Goal: Task Accomplishment & Management: Manage account settings

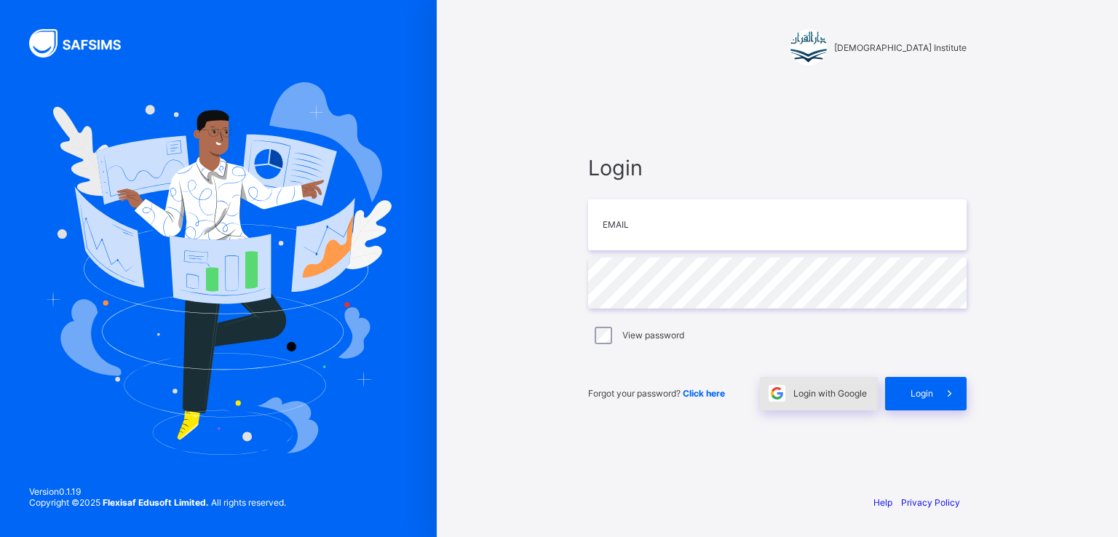
click at [823, 395] on span "Login with Google" at bounding box center [831, 393] width 74 height 11
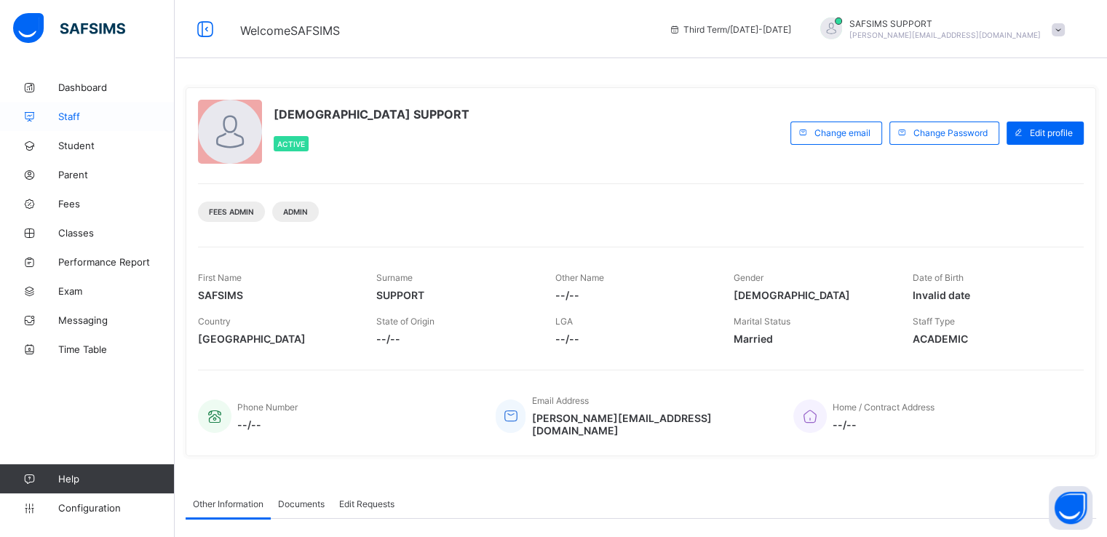
click at [73, 115] on span "Staff" at bounding box center [116, 117] width 116 height 12
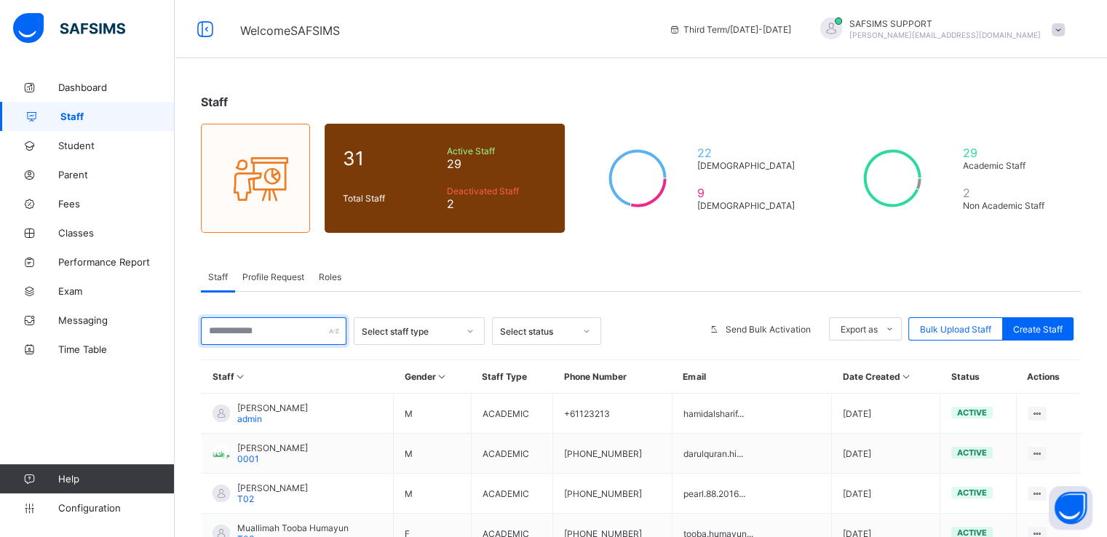
click at [274, 332] on input "text" at bounding box center [274, 331] width 146 height 28
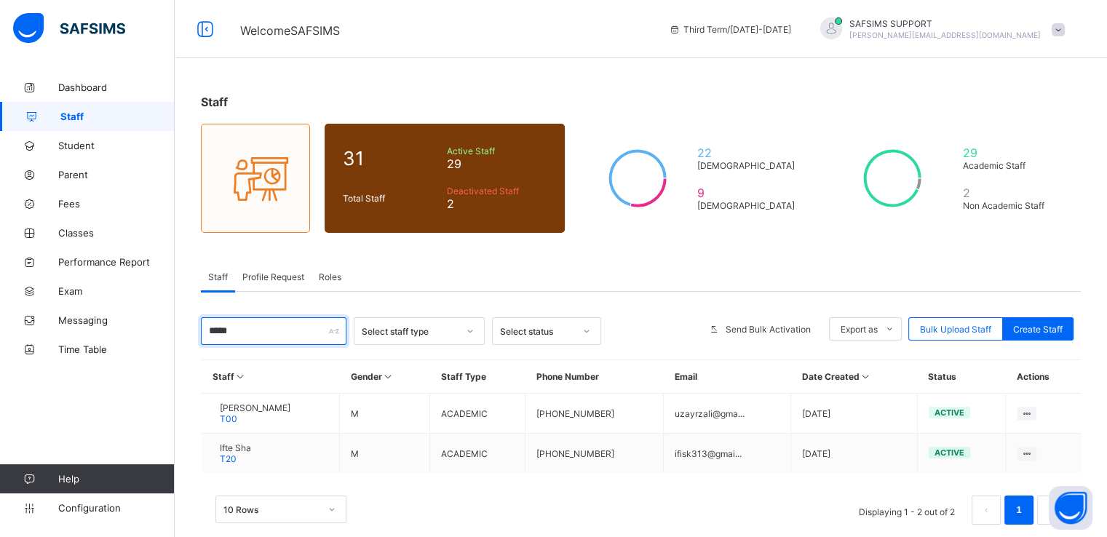
click at [269, 331] on input "*****" at bounding box center [274, 331] width 146 height 28
paste input "**********"
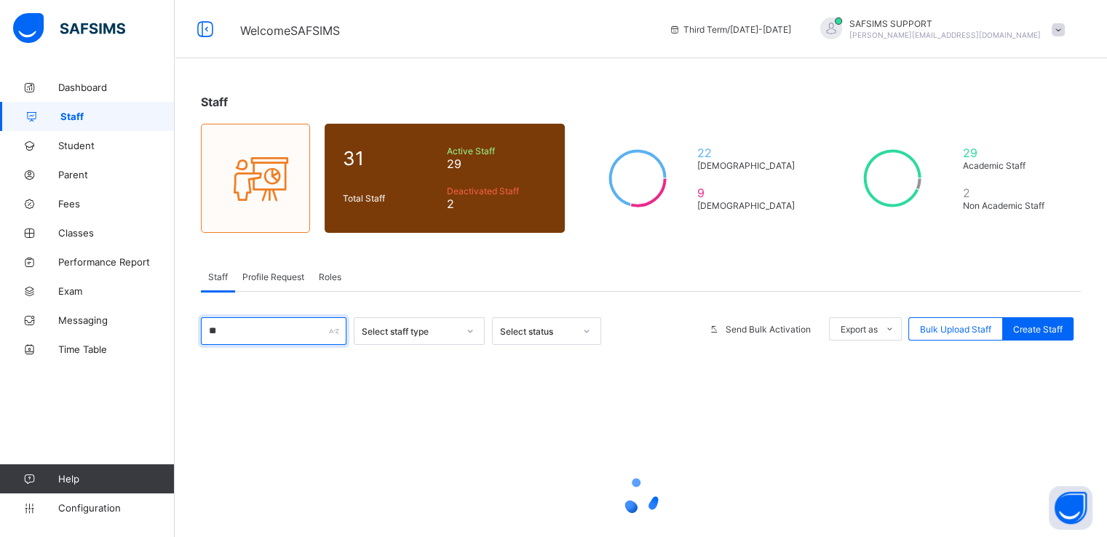
type input "*"
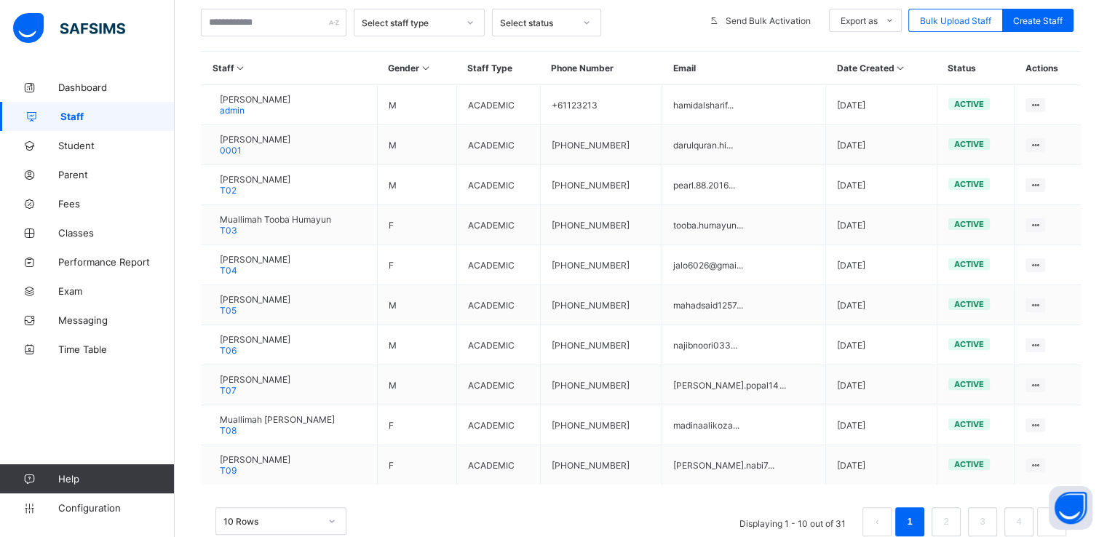
scroll to position [382, 0]
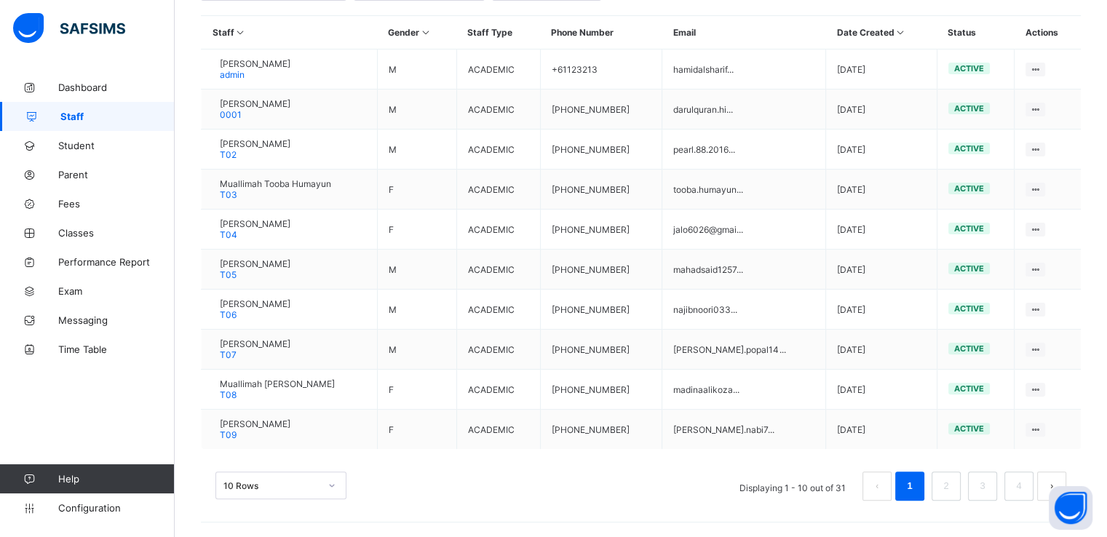
click at [277, 499] on div "10 Rows" at bounding box center [281, 486] width 131 height 28
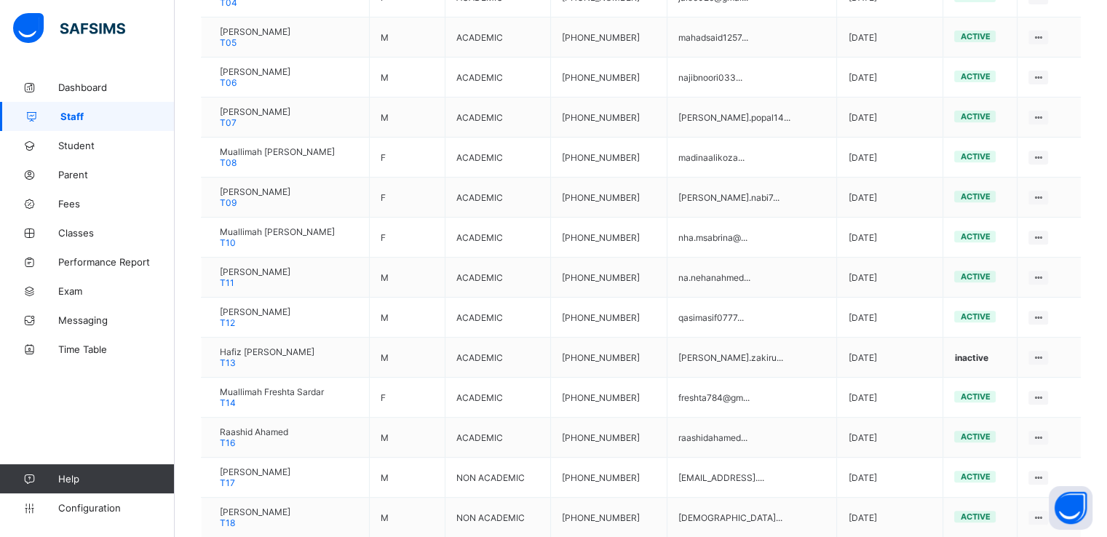
scroll to position [0, 0]
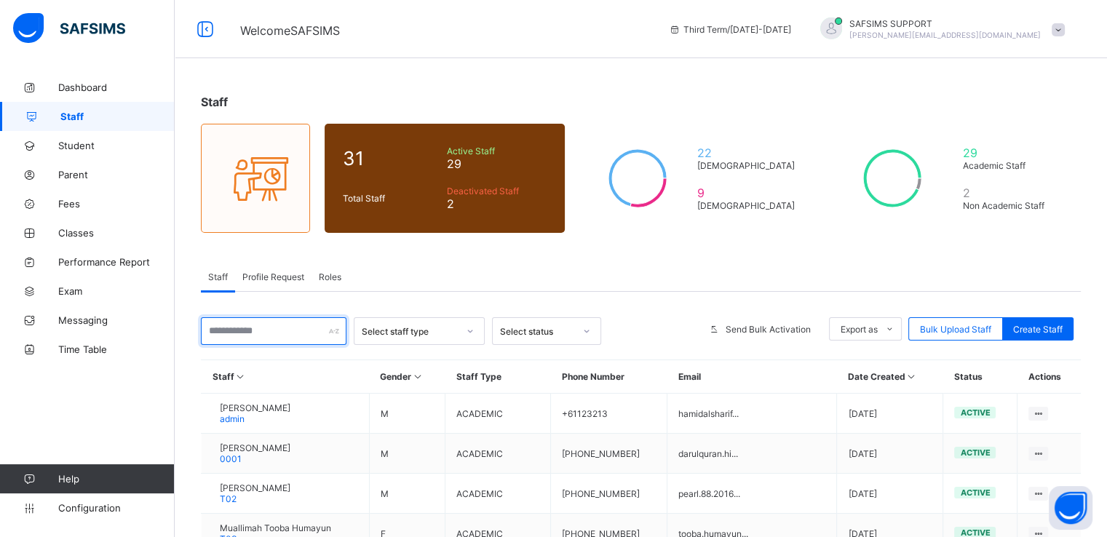
click at [277, 326] on input "text" at bounding box center [274, 331] width 146 height 28
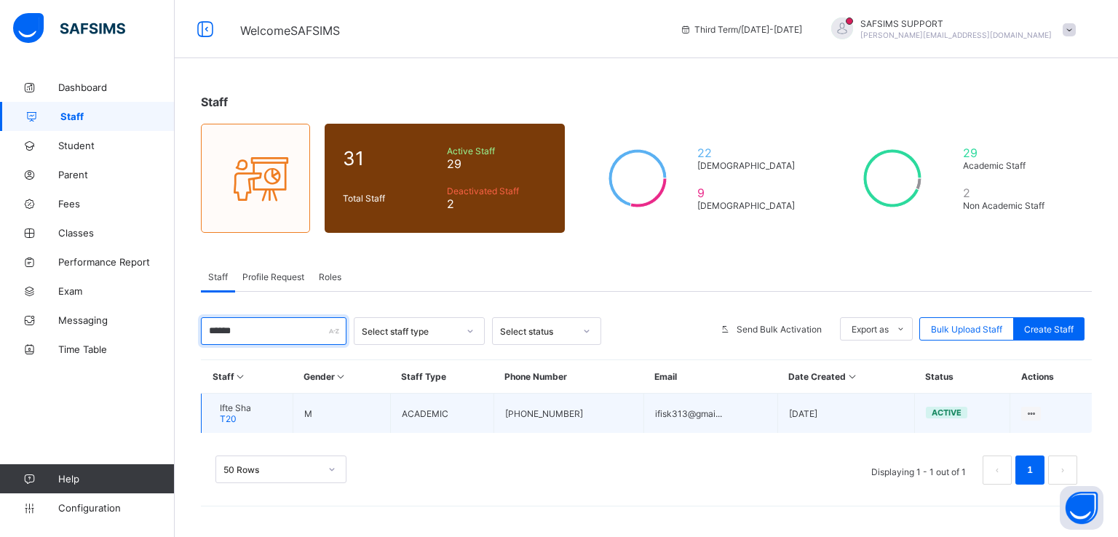
type input "******"
click at [243, 408] on span "Ifte Sha" at bounding box center [235, 408] width 31 height 11
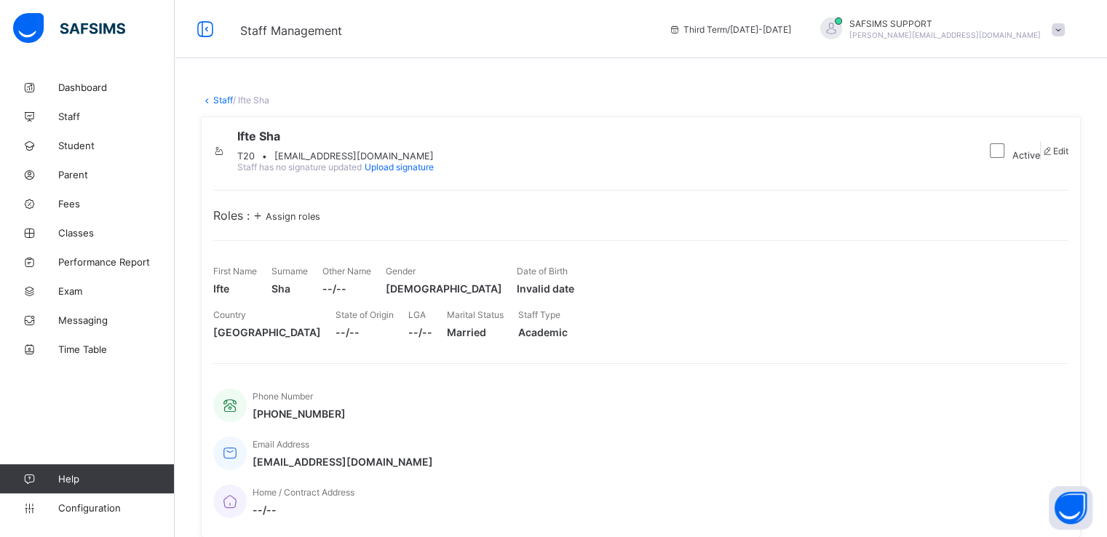
click at [218, 97] on link "Staff" at bounding box center [223, 100] width 20 height 11
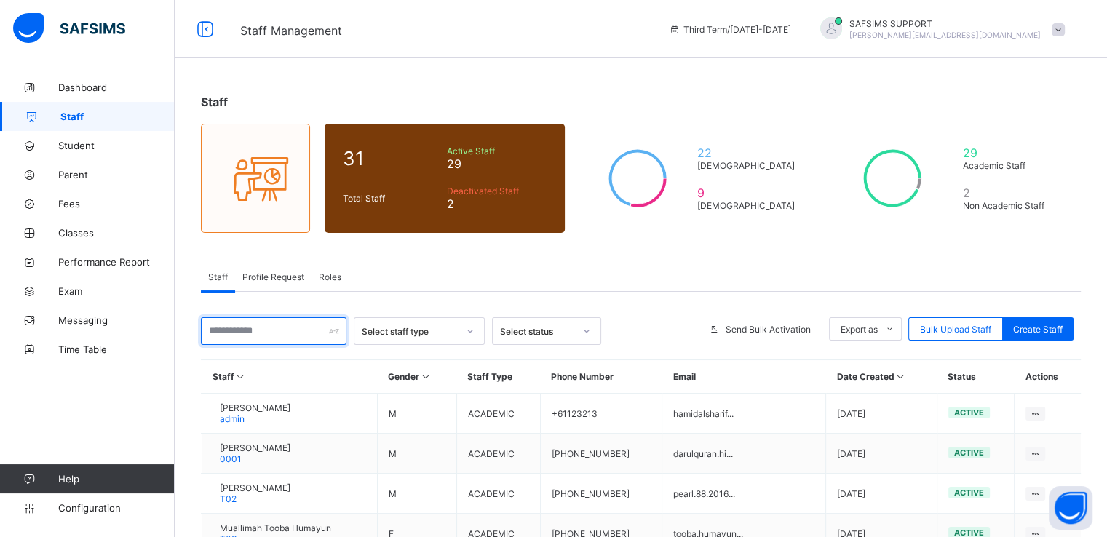
click at [259, 334] on input "text" at bounding box center [274, 331] width 146 height 28
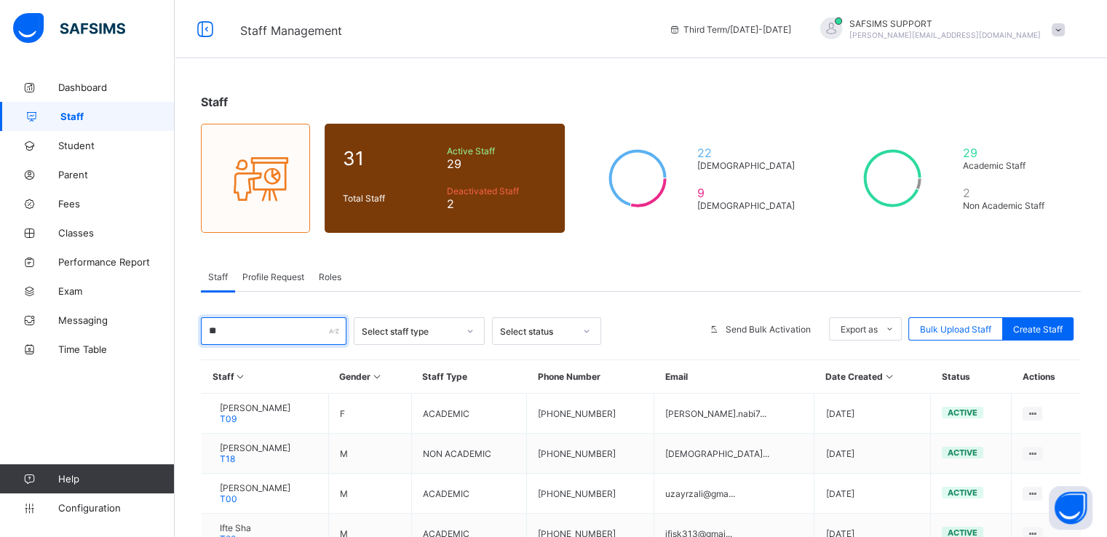
click at [248, 333] on input "**" at bounding box center [274, 331] width 146 height 28
paste input "**********"
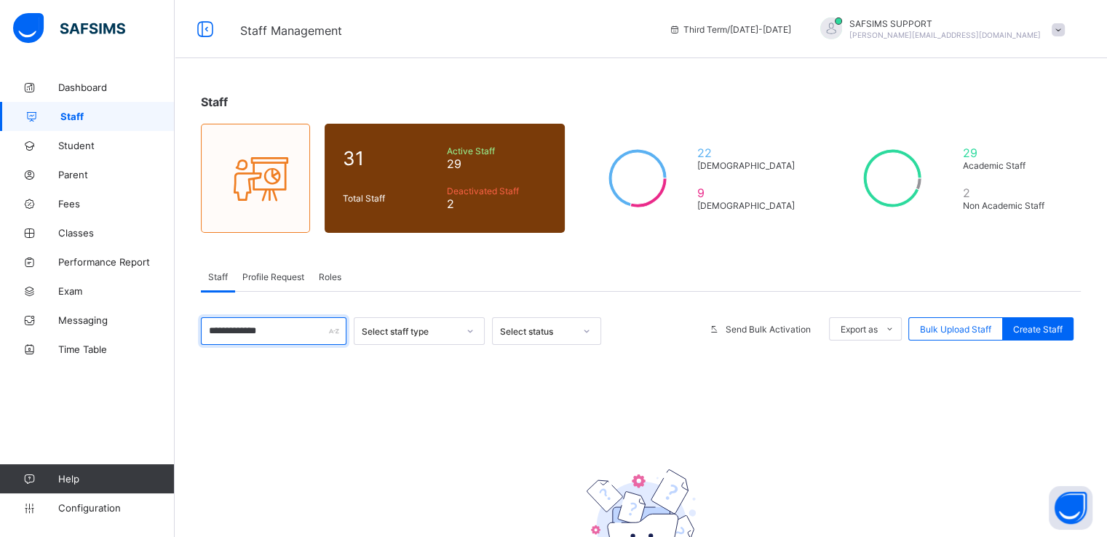
click at [293, 321] on input "**********" at bounding box center [274, 331] width 146 height 28
type input "*"
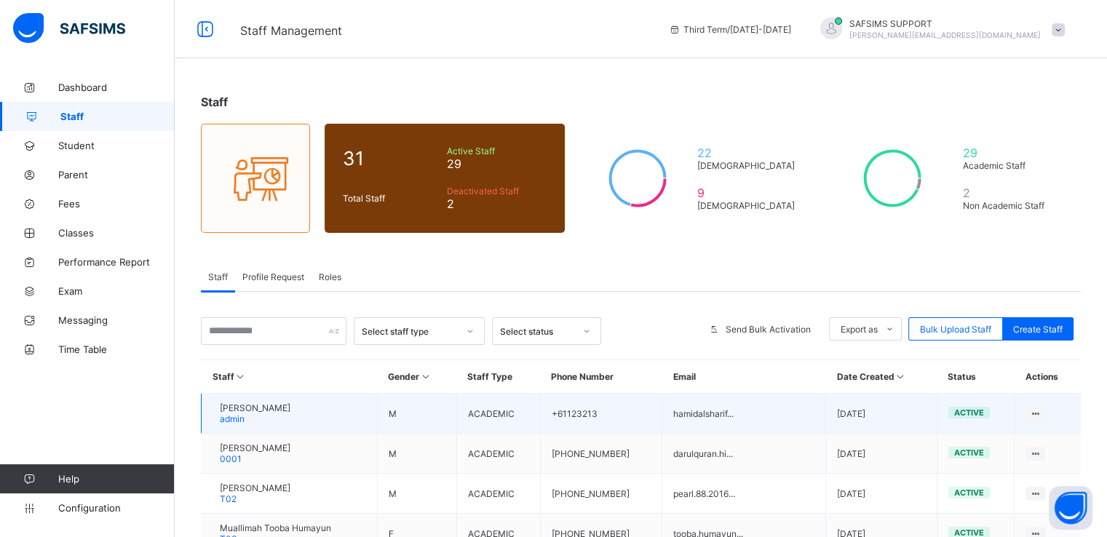
click at [266, 409] on span "Hamid Bashir" at bounding box center [255, 408] width 71 height 11
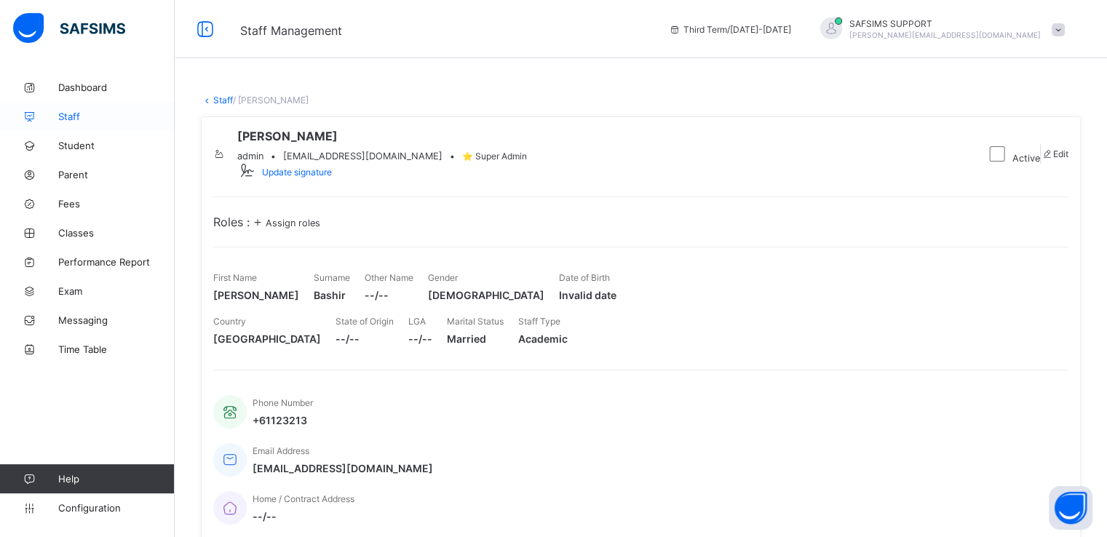
click at [73, 114] on span "Staff" at bounding box center [116, 117] width 116 height 12
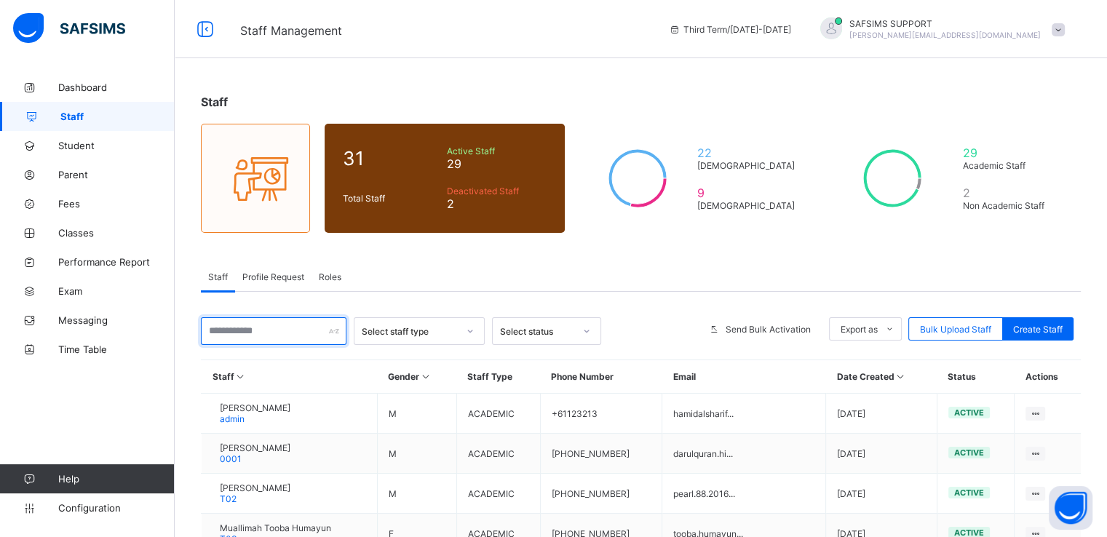
click at [285, 336] on input "text" at bounding box center [274, 331] width 146 height 28
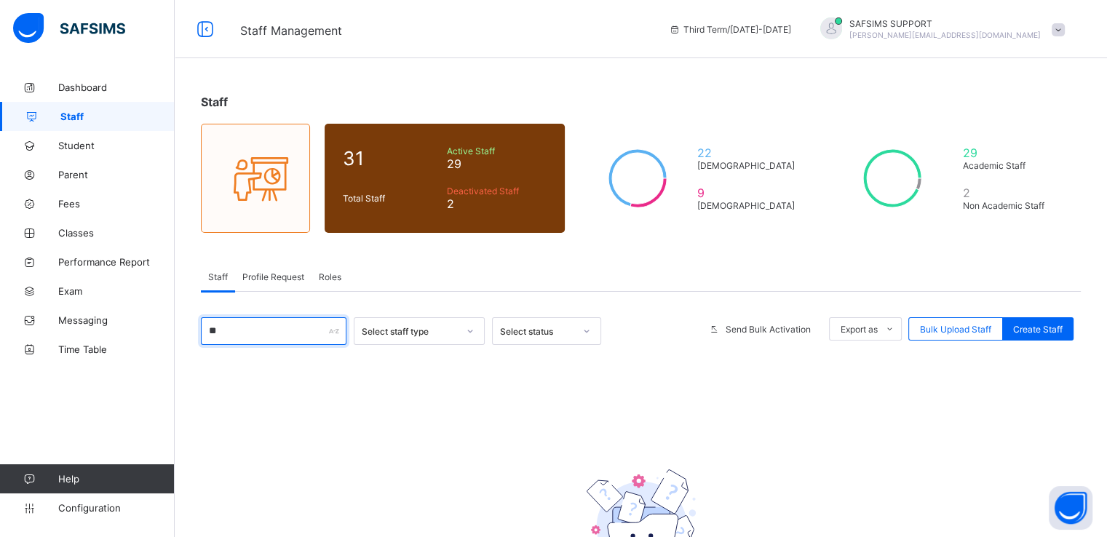
type input "*"
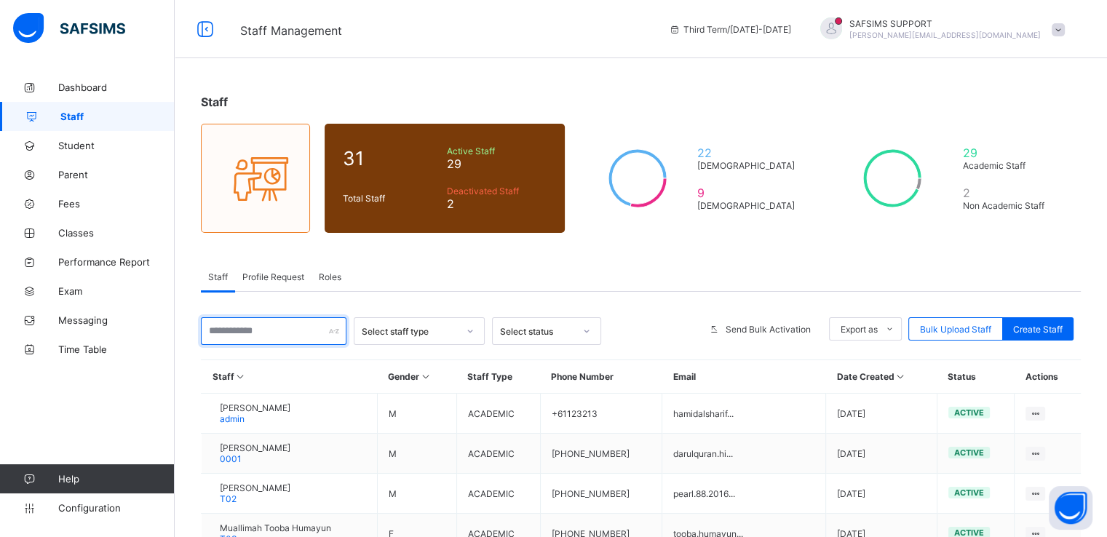
paste input "**********"
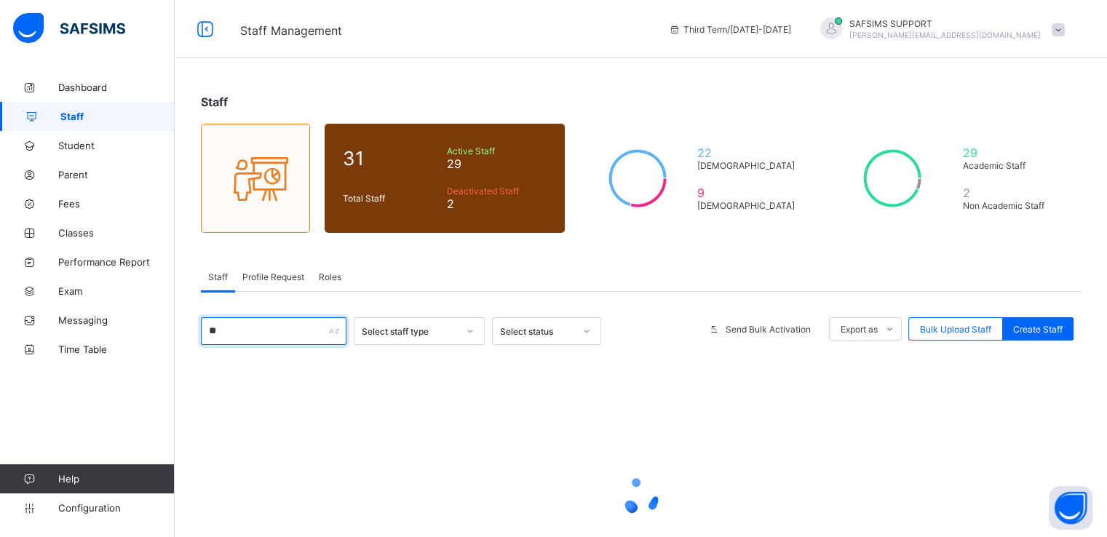
type input "*"
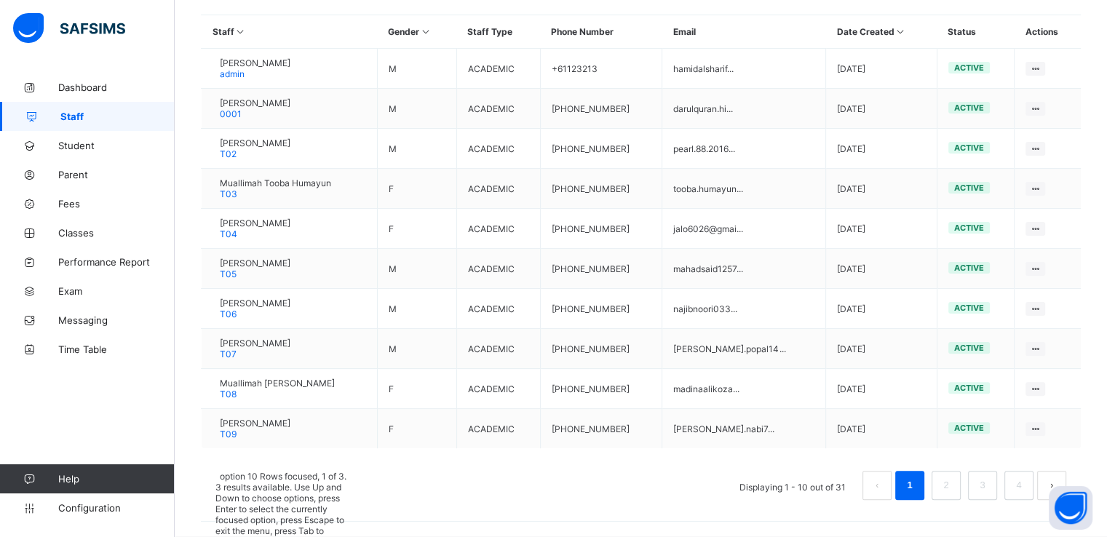
scroll to position [382, 0]
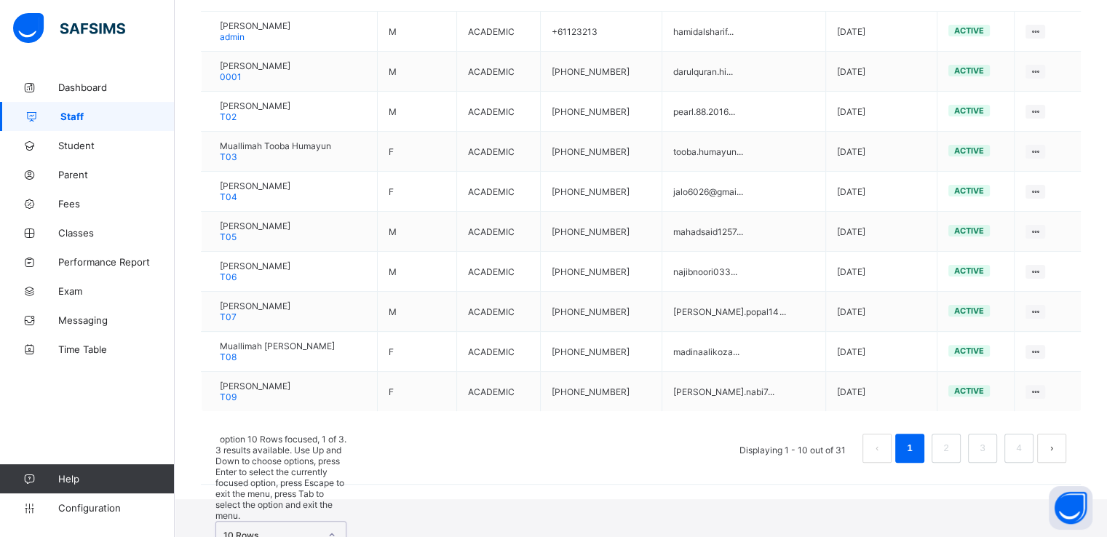
click at [285, 478] on div "option 10 Rows focused, 1 of 3. 3 results available. Use Up and Down to choose …" at bounding box center [281, 525] width 131 height 182
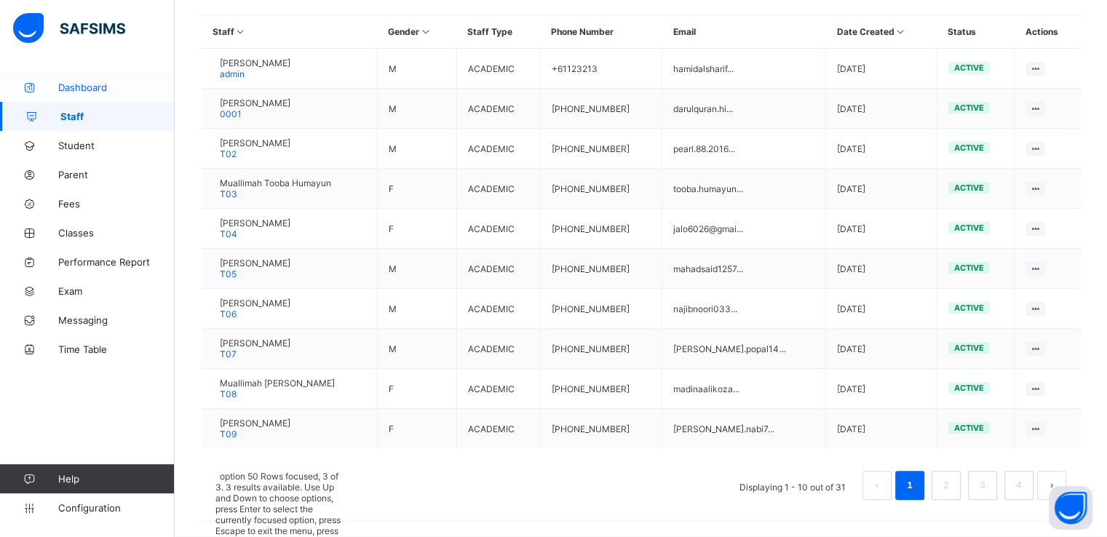
click at [87, 85] on span "Dashboard" at bounding box center [116, 88] width 116 height 12
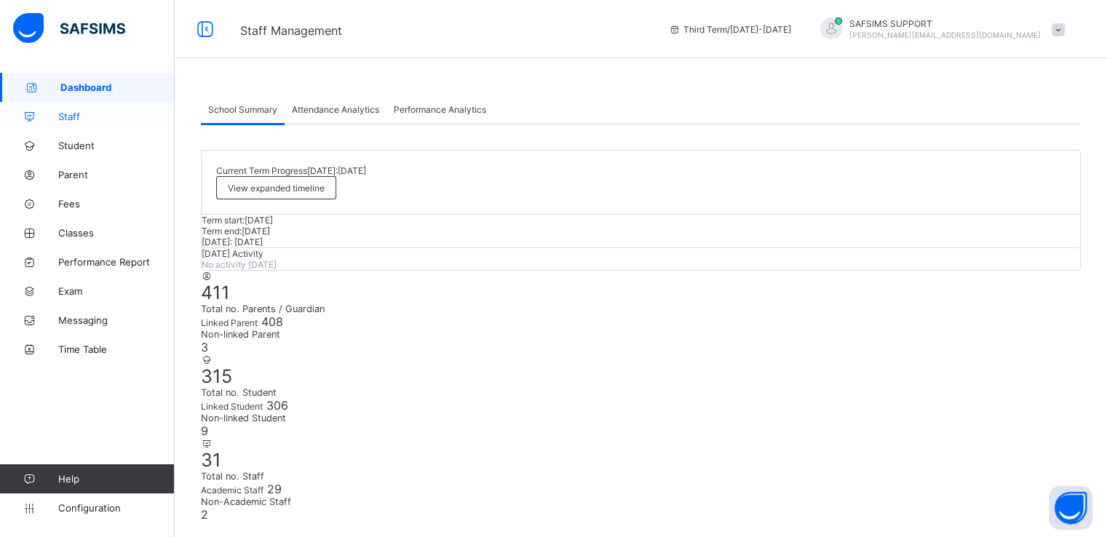
click at [74, 111] on span "Staff" at bounding box center [116, 117] width 116 height 12
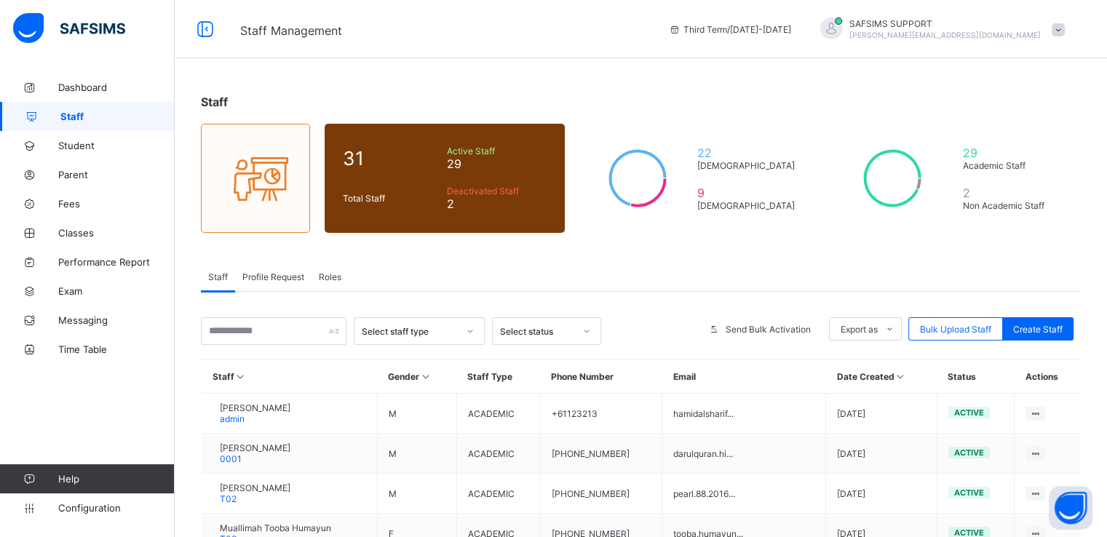
click at [268, 276] on span "Profile Request" at bounding box center [273, 277] width 62 height 11
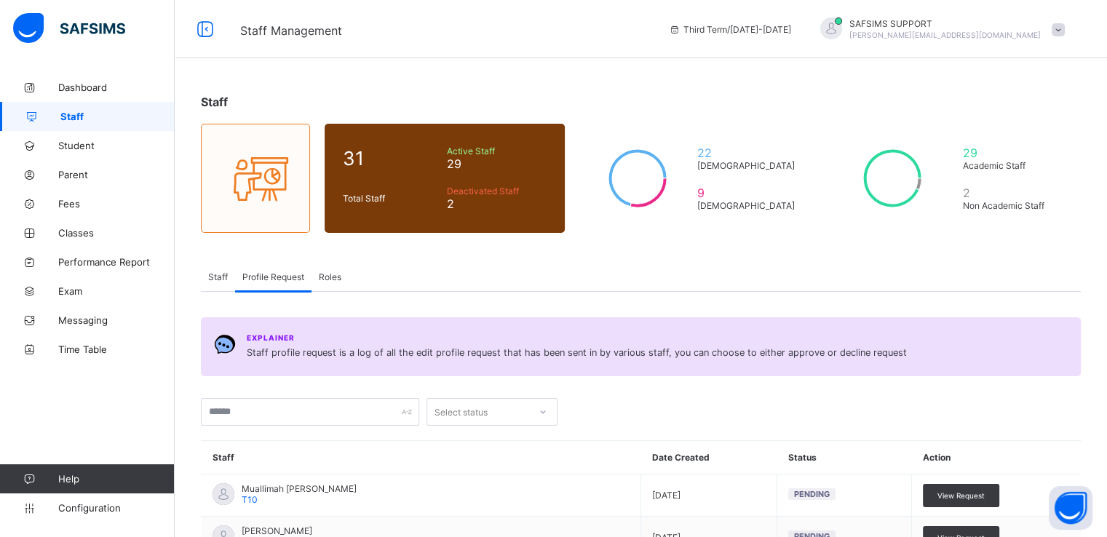
click at [335, 272] on span "Roles" at bounding box center [330, 277] width 23 height 11
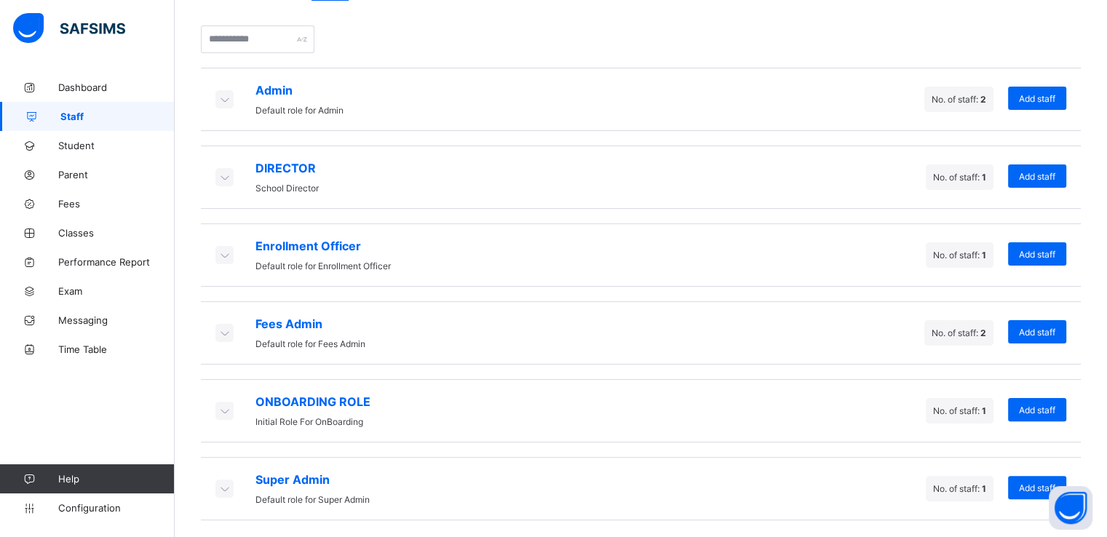
scroll to position [208, 0]
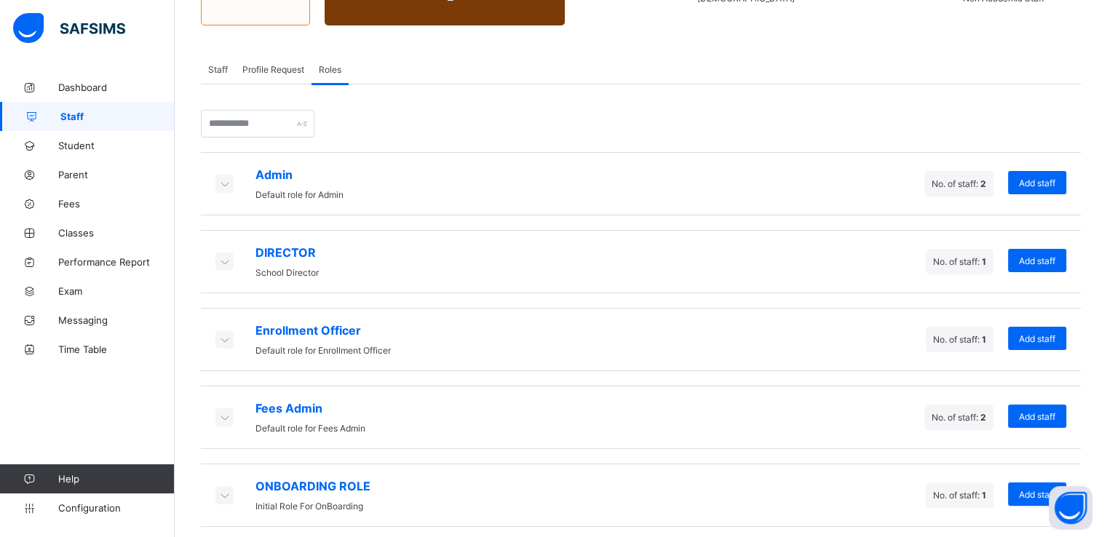
click at [224, 186] on icon at bounding box center [224, 183] width 16 height 15
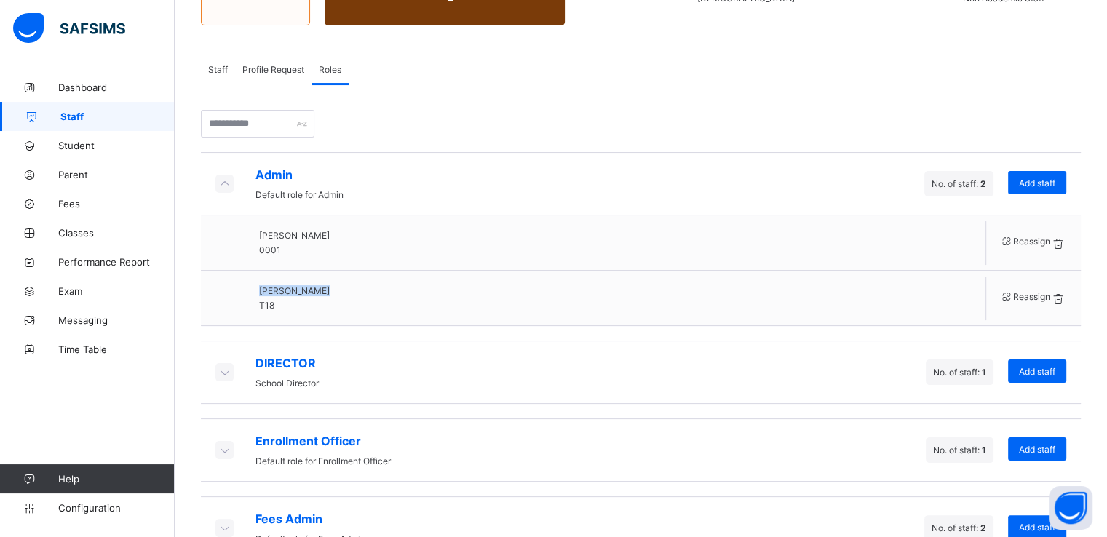
drag, startPoint x: 345, startPoint y: 289, endPoint x: 274, endPoint y: 288, distance: 71.4
click at [274, 288] on div "Sheikh Uzair T18" at bounding box center [272, 298] width 143 height 55
copy div "Sheikh Uzair"
click at [73, 116] on span "Staff" at bounding box center [117, 117] width 114 height 12
click at [214, 69] on span "Staff" at bounding box center [218, 69] width 20 height 11
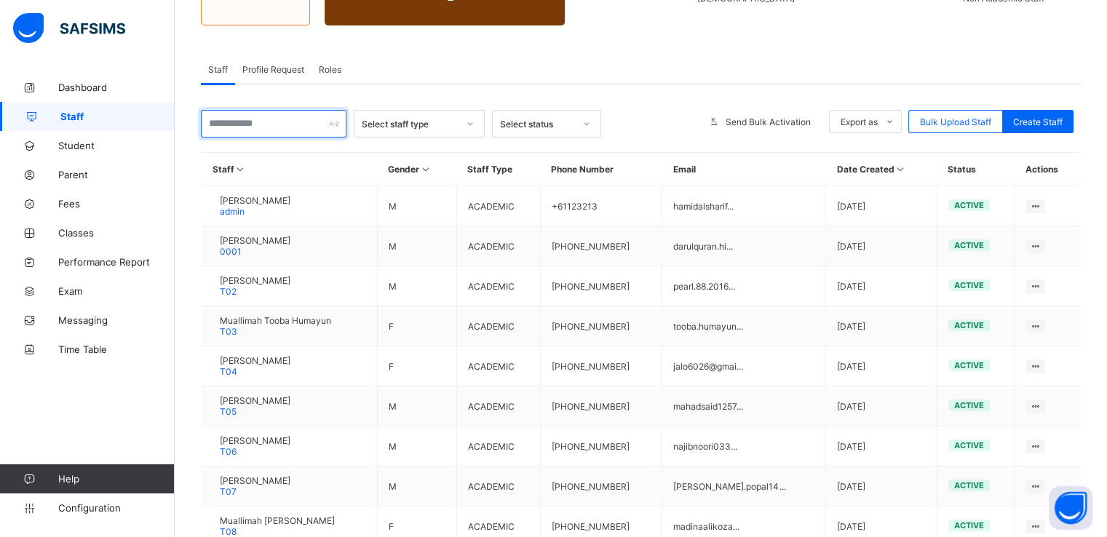
click at [238, 117] on input "text" at bounding box center [274, 124] width 146 height 28
paste input "**********"
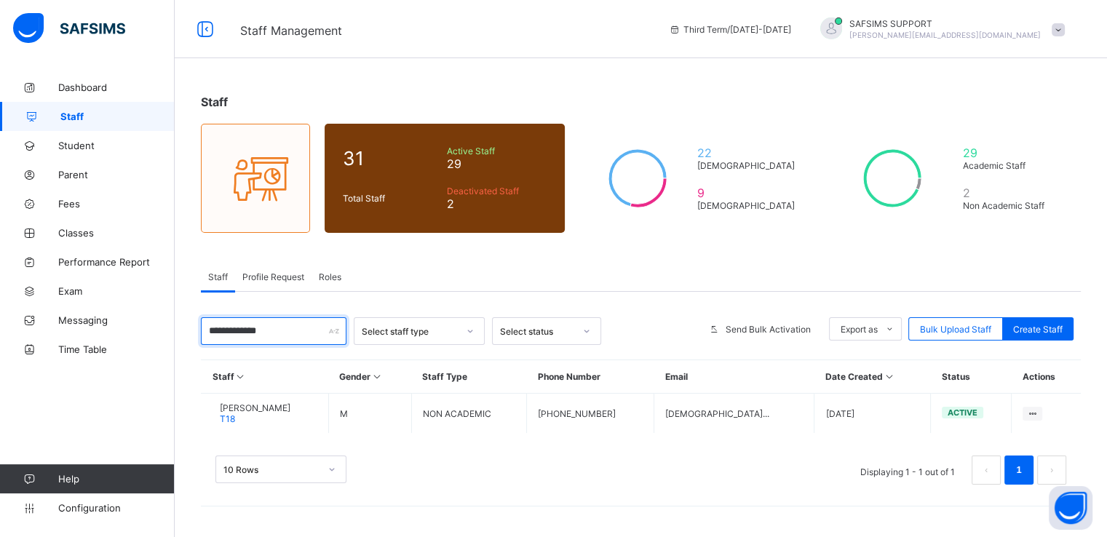
scroll to position [0, 0]
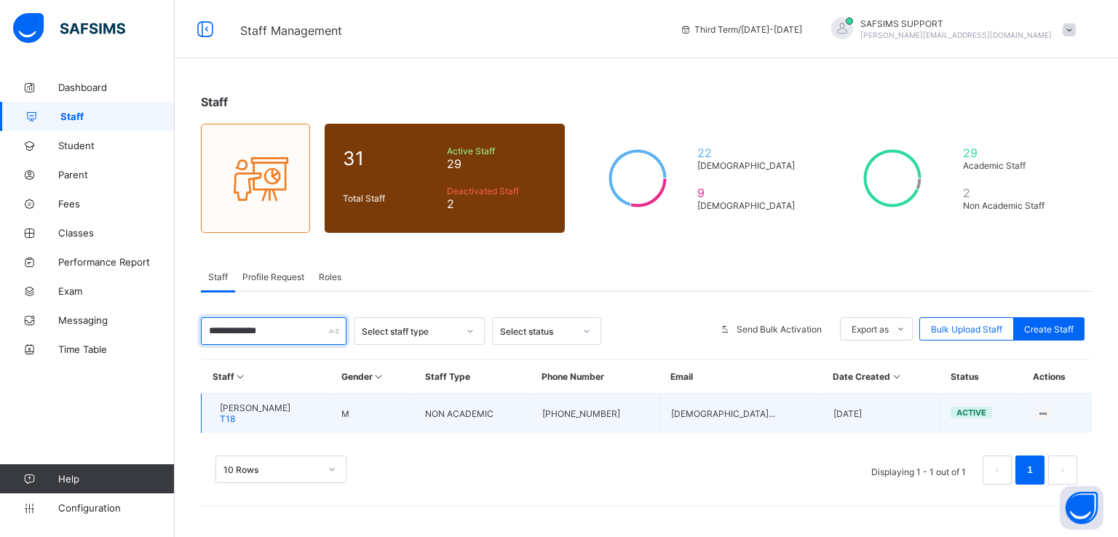
type input "**********"
click at [251, 410] on span "Sheikh Uzair" at bounding box center [255, 408] width 71 height 11
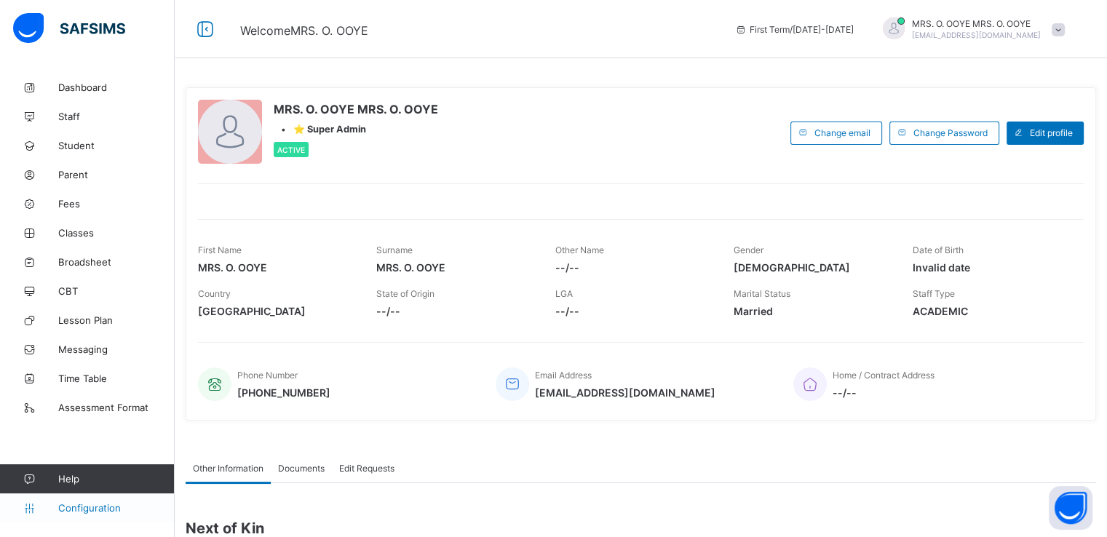
click at [79, 502] on span "Configuration" at bounding box center [116, 508] width 116 height 12
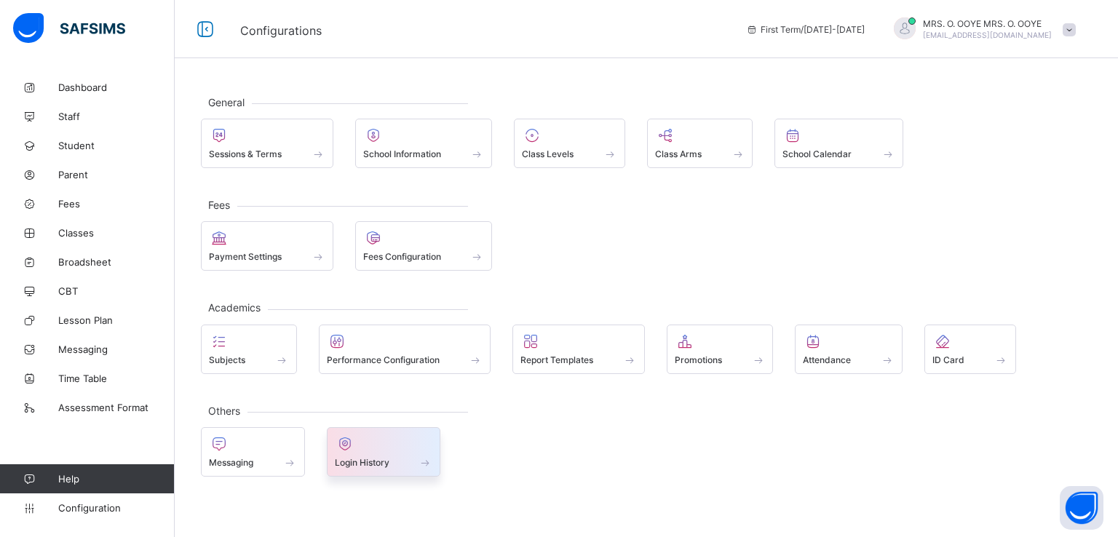
click at [355, 457] on span "Login History" at bounding box center [362, 462] width 55 height 11
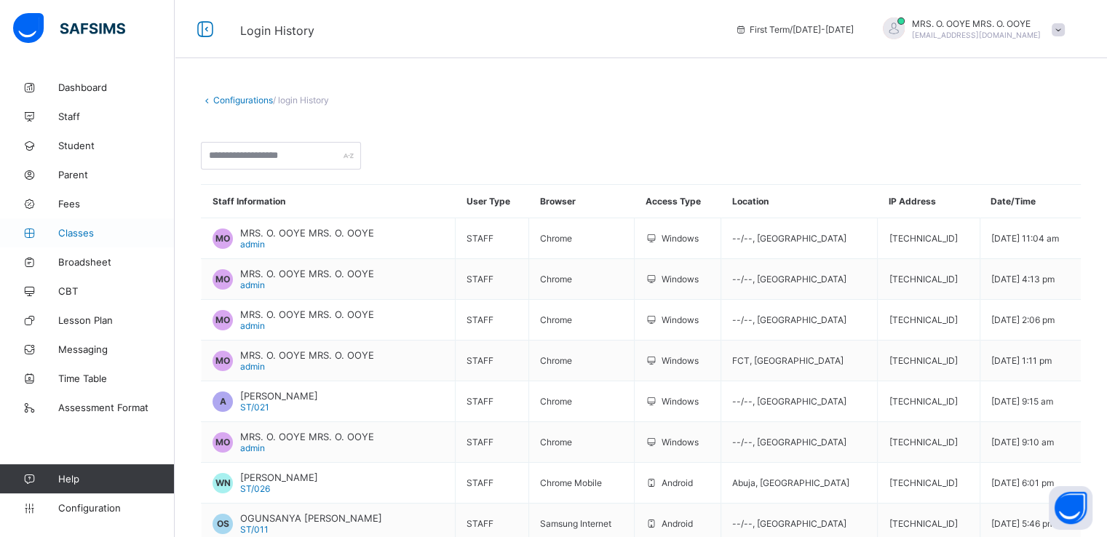
click at [79, 231] on span "Classes" at bounding box center [116, 233] width 116 height 12
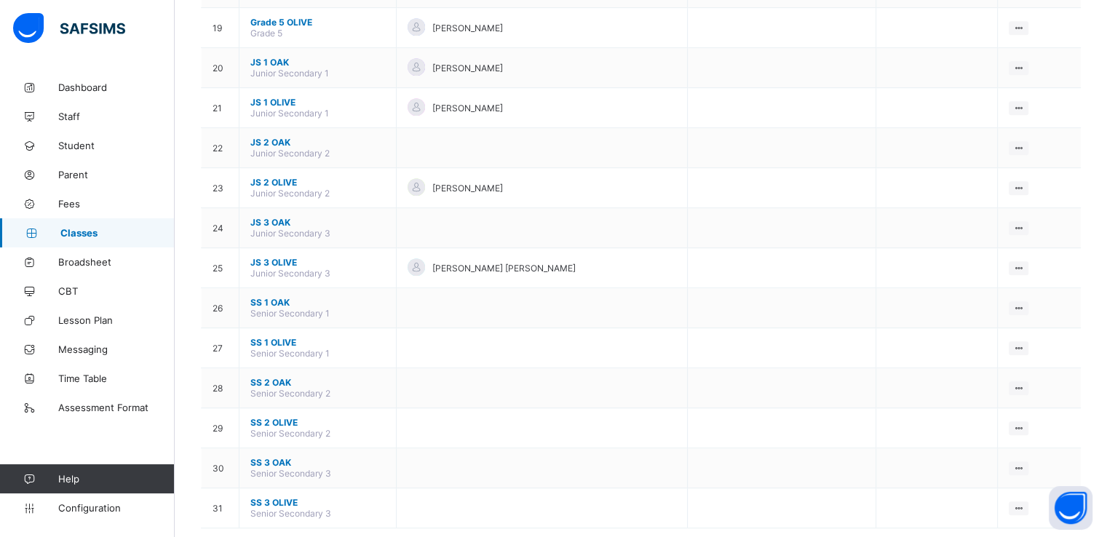
scroll to position [916, 0]
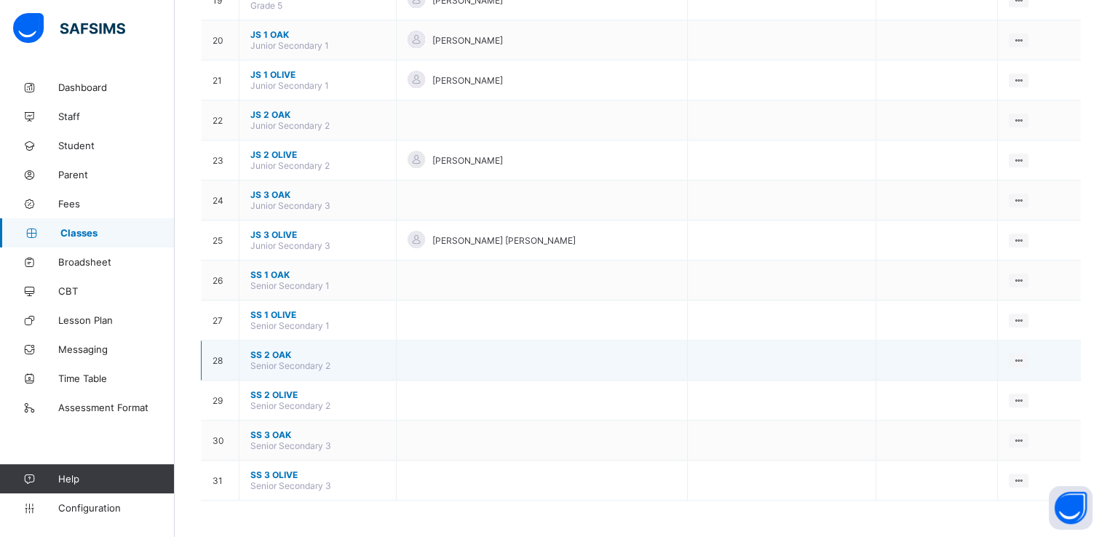
click at [261, 355] on span "SS 2 OAK" at bounding box center [317, 354] width 135 height 11
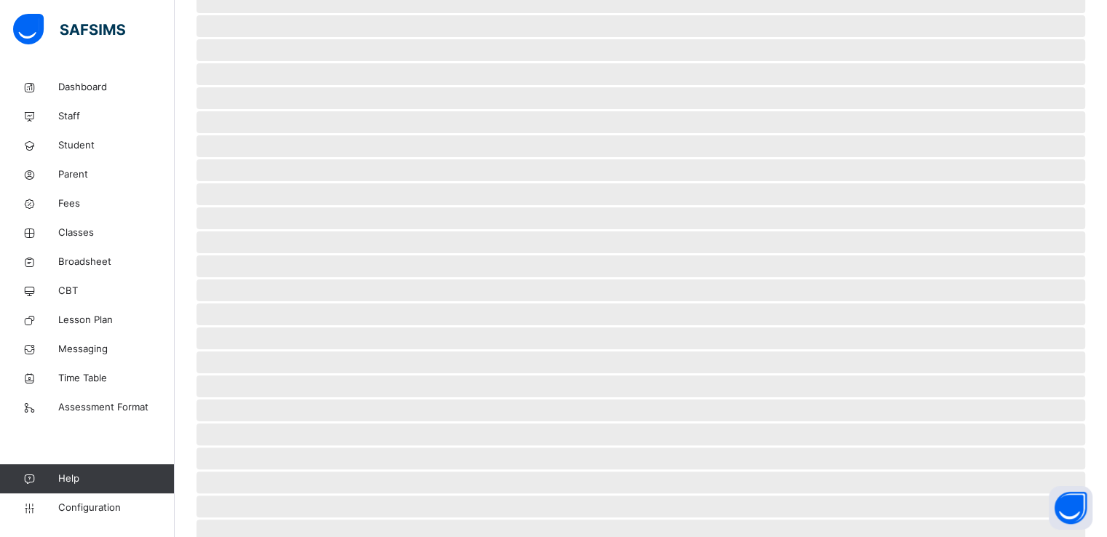
click at [261, 376] on span "‌" at bounding box center [641, 387] width 889 height 22
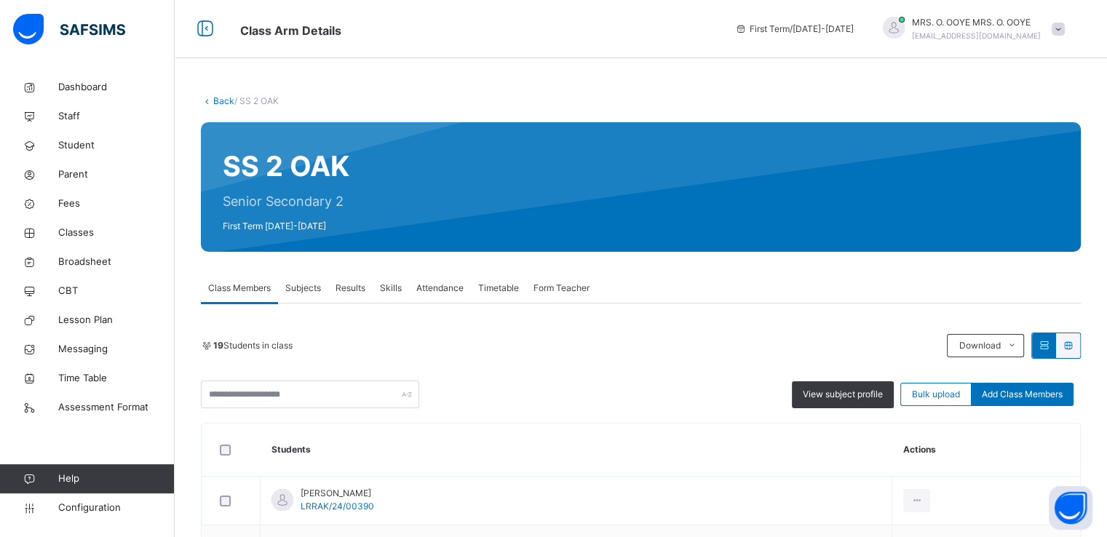
click at [305, 289] on span "Subjects" at bounding box center [303, 288] width 36 height 13
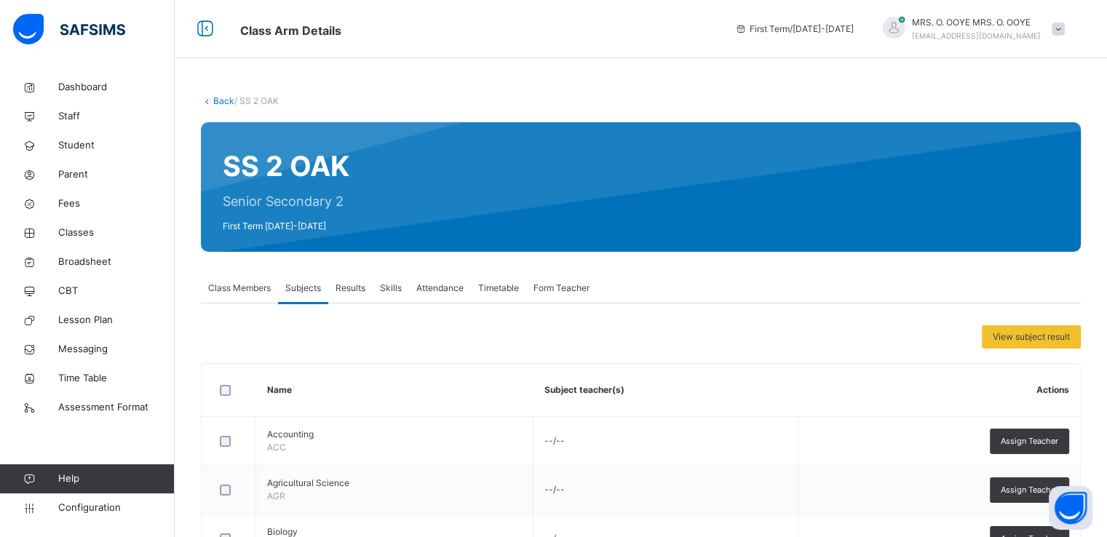
click at [233, 285] on span "Class Members" at bounding box center [239, 288] width 63 height 13
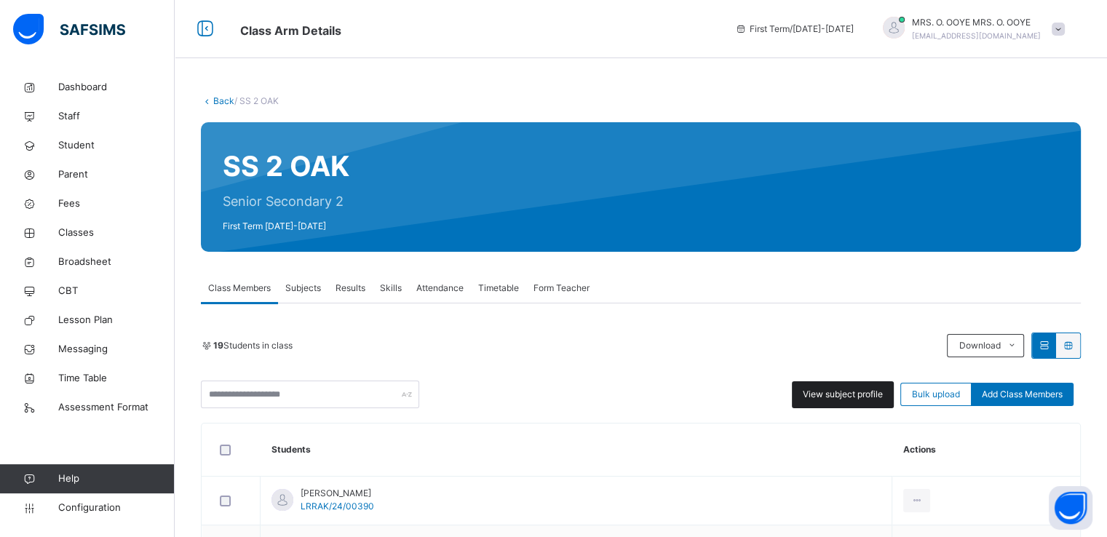
click at [840, 400] on span "View subject profile" at bounding box center [843, 394] width 80 height 13
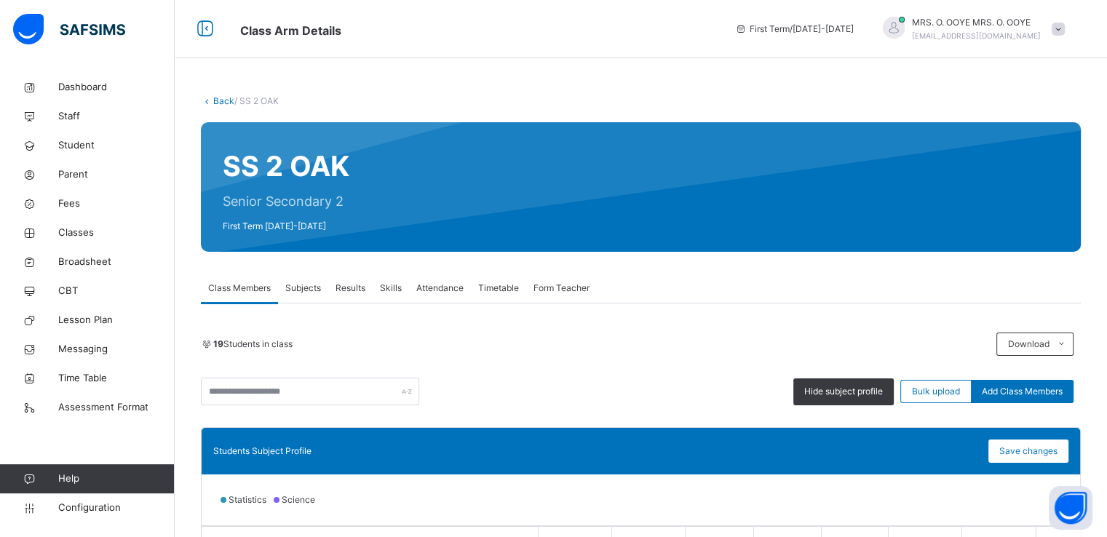
click at [216, 98] on link "Back" at bounding box center [223, 100] width 21 height 11
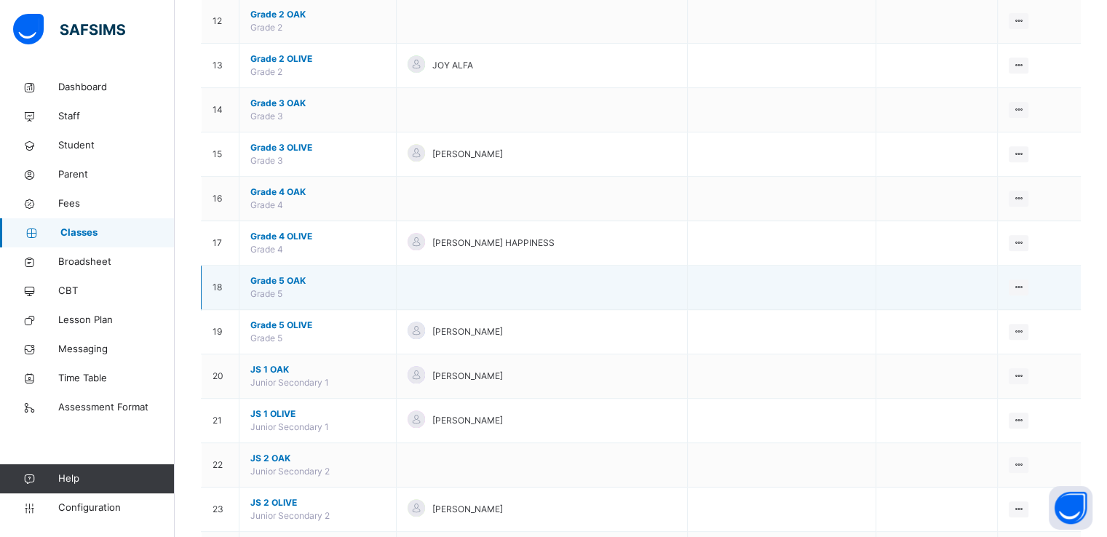
scroll to position [612, 0]
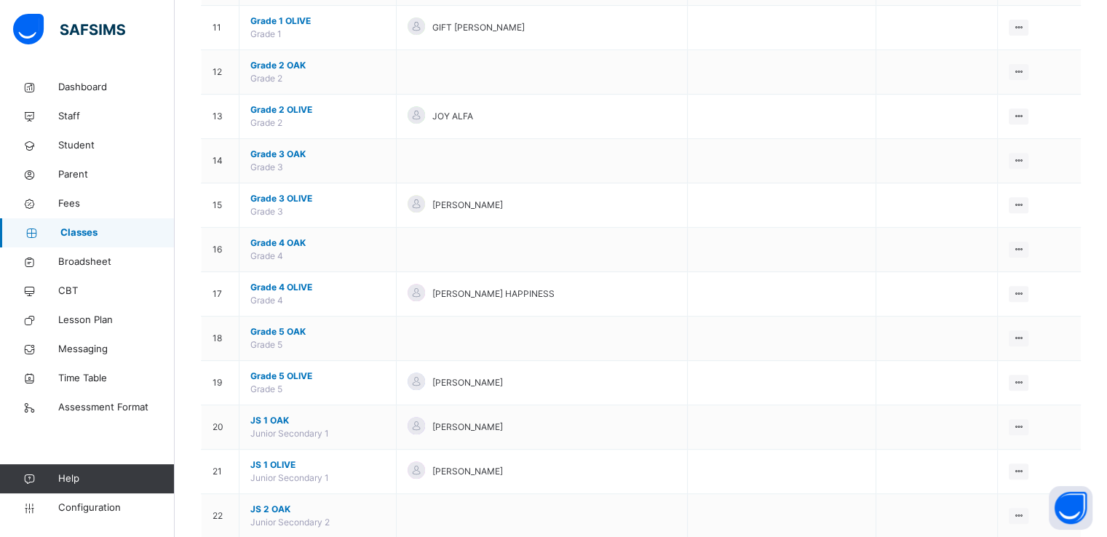
click at [254, 237] on span "Grade 4 OAK" at bounding box center [317, 243] width 135 height 13
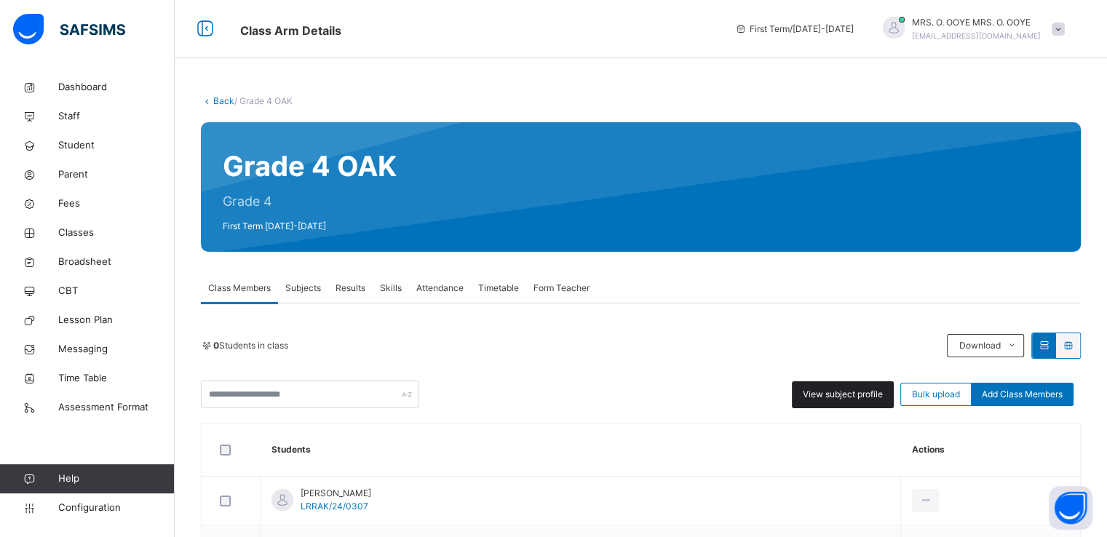
click at [823, 388] on span "View subject profile" at bounding box center [843, 394] width 80 height 13
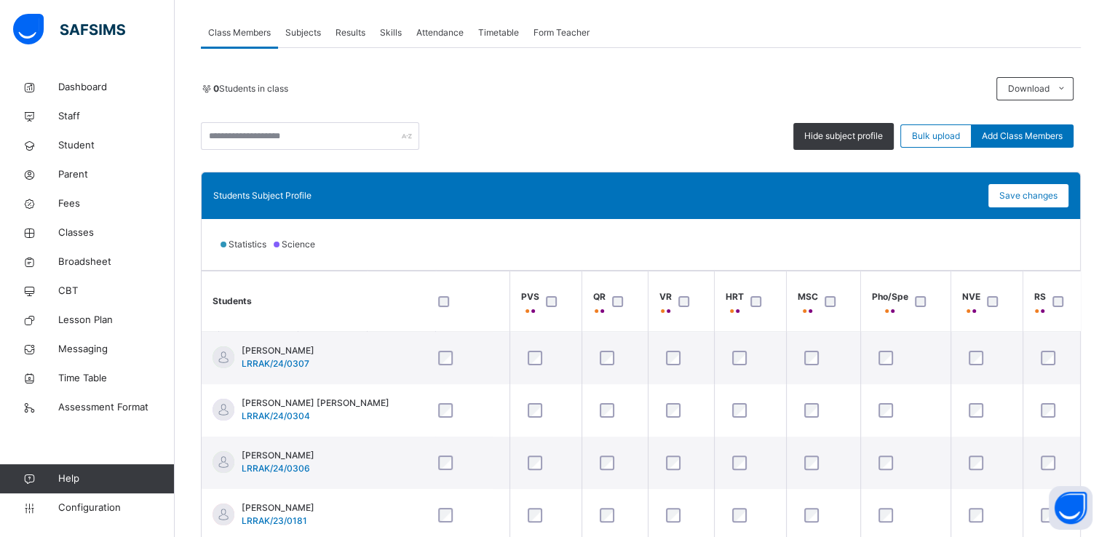
scroll to position [0, 565]
click at [76, 231] on span "Classes" at bounding box center [116, 233] width 116 height 15
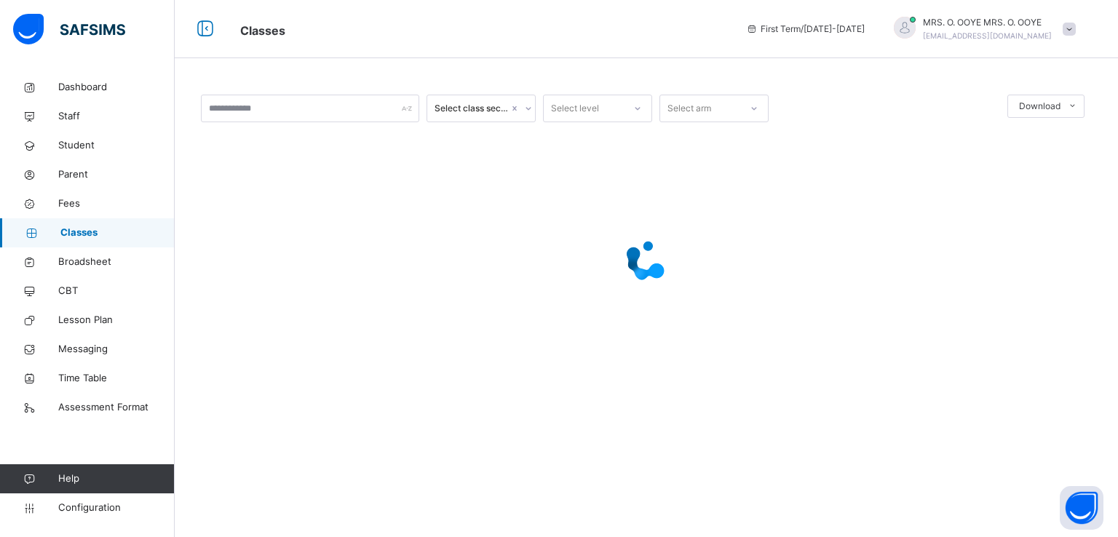
click at [97, 231] on span "Classes" at bounding box center [117, 233] width 114 height 15
click at [82, 107] on link "Staff" at bounding box center [87, 116] width 175 height 29
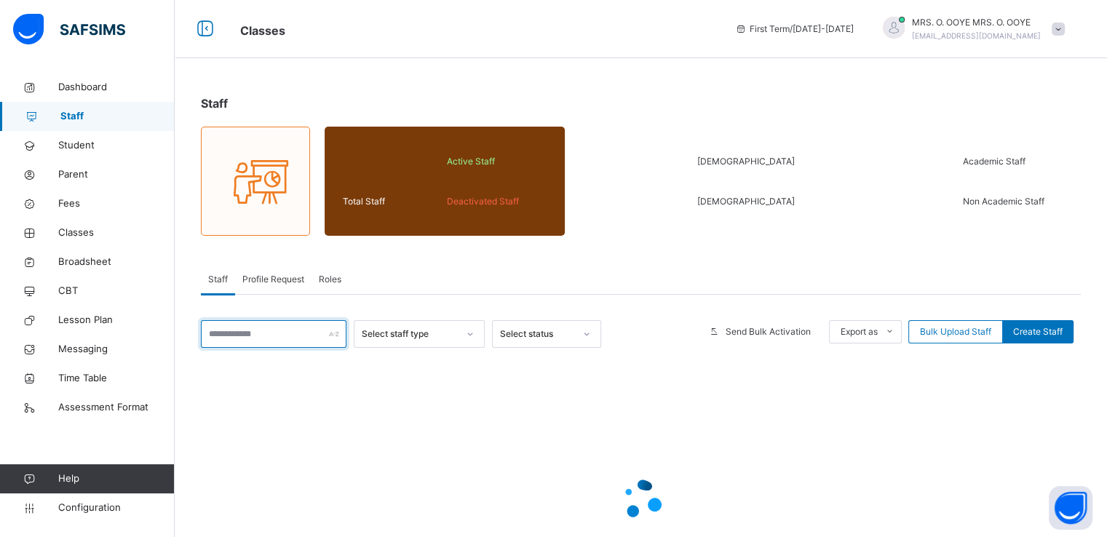
click at [292, 324] on input "text" at bounding box center [274, 334] width 146 height 28
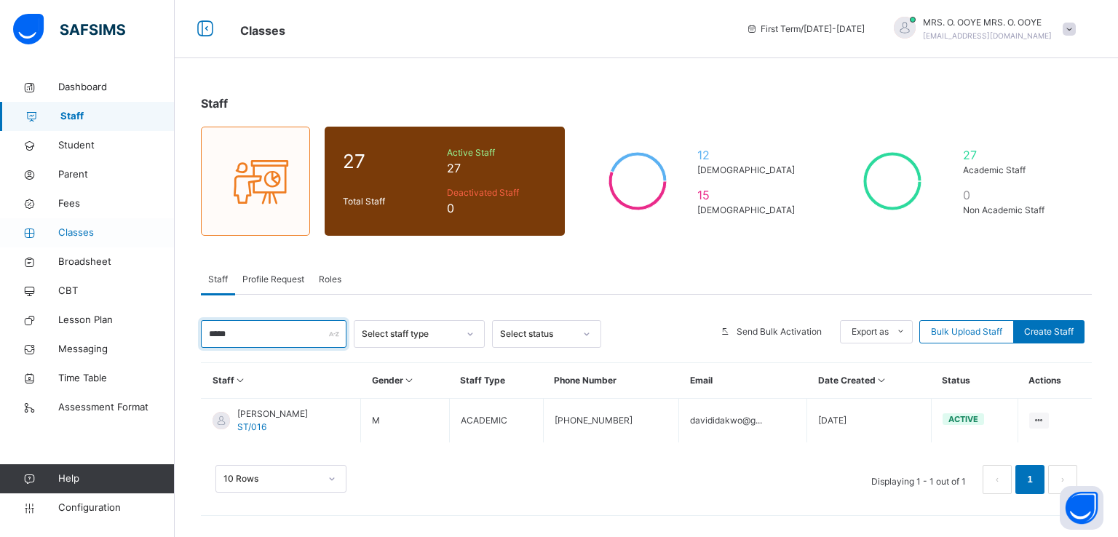
type input "*****"
click at [78, 234] on span "Classes" at bounding box center [116, 233] width 116 height 15
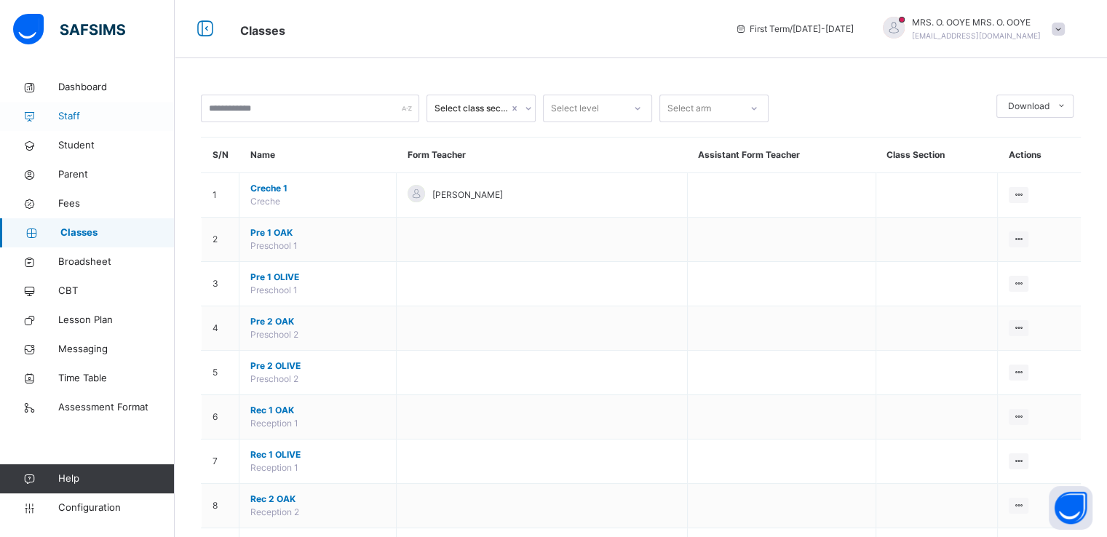
click at [73, 118] on span "Staff" at bounding box center [116, 116] width 116 height 15
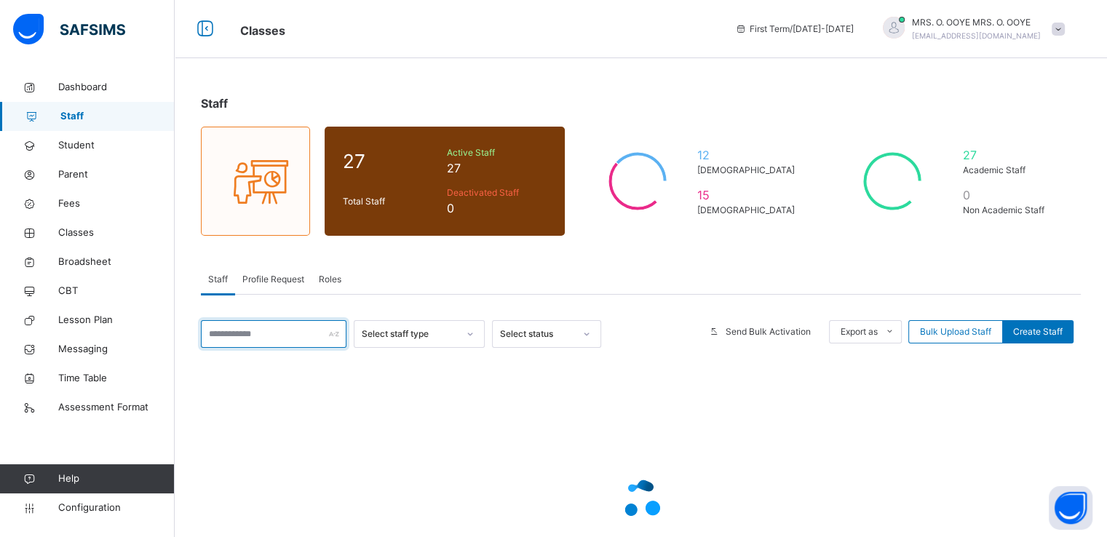
click at [293, 333] on input "text" at bounding box center [274, 334] width 146 height 28
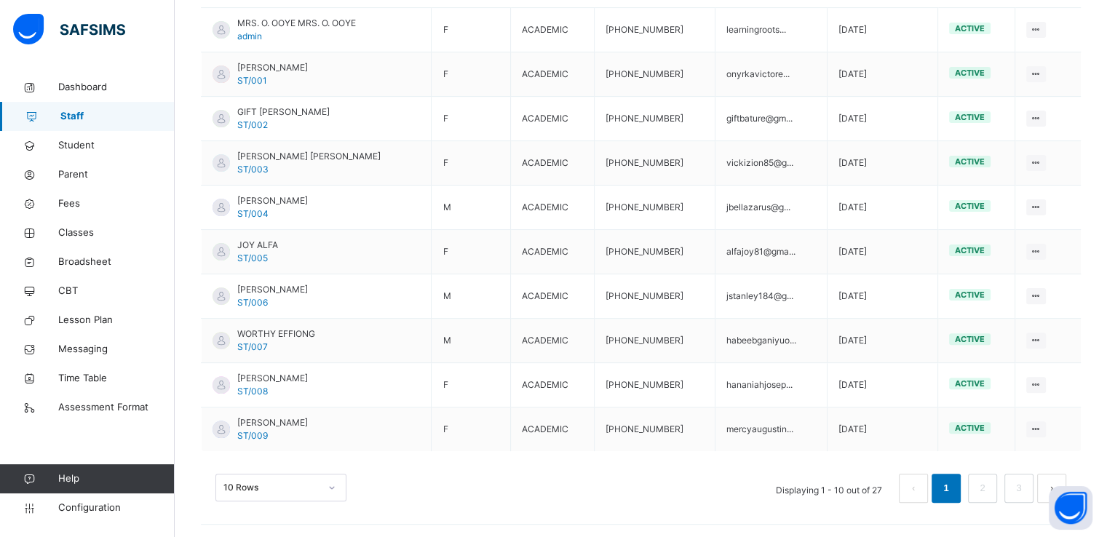
scroll to position [435, 0]
click at [310, 476] on div "10 Rows" at bounding box center [281, 486] width 131 height 28
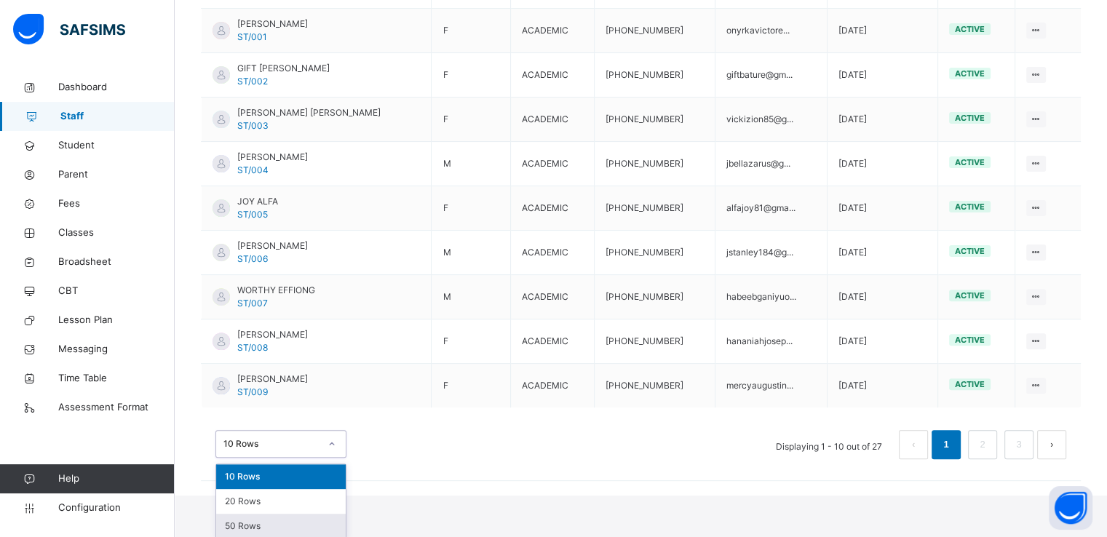
click at [265, 520] on div "50 Rows" at bounding box center [281, 526] width 130 height 25
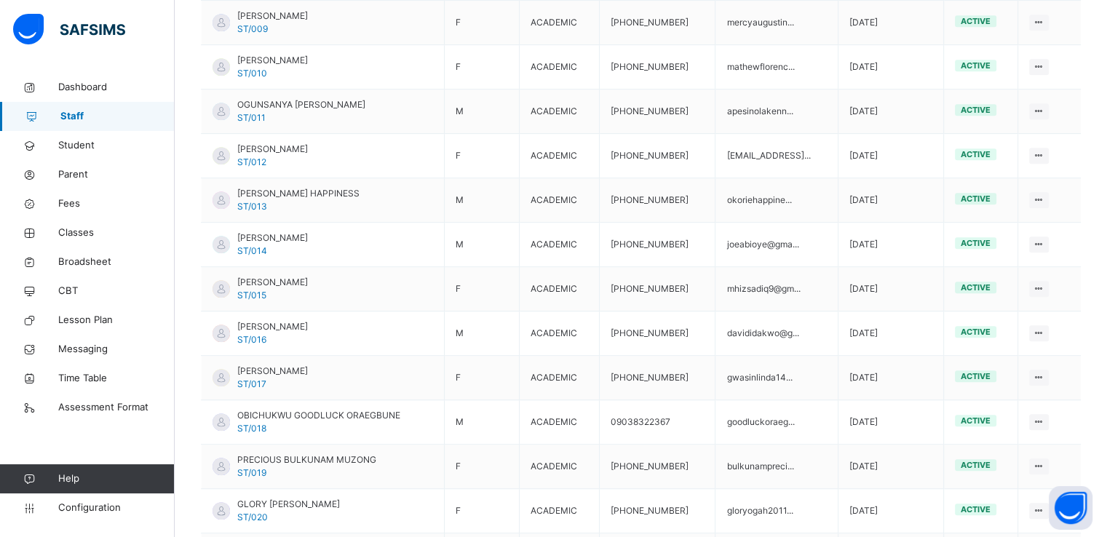
scroll to position [801, 0]
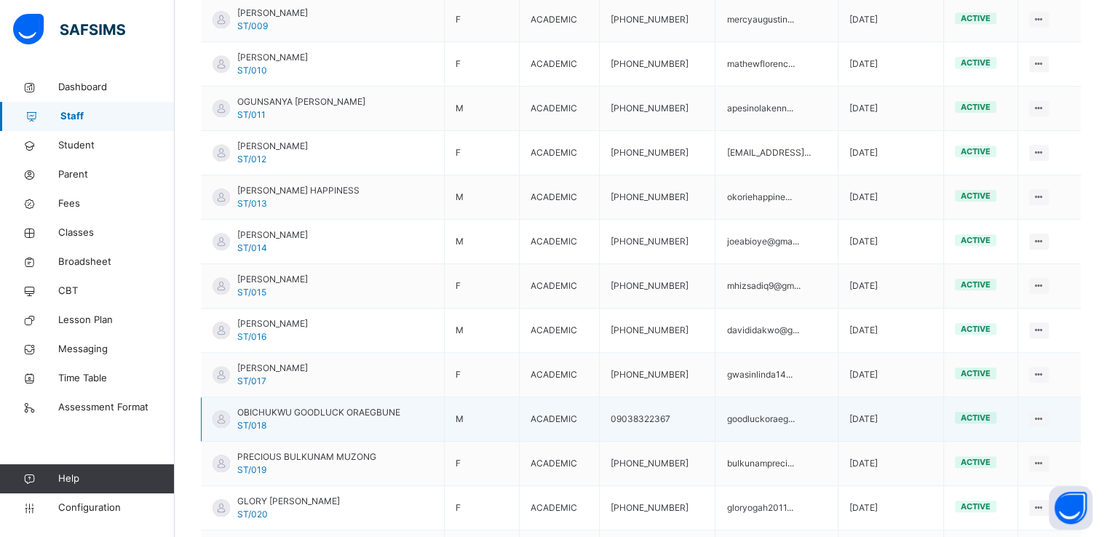
click at [272, 416] on div "OBICHUKWU GOODLUCK ORAEGBUNE ST/018" at bounding box center [318, 419] width 163 height 26
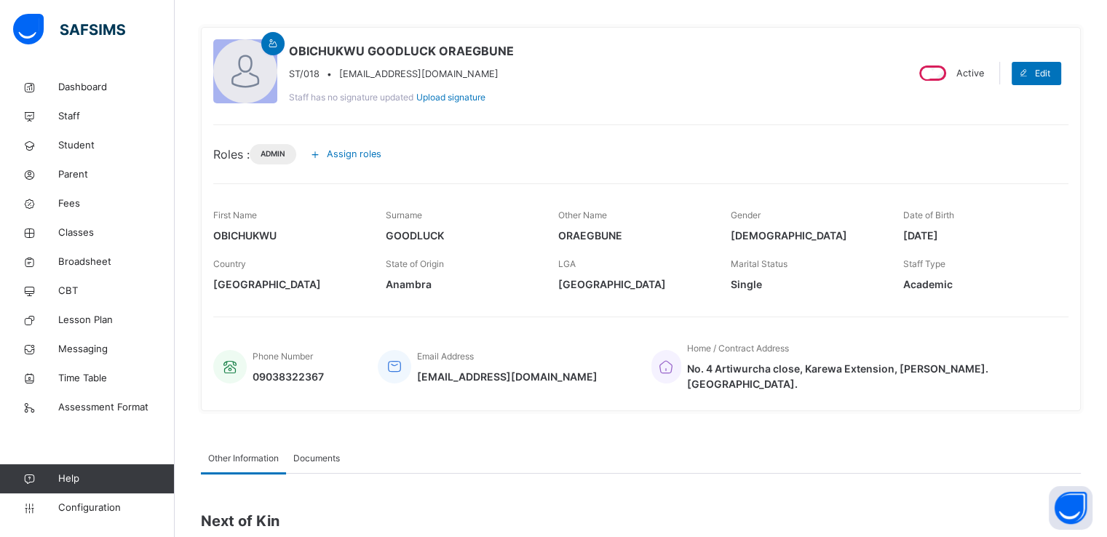
scroll to position [108, 0]
click at [74, 234] on span "Classes" at bounding box center [116, 233] width 116 height 15
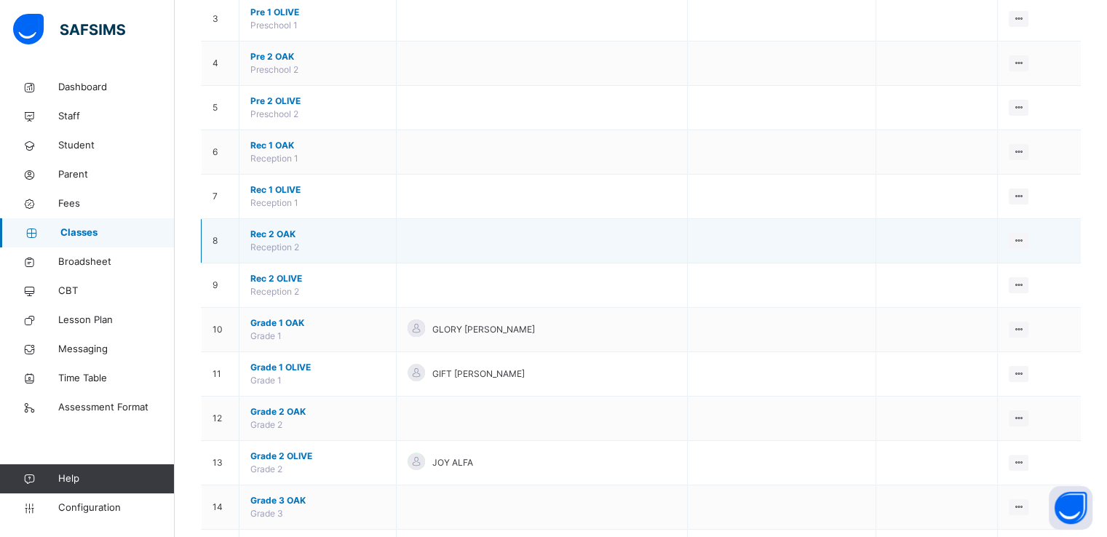
scroll to position [268, 0]
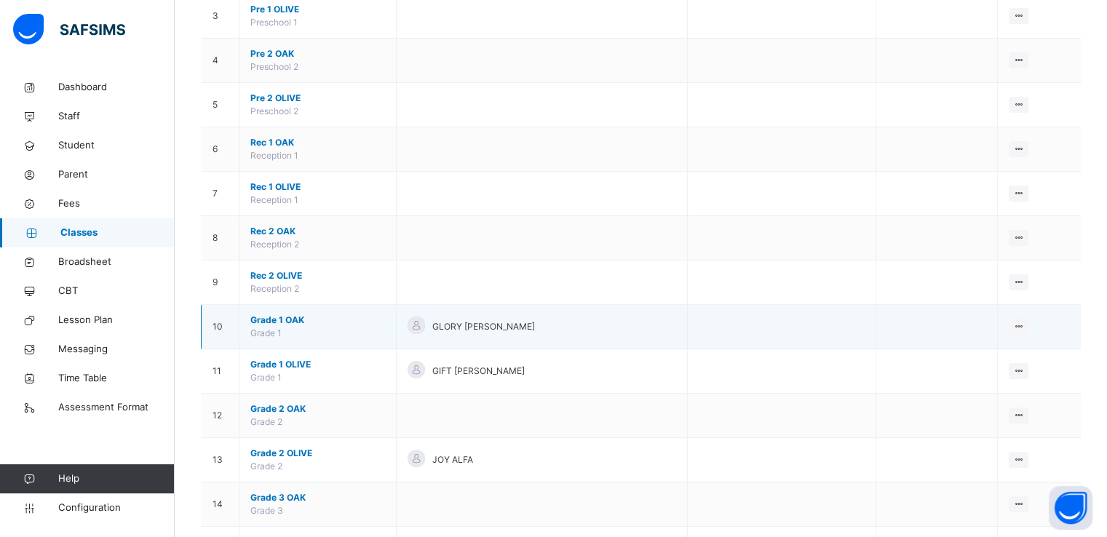
click at [281, 315] on span "Grade 1 OAK" at bounding box center [317, 320] width 135 height 13
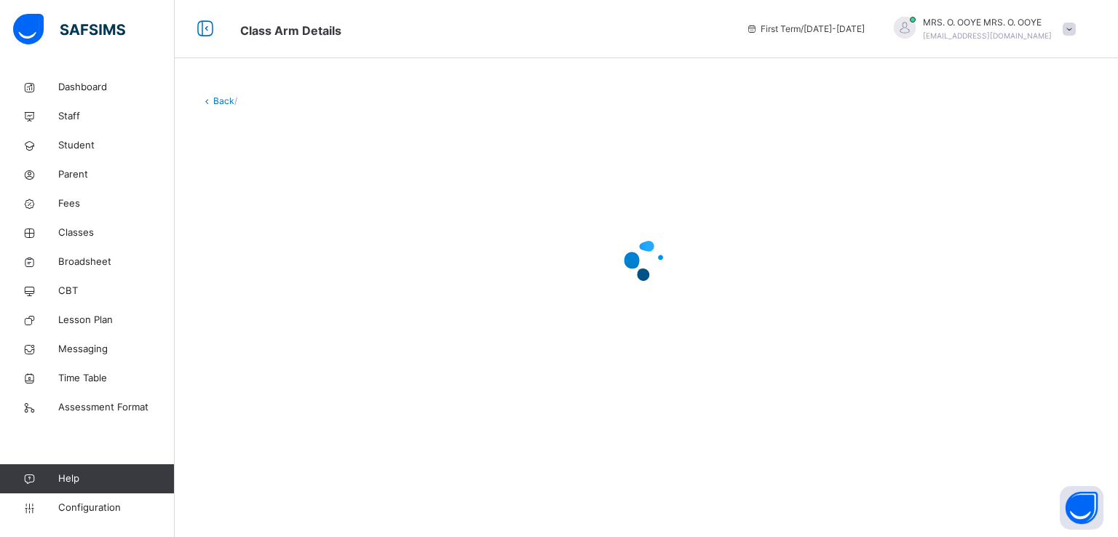
click at [281, 315] on div at bounding box center [646, 260] width 891 height 277
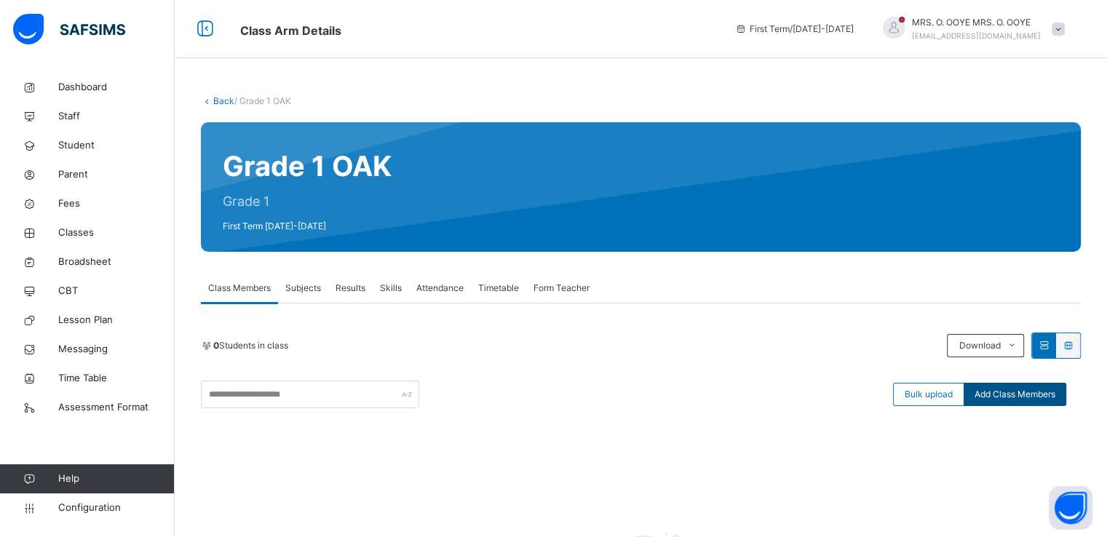
click at [1031, 395] on span "Add Class Members" at bounding box center [1015, 394] width 81 height 13
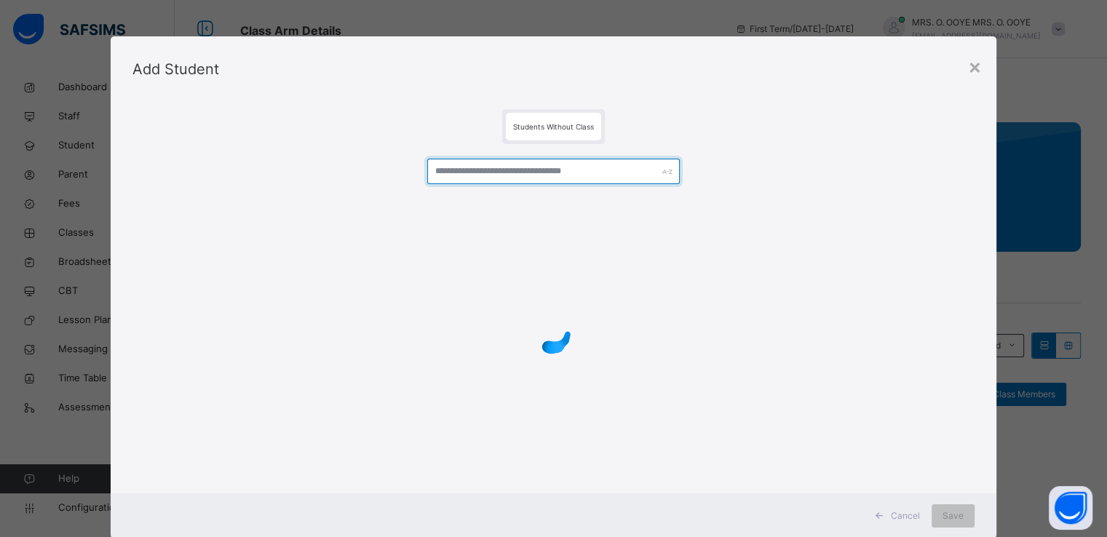
click at [529, 167] on input "text" at bounding box center [553, 171] width 253 height 25
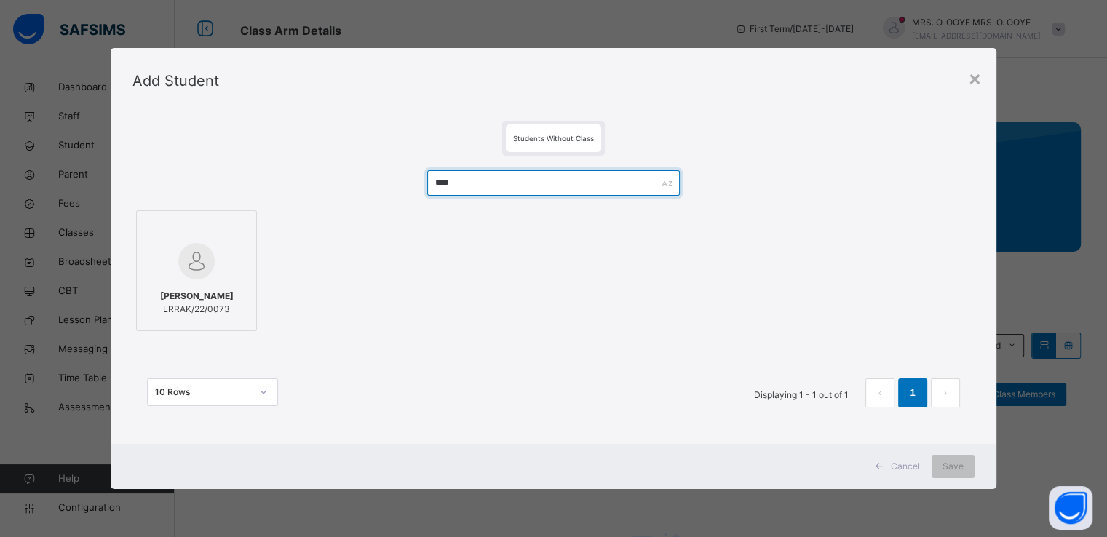
type input "****"
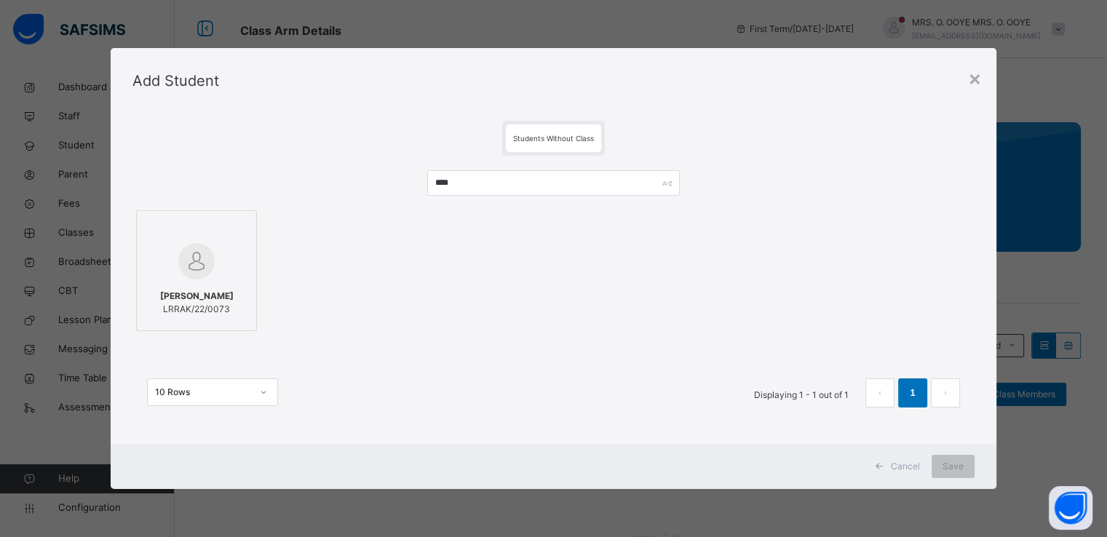
click at [211, 252] on div at bounding box center [196, 261] width 105 height 42
click at [961, 464] on span "Save" at bounding box center [953, 466] width 21 height 13
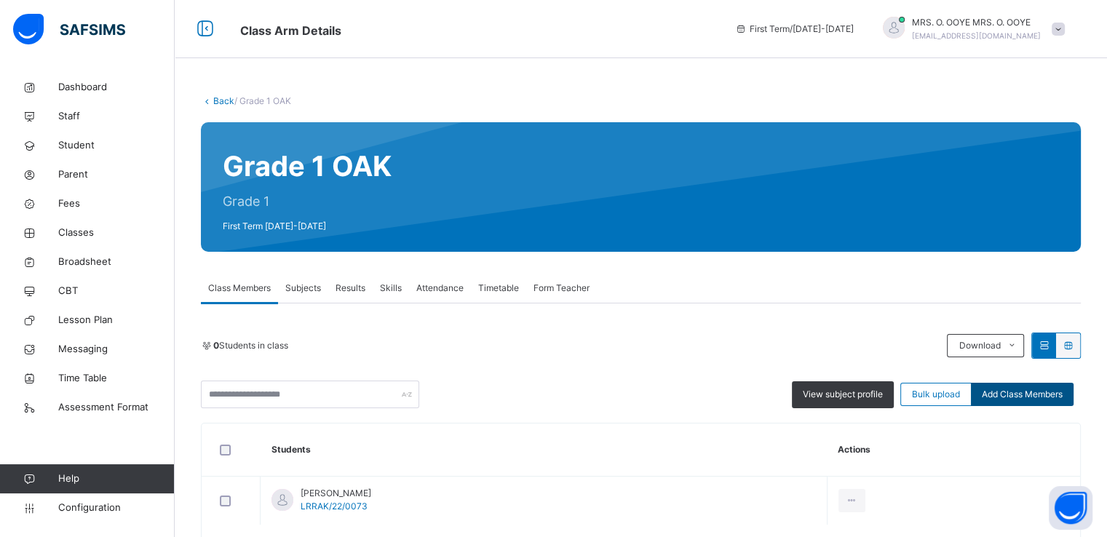
click at [1029, 397] on span "Add Class Members" at bounding box center [1022, 394] width 81 height 13
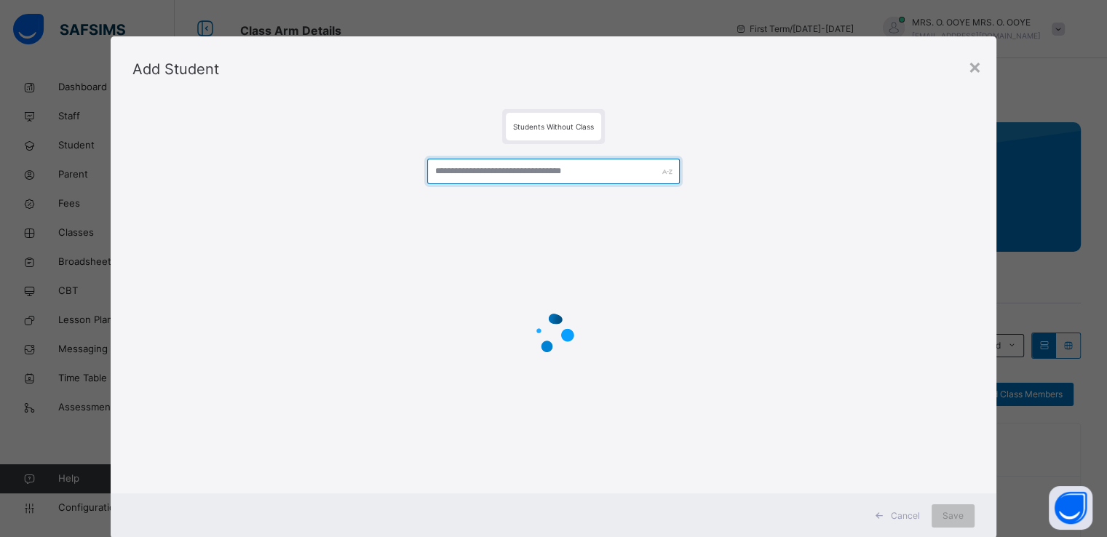
click at [473, 167] on input "text" at bounding box center [553, 171] width 253 height 25
type input "****"
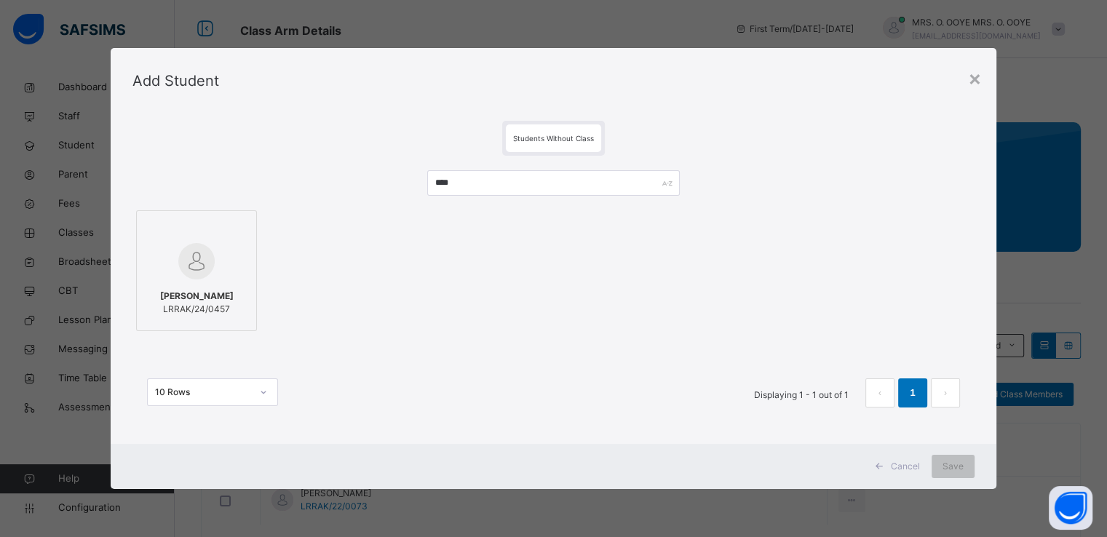
click at [216, 298] on span "Abdulrahman Ibrahim Yunusa" at bounding box center [197, 296] width 74 height 13
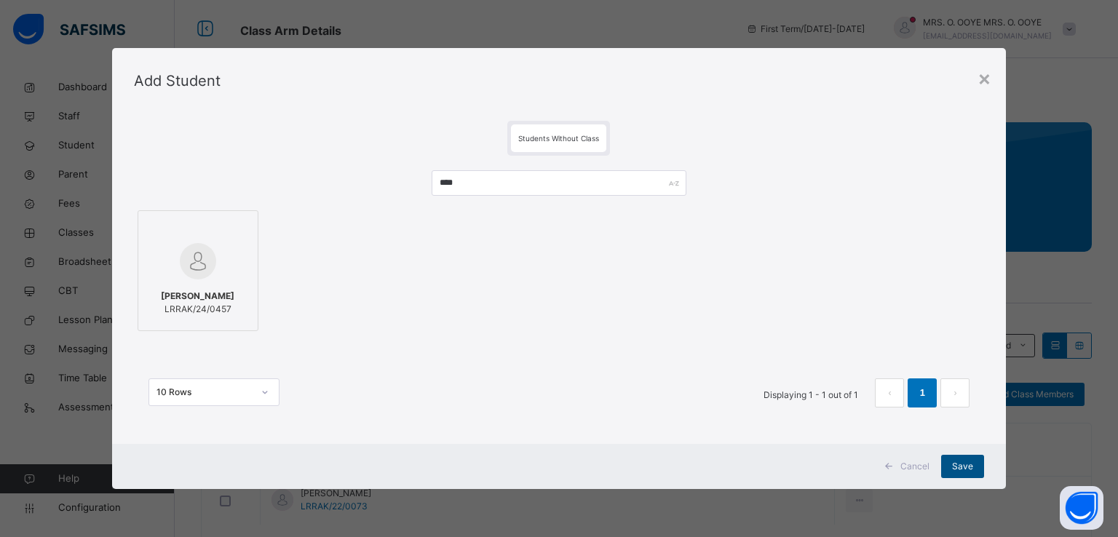
click at [955, 470] on span "Save" at bounding box center [962, 466] width 21 height 13
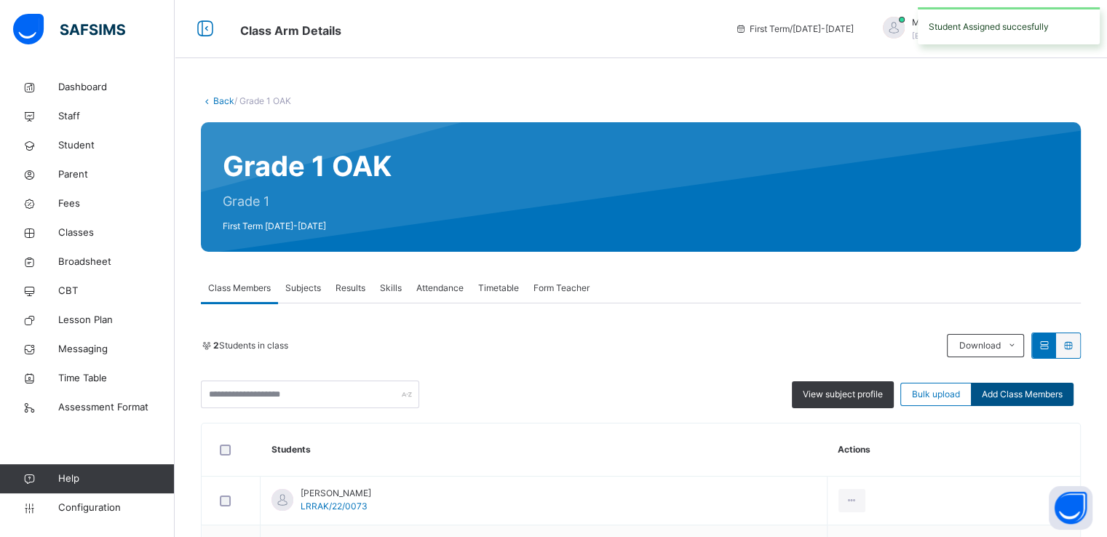
click at [1035, 394] on span "Add Class Members" at bounding box center [1022, 394] width 81 height 13
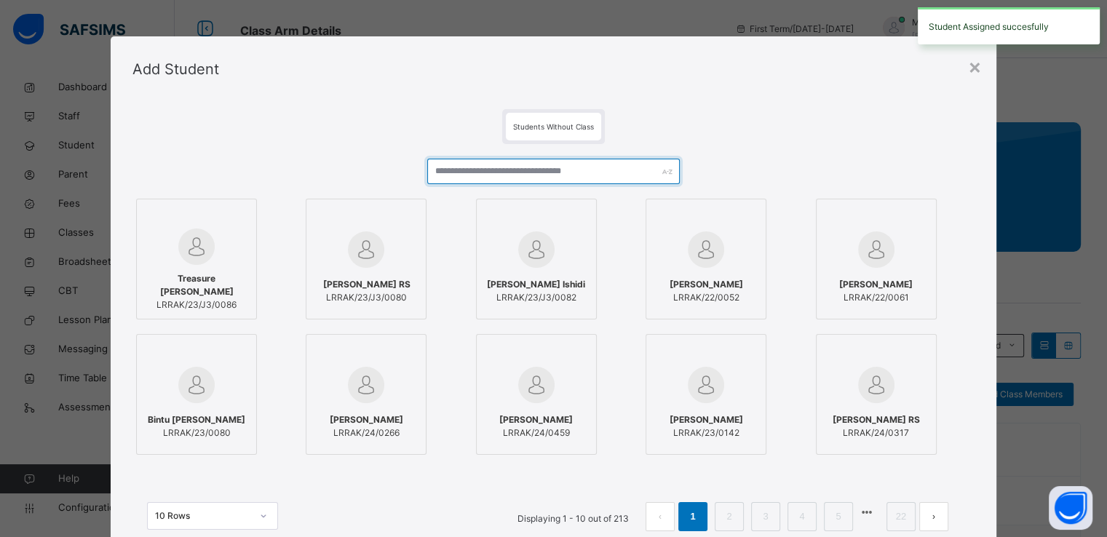
click at [600, 169] on input "text" at bounding box center [553, 171] width 253 height 25
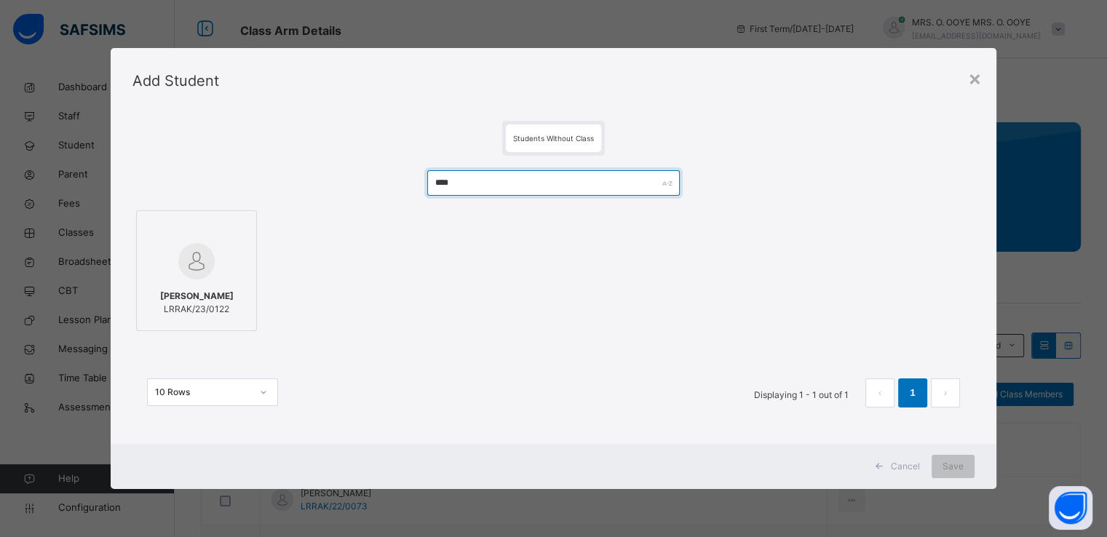
type input "****"
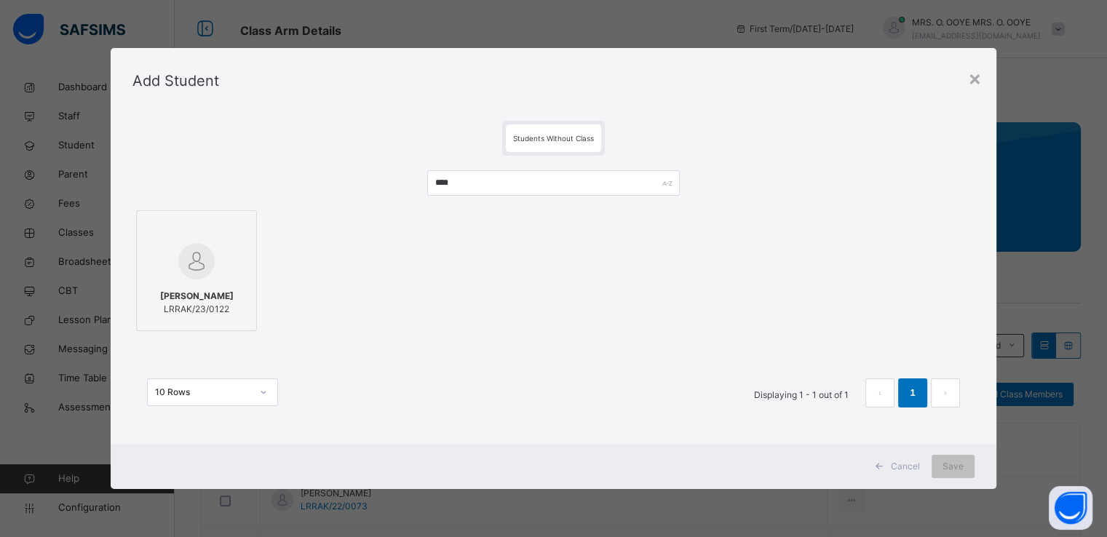
click at [222, 290] on span "Abubakar Fahad Abubakar" at bounding box center [197, 296] width 74 height 13
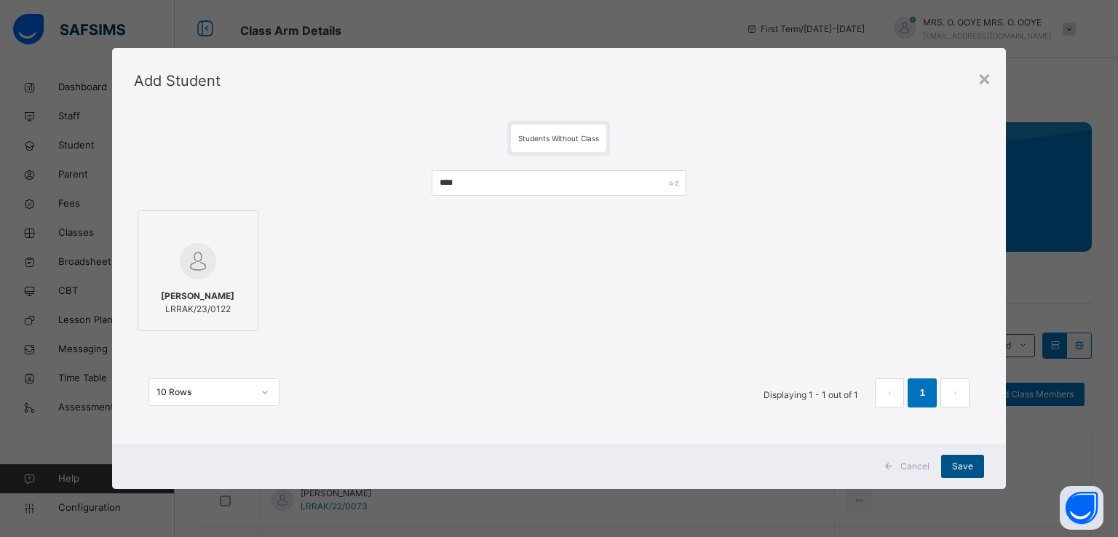
click at [967, 471] on span "Save" at bounding box center [962, 466] width 21 height 13
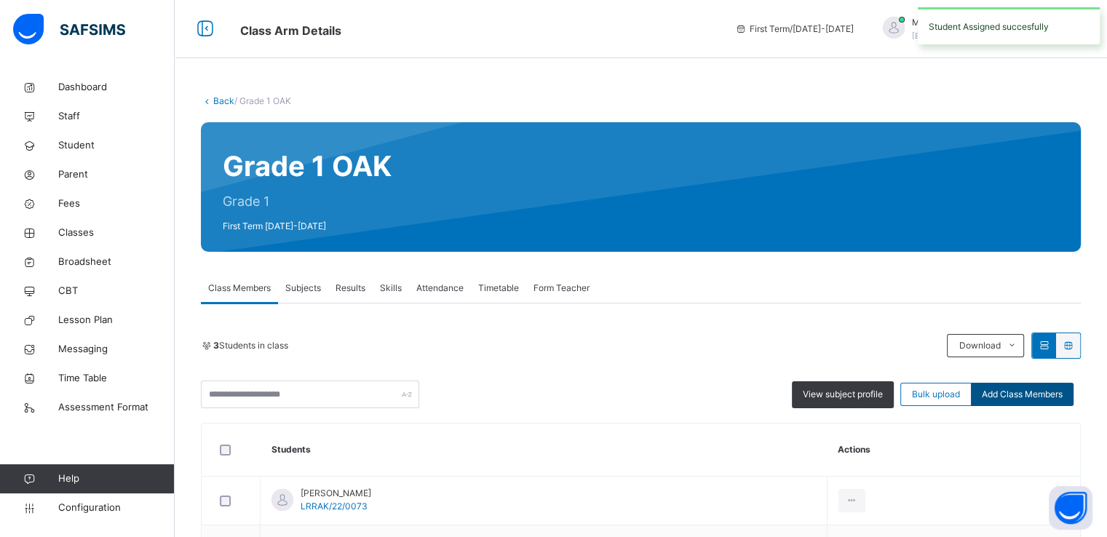
click at [1019, 394] on span "Add Class Members" at bounding box center [1022, 394] width 81 height 13
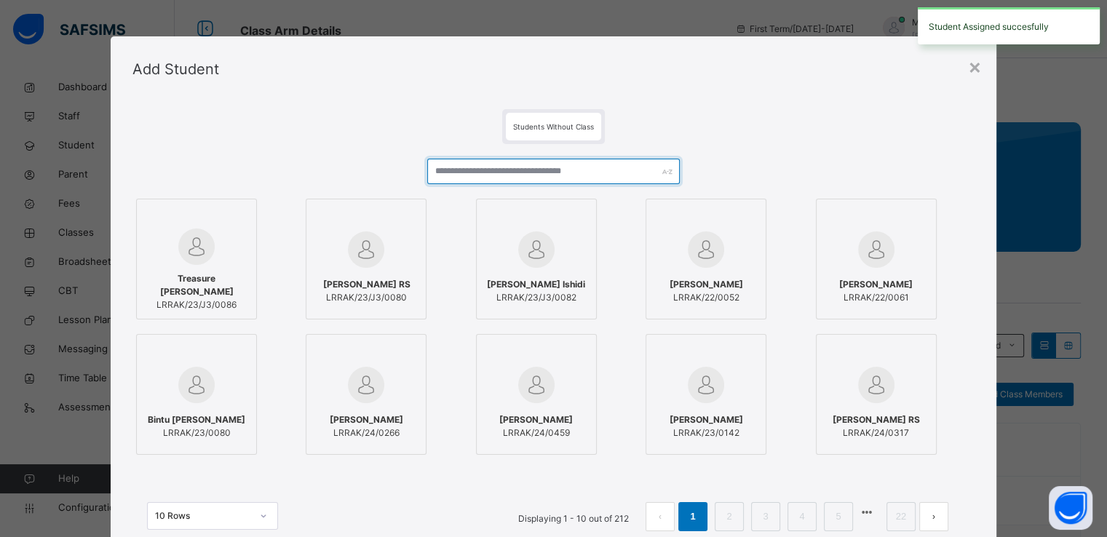
click at [566, 170] on input "text" at bounding box center [553, 171] width 253 height 25
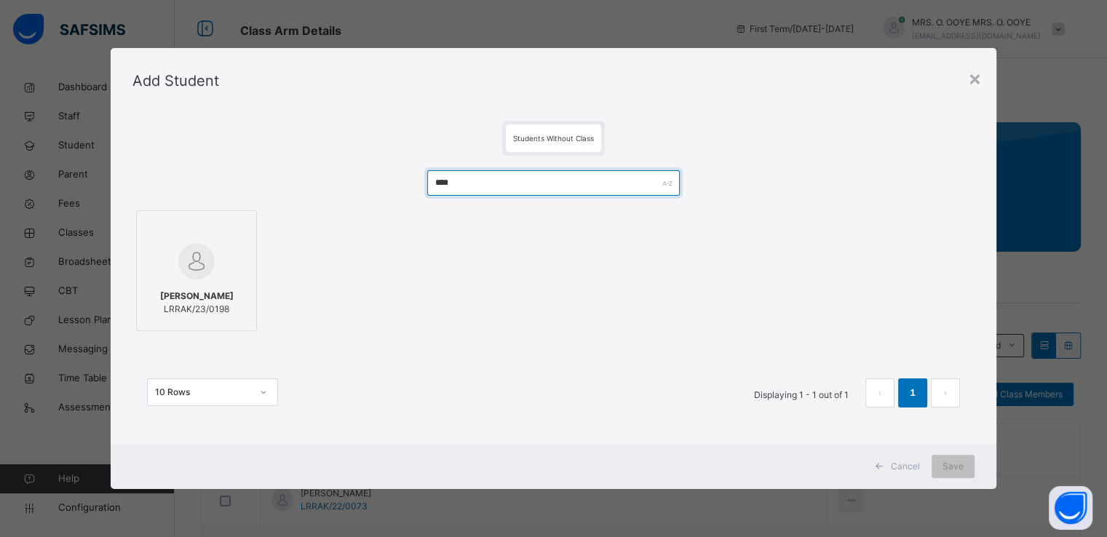
type input "****"
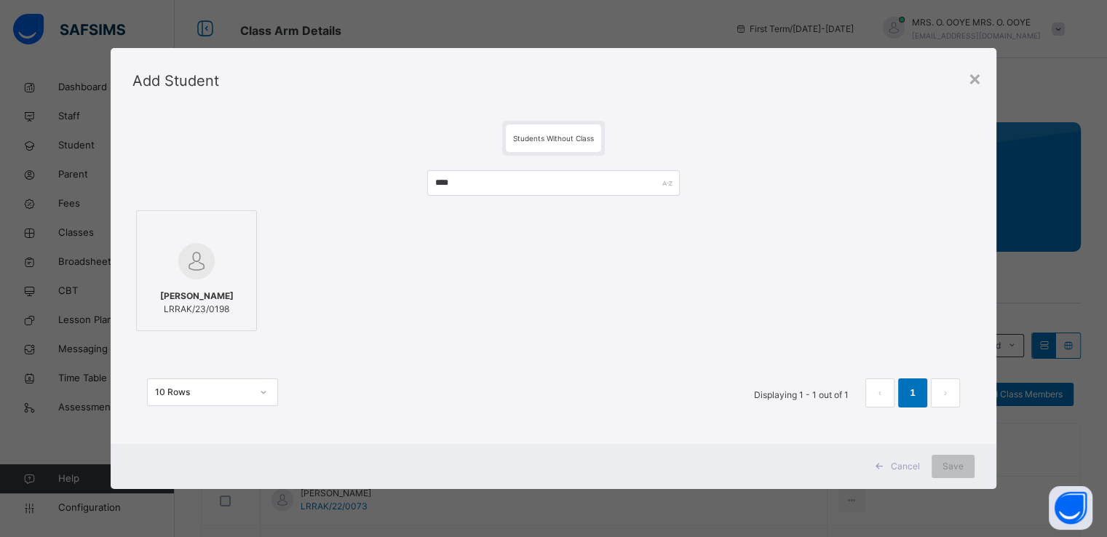
click at [210, 266] on div at bounding box center [196, 261] width 105 height 42
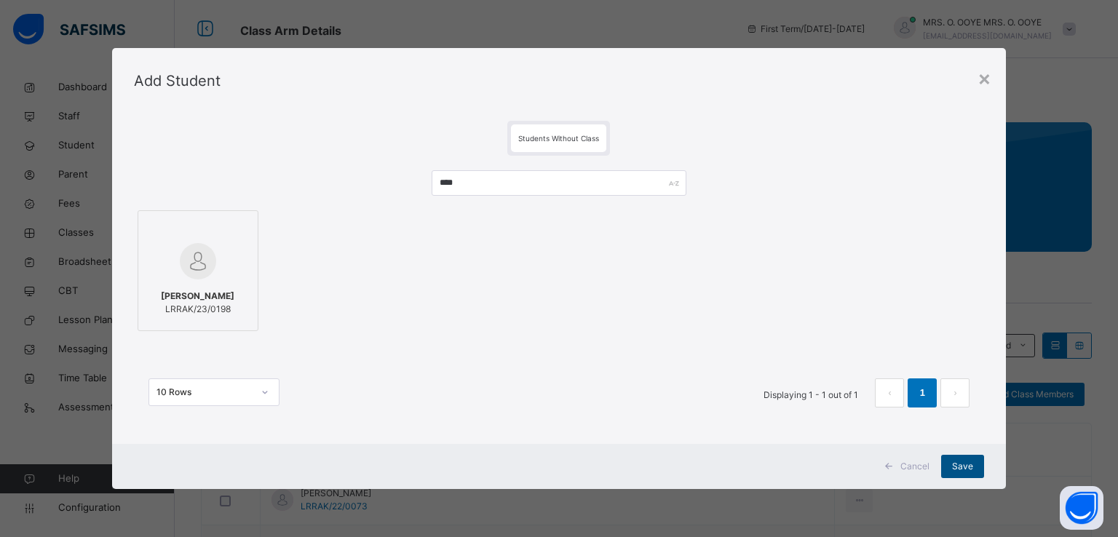
click at [955, 467] on span "Save" at bounding box center [962, 466] width 21 height 13
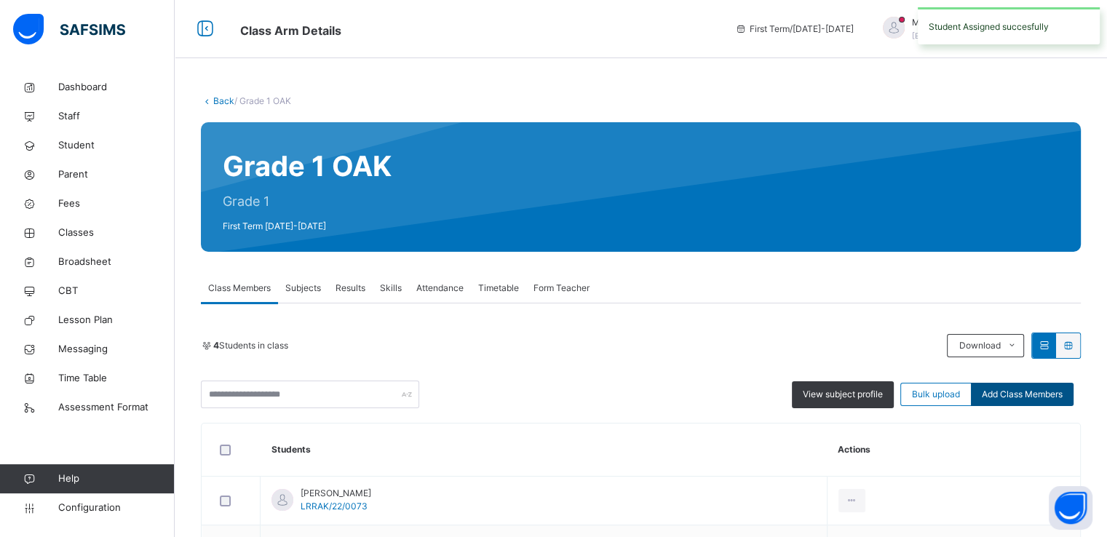
click at [1022, 387] on div "Add Class Members" at bounding box center [1022, 394] width 103 height 23
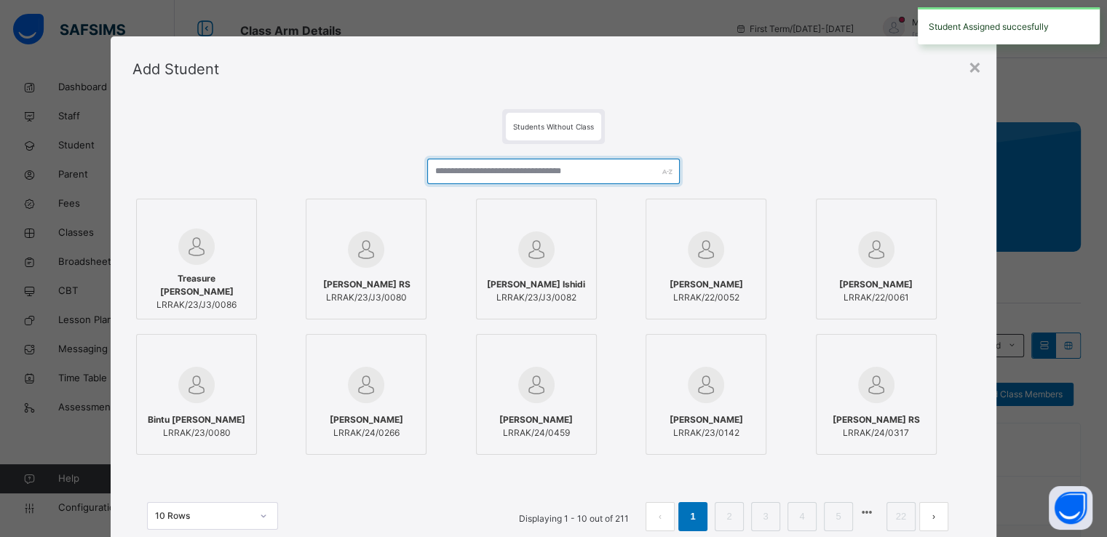
click at [588, 168] on input "text" at bounding box center [553, 171] width 253 height 25
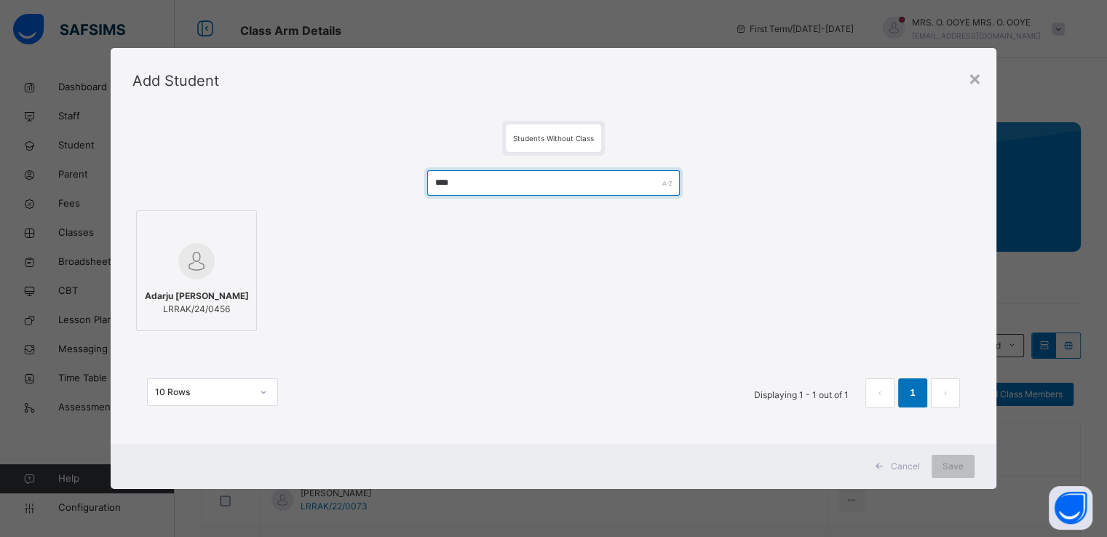
type input "****"
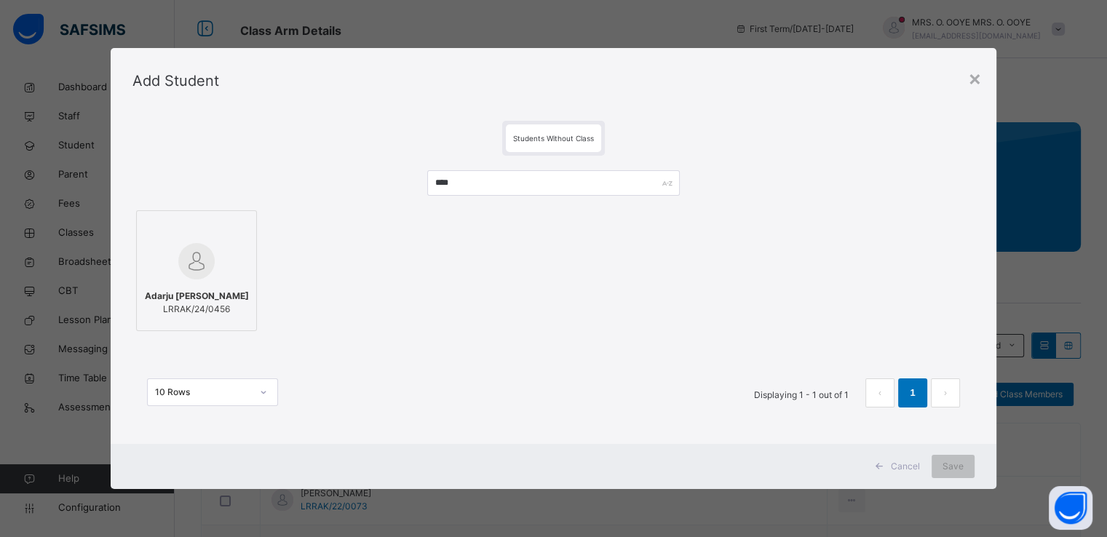
click at [214, 253] on div at bounding box center [196, 261] width 105 height 42
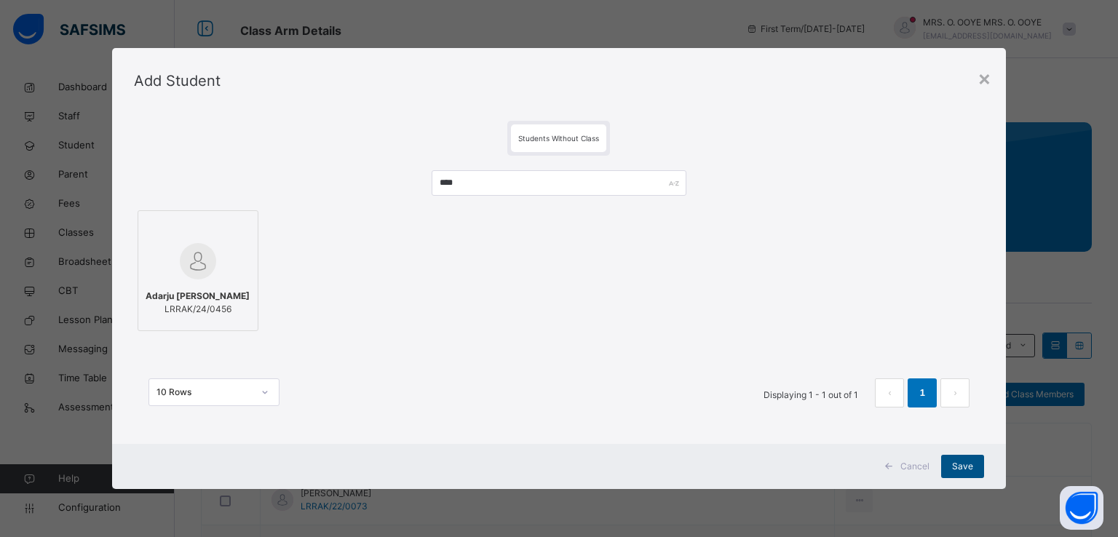
click at [949, 466] on div "Save" at bounding box center [962, 466] width 43 height 23
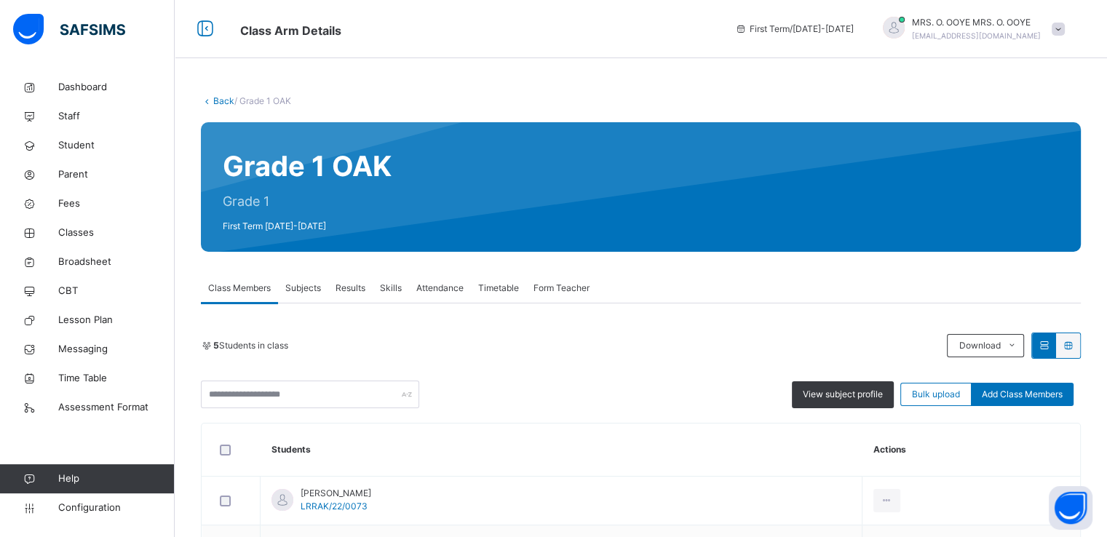
scroll to position [262, 0]
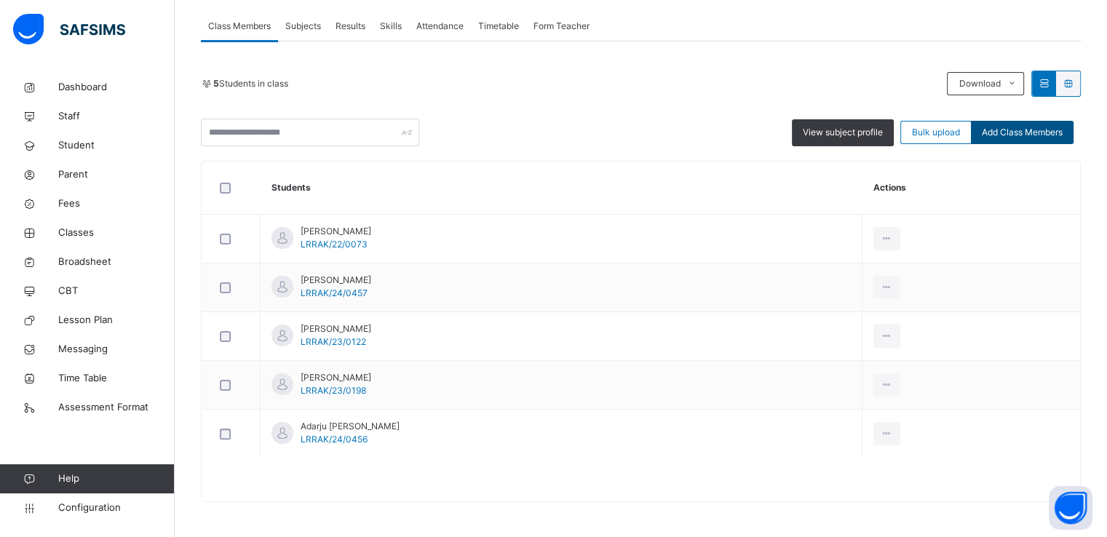
click at [1021, 135] on span "Add Class Members" at bounding box center [1022, 132] width 81 height 13
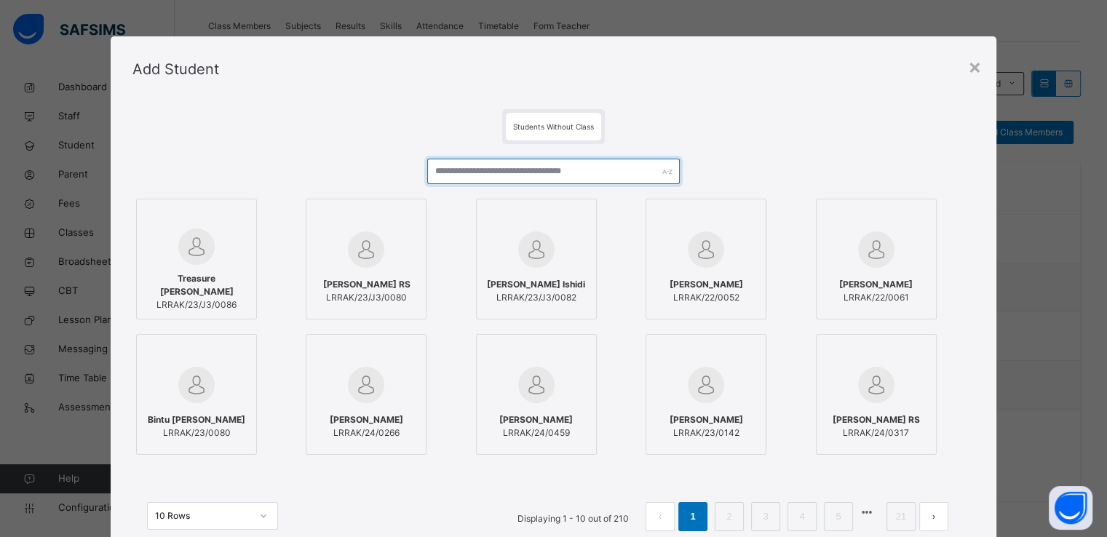
click at [521, 175] on input "text" at bounding box center [553, 171] width 253 height 25
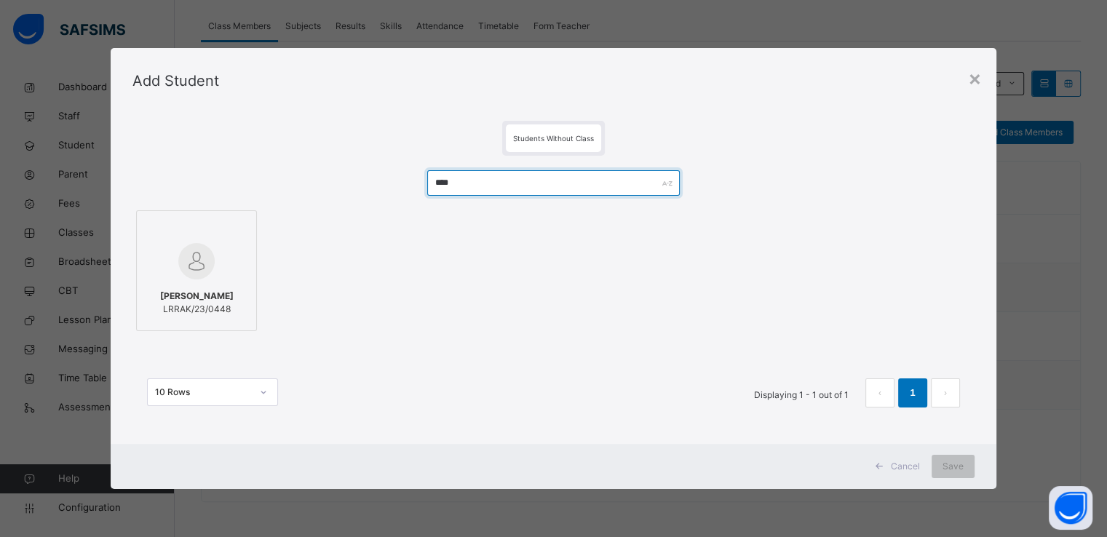
type input "****"
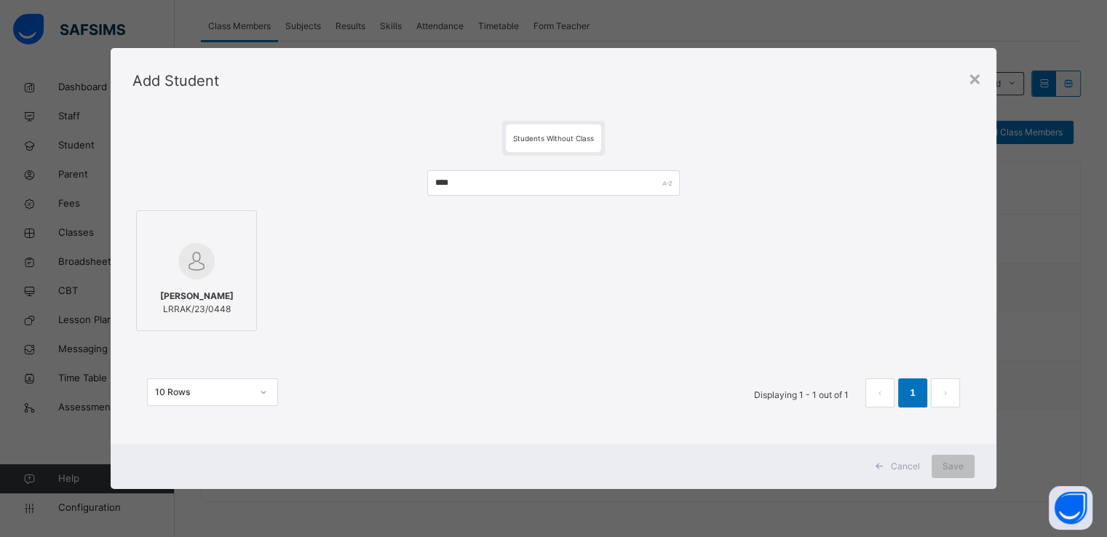
click at [210, 282] on div "Amina Mustapha Hassan LRRAK/23/0448" at bounding box center [196, 302] width 105 height 41
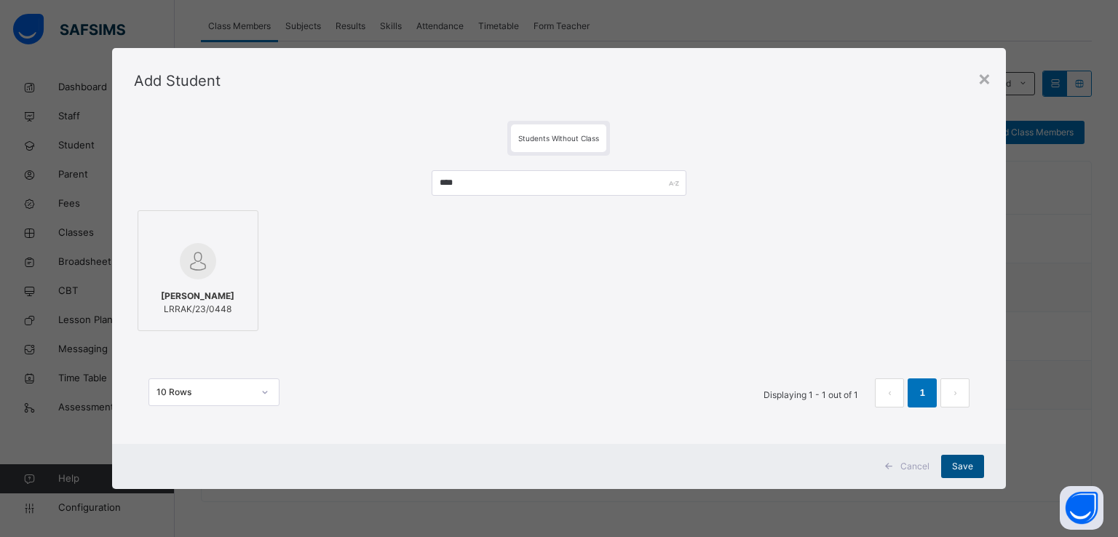
click at [952, 457] on div "Save" at bounding box center [962, 466] width 43 height 23
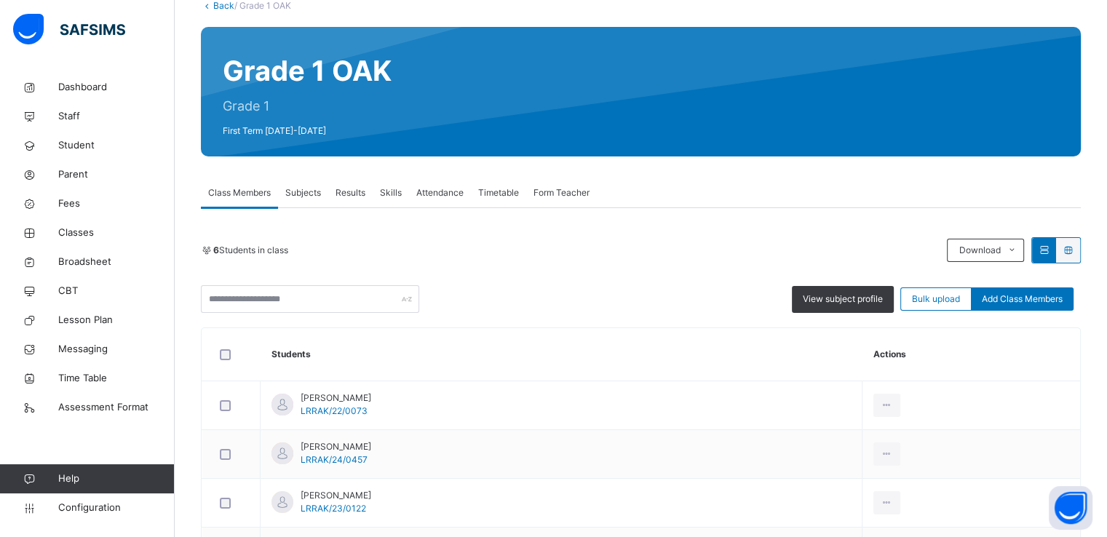
scroll to position [93, 0]
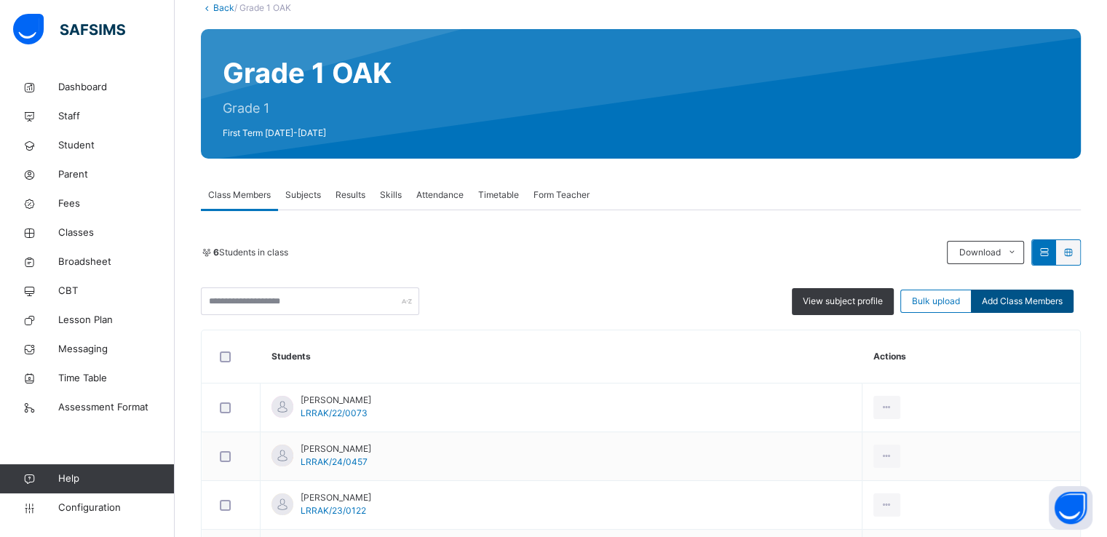
click at [1034, 303] on span "Add Class Members" at bounding box center [1022, 301] width 81 height 13
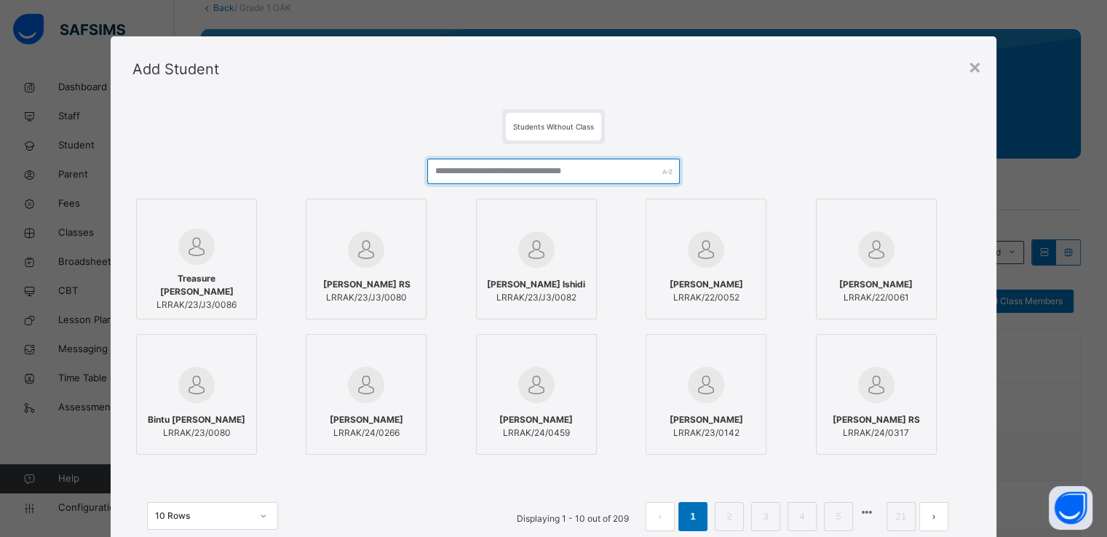
click at [537, 170] on input "text" at bounding box center [553, 171] width 253 height 25
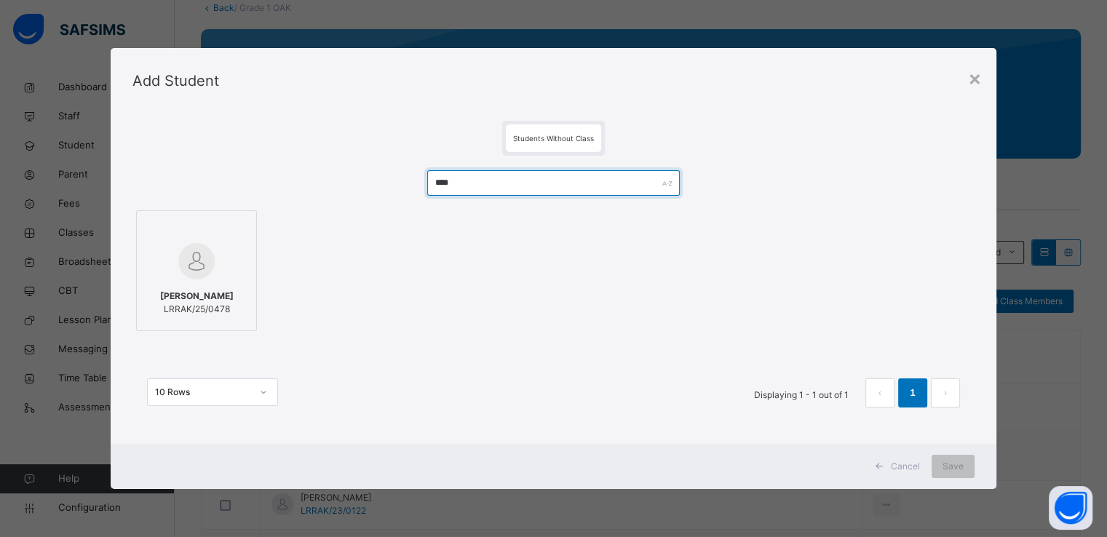
type input "****"
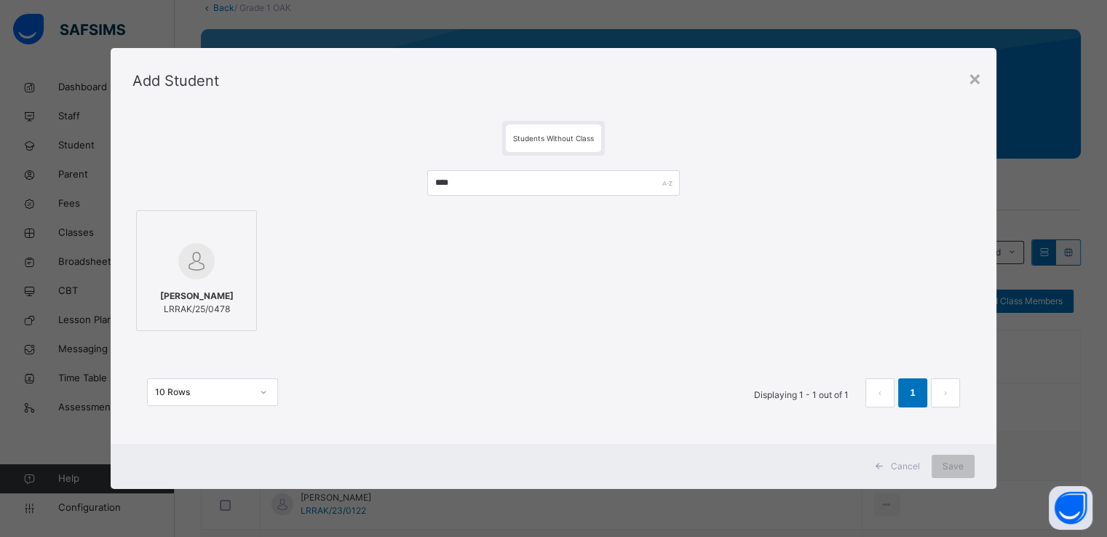
click at [187, 263] on img at bounding box center [196, 261] width 36 height 36
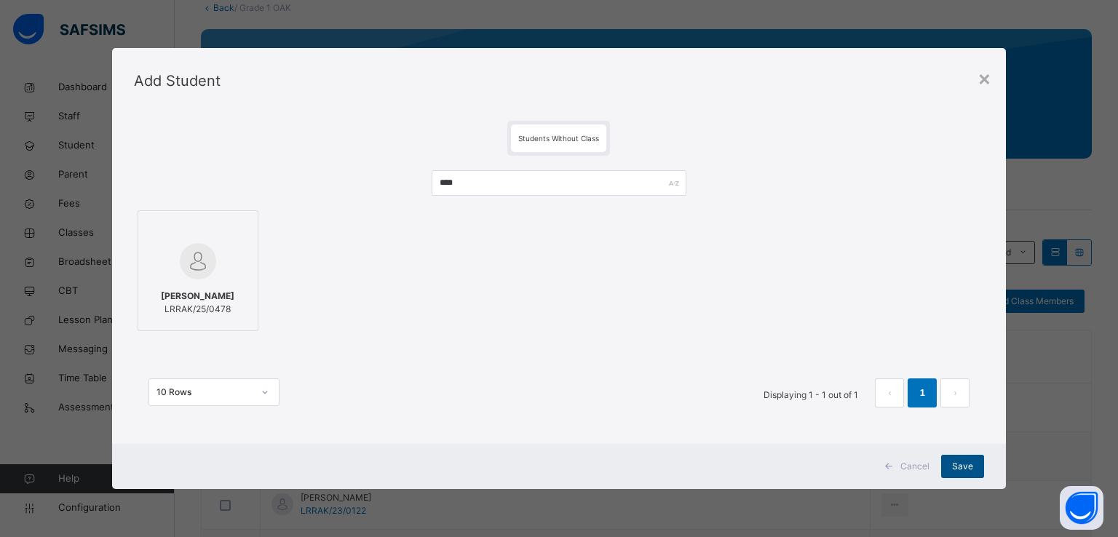
click at [961, 462] on span "Save" at bounding box center [962, 466] width 21 height 13
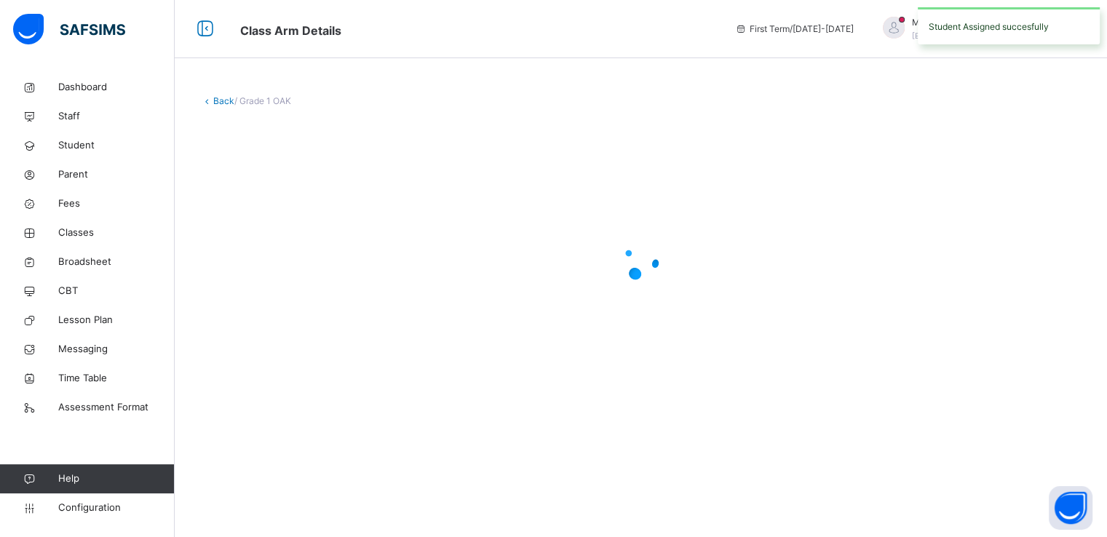
scroll to position [0, 0]
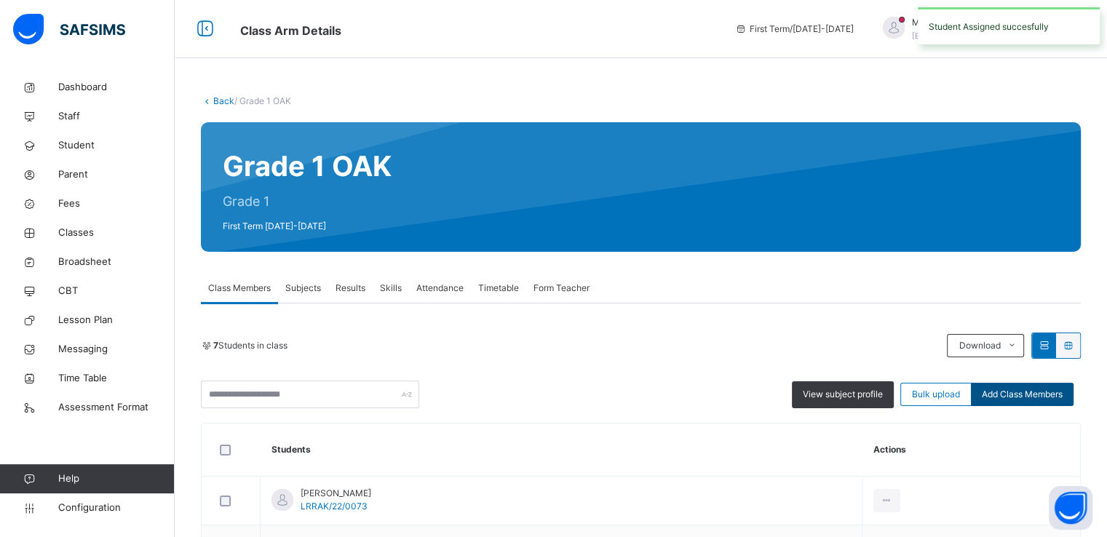
click at [1005, 388] on span "Add Class Members" at bounding box center [1022, 394] width 81 height 13
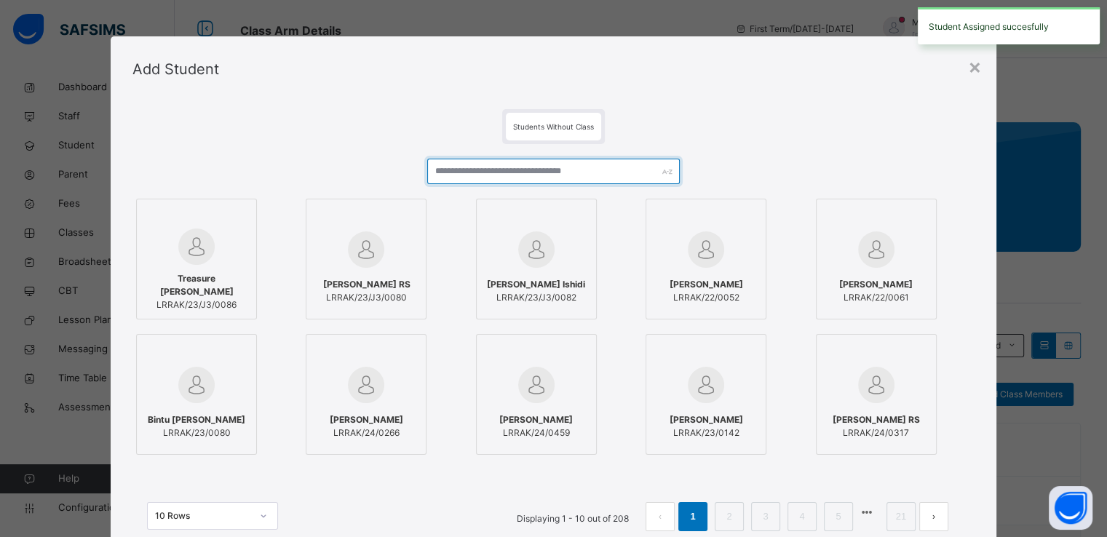
click at [572, 170] on input "text" at bounding box center [553, 171] width 253 height 25
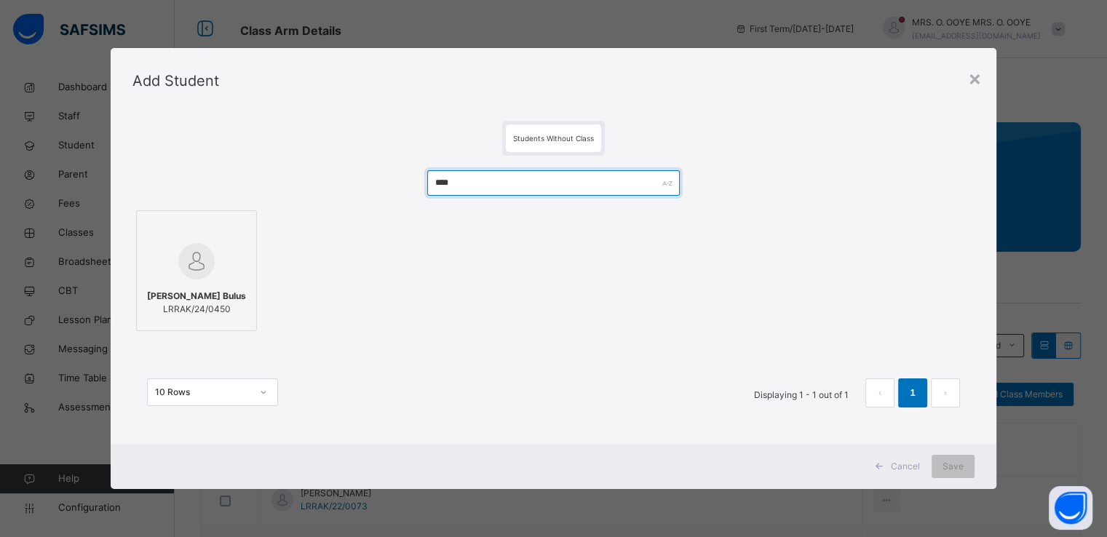
type input "****"
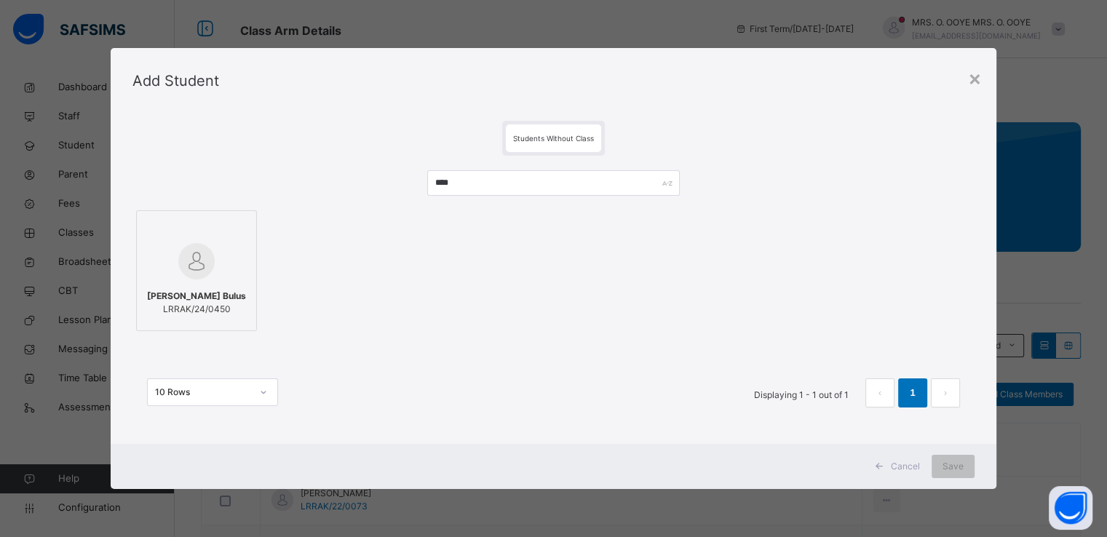
click at [213, 264] on div at bounding box center [196, 261] width 105 height 42
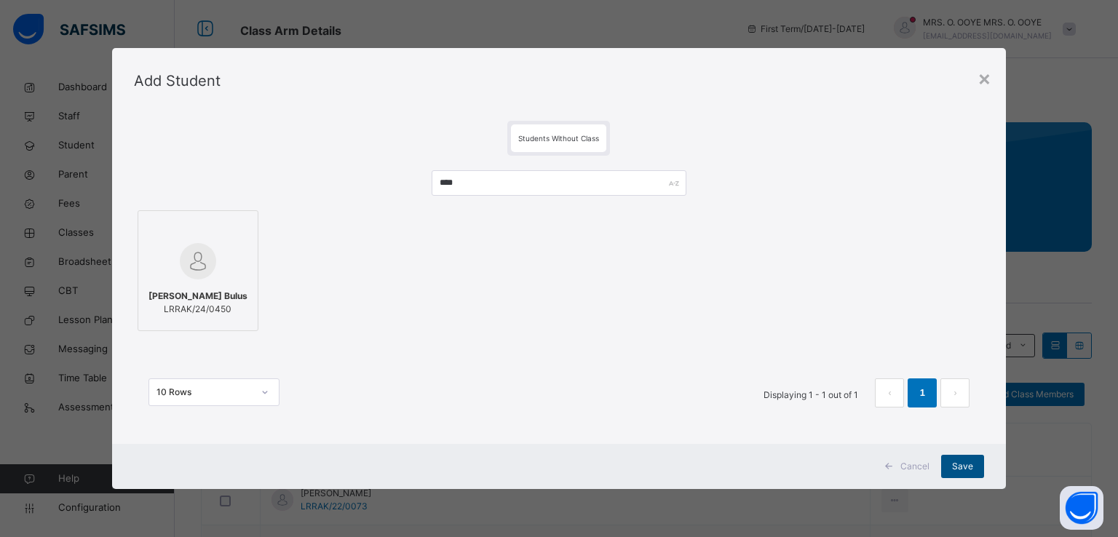
click at [957, 467] on span "Save" at bounding box center [962, 466] width 21 height 13
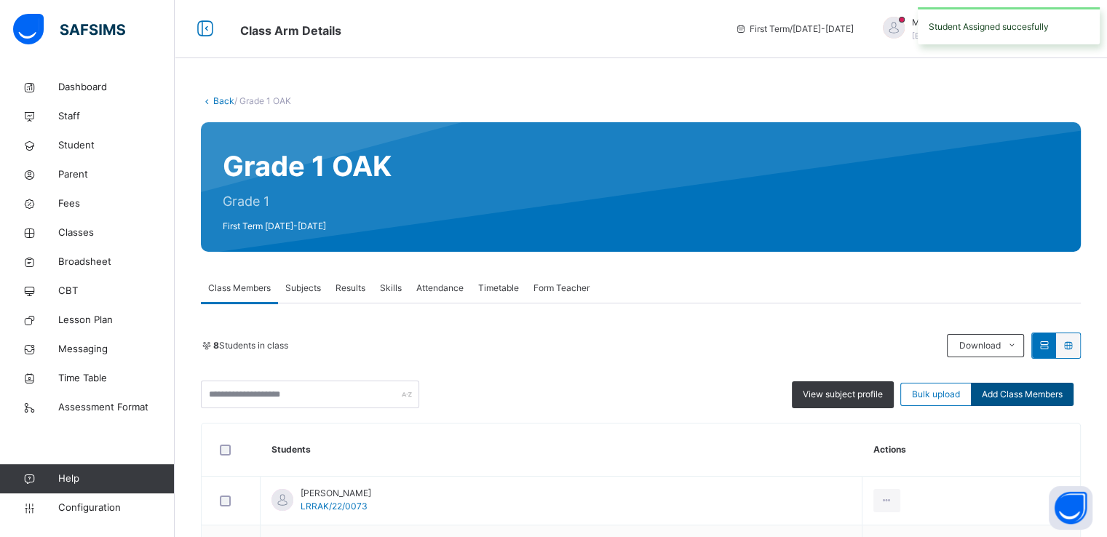
click at [1028, 394] on span "Add Class Members" at bounding box center [1022, 394] width 81 height 13
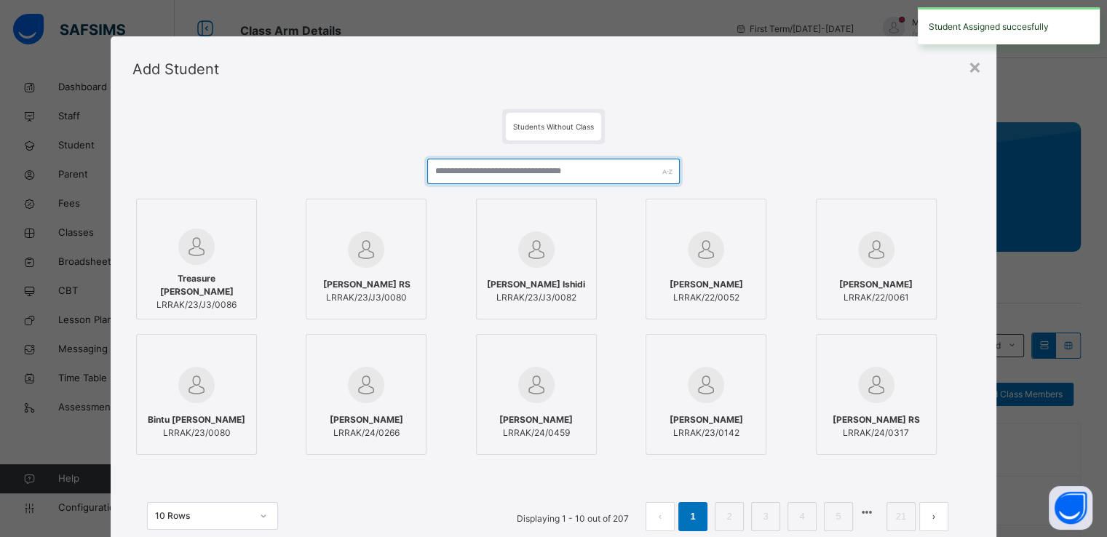
click at [609, 181] on input "text" at bounding box center [553, 171] width 253 height 25
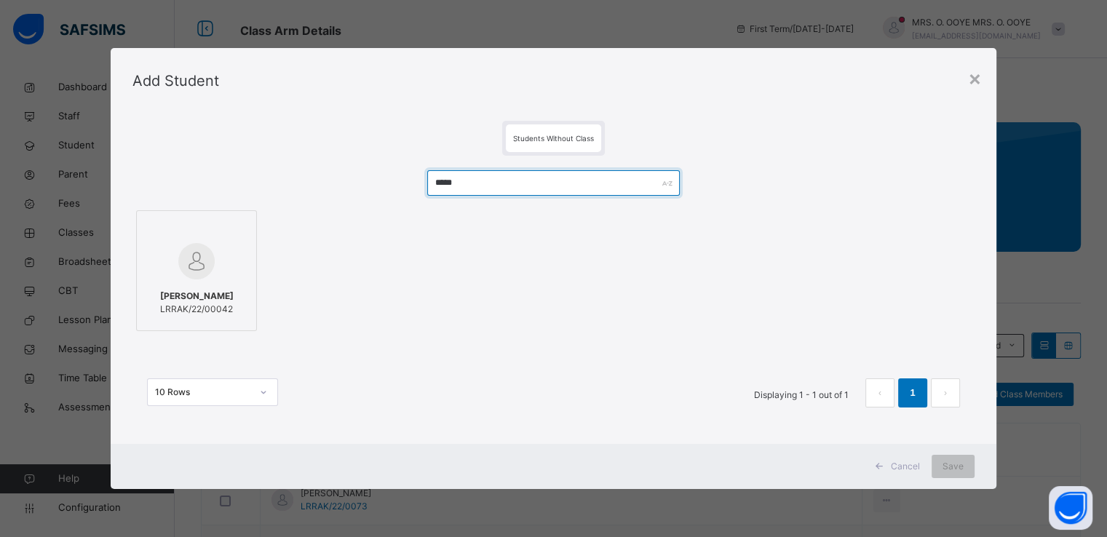
type input "*****"
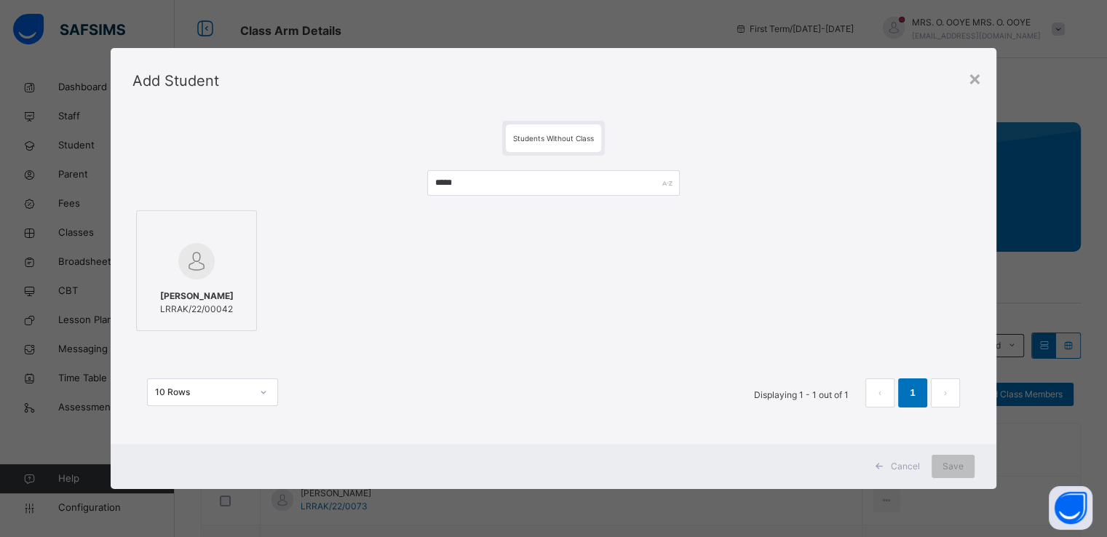
click at [230, 248] on div at bounding box center [196, 261] width 105 height 42
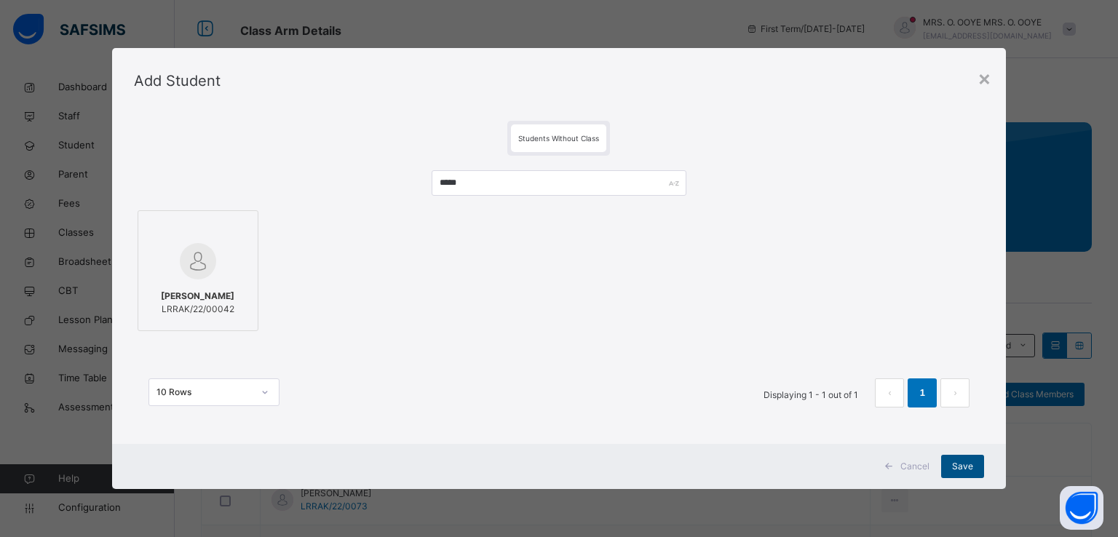
click at [955, 467] on span "Save" at bounding box center [962, 466] width 21 height 13
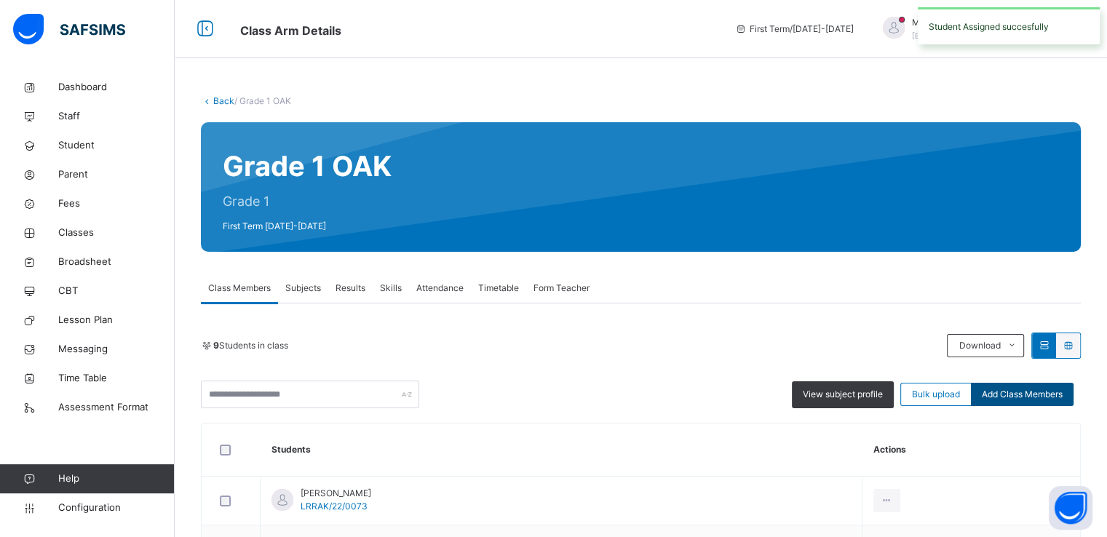
click at [1027, 392] on span "Add Class Members" at bounding box center [1022, 394] width 81 height 13
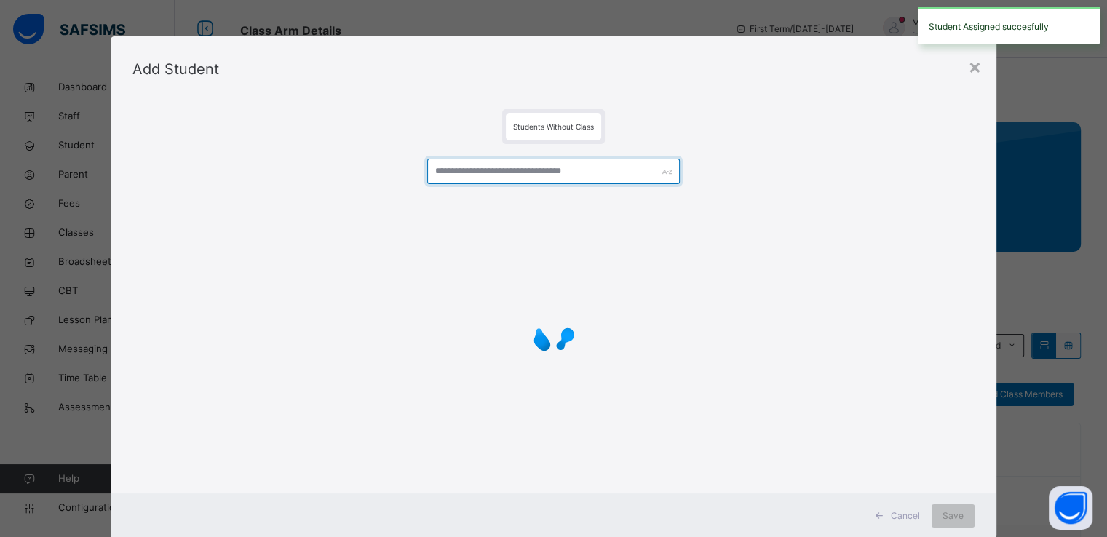
click at [615, 176] on input "text" at bounding box center [553, 171] width 253 height 25
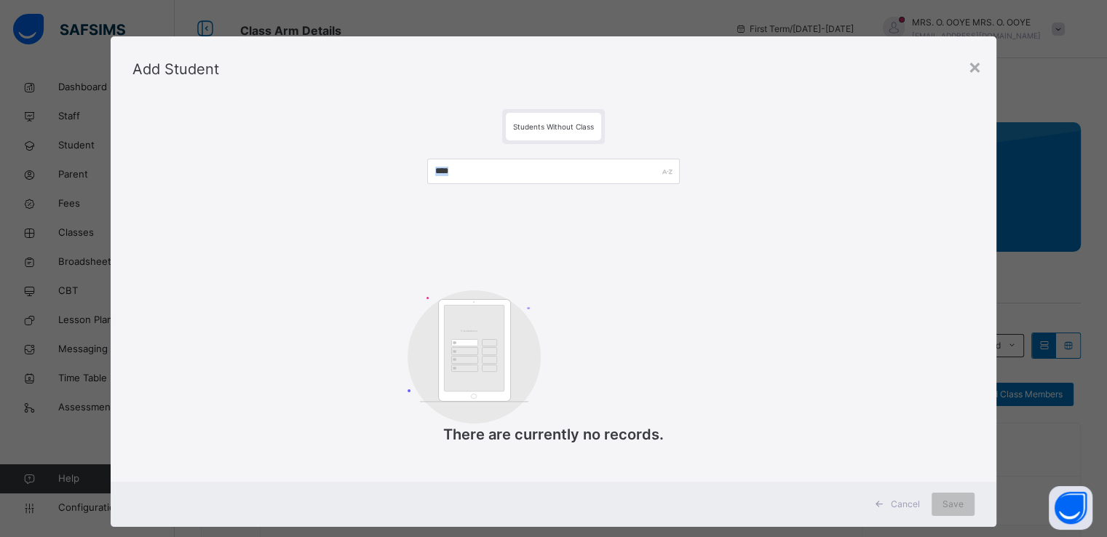
drag, startPoint x: 312, startPoint y: 274, endPoint x: 858, endPoint y: 191, distance: 552.4
click at [858, 191] on div "**** Customers There are currently no records." at bounding box center [554, 309] width 842 height 331
click at [973, 70] on div "×" at bounding box center [975, 66] width 14 height 31
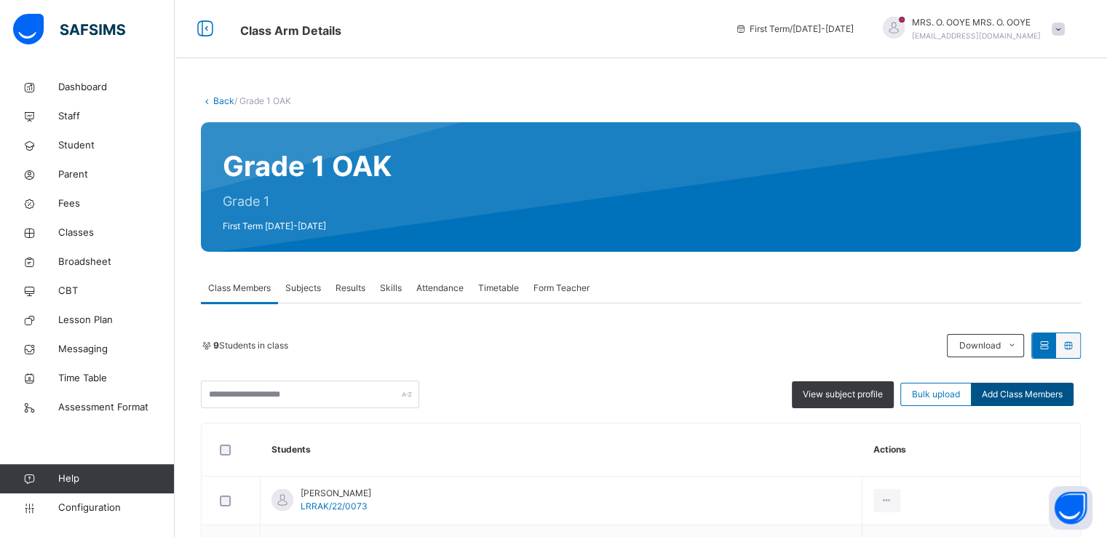
click at [1037, 395] on span "Add Class Members" at bounding box center [1022, 394] width 81 height 13
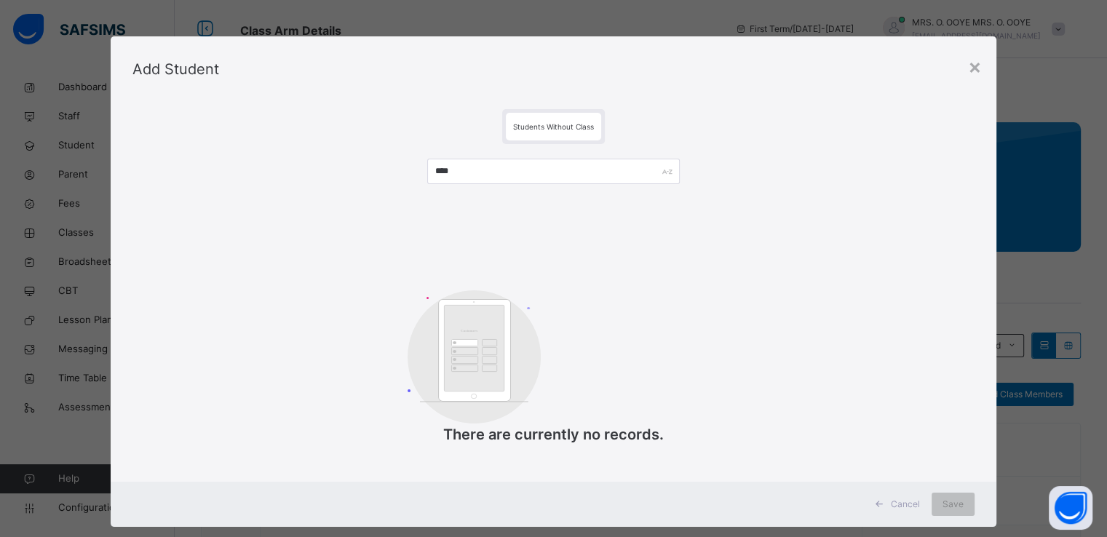
click at [764, 100] on div "Add Student" at bounding box center [554, 69] width 886 height 66
click at [976, 66] on div "×" at bounding box center [975, 66] width 14 height 31
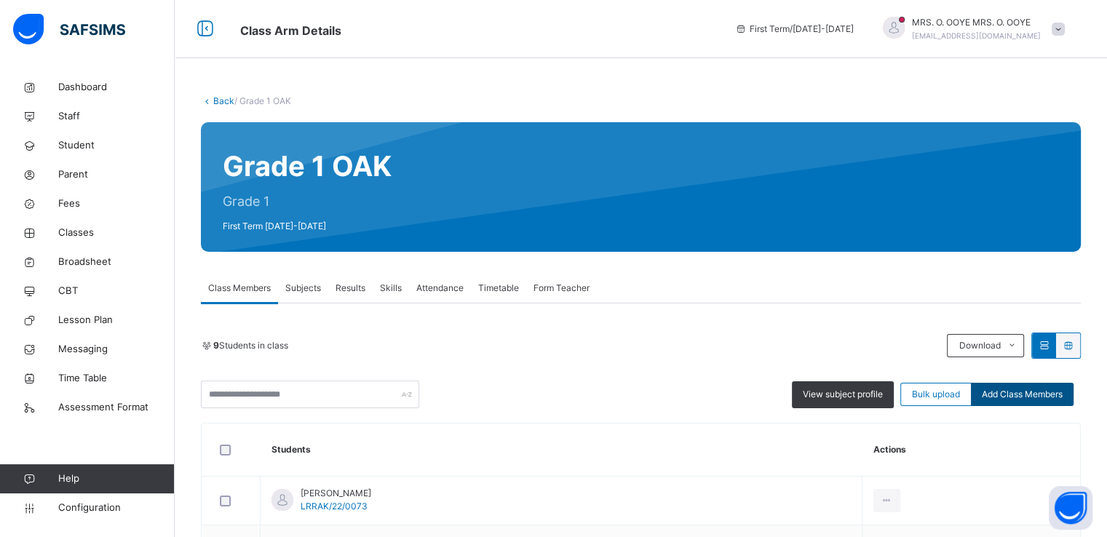
click at [1005, 392] on span "Add Class Members" at bounding box center [1022, 394] width 81 height 13
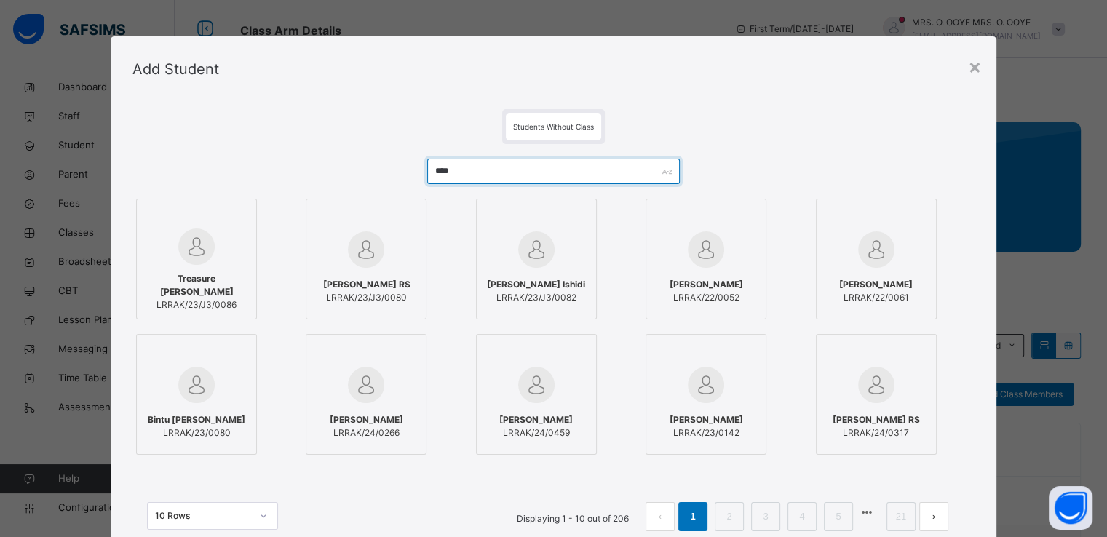
click at [501, 164] on input "****" at bounding box center [553, 171] width 253 height 25
type input "*"
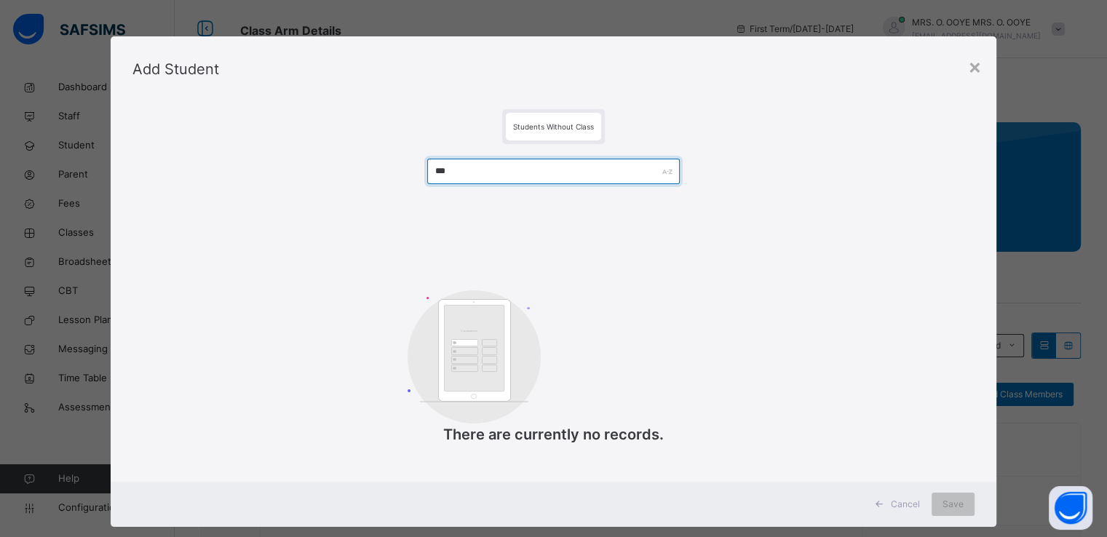
type input "****"
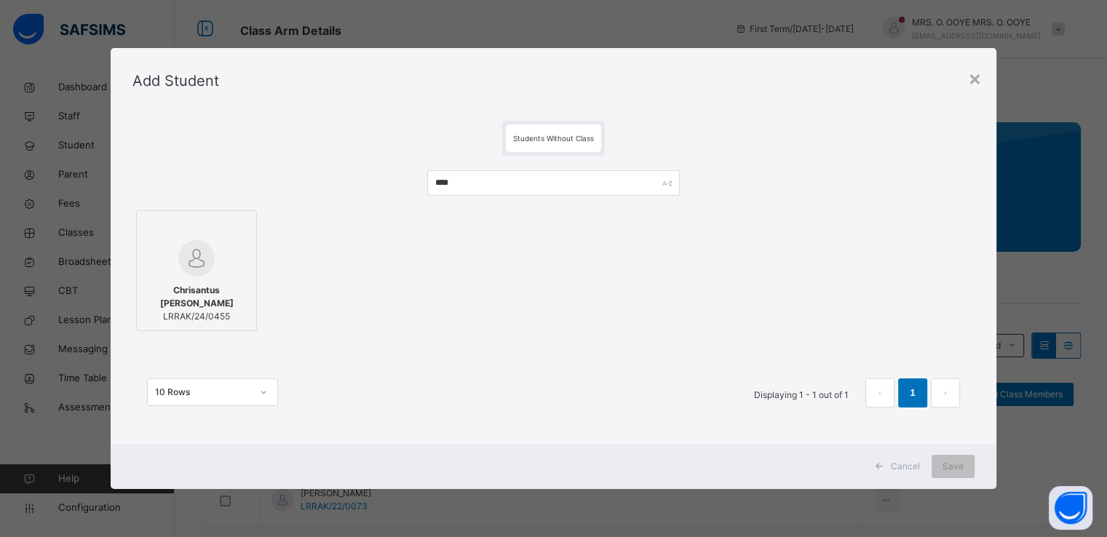
click at [191, 286] on span "Chrisantus Francis Kwende" at bounding box center [196, 297] width 105 height 26
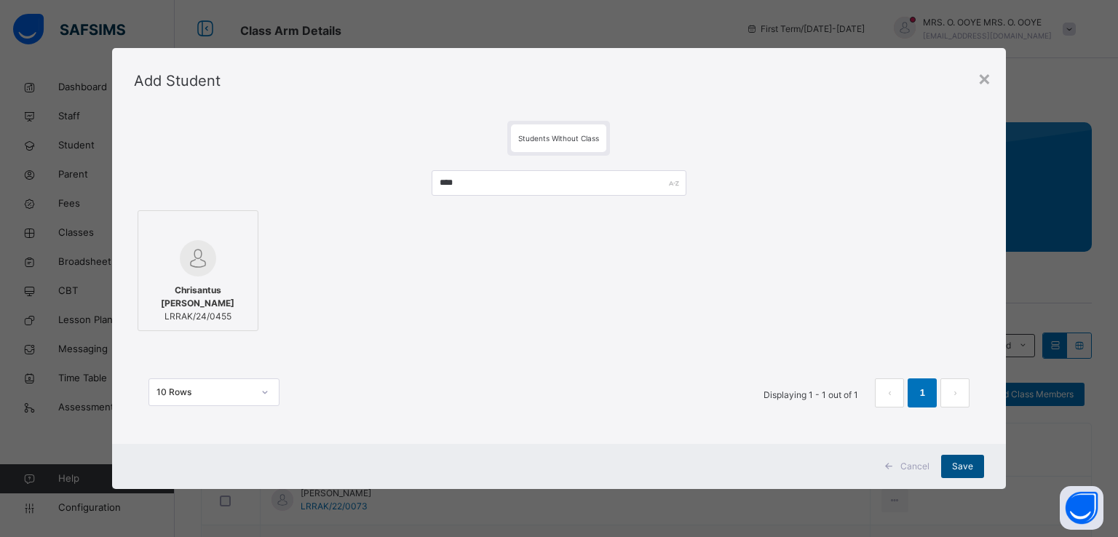
click at [962, 459] on div "Save" at bounding box center [962, 466] width 43 height 23
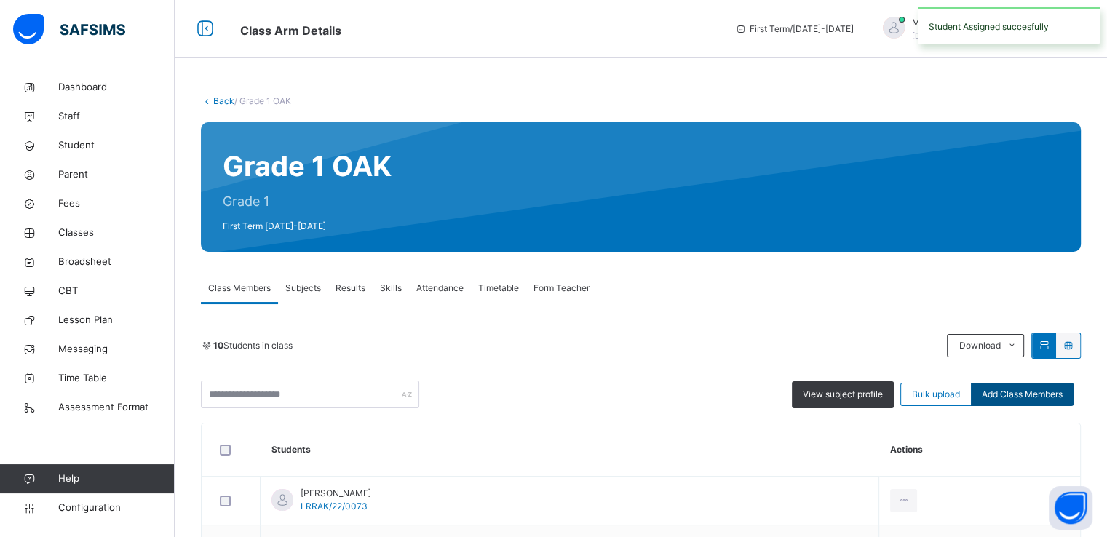
click at [1025, 403] on div "Add Class Members" at bounding box center [1022, 394] width 103 height 23
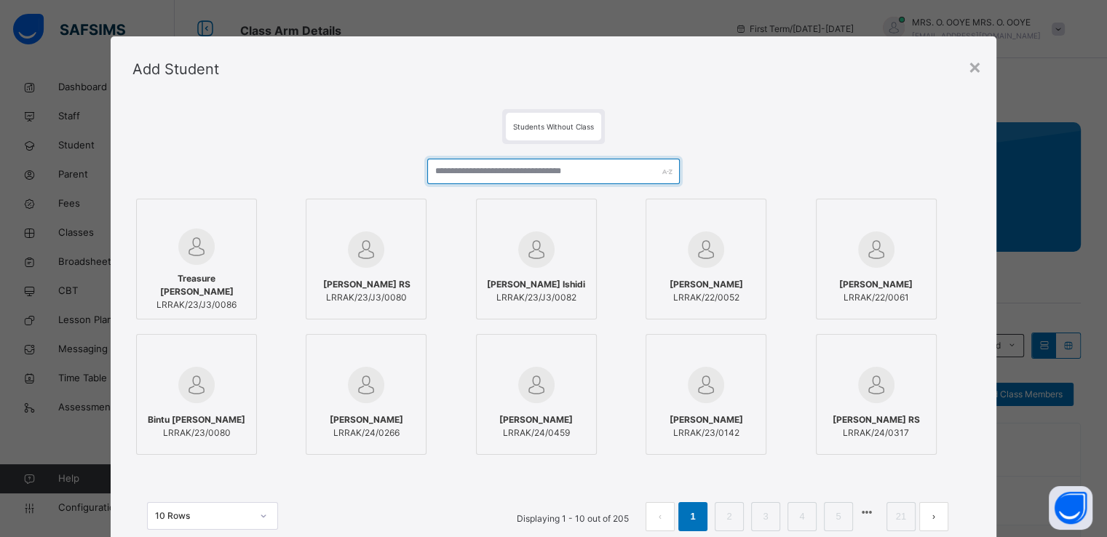
click at [499, 173] on input "text" at bounding box center [553, 171] width 253 height 25
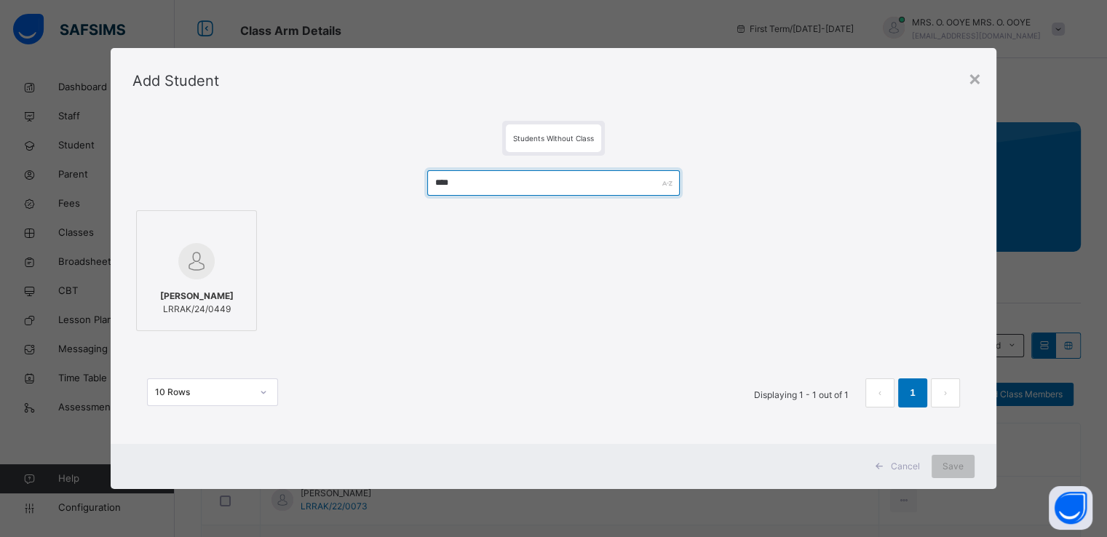
type input "****"
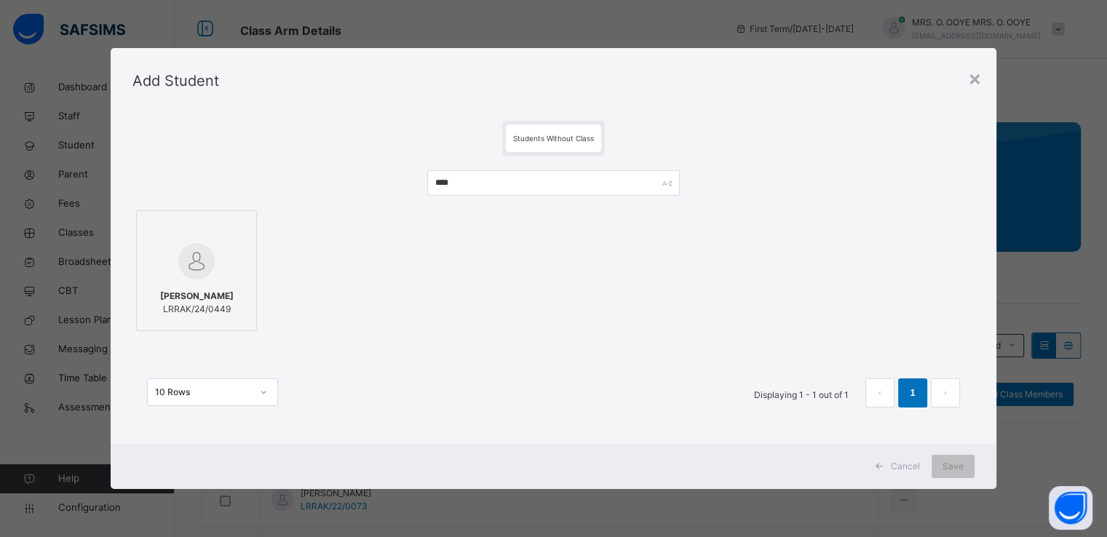
click at [204, 259] on img at bounding box center [196, 261] width 36 height 36
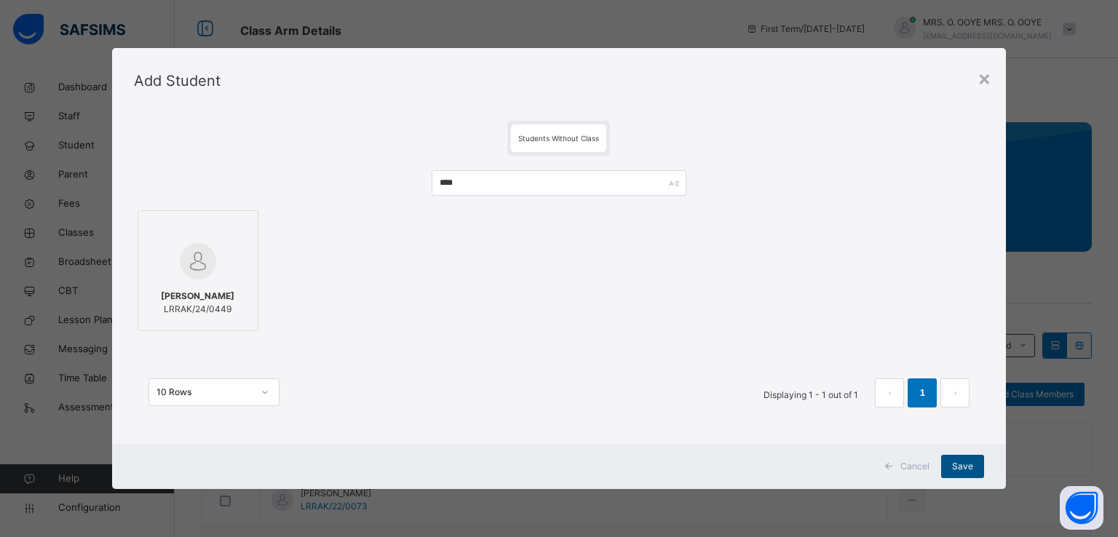
click at [968, 470] on span "Save" at bounding box center [962, 466] width 21 height 13
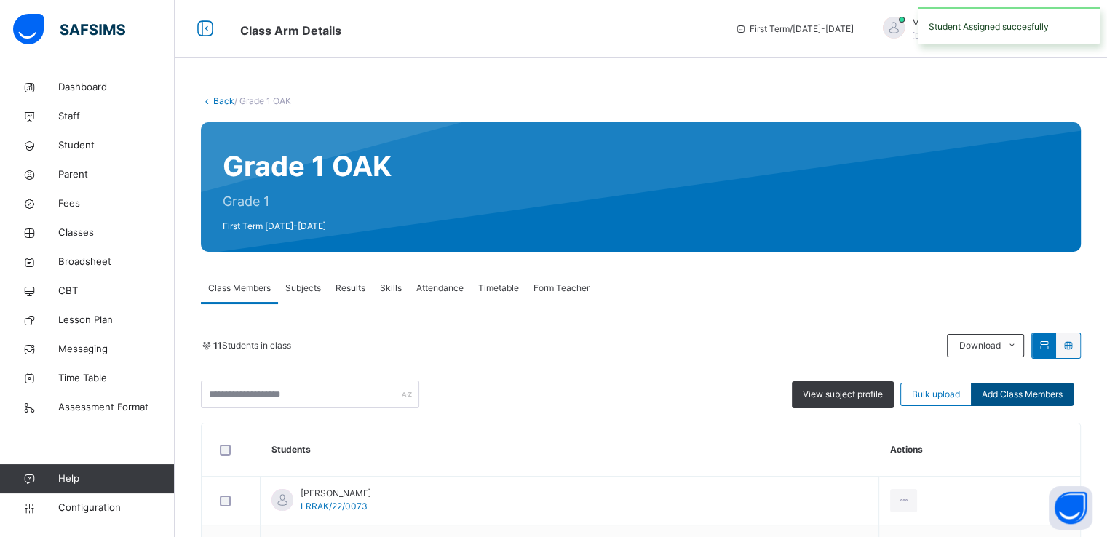
click at [1023, 394] on span "Add Class Members" at bounding box center [1022, 394] width 81 height 13
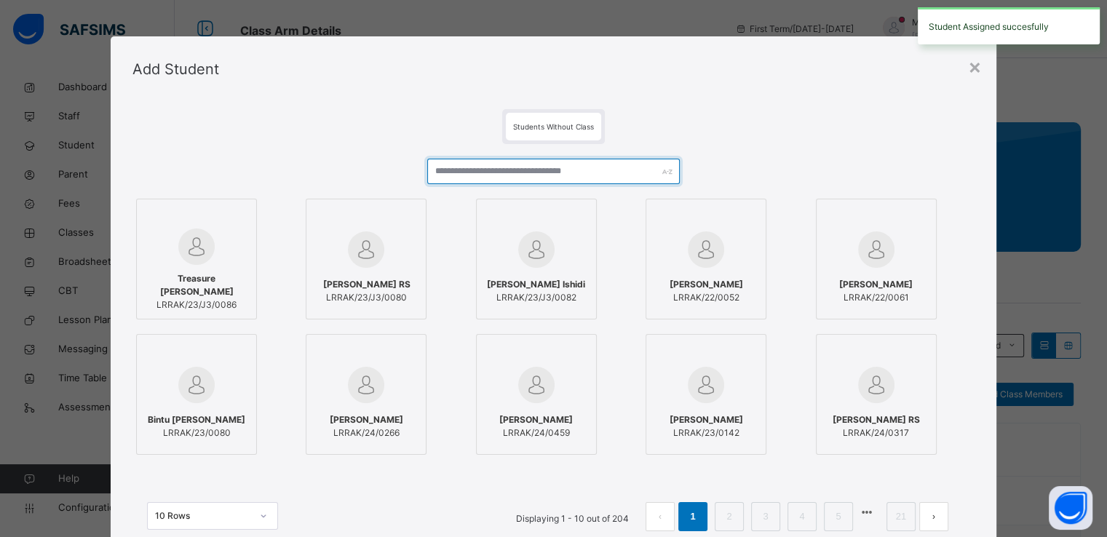
click at [578, 172] on input "text" at bounding box center [553, 171] width 253 height 25
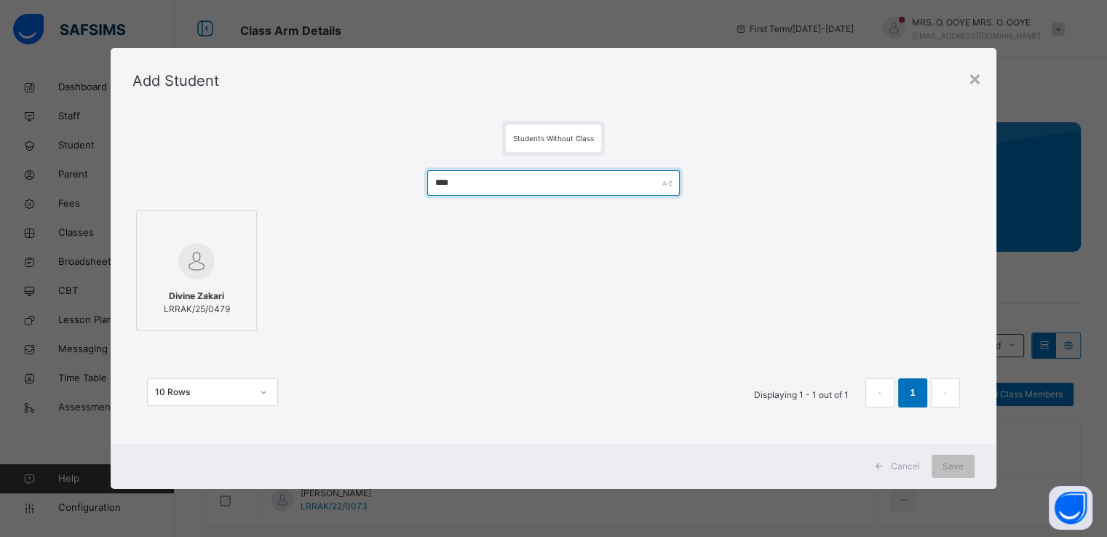
type input "****"
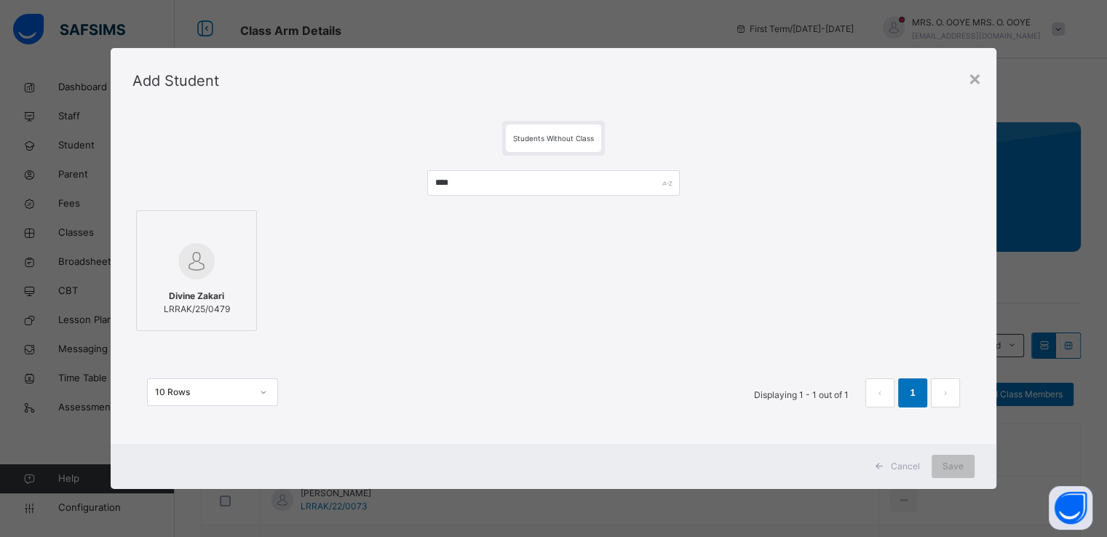
click at [181, 234] on div at bounding box center [196, 229] width 105 height 22
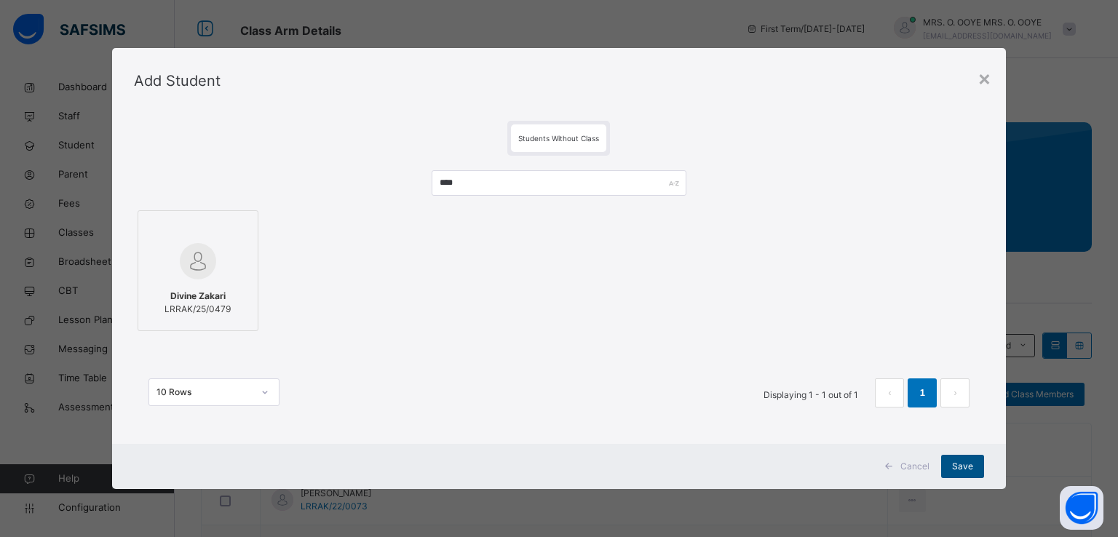
click at [957, 470] on span "Save" at bounding box center [962, 466] width 21 height 13
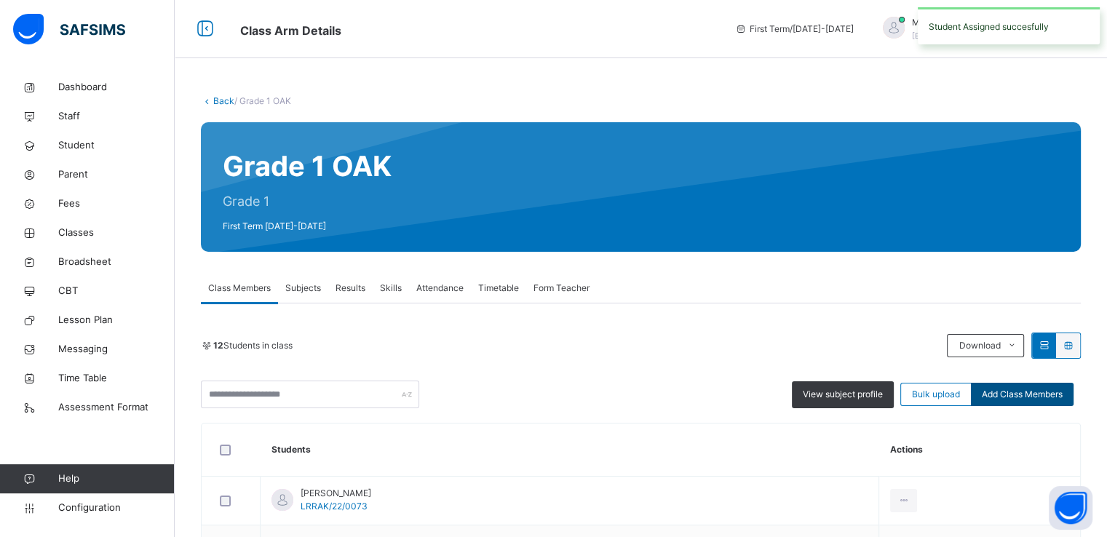
click at [1019, 399] on span "Add Class Members" at bounding box center [1022, 394] width 81 height 13
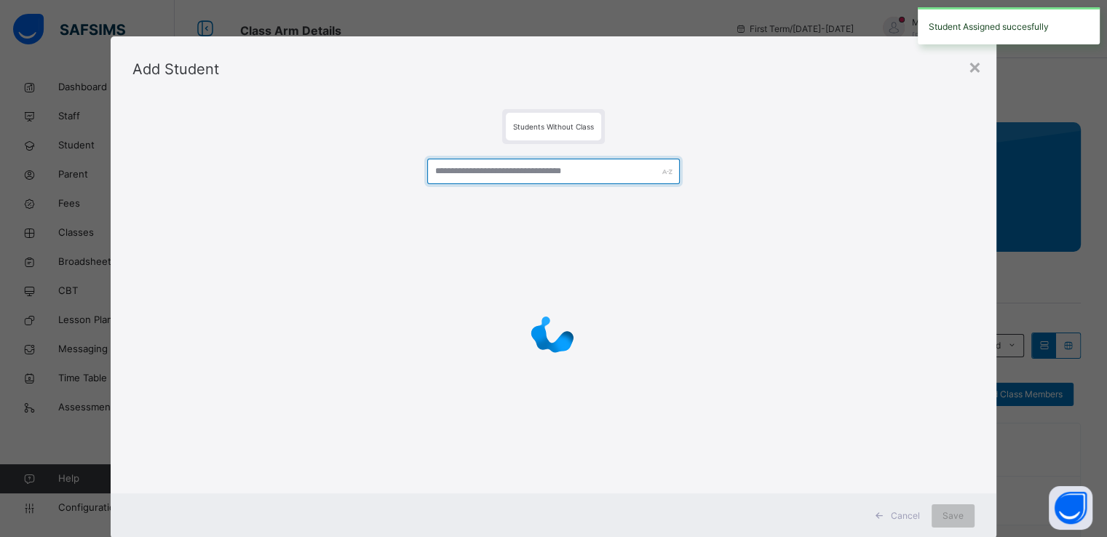
click at [548, 161] on input "text" at bounding box center [553, 171] width 253 height 25
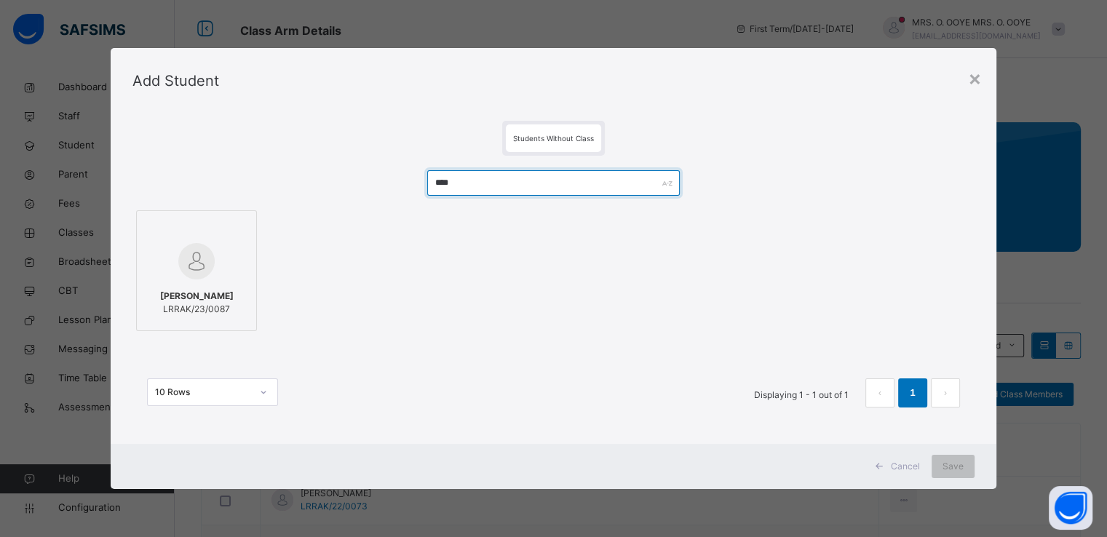
type input "****"
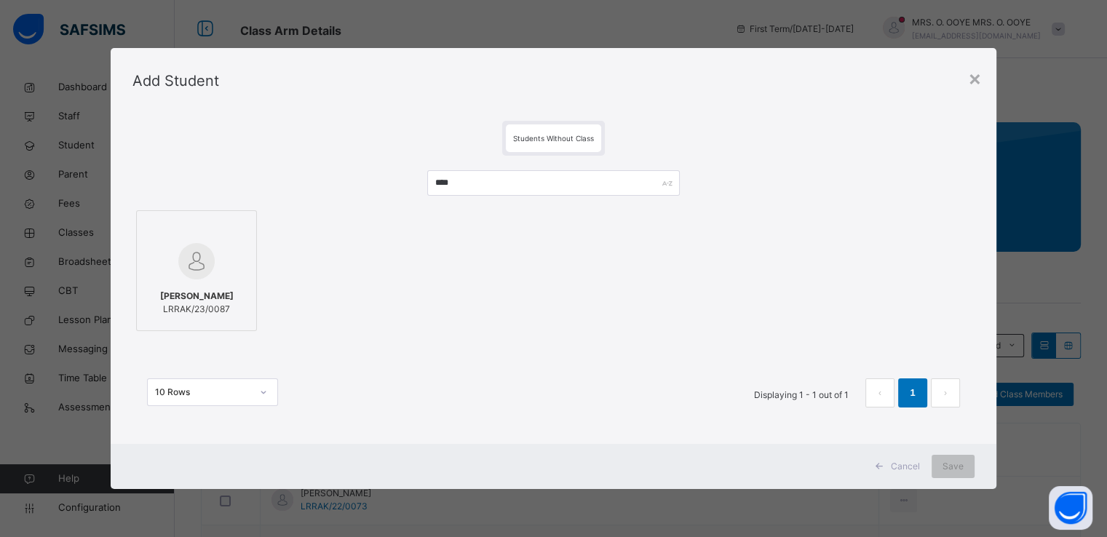
click at [229, 274] on div at bounding box center [196, 261] width 105 height 42
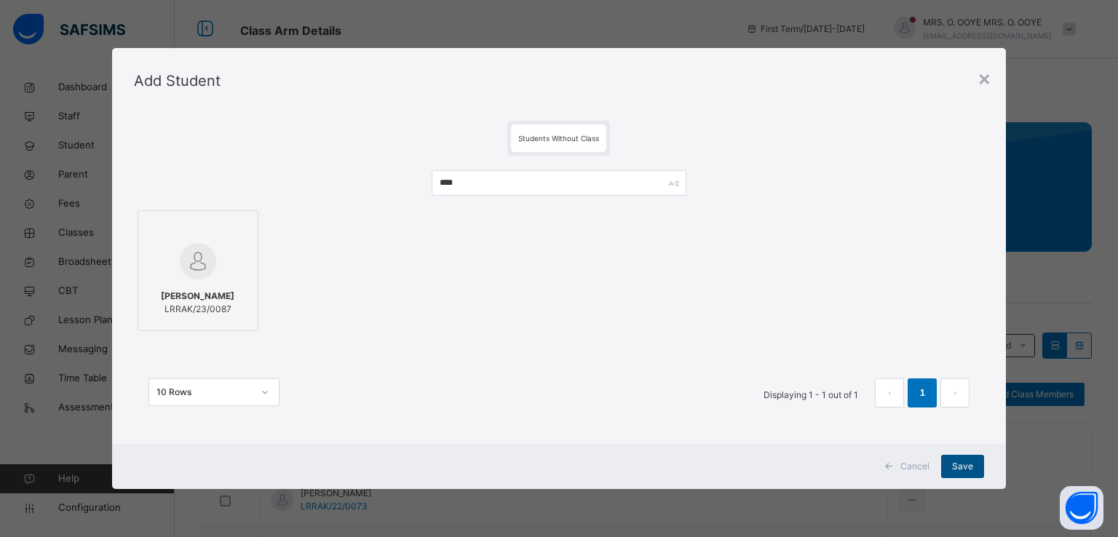
click at [958, 469] on span "Save" at bounding box center [962, 466] width 21 height 13
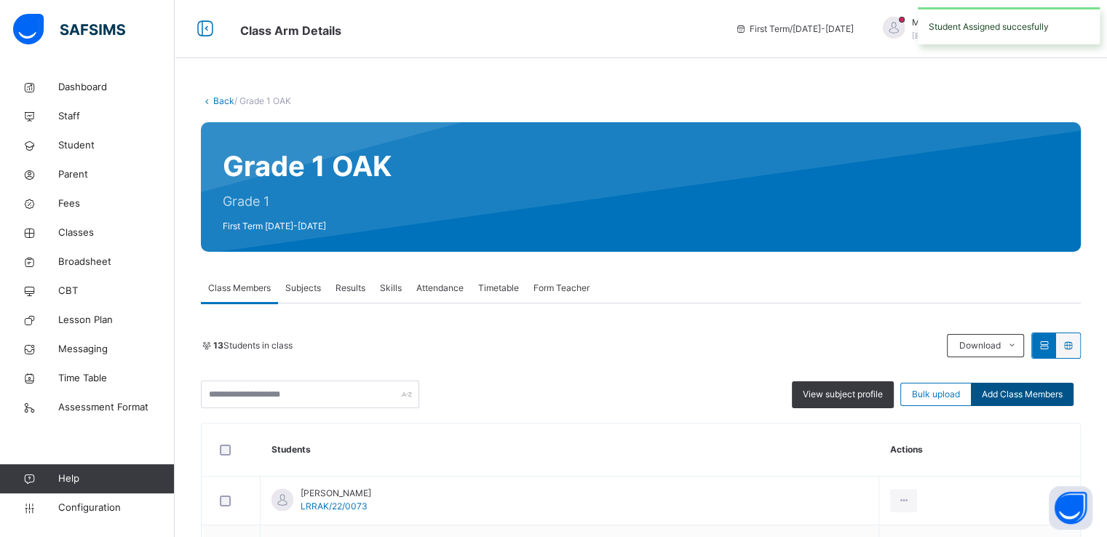
click at [1023, 394] on span "Add Class Members" at bounding box center [1022, 394] width 81 height 13
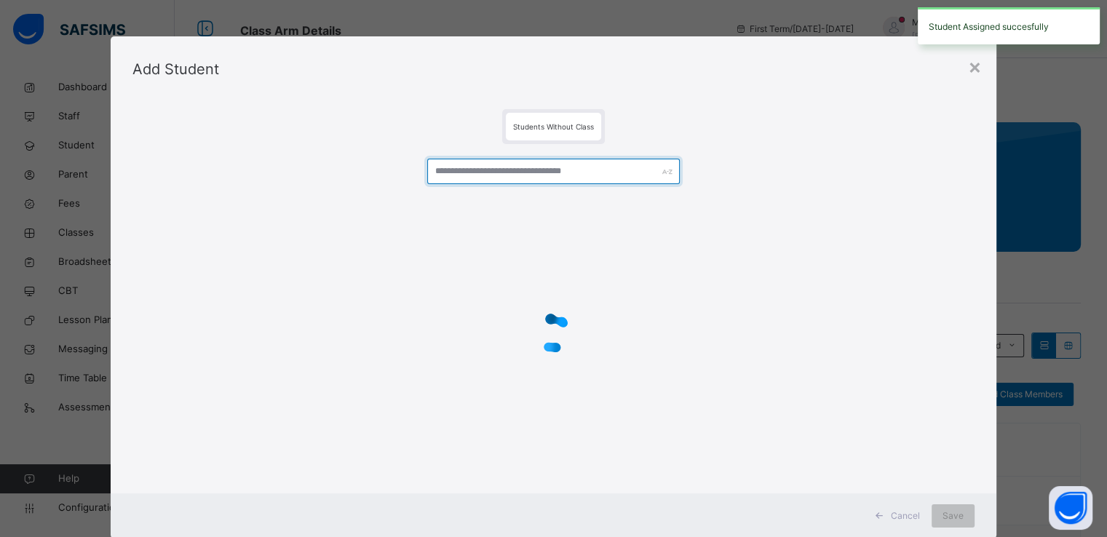
click at [481, 173] on input "text" at bounding box center [553, 171] width 253 height 25
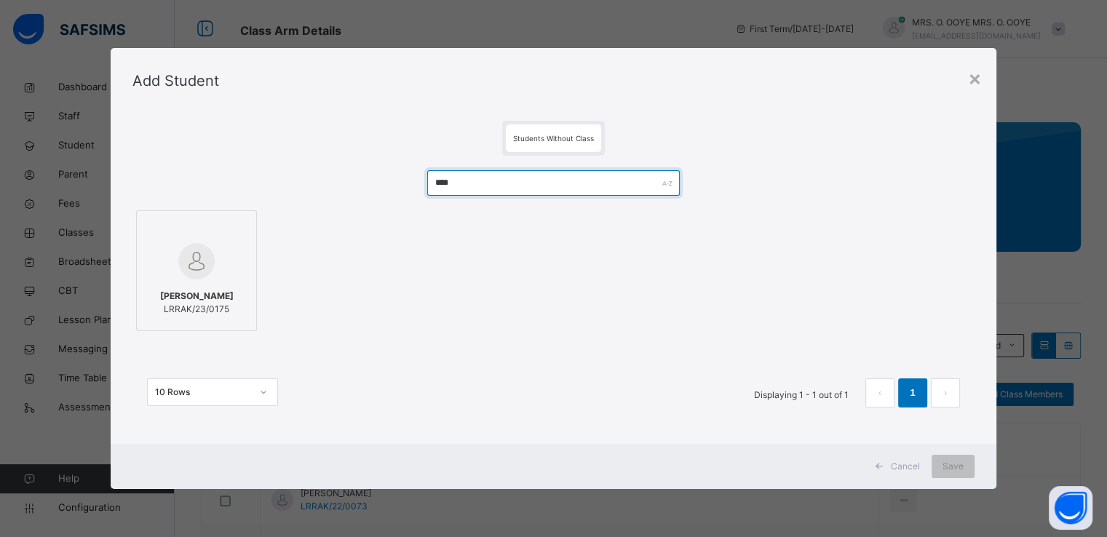
type input "****"
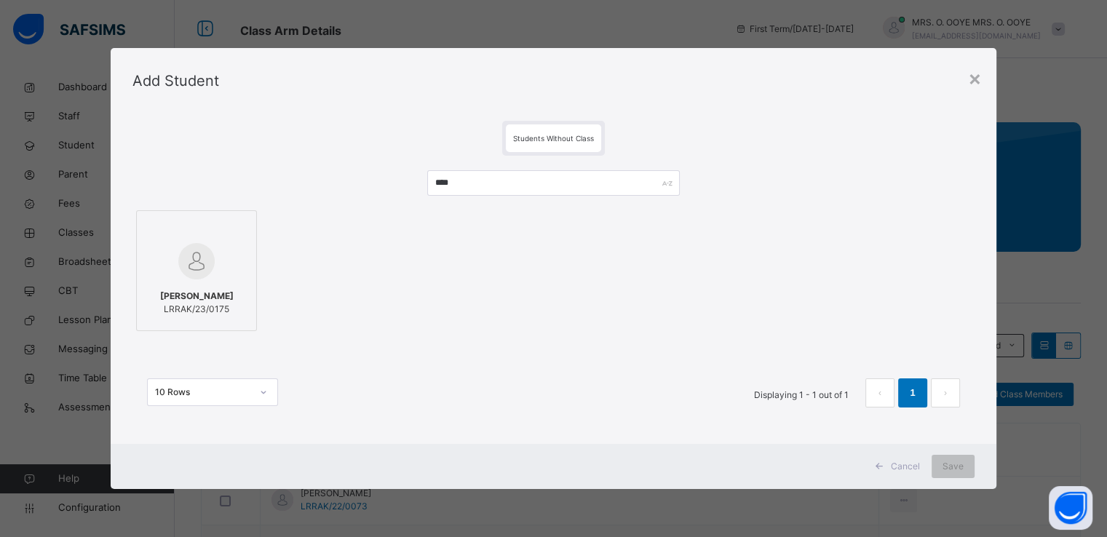
click at [178, 260] on img at bounding box center [196, 261] width 36 height 36
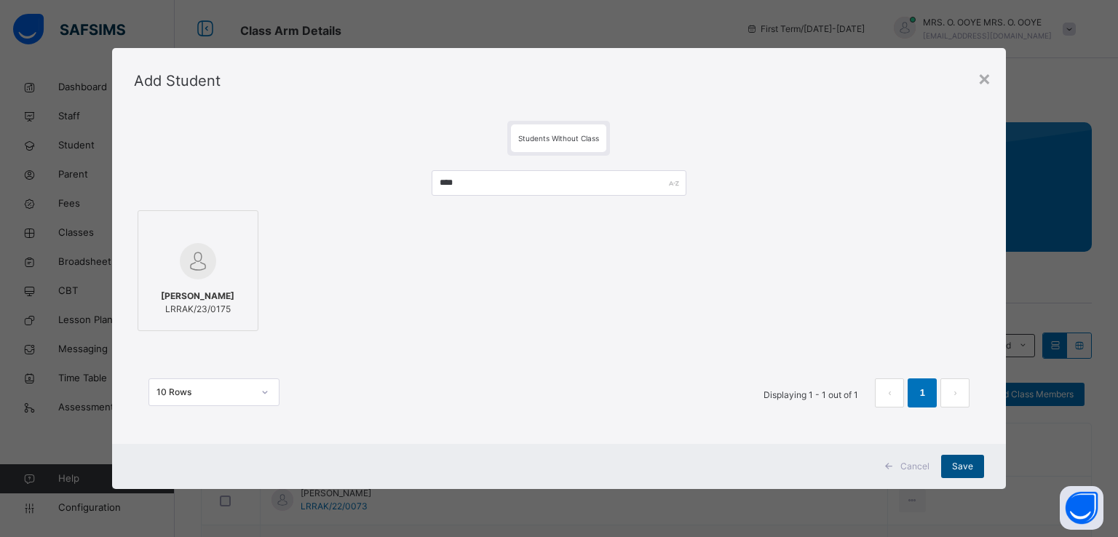
click at [952, 461] on div "Save" at bounding box center [962, 466] width 43 height 23
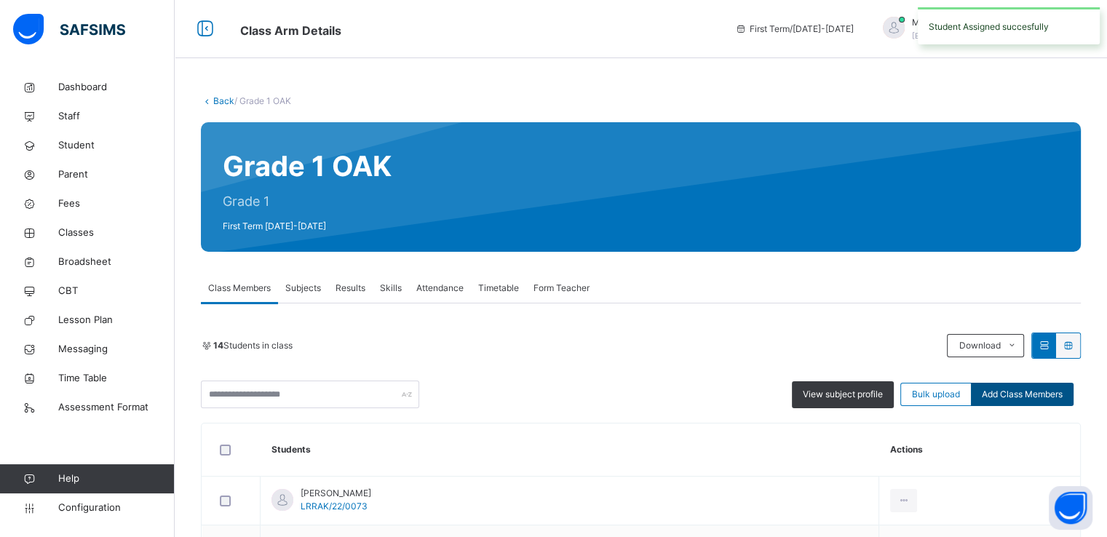
click at [1019, 391] on span "Add Class Members" at bounding box center [1022, 394] width 81 height 13
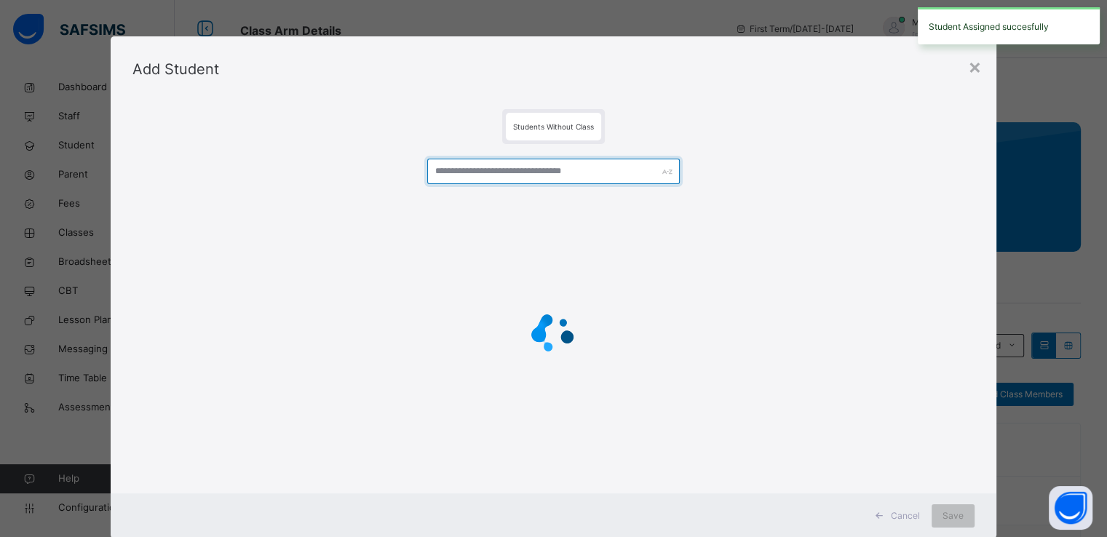
click at [562, 162] on input "text" at bounding box center [553, 171] width 253 height 25
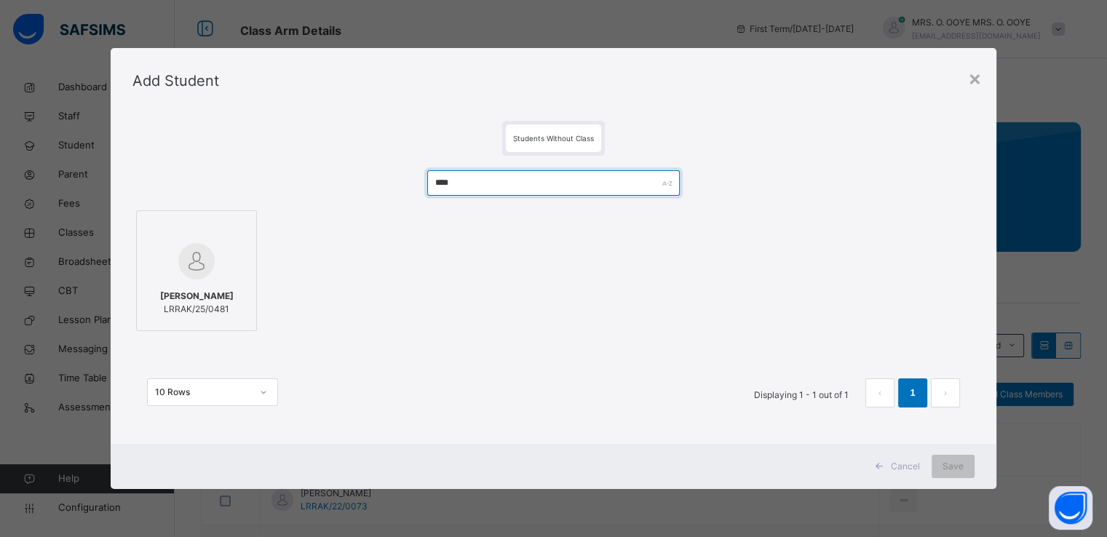
type input "****"
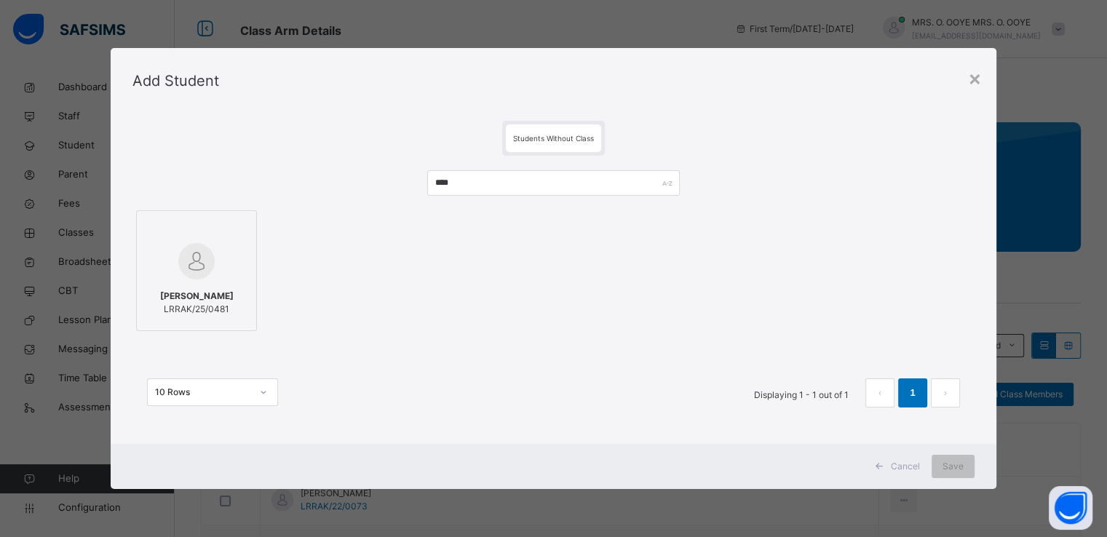
click at [183, 274] on img at bounding box center [196, 261] width 36 height 36
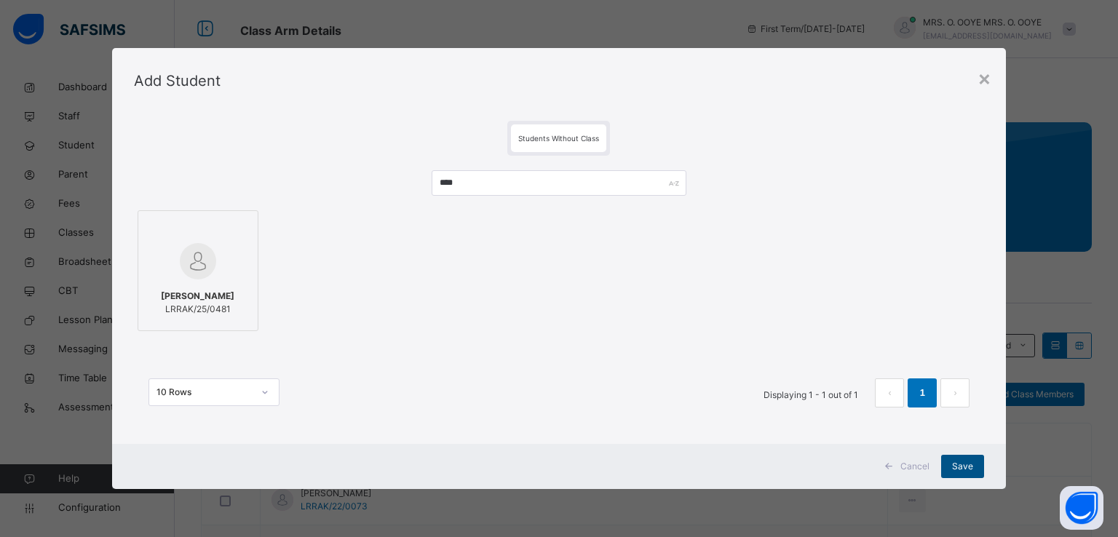
click at [963, 470] on span "Save" at bounding box center [962, 466] width 21 height 13
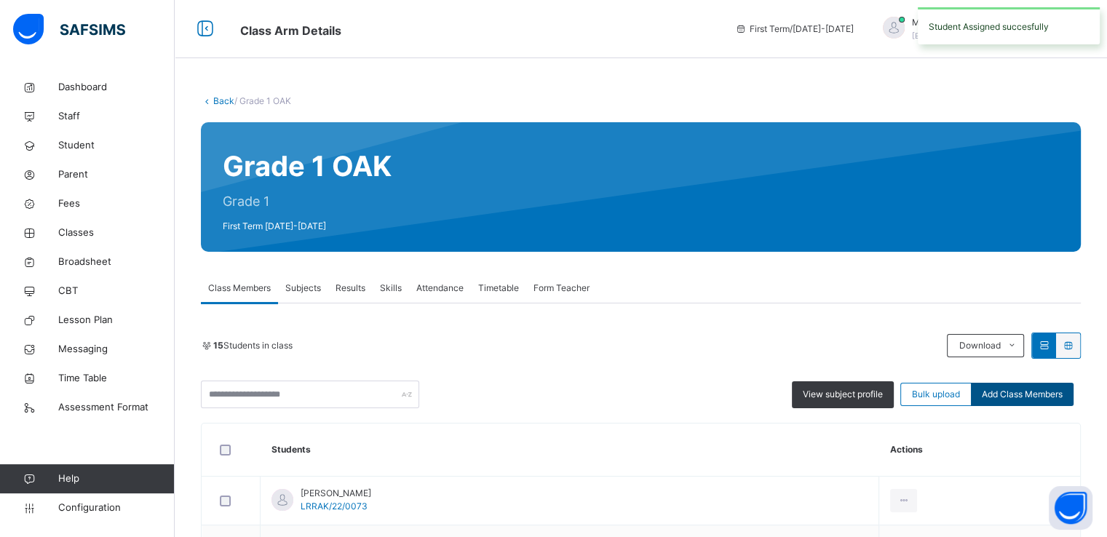
click at [1025, 394] on span "Add Class Members" at bounding box center [1022, 394] width 81 height 13
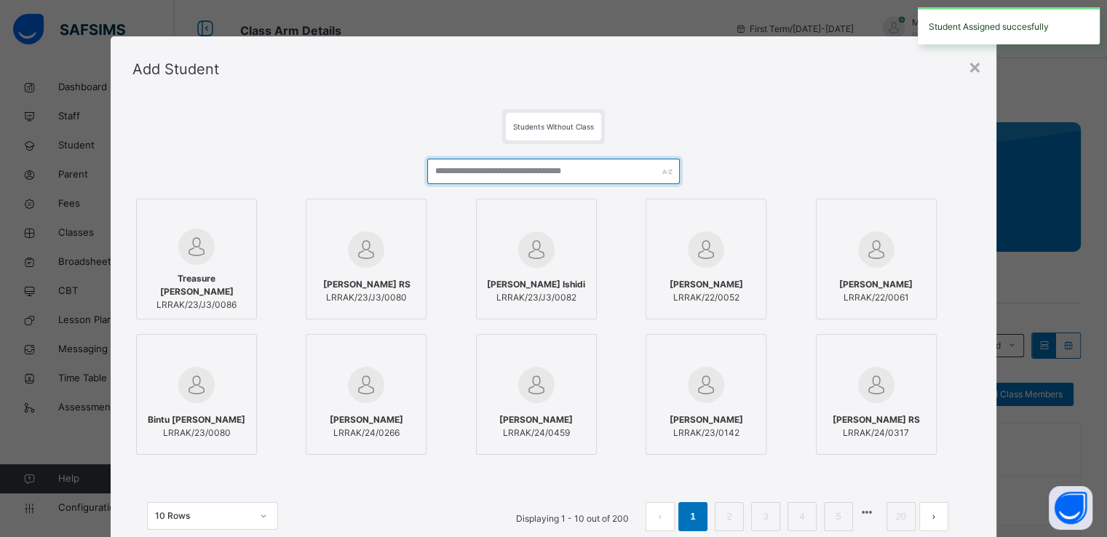
click at [549, 168] on input "text" at bounding box center [553, 171] width 253 height 25
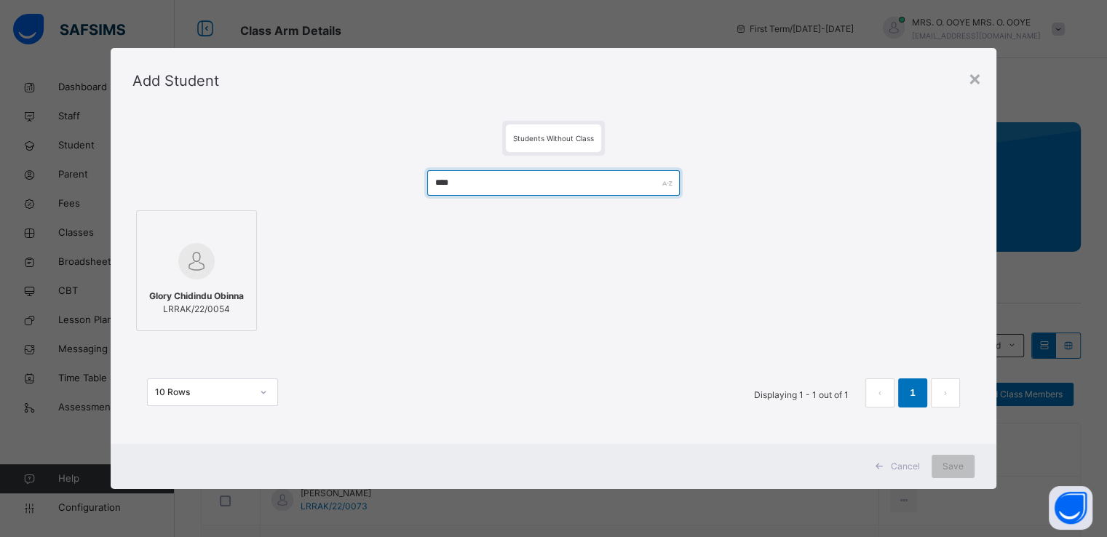
type input "****"
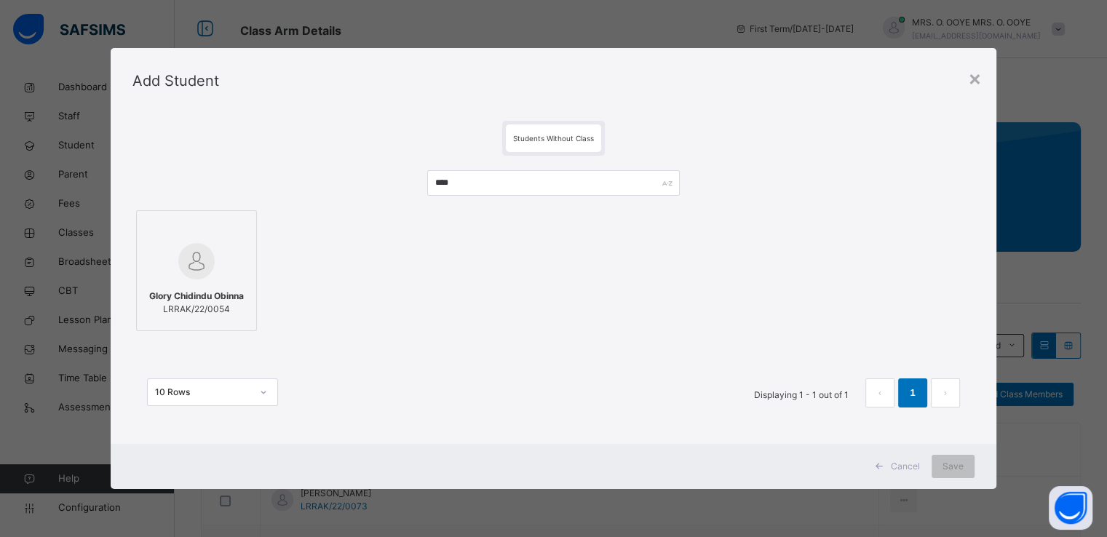
click at [192, 236] on div at bounding box center [196, 229] width 105 height 22
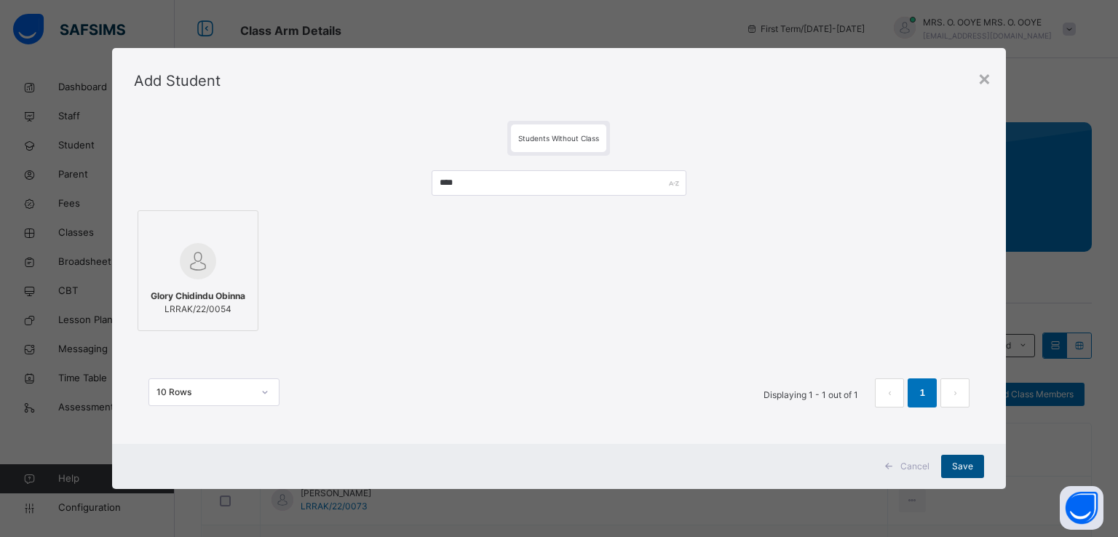
click at [967, 468] on span "Save" at bounding box center [962, 466] width 21 height 13
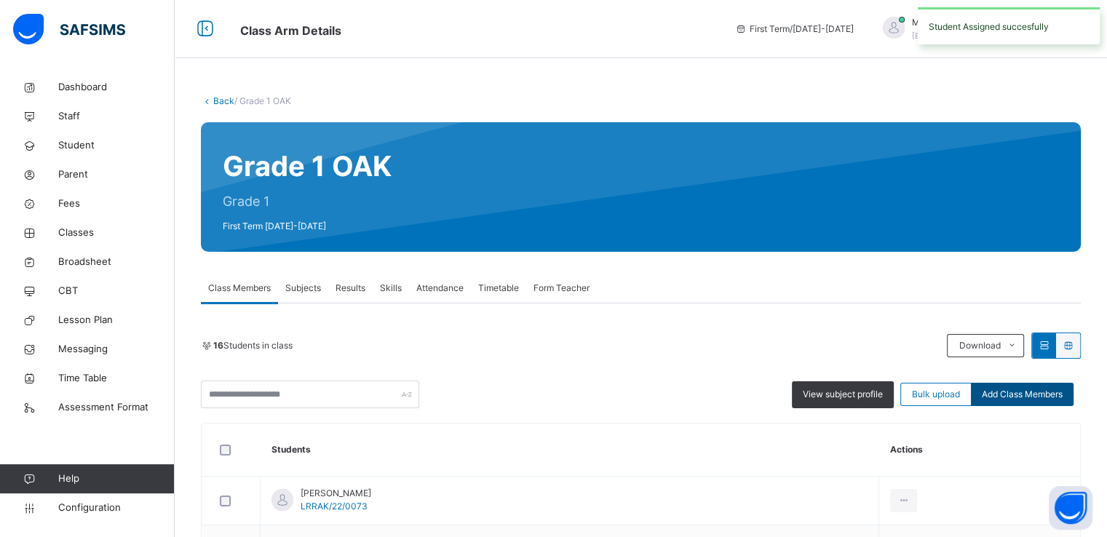
click at [1033, 397] on span "Add Class Members" at bounding box center [1022, 394] width 81 height 13
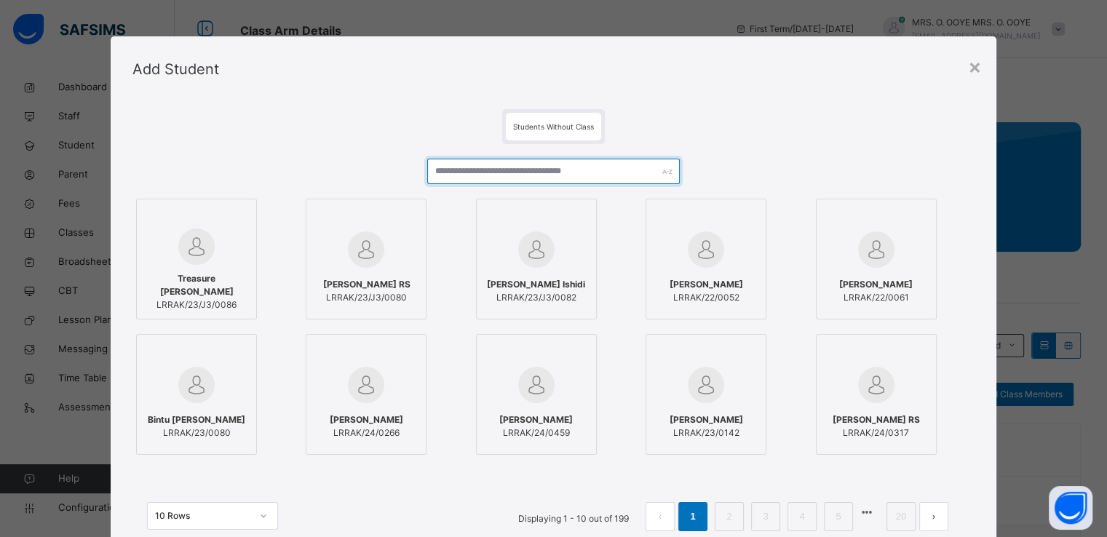
click at [576, 183] on input "text" at bounding box center [553, 171] width 253 height 25
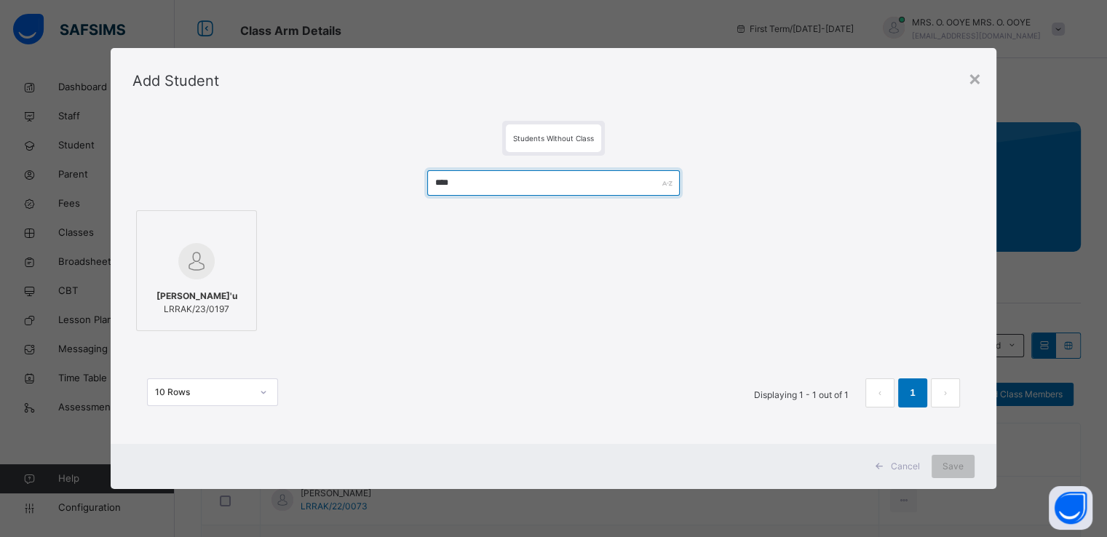
type input "****"
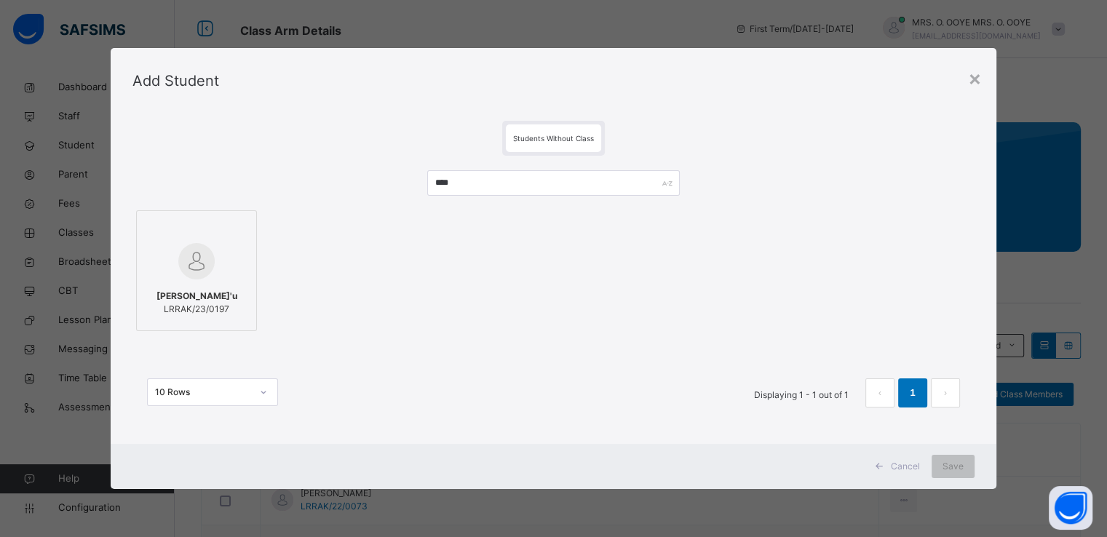
click at [218, 239] on div at bounding box center [196, 229] width 105 height 22
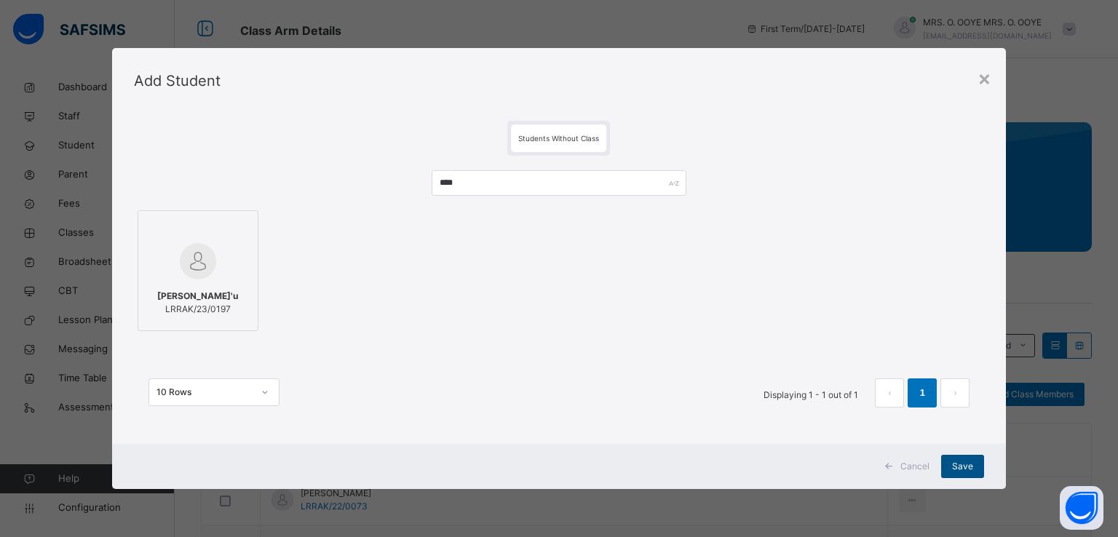
click at [965, 465] on span "Save" at bounding box center [962, 466] width 21 height 13
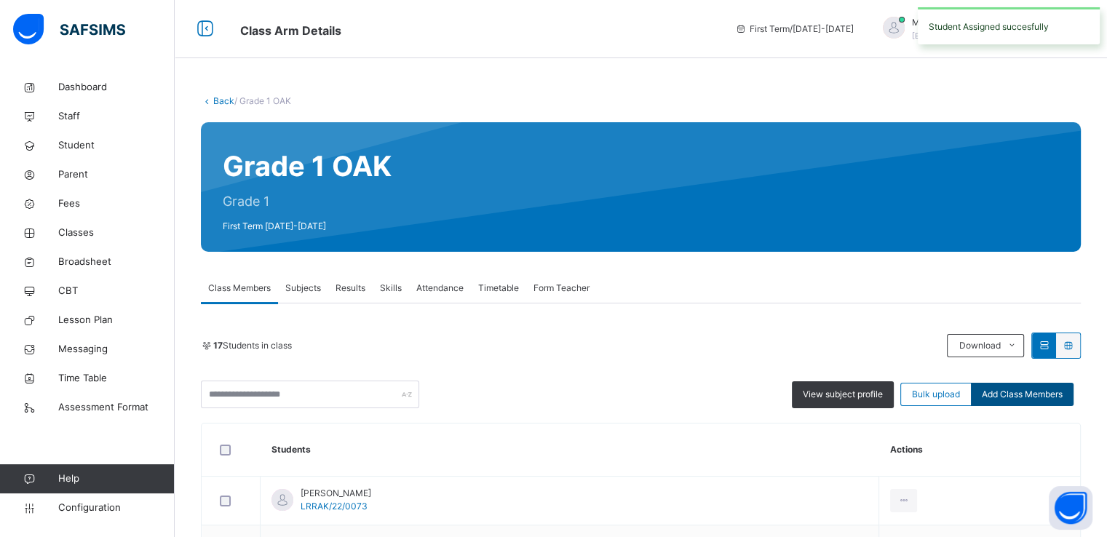
click at [1016, 385] on div "Add Class Members" at bounding box center [1022, 394] width 103 height 23
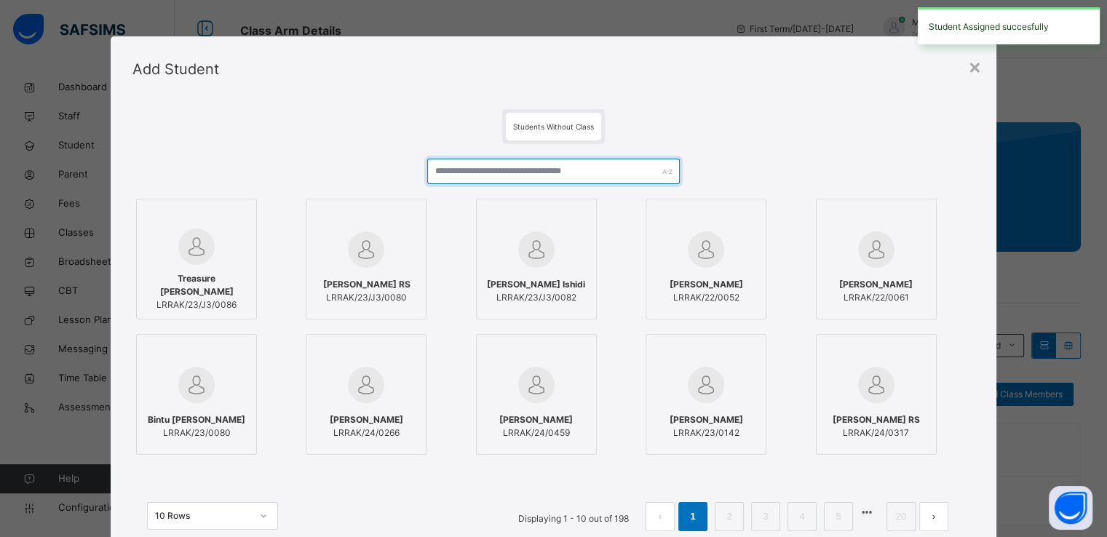
click at [557, 178] on input "text" at bounding box center [553, 171] width 253 height 25
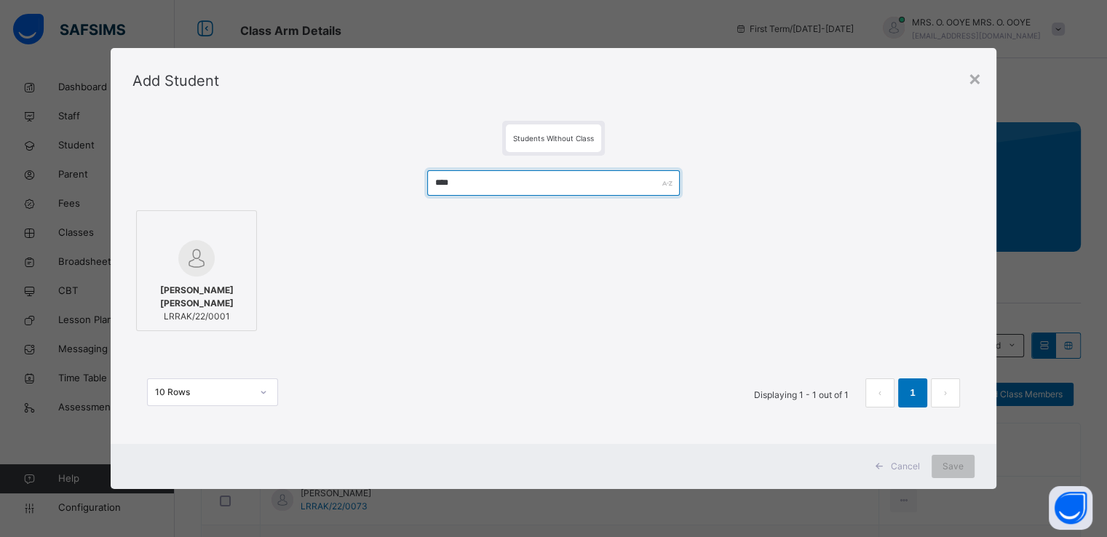
type input "****"
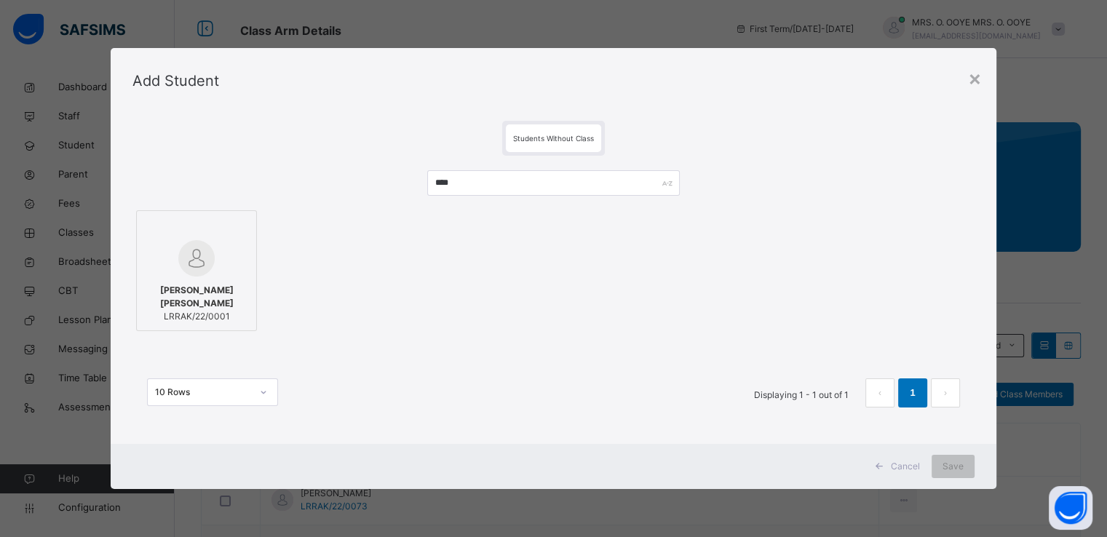
click at [159, 225] on div at bounding box center [196, 229] width 105 height 22
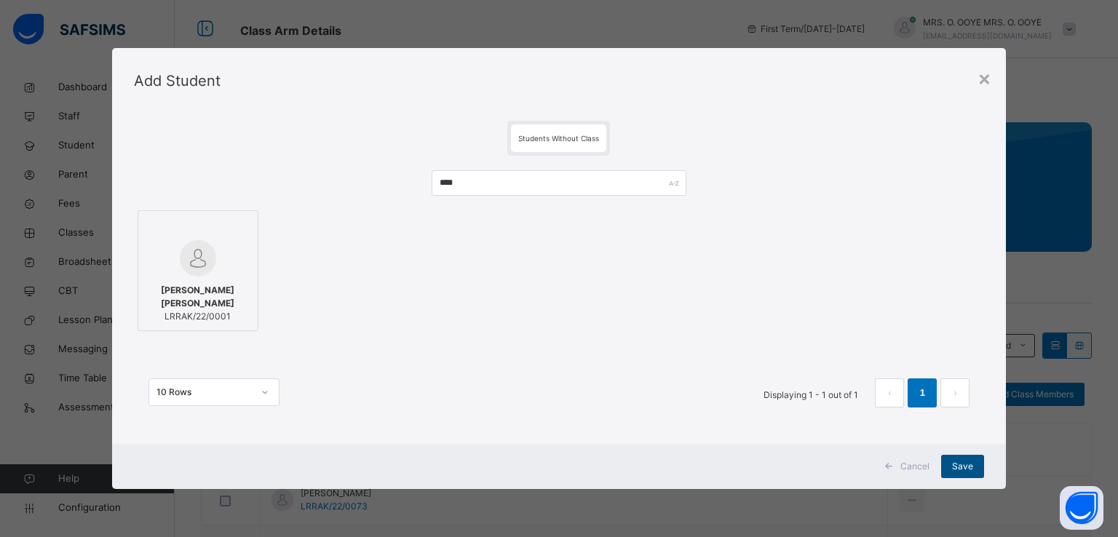
click at [961, 473] on span "Save" at bounding box center [962, 466] width 21 height 13
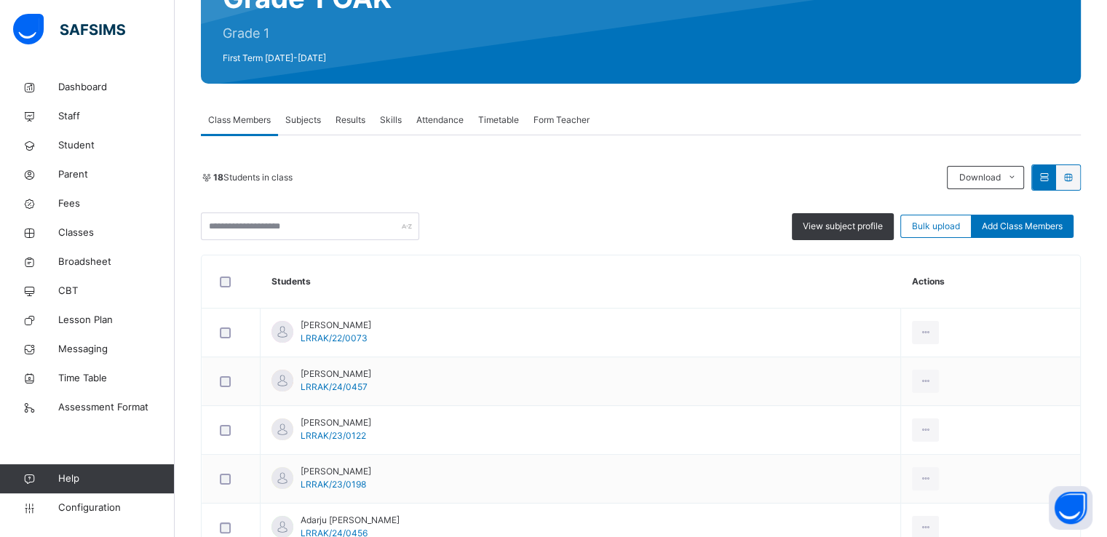
scroll to position [163, 0]
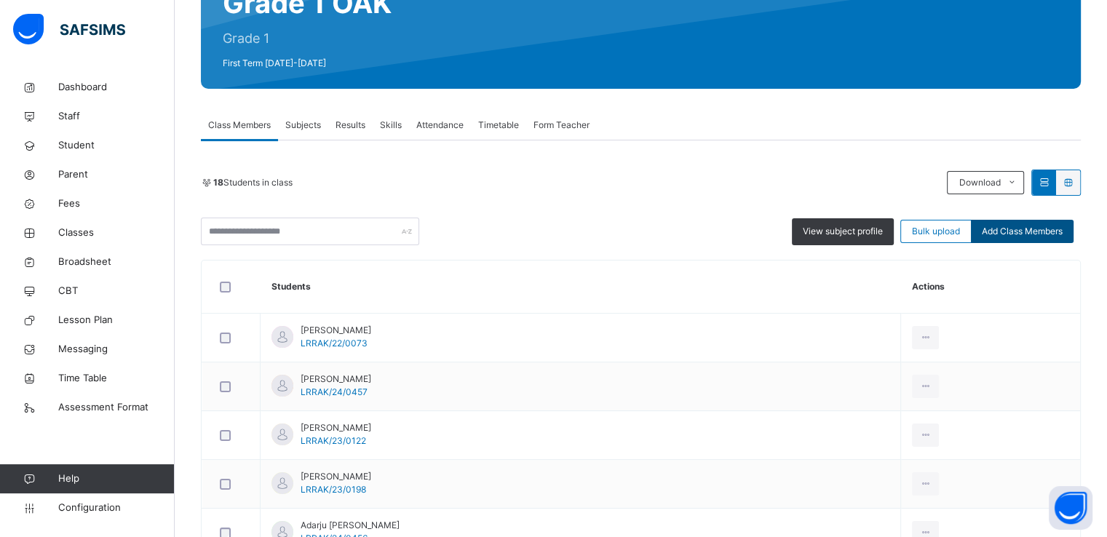
click at [1024, 230] on span "Add Class Members" at bounding box center [1022, 231] width 81 height 13
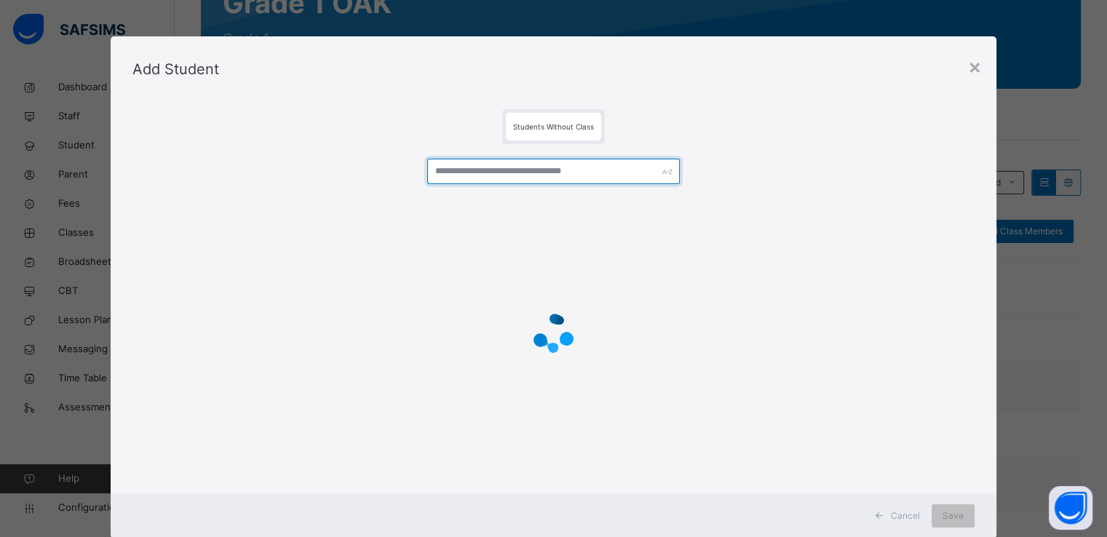
click at [530, 173] on input "text" at bounding box center [553, 171] width 253 height 25
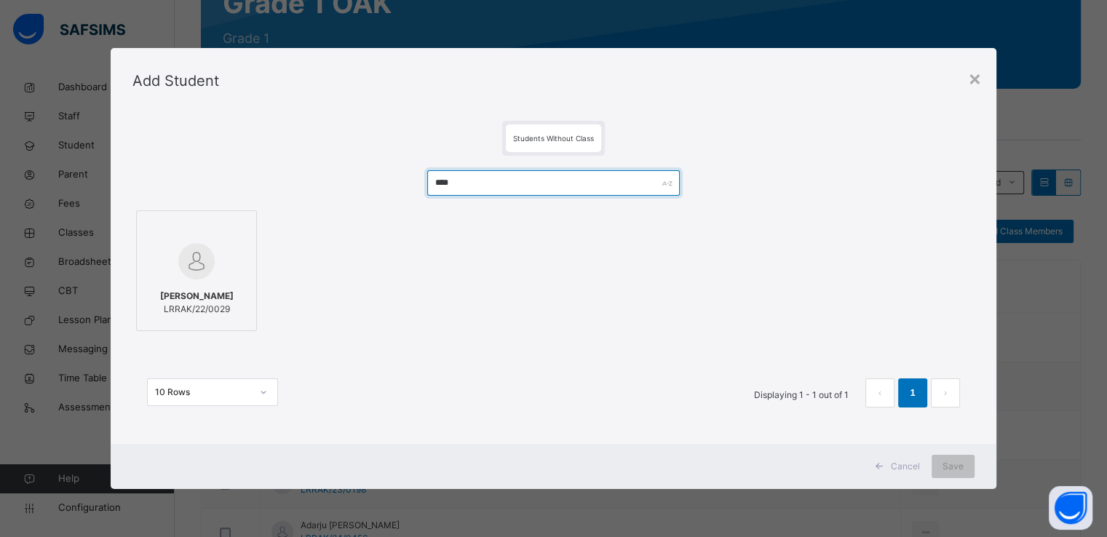
type input "****"
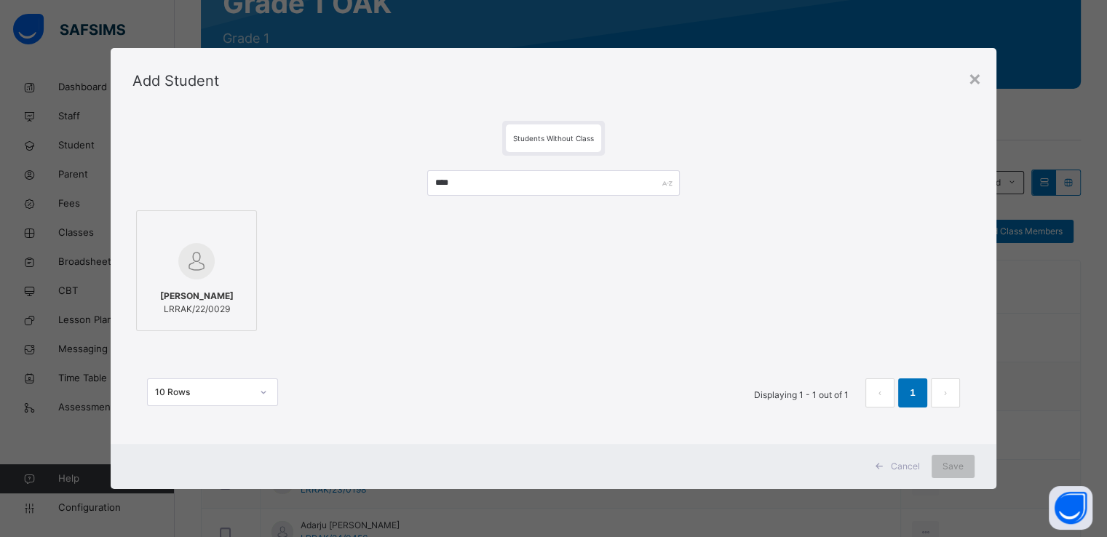
click at [201, 248] on img at bounding box center [196, 261] width 36 height 36
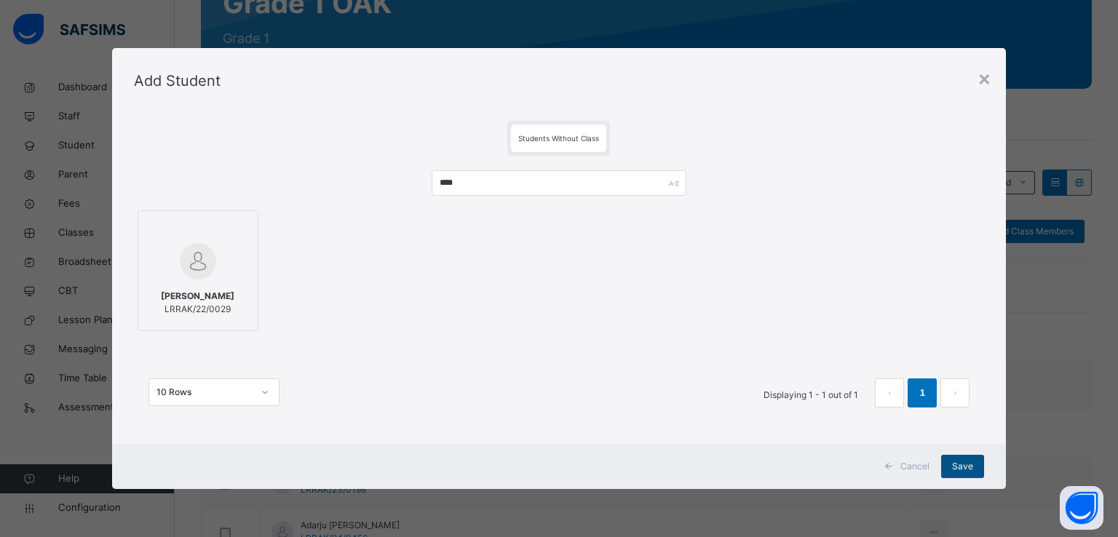
click at [961, 470] on span "Save" at bounding box center [962, 466] width 21 height 13
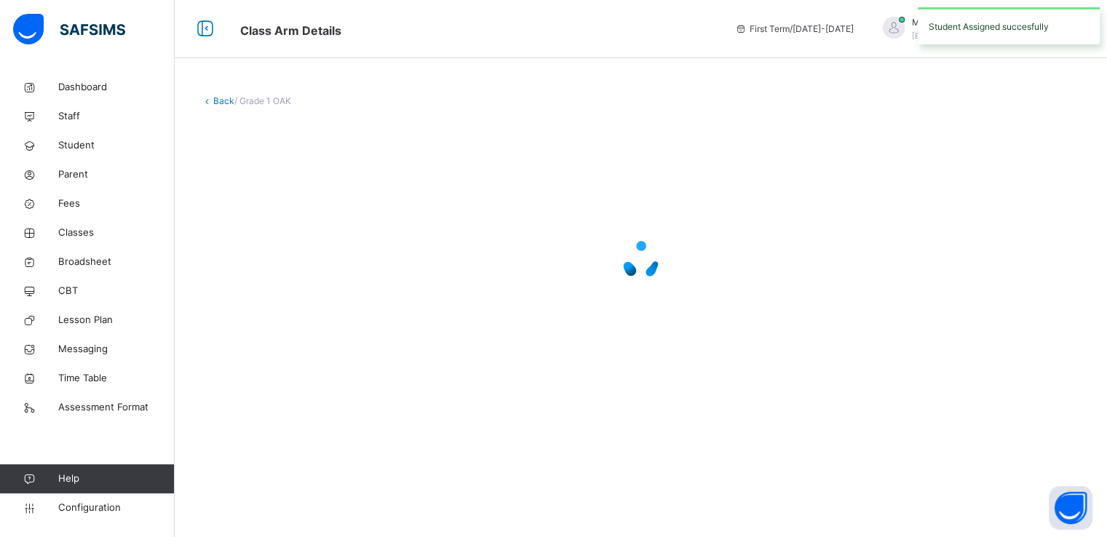
scroll to position [0, 0]
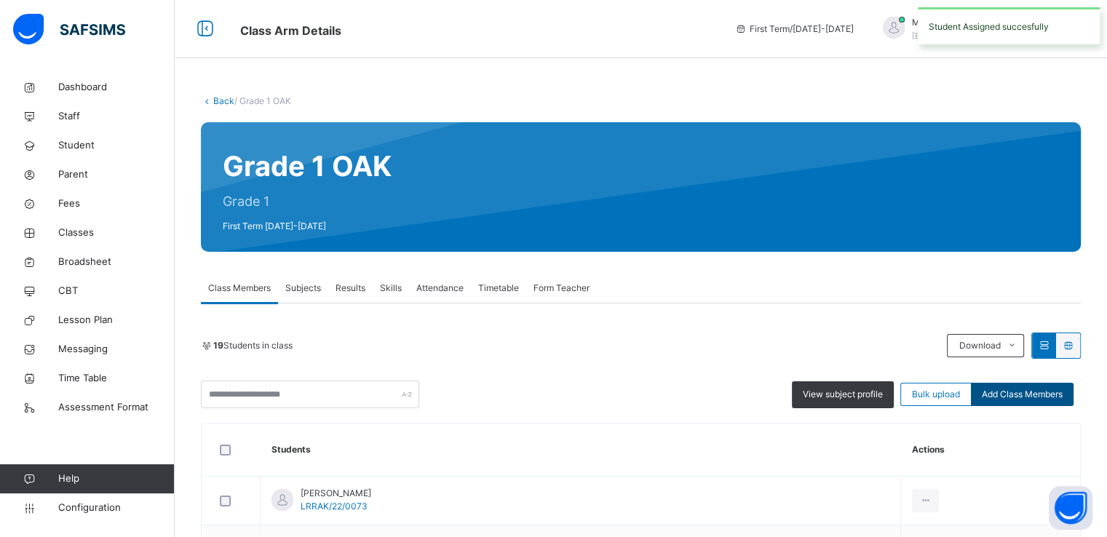
click at [999, 387] on div "Add Class Members" at bounding box center [1022, 394] width 103 height 23
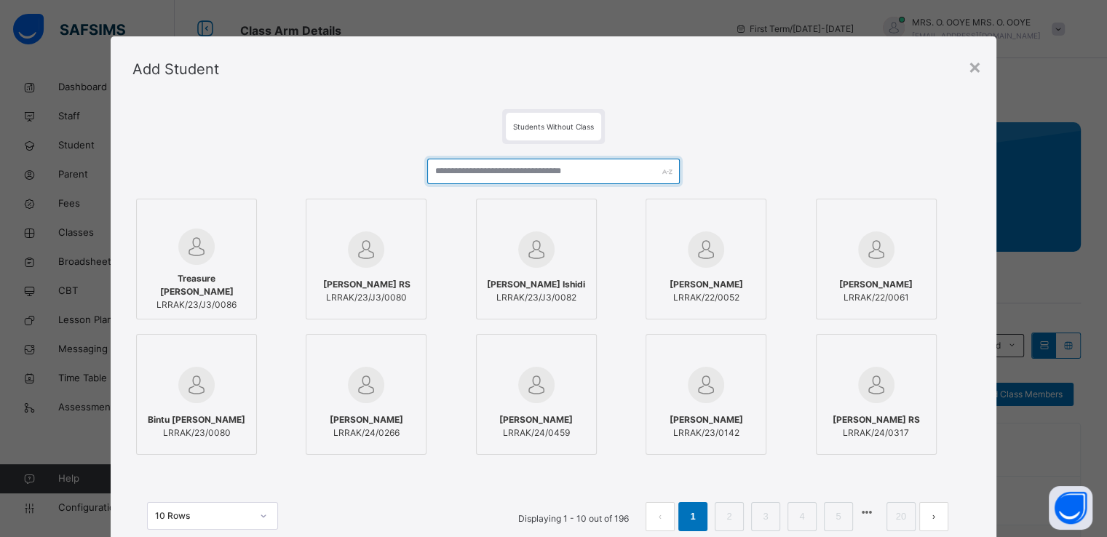
click at [636, 173] on input "text" at bounding box center [553, 171] width 253 height 25
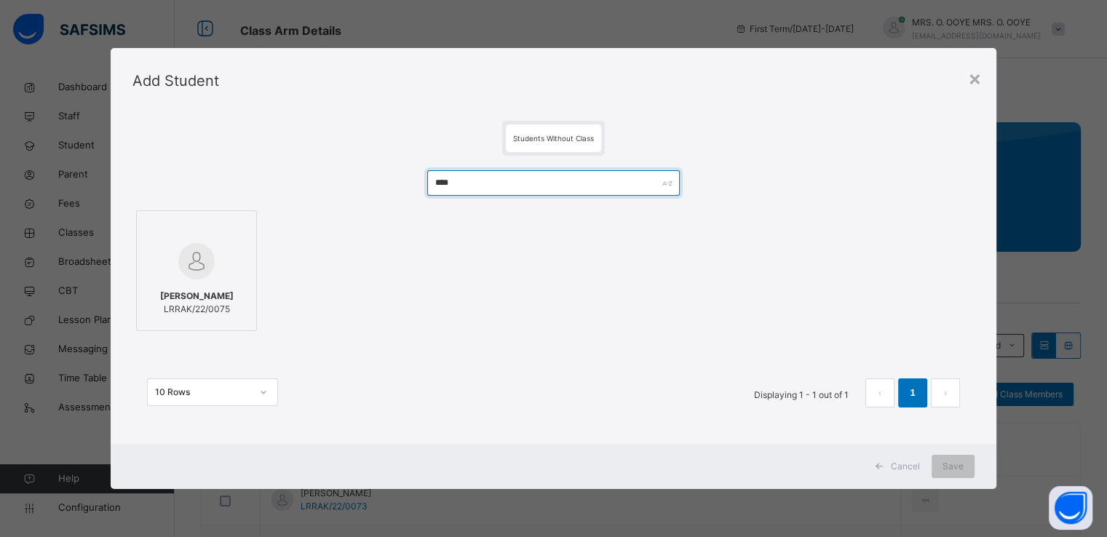
type input "****"
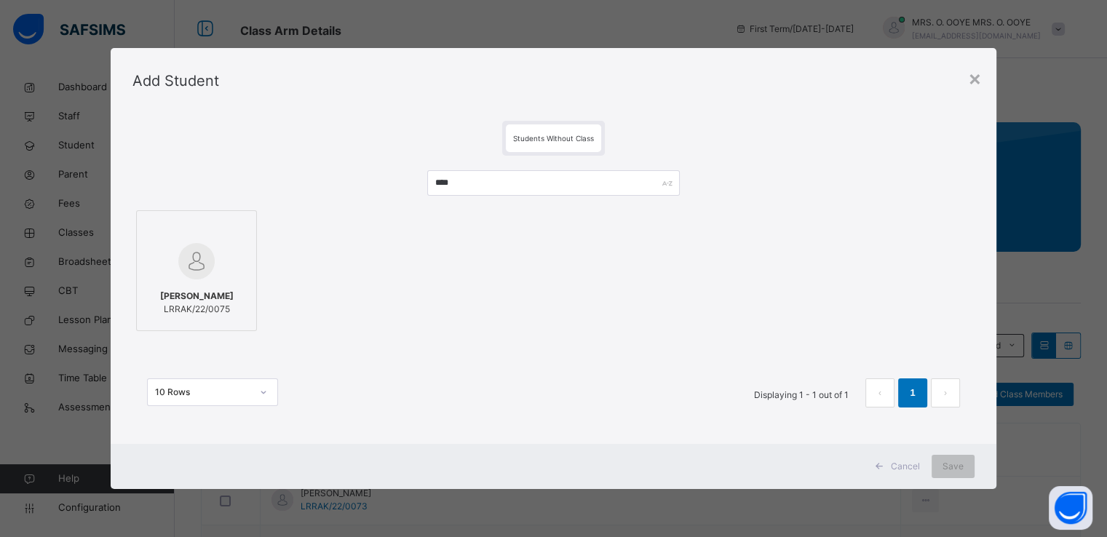
click at [206, 260] on img at bounding box center [196, 261] width 36 height 36
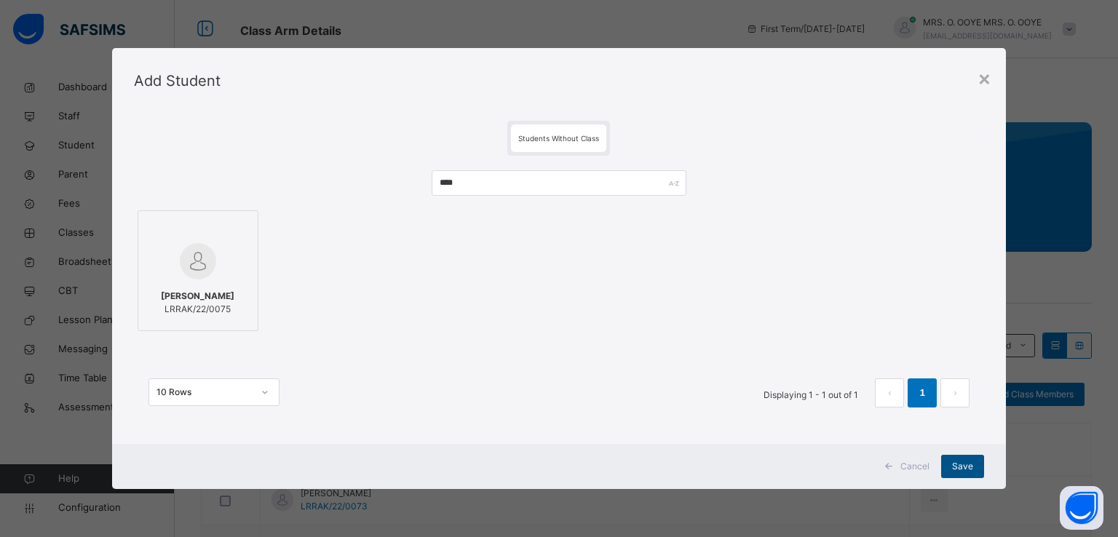
click at [963, 465] on span "Save" at bounding box center [962, 466] width 21 height 13
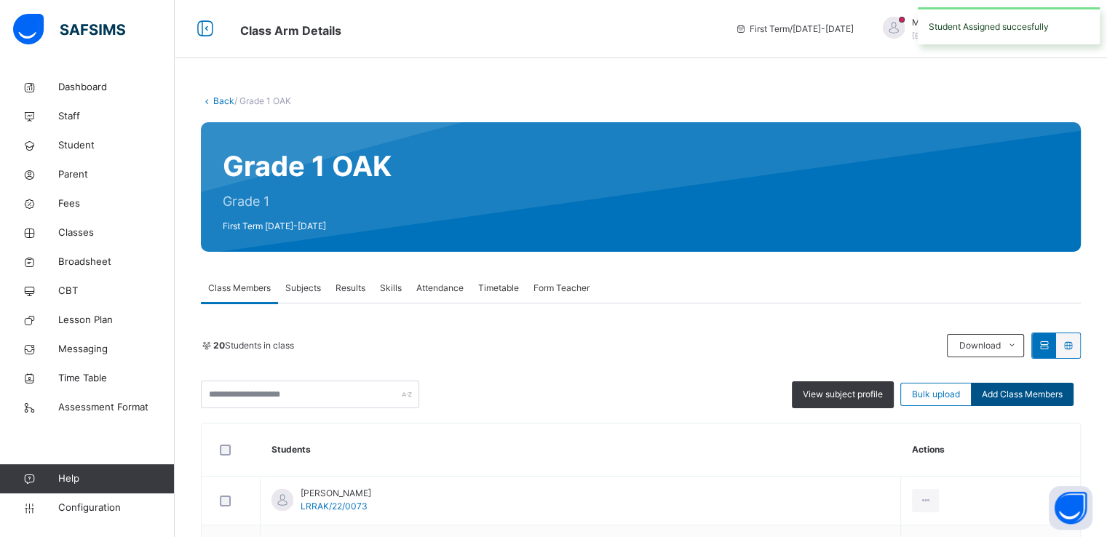
click at [1040, 389] on span "Add Class Members" at bounding box center [1022, 394] width 81 height 13
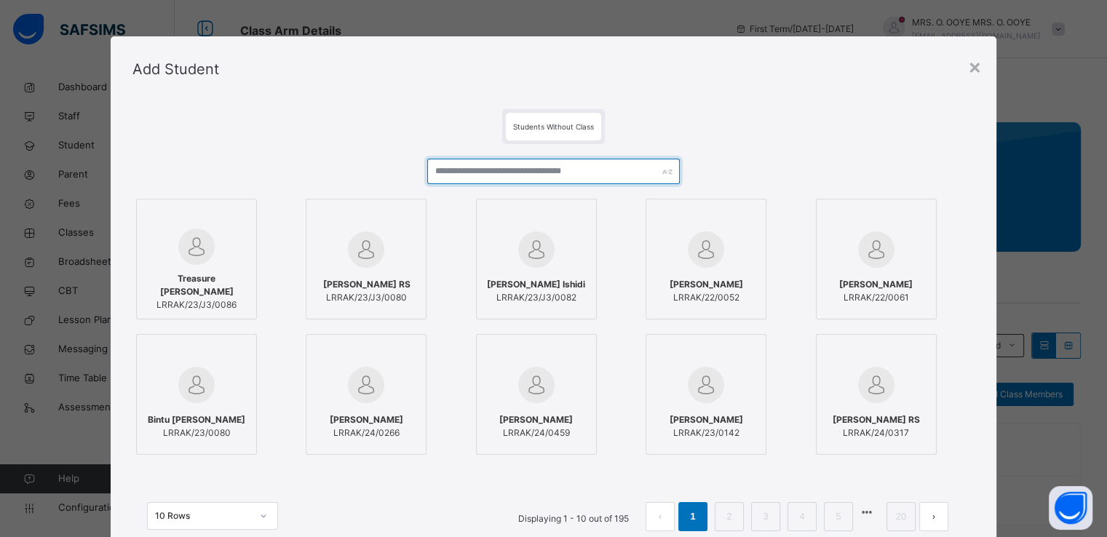
click at [625, 173] on input "text" at bounding box center [553, 171] width 253 height 25
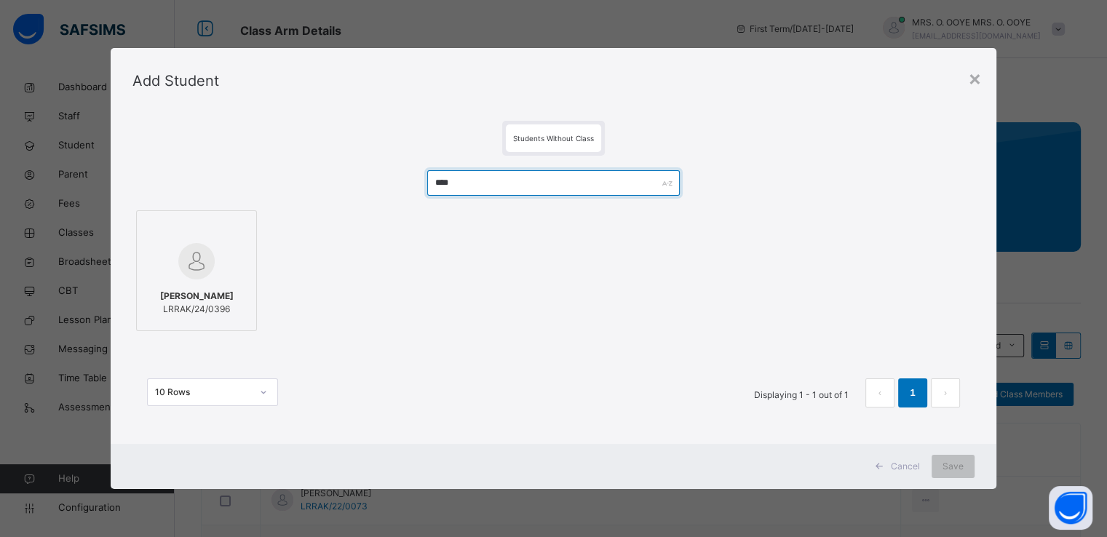
type input "****"
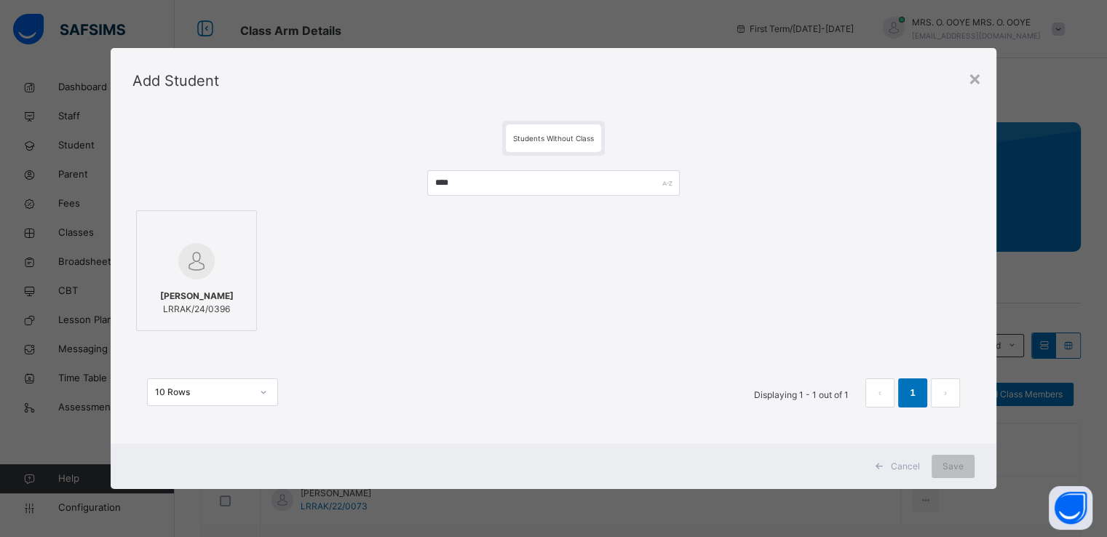
click at [187, 257] on img at bounding box center [196, 261] width 36 height 36
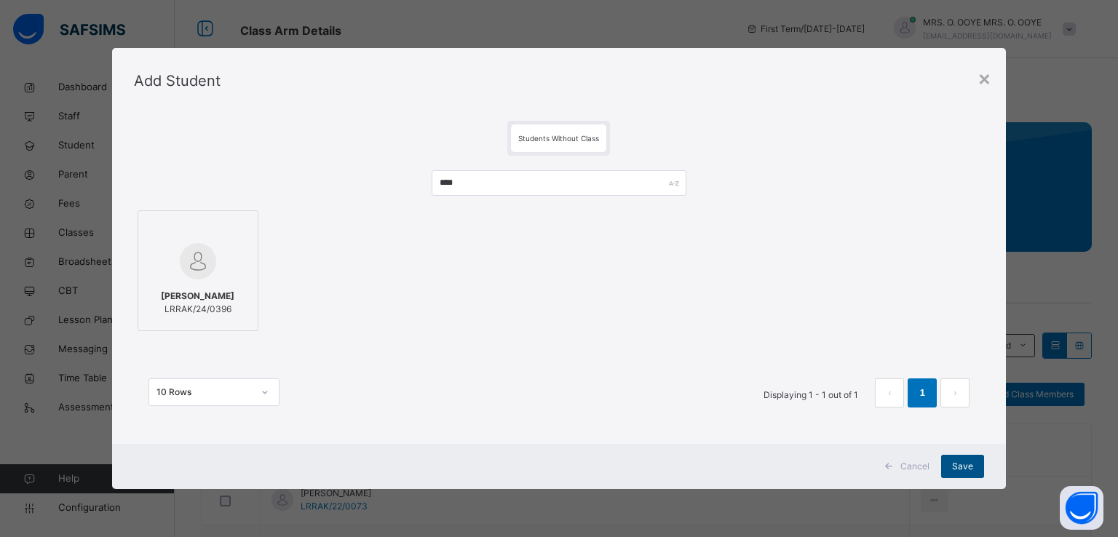
click at [957, 467] on span "Save" at bounding box center [962, 466] width 21 height 13
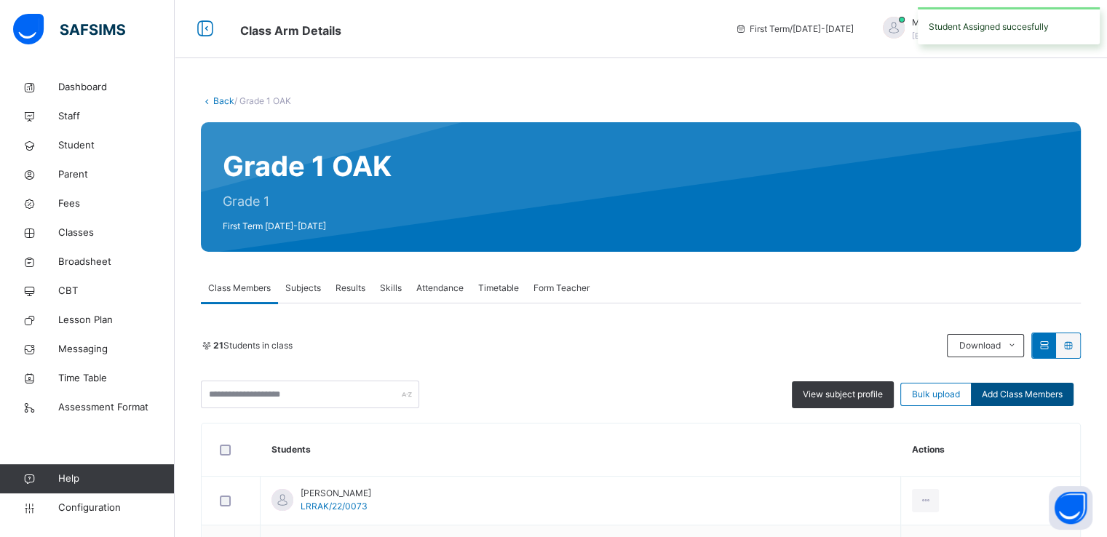
click at [1021, 392] on span "Add Class Members" at bounding box center [1022, 394] width 81 height 13
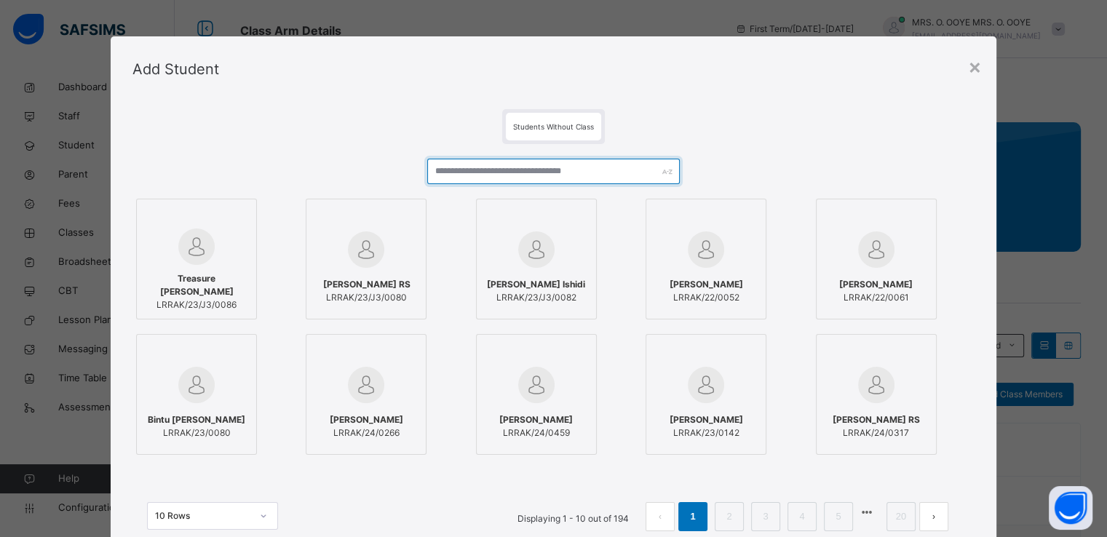
click at [505, 178] on input "text" at bounding box center [553, 171] width 253 height 25
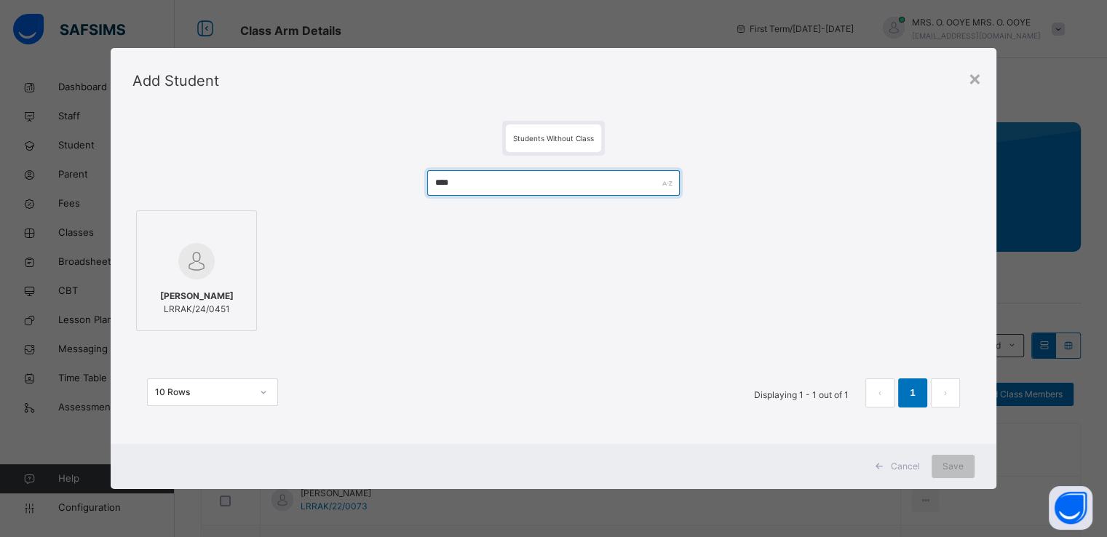
type input "****"
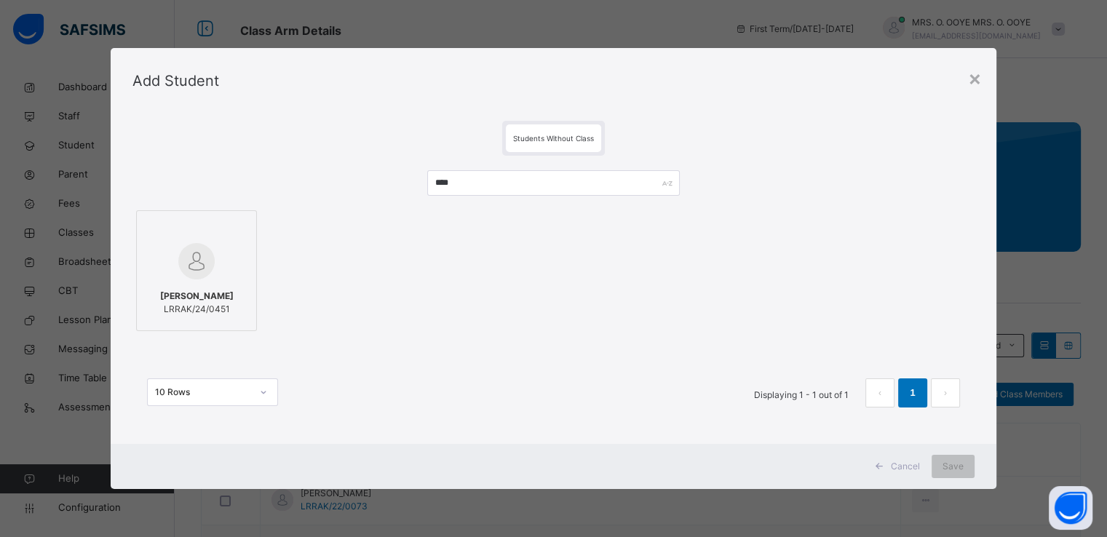
click at [162, 253] on div at bounding box center [196, 261] width 105 height 42
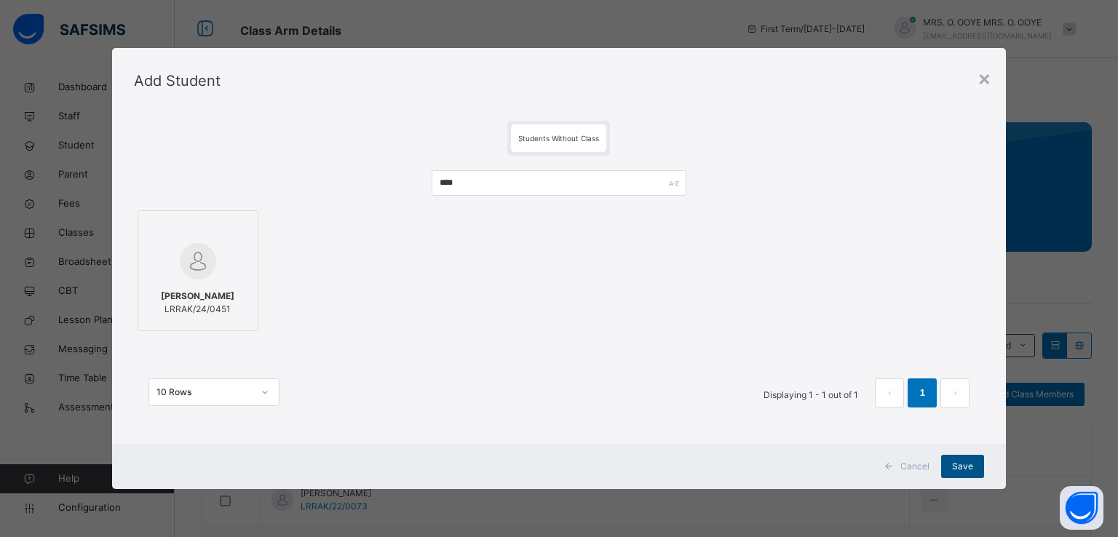
click at [966, 461] on span "Save" at bounding box center [962, 466] width 21 height 13
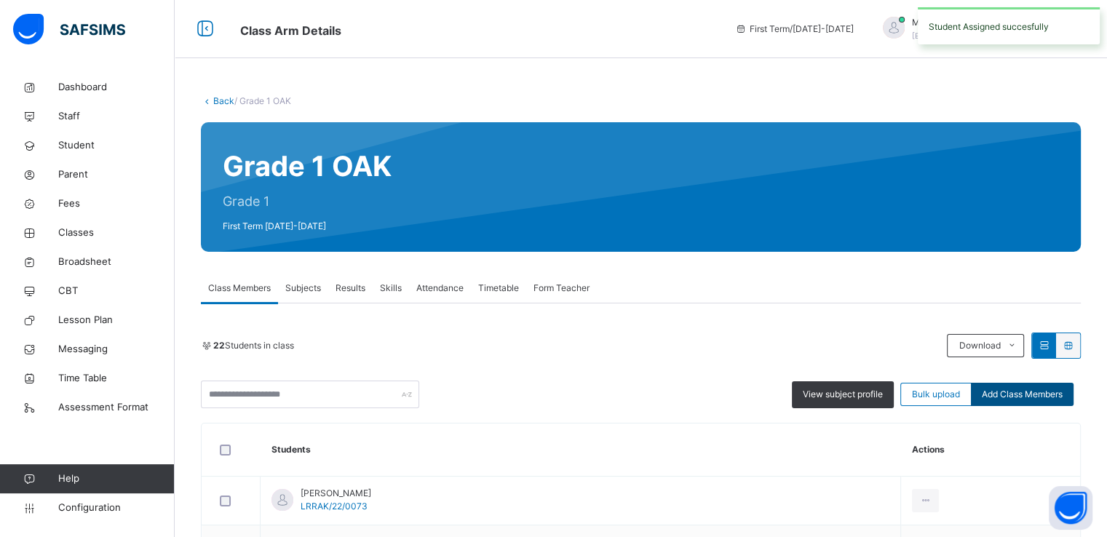
click at [1030, 400] on span "Add Class Members" at bounding box center [1022, 394] width 81 height 13
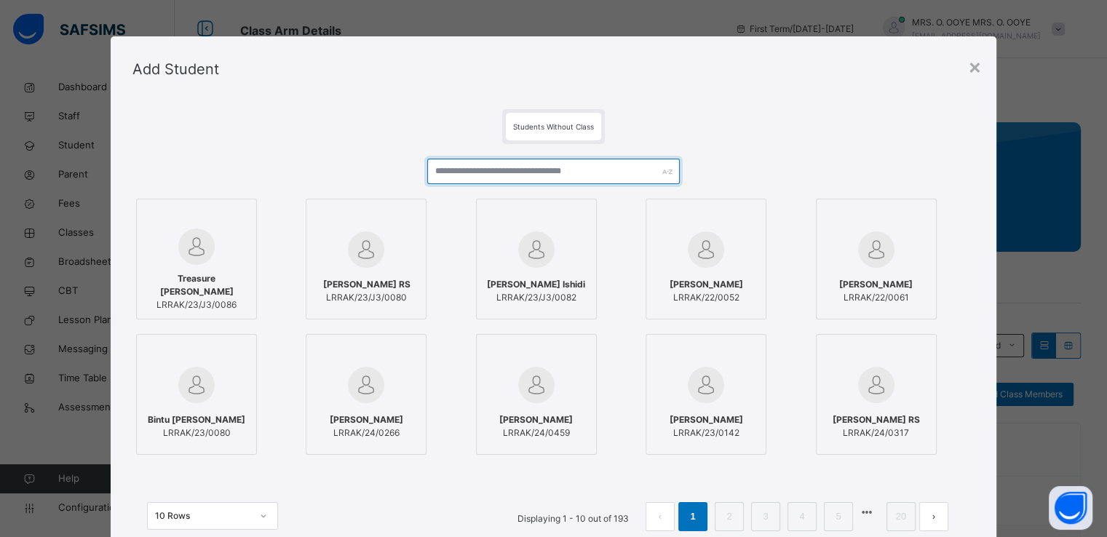
click at [591, 173] on input "text" at bounding box center [553, 171] width 253 height 25
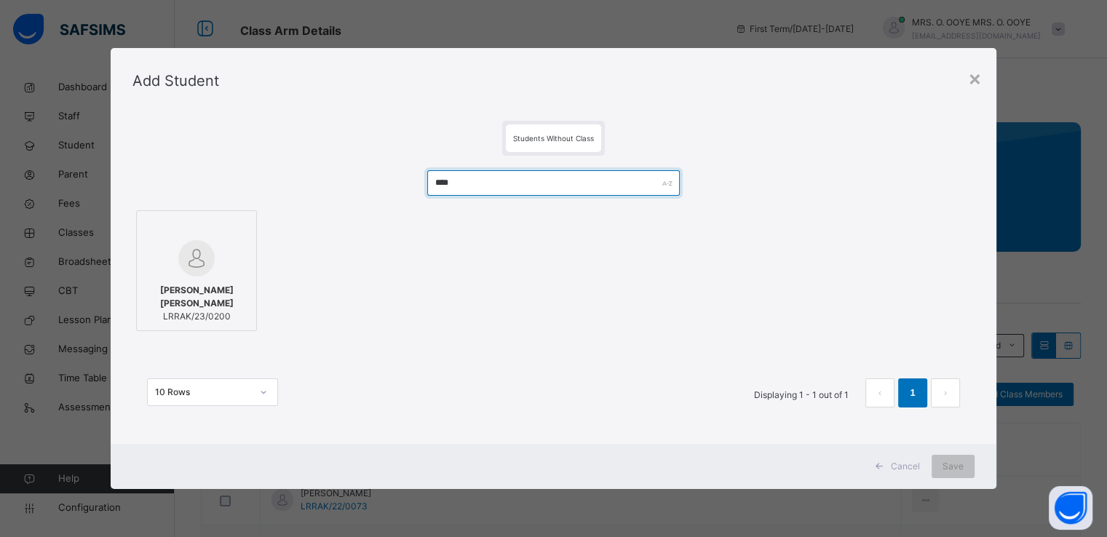
type input "****"
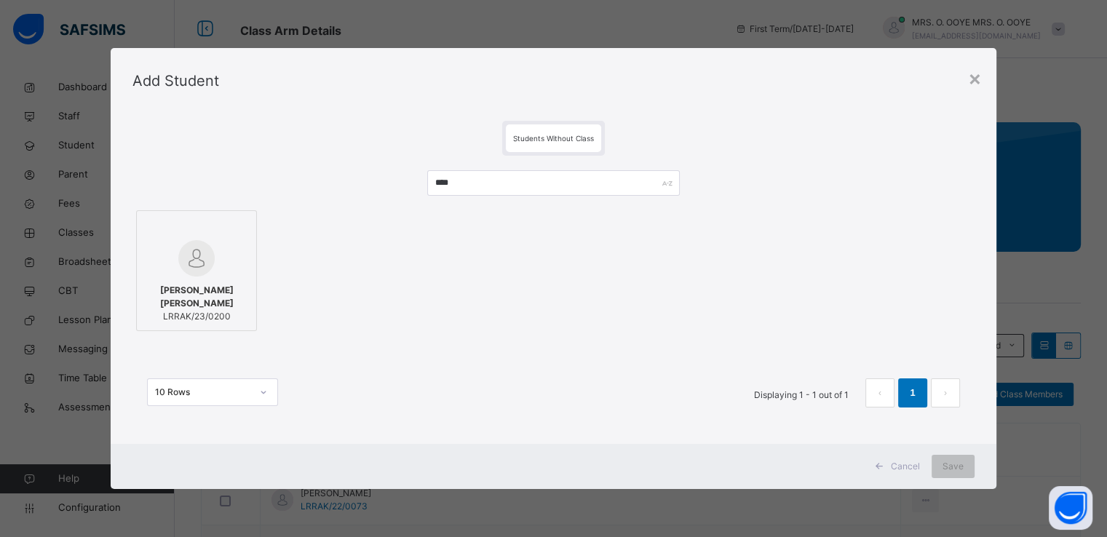
click at [217, 277] on div at bounding box center [196, 258] width 105 height 36
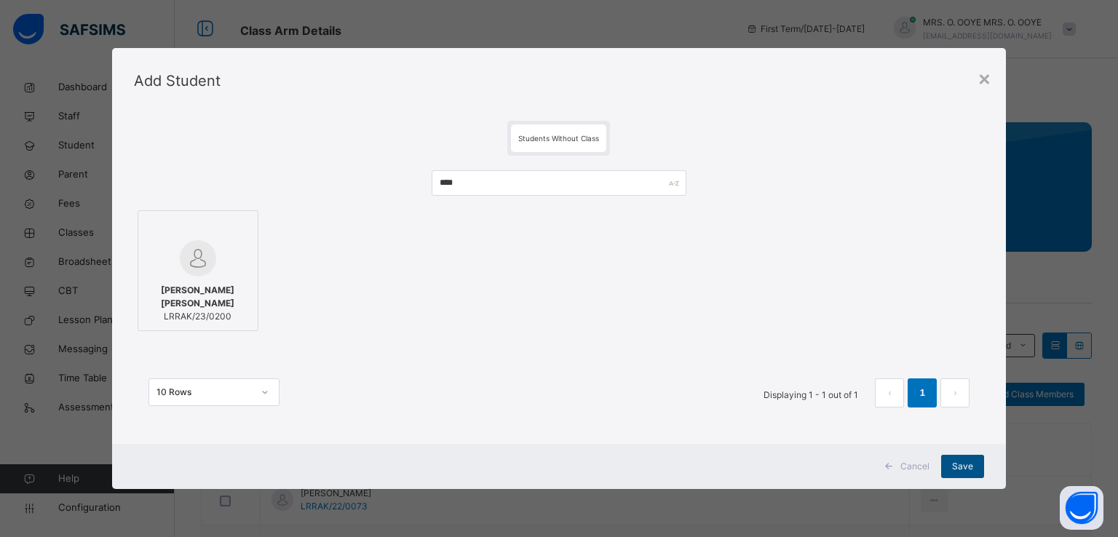
click at [965, 468] on span "Save" at bounding box center [962, 466] width 21 height 13
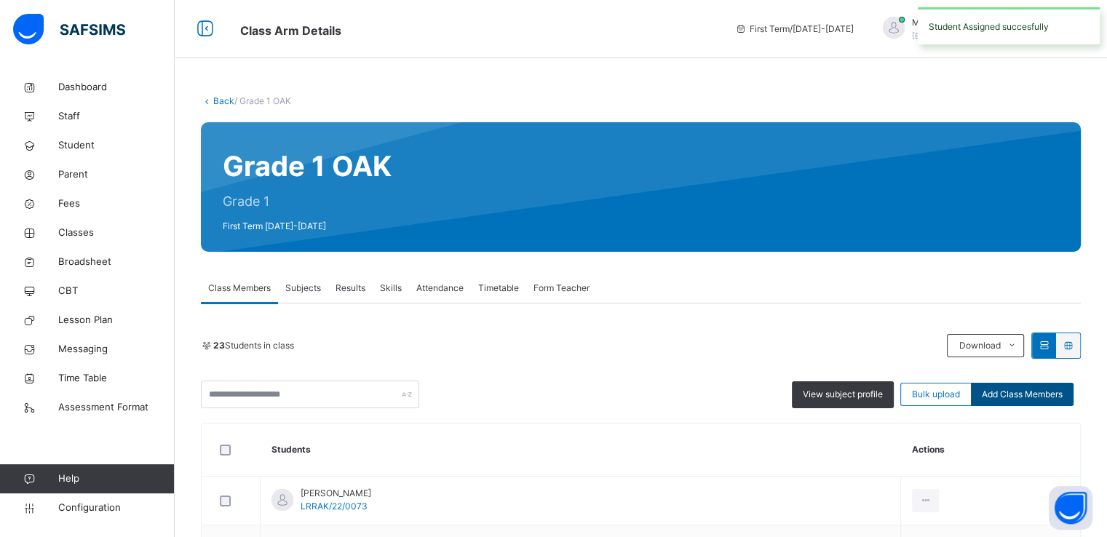
click at [1043, 398] on span "Add Class Members" at bounding box center [1022, 394] width 81 height 13
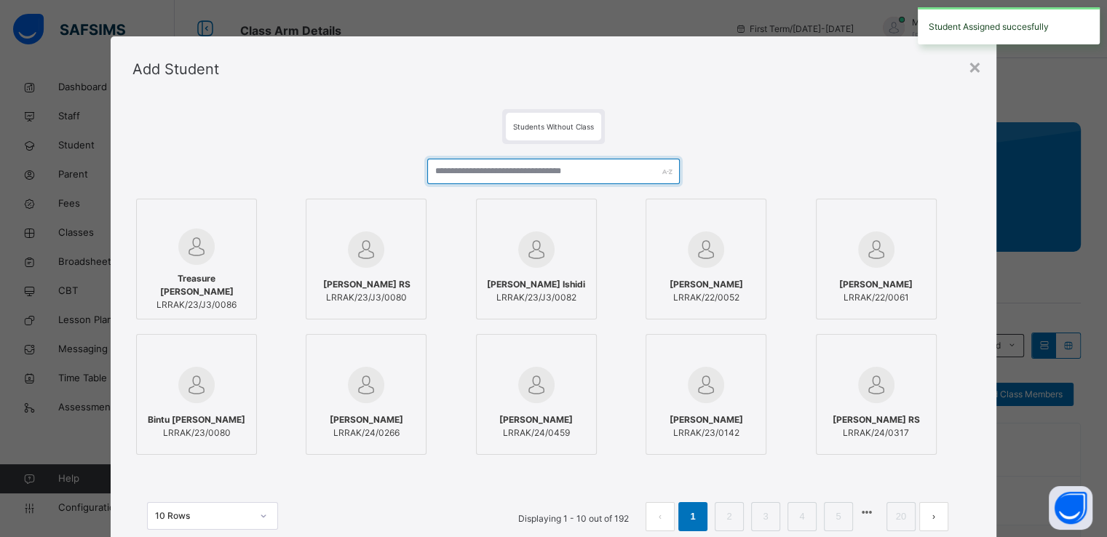
click at [614, 173] on input "text" at bounding box center [553, 171] width 253 height 25
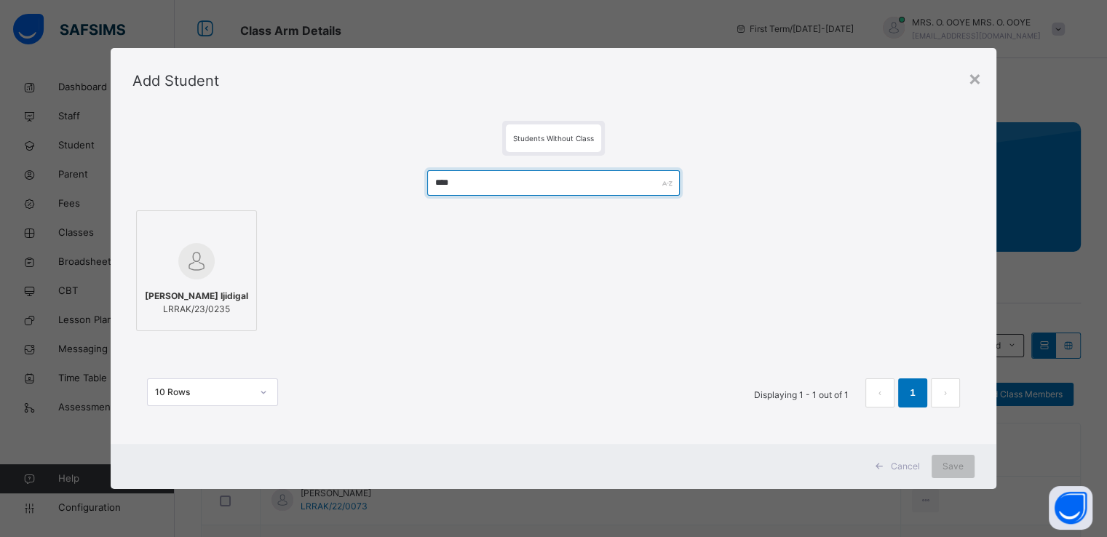
type input "****"
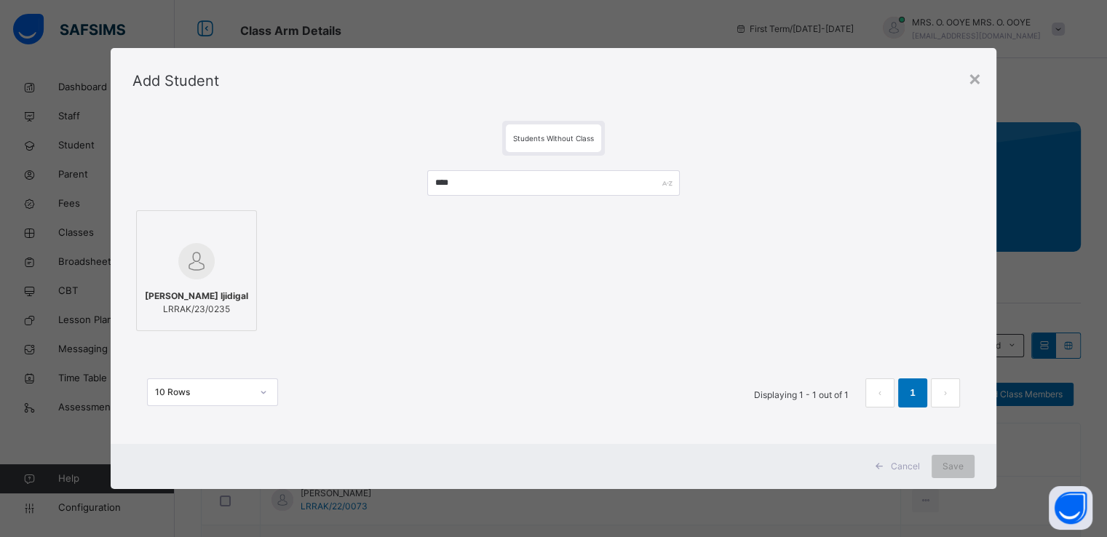
click at [186, 257] on img at bounding box center [196, 261] width 36 height 36
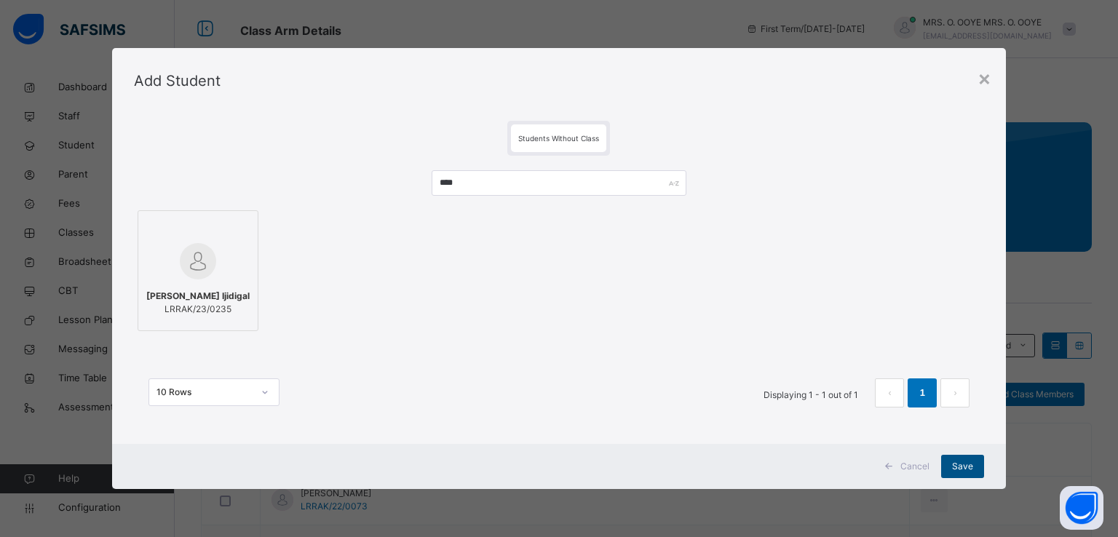
click at [962, 461] on span "Save" at bounding box center [962, 466] width 21 height 13
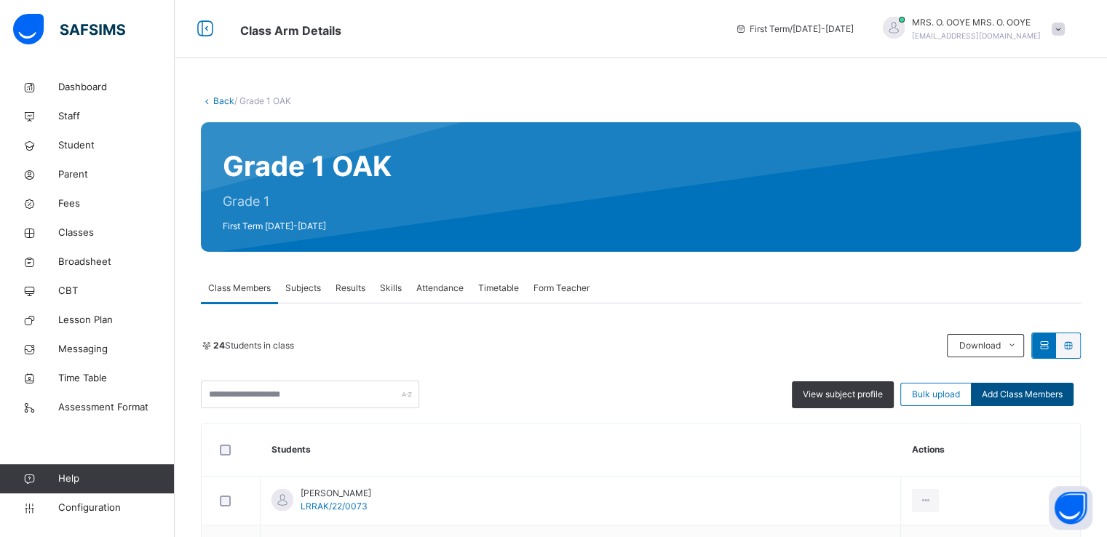
click at [1048, 393] on span "Add Class Members" at bounding box center [1022, 394] width 81 height 13
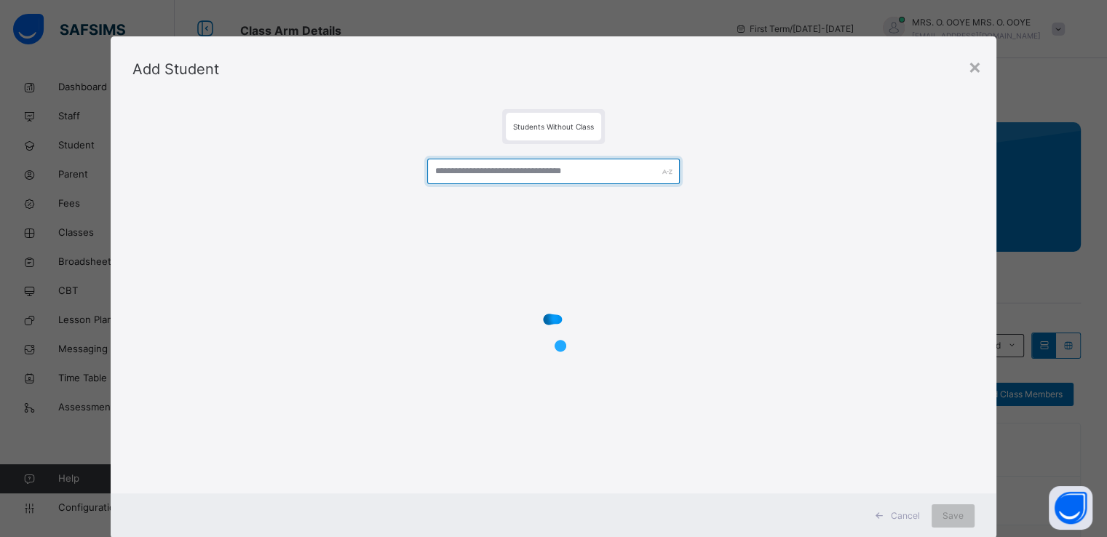
click at [580, 177] on input "text" at bounding box center [553, 171] width 253 height 25
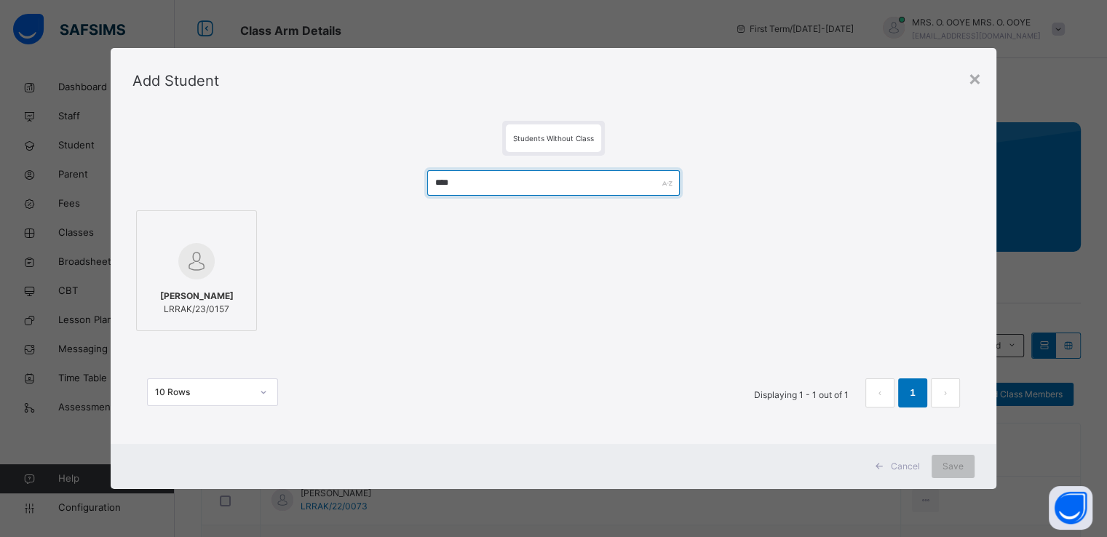
type input "****"
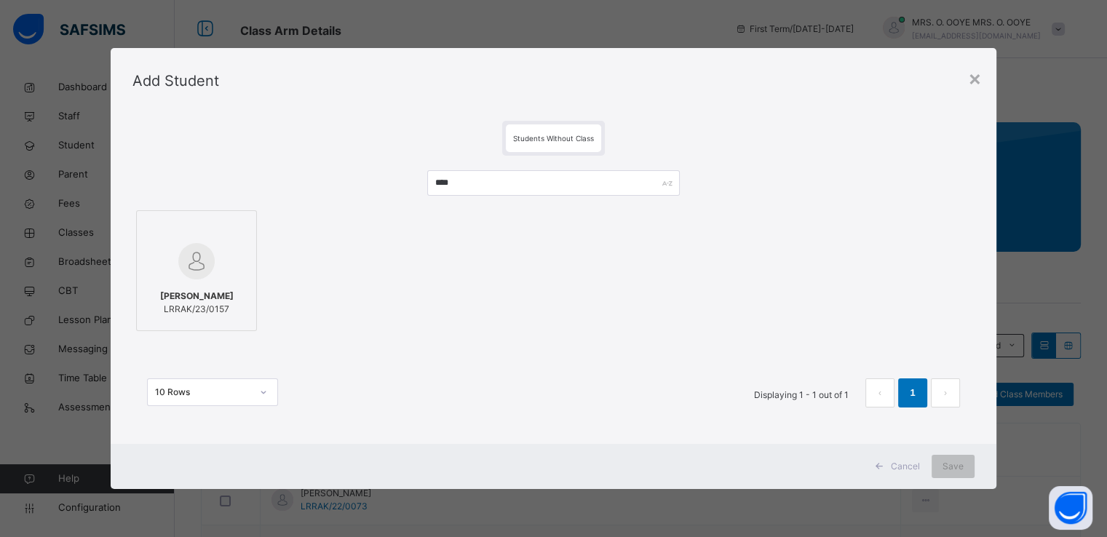
click at [219, 248] on div at bounding box center [196, 261] width 105 height 42
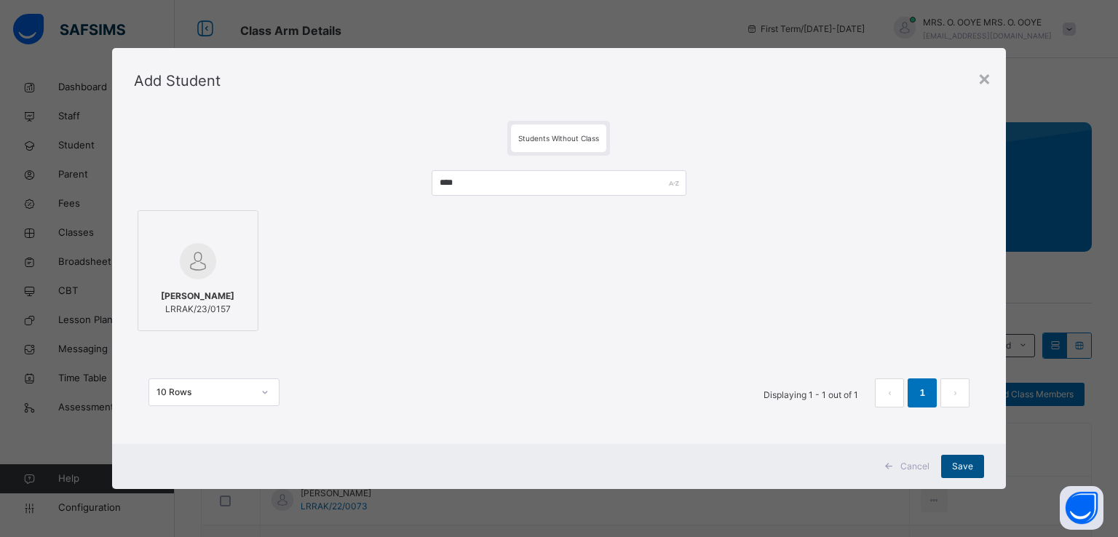
click at [960, 465] on span "Save" at bounding box center [962, 466] width 21 height 13
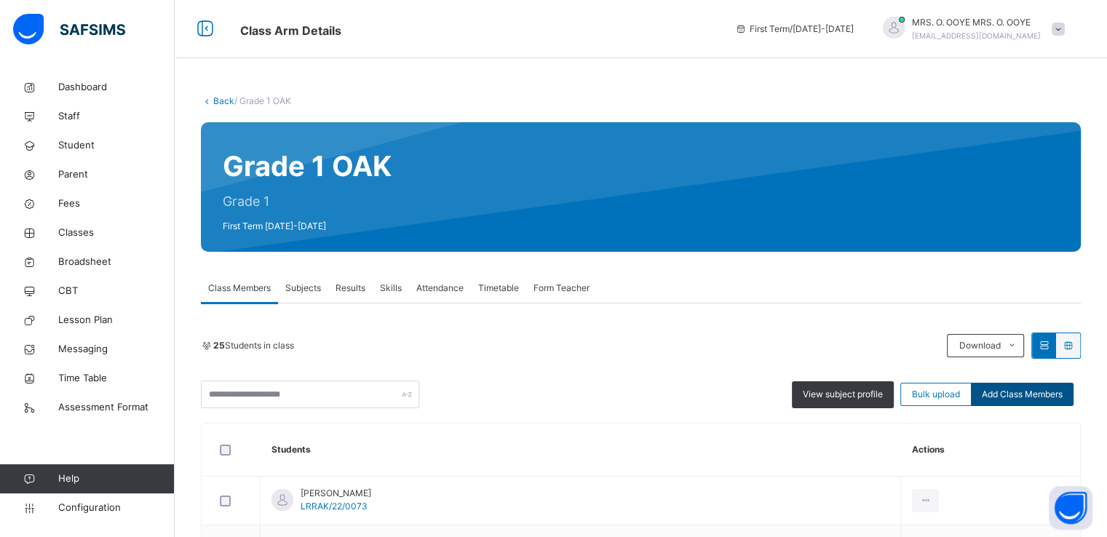
click at [1024, 396] on span "Add Class Members" at bounding box center [1022, 394] width 81 height 13
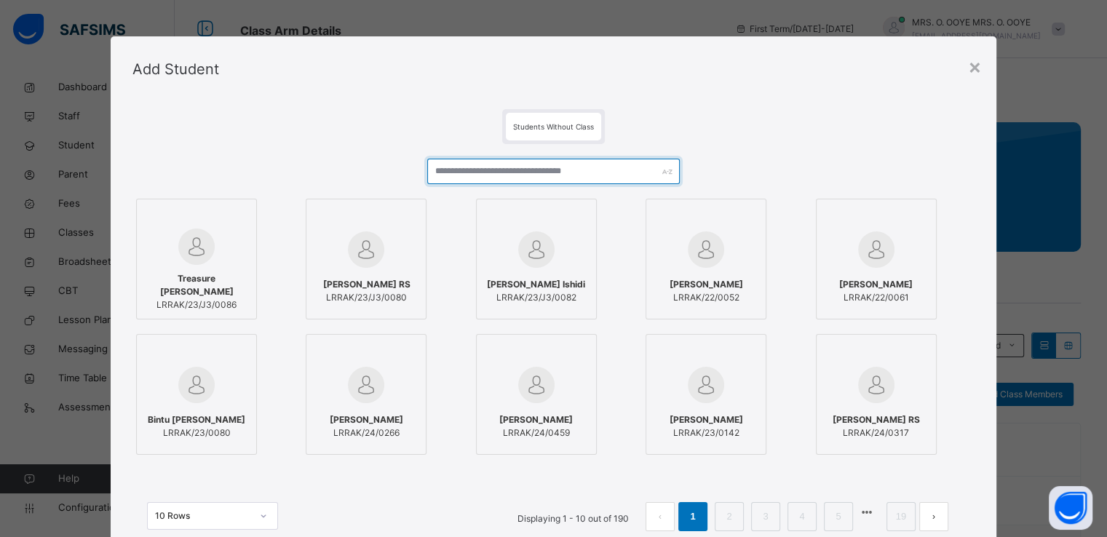
click at [556, 178] on input "text" at bounding box center [553, 171] width 253 height 25
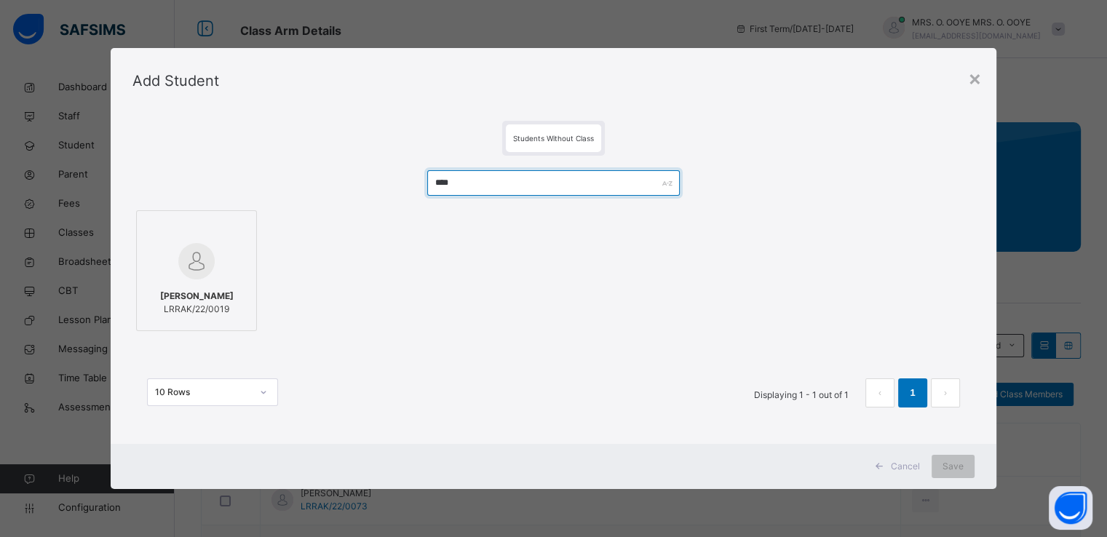
type input "****"
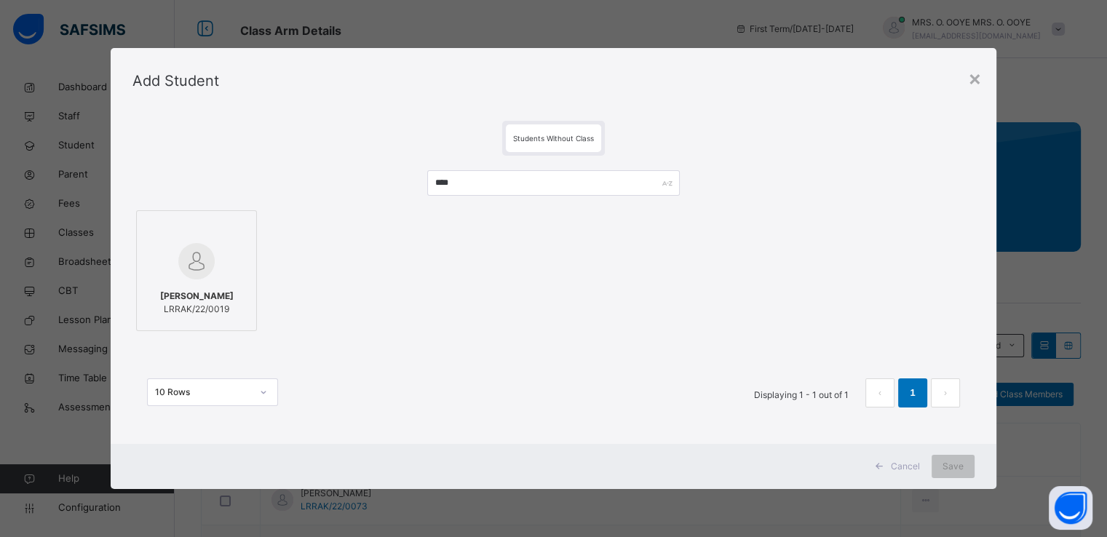
click at [199, 290] on span "Muhammed Umar Bahago" at bounding box center [197, 296] width 74 height 13
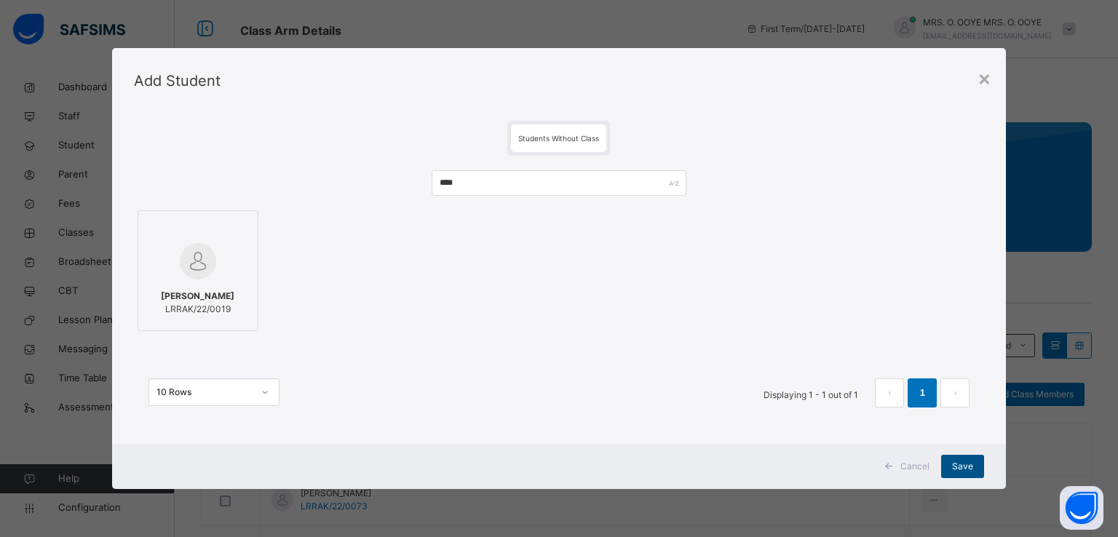
click at [962, 461] on span "Save" at bounding box center [962, 466] width 21 height 13
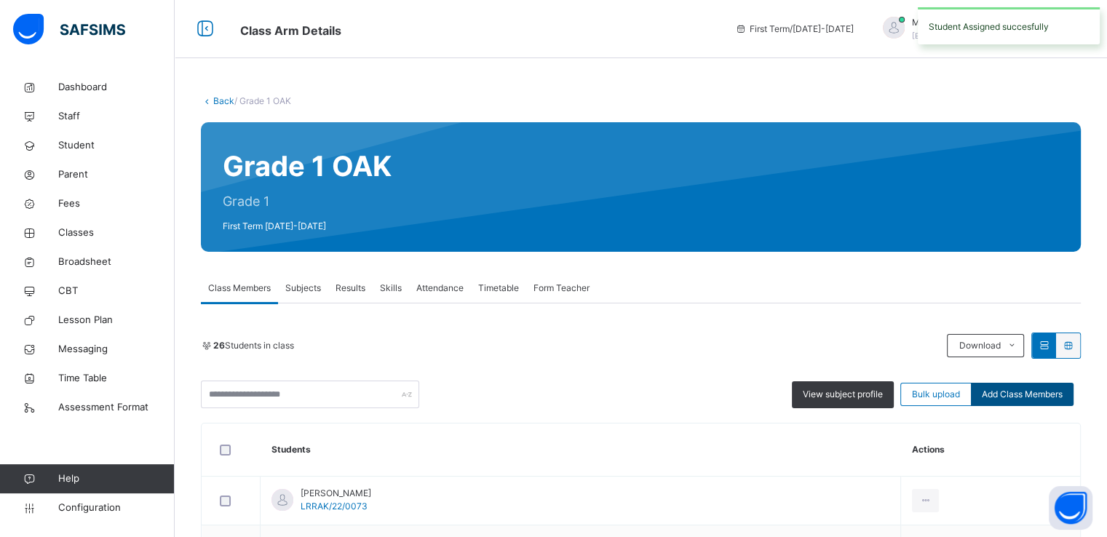
click at [1024, 395] on span "Add Class Members" at bounding box center [1022, 394] width 81 height 13
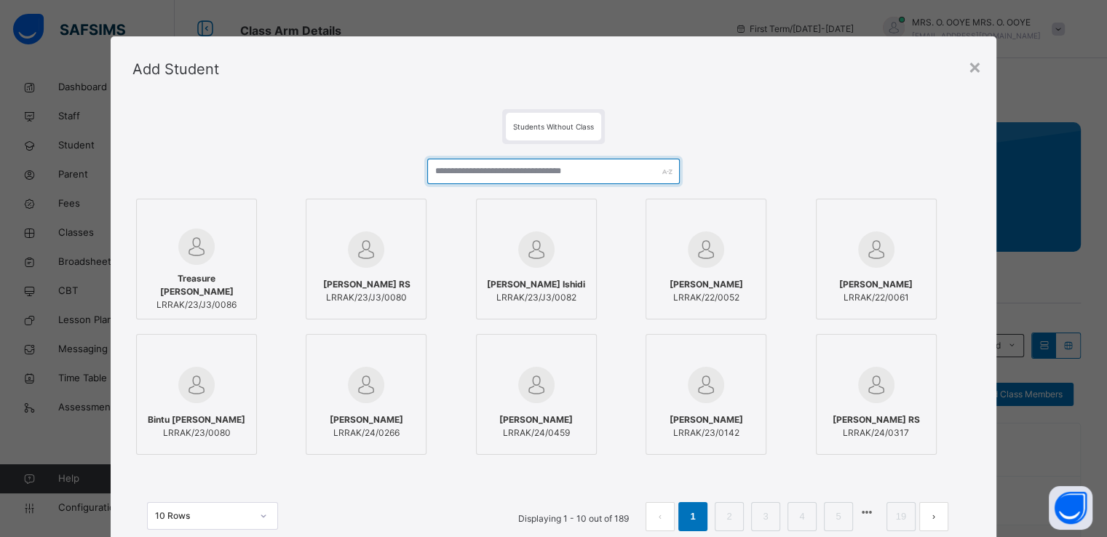
click at [492, 175] on input "text" at bounding box center [553, 171] width 253 height 25
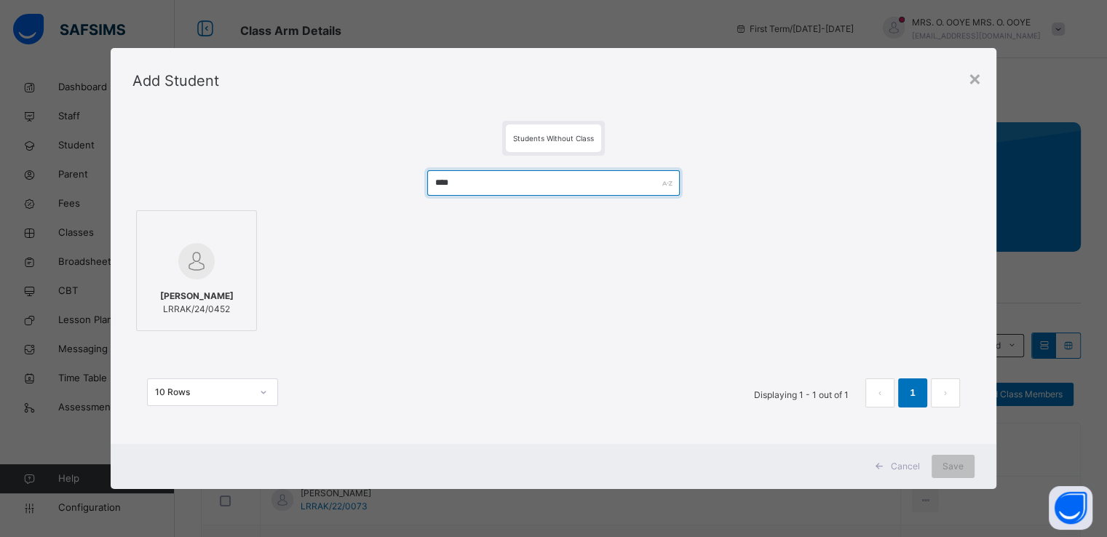
type input "****"
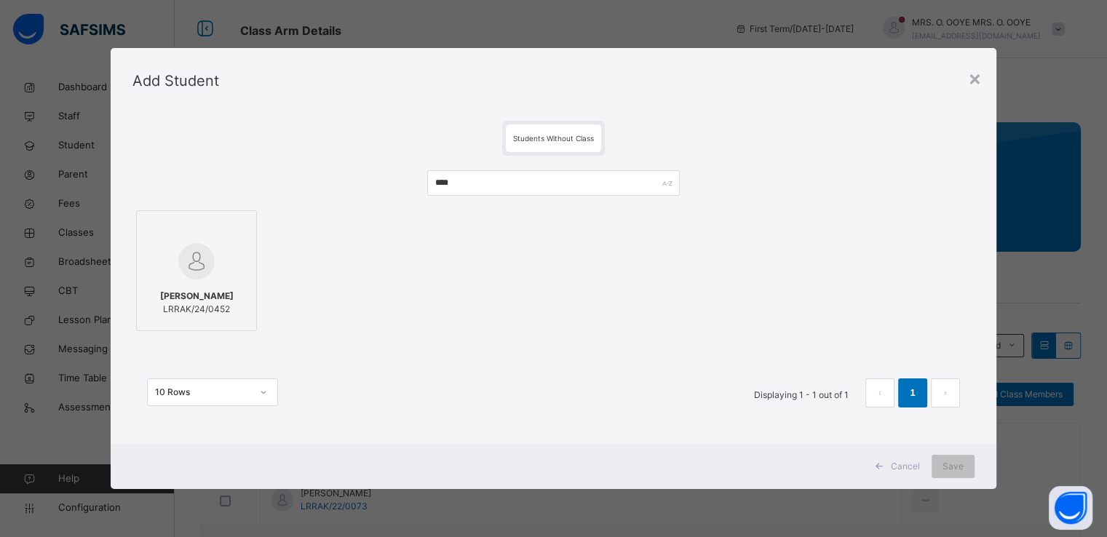
click at [181, 259] on img at bounding box center [196, 261] width 36 height 36
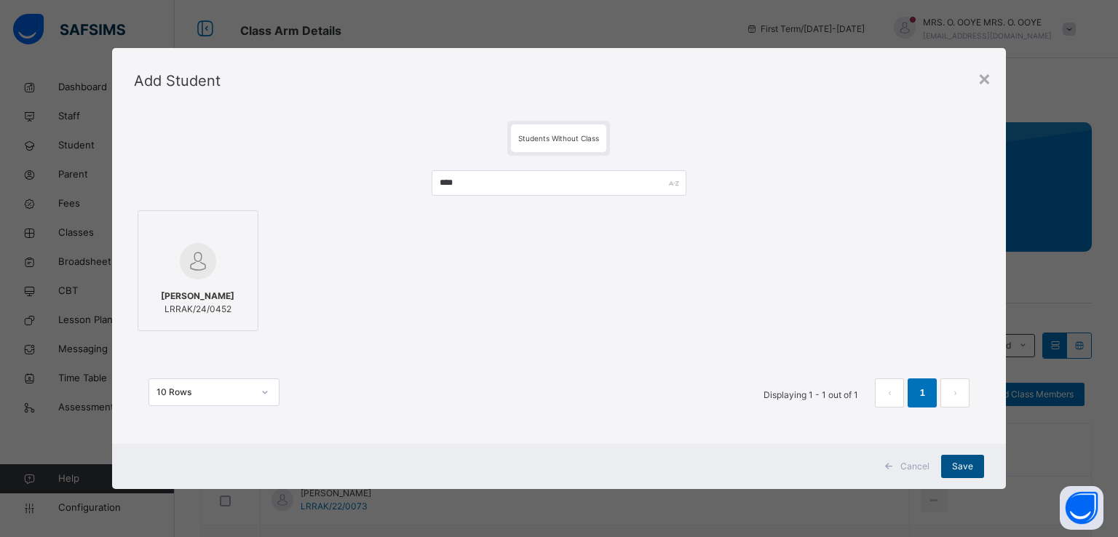
click at [966, 467] on span "Save" at bounding box center [962, 466] width 21 height 13
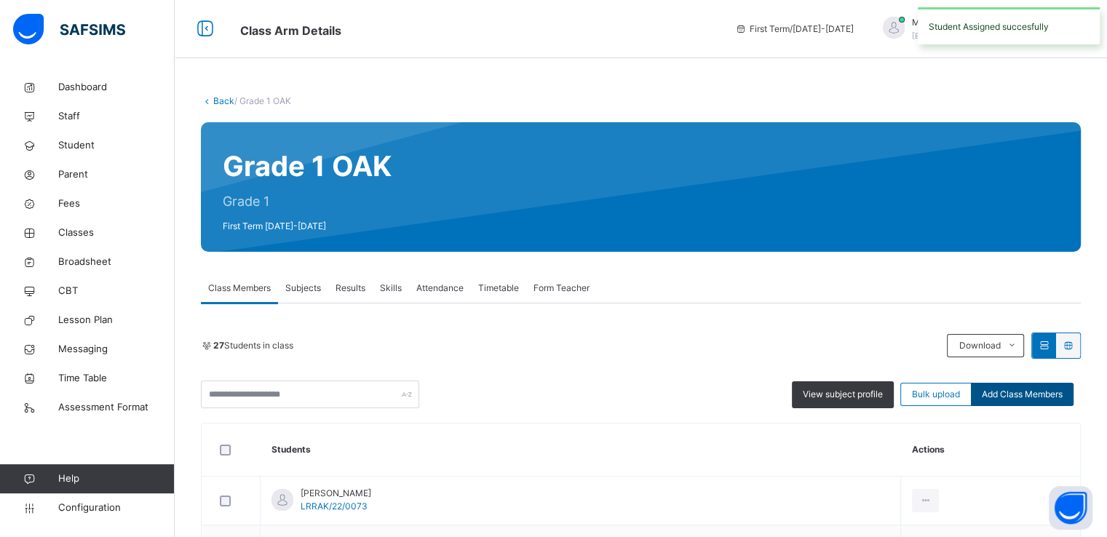
click at [1035, 395] on span "Add Class Members" at bounding box center [1022, 394] width 81 height 13
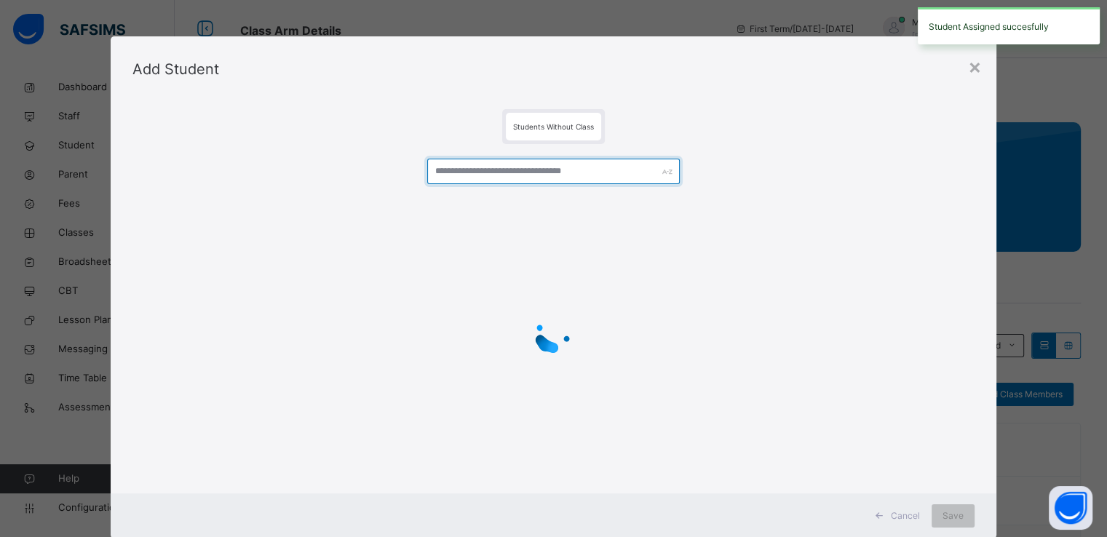
click at [540, 162] on input "text" at bounding box center [553, 171] width 253 height 25
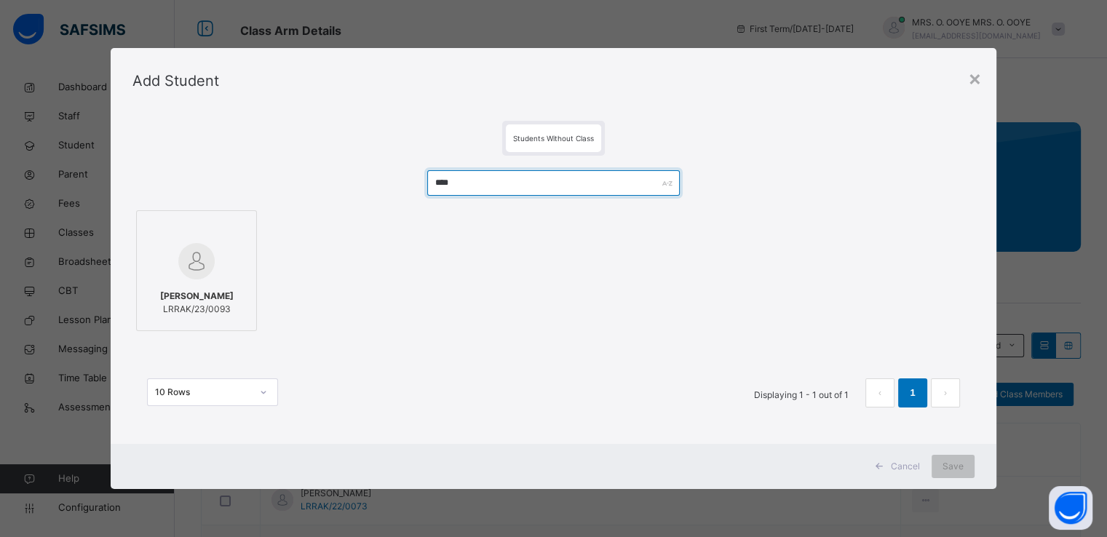
type input "****"
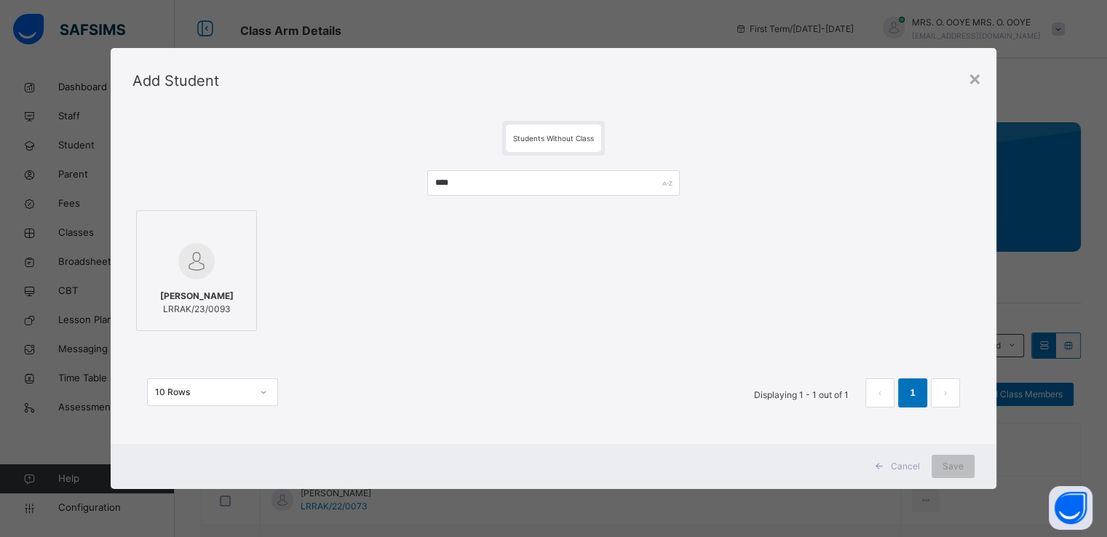
click at [216, 240] on div at bounding box center [196, 261] width 105 height 42
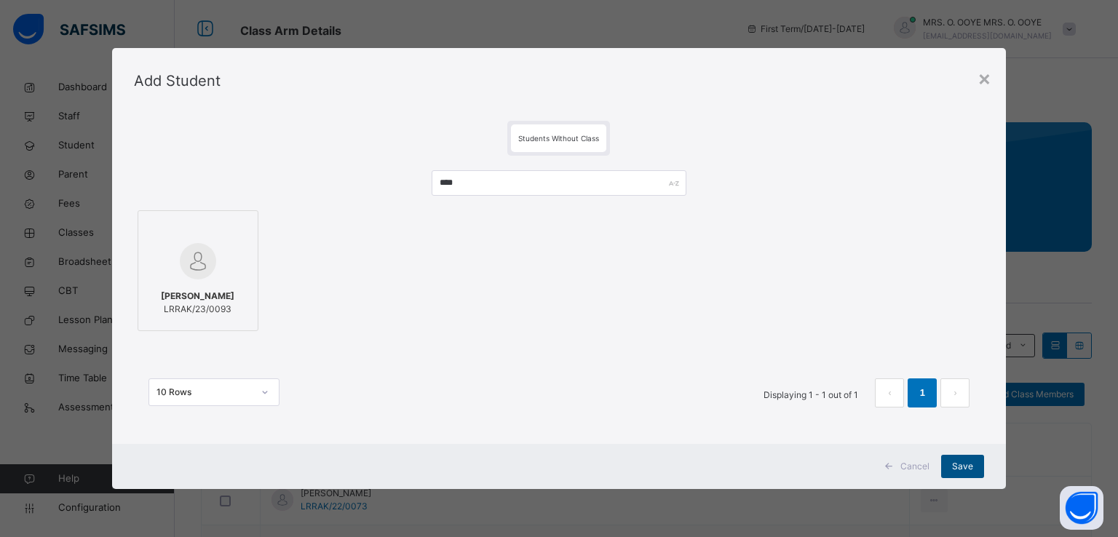
click at [968, 467] on span "Save" at bounding box center [962, 466] width 21 height 13
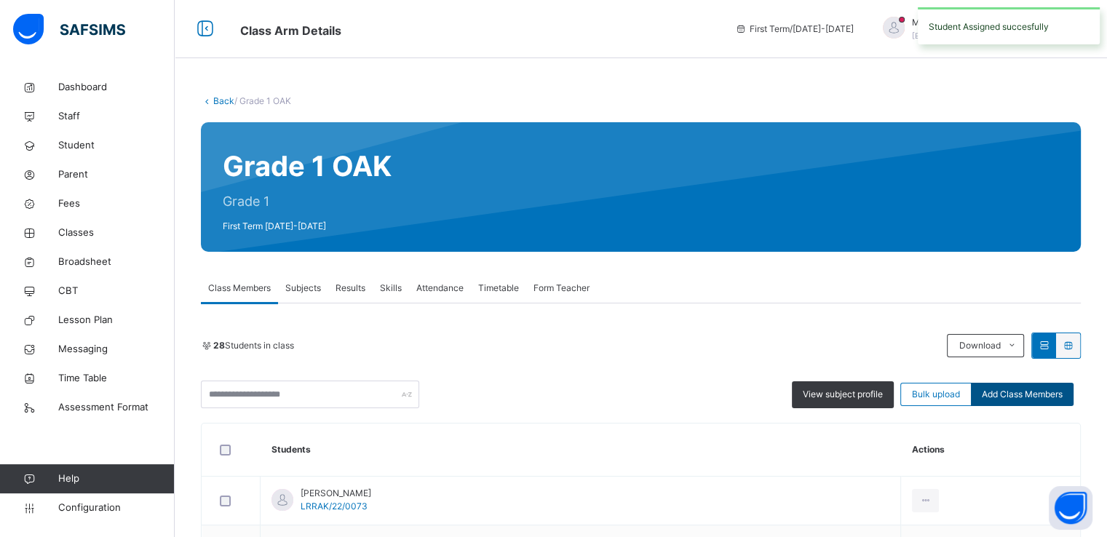
click at [1027, 390] on span "Add Class Members" at bounding box center [1022, 394] width 81 height 13
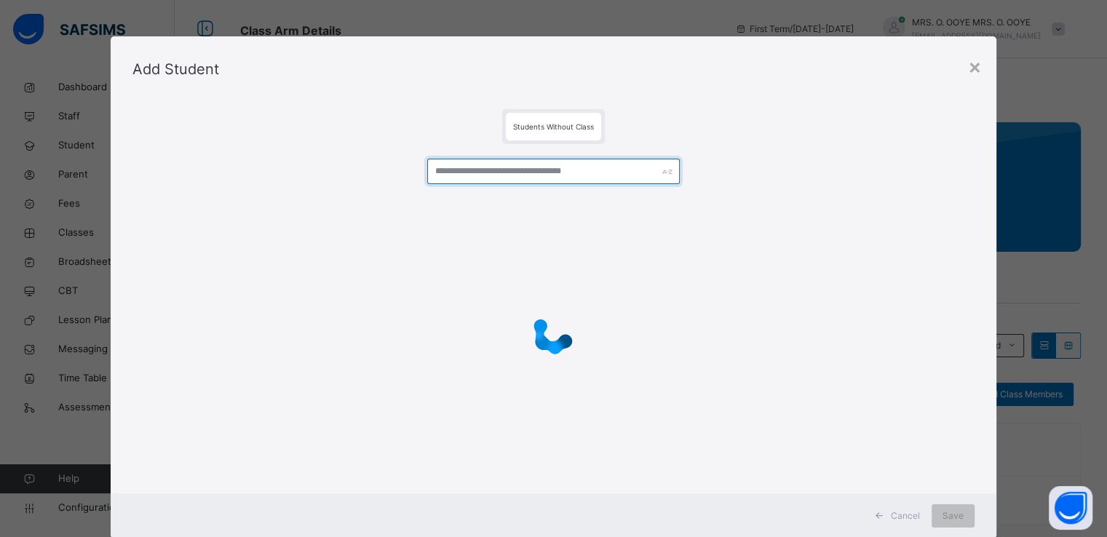
click at [591, 173] on input "text" at bounding box center [553, 171] width 253 height 25
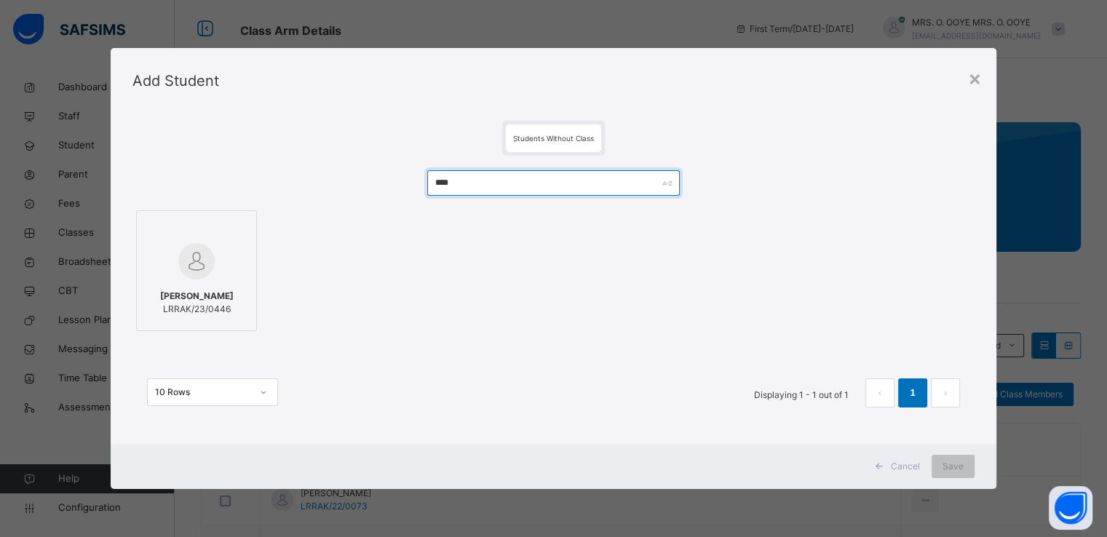
type input "****"
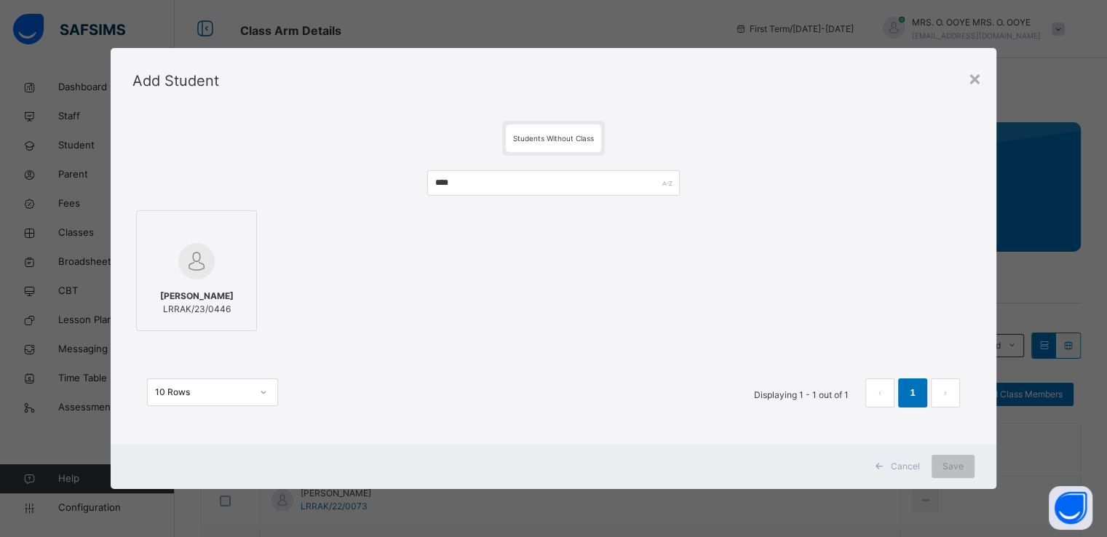
click at [165, 256] on div at bounding box center [196, 261] width 105 height 42
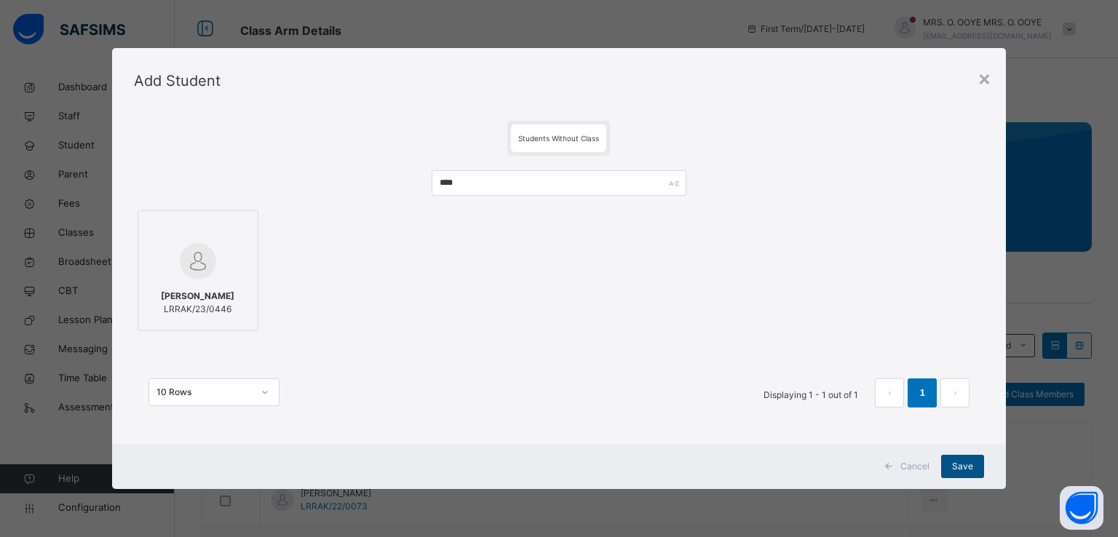
click at [962, 468] on span "Save" at bounding box center [962, 466] width 21 height 13
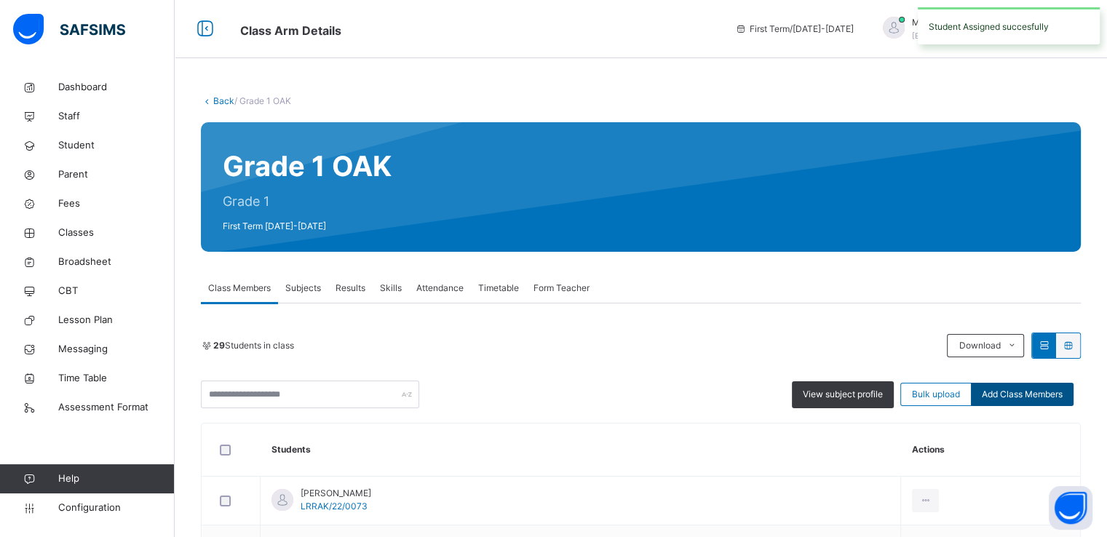
click at [1020, 394] on span "Add Class Members" at bounding box center [1022, 394] width 81 height 13
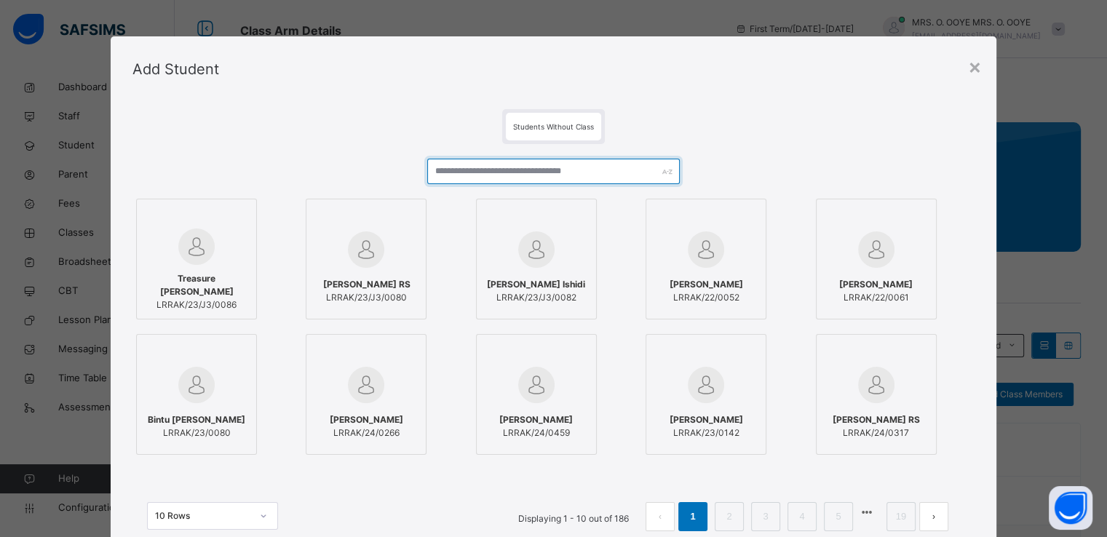
click at [513, 165] on input "text" at bounding box center [553, 171] width 253 height 25
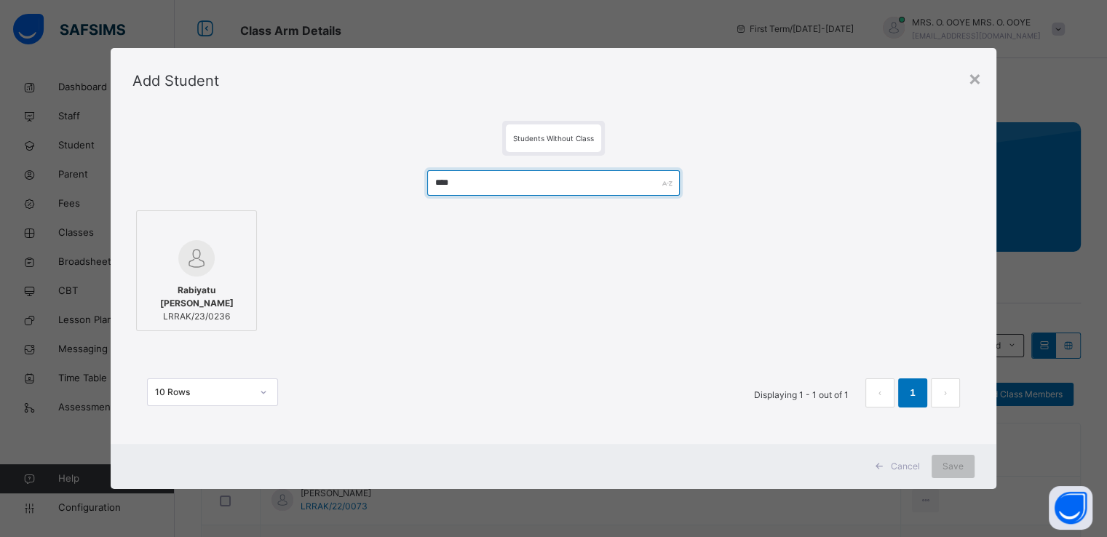
type input "****"
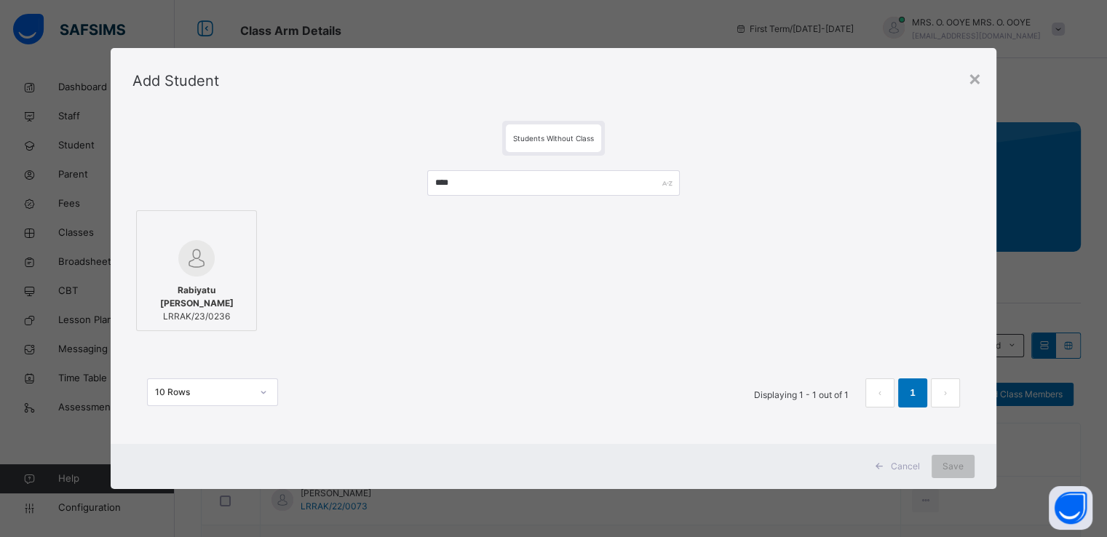
click at [228, 249] on div at bounding box center [196, 258] width 105 height 36
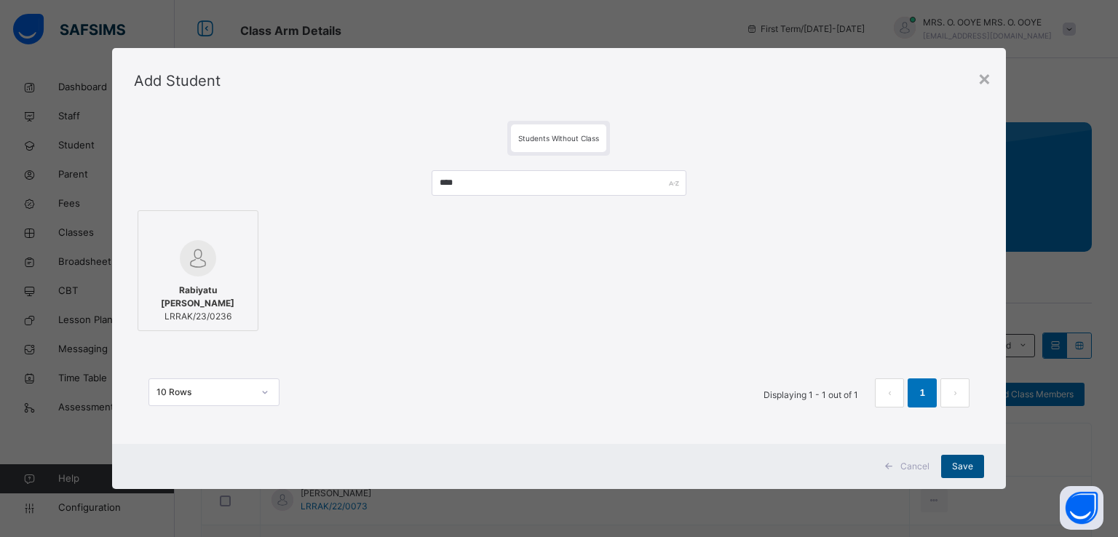
click at [963, 474] on div "Save" at bounding box center [962, 466] width 43 height 23
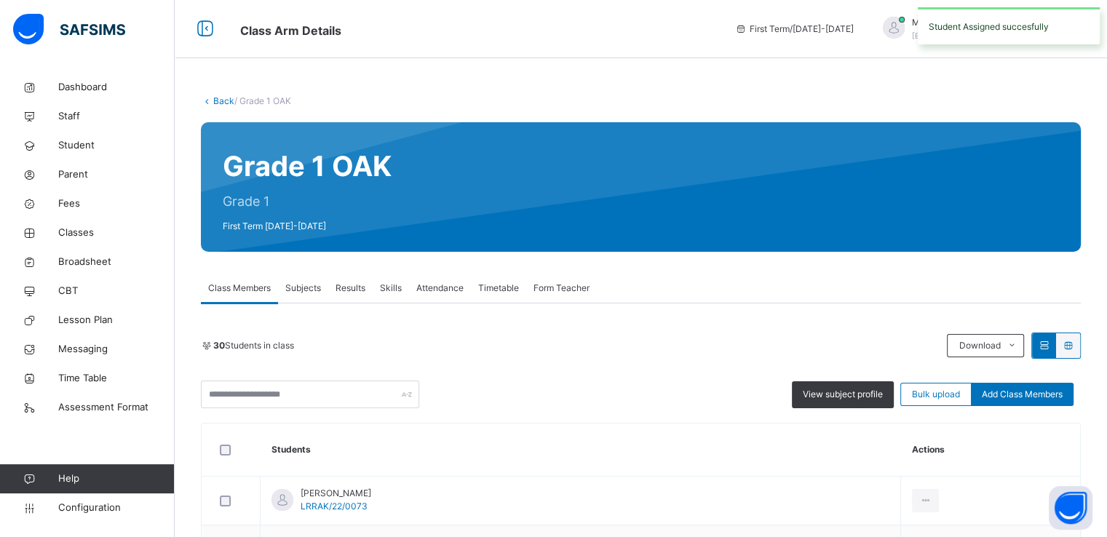
scroll to position [154, 0]
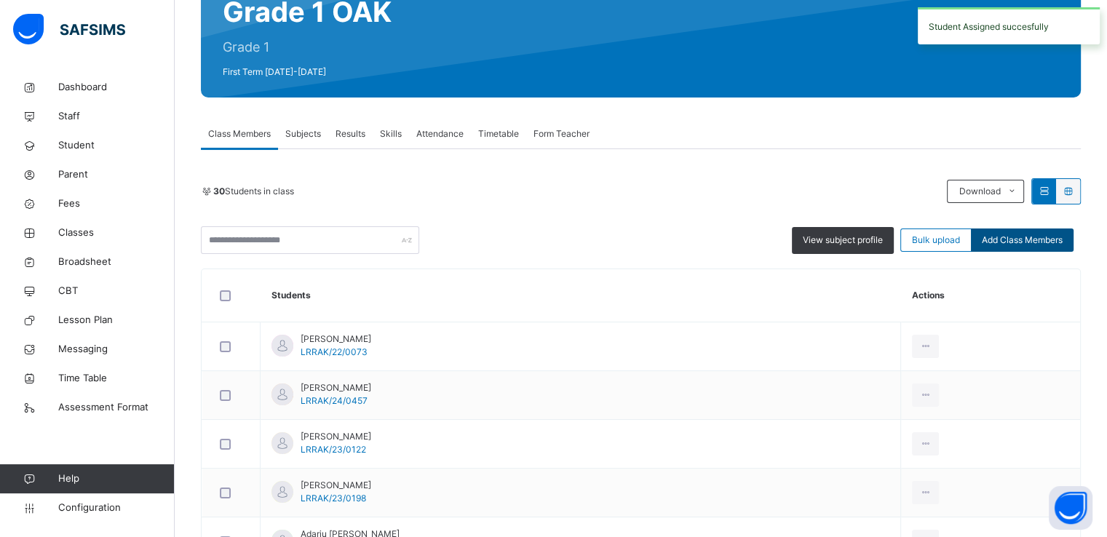
click at [1019, 235] on span "Add Class Members" at bounding box center [1022, 240] width 81 height 13
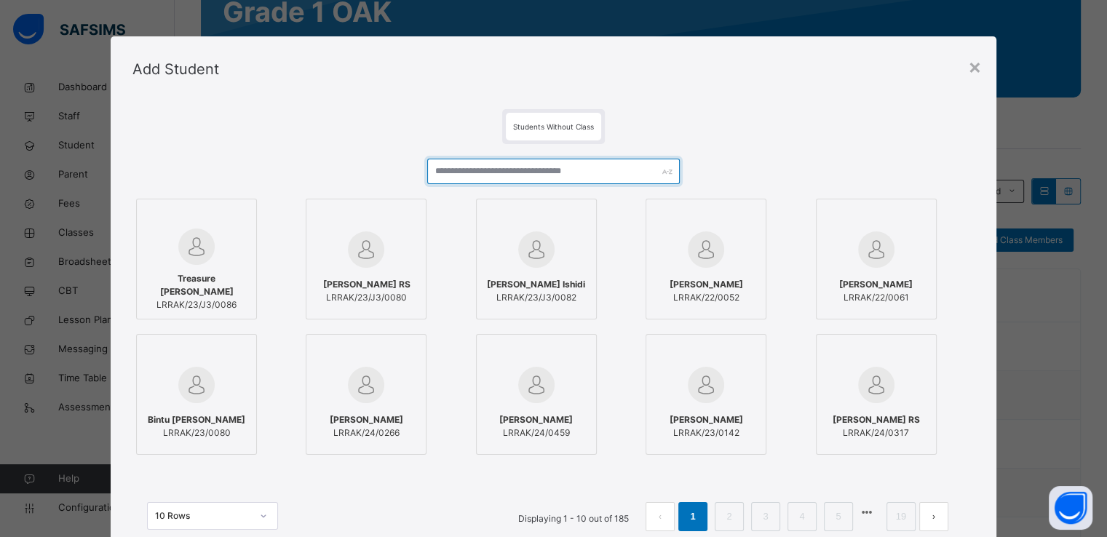
click at [507, 173] on input "text" at bounding box center [553, 171] width 253 height 25
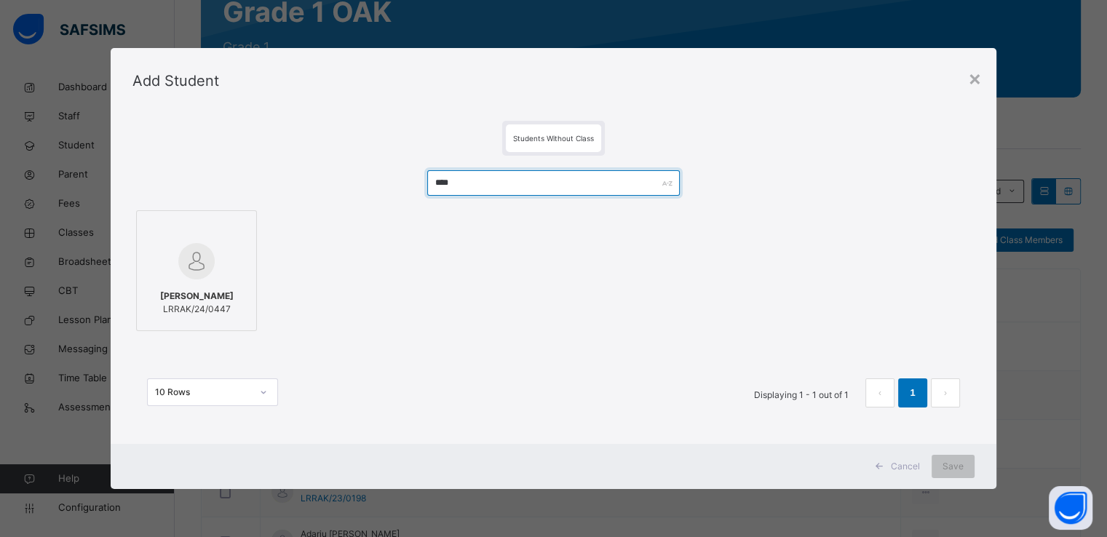
type input "****"
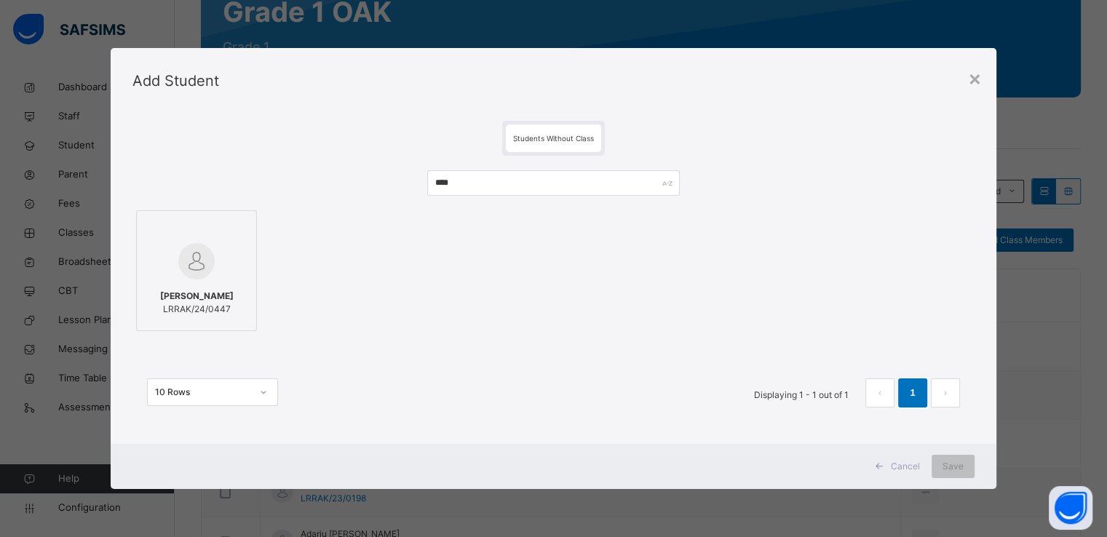
click at [170, 256] on div at bounding box center [196, 261] width 105 height 42
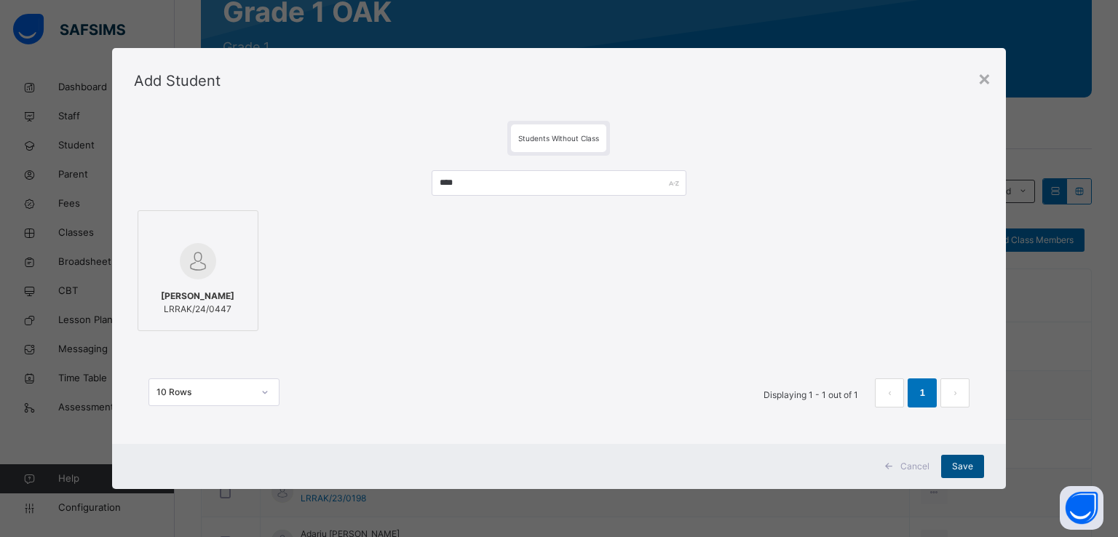
click at [961, 472] on span "Save" at bounding box center [962, 466] width 21 height 13
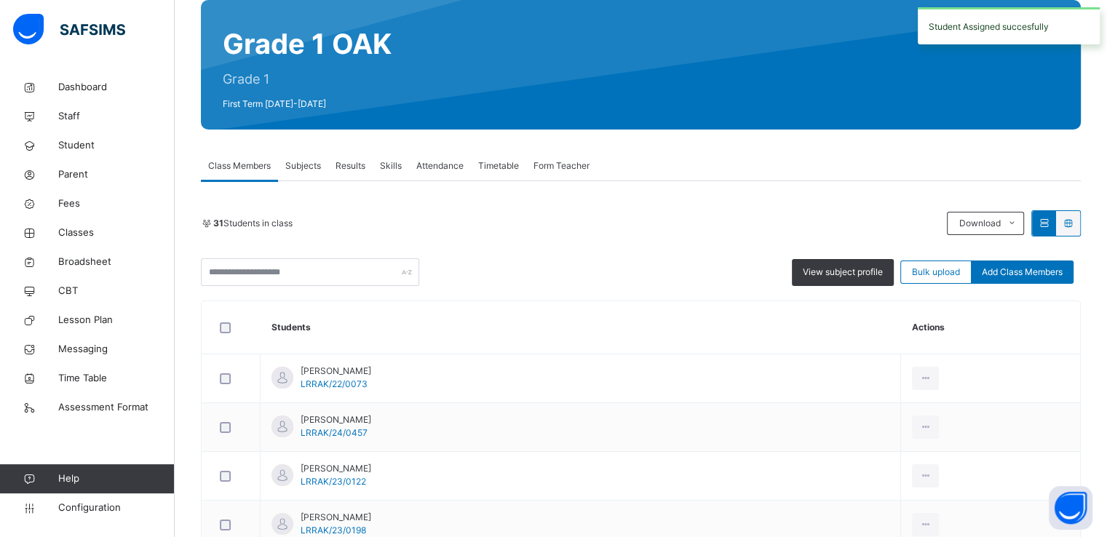
scroll to position [125, 0]
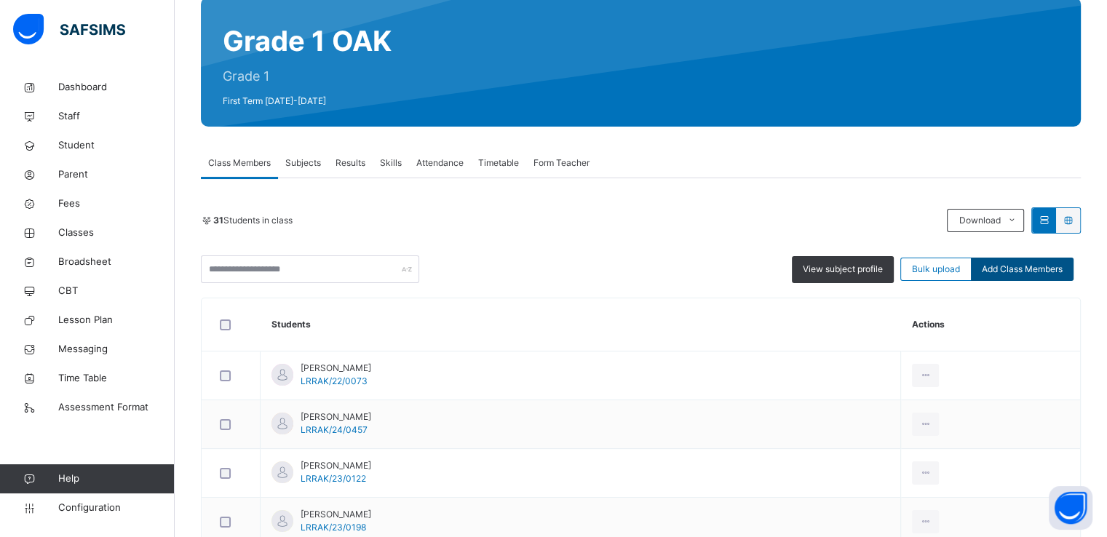
click at [1040, 273] on span "Add Class Members" at bounding box center [1022, 269] width 81 height 13
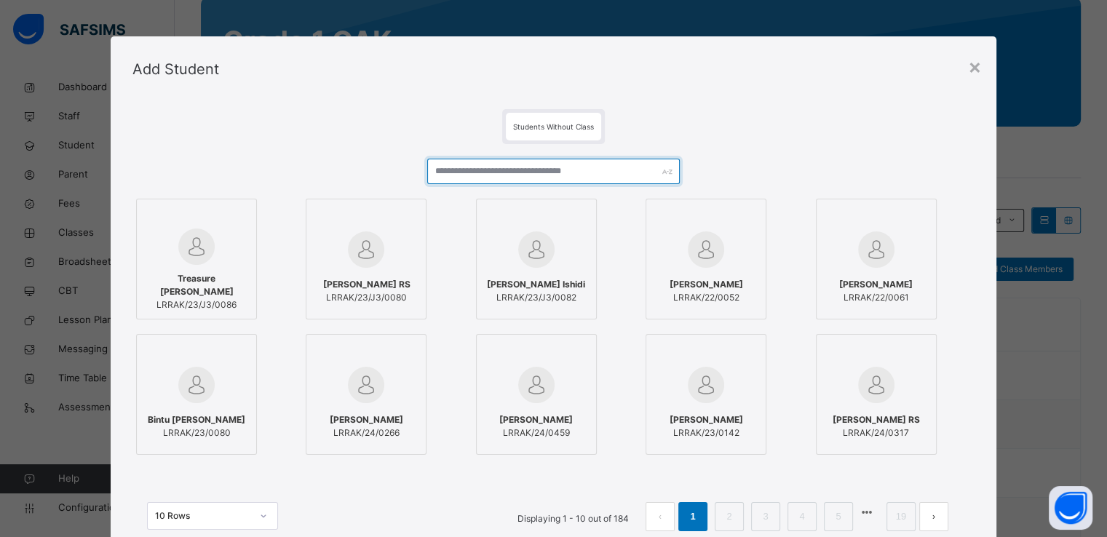
click at [556, 172] on input "text" at bounding box center [553, 171] width 253 height 25
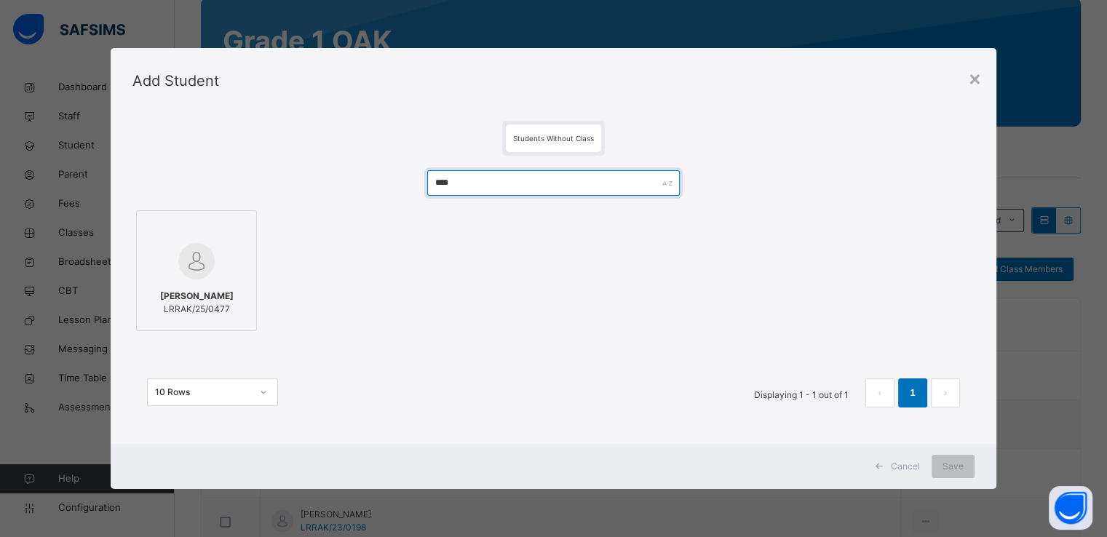
type input "****"
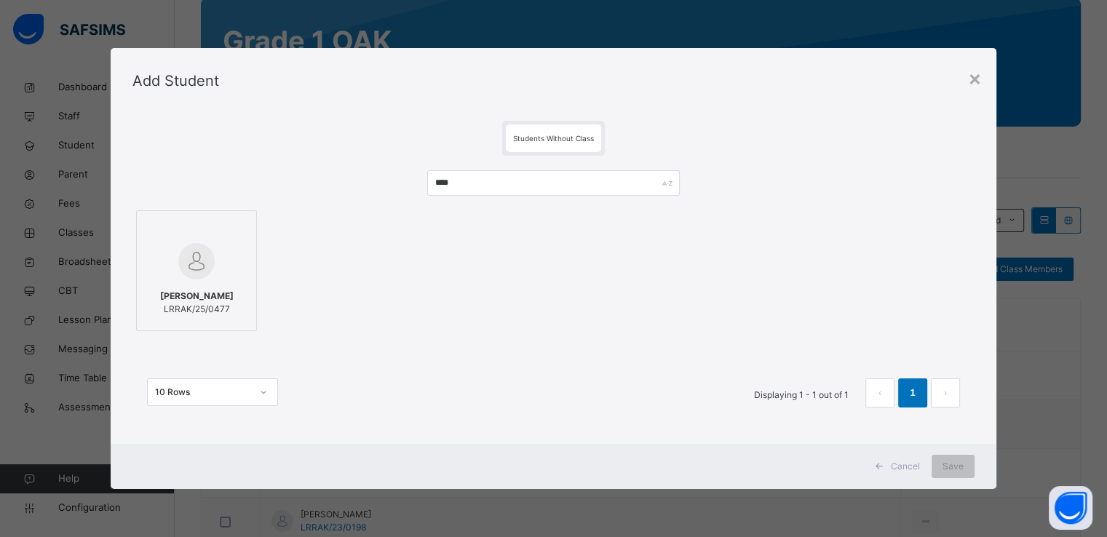
click at [209, 248] on img at bounding box center [196, 261] width 36 height 36
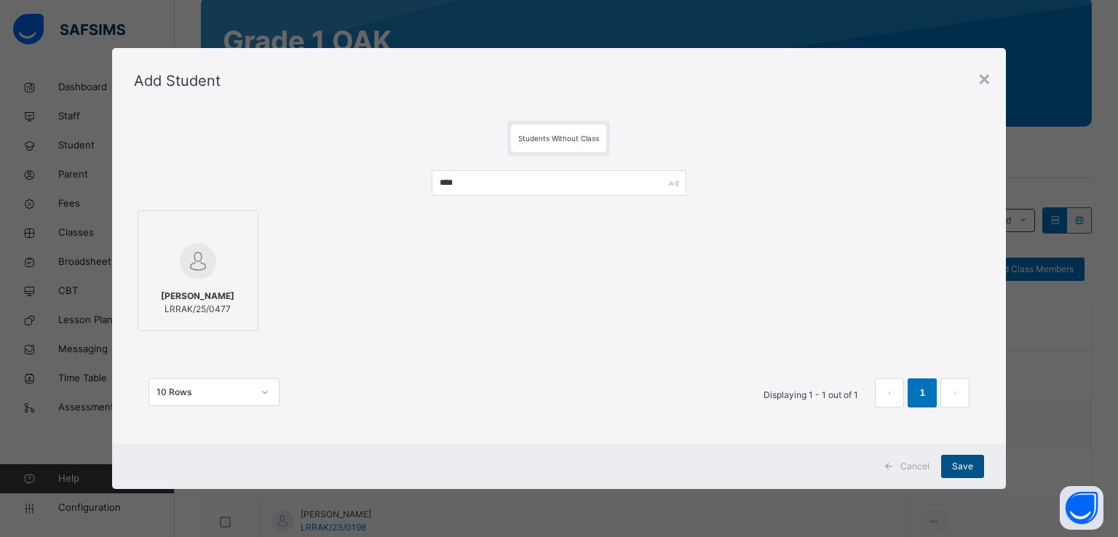
click at [968, 462] on span "Save" at bounding box center [962, 466] width 21 height 13
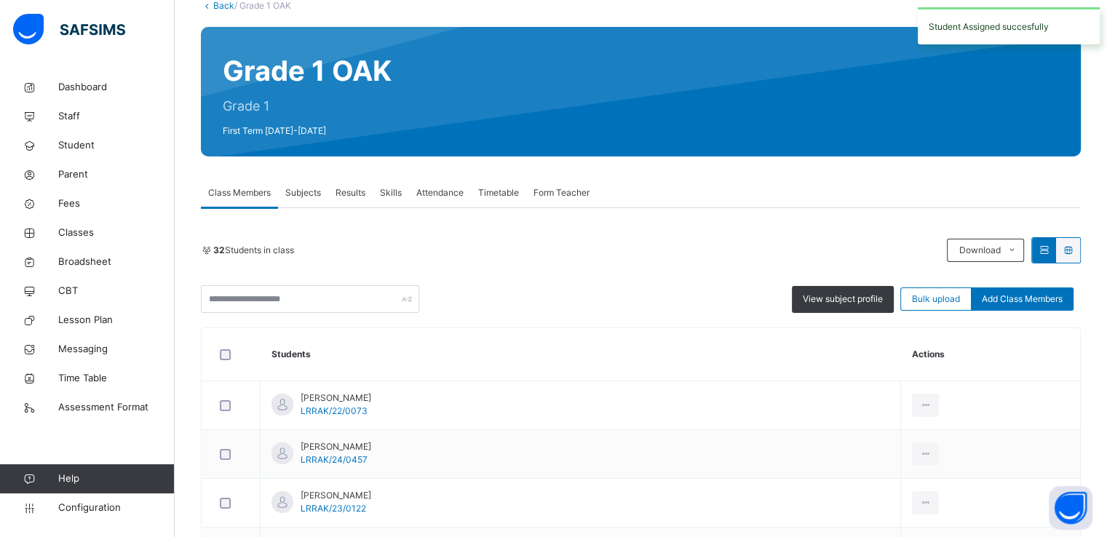
scroll to position [96, 0]
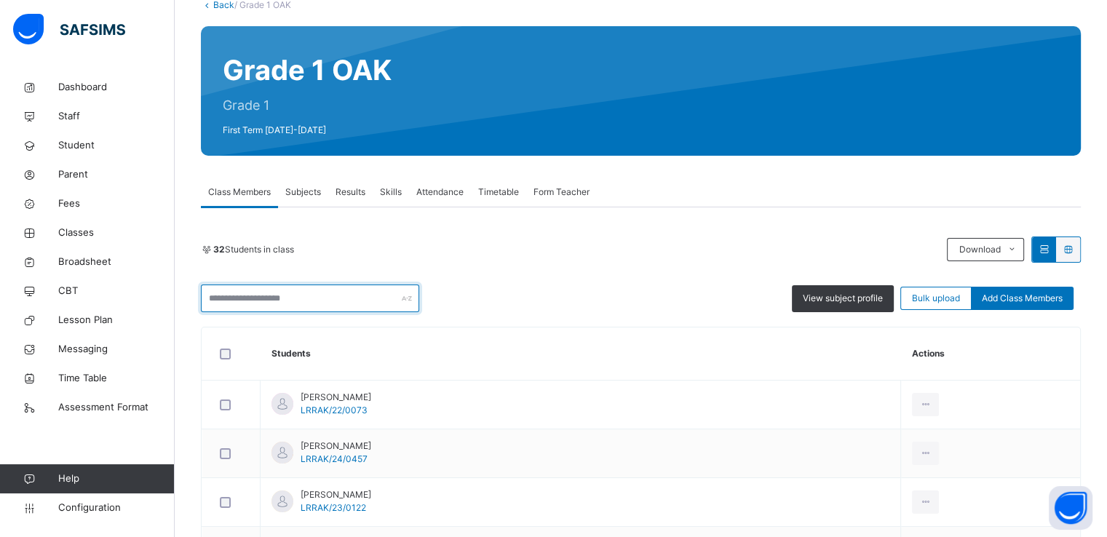
click at [331, 285] on input "text" at bounding box center [310, 299] width 218 height 28
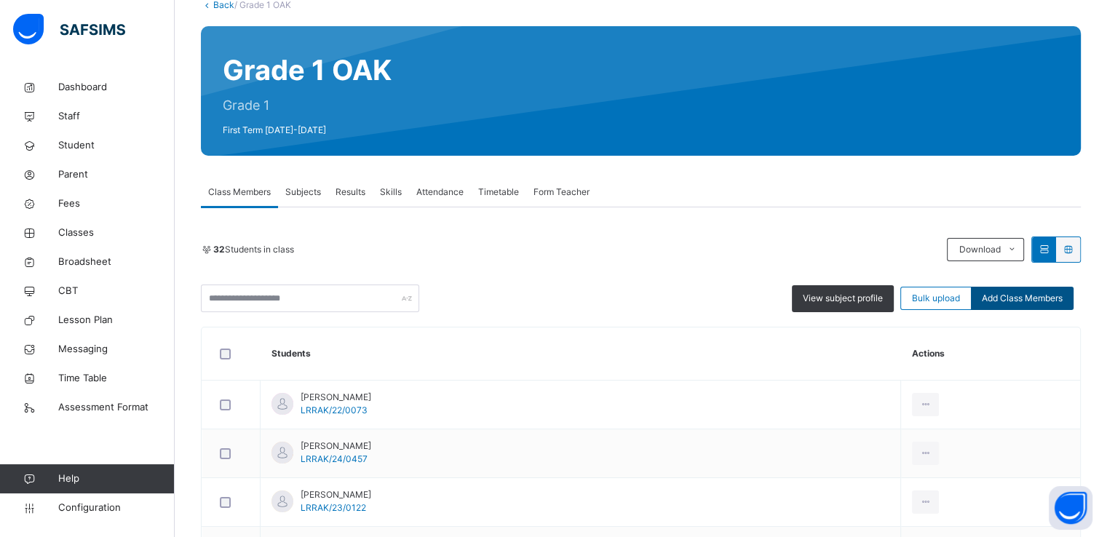
click at [1025, 293] on span "Add Class Members" at bounding box center [1022, 298] width 81 height 13
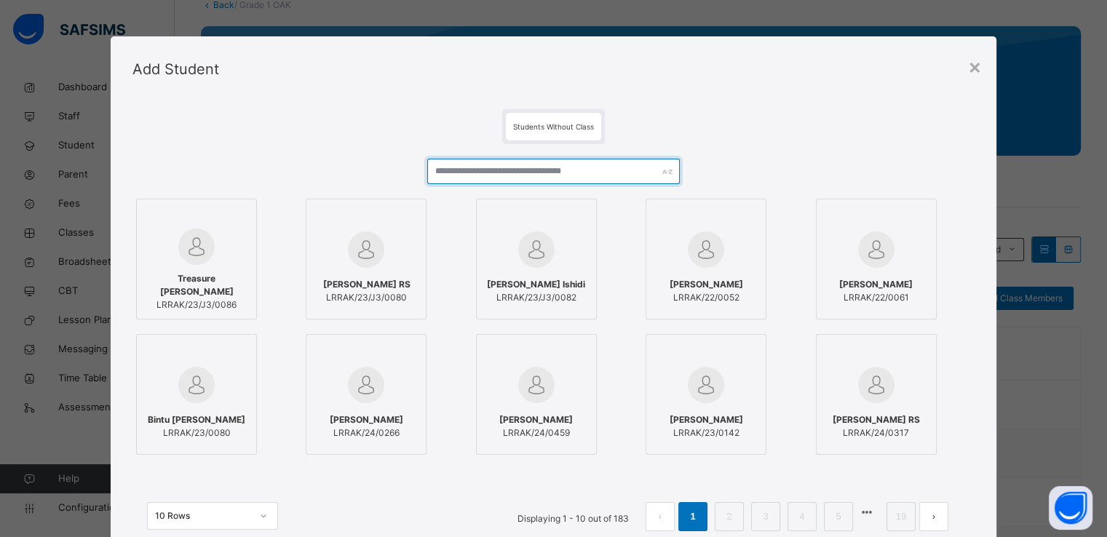
click at [581, 170] on input "text" at bounding box center [553, 171] width 253 height 25
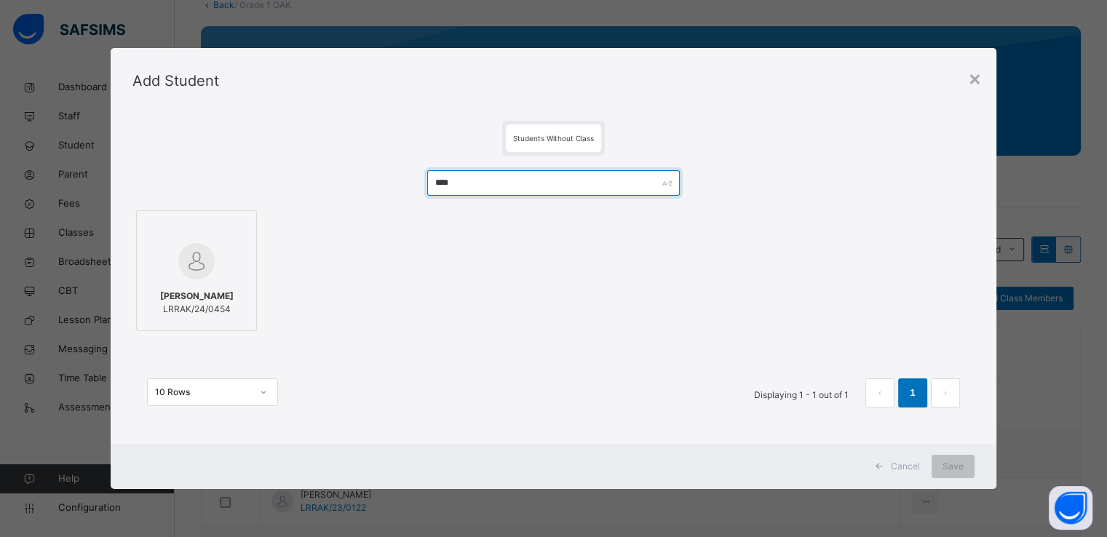
type input "****"
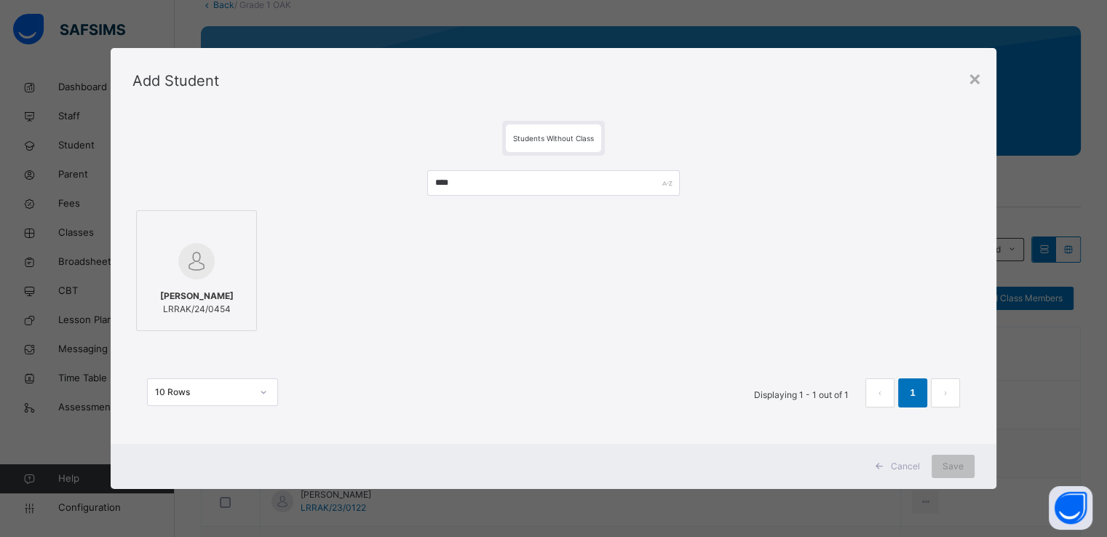
click at [183, 245] on img at bounding box center [196, 261] width 36 height 36
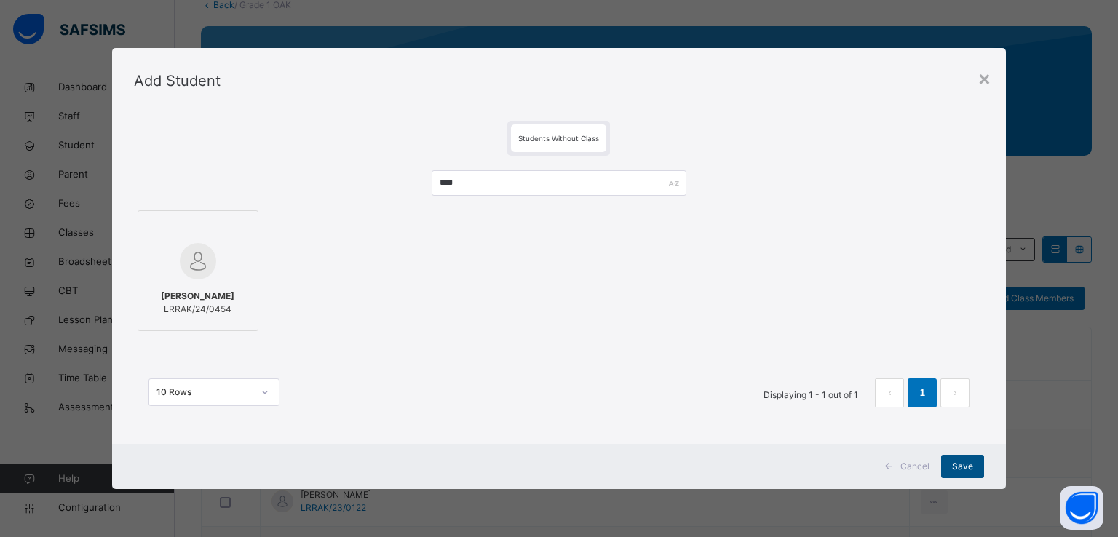
click at [956, 461] on span "Save" at bounding box center [962, 466] width 21 height 13
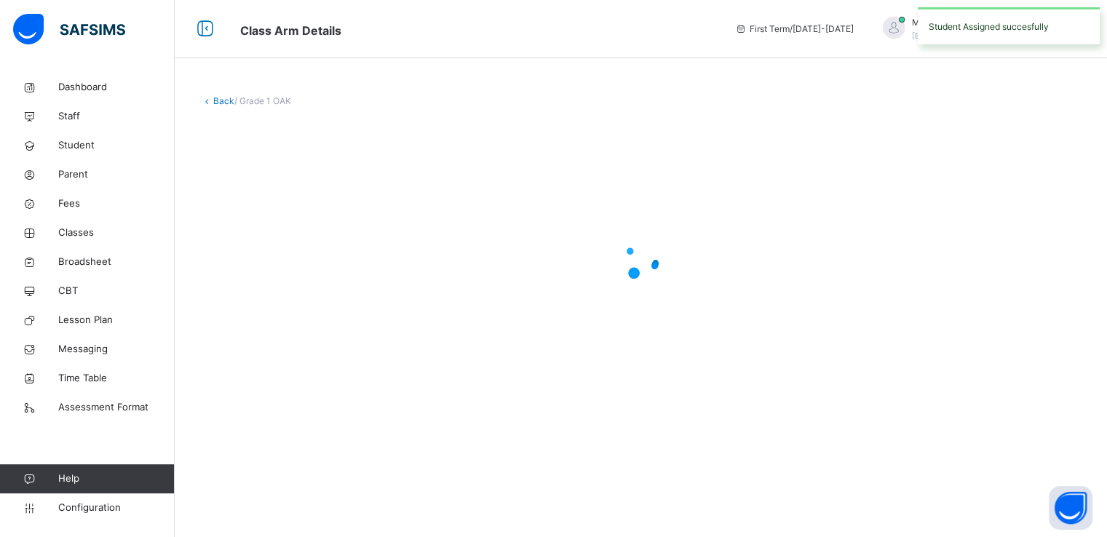
scroll to position [0, 0]
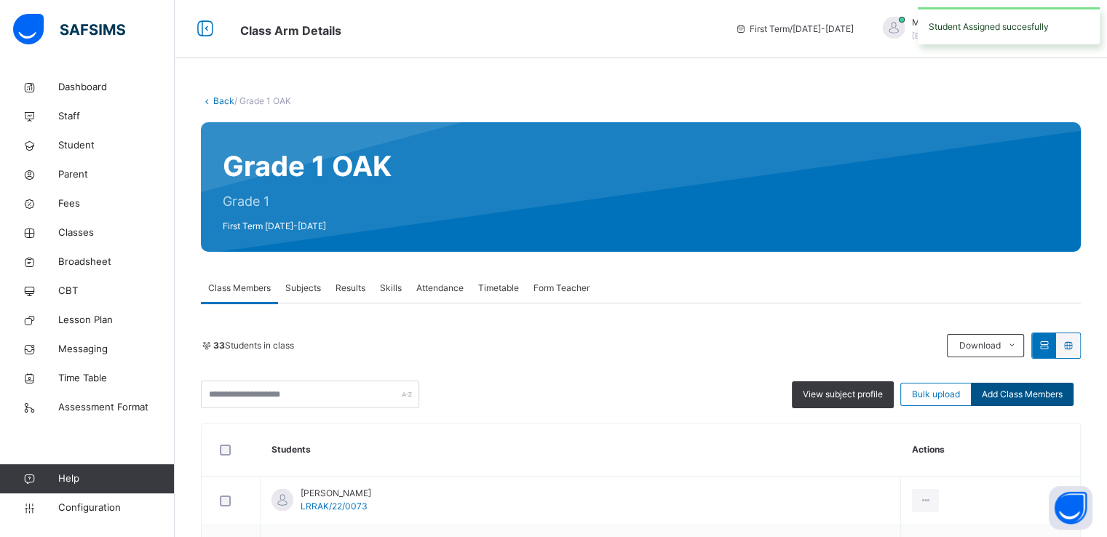
click at [1041, 390] on span "Add Class Members" at bounding box center [1022, 394] width 81 height 13
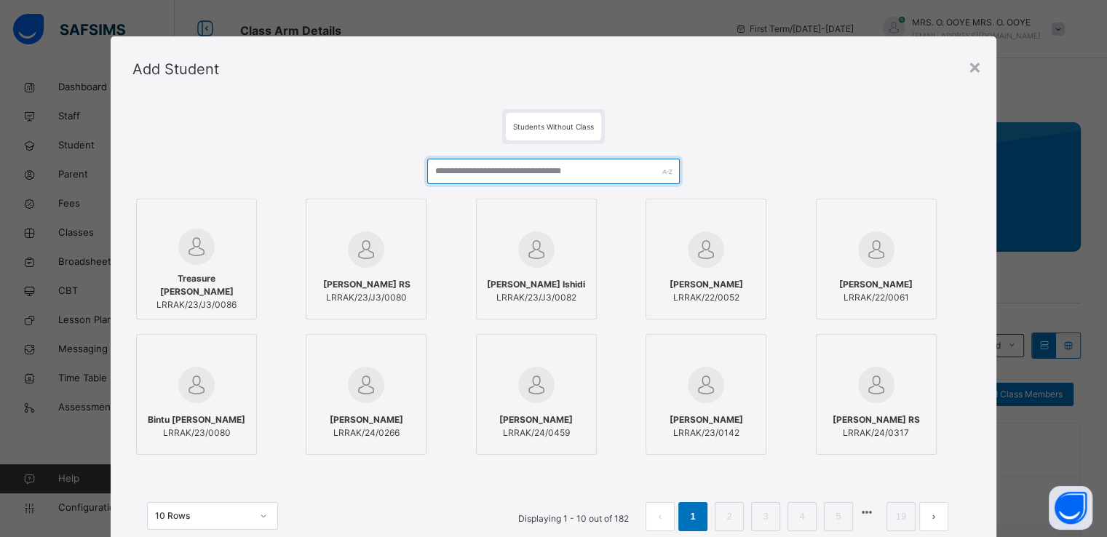
click at [519, 173] on input "text" at bounding box center [553, 171] width 253 height 25
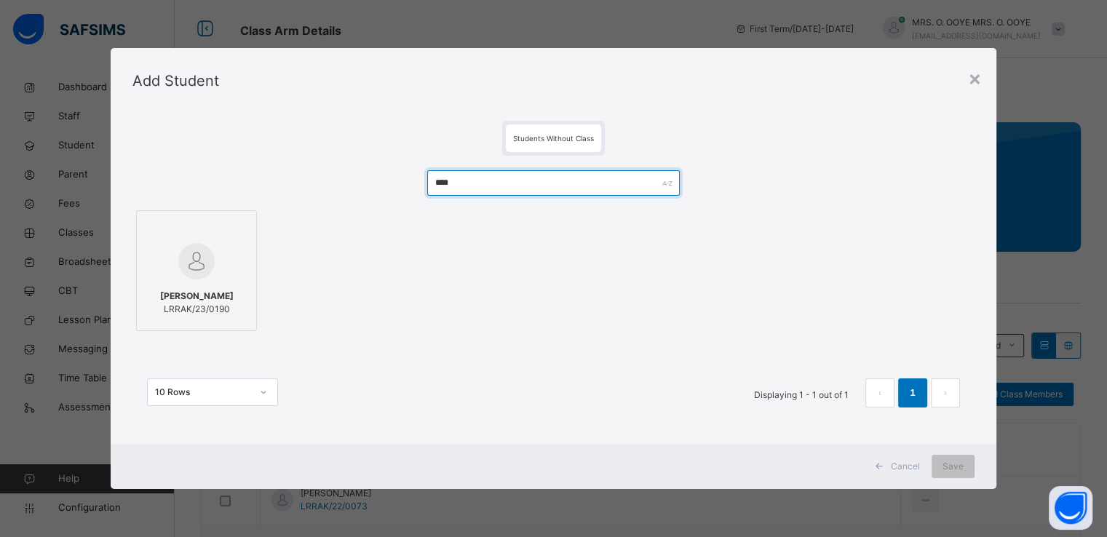
type input "****"
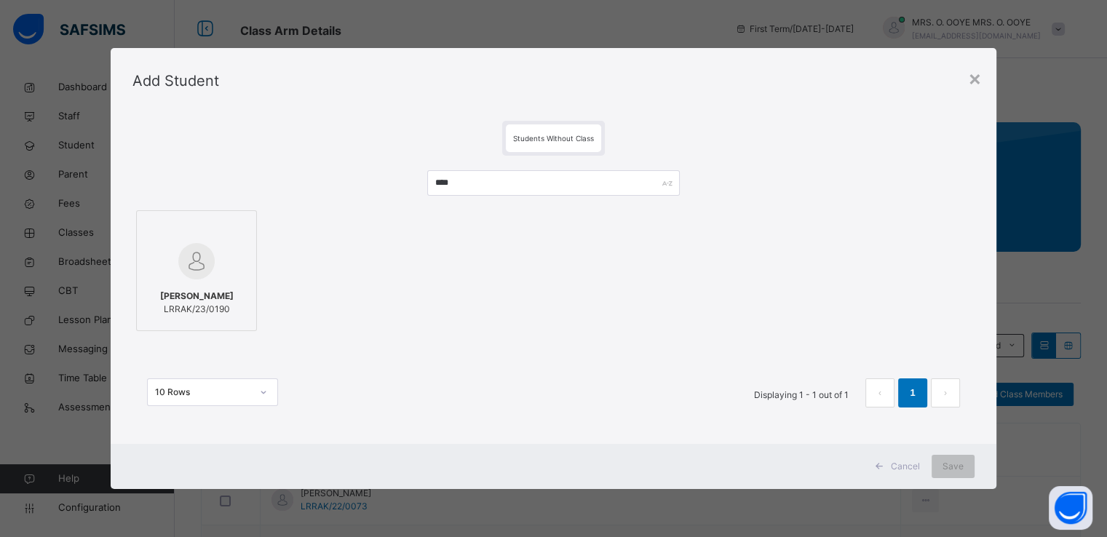
click at [224, 242] on div at bounding box center [196, 261] width 105 height 42
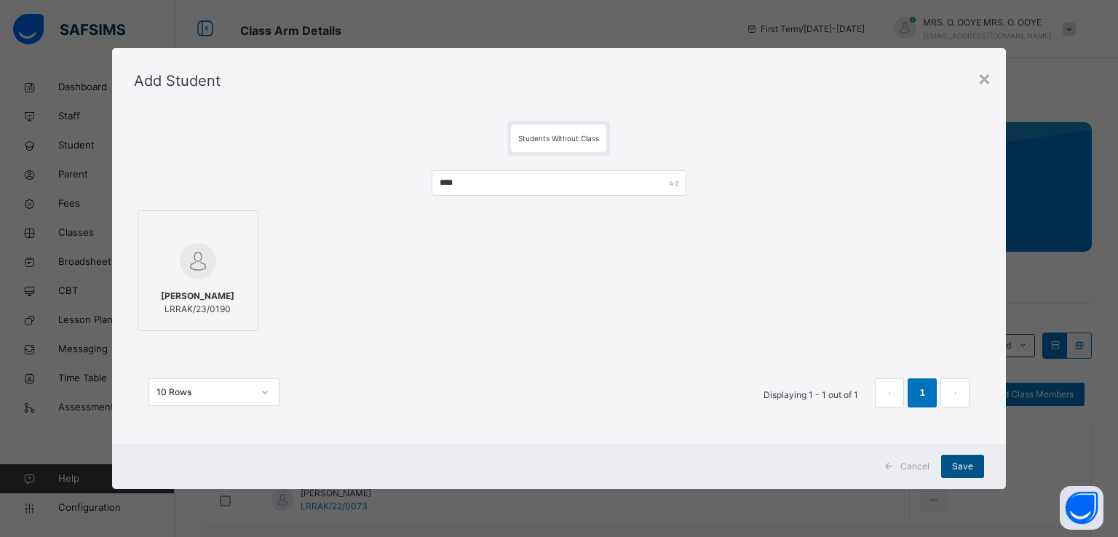
click at [960, 466] on span "Save" at bounding box center [962, 466] width 21 height 13
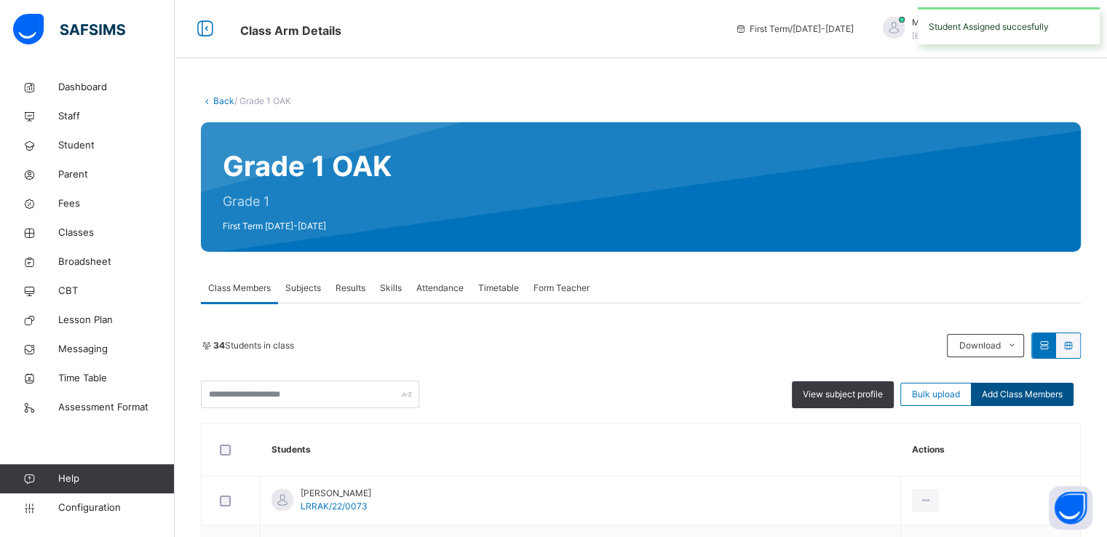
click at [1031, 388] on span "Add Class Members" at bounding box center [1022, 394] width 81 height 13
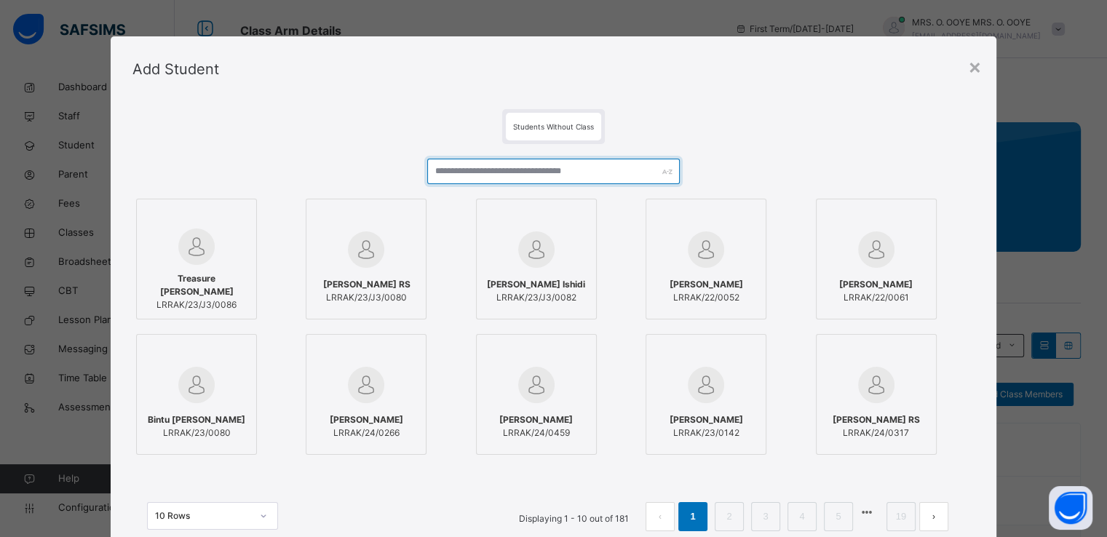
click at [550, 171] on input "text" at bounding box center [553, 171] width 253 height 25
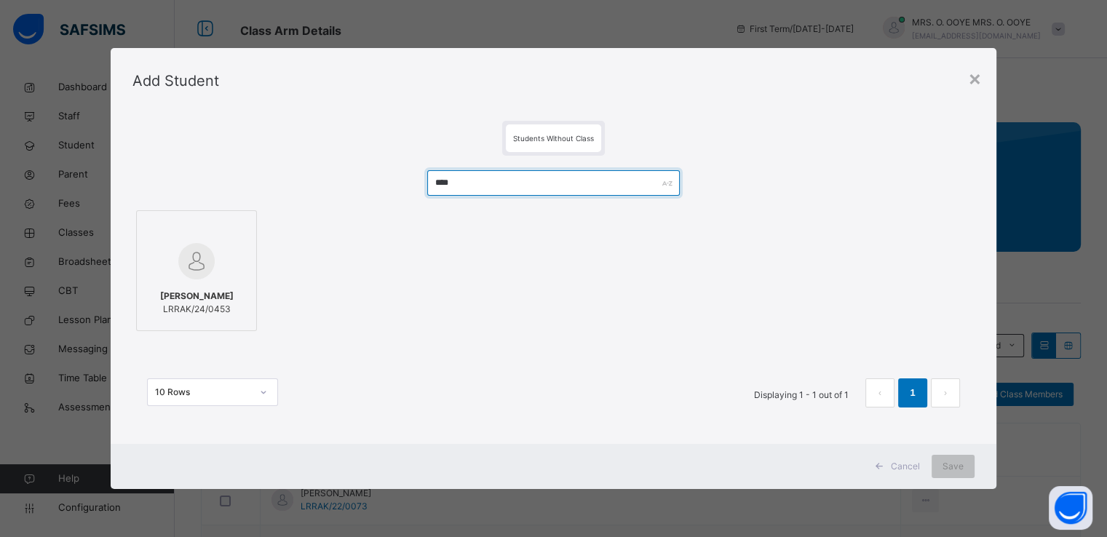
type input "****"
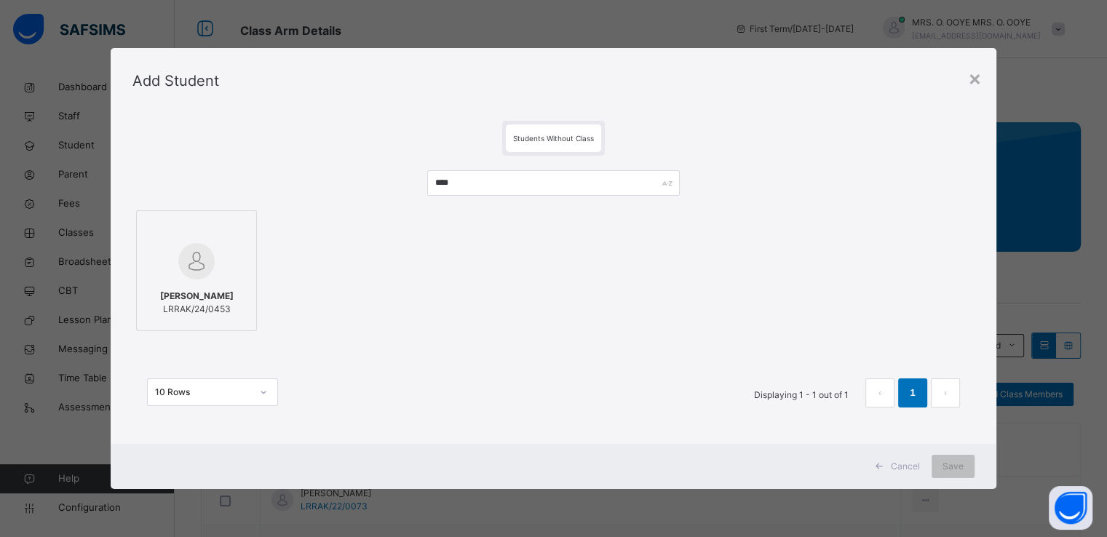
click at [181, 237] on div at bounding box center [196, 229] width 105 height 22
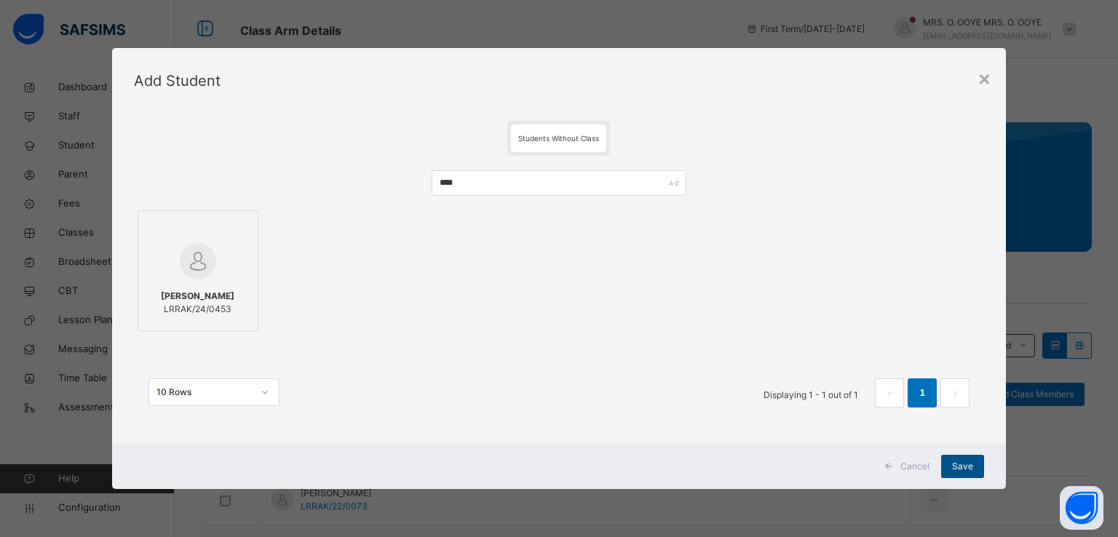
click at [955, 470] on span "Save" at bounding box center [962, 466] width 21 height 13
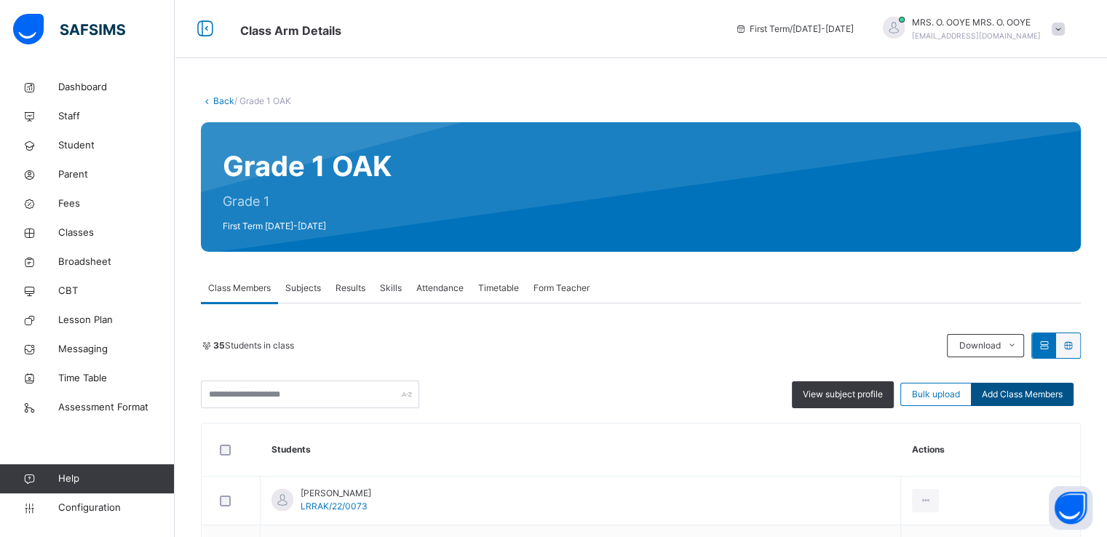
click at [1040, 399] on span "Add Class Members" at bounding box center [1022, 394] width 81 height 13
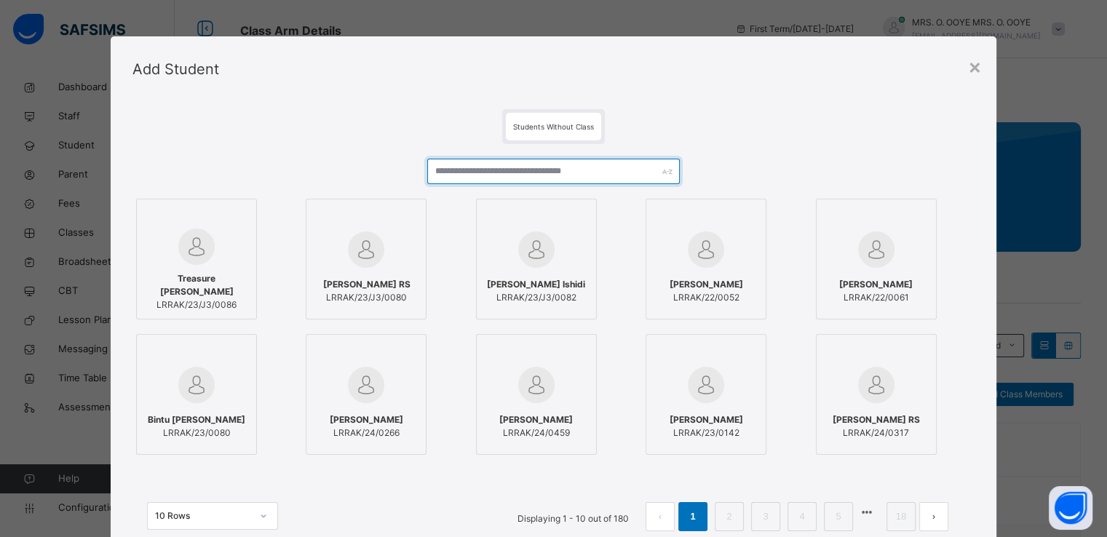
click at [597, 159] on input "text" at bounding box center [553, 171] width 253 height 25
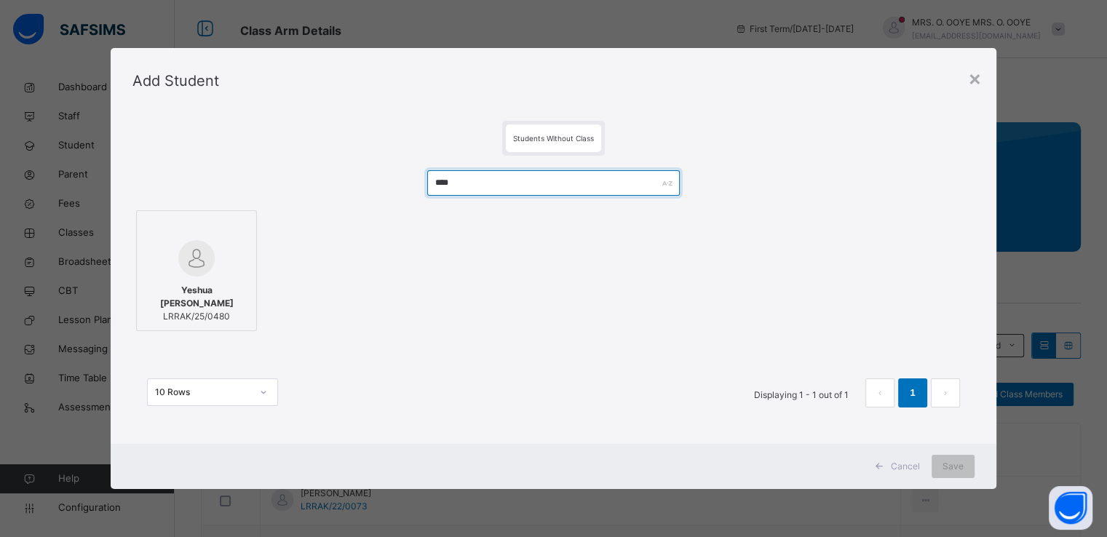
type input "****"
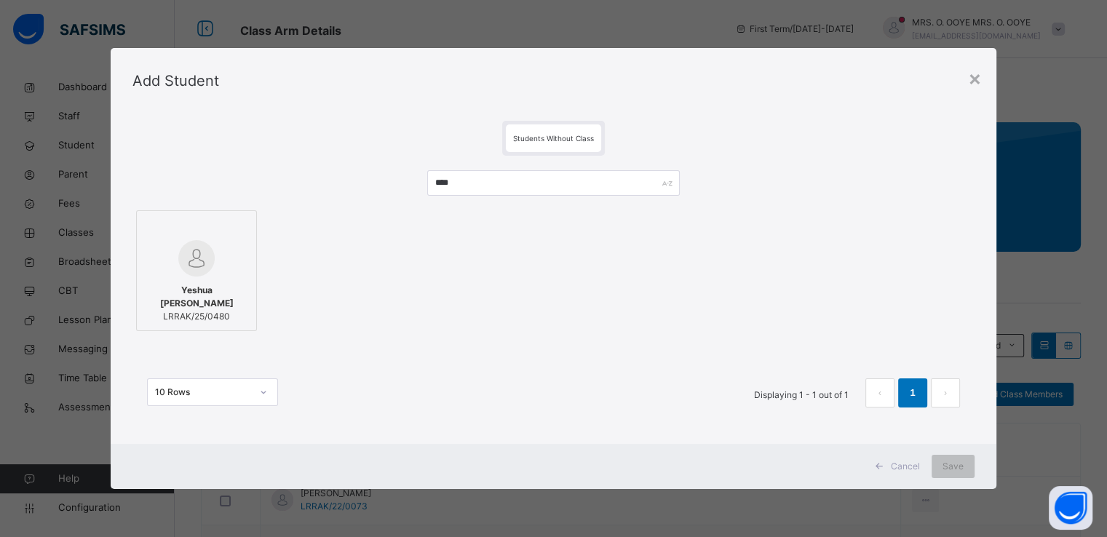
click at [202, 260] on img at bounding box center [196, 258] width 36 height 36
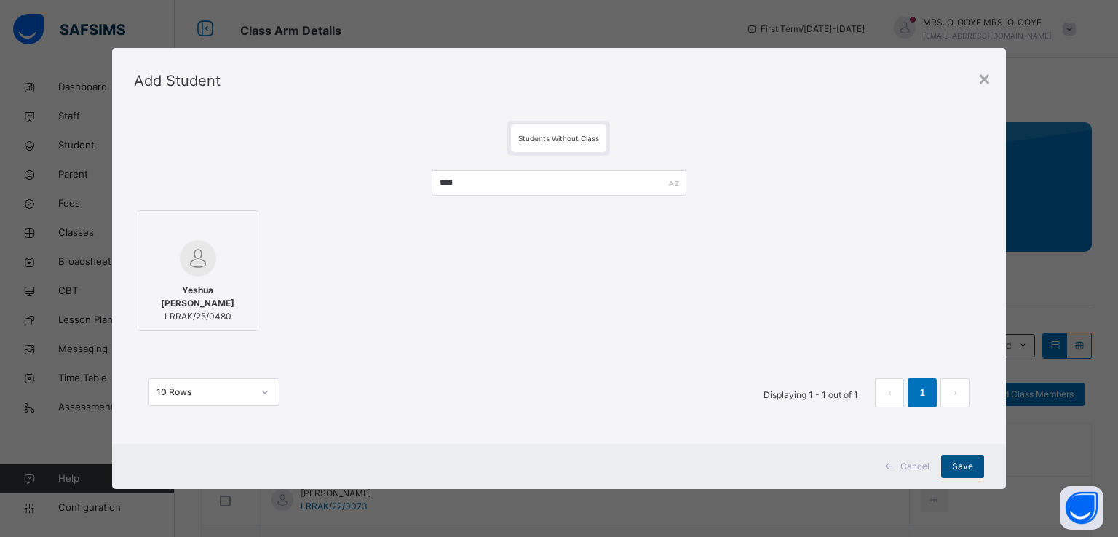
click at [955, 467] on span "Save" at bounding box center [962, 466] width 21 height 13
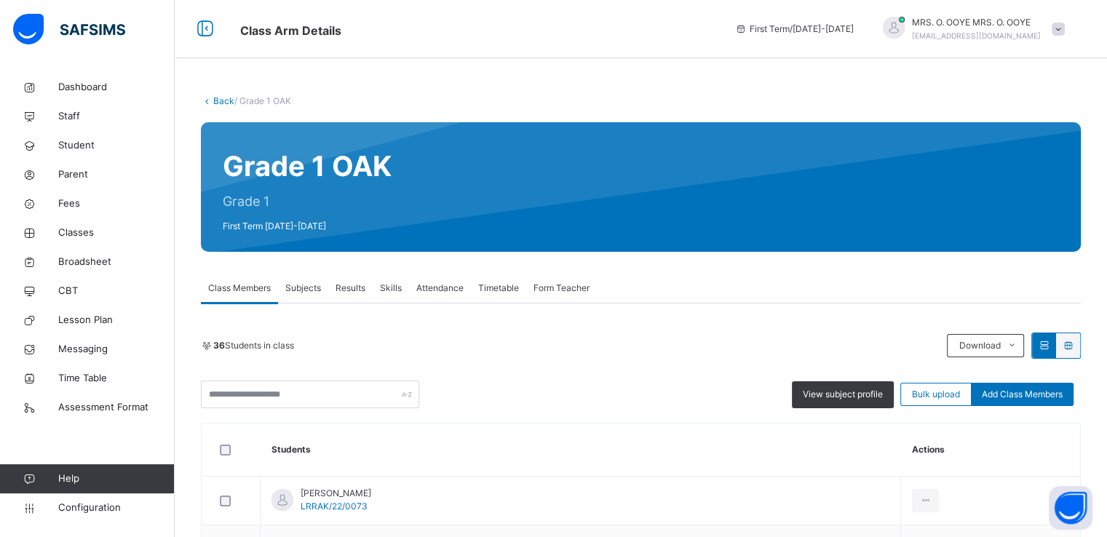
click at [216, 98] on link "Back" at bounding box center [223, 100] width 21 height 11
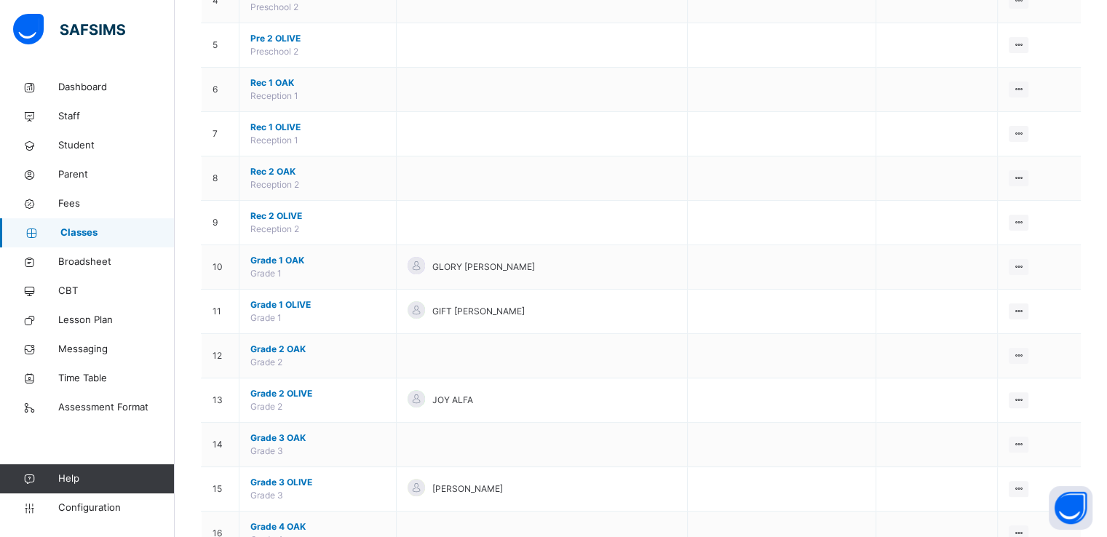
scroll to position [329, 0]
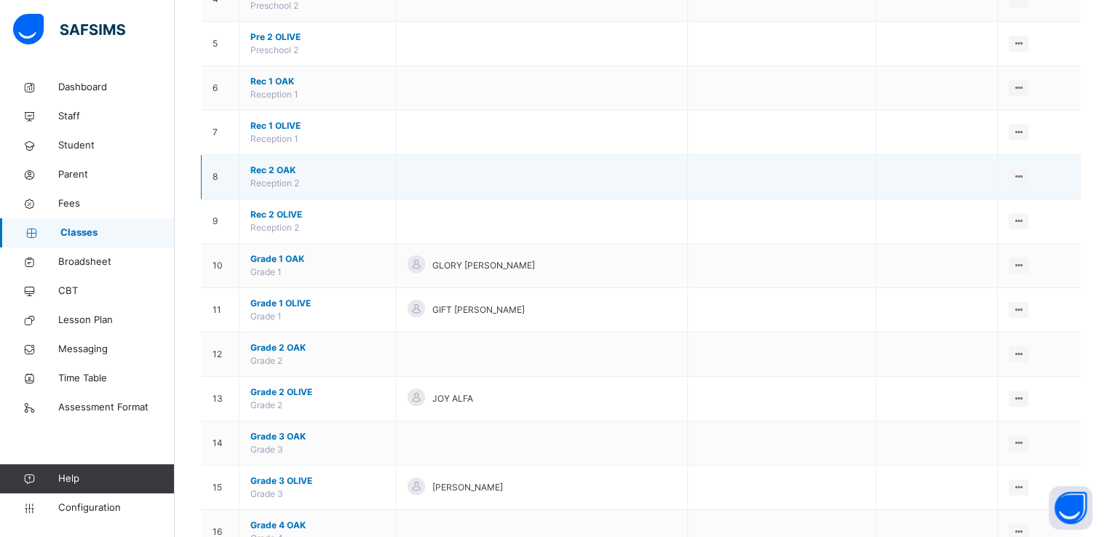
click at [277, 170] on span "Rec 2 OAK" at bounding box center [317, 170] width 135 height 13
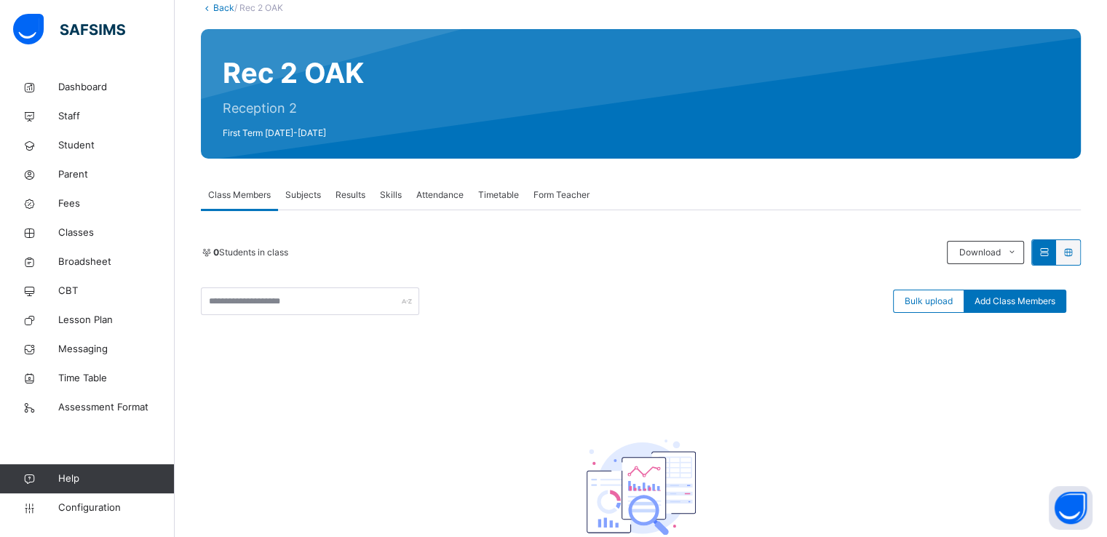
scroll to position [93, 0]
click at [1011, 304] on span "Add Class Members" at bounding box center [1015, 301] width 81 height 13
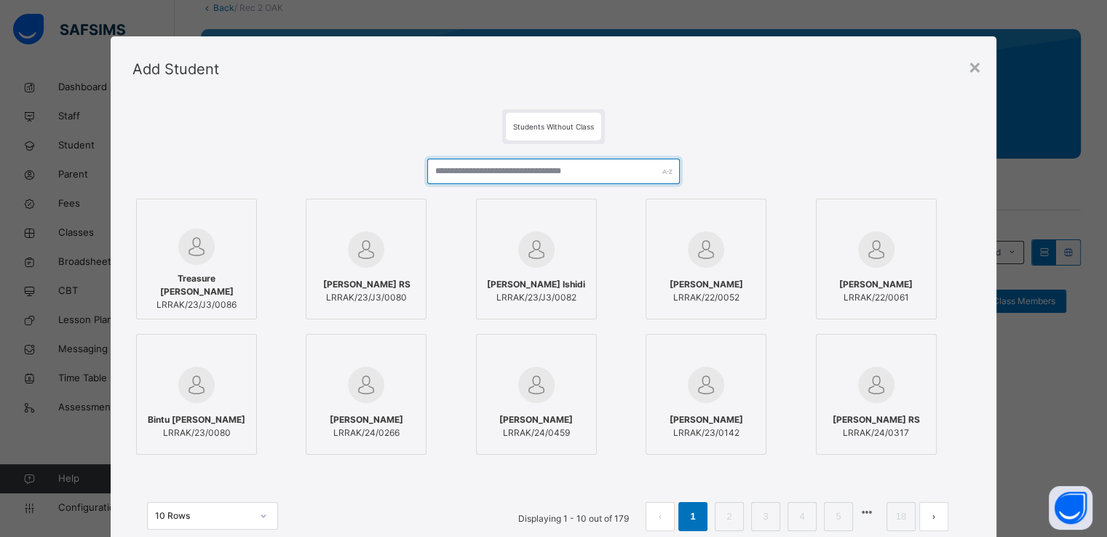
click at [590, 168] on input "text" at bounding box center [553, 171] width 253 height 25
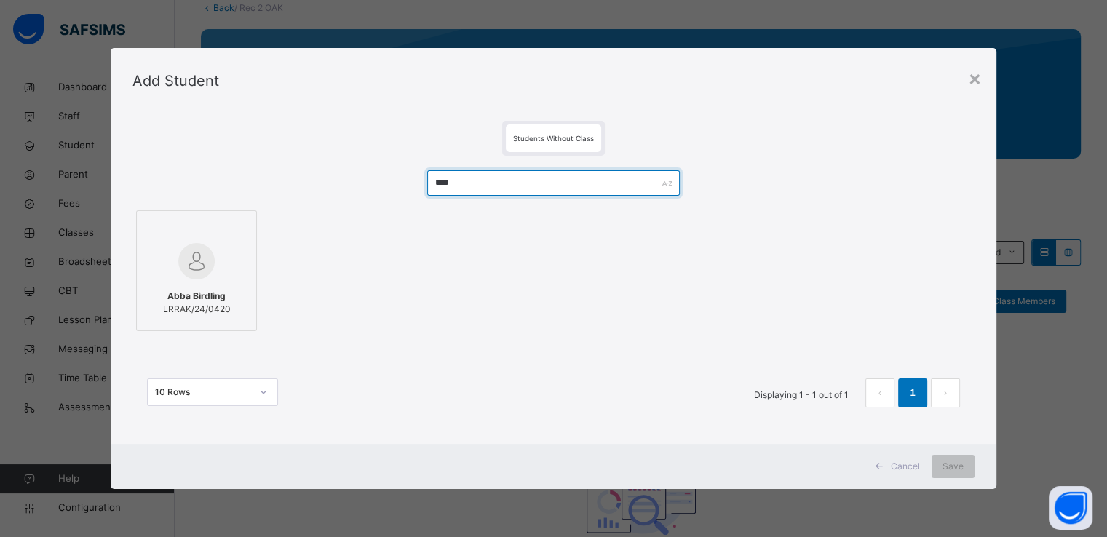
type input "****"
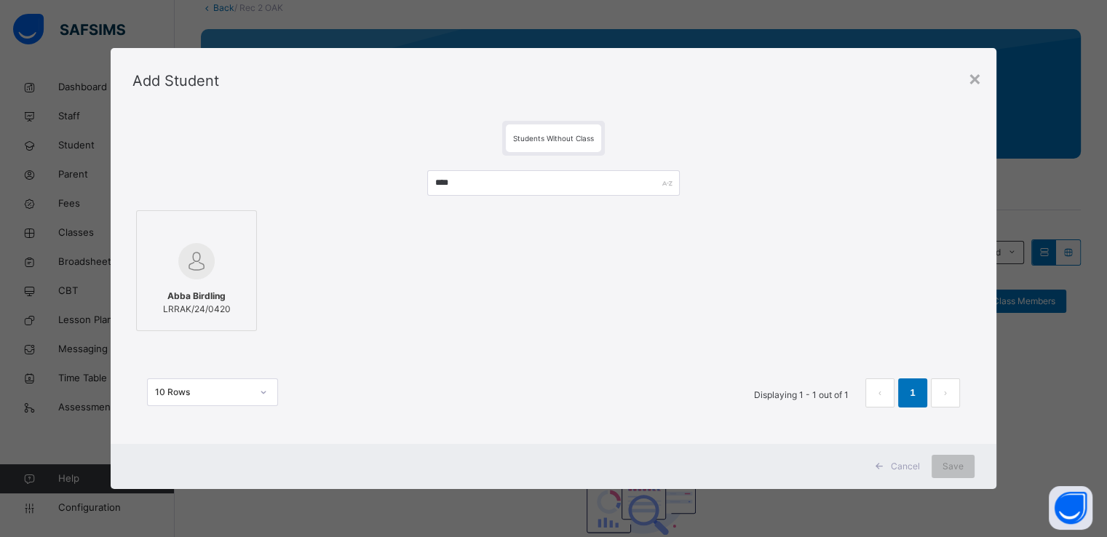
click at [210, 259] on img at bounding box center [196, 261] width 36 height 36
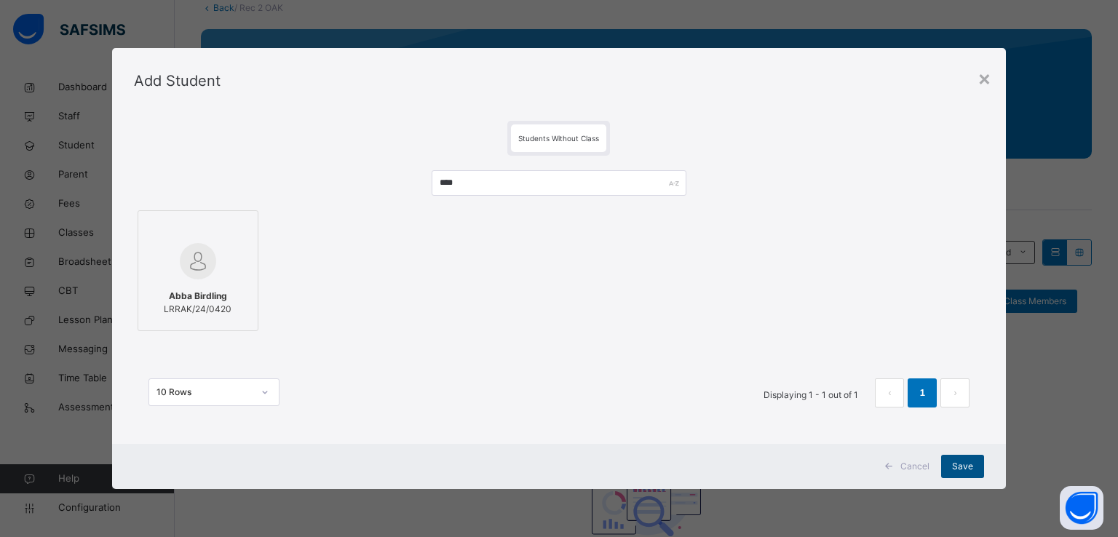
click at [965, 470] on span "Save" at bounding box center [962, 466] width 21 height 13
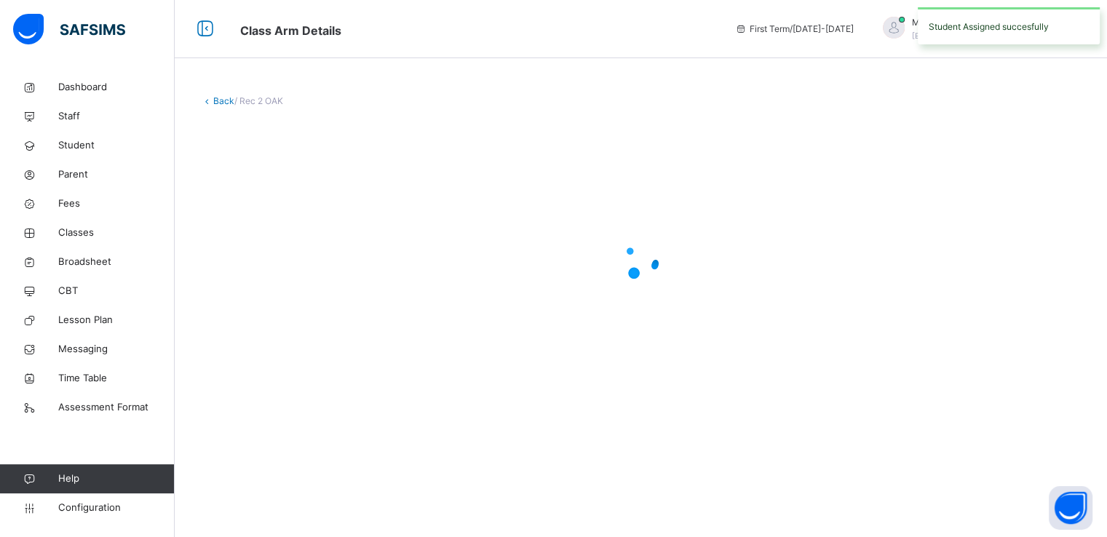
scroll to position [0, 0]
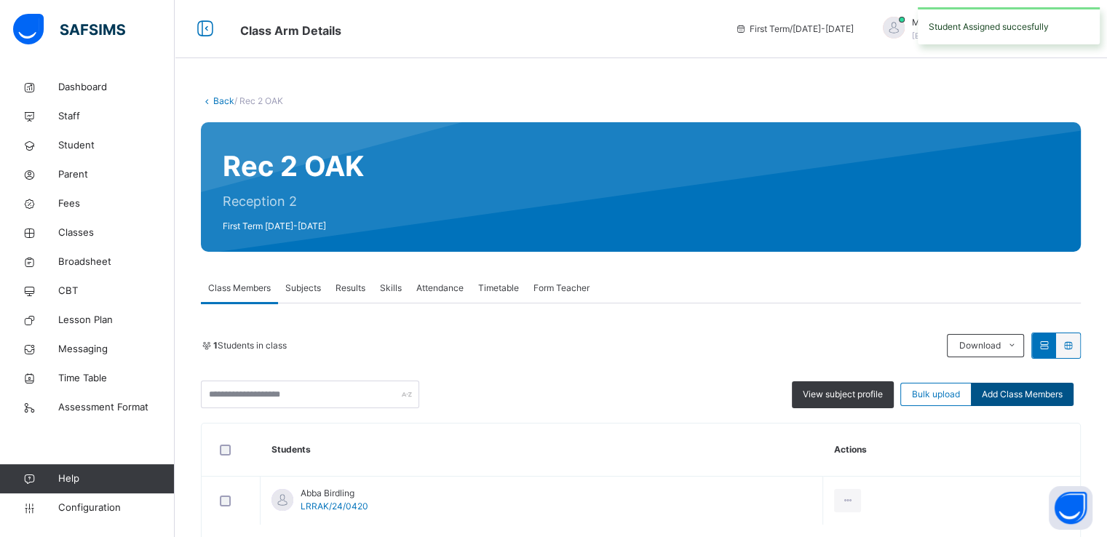
click at [1031, 390] on span "Add Class Members" at bounding box center [1022, 394] width 81 height 13
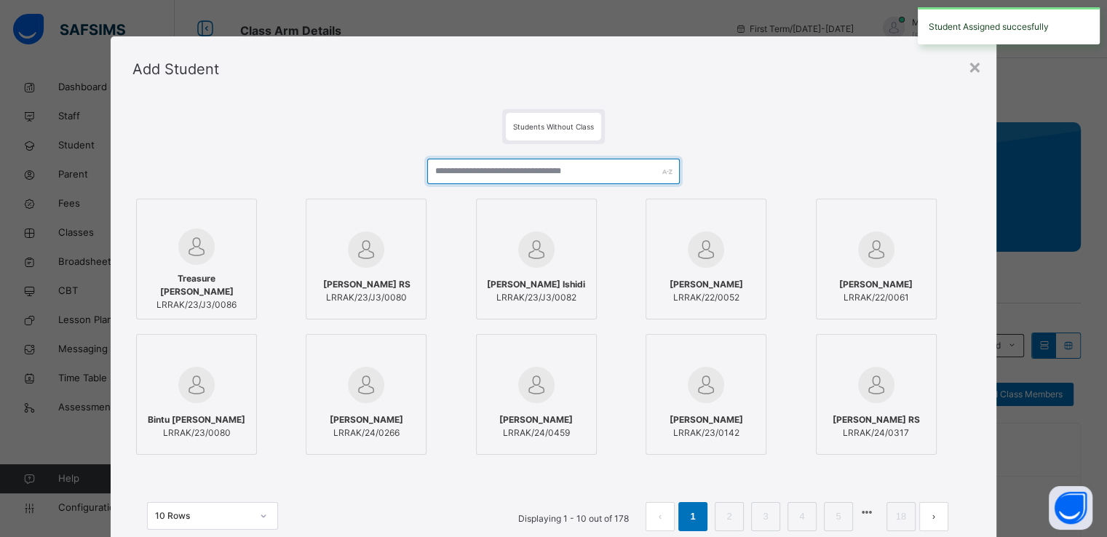
click at [558, 170] on input "text" at bounding box center [553, 171] width 253 height 25
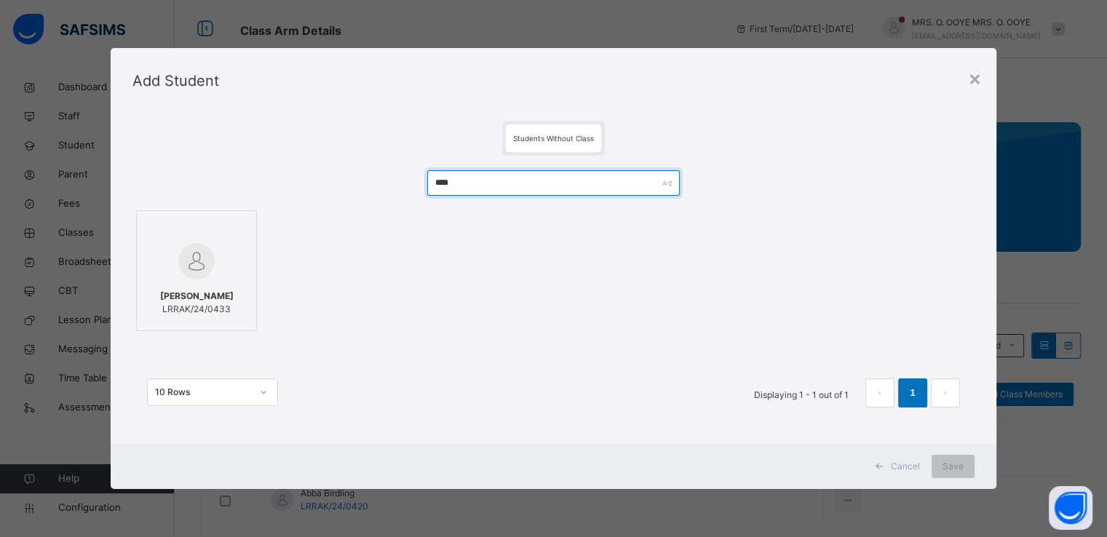
type input "****"
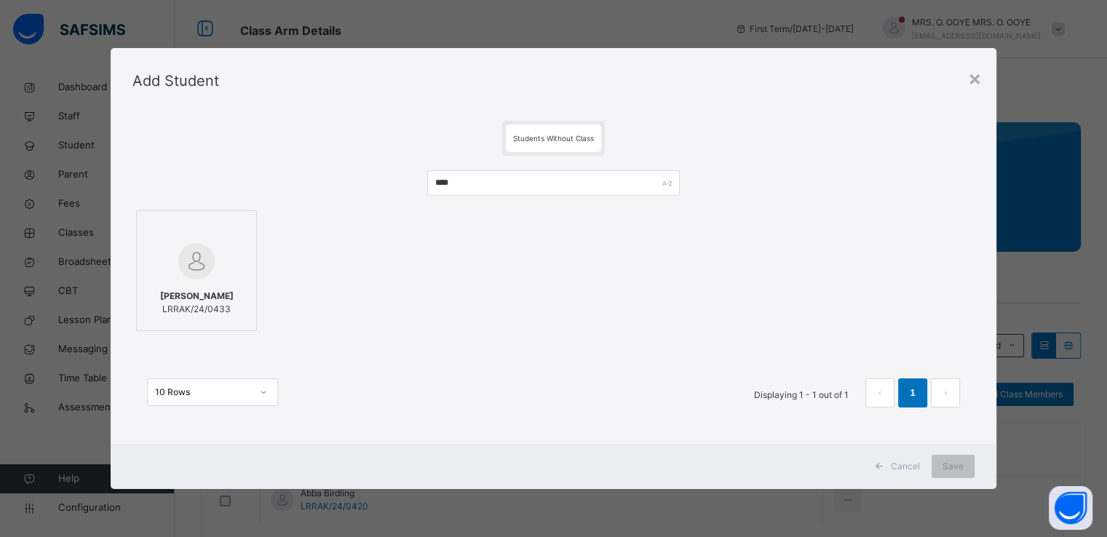
click at [230, 251] on div at bounding box center [196, 261] width 105 height 42
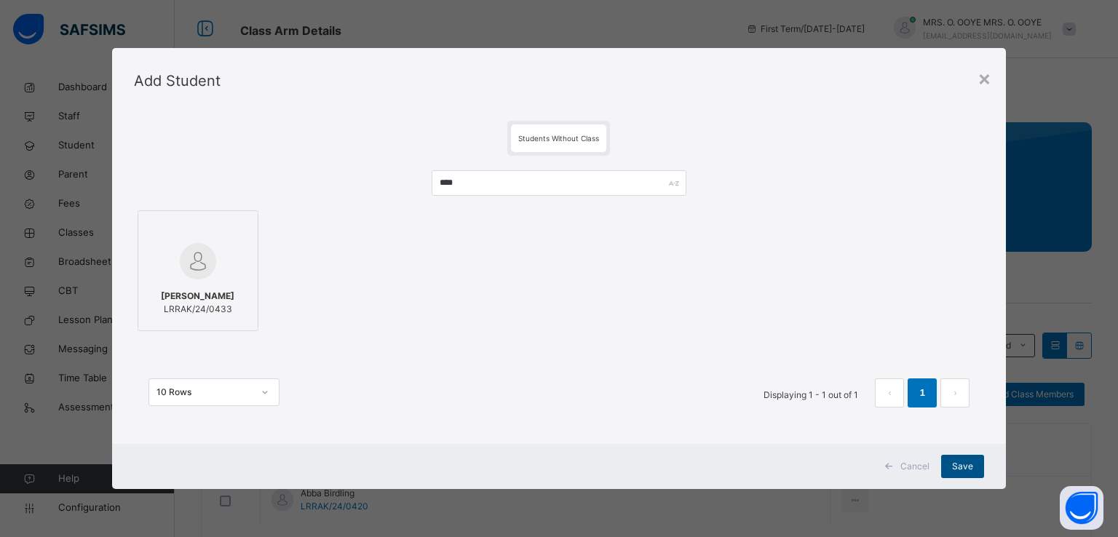
click at [961, 465] on span "Save" at bounding box center [962, 466] width 21 height 13
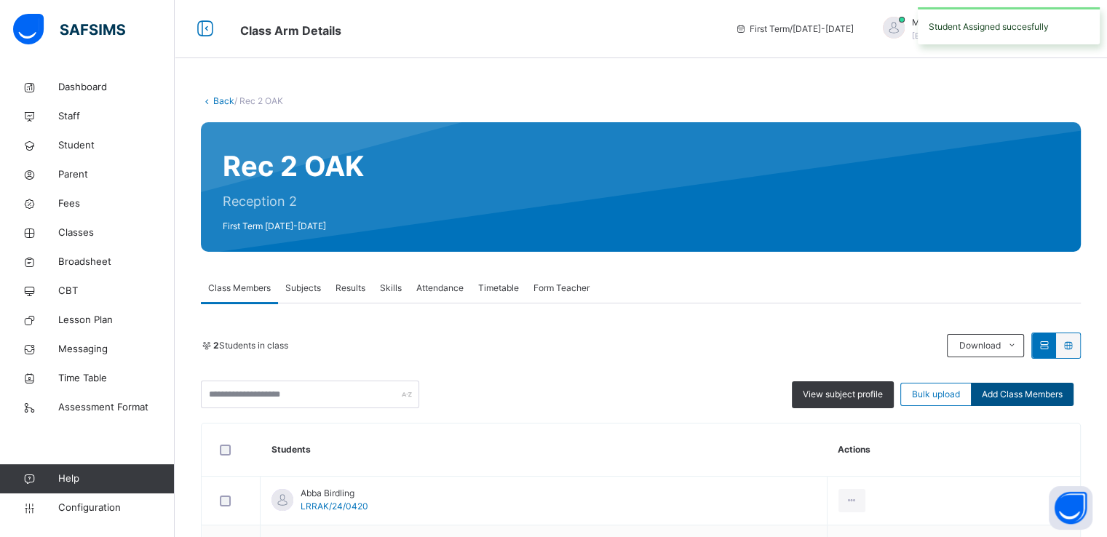
click at [1011, 392] on span "Add Class Members" at bounding box center [1022, 394] width 81 height 13
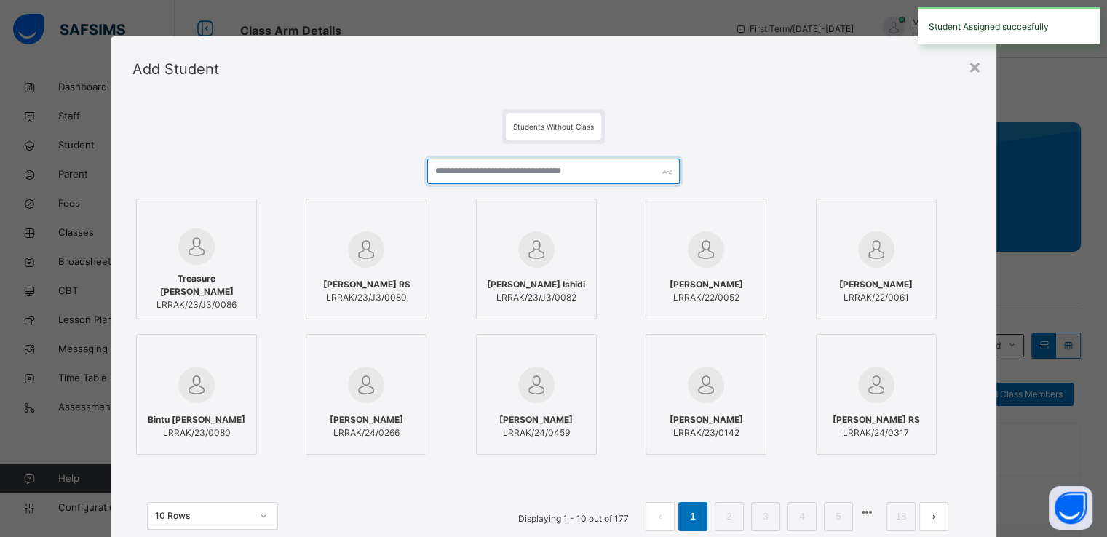
click at [559, 172] on input "text" at bounding box center [553, 171] width 253 height 25
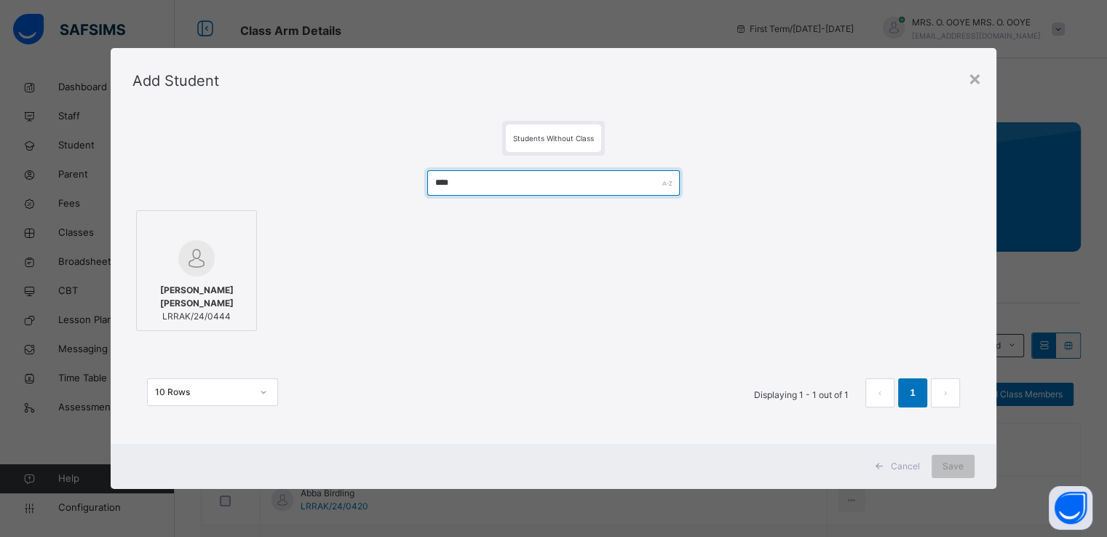
type input "****"
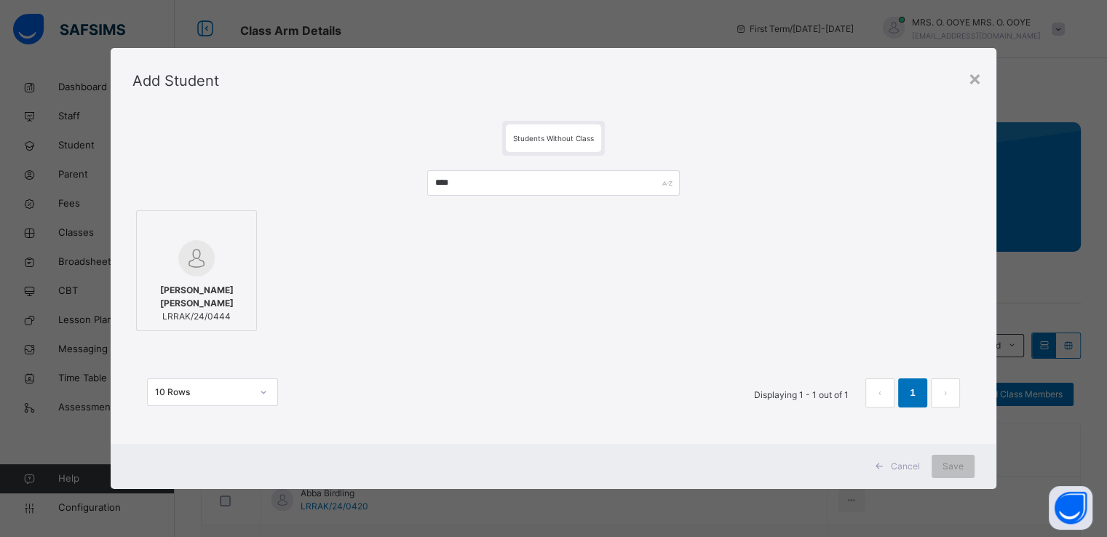
click at [204, 258] on img at bounding box center [196, 258] width 36 height 36
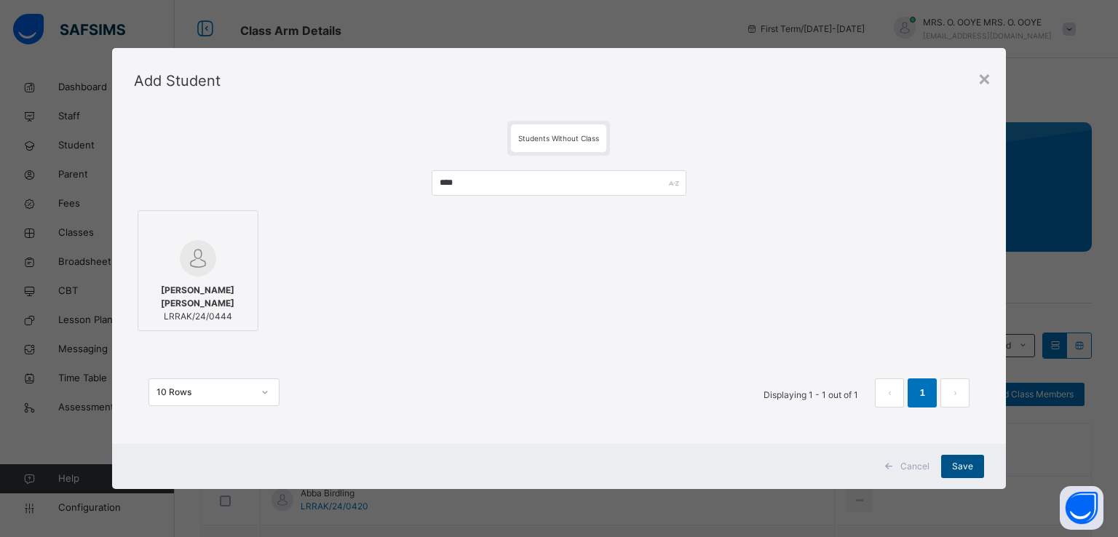
click at [965, 465] on span "Save" at bounding box center [962, 466] width 21 height 13
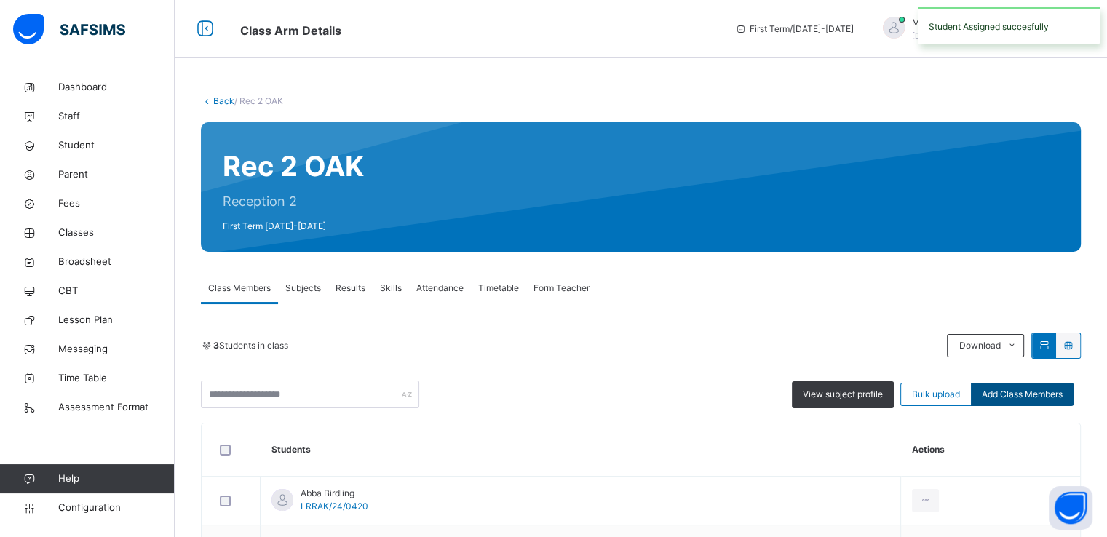
click at [1016, 400] on span "Add Class Members" at bounding box center [1022, 394] width 81 height 13
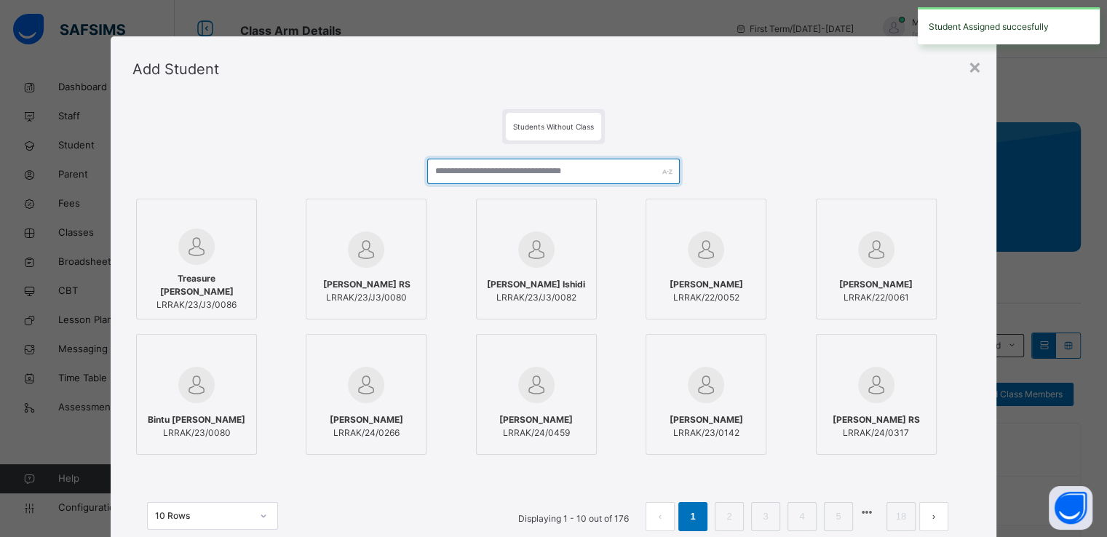
click at [530, 167] on input "text" at bounding box center [553, 171] width 253 height 25
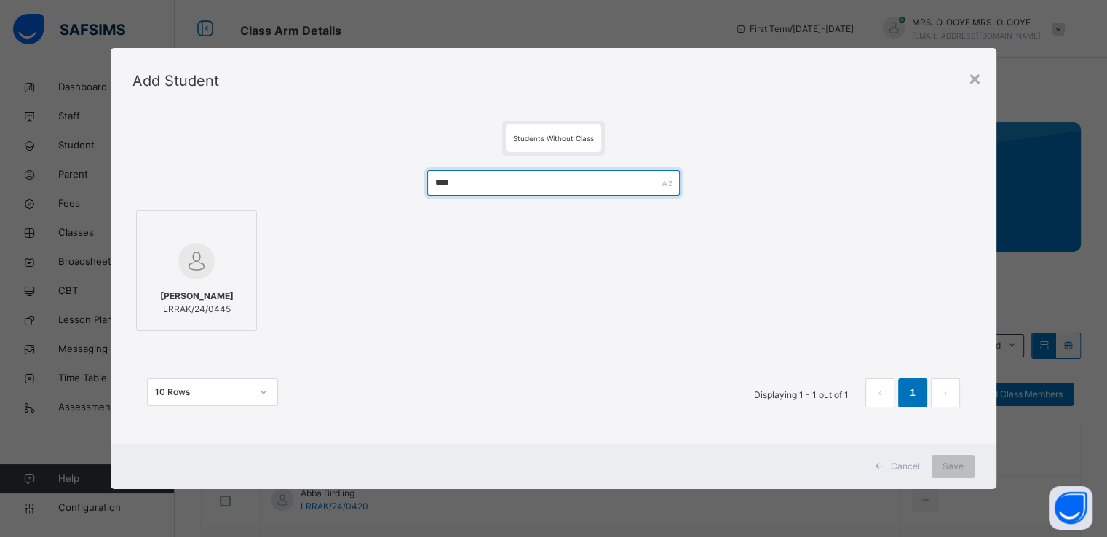
type input "****"
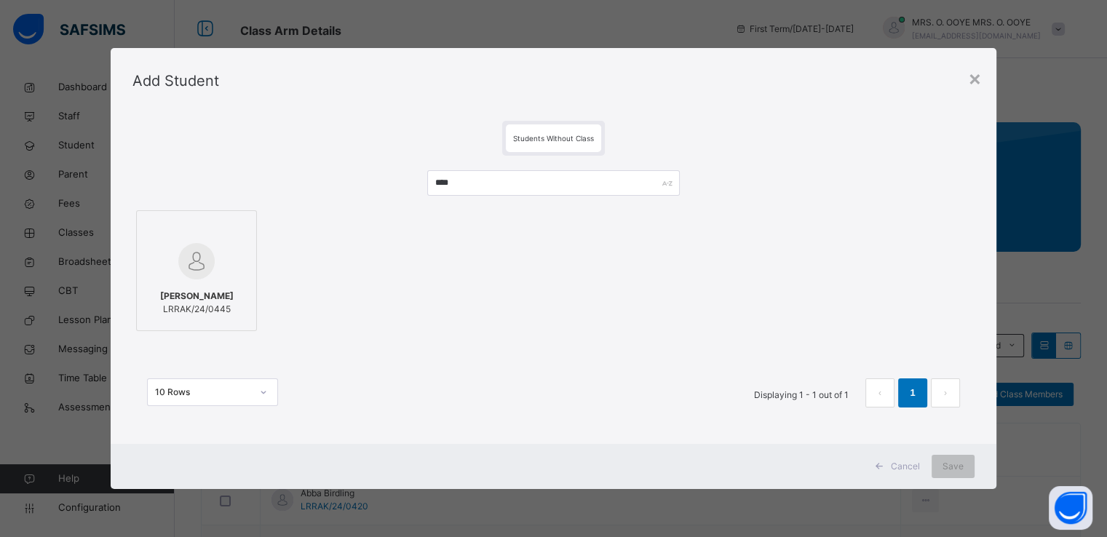
click at [218, 236] on div at bounding box center [196, 229] width 105 height 22
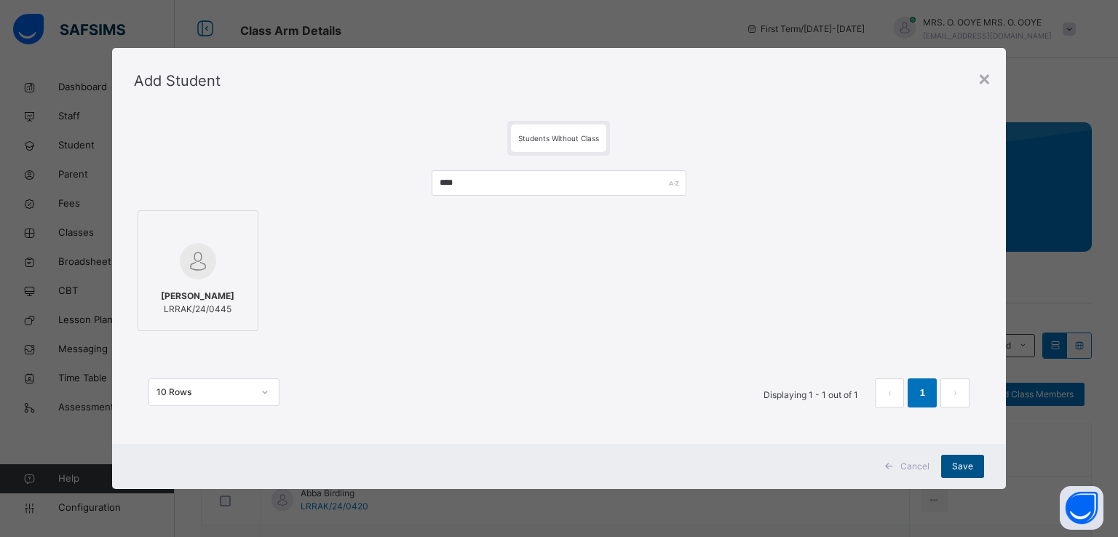
click at [964, 461] on span "Save" at bounding box center [962, 466] width 21 height 13
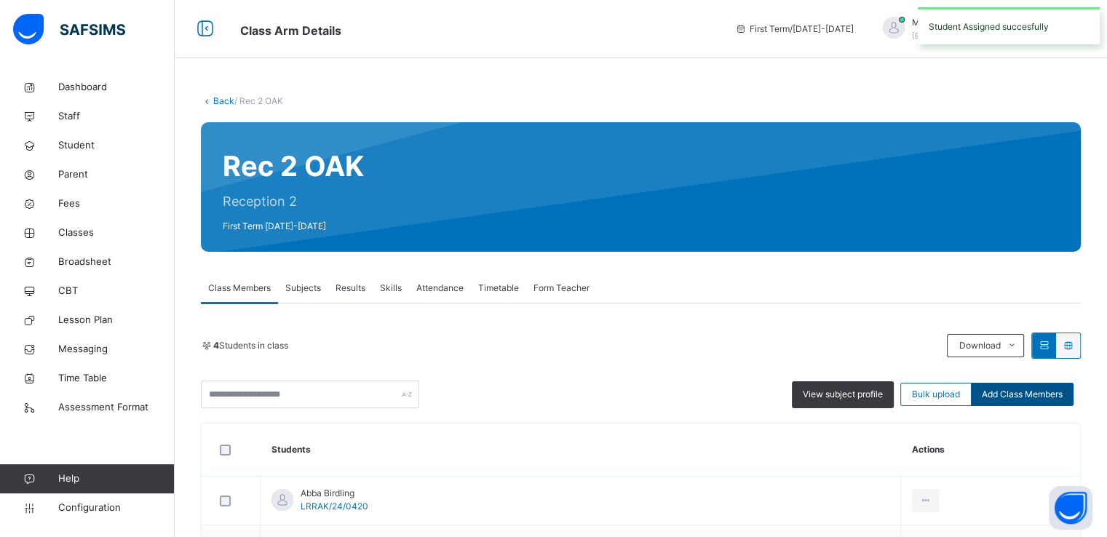
click at [1024, 397] on span "Add Class Members" at bounding box center [1022, 394] width 81 height 13
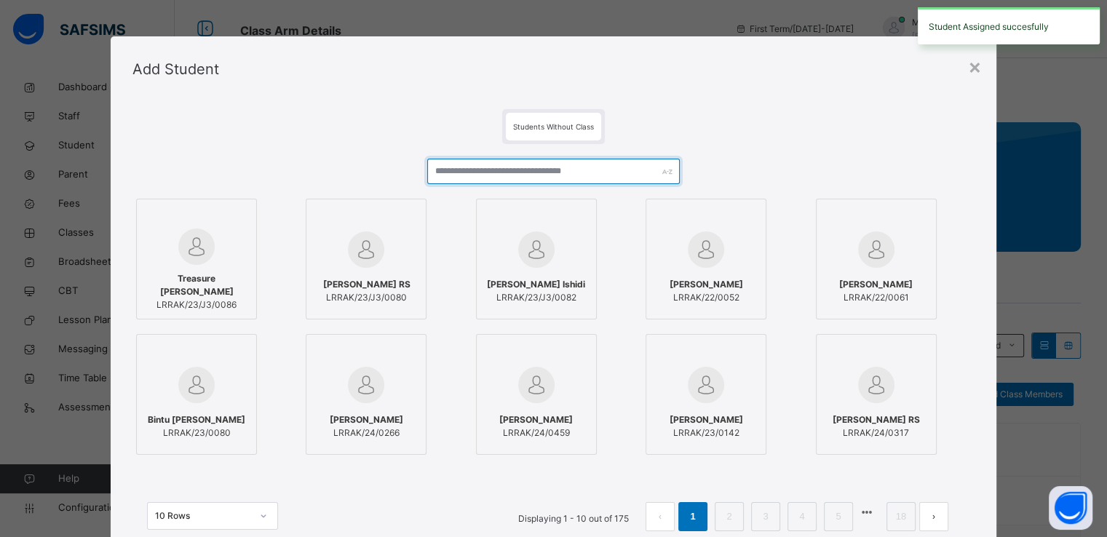
click at [609, 183] on input "text" at bounding box center [553, 171] width 253 height 25
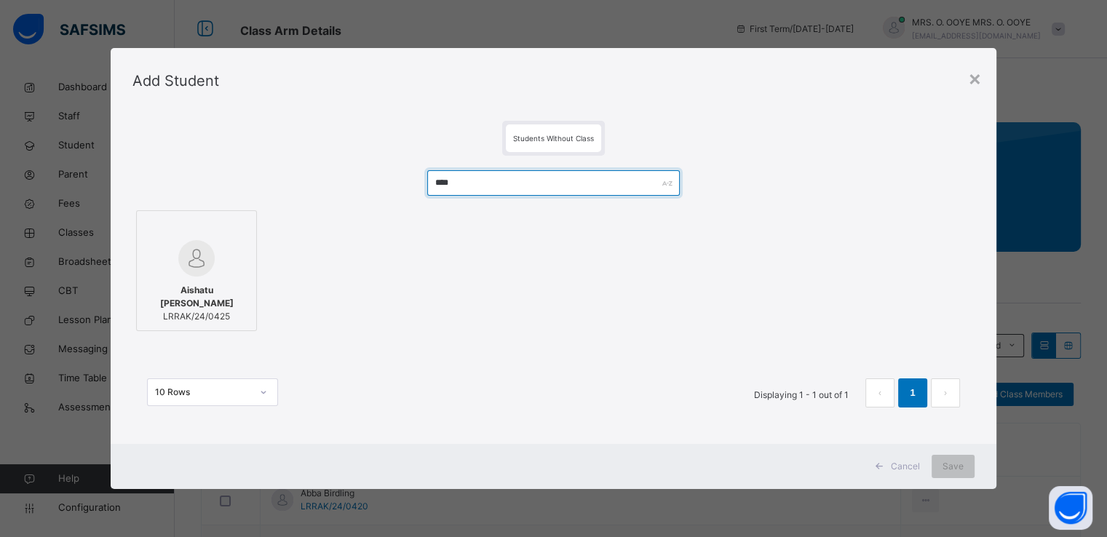
type input "****"
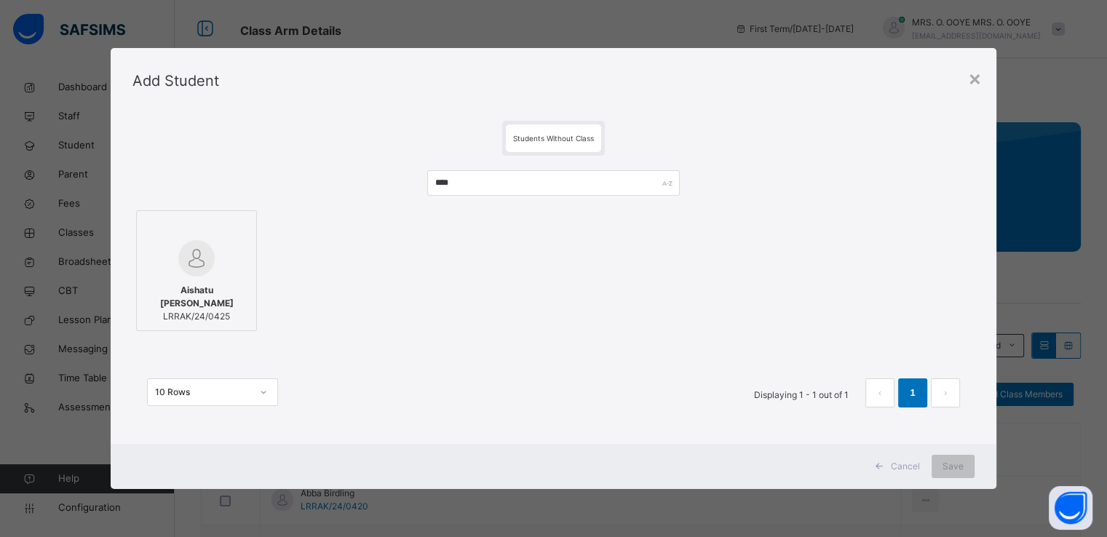
click at [234, 266] on div at bounding box center [196, 258] width 105 height 36
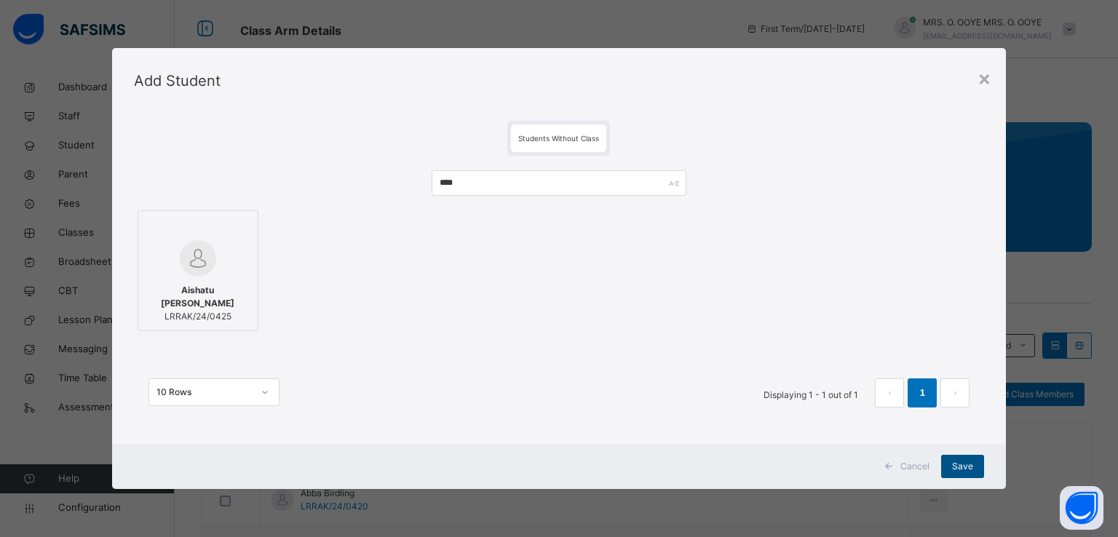
click at [967, 467] on span "Save" at bounding box center [962, 466] width 21 height 13
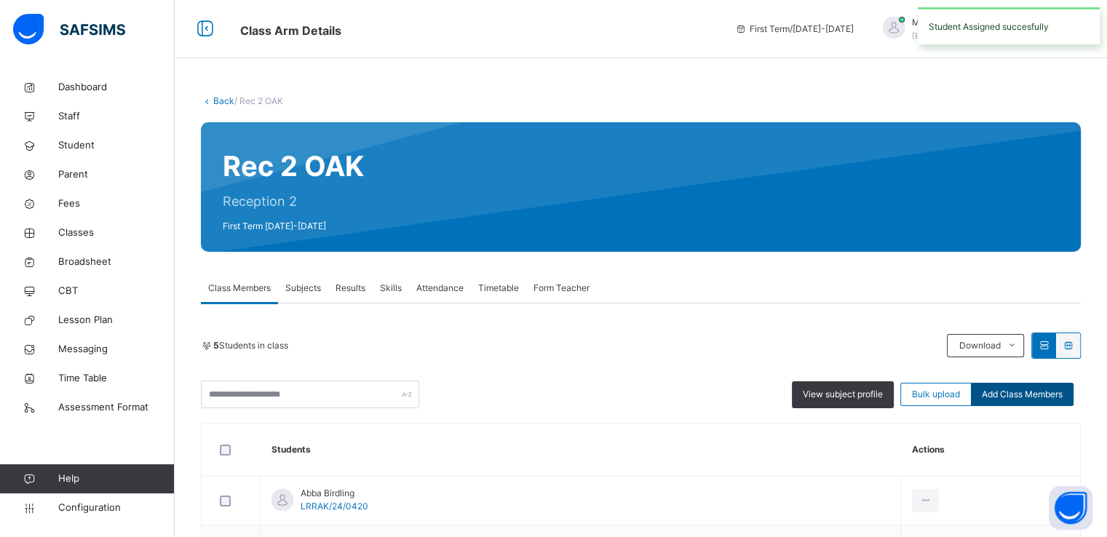
click at [1032, 398] on span "Add Class Members" at bounding box center [1022, 394] width 81 height 13
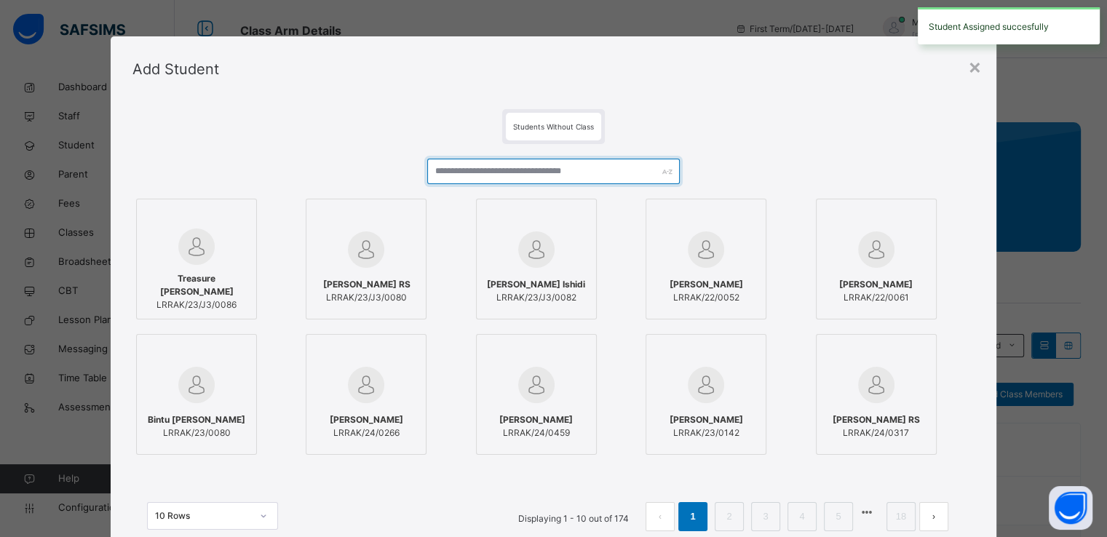
click at [529, 169] on input "text" at bounding box center [553, 171] width 253 height 25
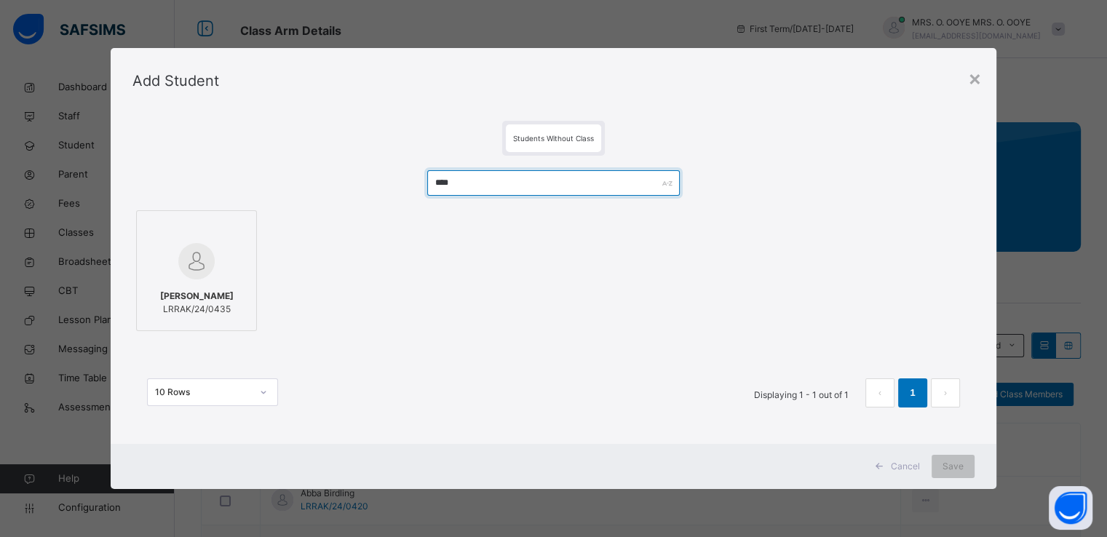
type input "****"
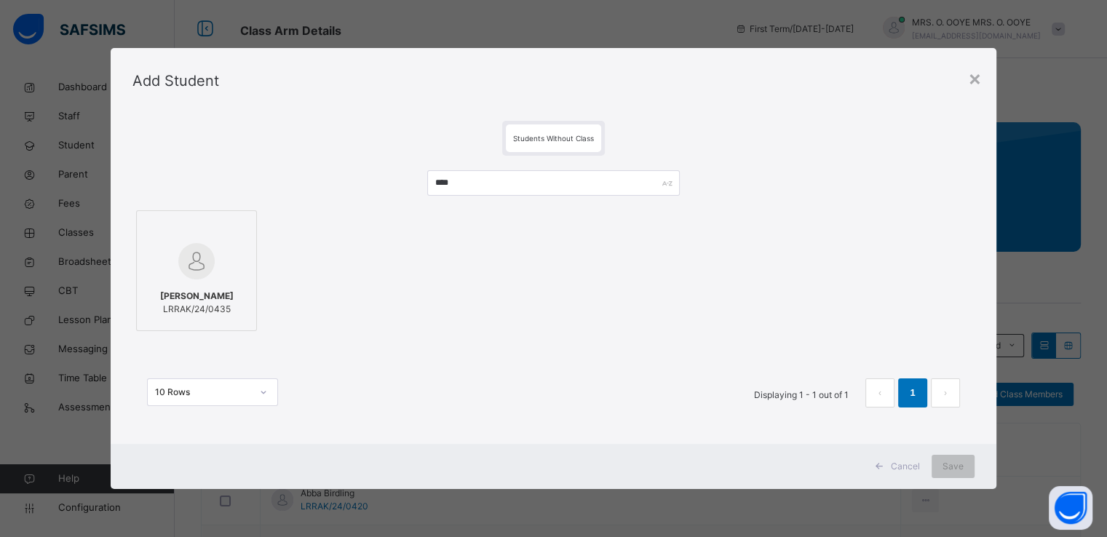
click at [200, 270] on img at bounding box center [196, 261] width 36 height 36
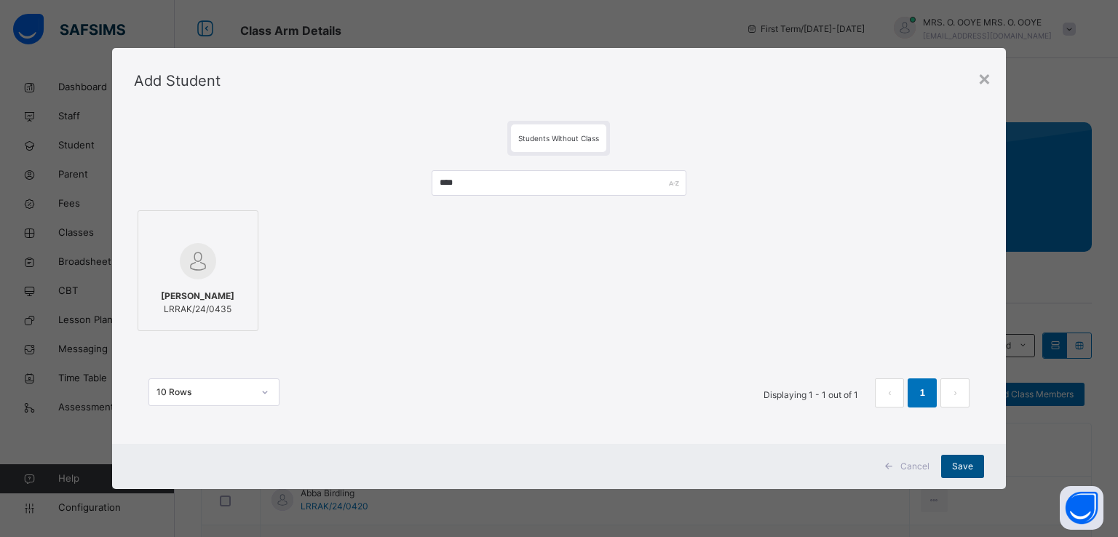
click at [955, 464] on span "Save" at bounding box center [962, 466] width 21 height 13
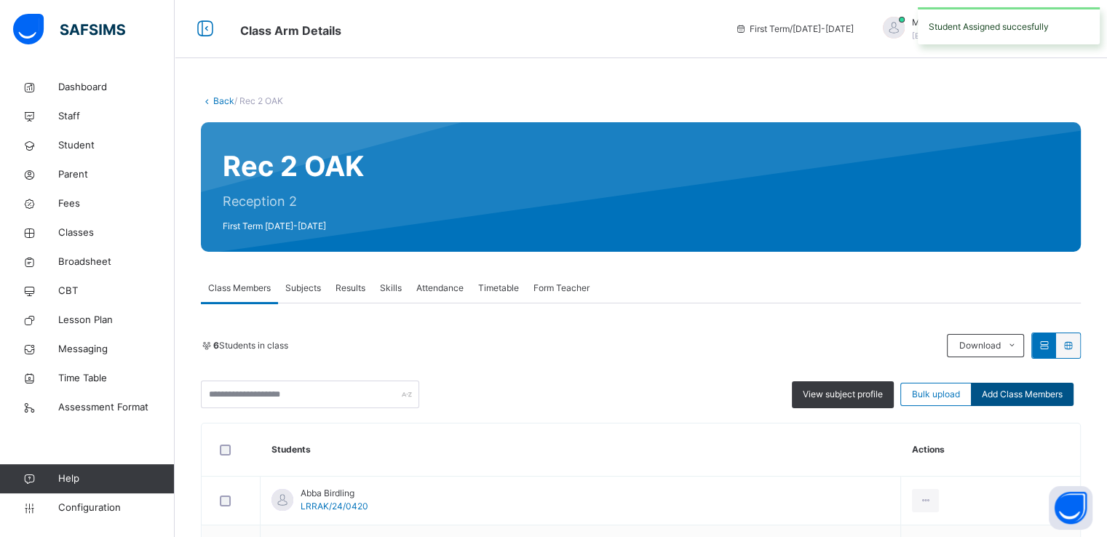
click at [1051, 393] on span "Add Class Members" at bounding box center [1022, 394] width 81 height 13
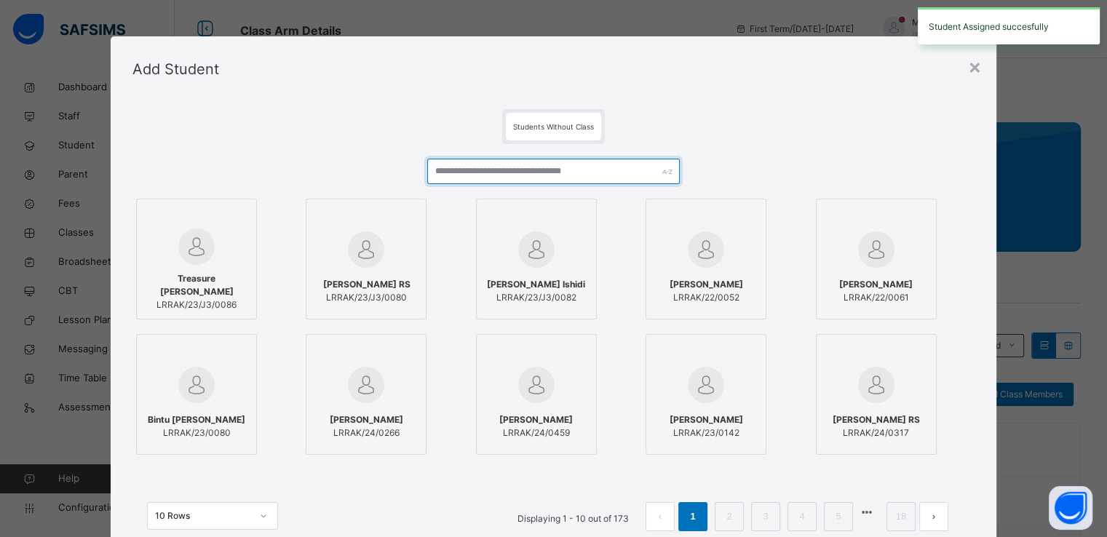
click at [545, 172] on input "text" at bounding box center [553, 171] width 253 height 25
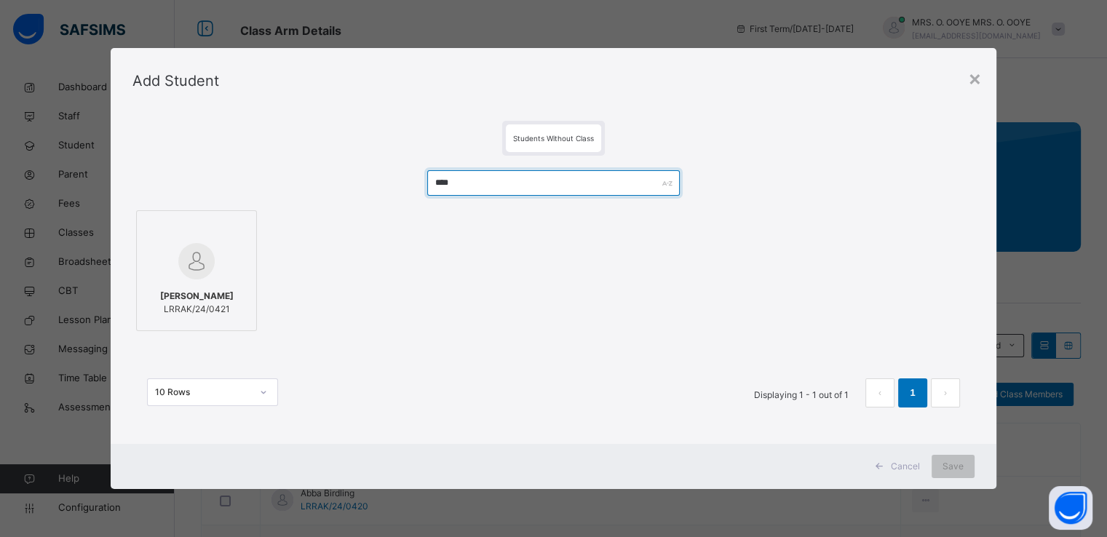
type input "****"
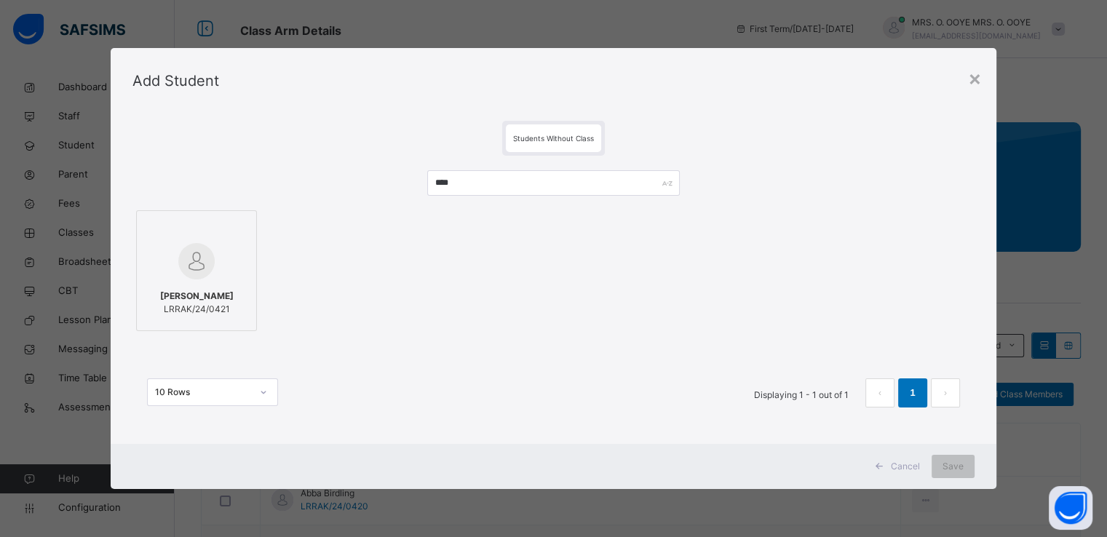
click at [205, 253] on img at bounding box center [196, 261] width 36 height 36
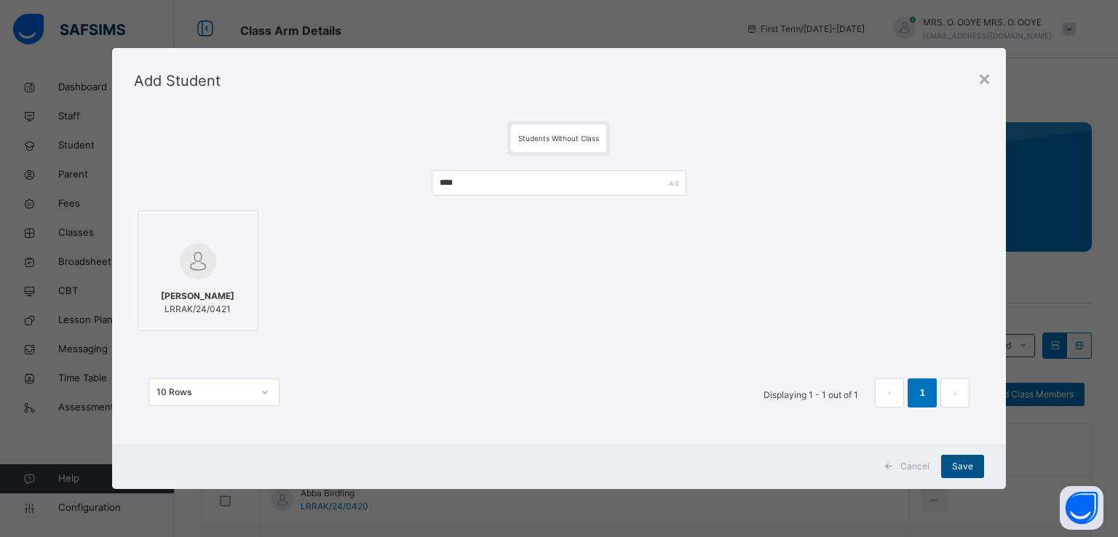
click at [959, 471] on span "Save" at bounding box center [962, 466] width 21 height 13
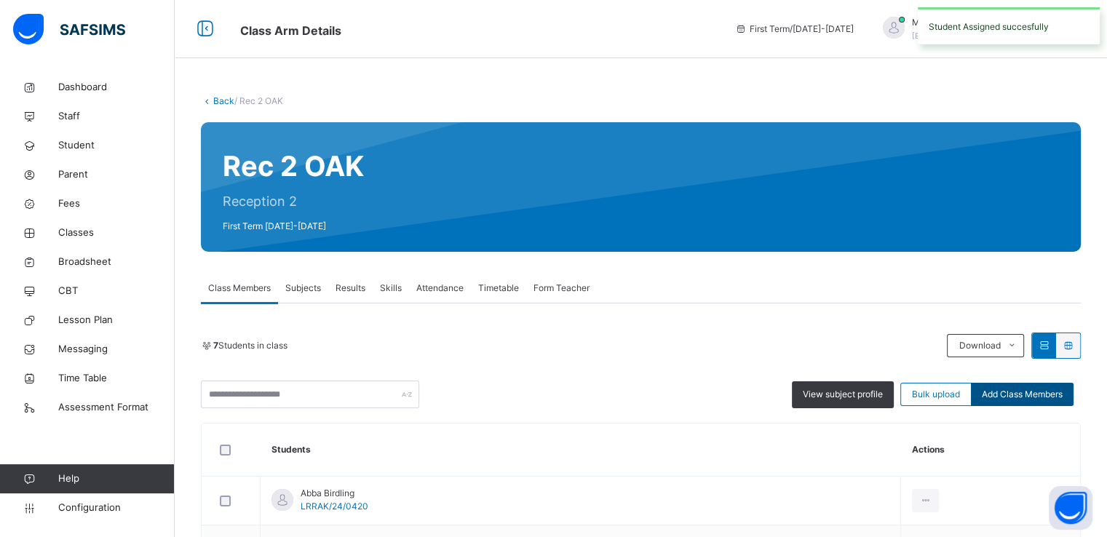
click at [1024, 394] on span "Add Class Members" at bounding box center [1022, 394] width 81 height 13
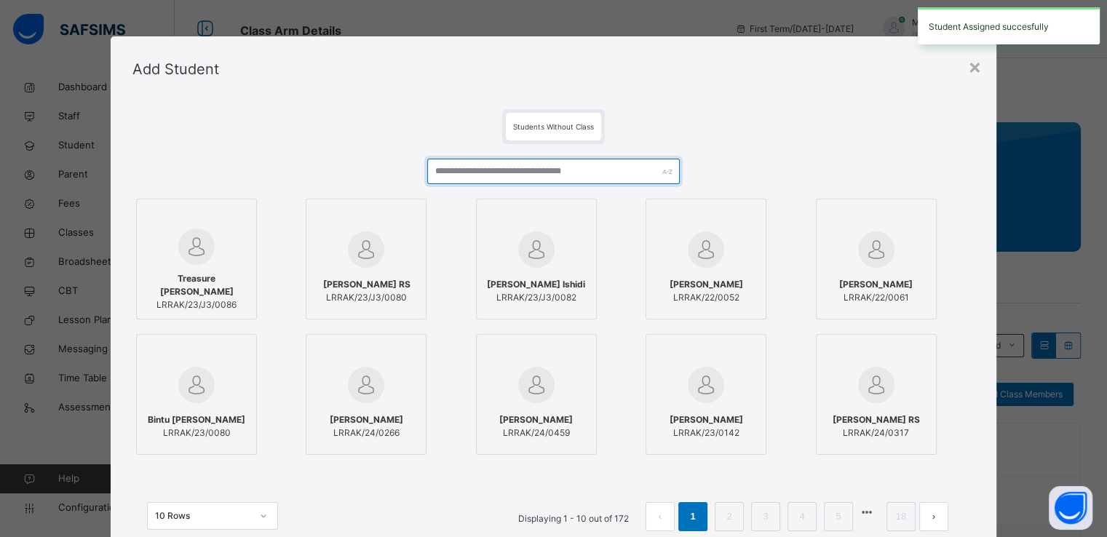
click at [629, 171] on input "text" at bounding box center [553, 171] width 253 height 25
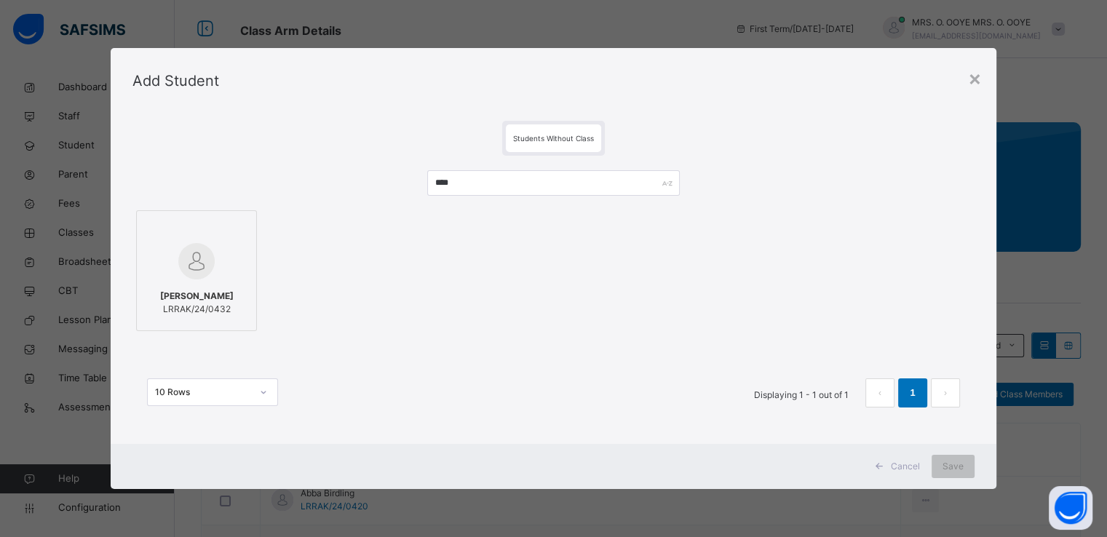
type input "****"
click at [210, 303] on span "LRRAK/24/0432" at bounding box center [197, 309] width 74 height 13
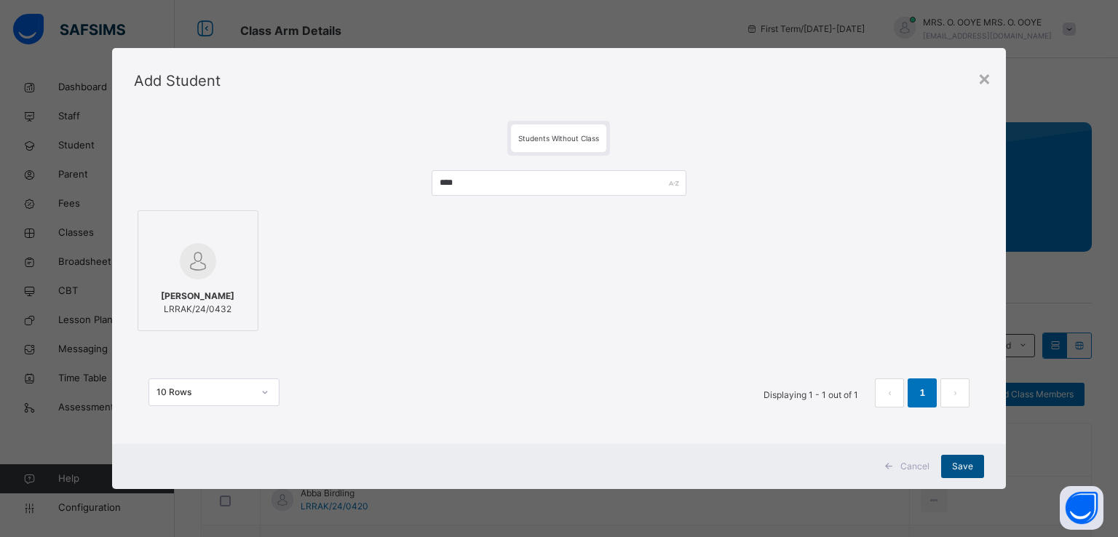
click at [963, 468] on span "Save" at bounding box center [962, 466] width 21 height 13
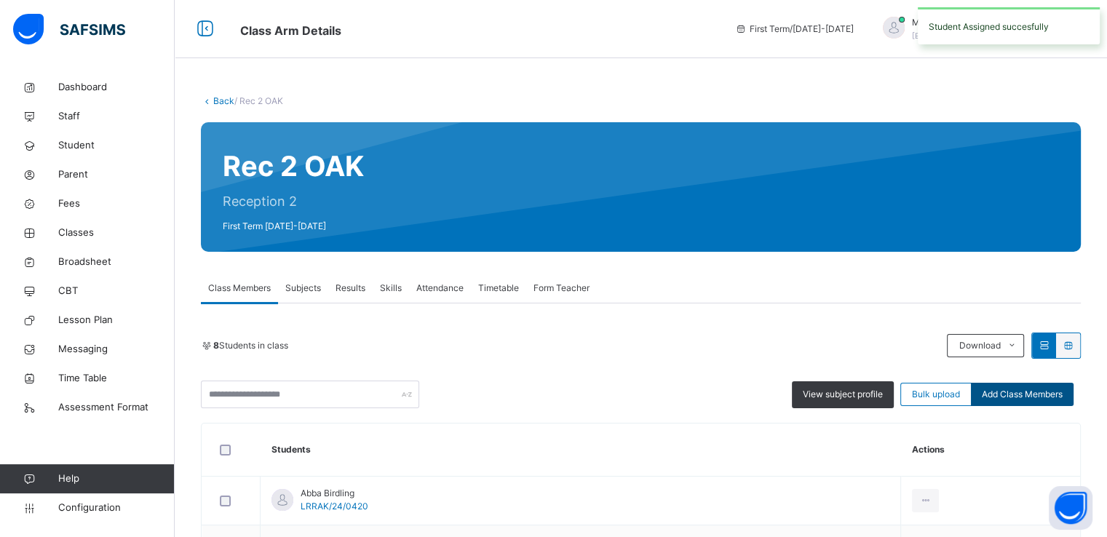
click at [1033, 395] on span "Add Class Members" at bounding box center [1022, 394] width 81 height 13
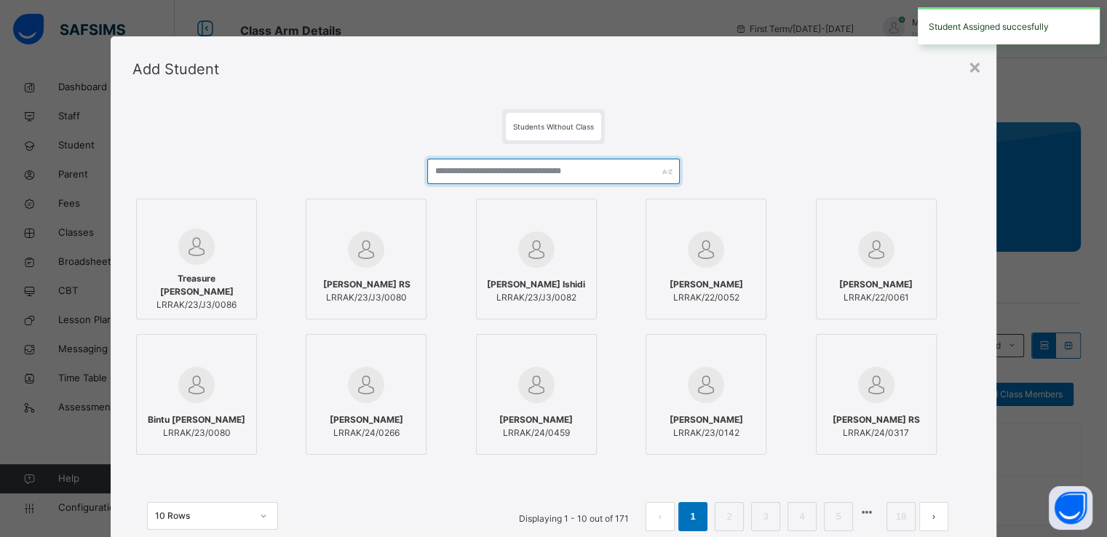
click at [606, 177] on input "text" at bounding box center [553, 171] width 253 height 25
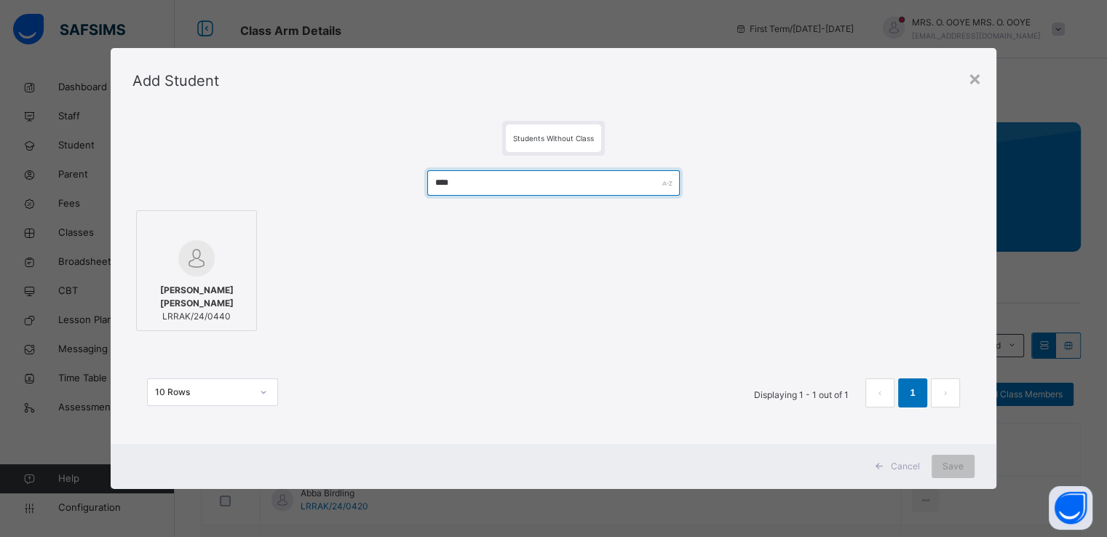
type input "****"
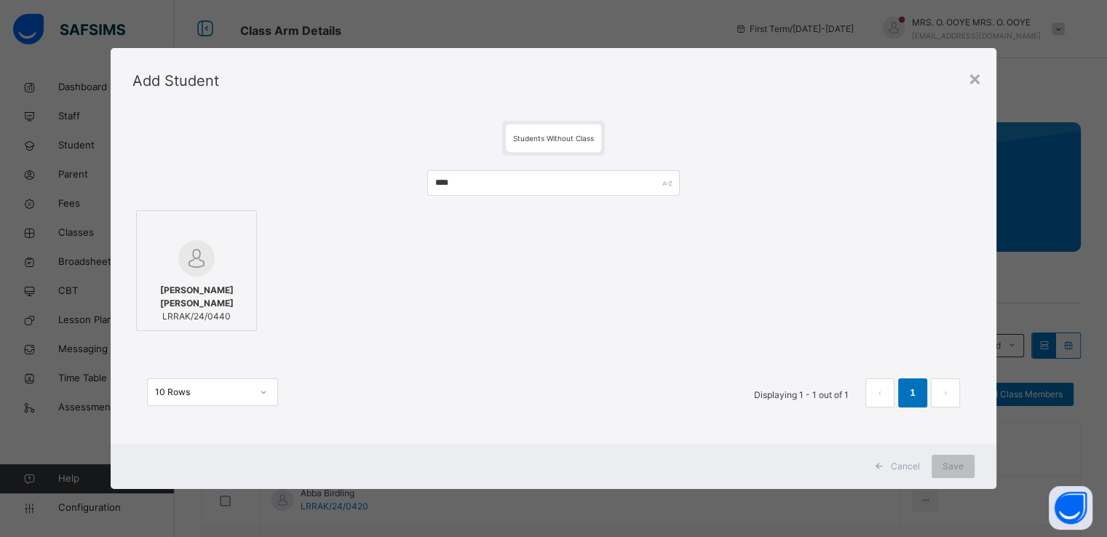
click at [207, 269] on img at bounding box center [196, 258] width 36 height 36
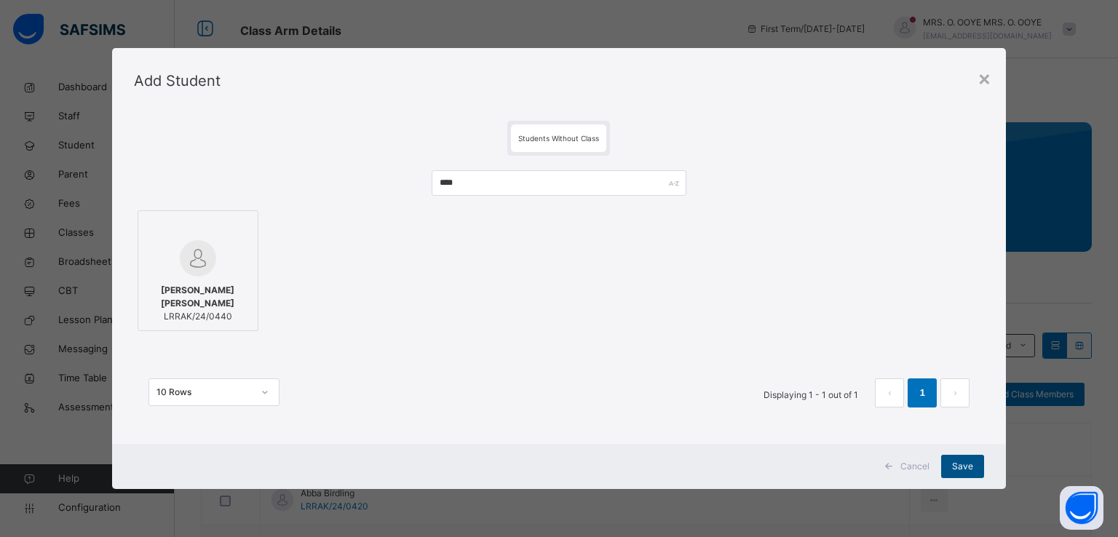
click at [951, 467] on div "Save" at bounding box center [962, 466] width 43 height 23
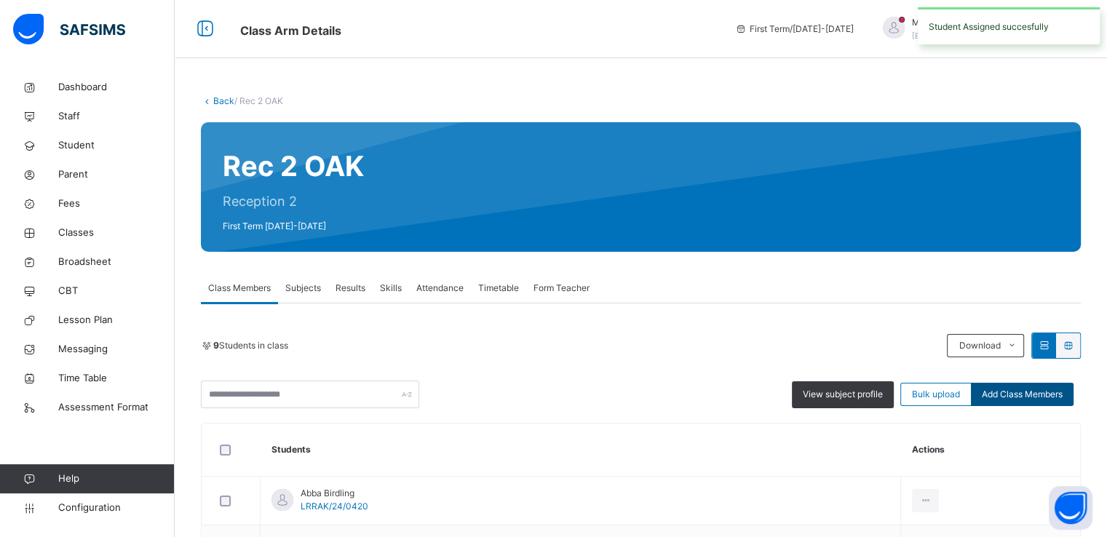
click at [1003, 397] on span "Add Class Members" at bounding box center [1022, 394] width 81 height 13
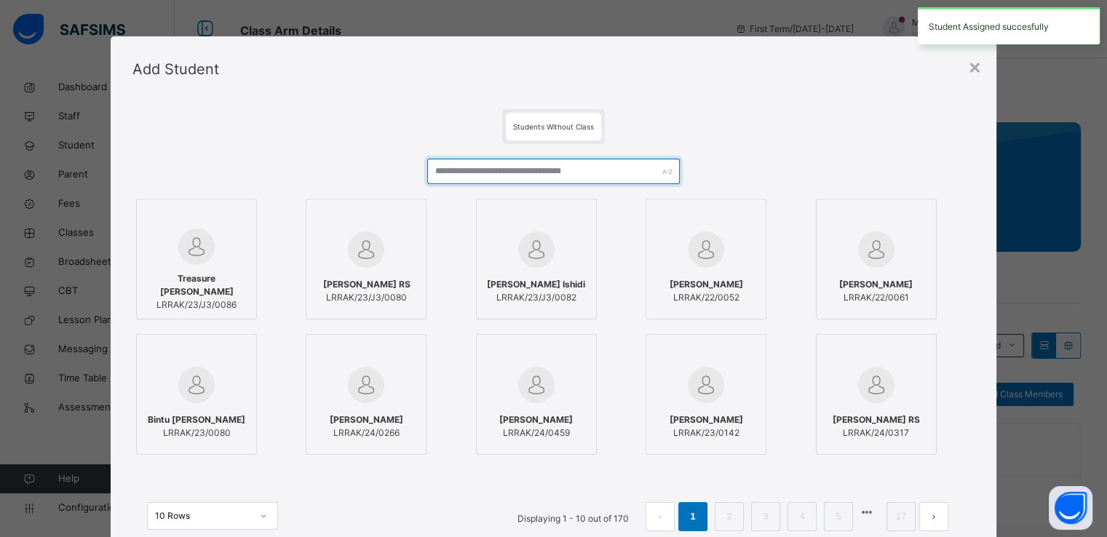
click at [612, 163] on input "text" at bounding box center [553, 171] width 253 height 25
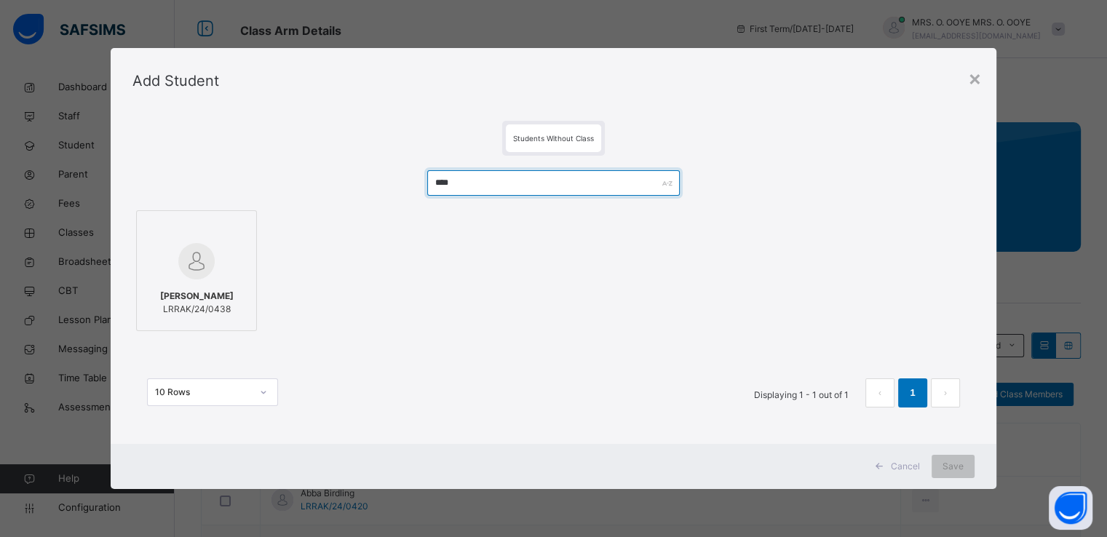
type input "****"
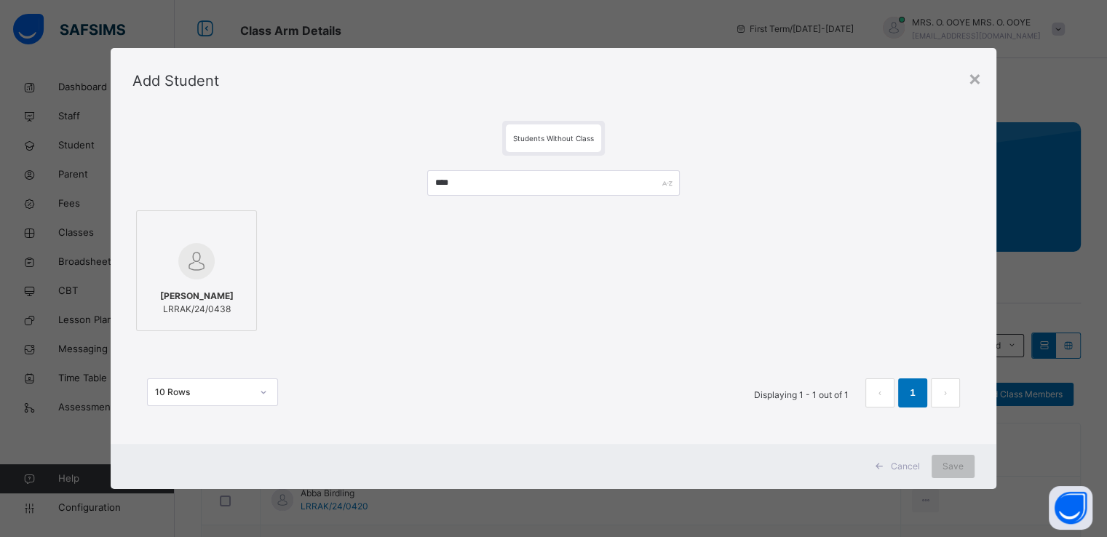
click at [210, 277] on div at bounding box center [196, 261] width 105 height 42
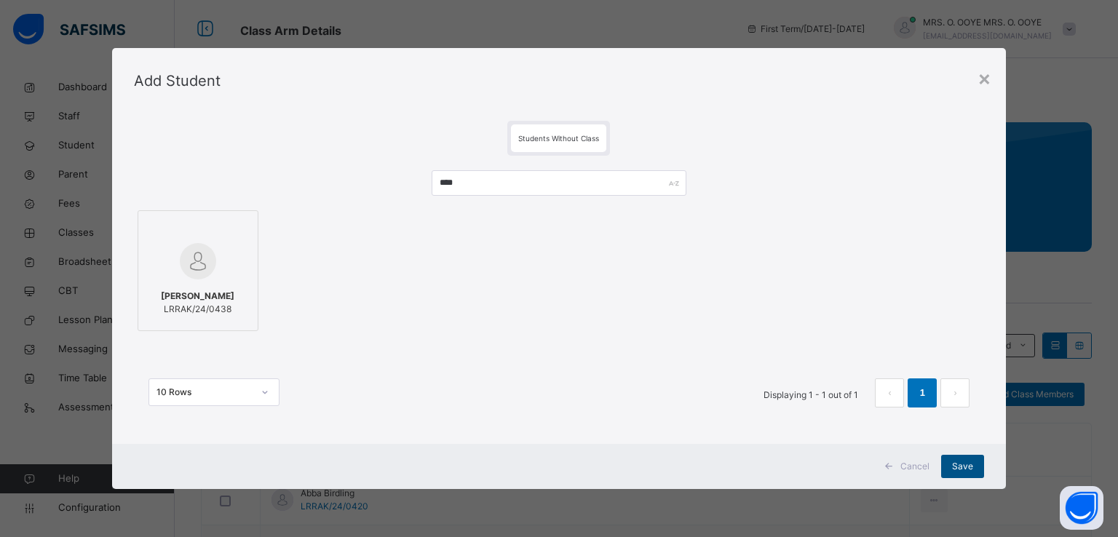
click at [960, 469] on span "Save" at bounding box center [962, 466] width 21 height 13
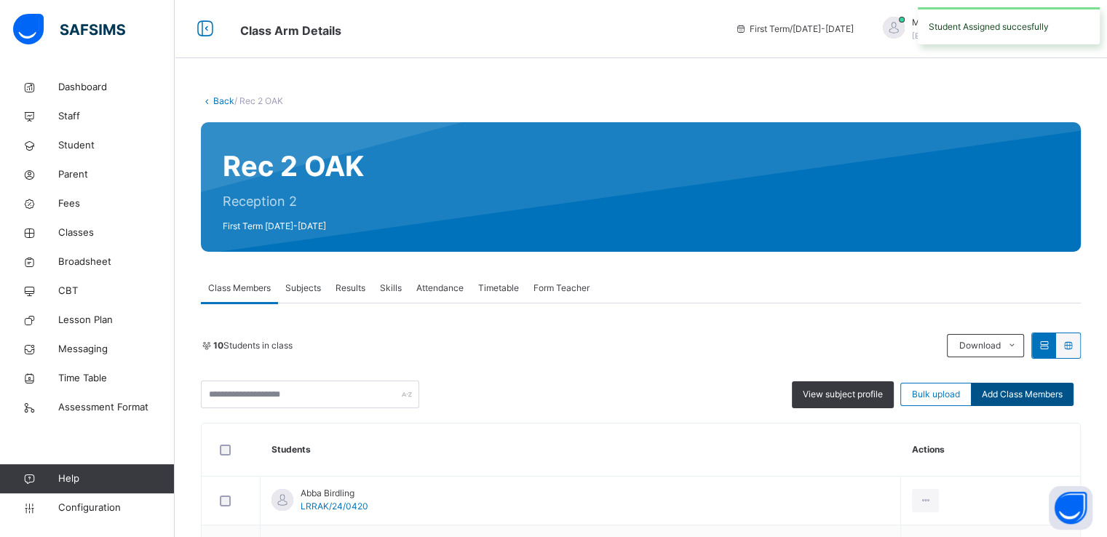
click at [1040, 393] on span "Add Class Members" at bounding box center [1022, 394] width 81 height 13
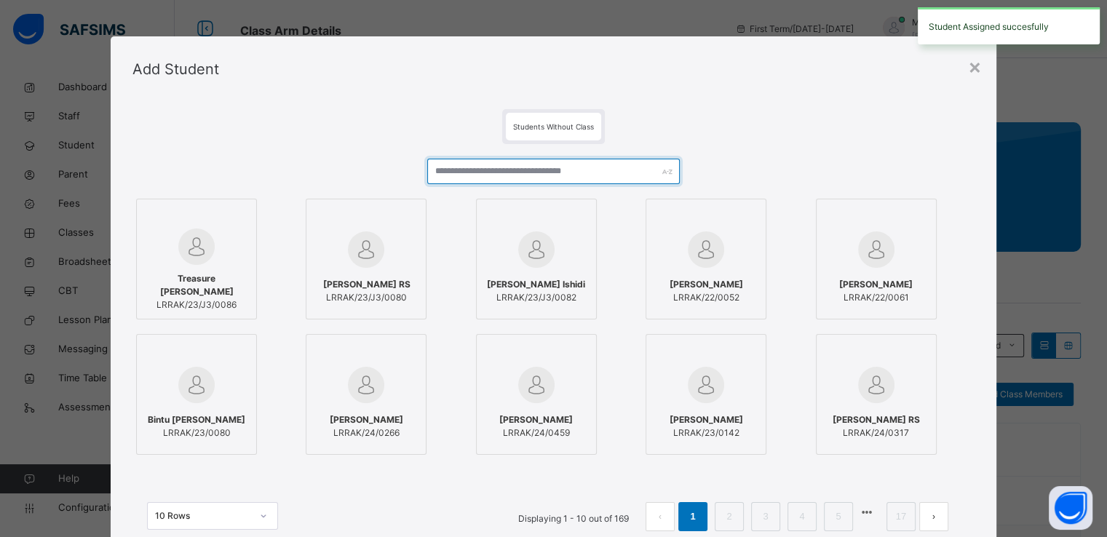
click at [513, 176] on input "text" at bounding box center [553, 171] width 253 height 25
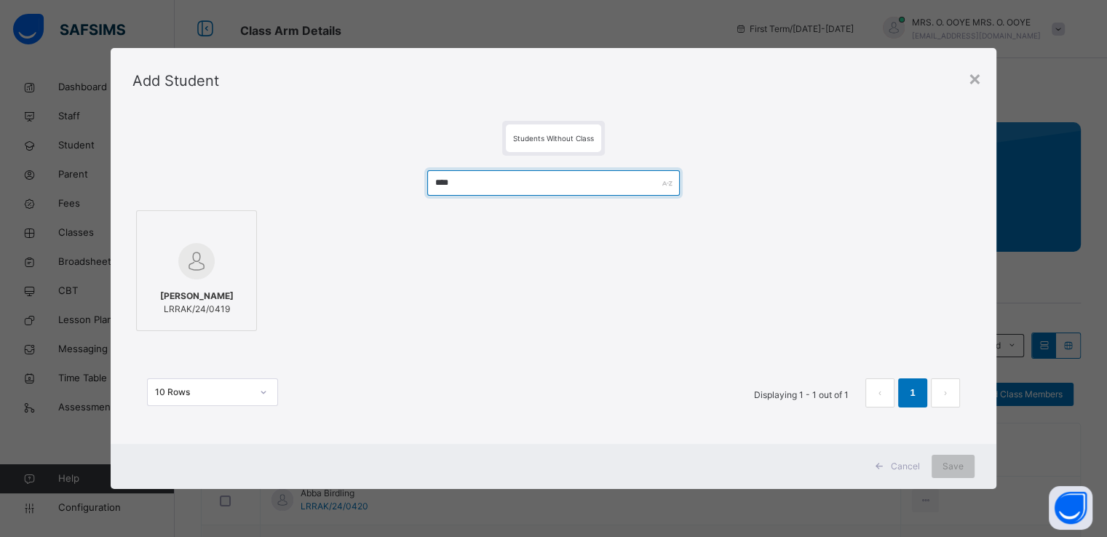
type input "****"
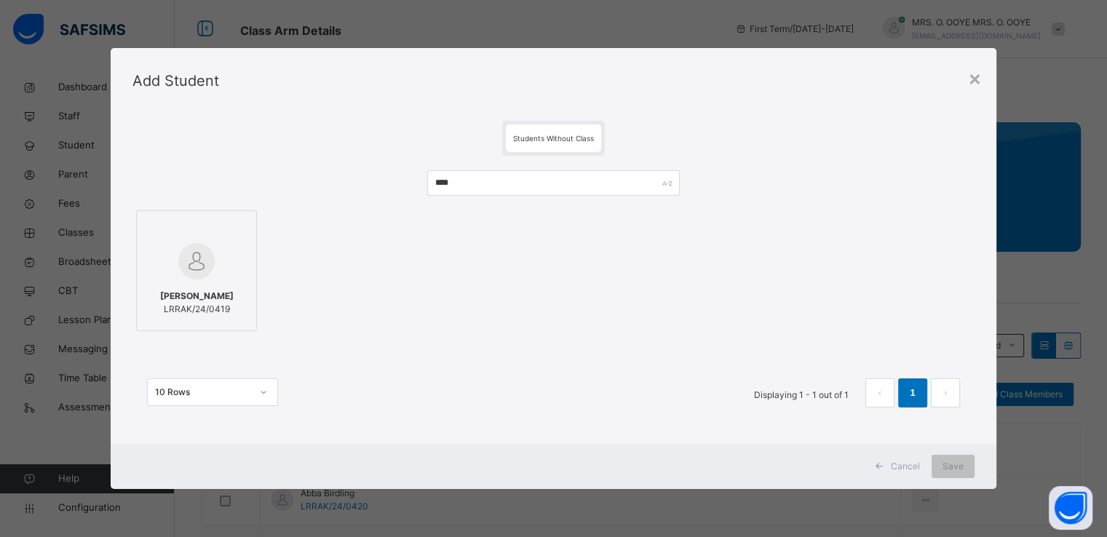
click at [216, 271] on div at bounding box center [196, 261] width 105 height 42
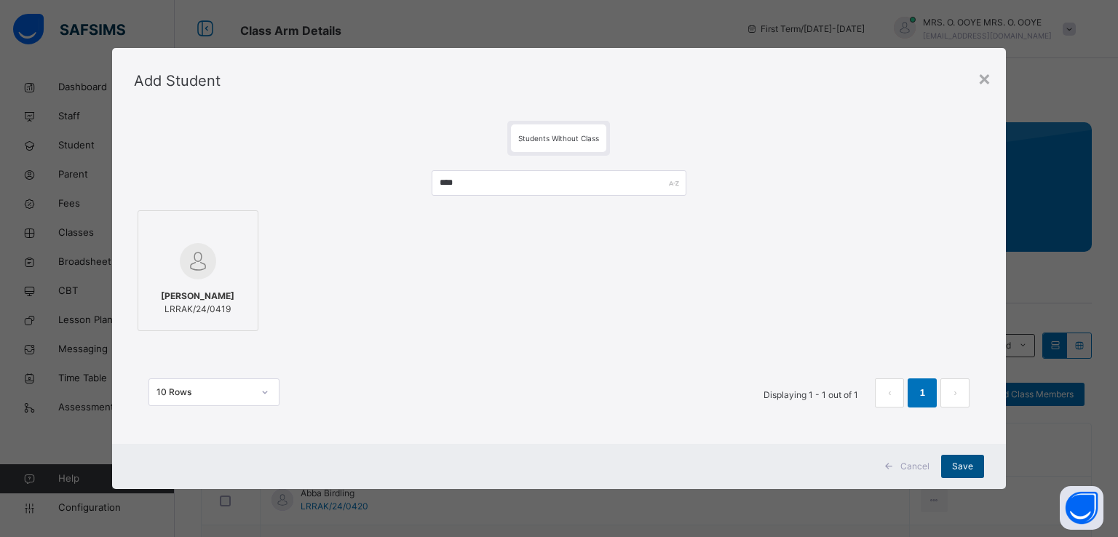
click at [960, 464] on span "Save" at bounding box center [962, 466] width 21 height 13
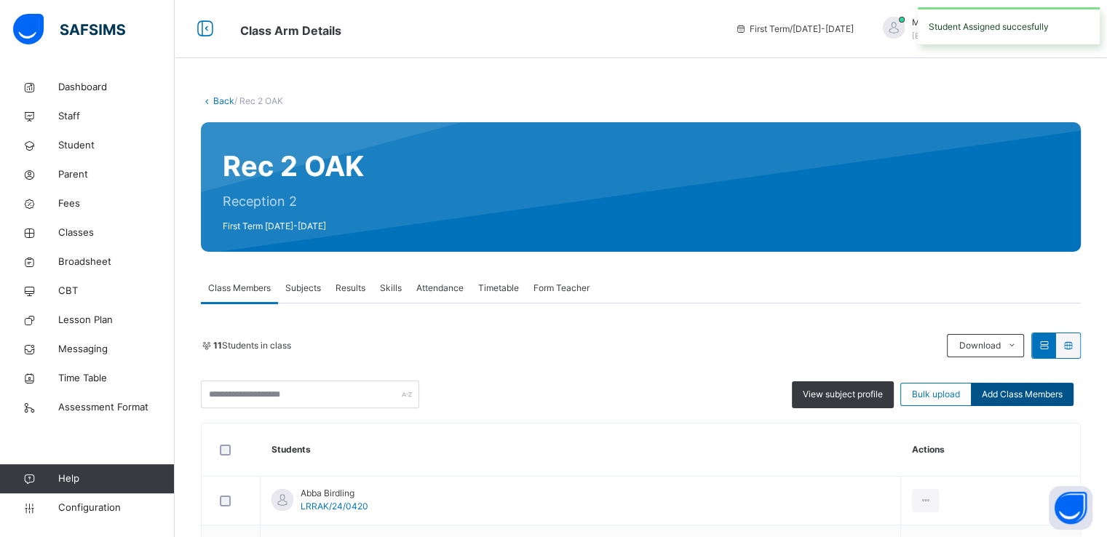
click at [1031, 403] on div "Add Class Members" at bounding box center [1022, 394] width 103 height 23
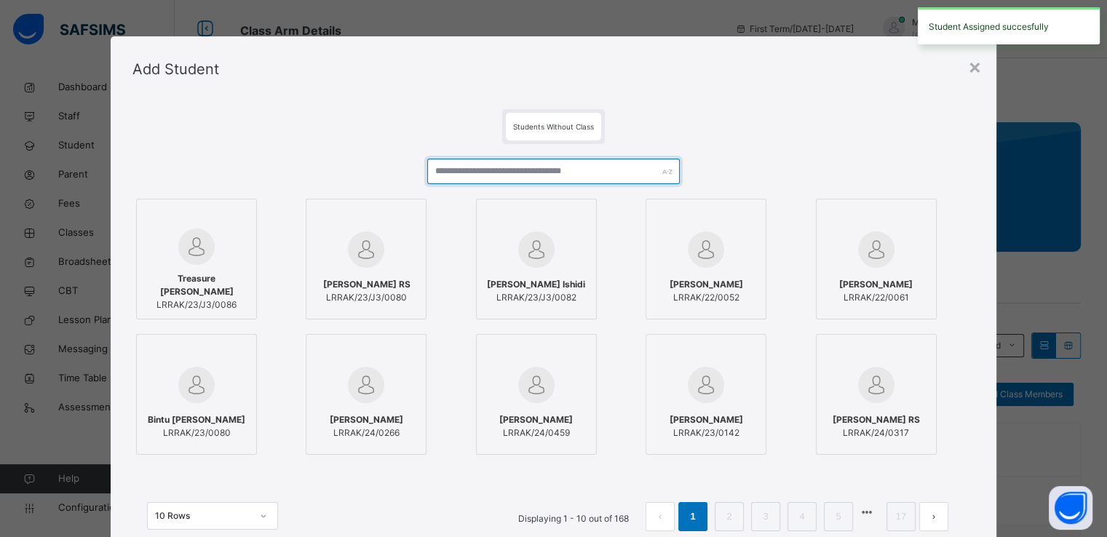
click at [609, 165] on input "text" at bounding box center [553, 171] width 253 height 25
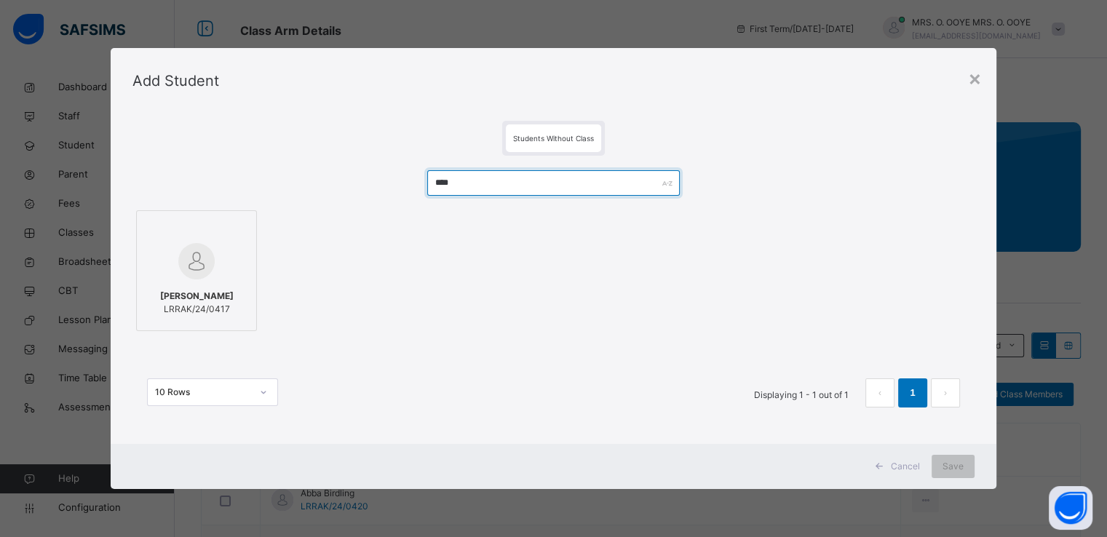
type input "****"
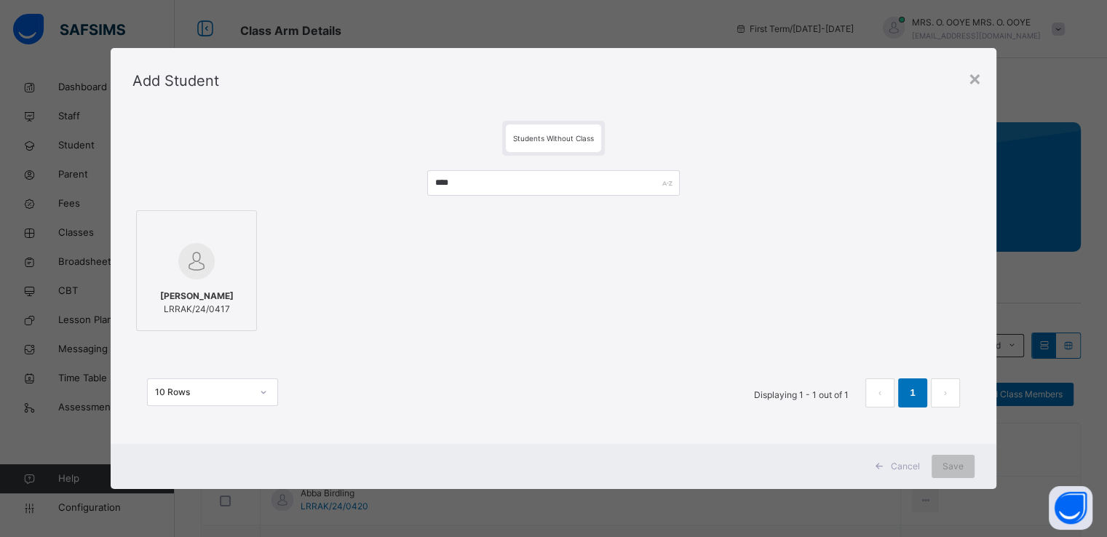
click at [229, 282] on div "Gabriella Okpanachi Andrew LRRAK/24/0417" at bounding box center [196, 302] width 105 height 41
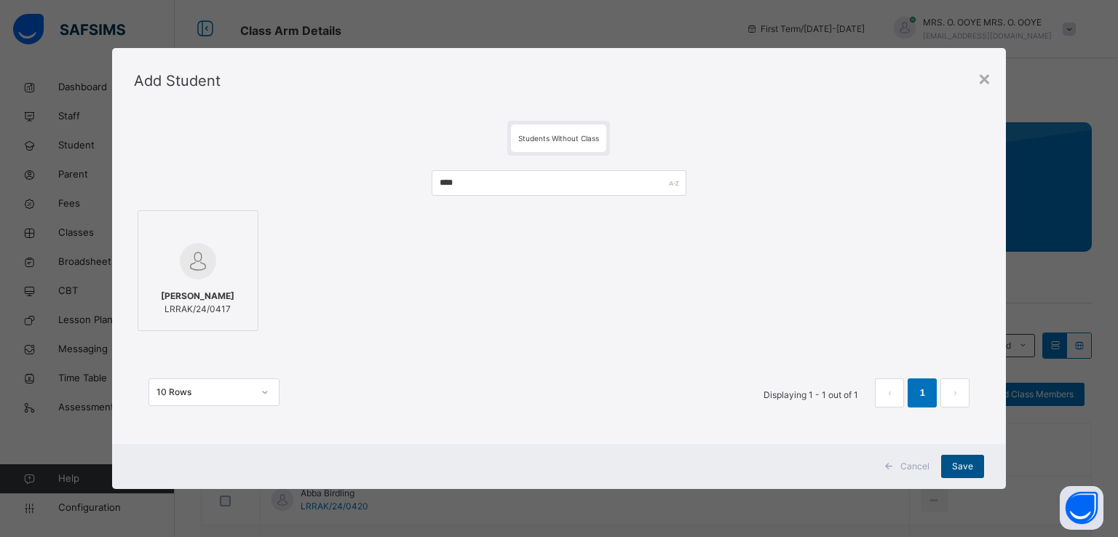
click at [956, 467] on span "Save" at bounding box center [962, 466] width 21 height 13
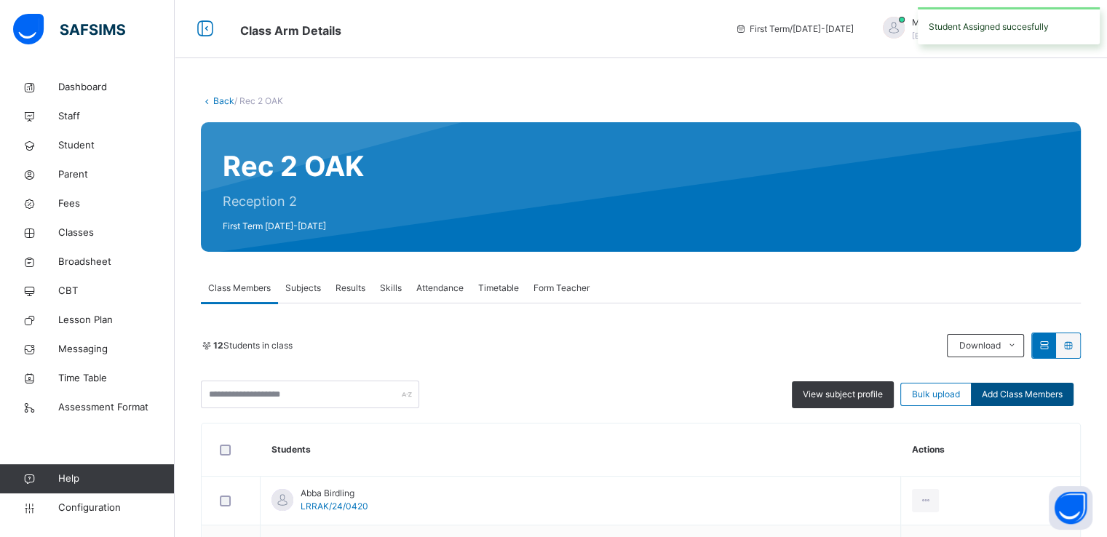
click at [1011, 392] on span "Add Class Members" at bounding box center [1022, 394] width 81 height 13
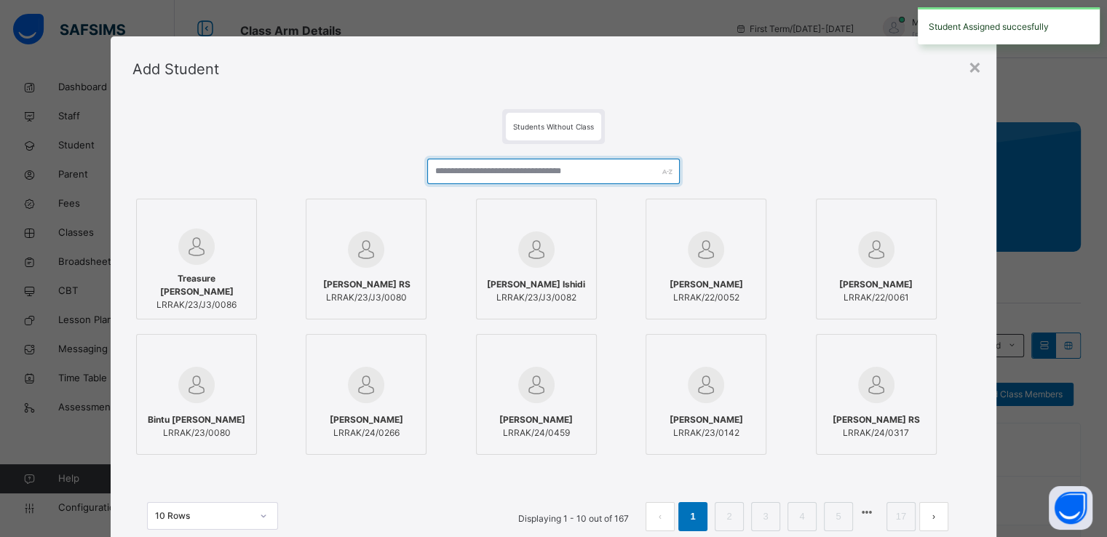
click at [588, 170] on input "text" at bounding box center [553, 171] width 253 height 25
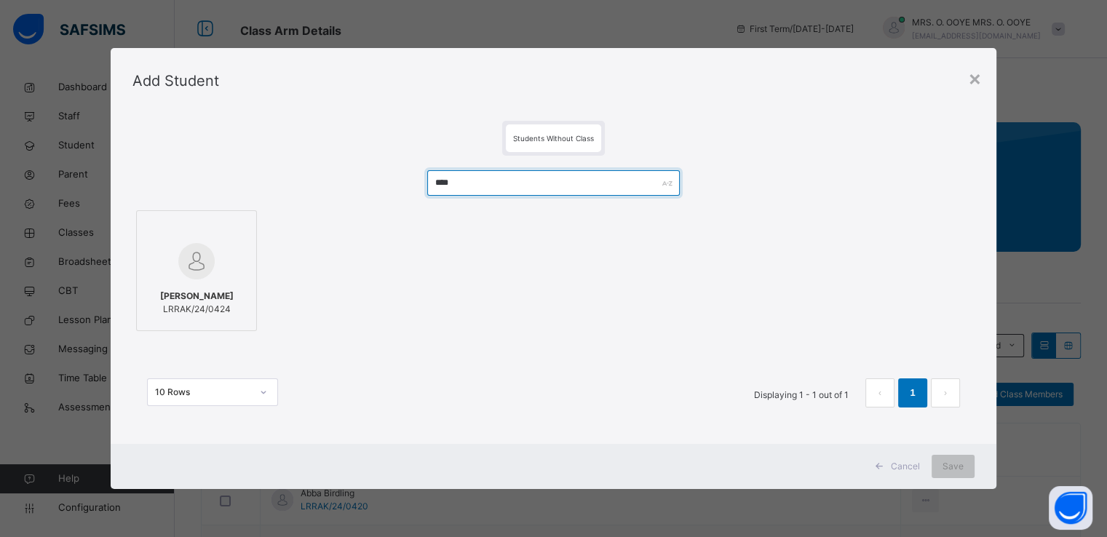
type input "****"
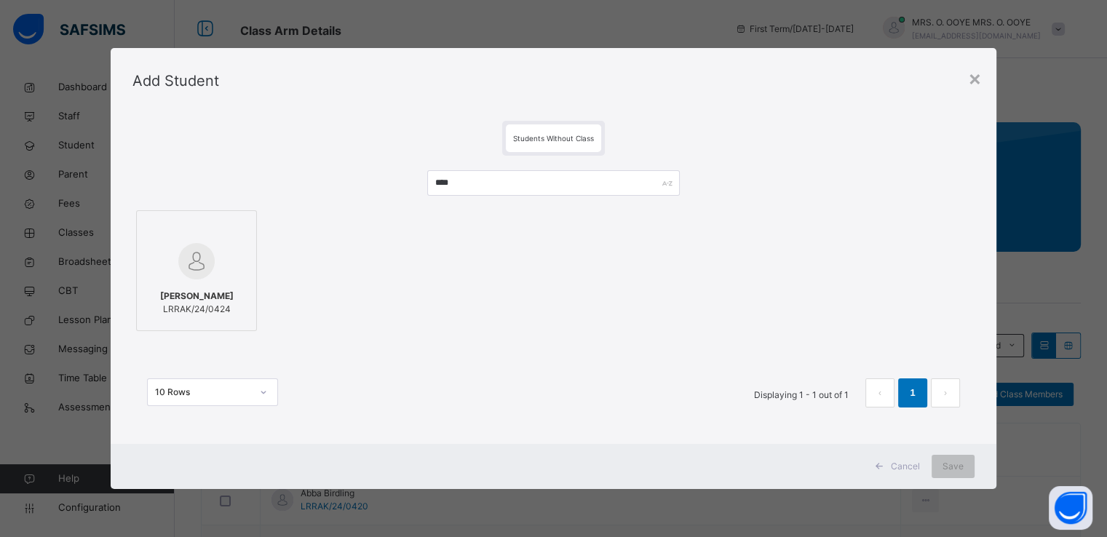
click at [213, 241] on div at bounding box center [196, 261] width 105 height 42
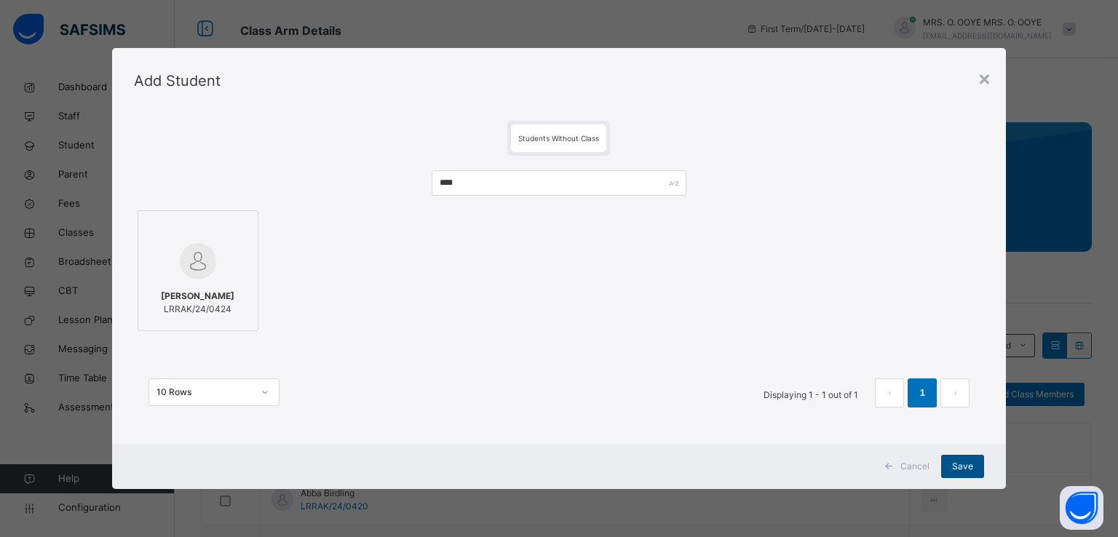
click at [958, 467] on span "Save" at bounding box center [962, 466] width 21 height 13
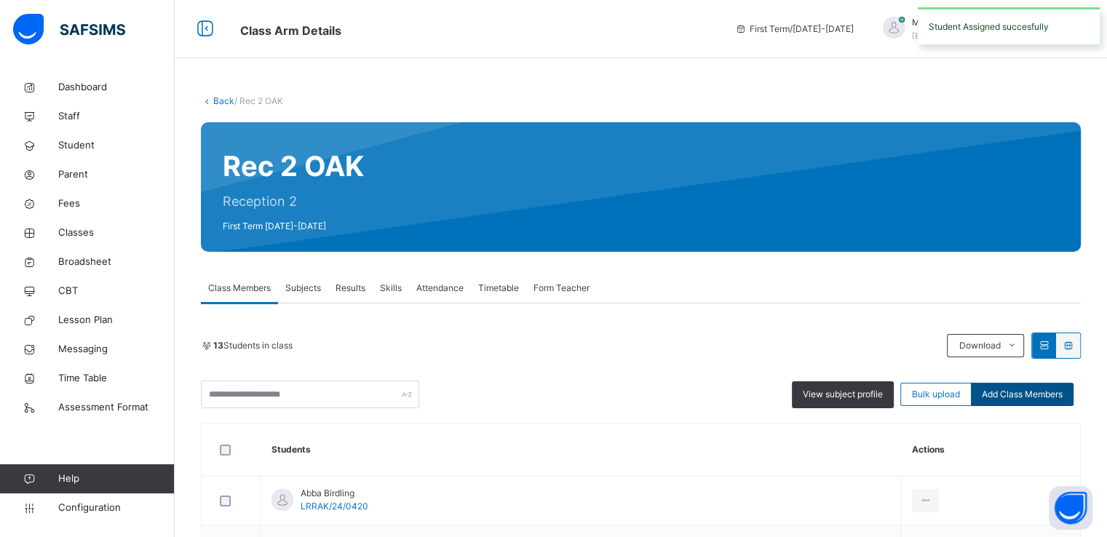
click at [1031, 394] on span "Add Class Members" at bounding box center [1022, 394] width 81 height 13
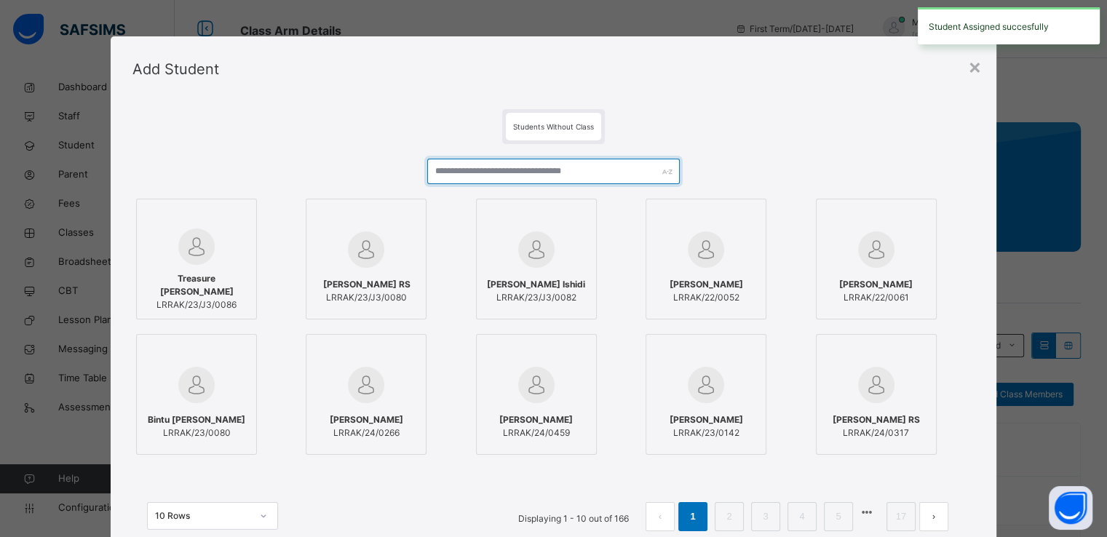
click at [612, 175] on input "text" at bounding box center [553, 171] width 253 height 25
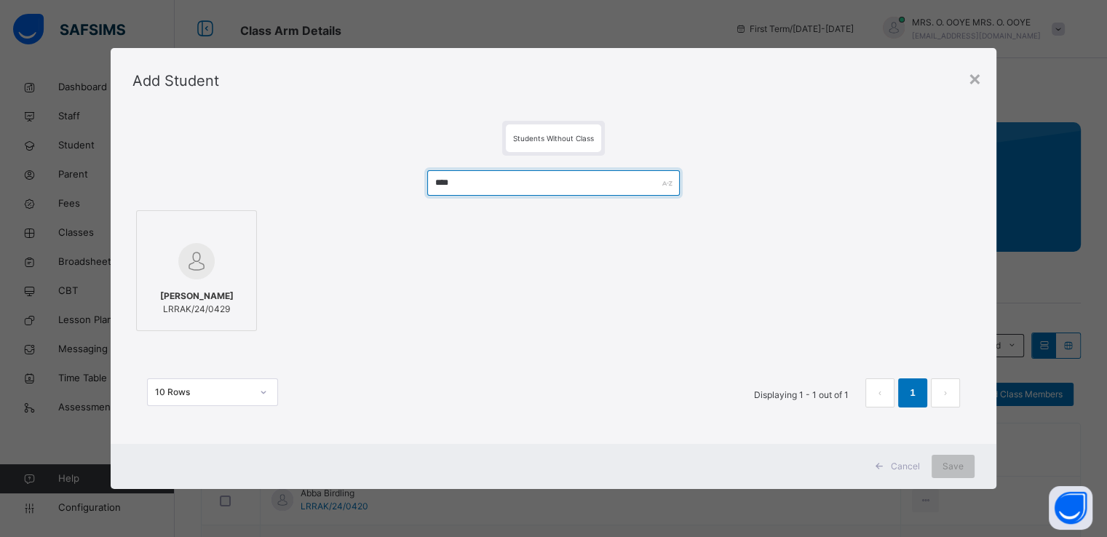
type input "****"
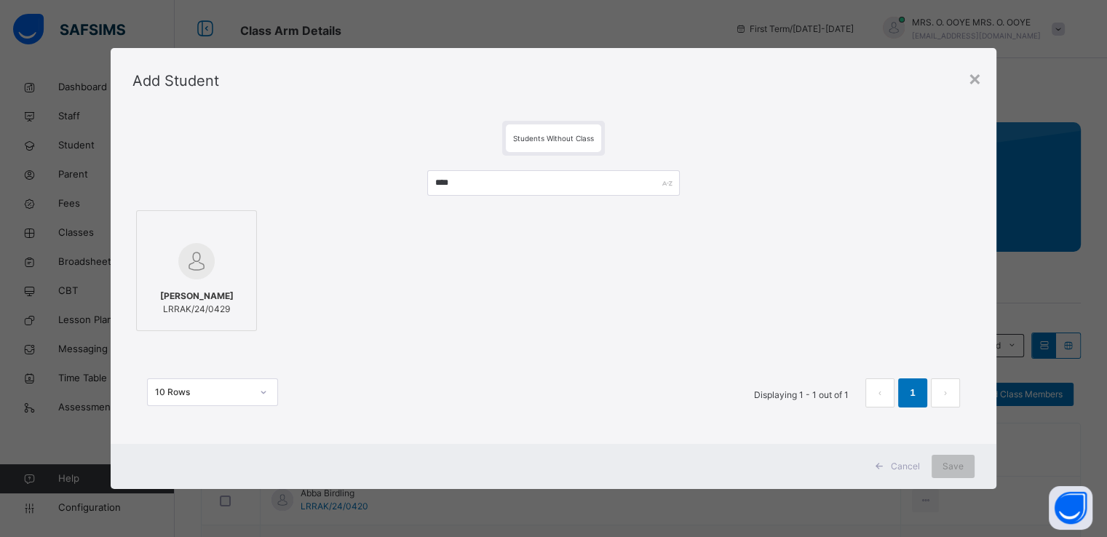
click at [208, 277] on img at bounding box center [196, 261] width 36 height 36
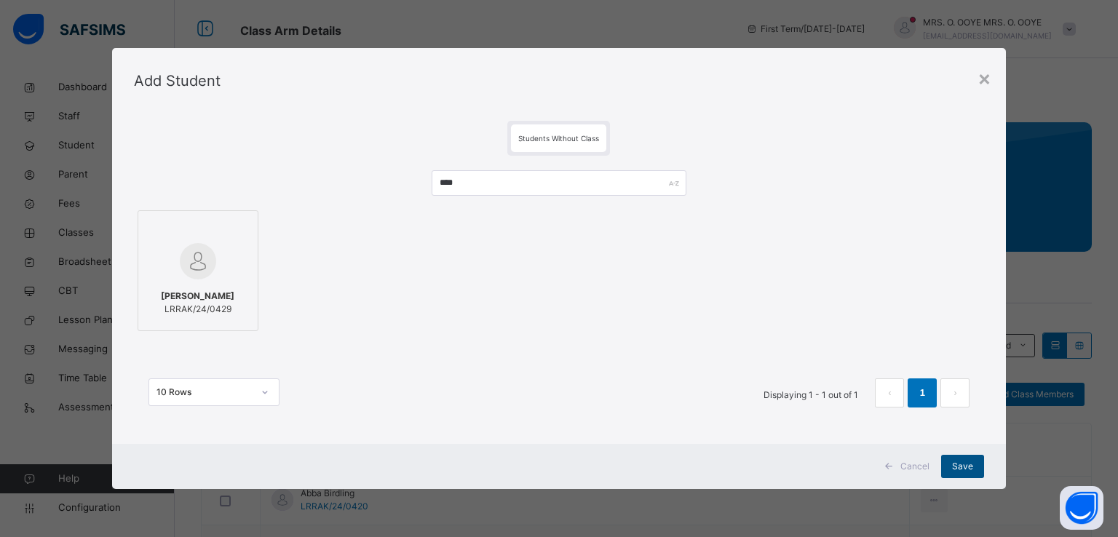
click at [960, 467] on span "Save" at bounding box center [962, 466] width 21 height 13
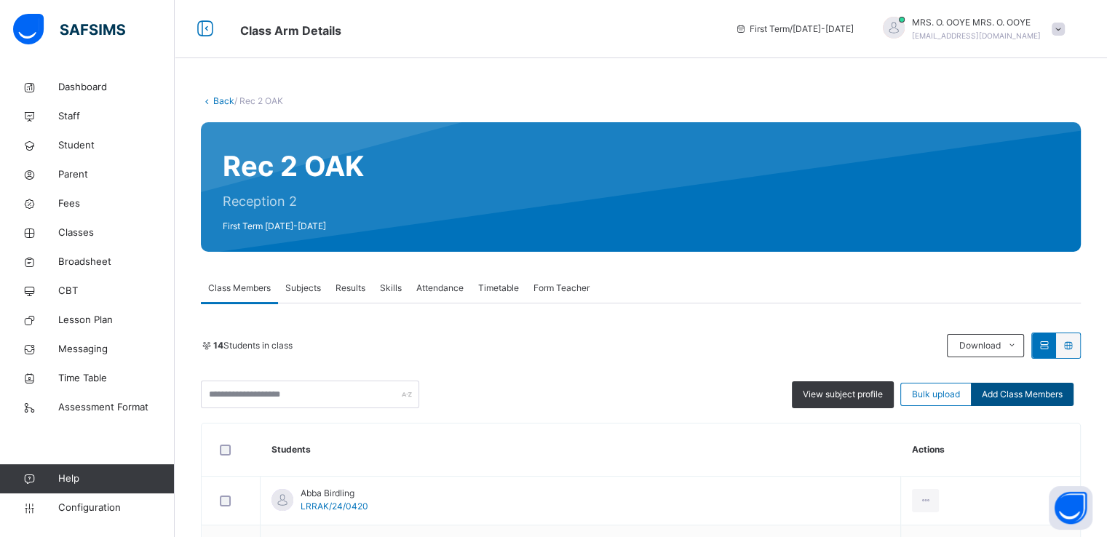
click at [1026, 397] on span "Add Class Members" at bounding box center [1022, 394] width 81 height 13
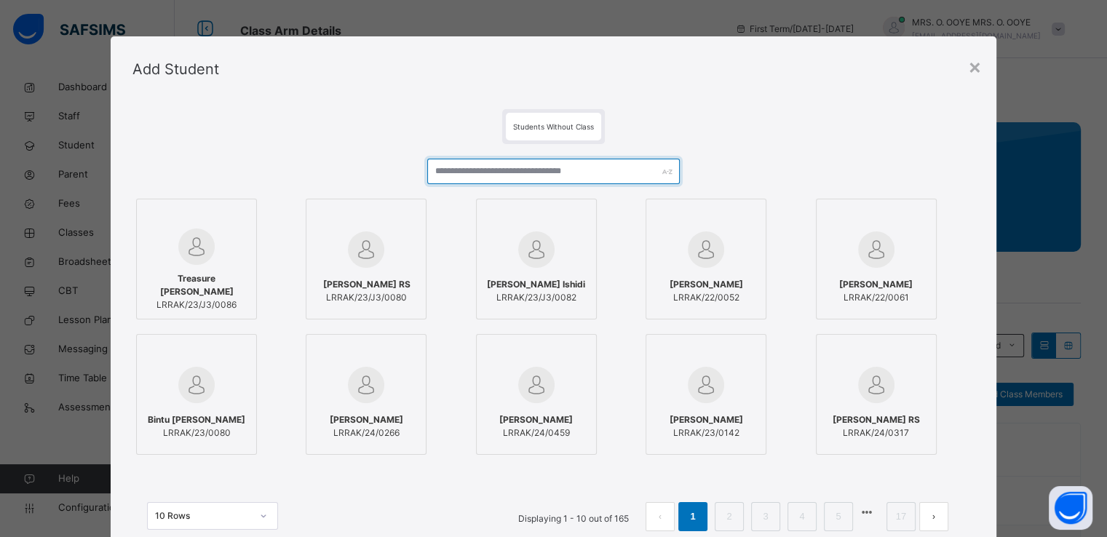
click at [587, 170] on input "text" at bounding box center [553, 171] width 253 height 25
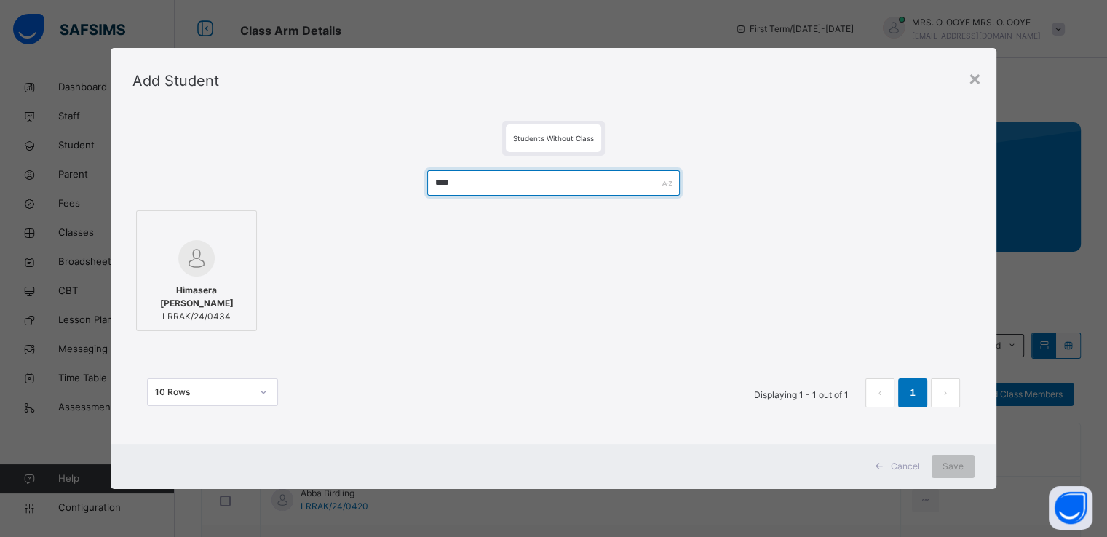
type input "****"
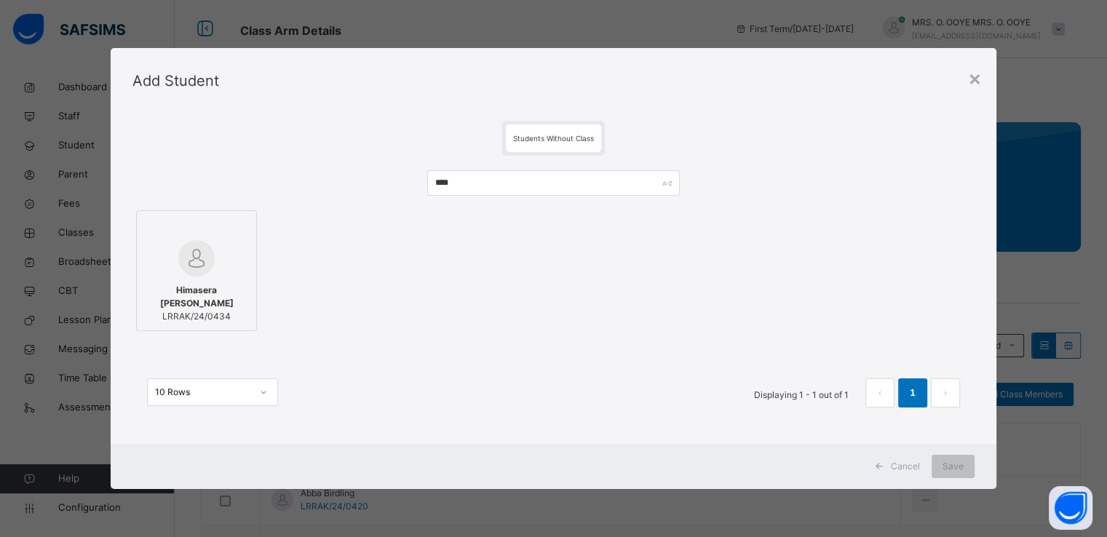
click at [224, 245] on div at bounding box center [196, 258] width 105 height 36
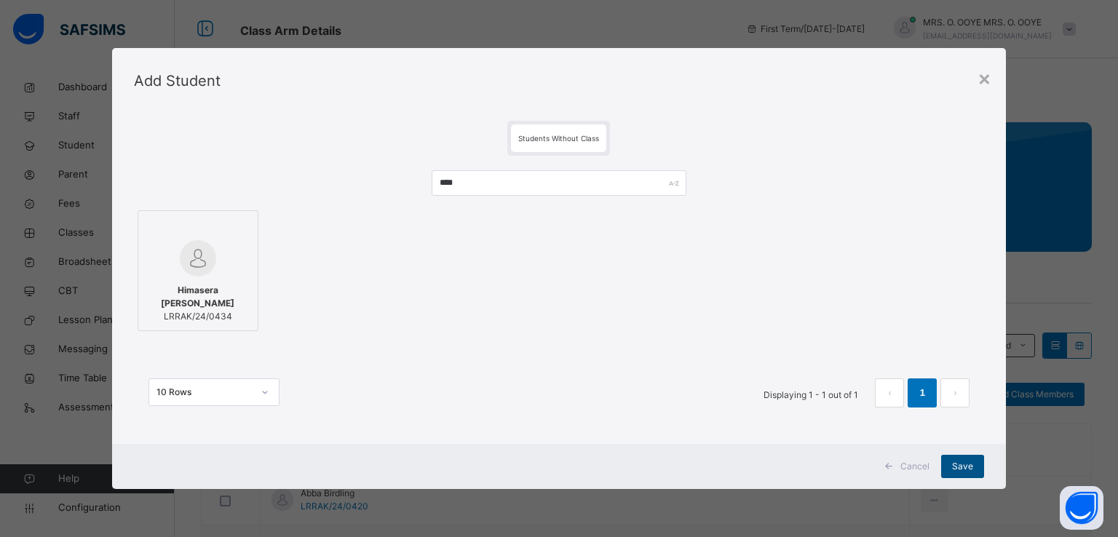
click at [960, 470] on span "Save" at bounding box center [962, 466] width 21 height 13
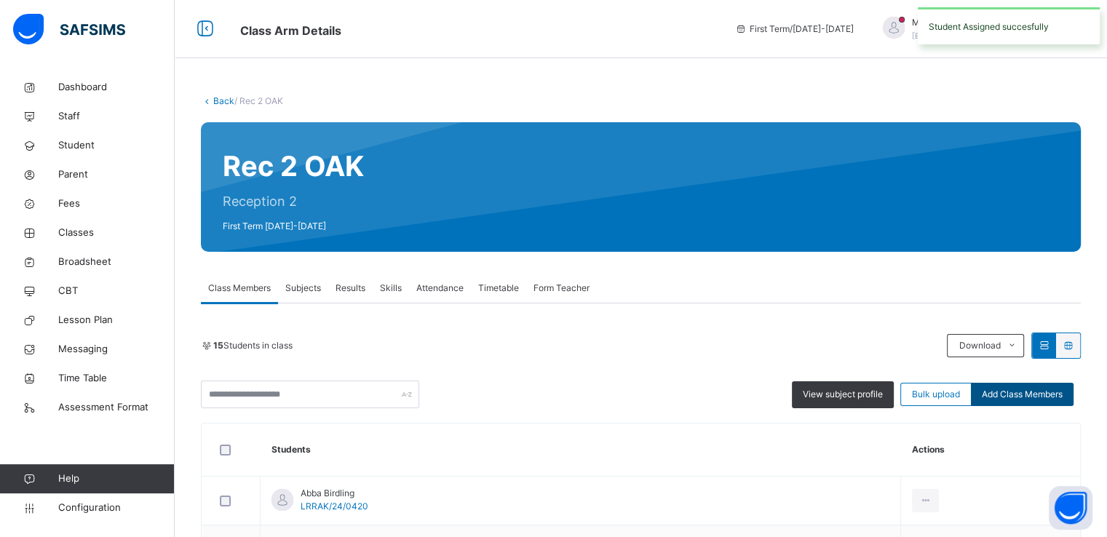
click at [1031, 391] on span "Add Class Members" at bounding box center [1022, 394] width 81 height 13
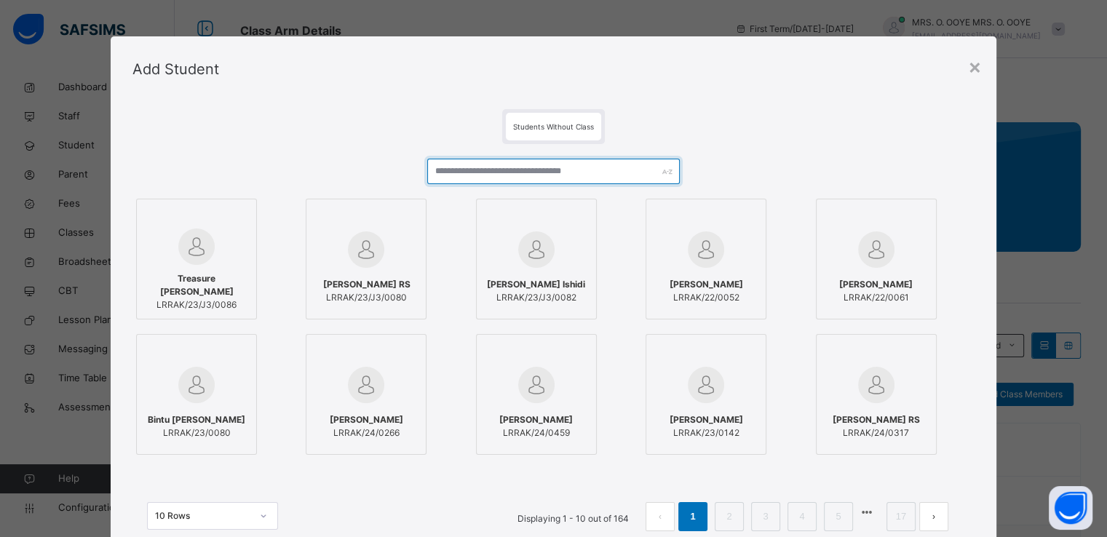
click at [558, 175] on input "text" at bounding box center [553, 171] width 253 height 25
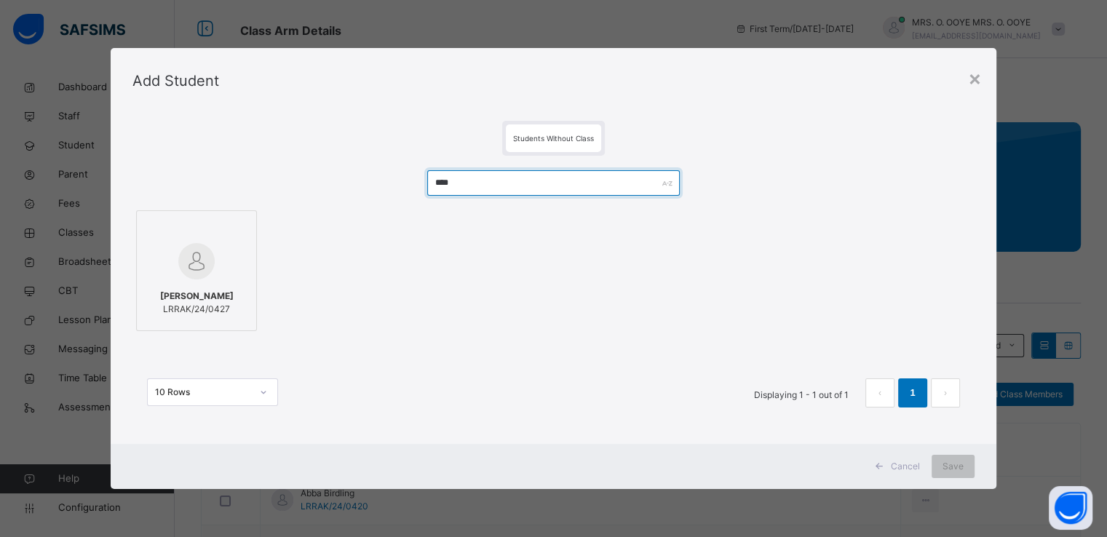
type input "****"
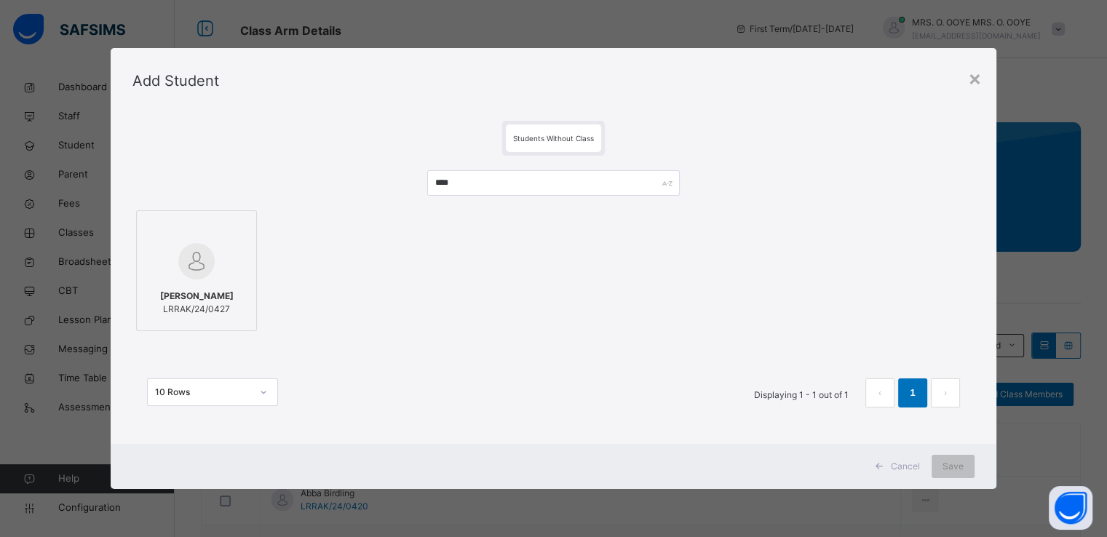
click at [232, 257] on div at bounding box center [196, 261] width 105 height 42
click at [952, 467] on span "Save" at bounding box center [953, 466] width 21 height 13
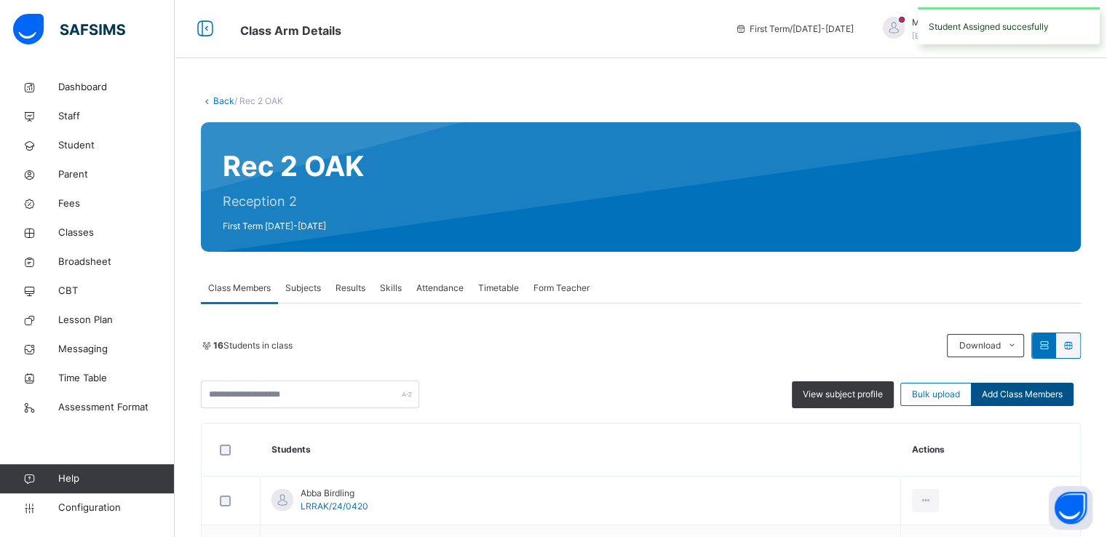
click at [1055, 391] on span "Add Class Members" at bounding box center [1022, 394] width 81 height 13
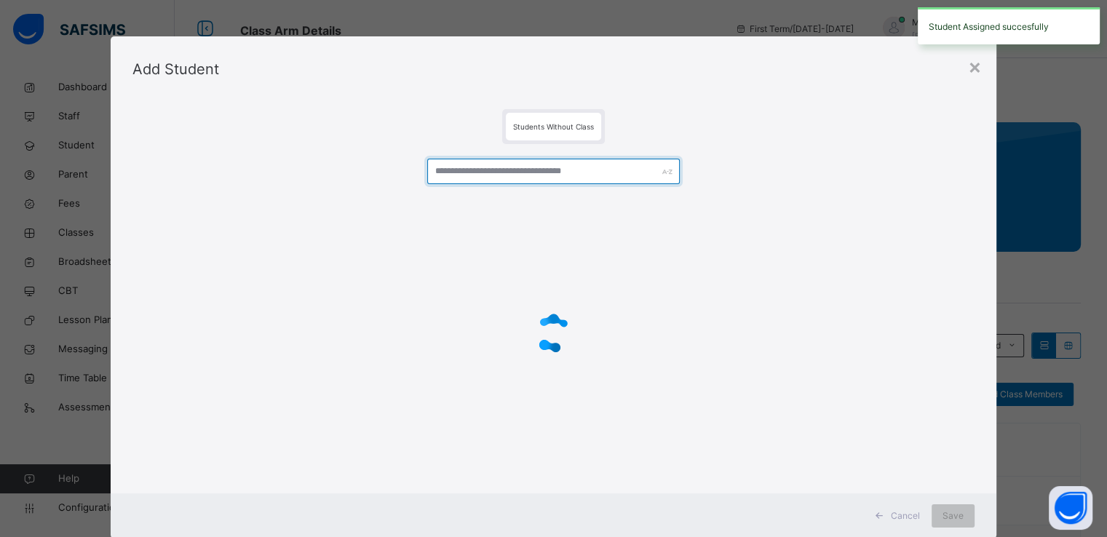
click at [617, 175] on input "text" at bounding box center [553, 171] width 253 height 25
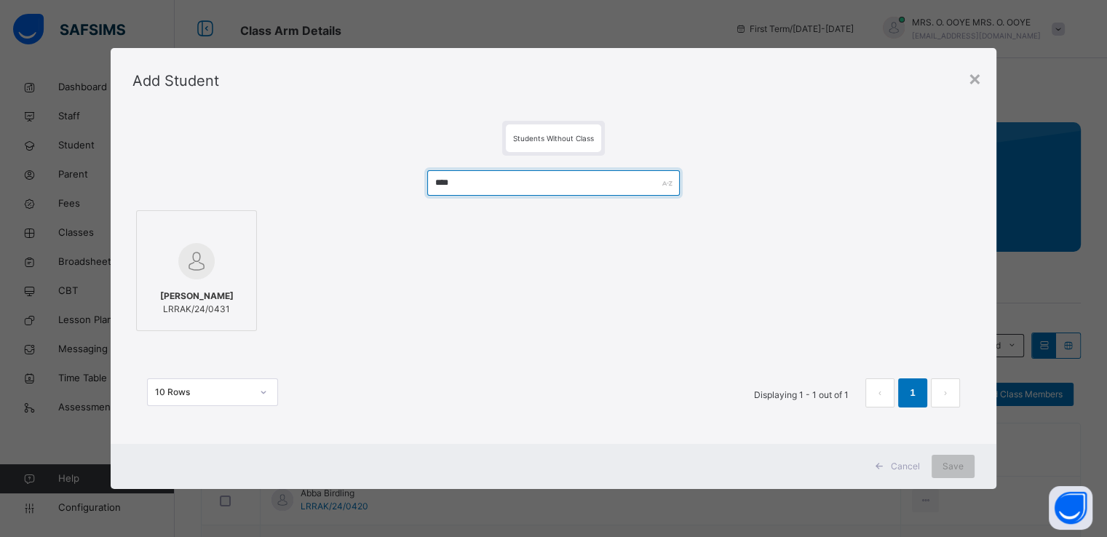
type input "****"
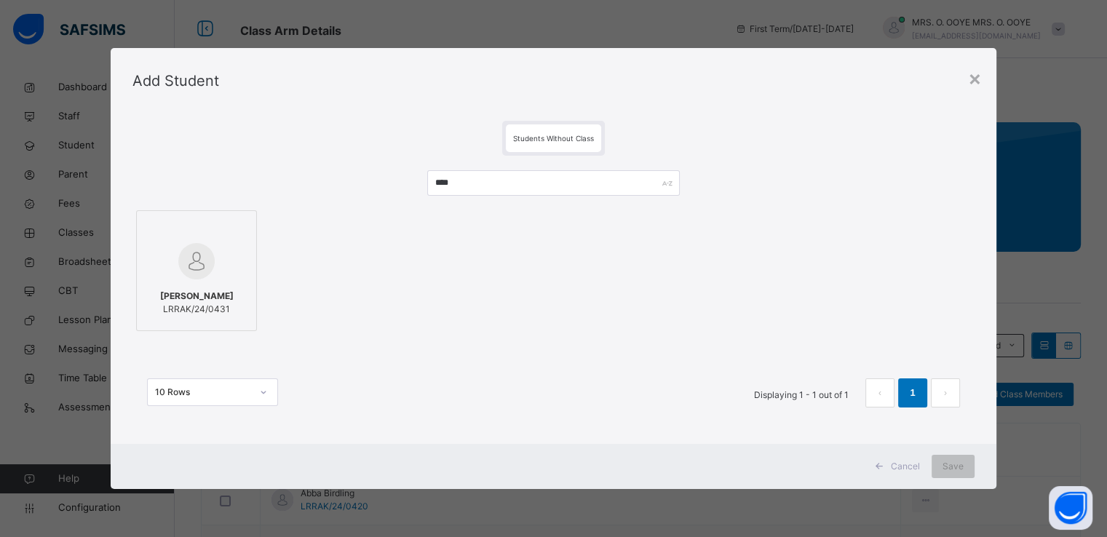
click at [218, 252] on div at bounding box center [196, 261] width 105 height 42
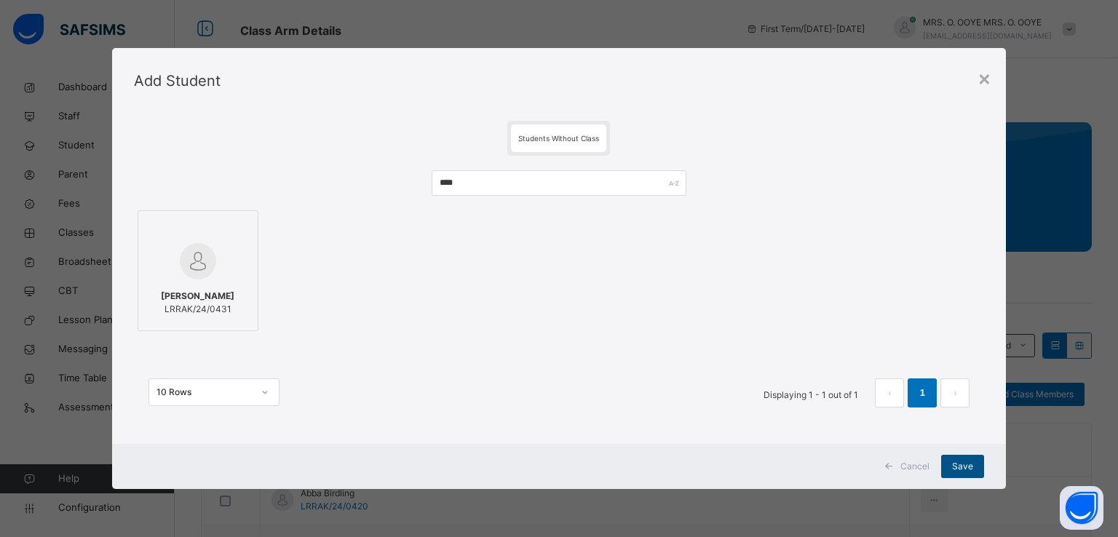
click at [965, 470] on span "Save" at bounding box center [962, 466] width 21 height 13
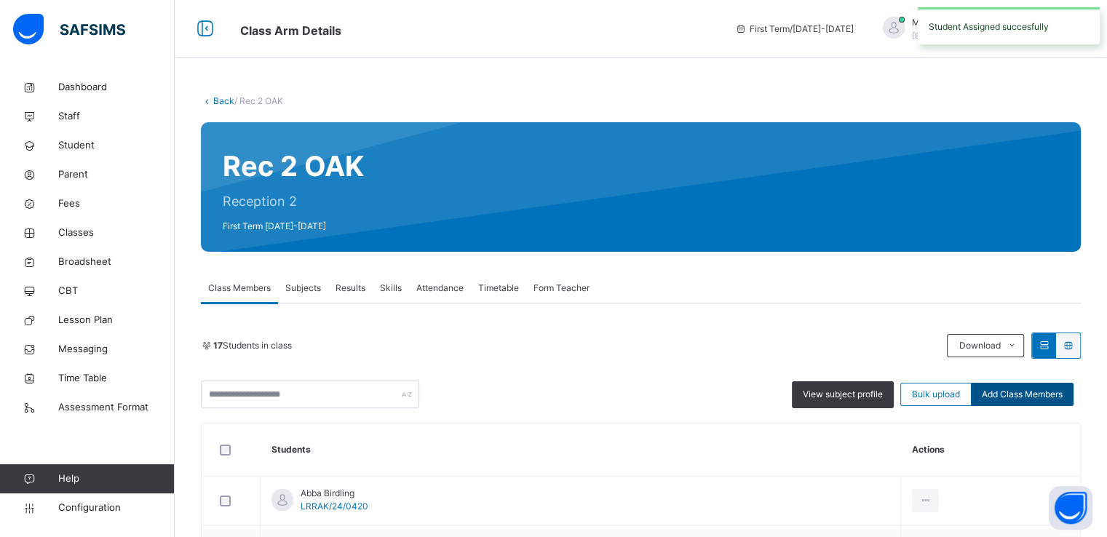
click at [1058, 398] on span "Add Class Members" at bounding box center [1022, 394] width 81 height 13
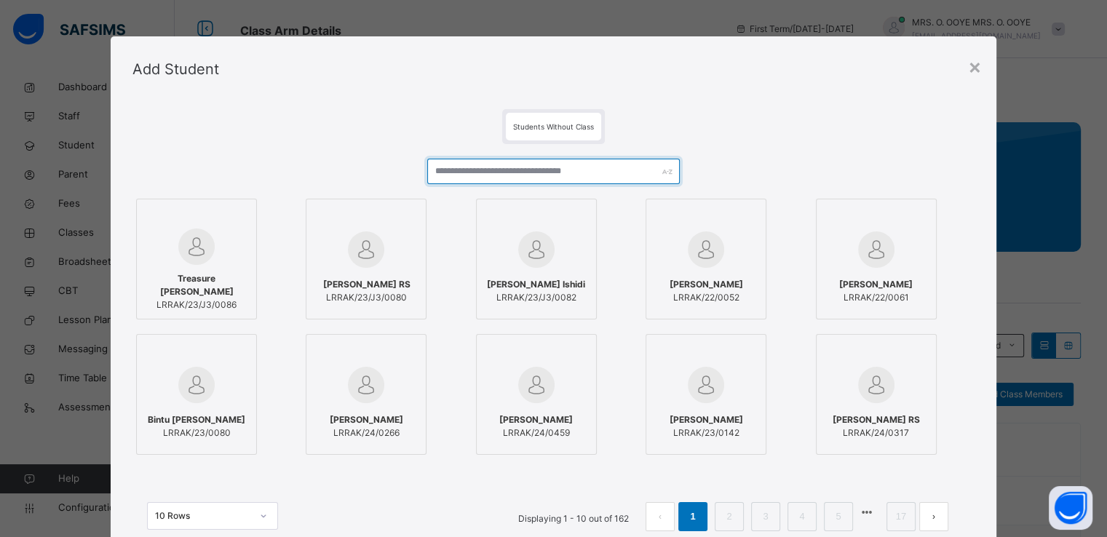
click at [512, 171] on input "text" at bounding box center [553, 171] width 253 height 25
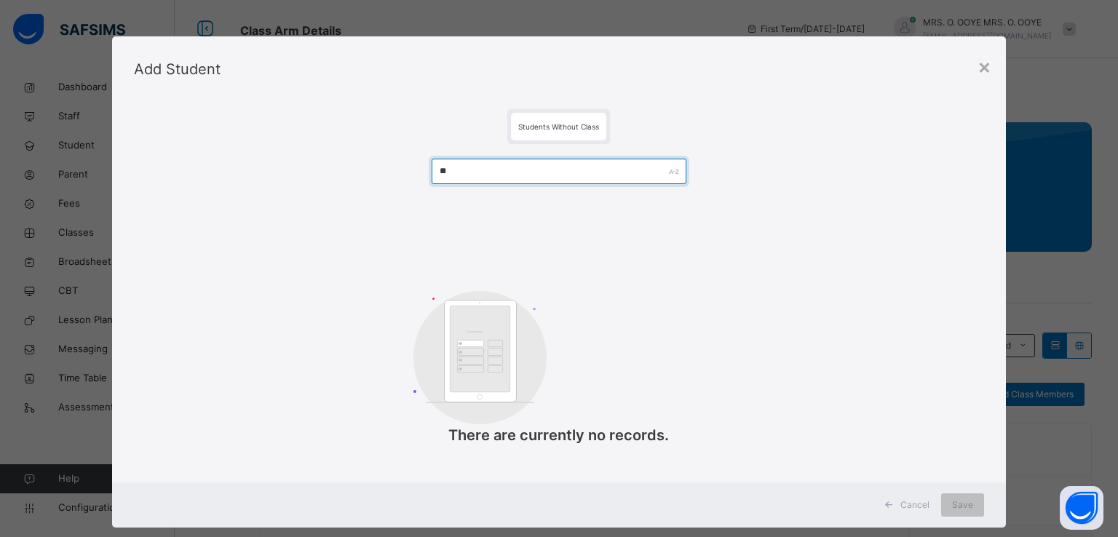
type input "*"
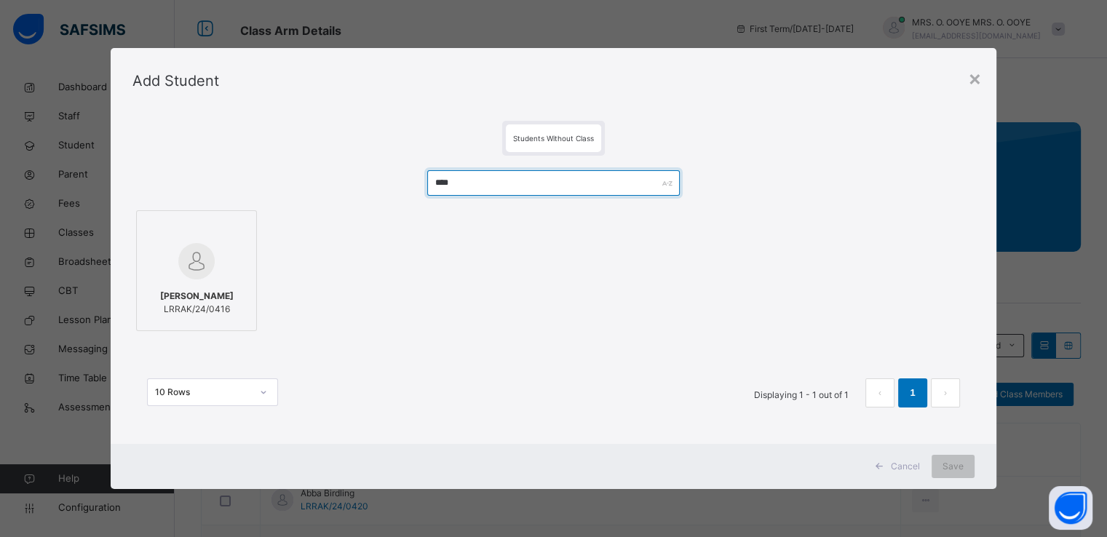
type input "****"
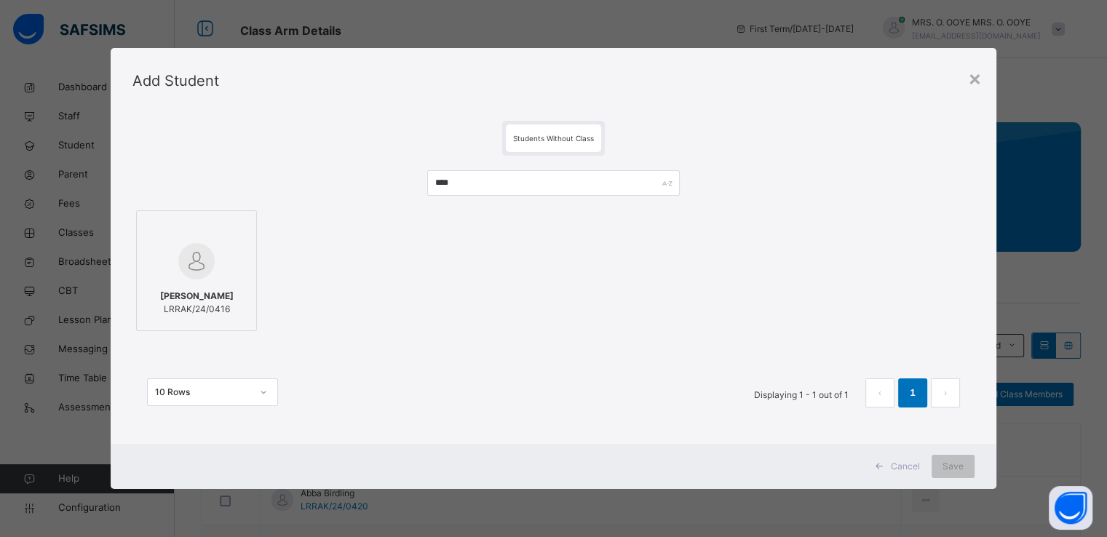
click at [234, 260] on div at bounding box center [196, 261] width 105 height 42
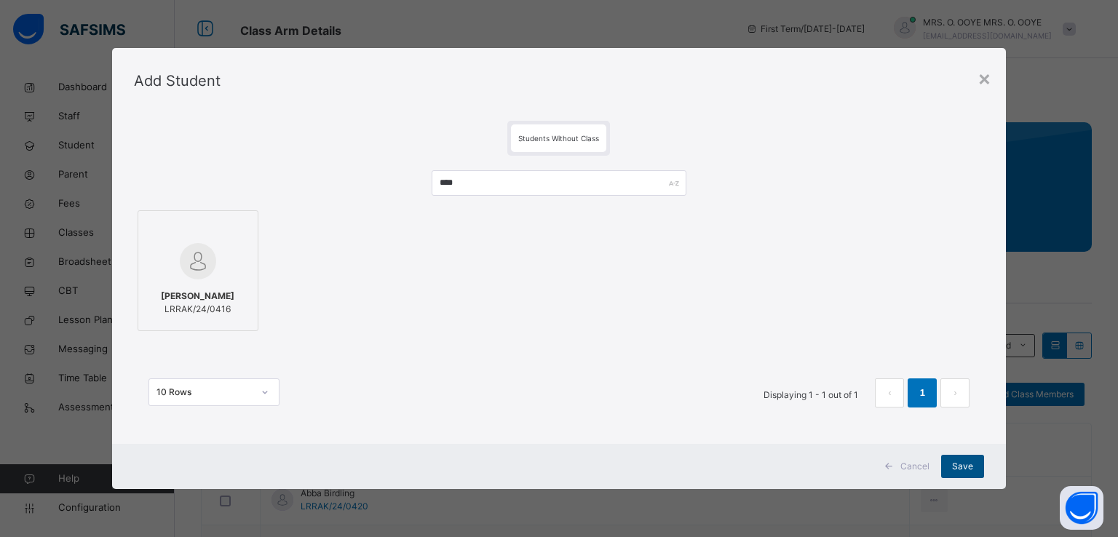
click at [961, 470] on span "Save" at bounding box center [962, 466] width 21 height 13
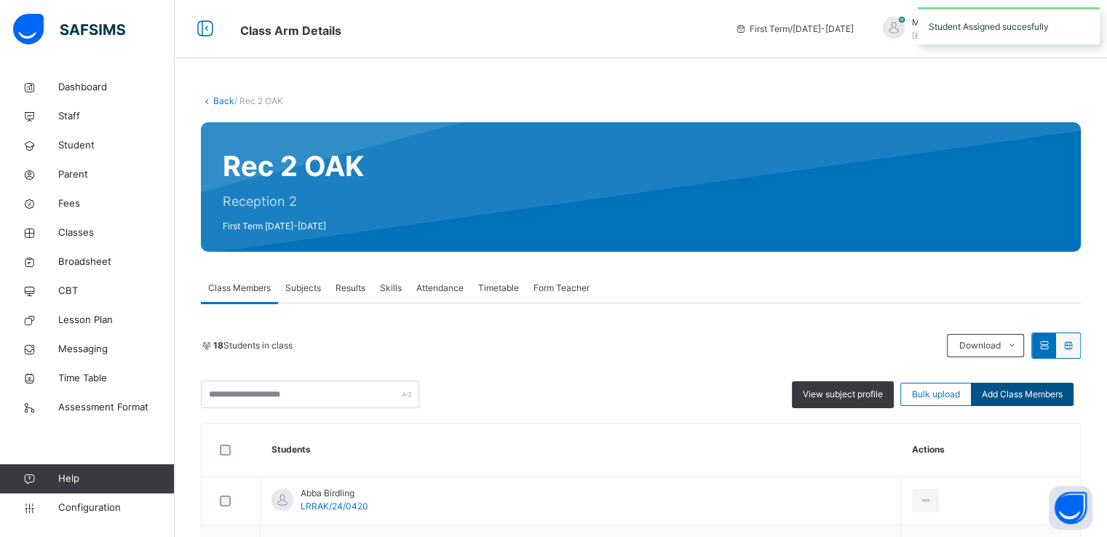
click at [1016, 398] on span "Add Class Members" at bounding box center [1022, 394] width 81 height 13
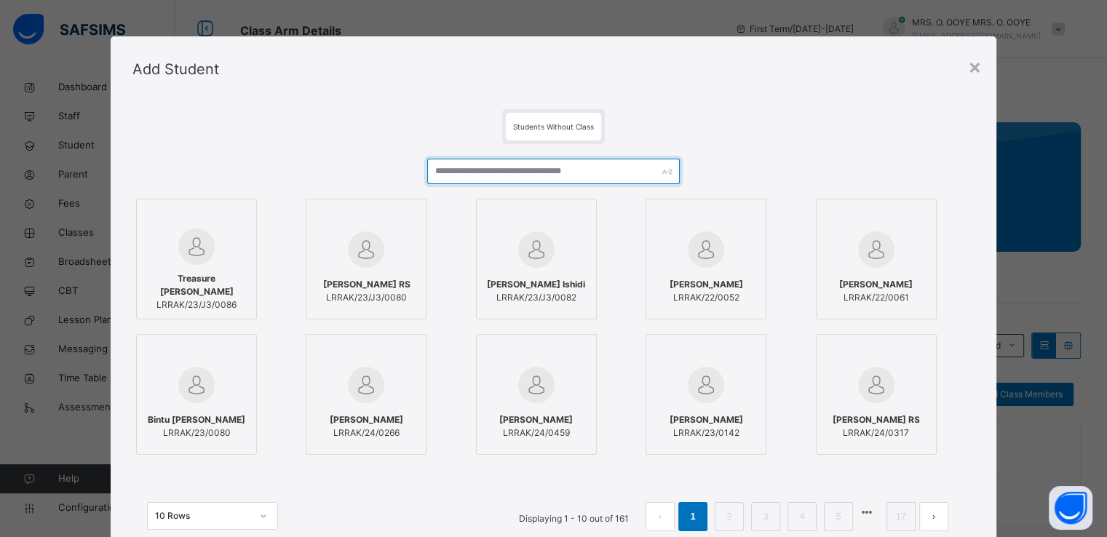
click at [535, 173] on input "text" at bounding box center [553, 171] width 253 height 25
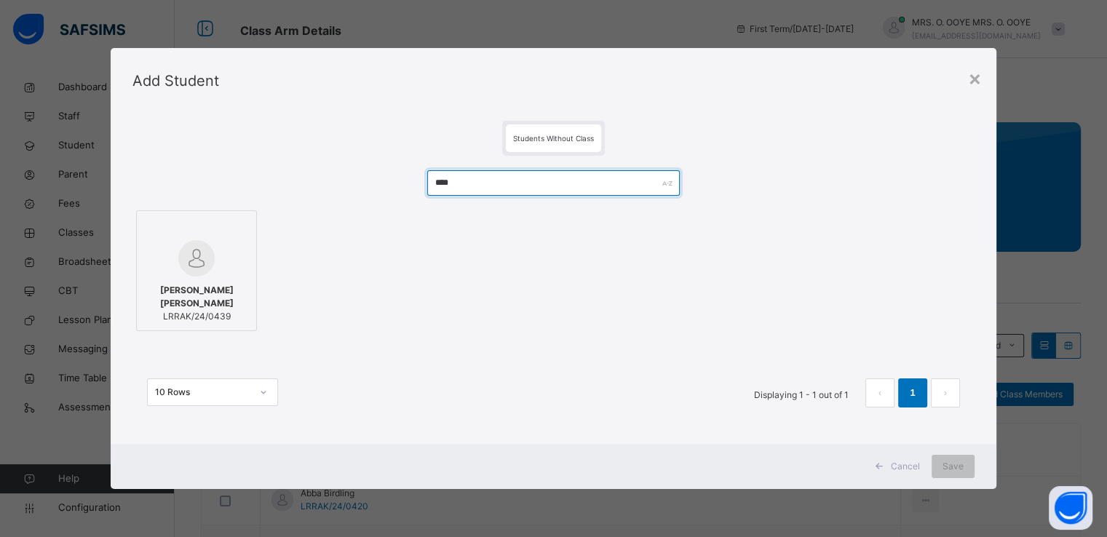
type input "****"
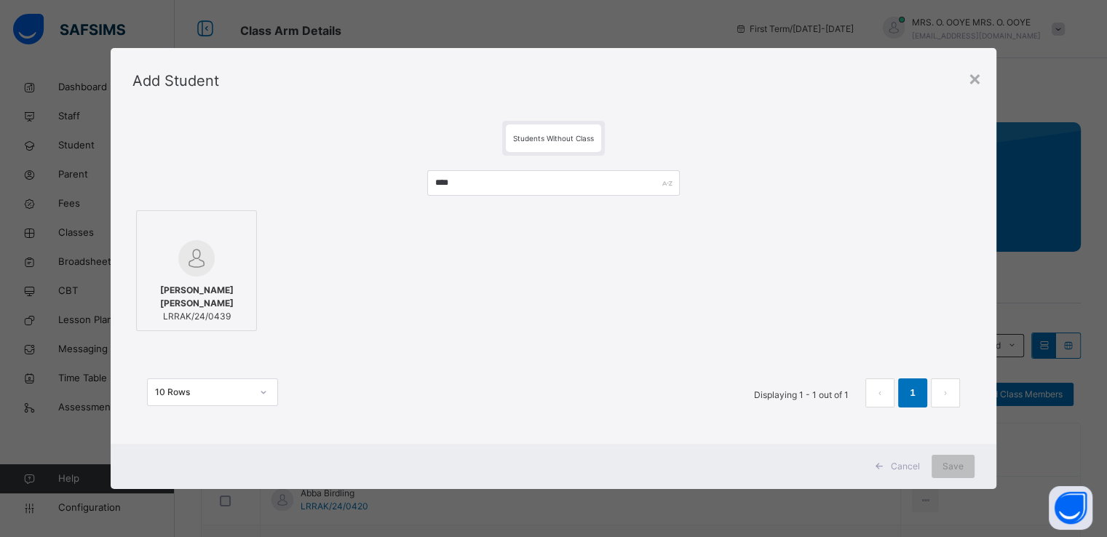
click at [206, 245] on img at bounding box center [196, 258] width 36 height 36
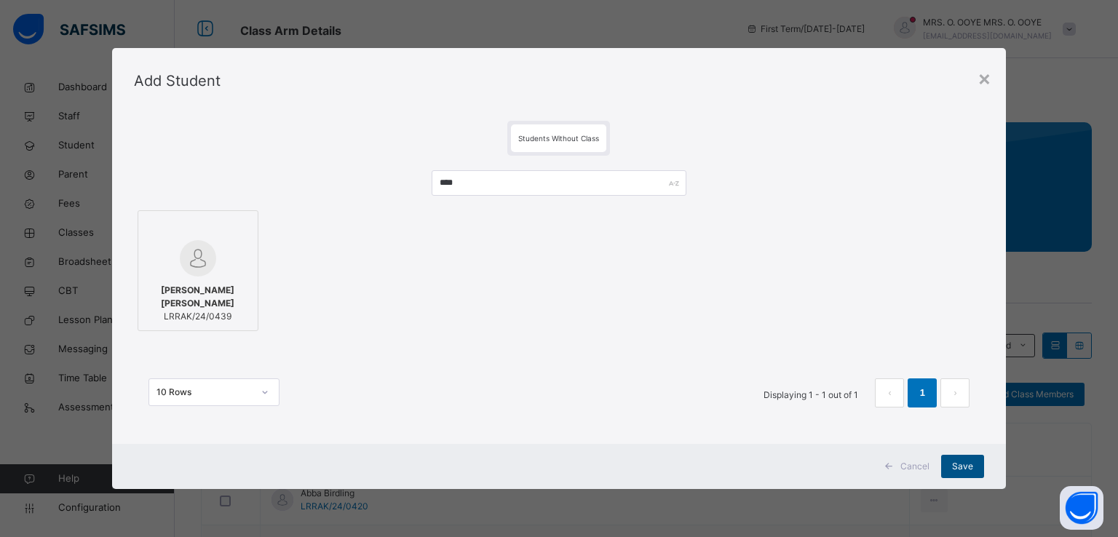
click at [960, 464] on span "Save" at bounding box center [962, 466] width 21 height 13
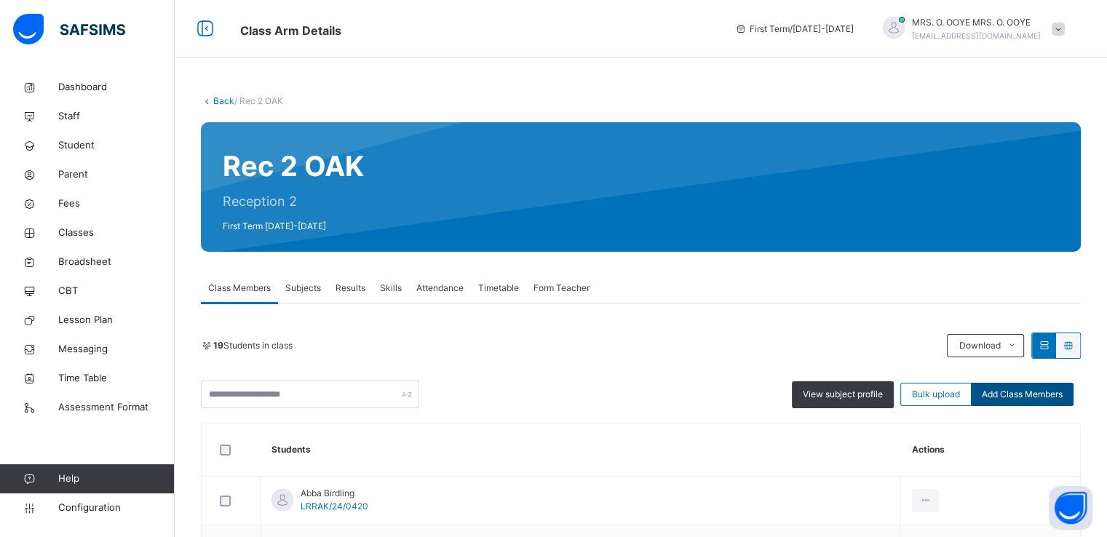
click at [1035, 395] on span "Add Class Members" at bounding box center [1022, 394] width 81 height 13
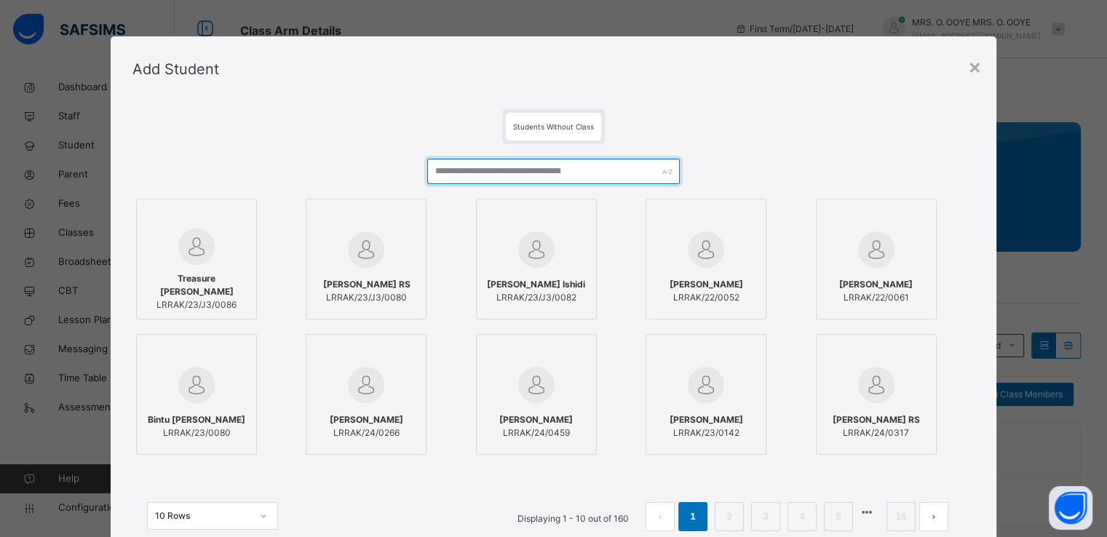
click at [611, 182] on input "text" at bounding box center [553, 171] width 253 height 25
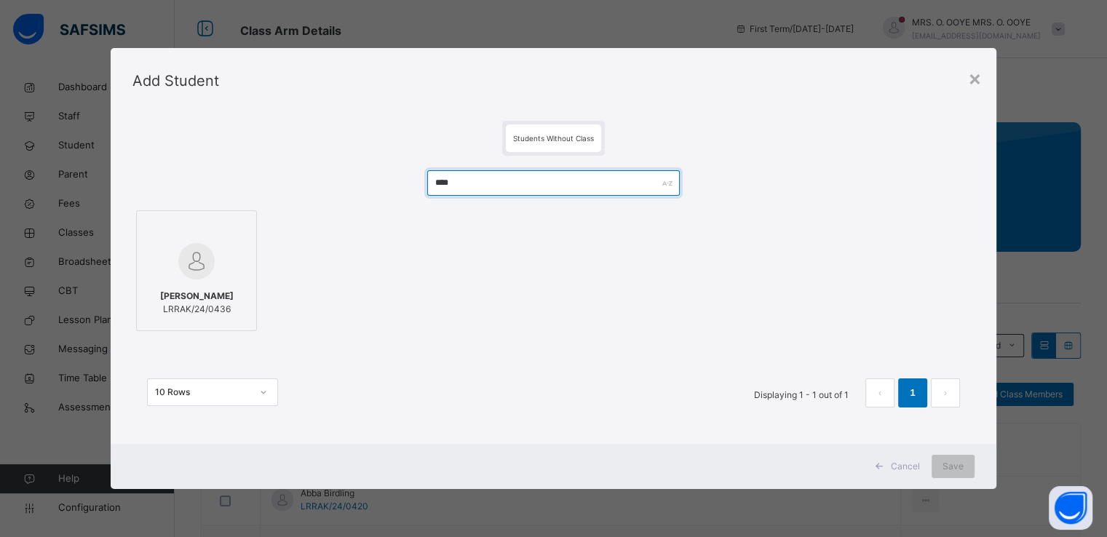
type input "****"
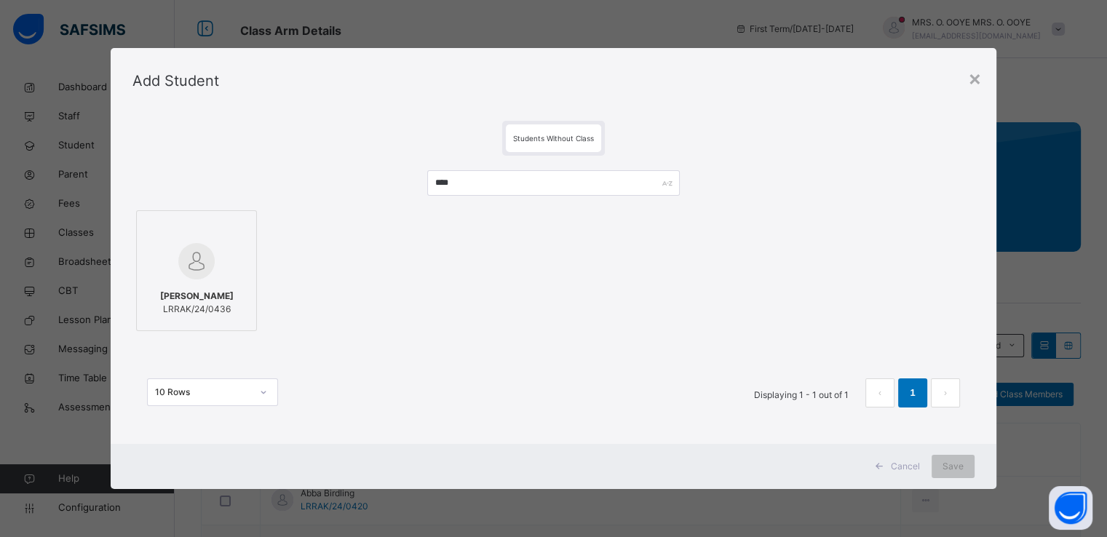
click at [226, 245] on div at bounding box center [196, 261] width 105 height 42
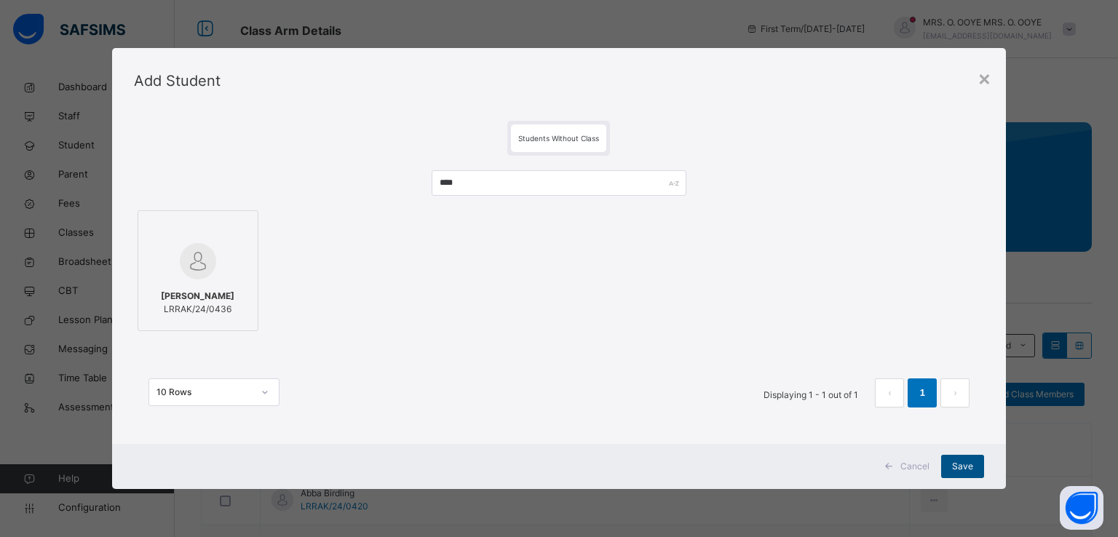
click at [961, 465] on span "Save" at bounding box center [962, 466] width 21 height 13
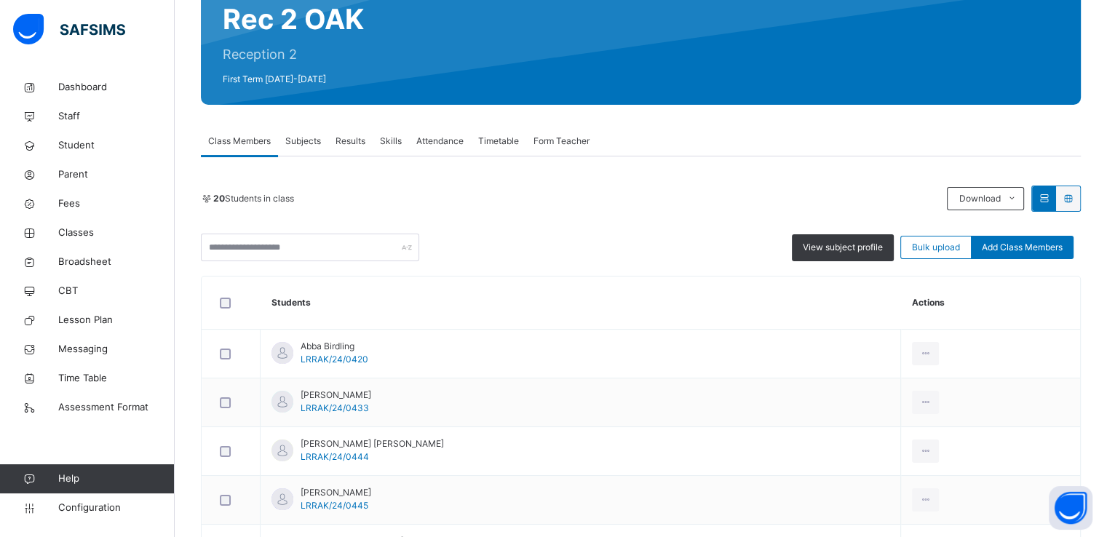
scroll to position [127, 0]
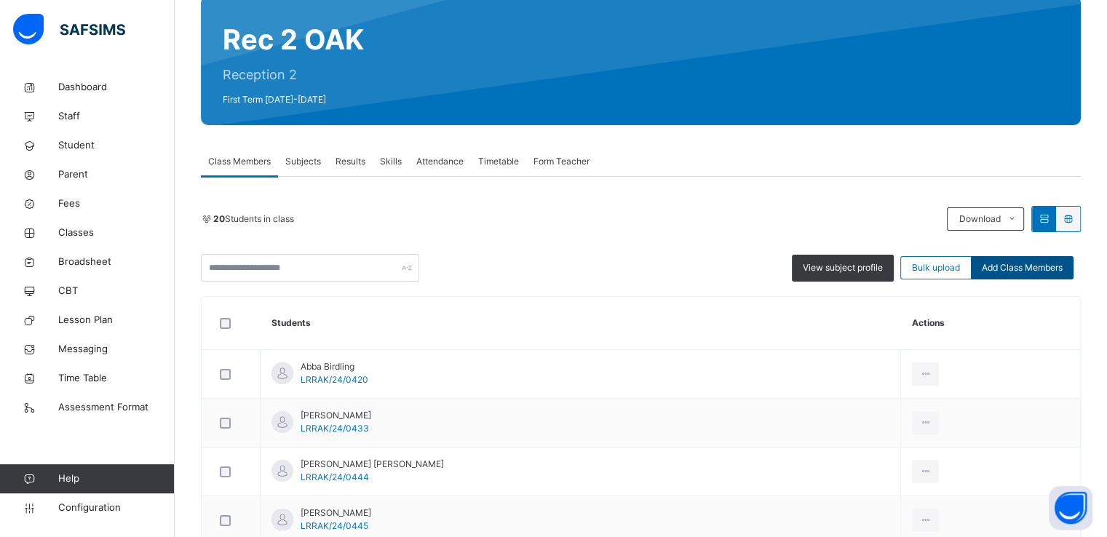
click at [1016, 274] on div "Add Class Members" at bounding box center [1022, 267] width 103 height 23
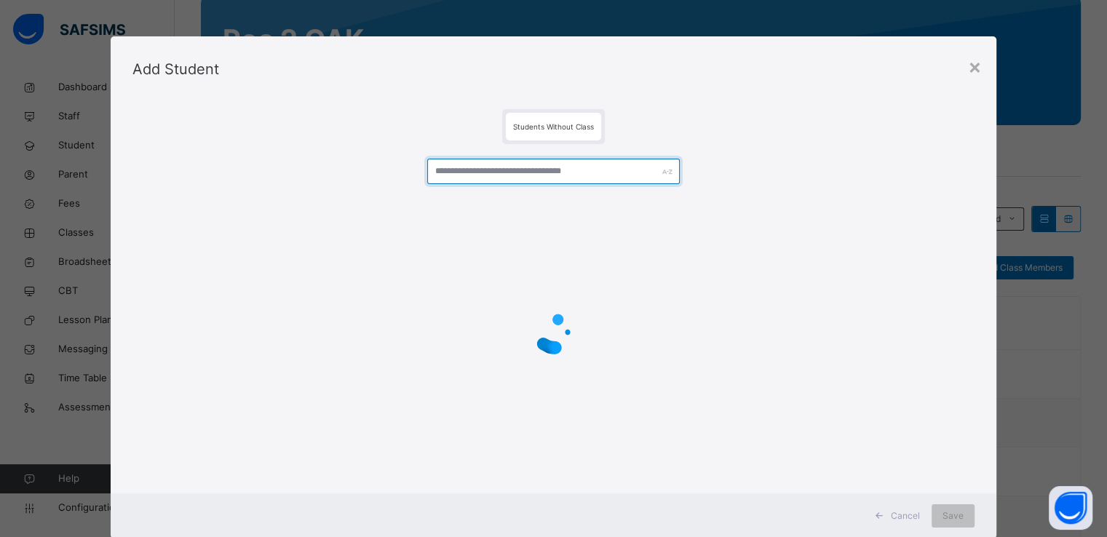
click at [562, 174] on input "text" at bounding box center [553, 171] width 253 height 25
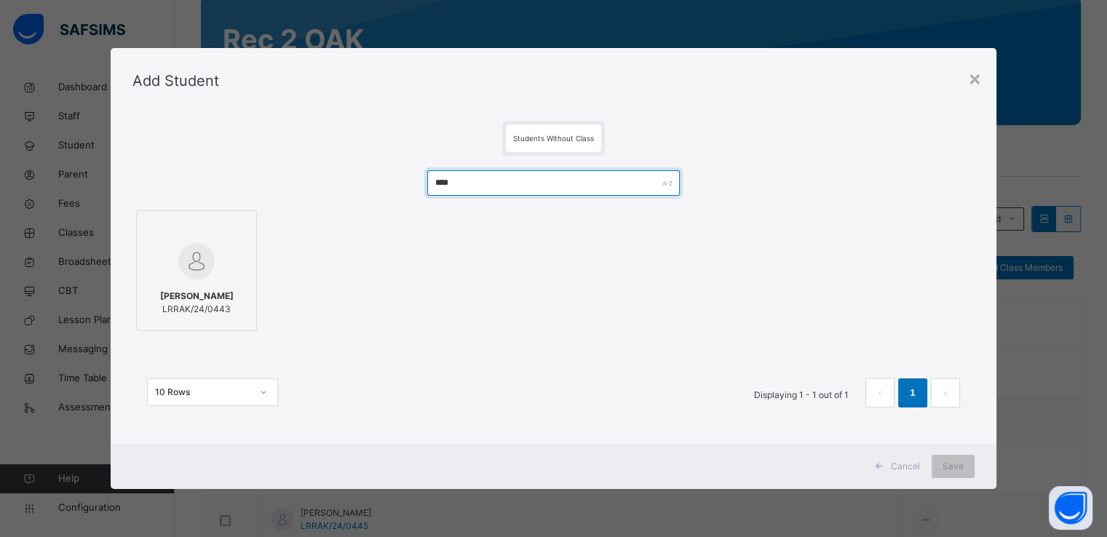
type input "****"
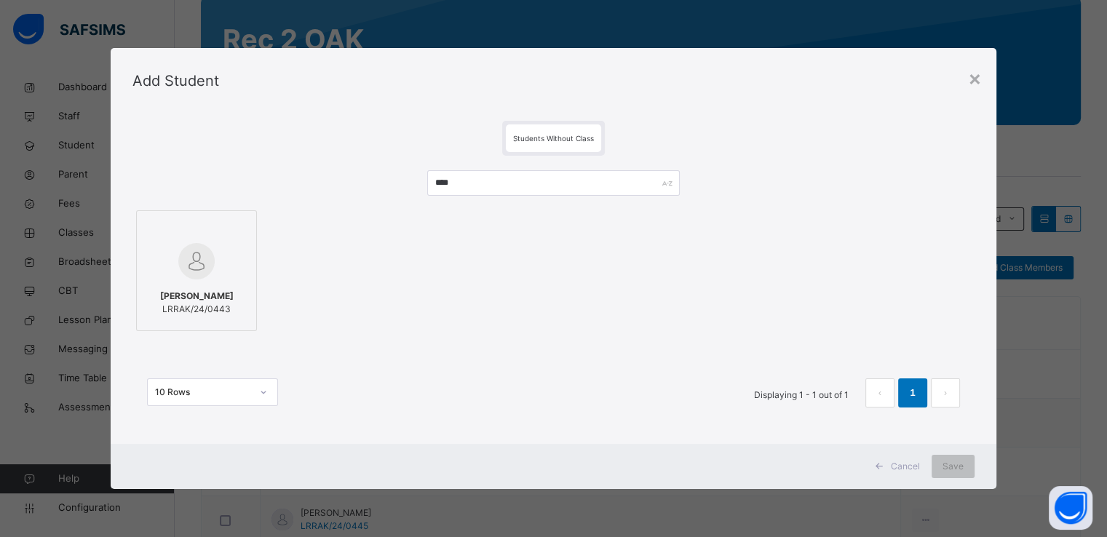
click at [232, 266] on div at bounding box center [196, 261] width 105 height 42
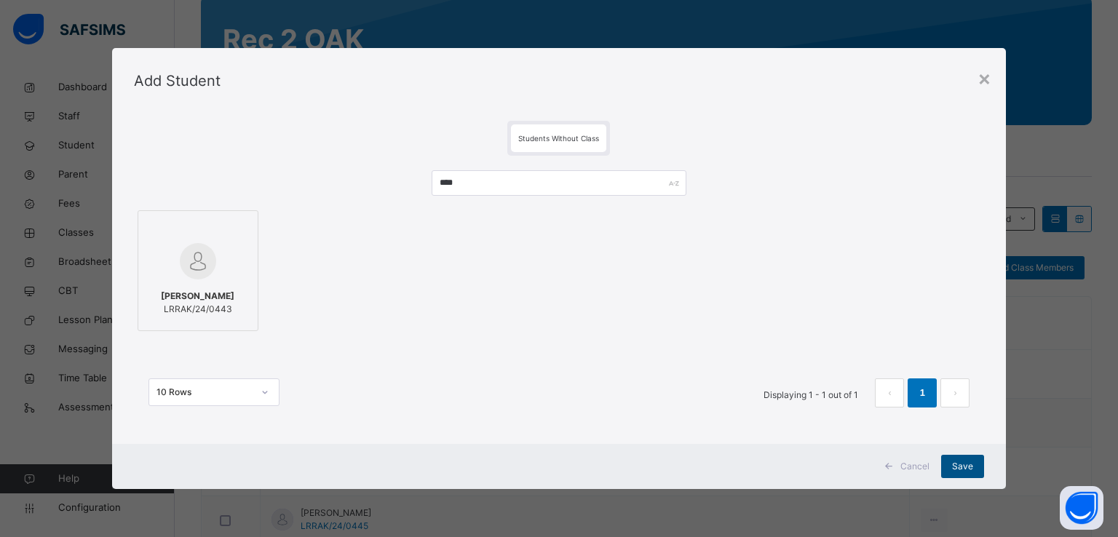
click at [961, 465] on span "Save" at bounding box center [962, 466] width 21 height 13
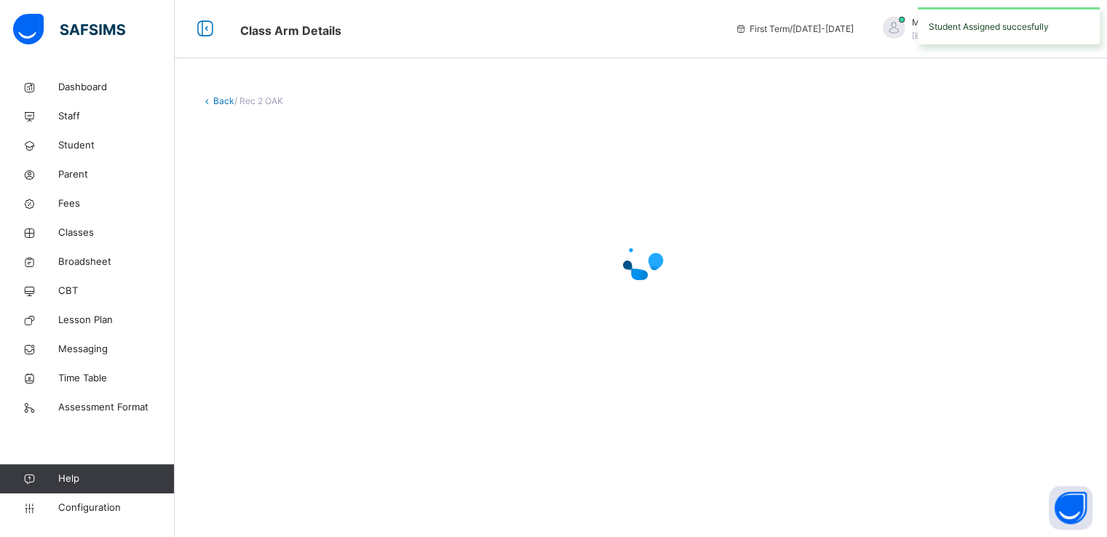
scroll to position [0, 0]
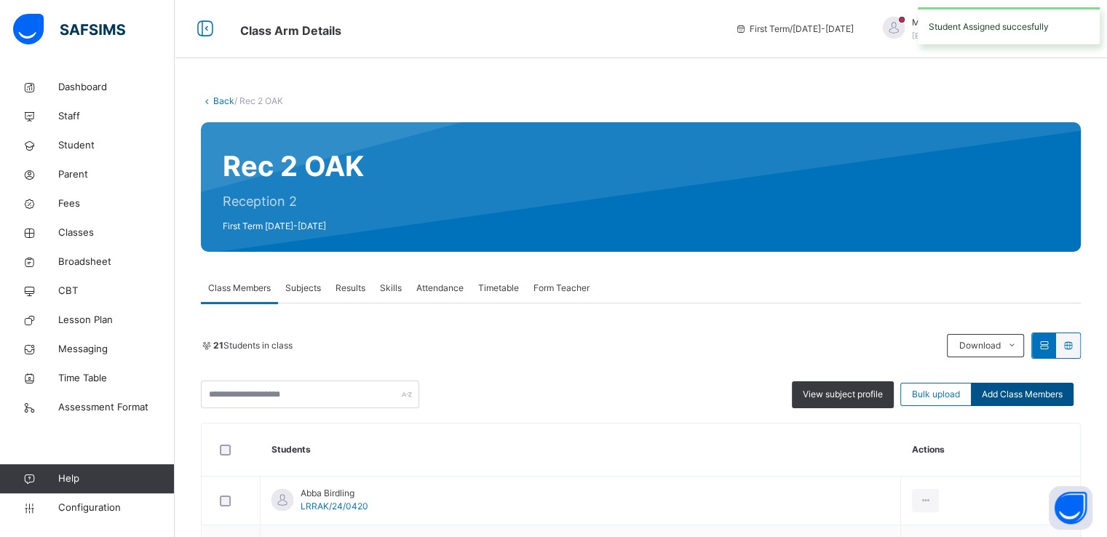
click at [1017, 397] on span "Add Class Members" at bounding box center [1022, 394] width 81 height 13
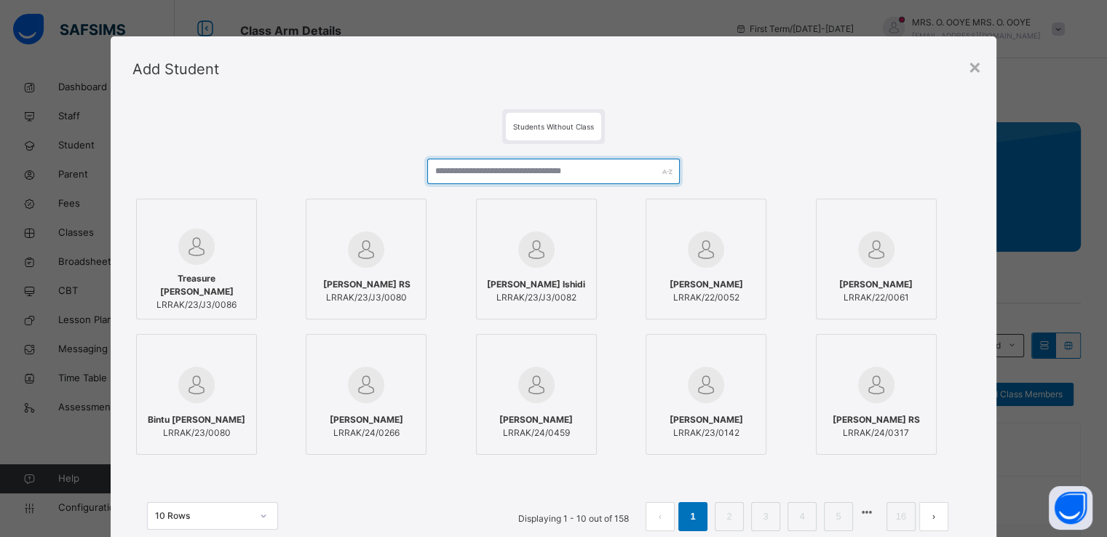
click at [639, 183] on input "text" at bounding box center [553, 171] width 253 height 25
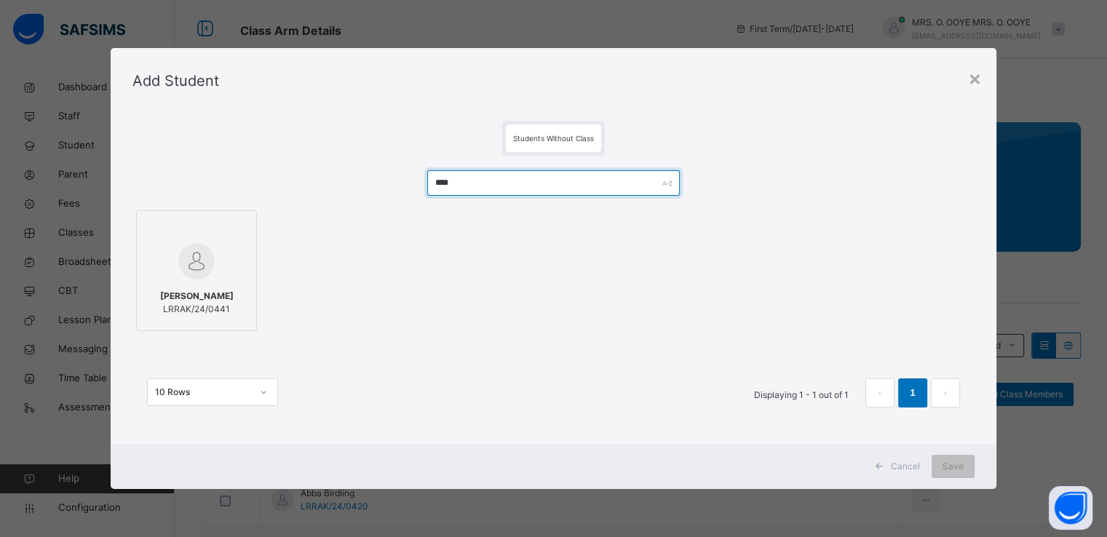
type input "****"
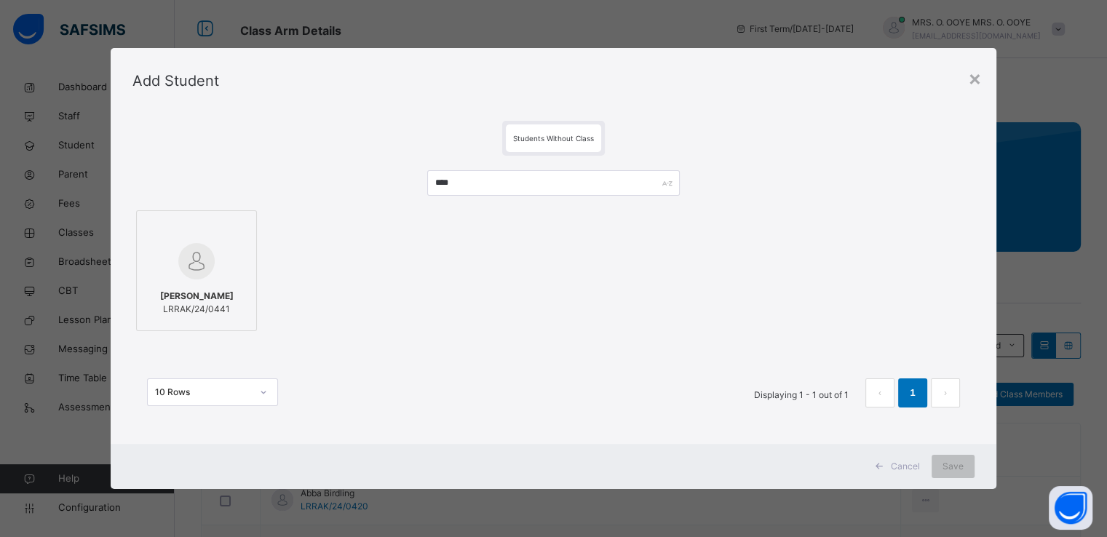
click at [216, 288] on div "Kaitochukwu Ezeabu LRRAK/24/0441" at bounding box center [196, 302] width 105 height 41
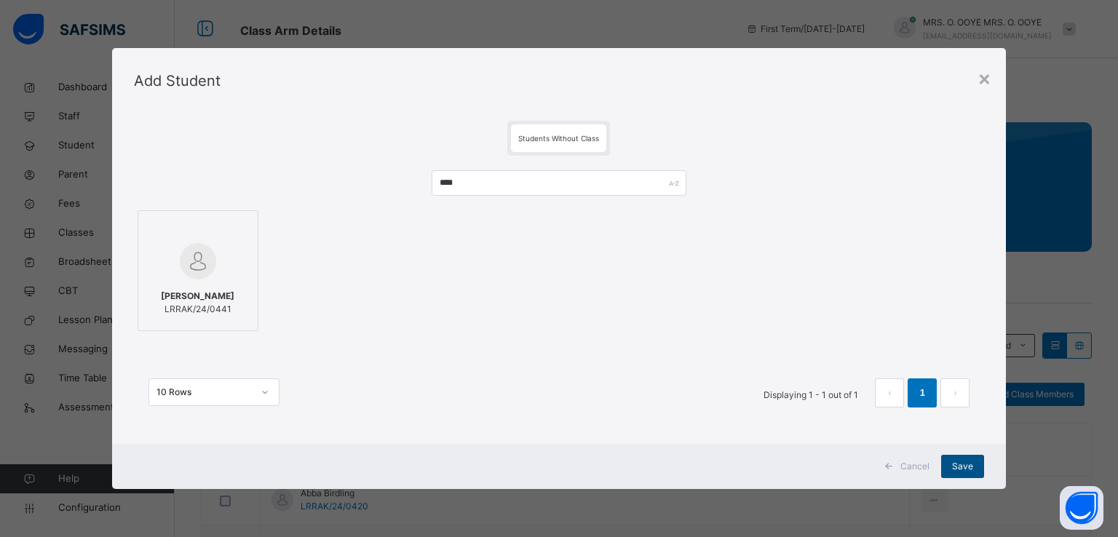
click at [955, 470] on span "Save" at bounding box center [962, 466] width 21 height 13
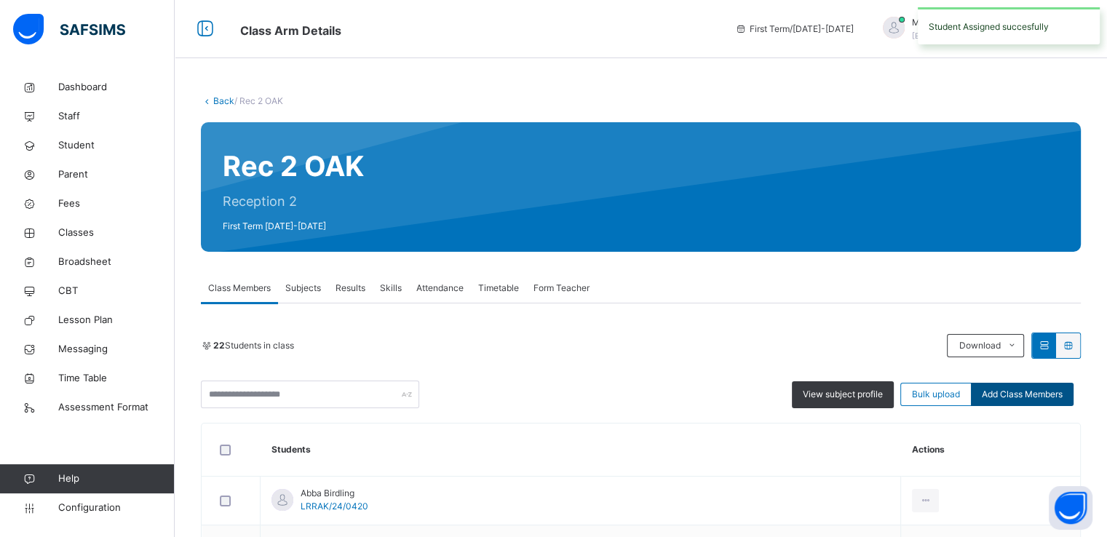
click at [1024, 395] on span "Add Class Members" at bounding box center [1022, 394] width 81 height 13
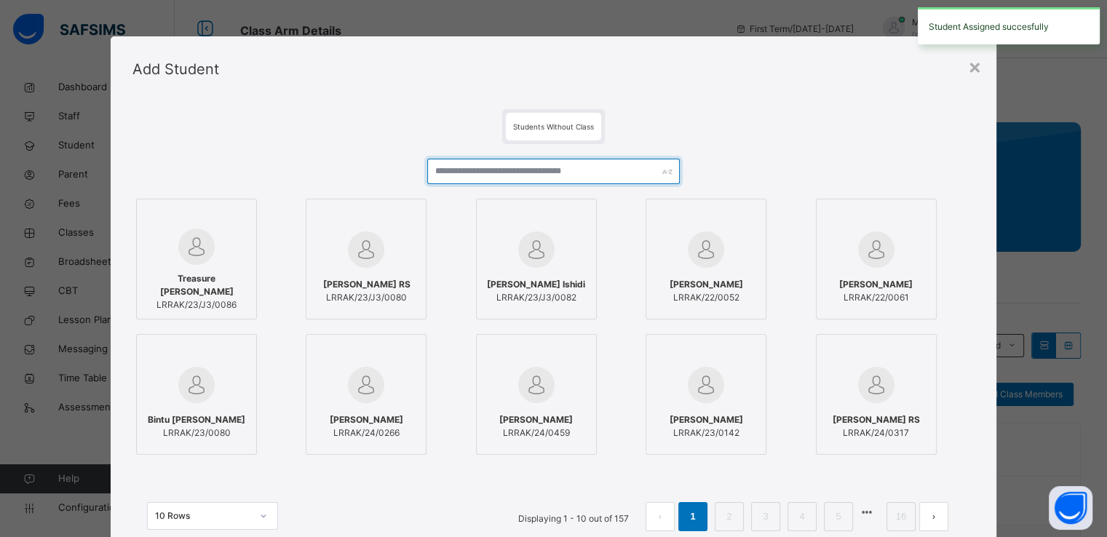
click at [515, 168] on input "text" at bounding box center [553, 171] width 253 height 25
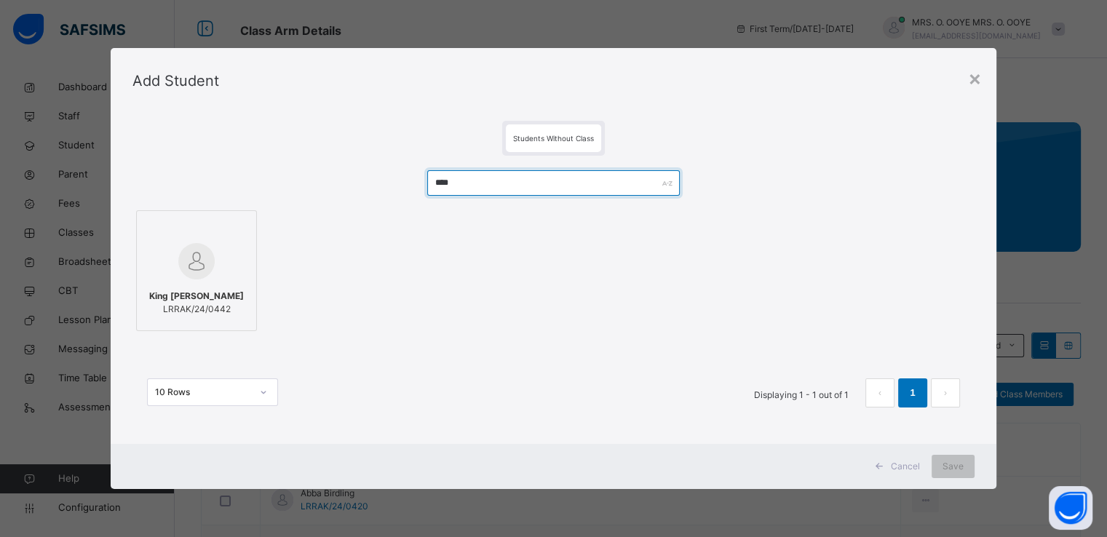
type input "****"
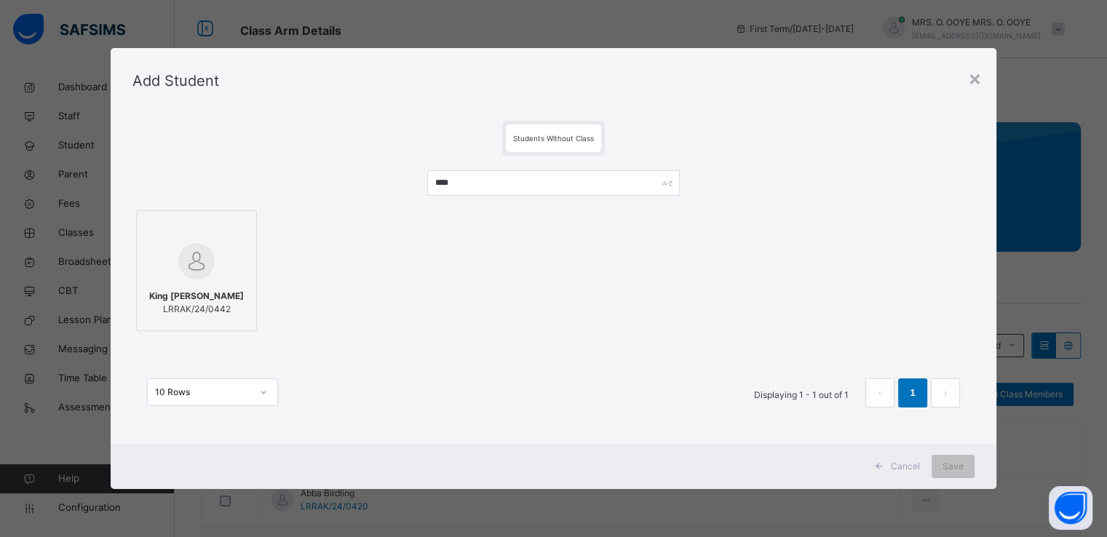
click at [208, 272] on img at bounding box center [196, 261] width 36 height 36
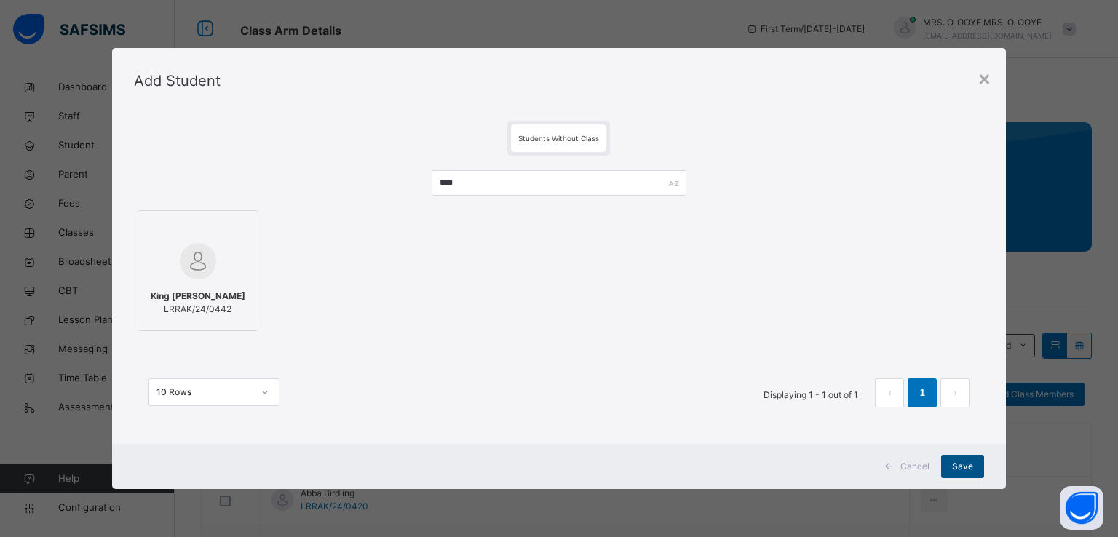
click at [958, 468] on span "Save" at bounding box center [962, 466] width 21 height 13
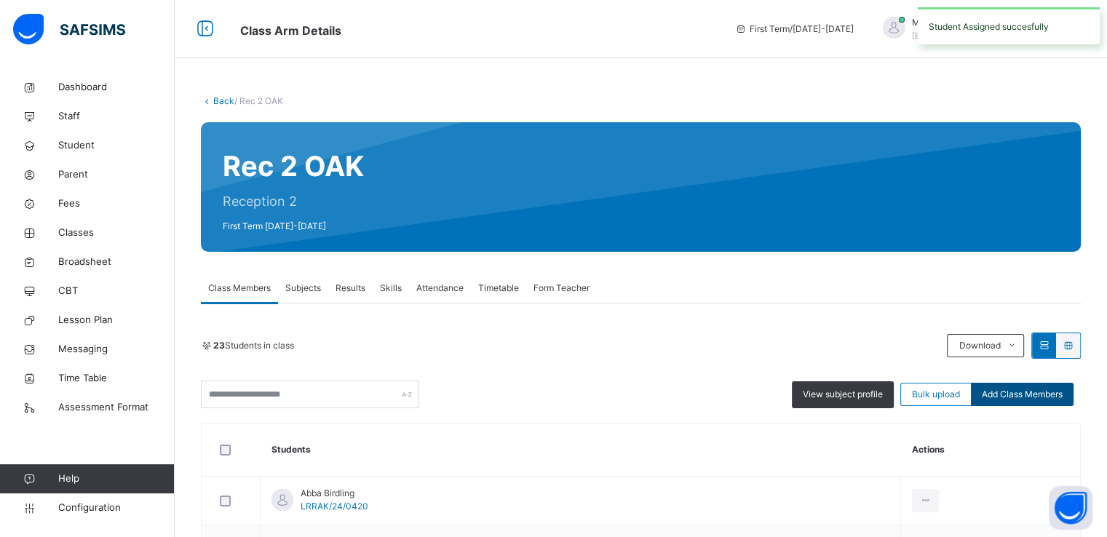
click at [1038, 395] on span "Add Class Members" at bounding box center [1022, 394] width 81 height 13
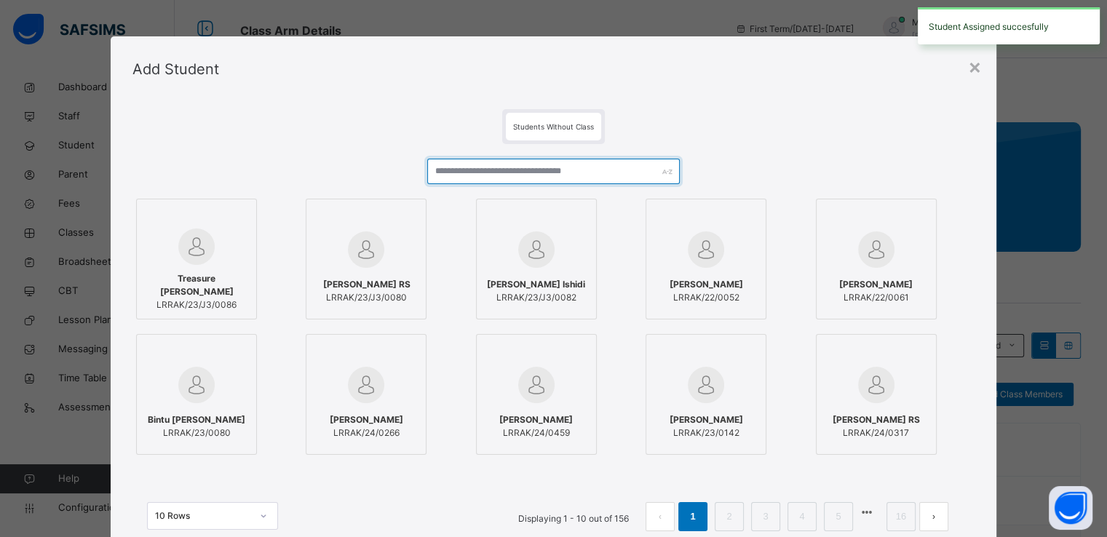
click at [552, 181] on input "text" at bounding box center [553, 171] width 253 height 25
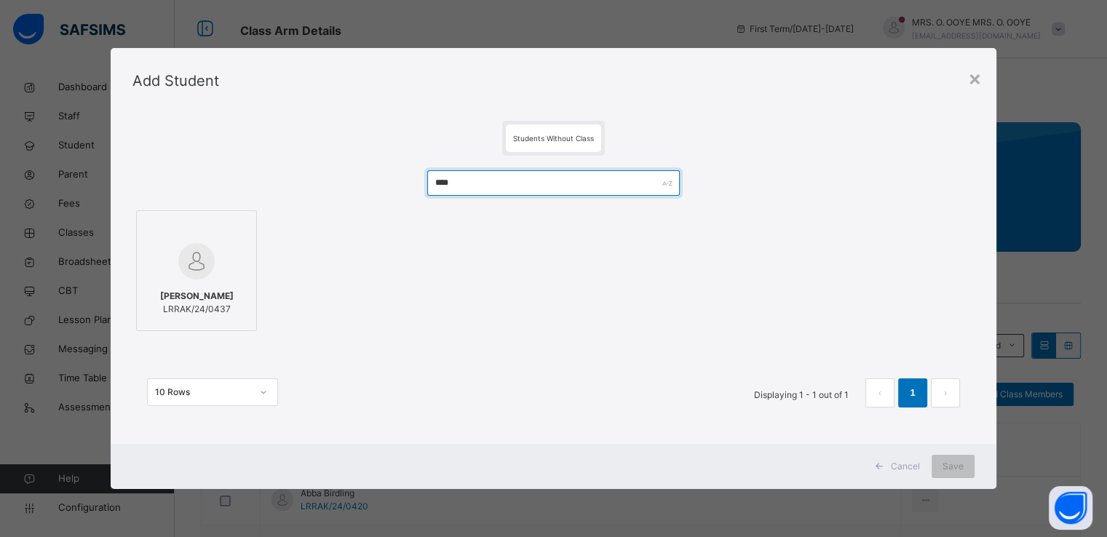
type input "****"
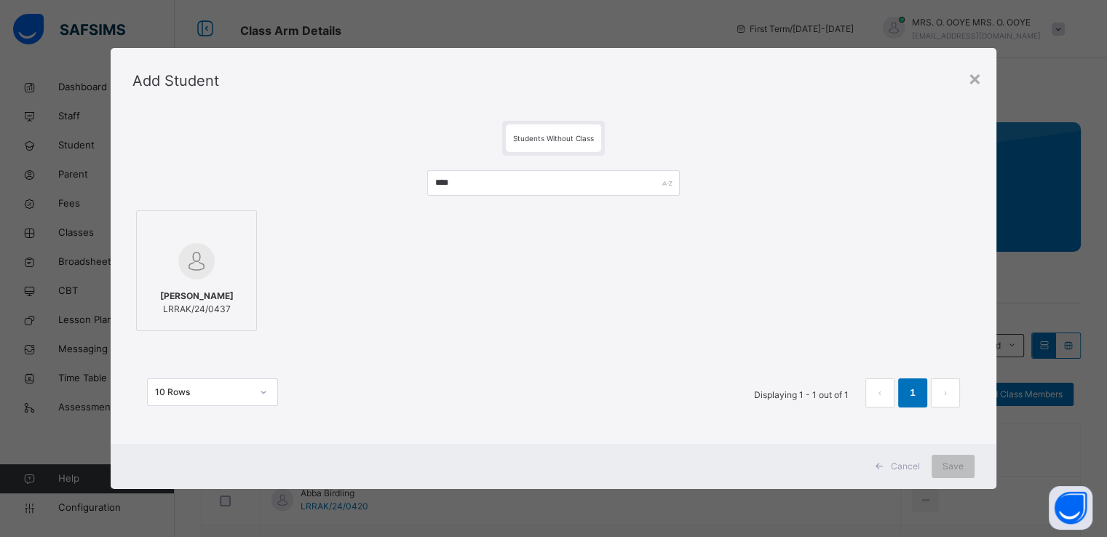
click at [187, 239] on div at bounding box center [196, 229] width 105 height 22
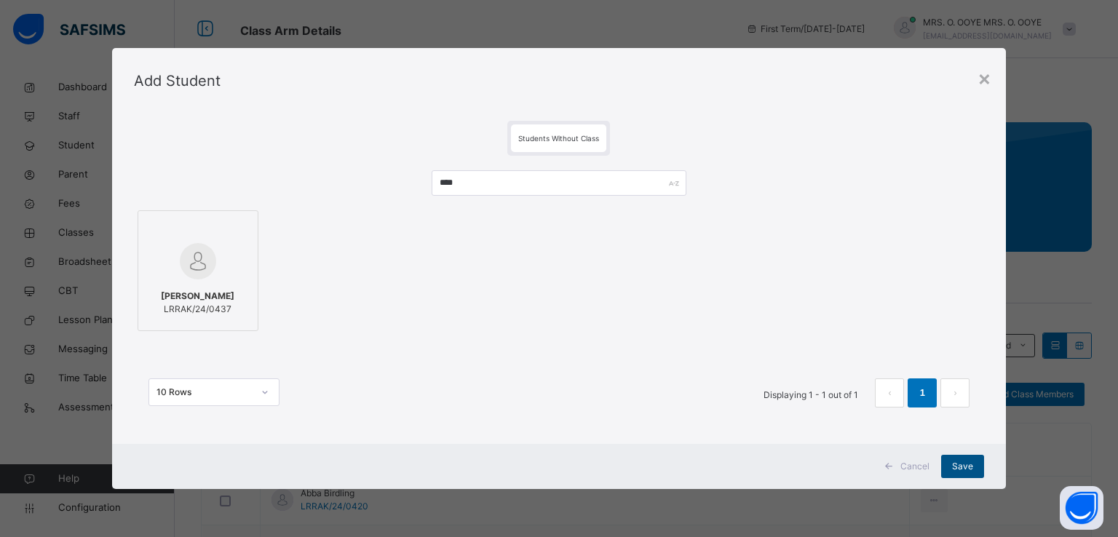
click at [959, 468] on span "Save" at bounding box center [962, 466] width 21 height 13
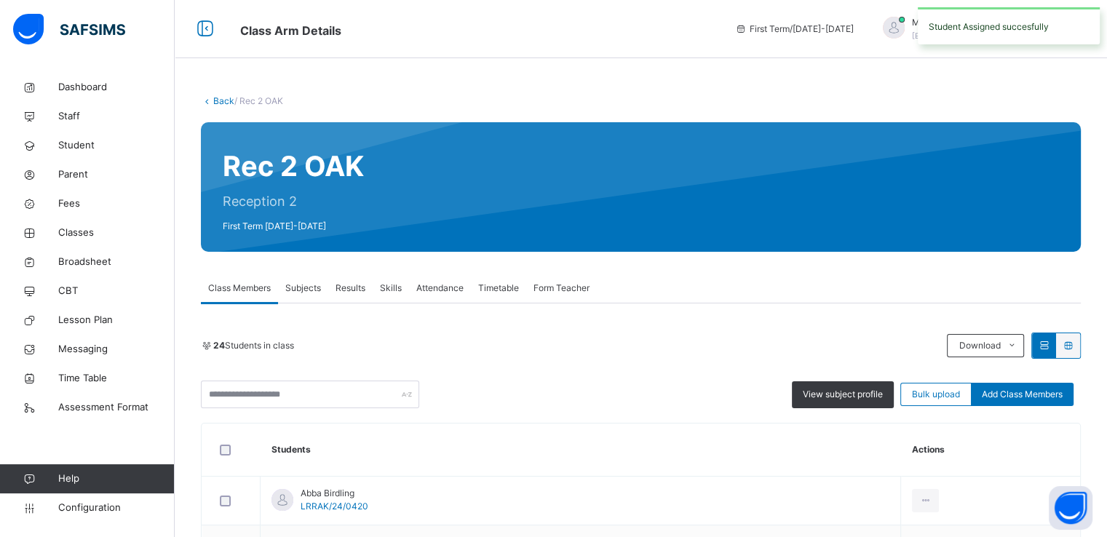
click at [1011, 406] on div "View subject profile Bulk upload Add Class Members" at bounding box center [641, 395] width 880 height 28
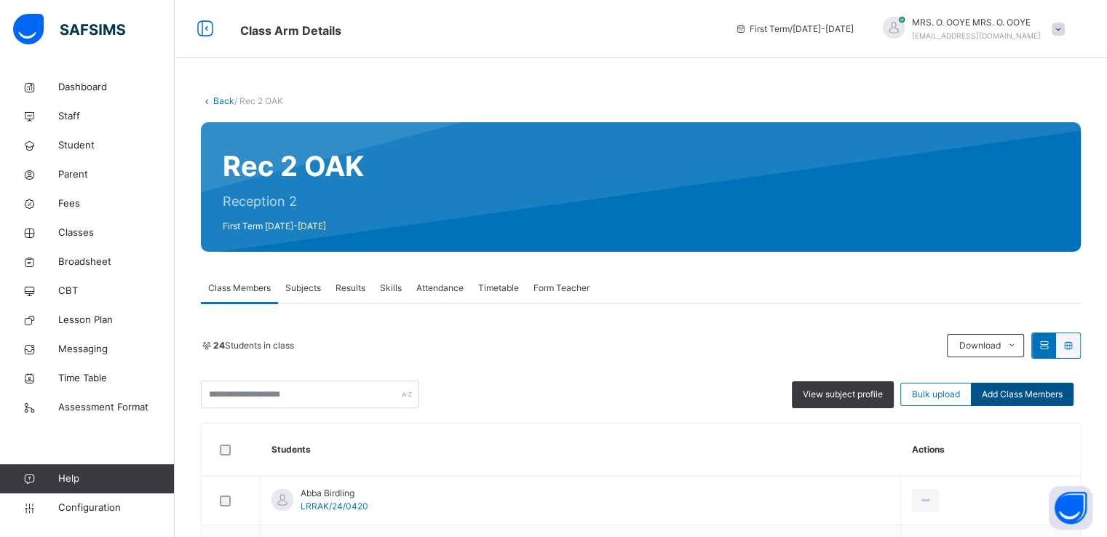
click at [1024, 403] on div "Add Class Members" at bounding box center [1022, 394] width 103 height 23
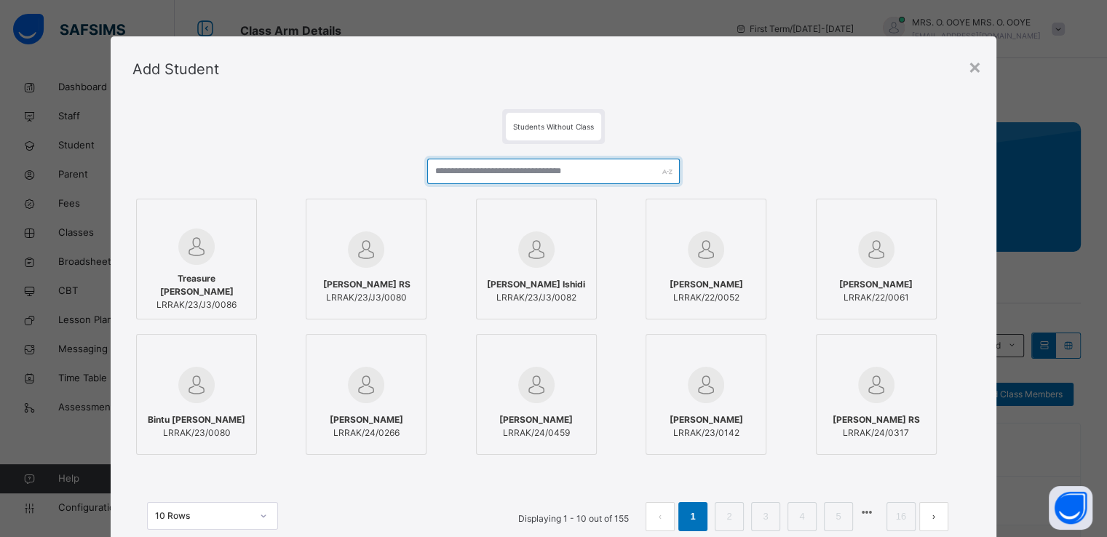
click at [575, 174] on input "text" at bounding box center [553, 171] width 253 height 25
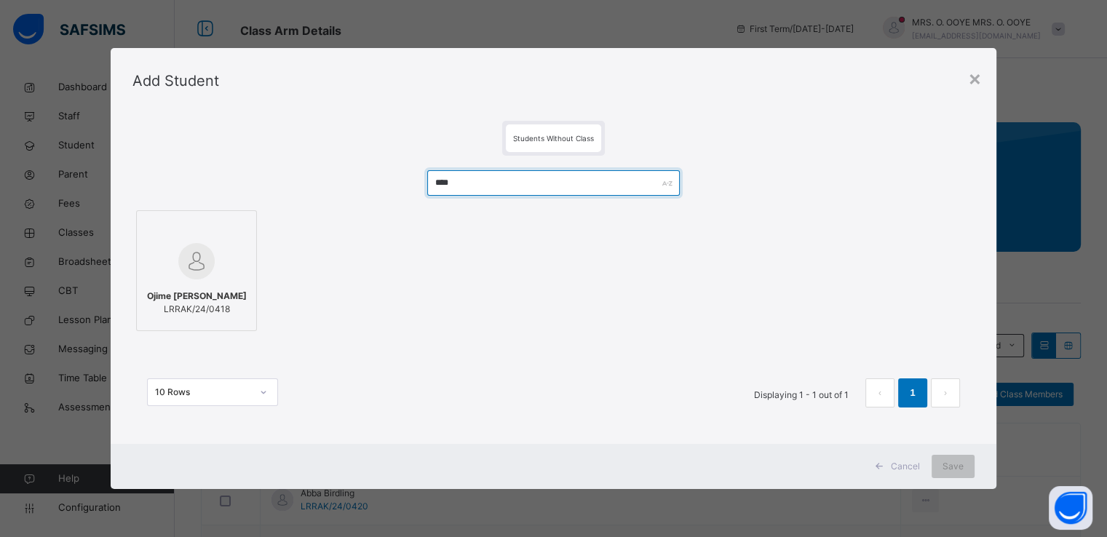
type input "****"
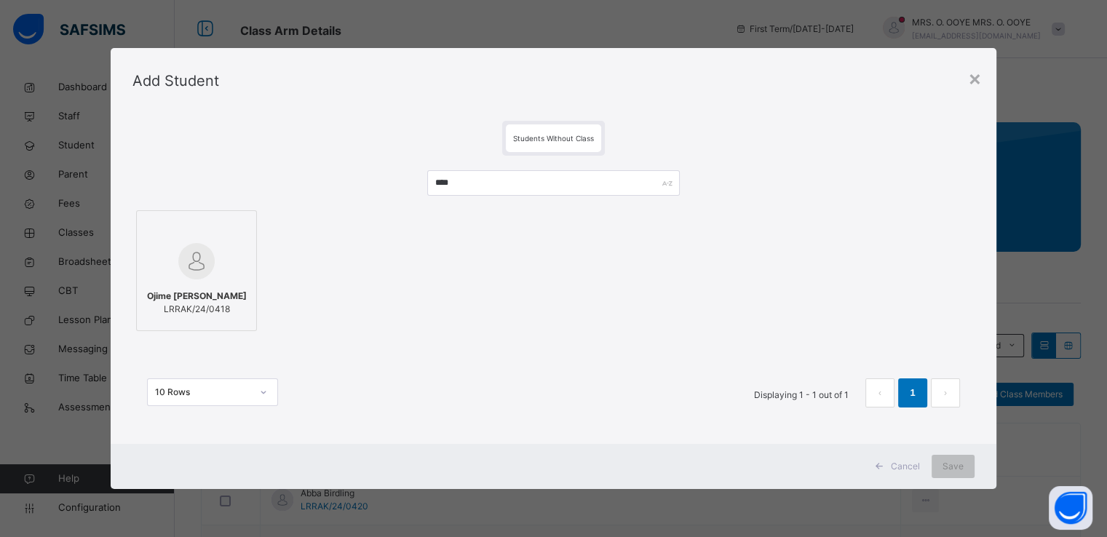
click at [218, 244] on div at bounding box center [196, 261] width 105 height 42
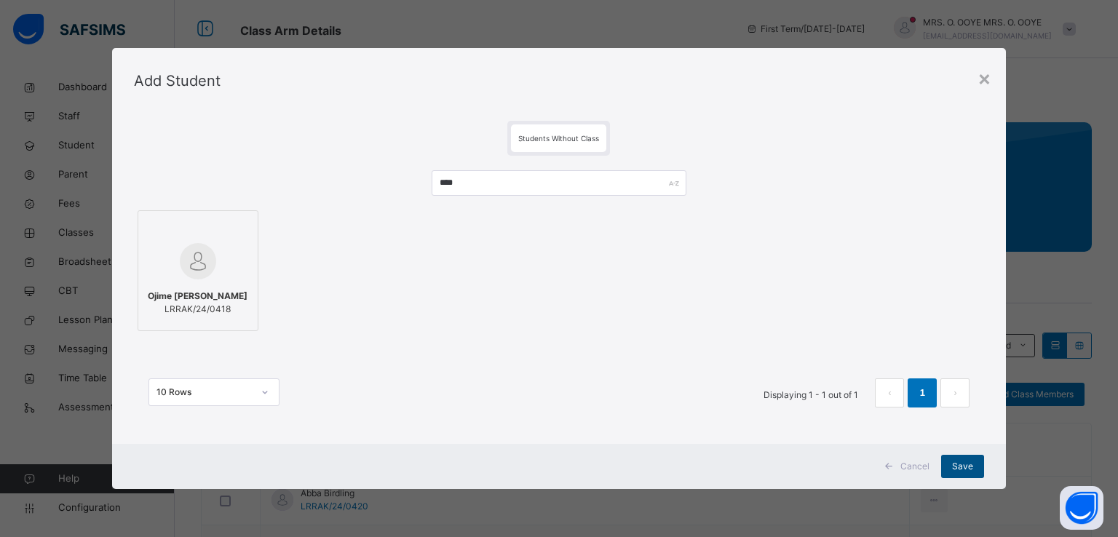
click at [957, 469] on span "Save" at bounding box center [962, 466] width 21 height 13
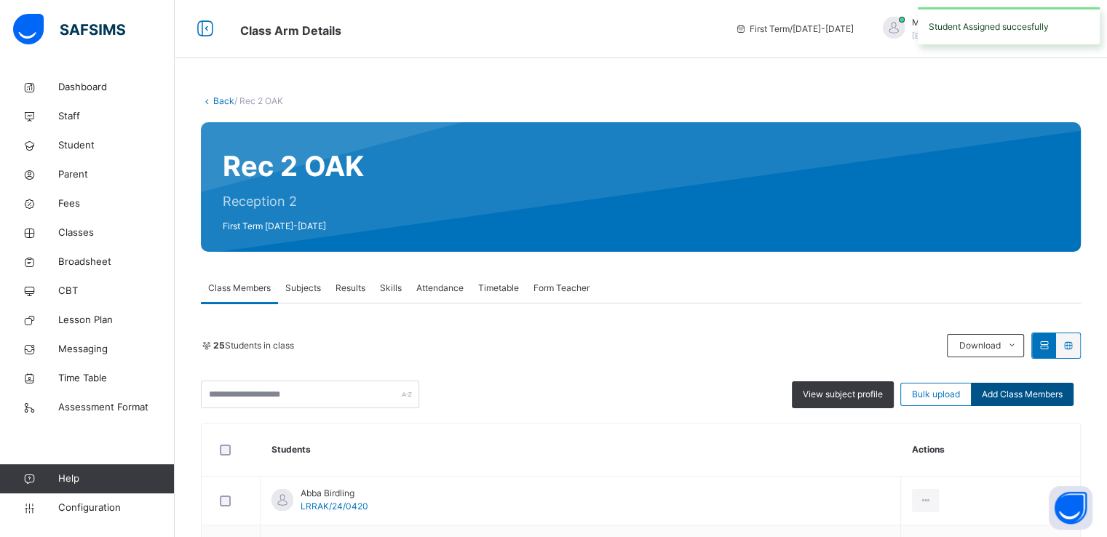
click at [1026, 387] on div "Add Class Members" at bounding box center [1022, 394] width 103 height 23
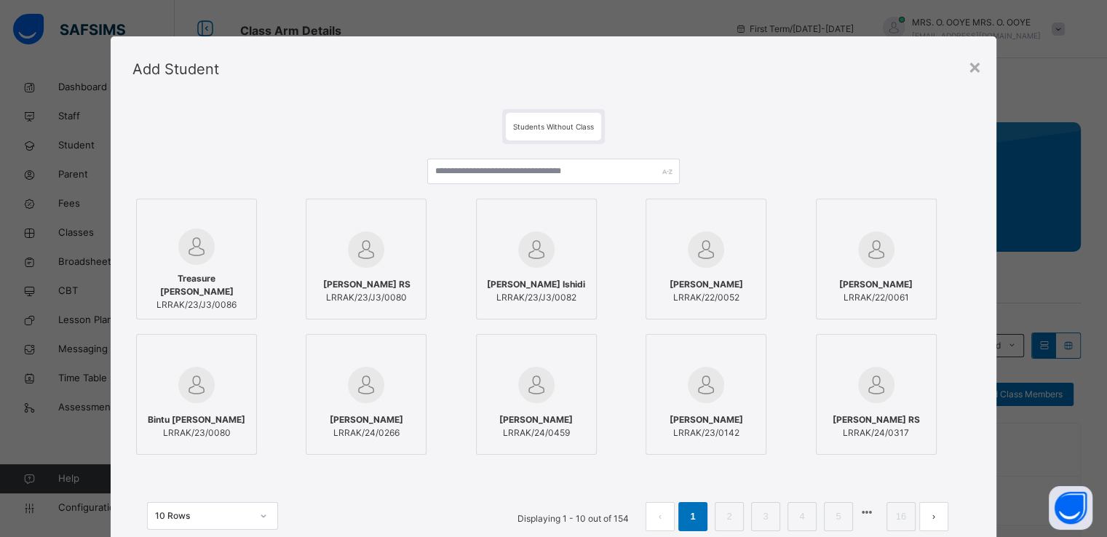
click at [588, 184] on div at bounding box center [553, 177] width 253 height 36
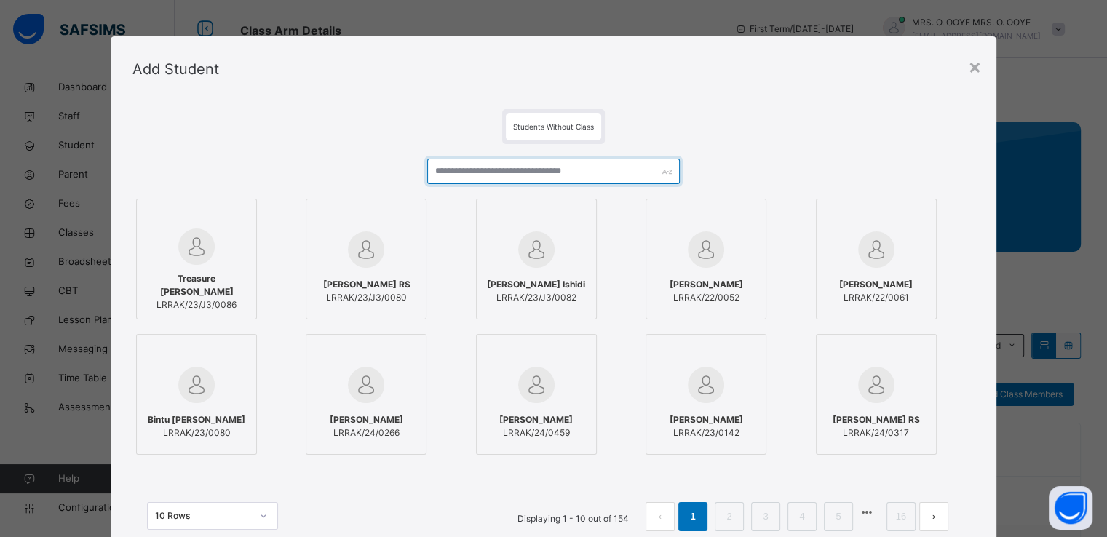
click at [576, 166] on input "text" at bounding box center [553, 171] width 253 height 25
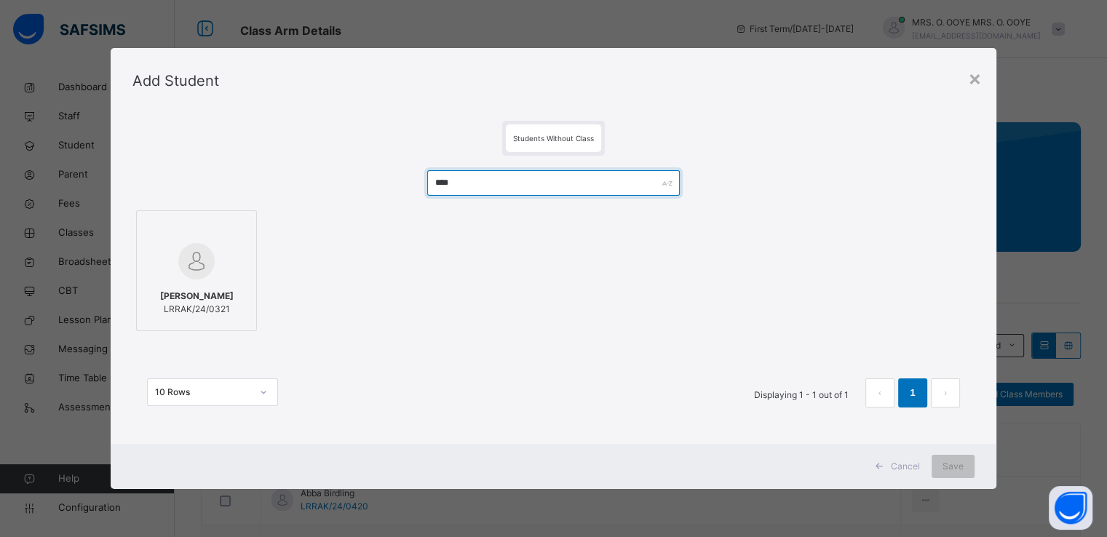
type input "****"
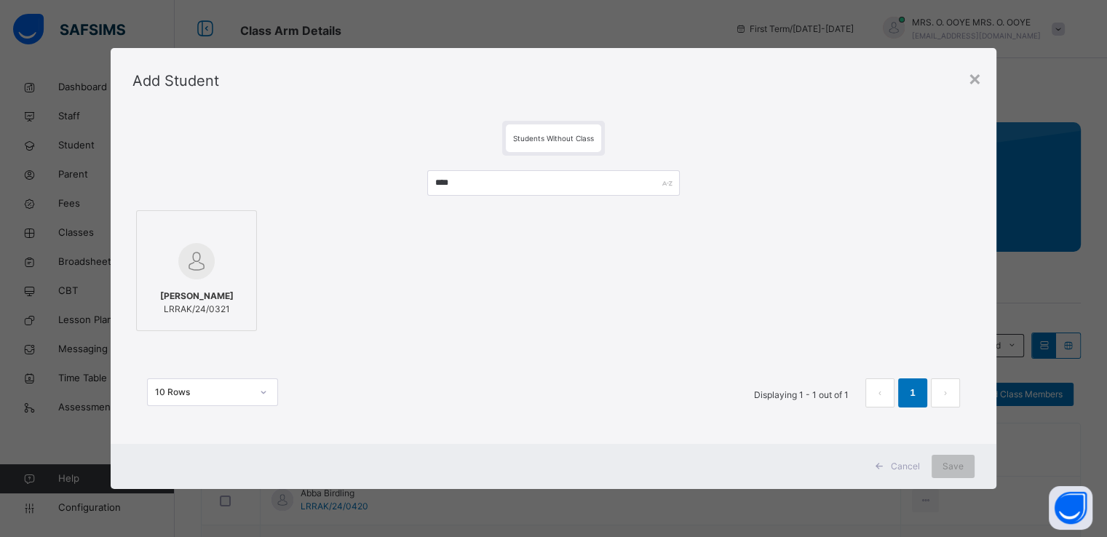
click at [191, 267] on img at bounding box center [196, 261] width 36 height 36
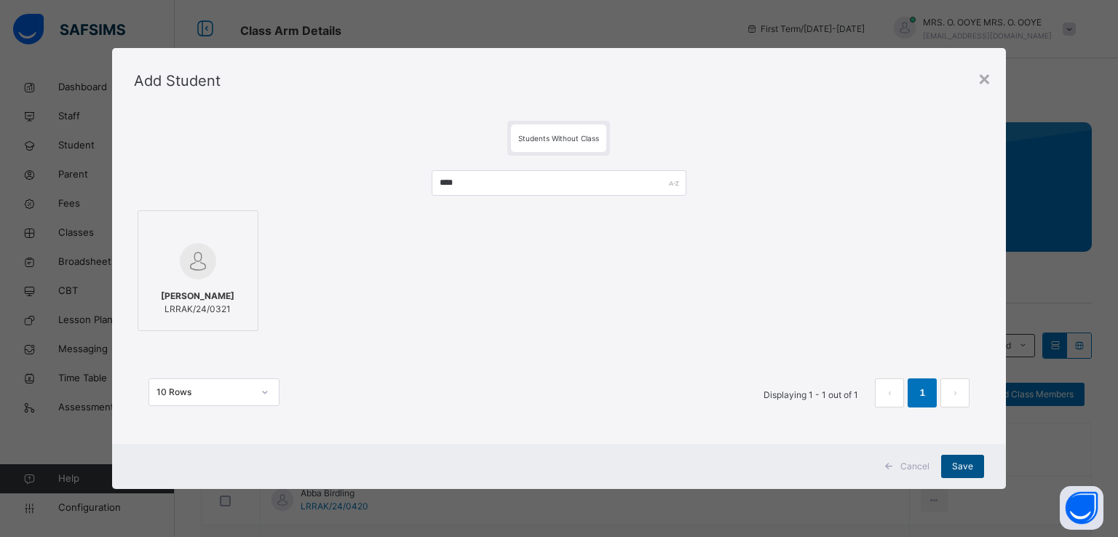
click at [952, 467] on div "Save" at bounding box center [962, 466] width 43 height 23
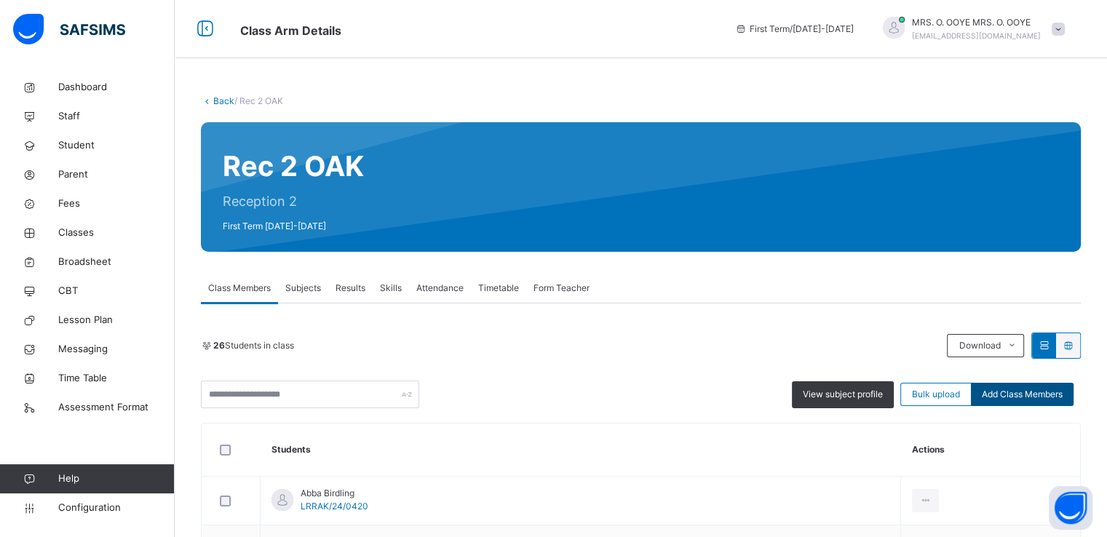
click at [1053, 397] on span "Add Class Members" at bounding box center [1022, 394] width 81 height 13
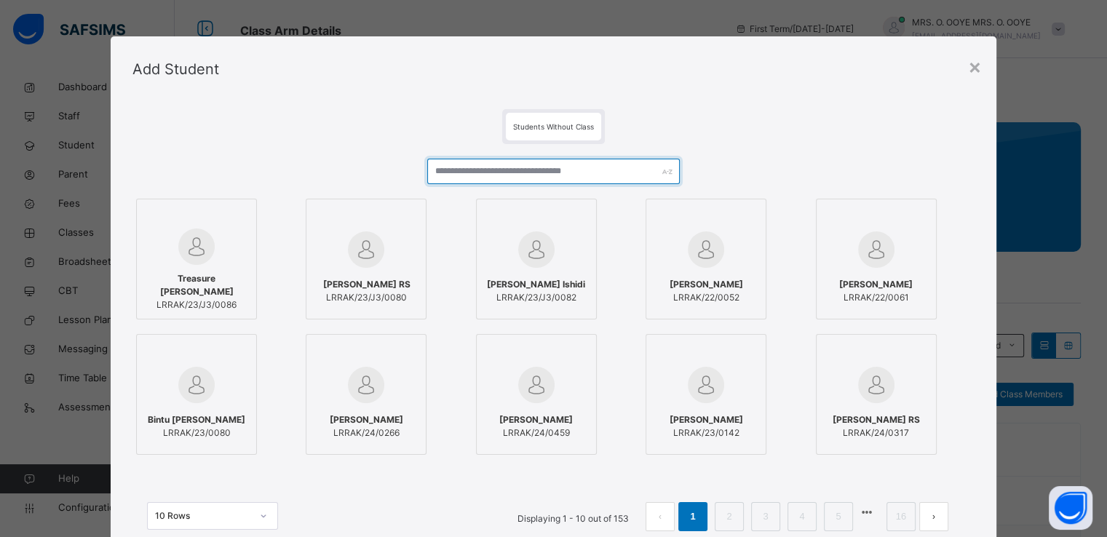
click at [597, 169] on input "text" at bounding box center [553, 171] width 253 height 25
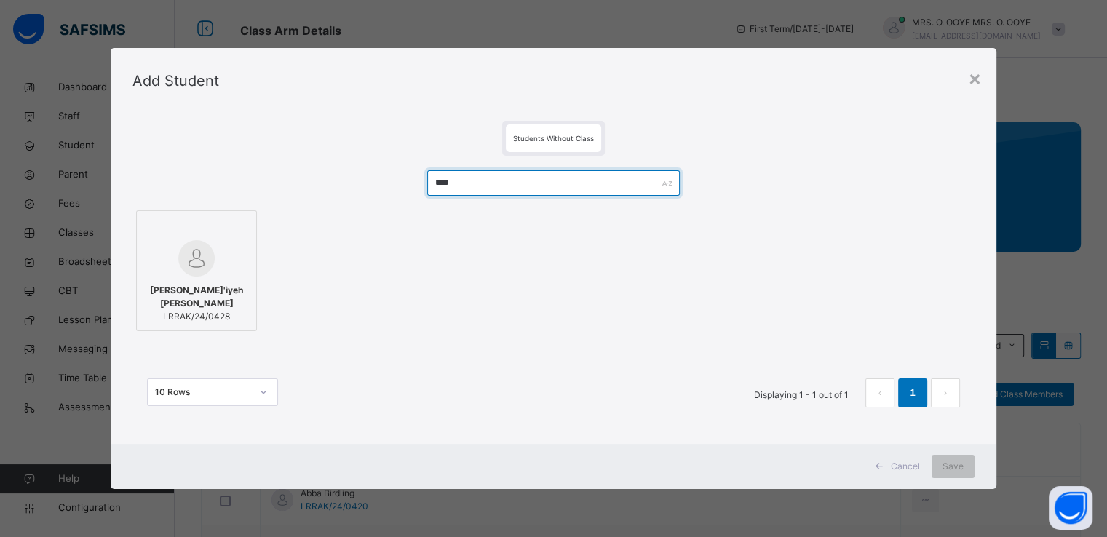
type input "****"
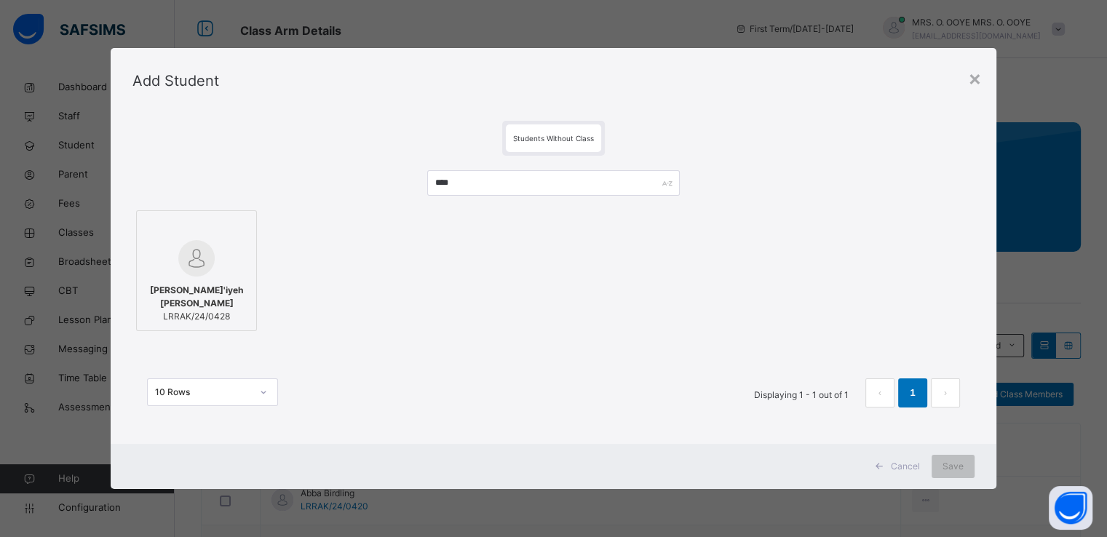
click at [178, 220] on div at bounding box center [196, 229] width 105 height 22
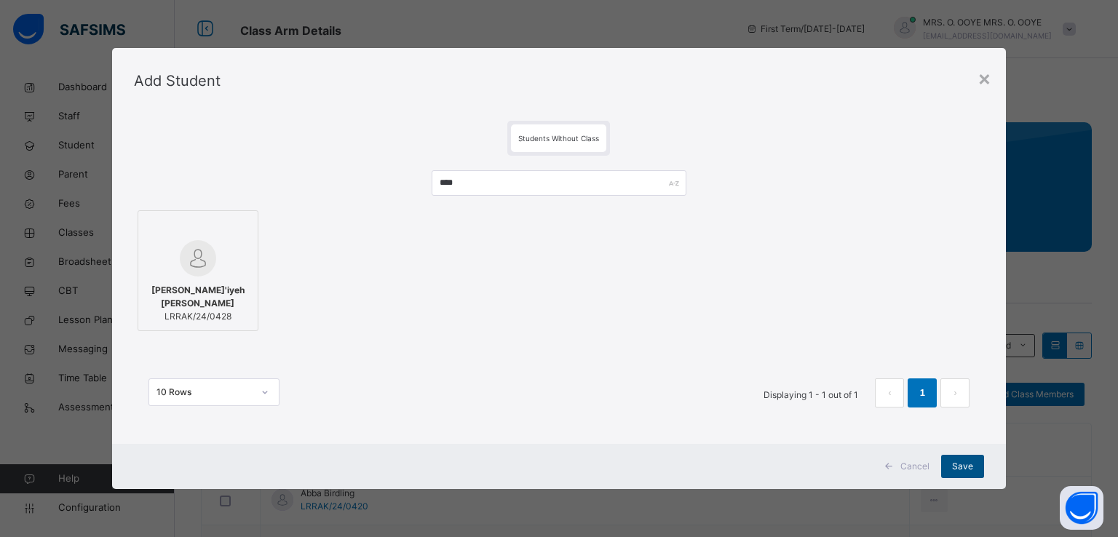
click at [970, 468] on span "Save" at bounding box center [962, 466] width 21 height 13
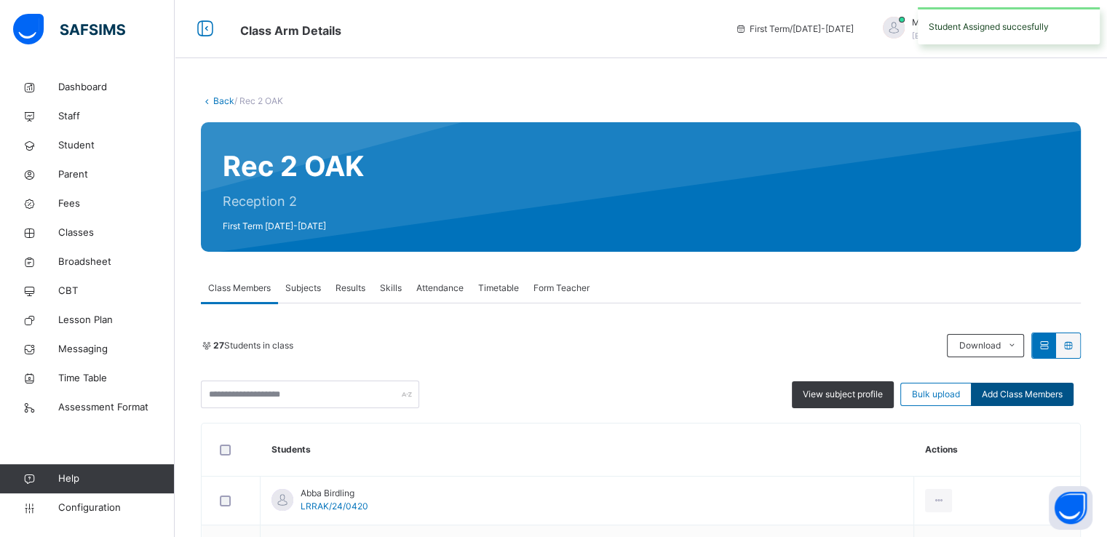
click at [1056, 393] on span "Add Class Members" at bounding box center [1022, 394] width 81 height 13
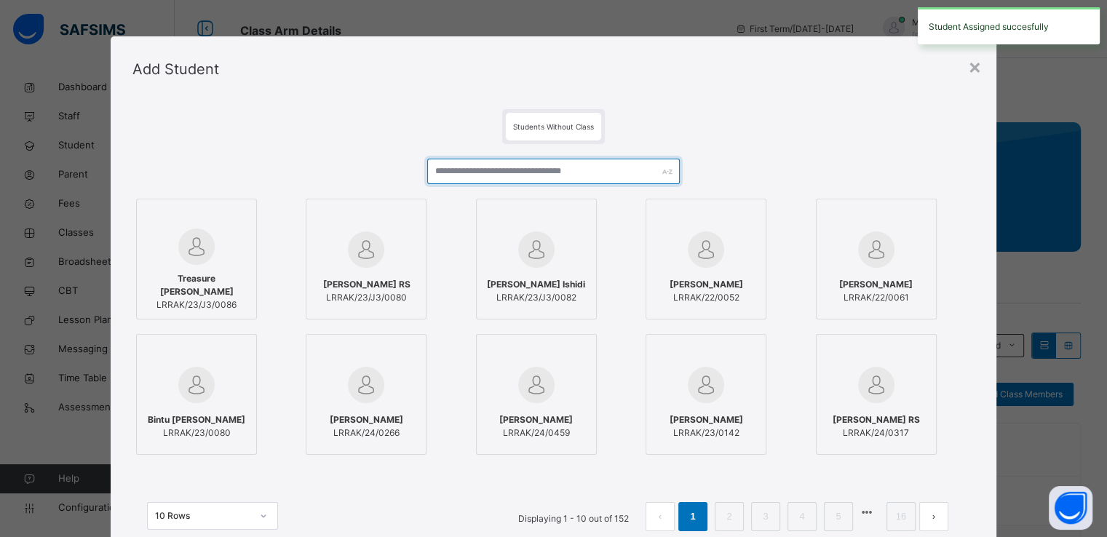
click at [517, 173] on input "text" at bounding box center [553, 171] width 253 height 25
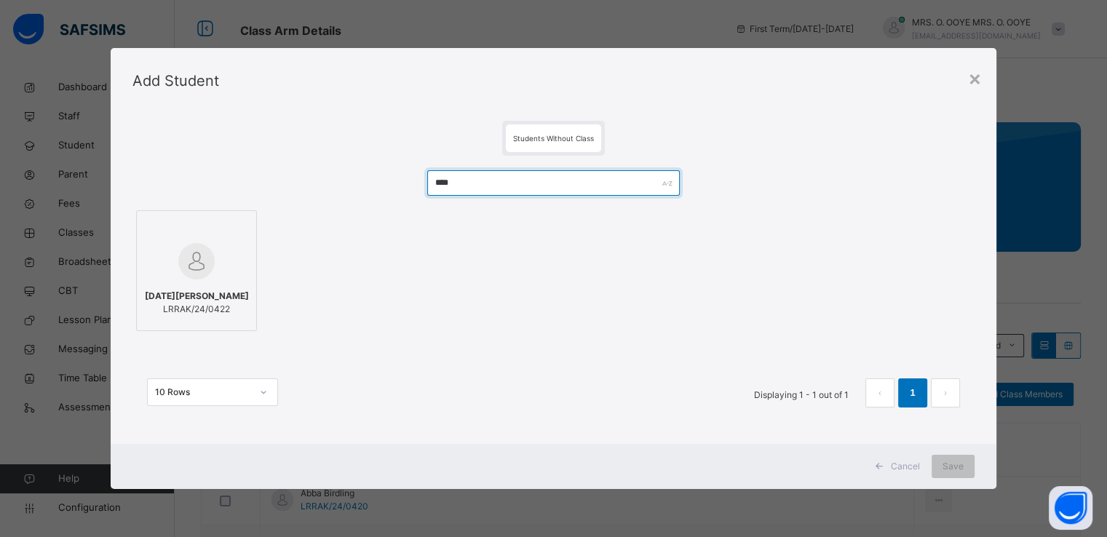
type input "****"
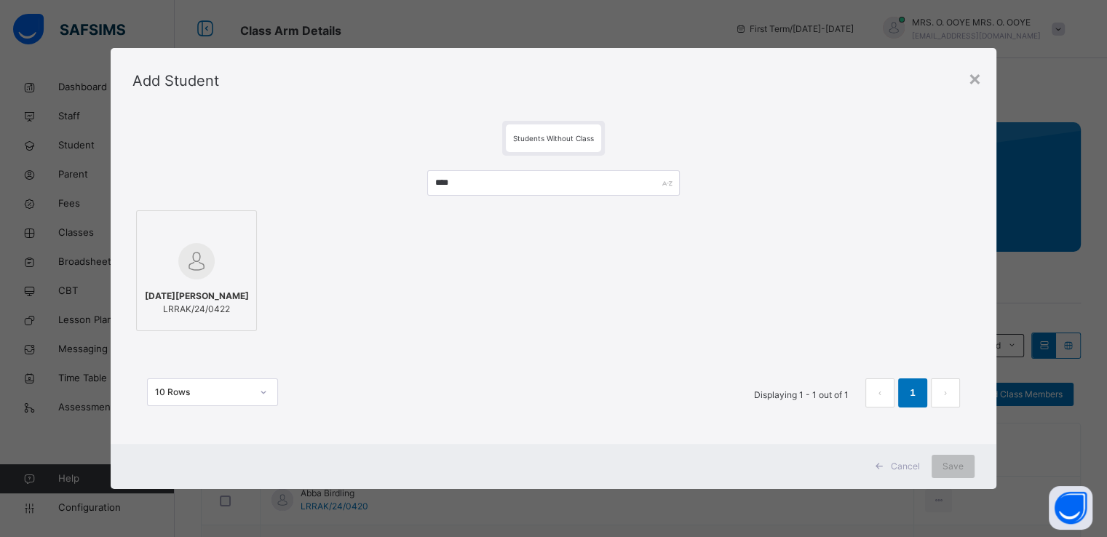
click at [202, 276] on img at bounding box center [196, 261] width 36 height 36
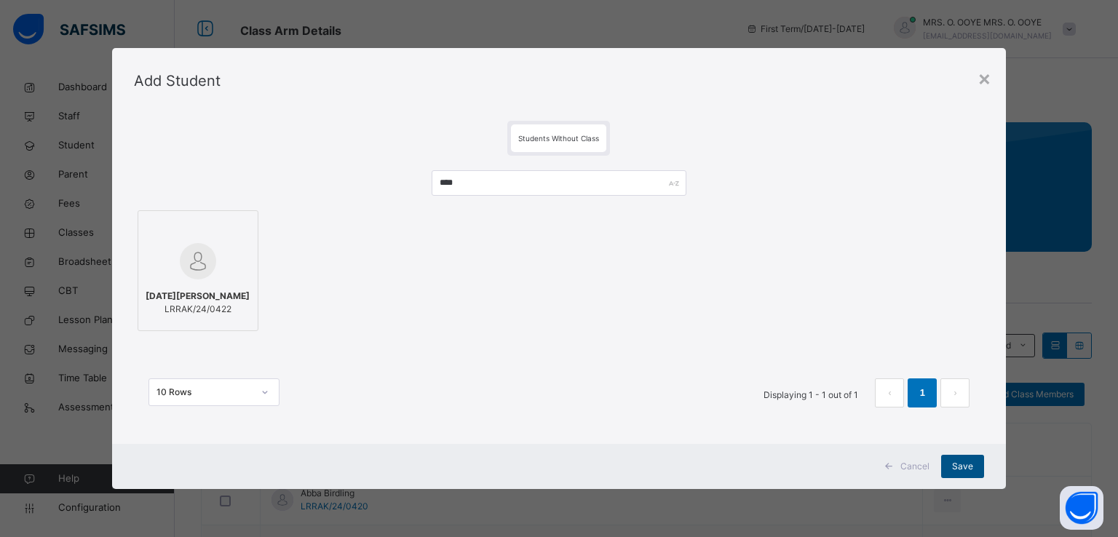
click at [958, 470] on span "Save" at bounding box center [962, 466] width 21 height 13
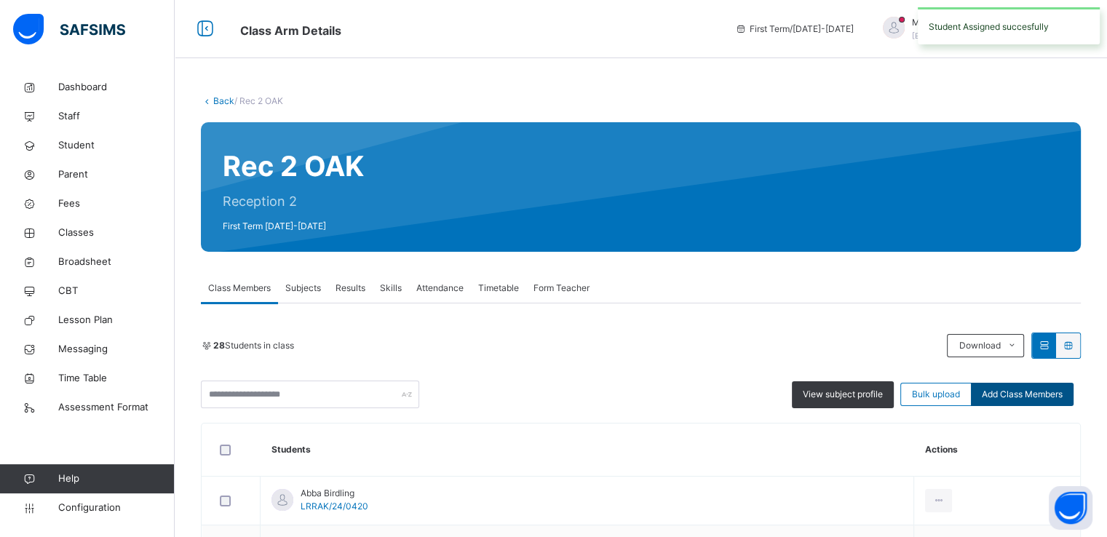
click at [1026, 397] on span "Add Class Members" at bounding box center [1022, 394] width 81 height 13
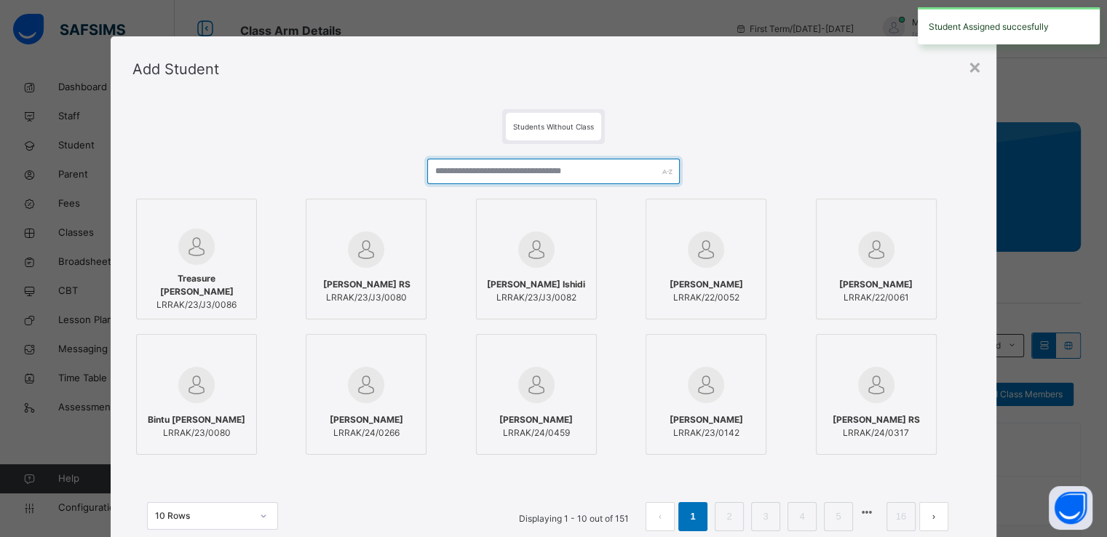
click at [607, 173] on input "text" at bounding box center [553, 171] width 253 height 25
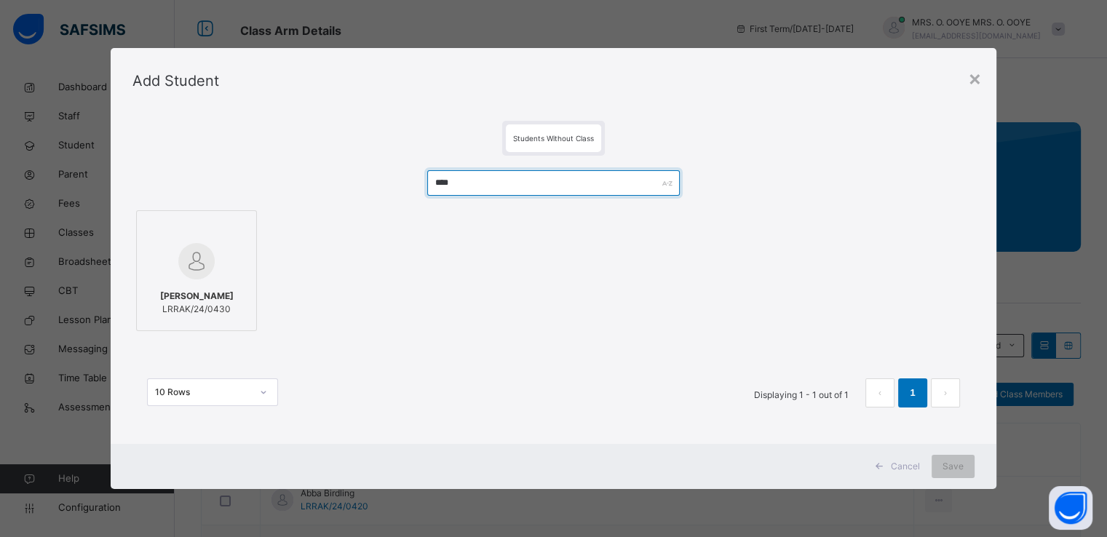
type input "****"
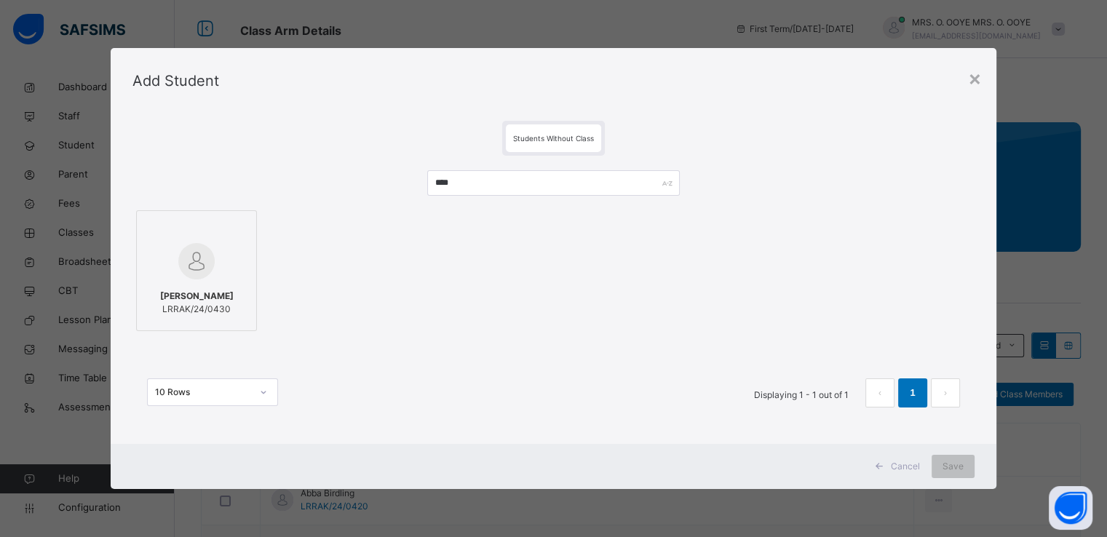
click at [162, 258] on div at bounding box center [196, 261] width 105 height 42
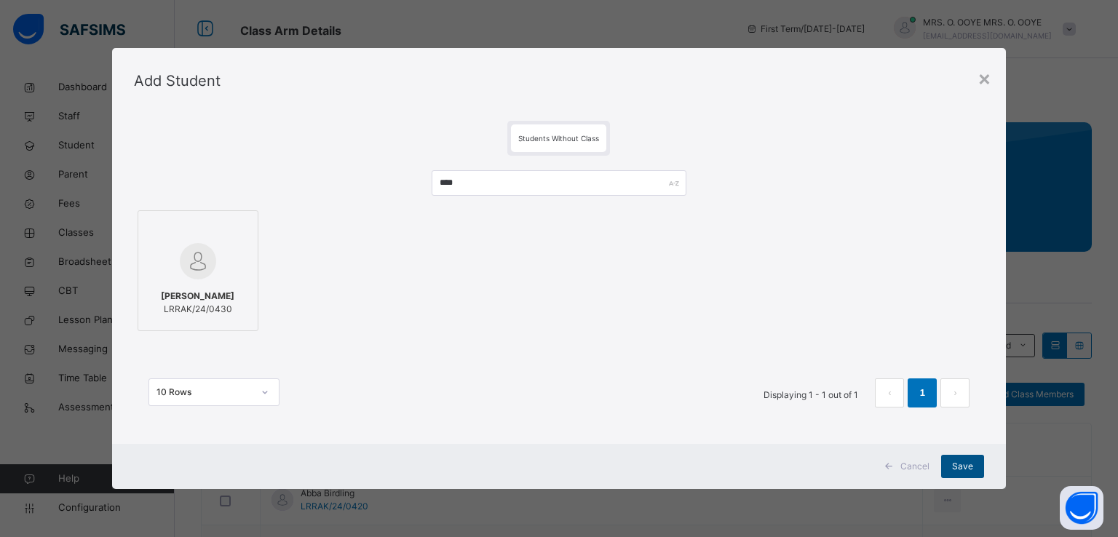
click at [961, 473] on span "Save" at bounding box center [962, 466] width 21 height 13
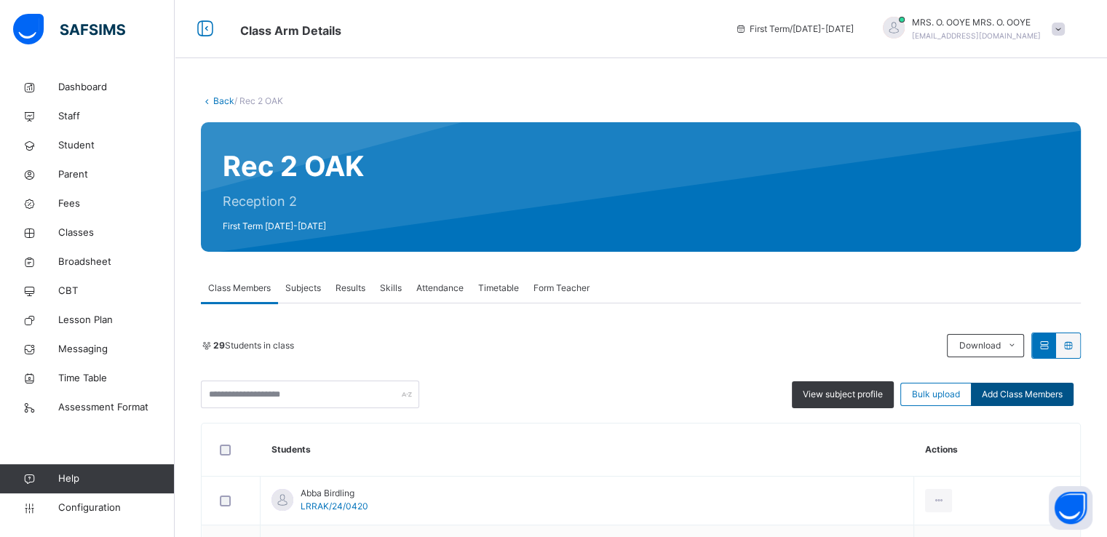
click at [1007, 399] on span "Add Class Members" at bounding box center [1022, 394] width 81 height 13
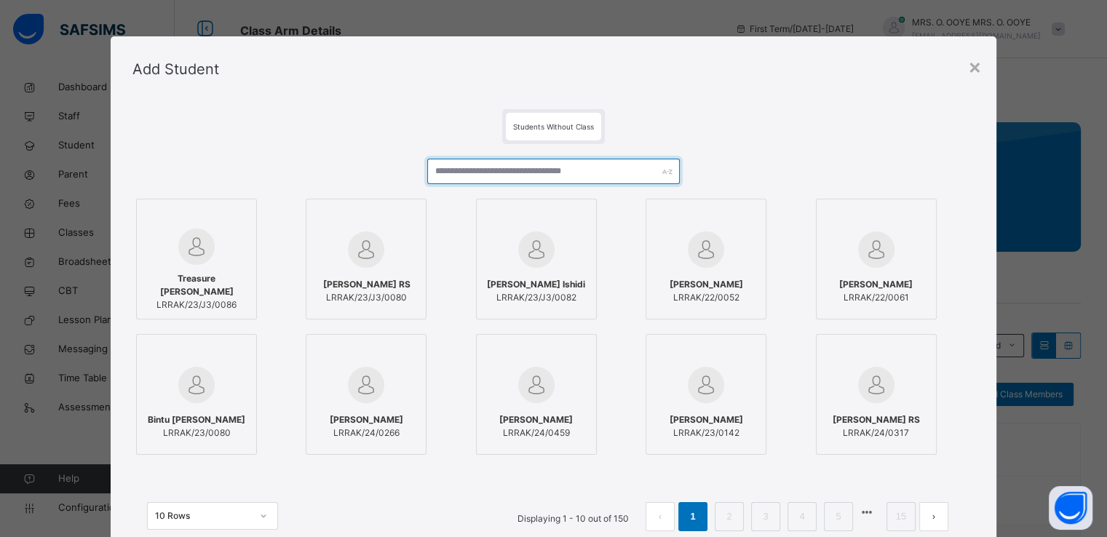
click at [586, 173] on input "text" at bounding box center [553, 171] width 253 height 25
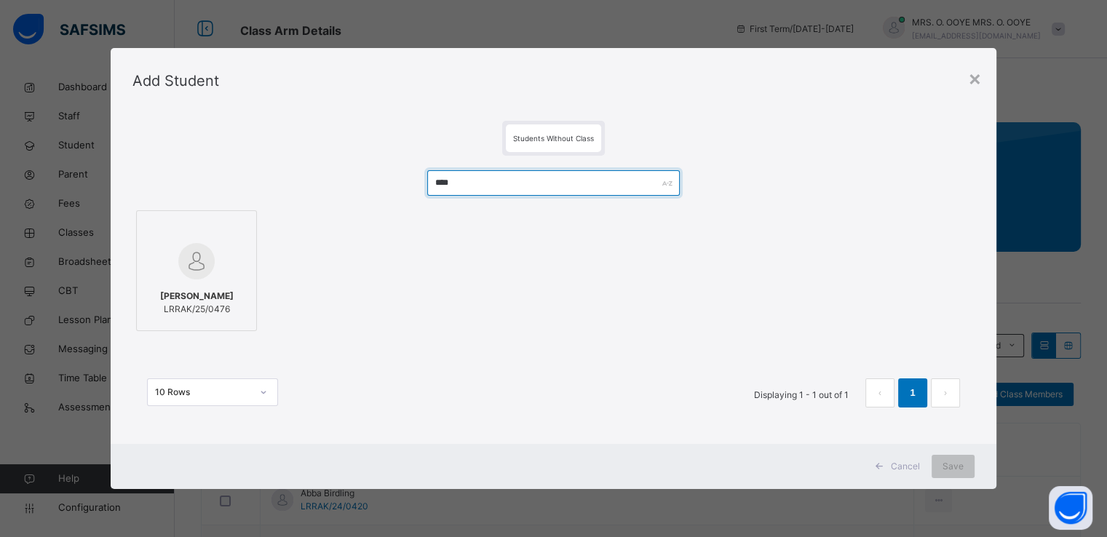
type input "****"
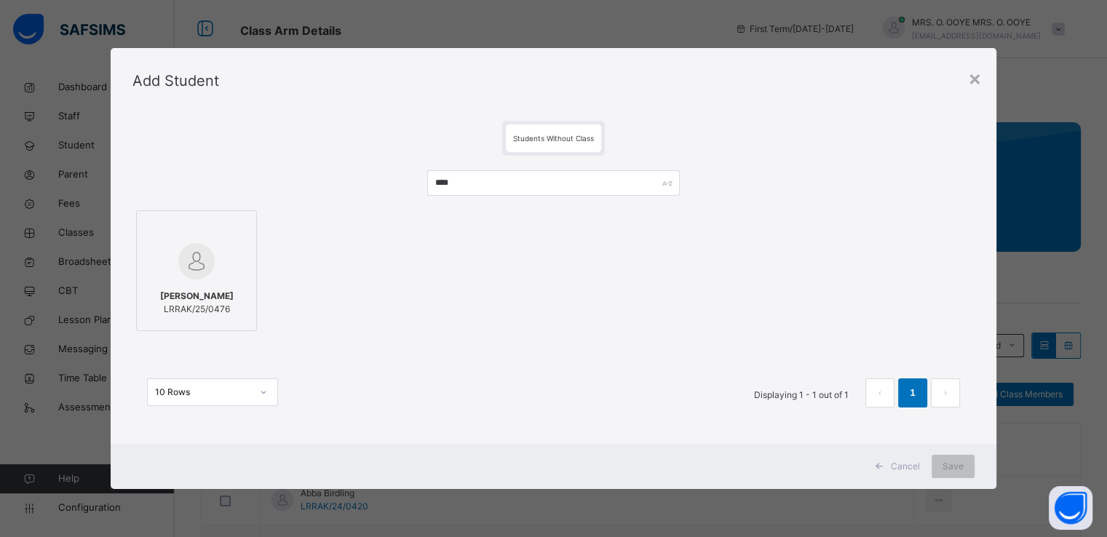
click at [192, 272] on img at bounding box center [196, 261] width 36 height 36
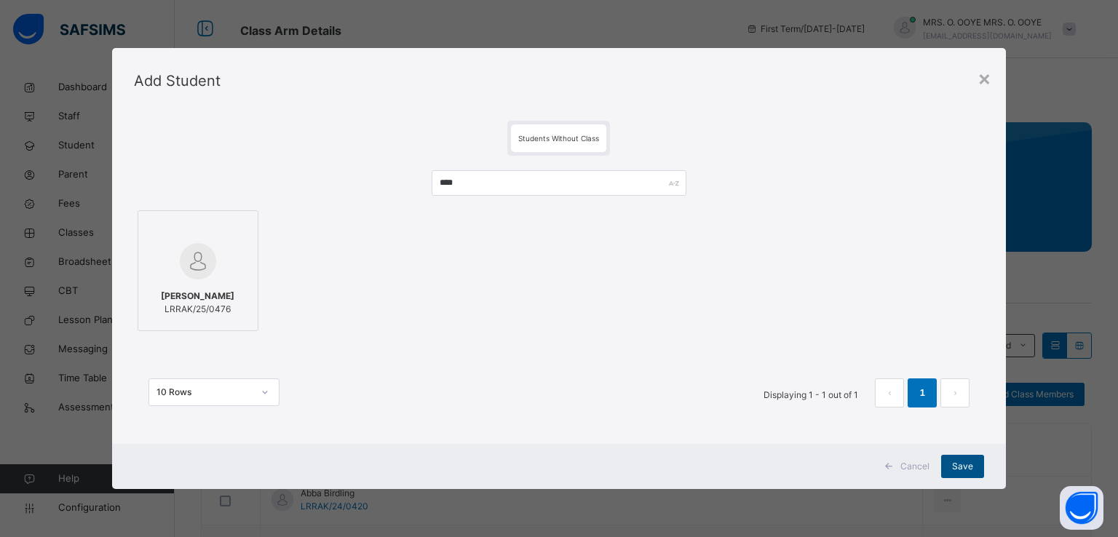
click at [962, 467] on span "Save" at bounding box center [962, 466] width 21 height 13
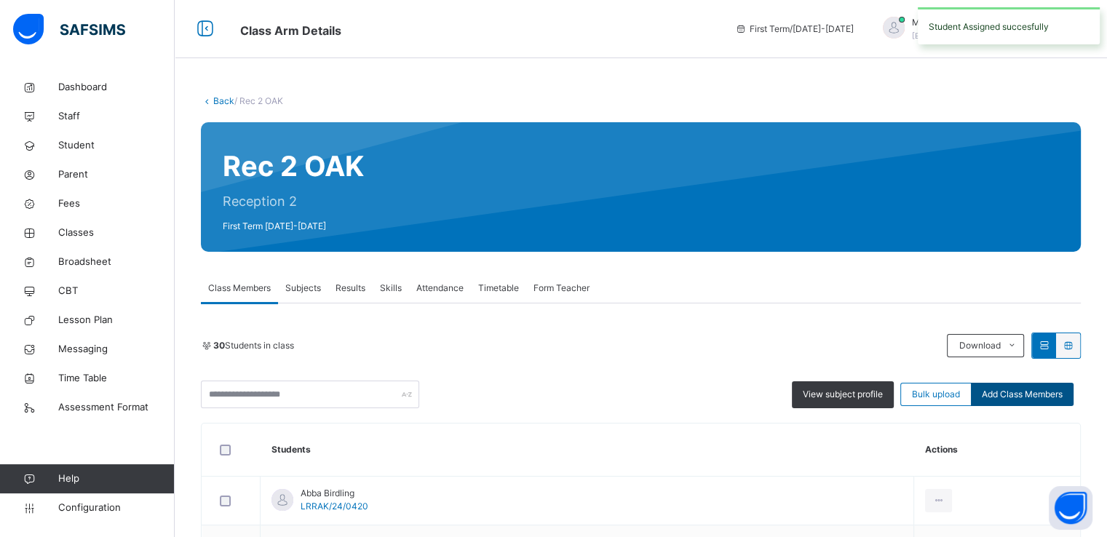
click at [1035, 393] on span "Add Class Members" at bounding box center [1022, 394] width 81 height 13
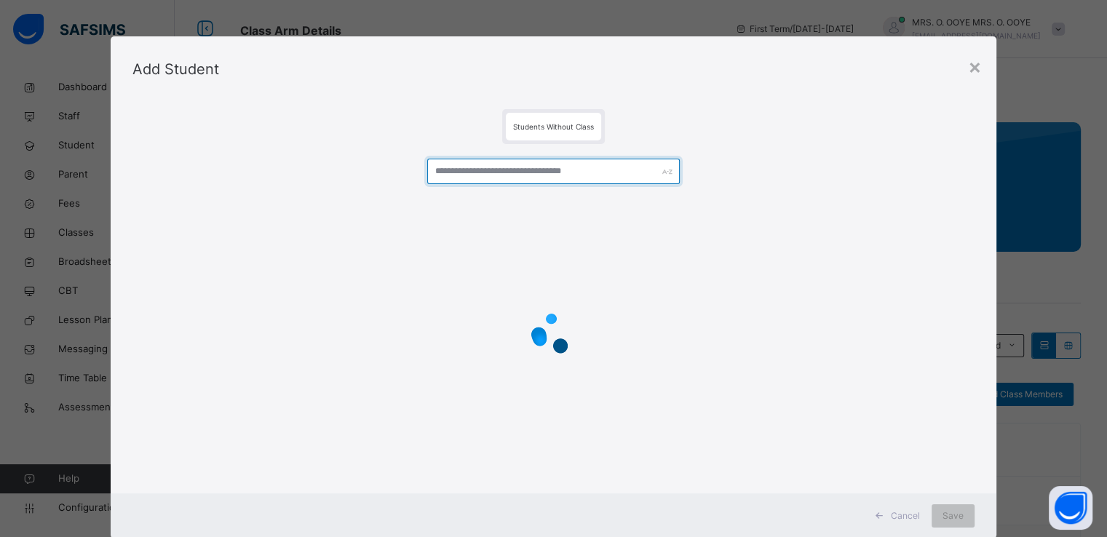
click at [598, 178] on input "text" at bounding box center [553, 171] width 253 height 25
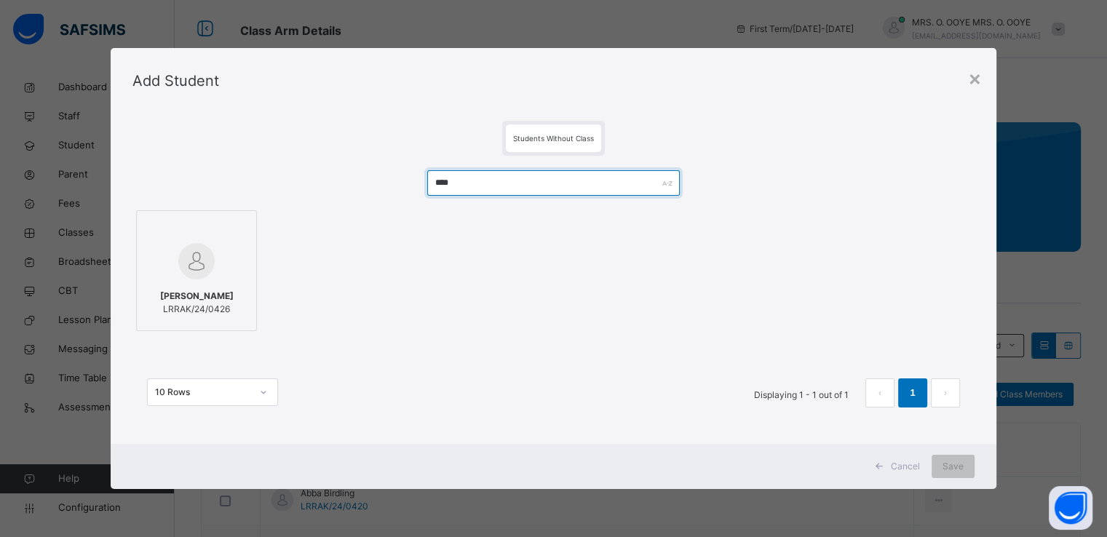
type input "****"
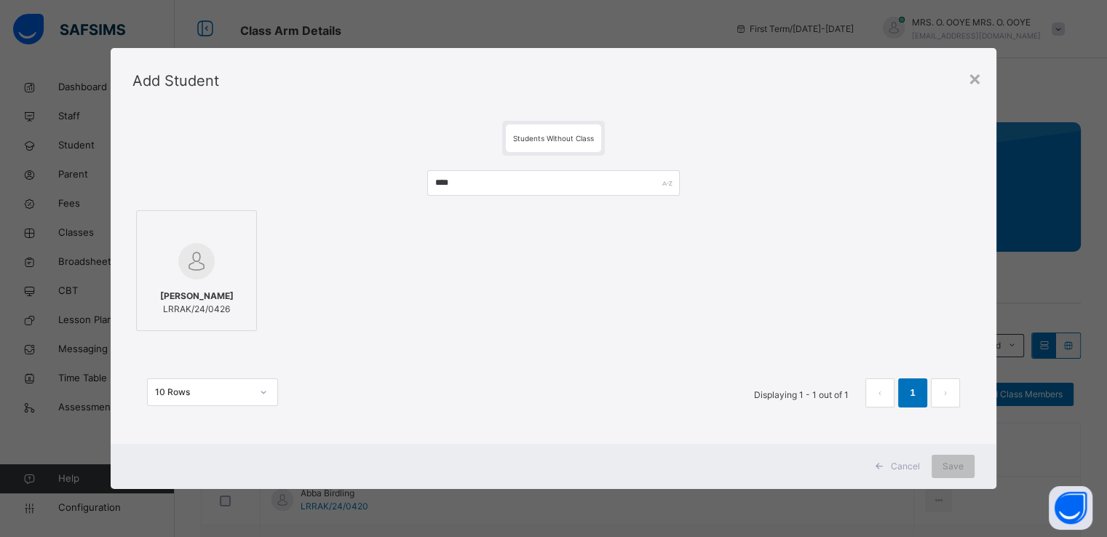
click at [177, 237] on div at bounding box center [196, 229] width 105 height 22
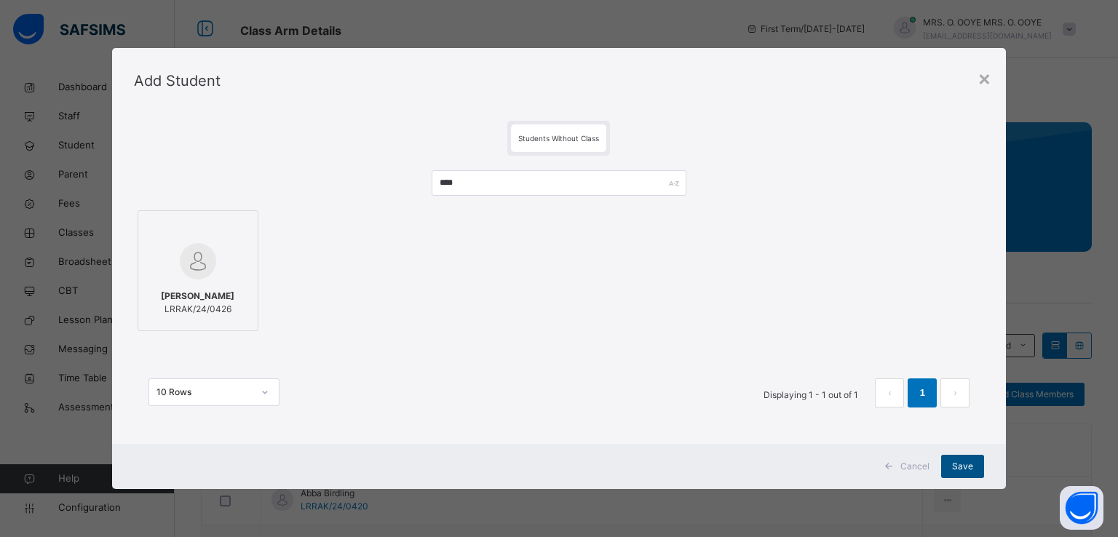
click at [956, 460] on span "Save" at bounding box center [962, 466] width 21 height 13
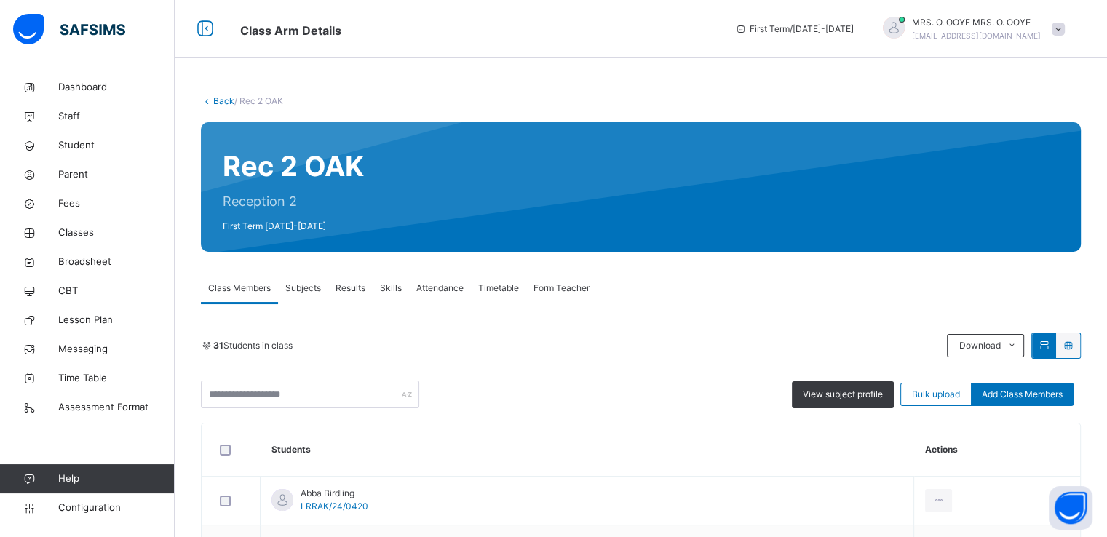
click at [219, 95] on link "Back" at bounding box center [223, 100] width 21 height 11
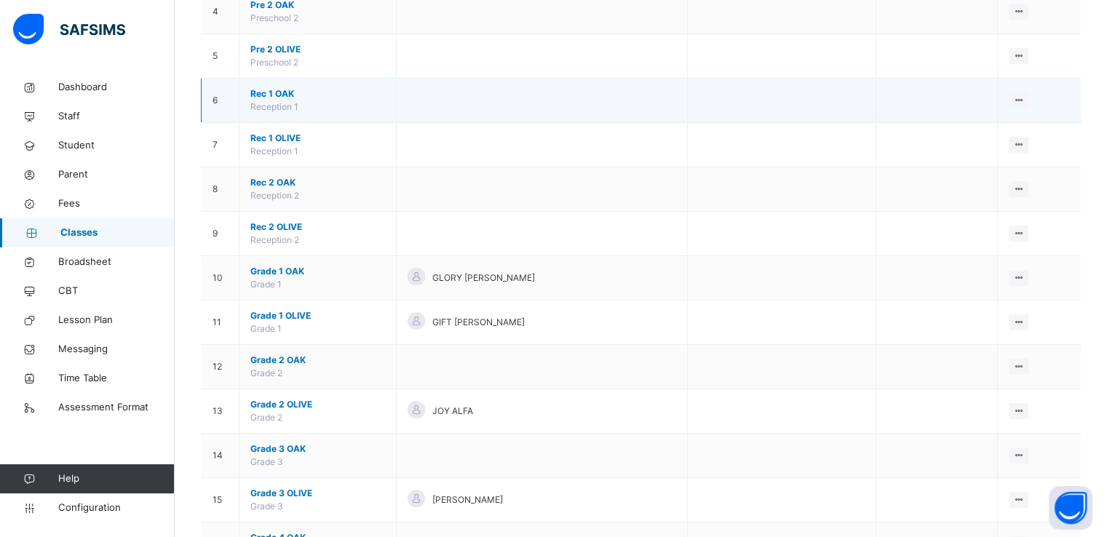
scroll to position [276, 0]
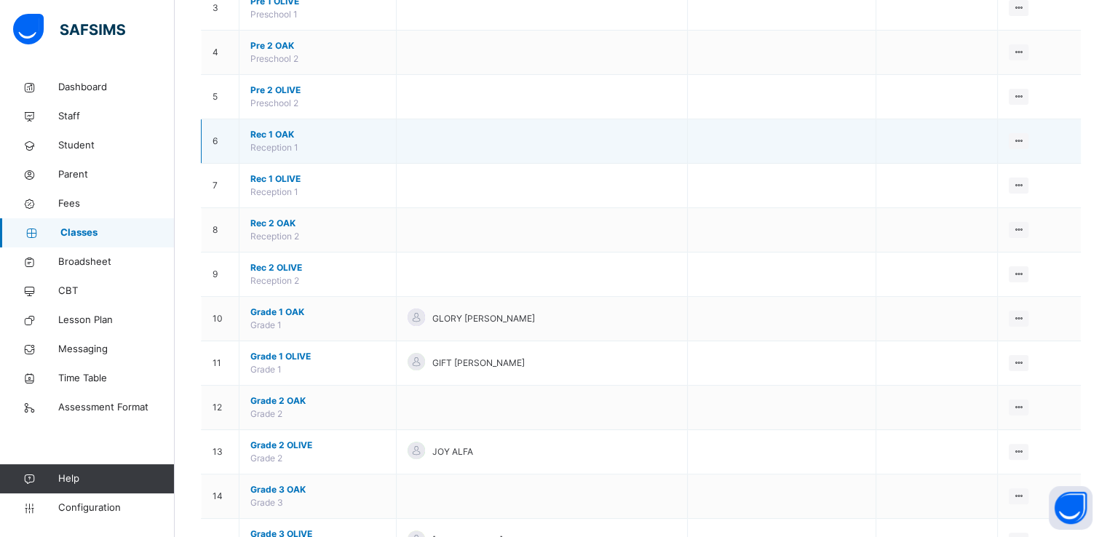
click at [274, 133] on span "Rec 1 OAK" at bounding box center [317, 134] width 135 height 13
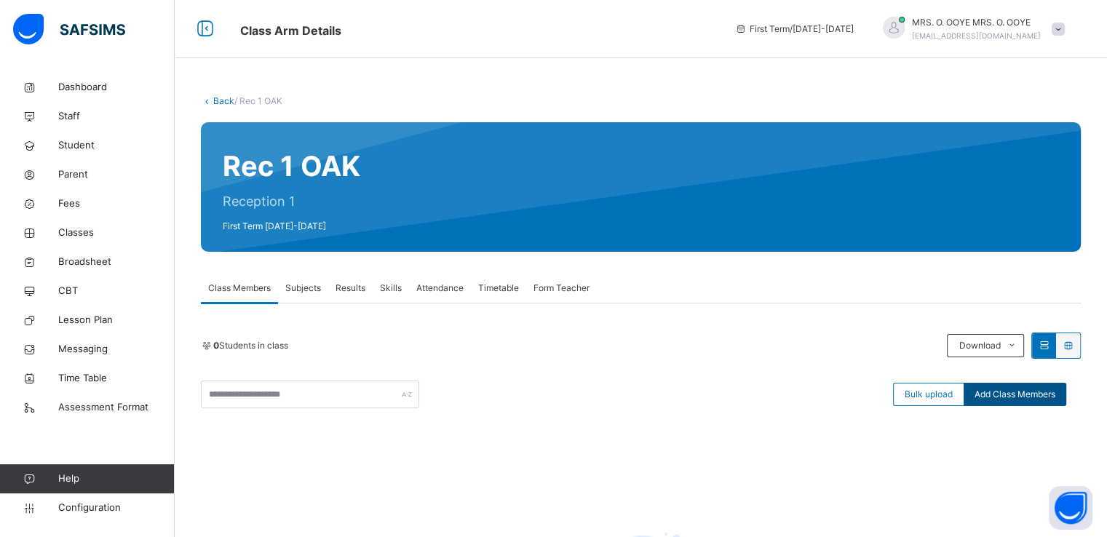
click at [1031, 402] on div "Add Class Members" at bounding box center [1015, 394] width 103 height 23
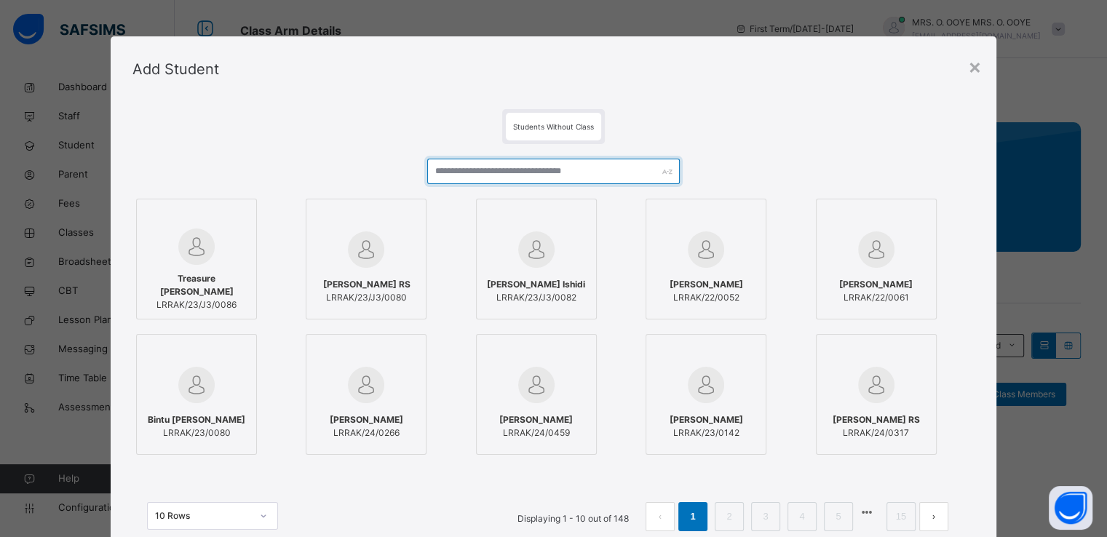
click at [574, 167] on input "text" at bounding box center [553, 171] width 253 height 25
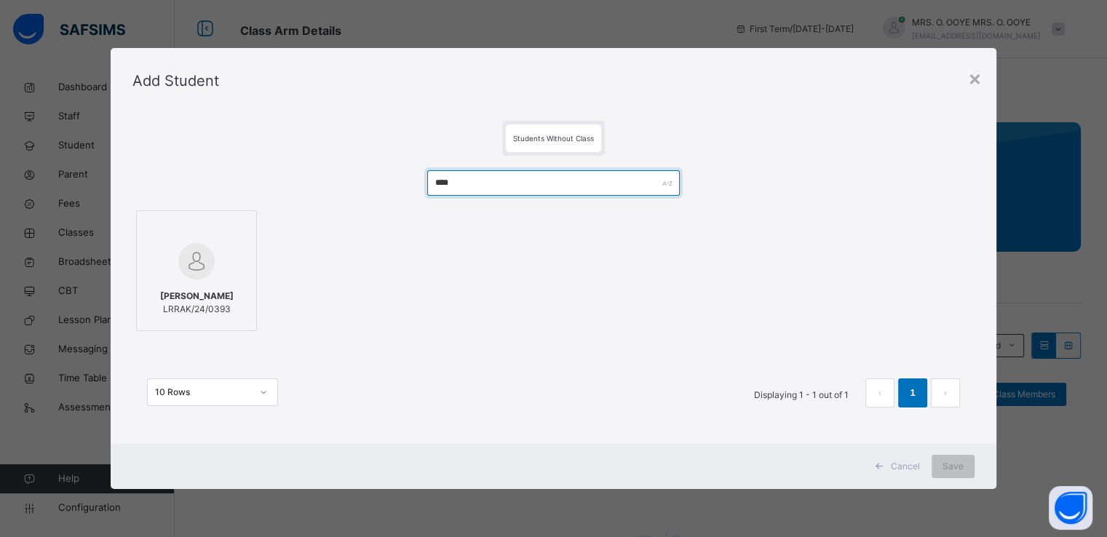
type input "****"
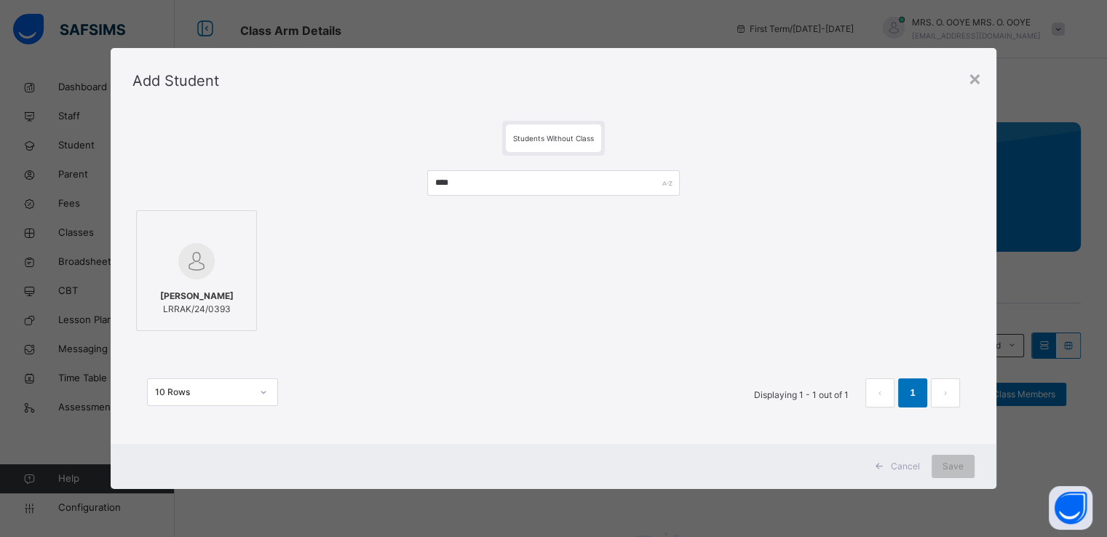
click at [208, 248] on img at bounding box center [196, 261] width 36 height 36
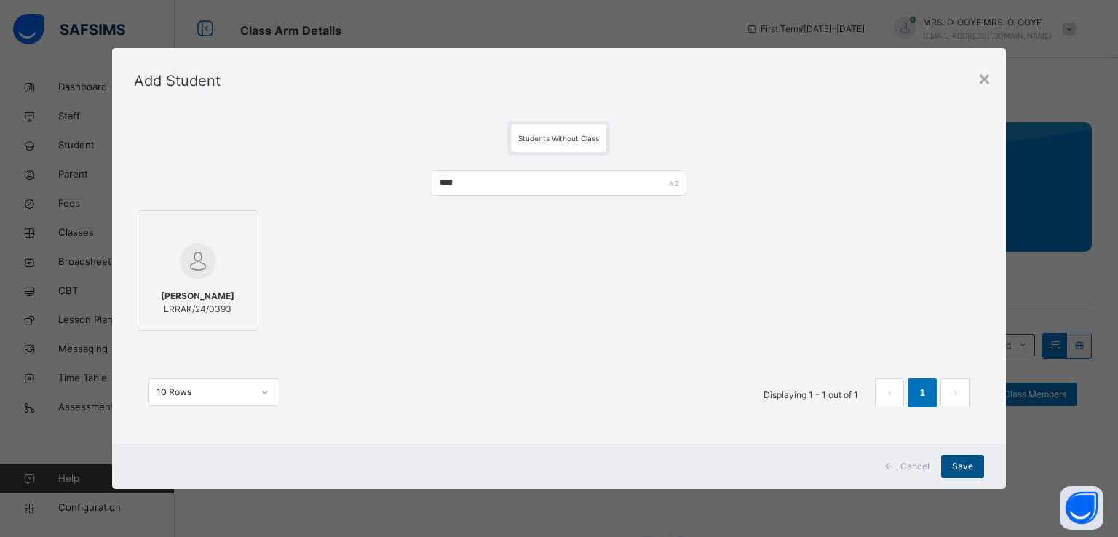
click at [960, 464] on span "Save" at bounding box center [962, 466] width 21 height 13
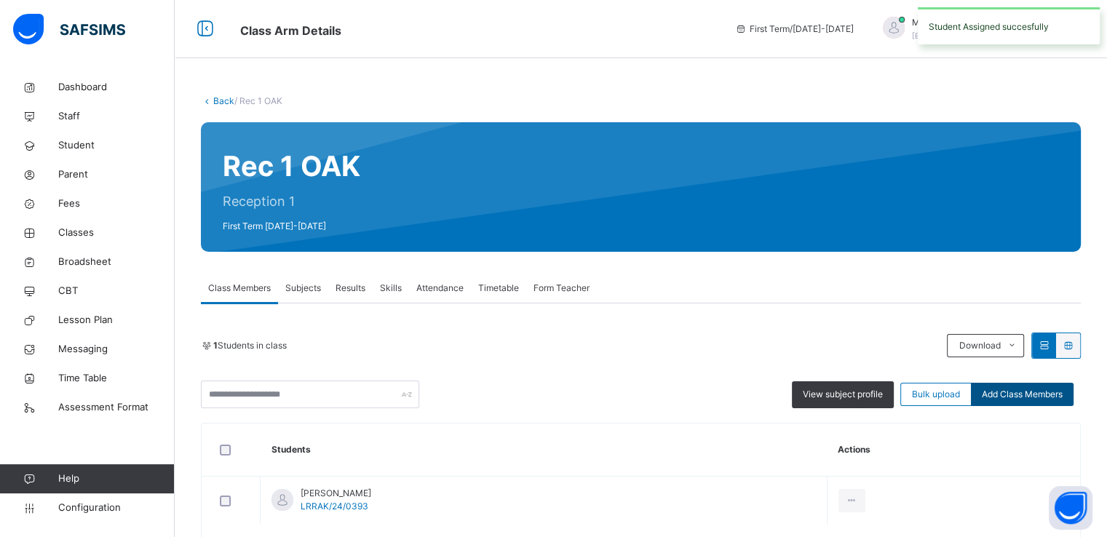
click at [1022, 395] on span "Add Class Members" at bounding box center [1022, 394] width 81 height 13
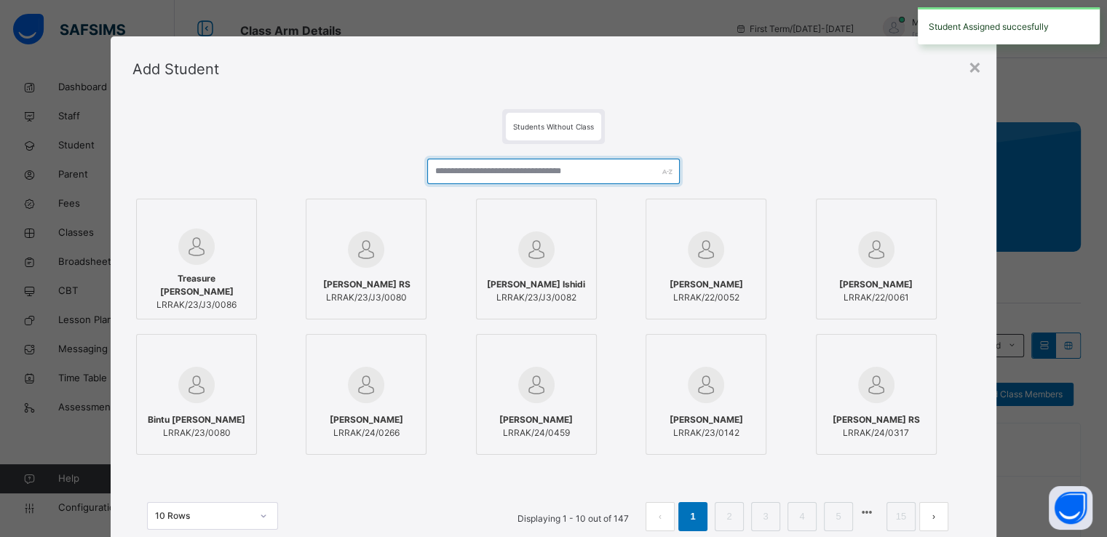
click at [496, 171] on input "text" at bounding box center [553, 171] width 253 height 25
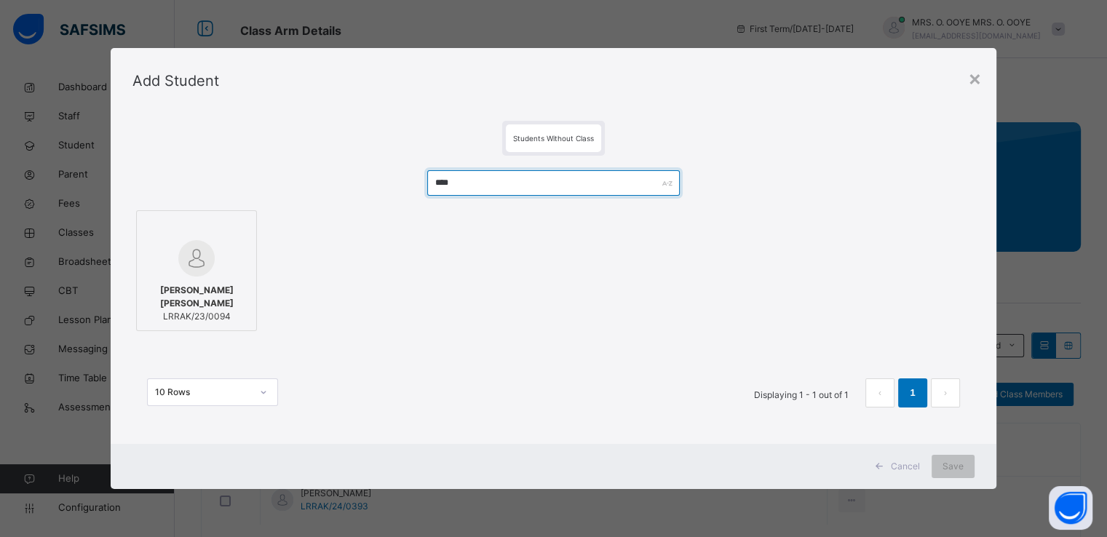
type input "****"
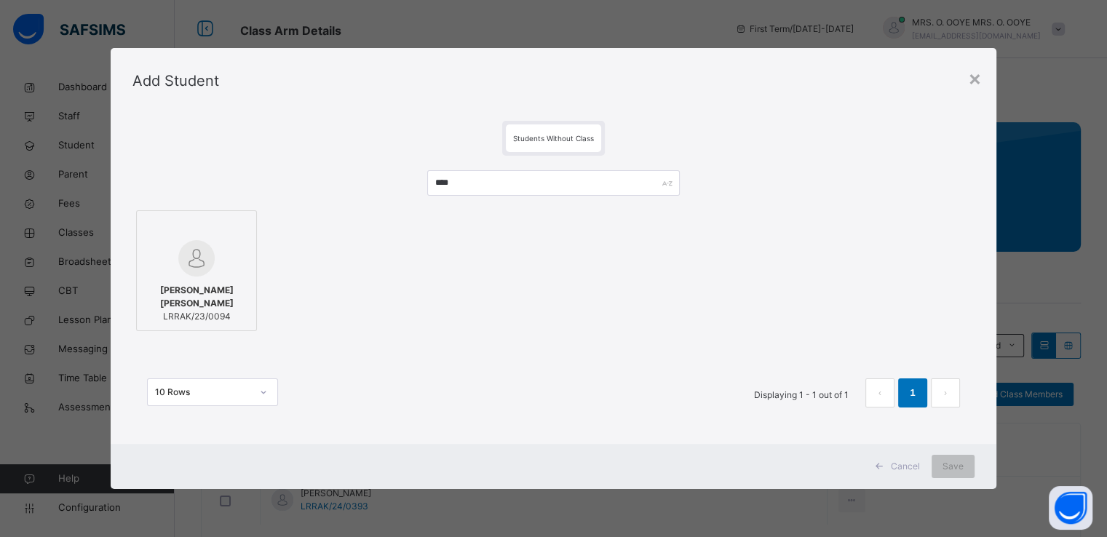
click at [207, 248] on img at bounding box center [196, 258] width 36 height 36
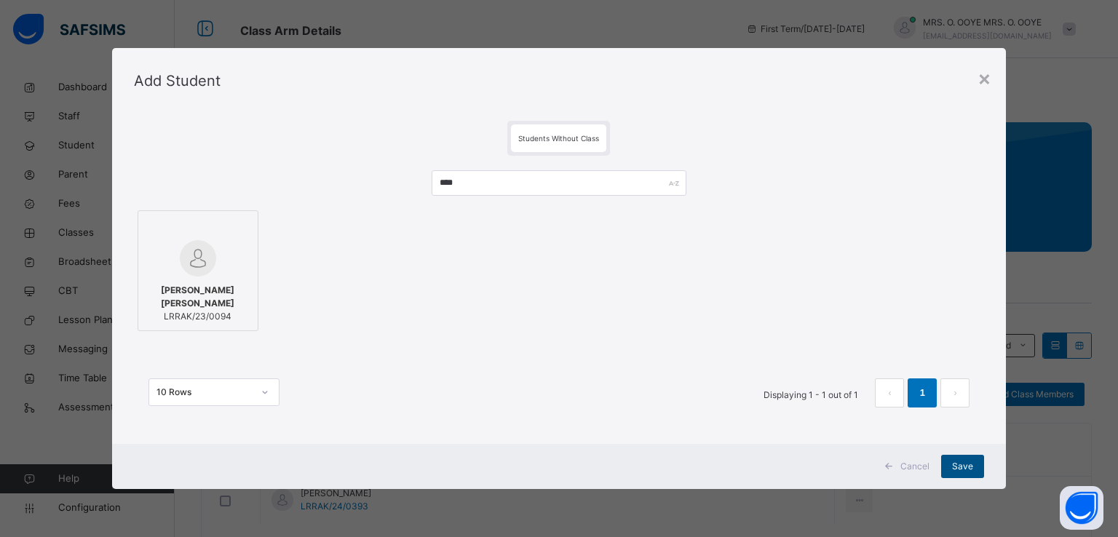
click at [961, 469] on span "Save" at bounding box center [962, 466] width 21 height 13
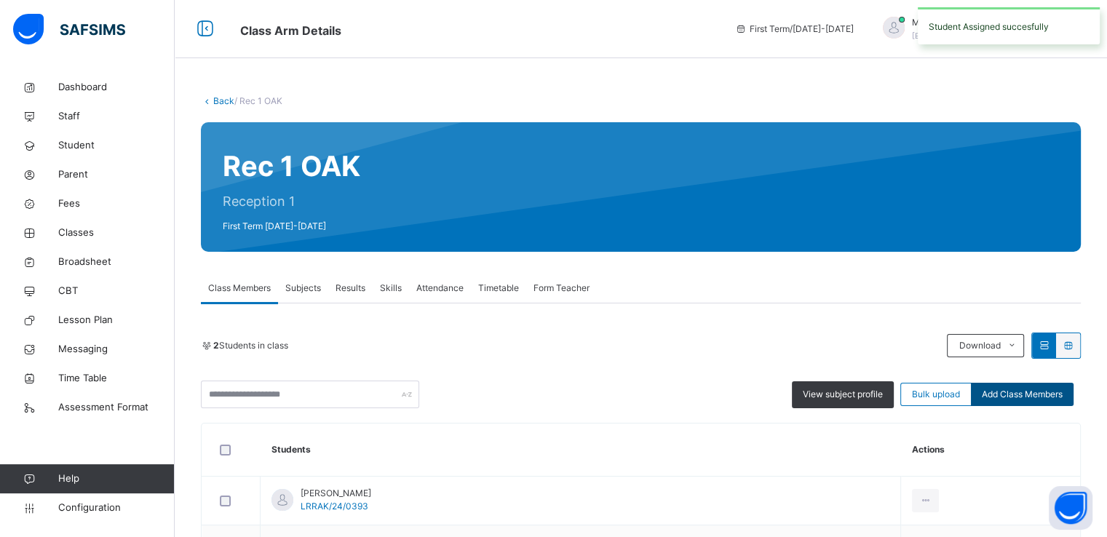
click at [1041, 390] on span "Add Class Members" at bounding box center [1022, 394] width 81 height 13
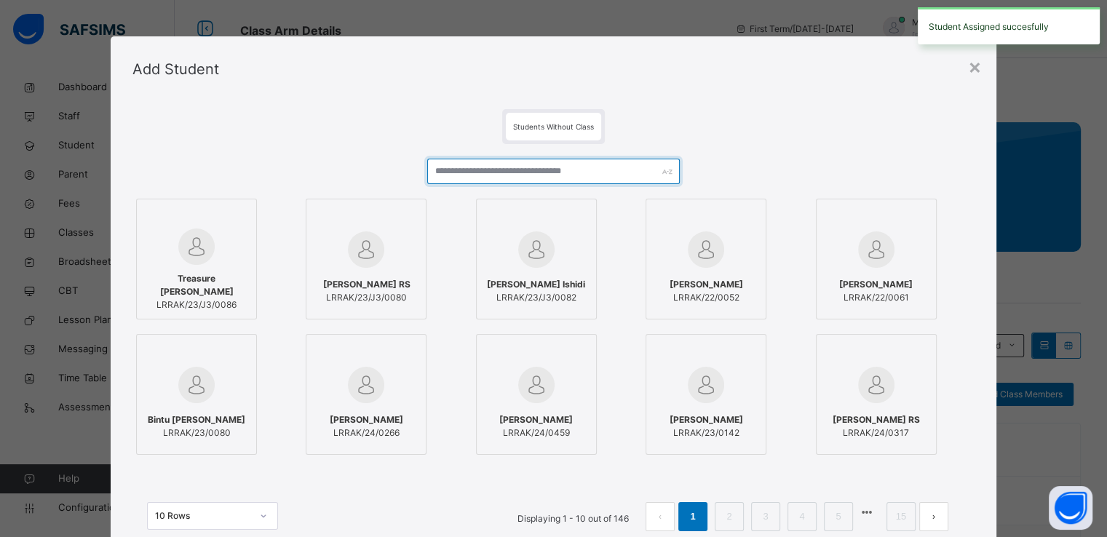
click at [543, 173] on input "text" at bounding box center [553, 171] width 253 height 25
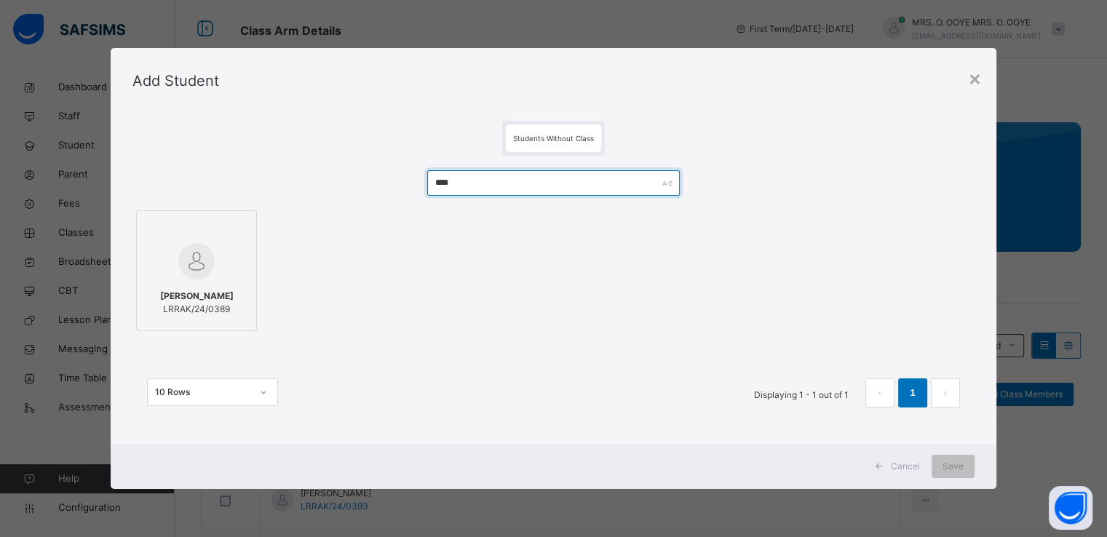
type input "****"
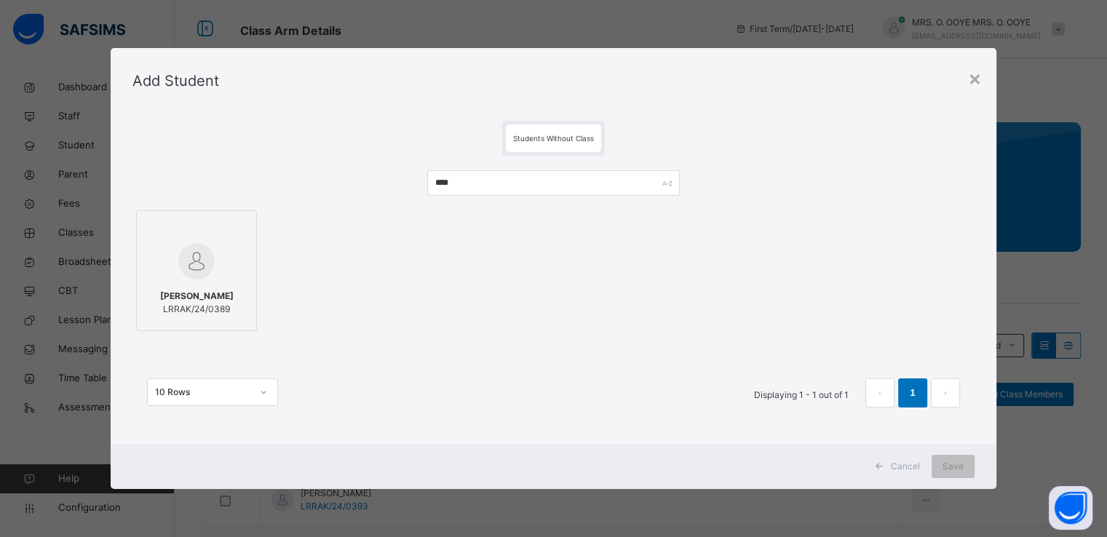
click at [201, 251] on img at bounding box center [196, 261] width 36 height 36
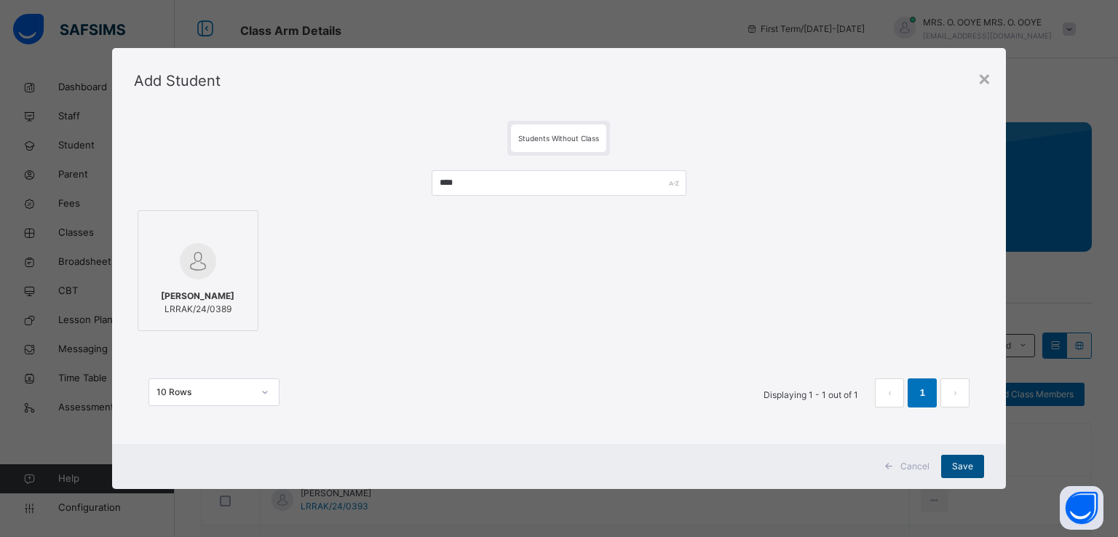
click at [957, 465] on span "Save" at bounding box center [962, 466] width 21 height 13
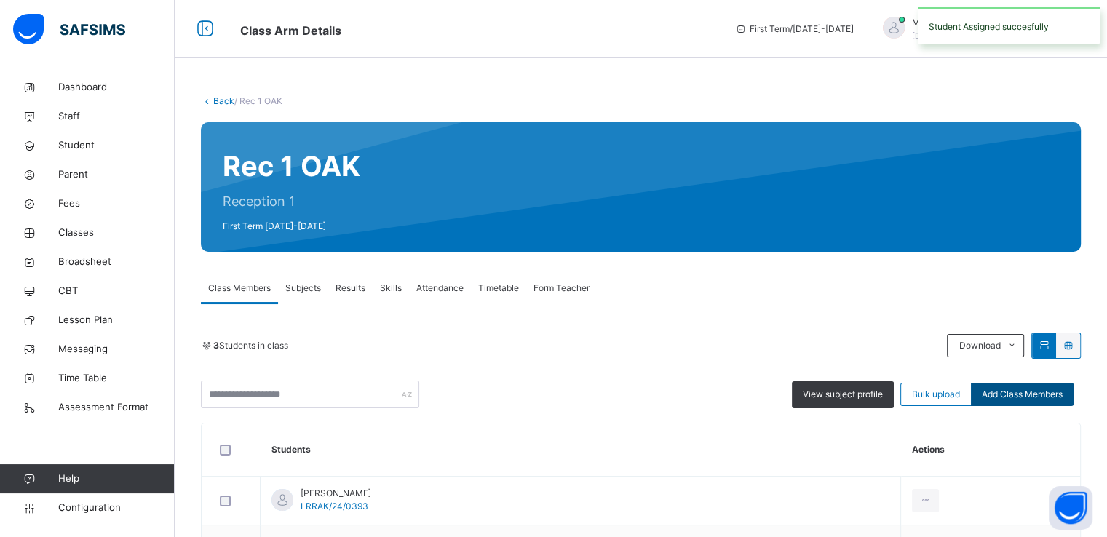
click at [1044, 391] on span "Add Class Members" at bounding box center [1022, 394] width 81 height 13
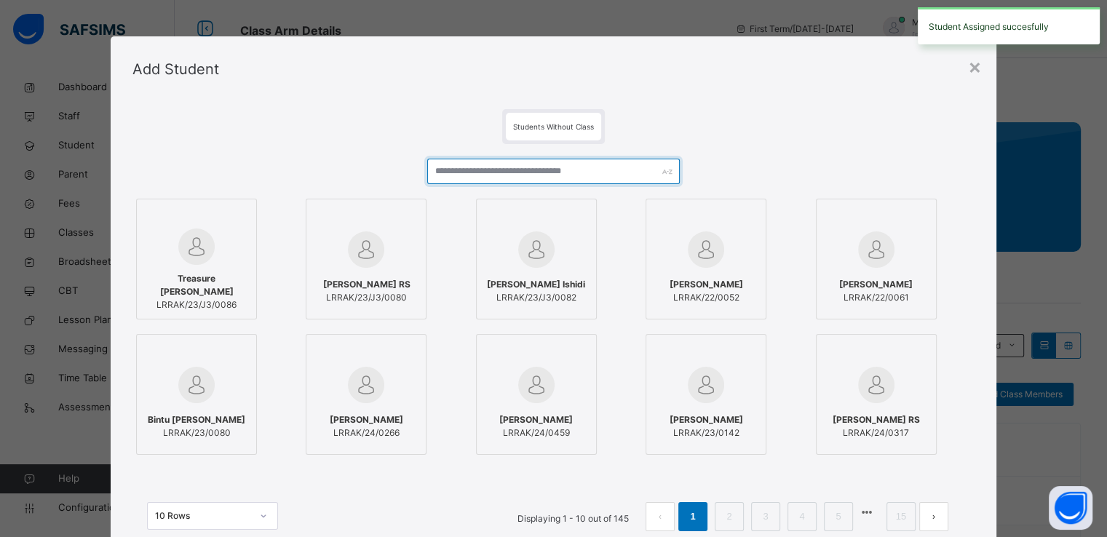
click at [593, 171] on input "text" at bounding box center [553, 171] width 253 height 25
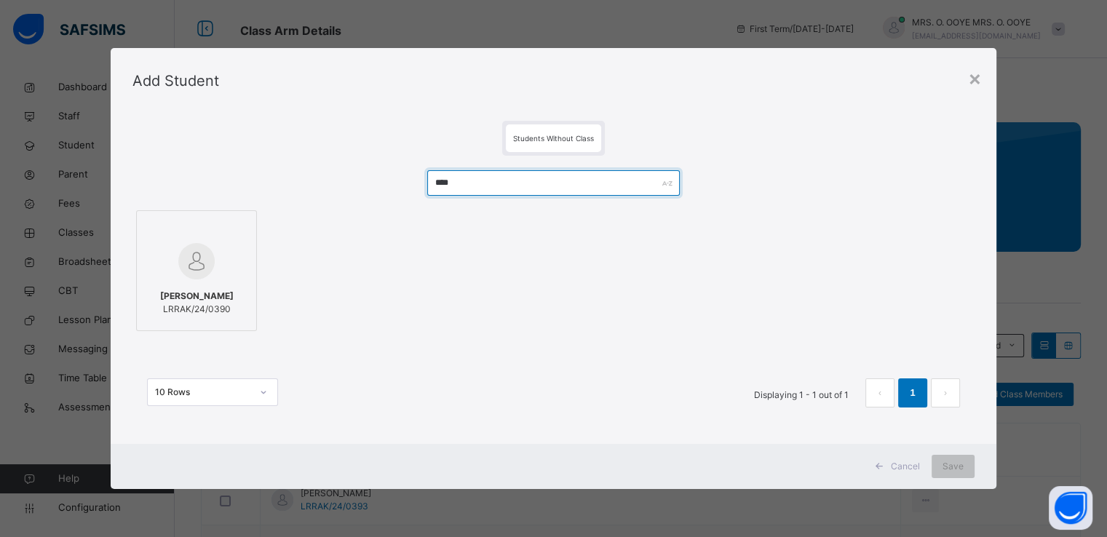
type input "****"
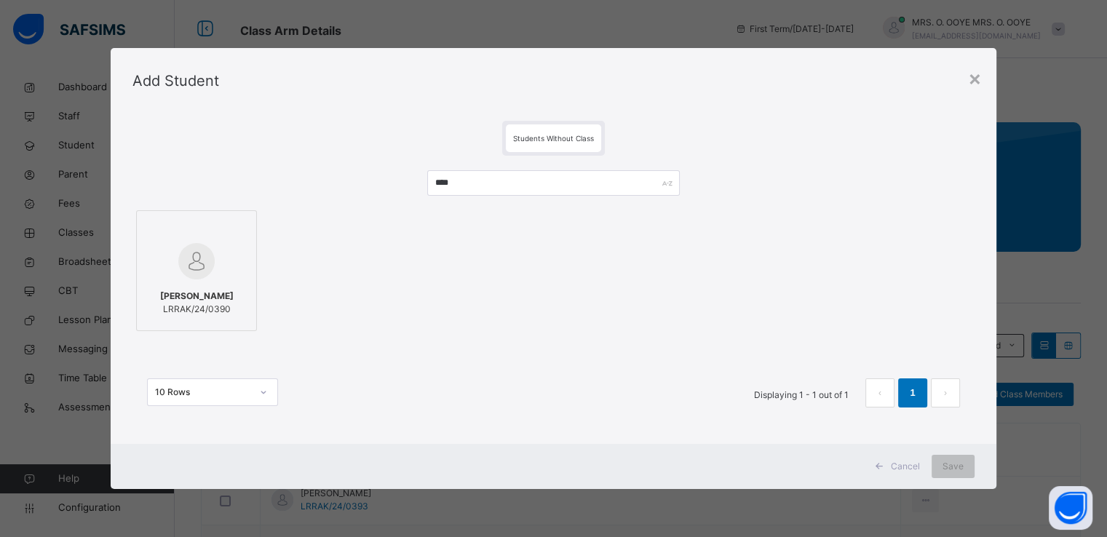
click at [185, 243] on img at bounding box center [196, 261] width 36 height 36
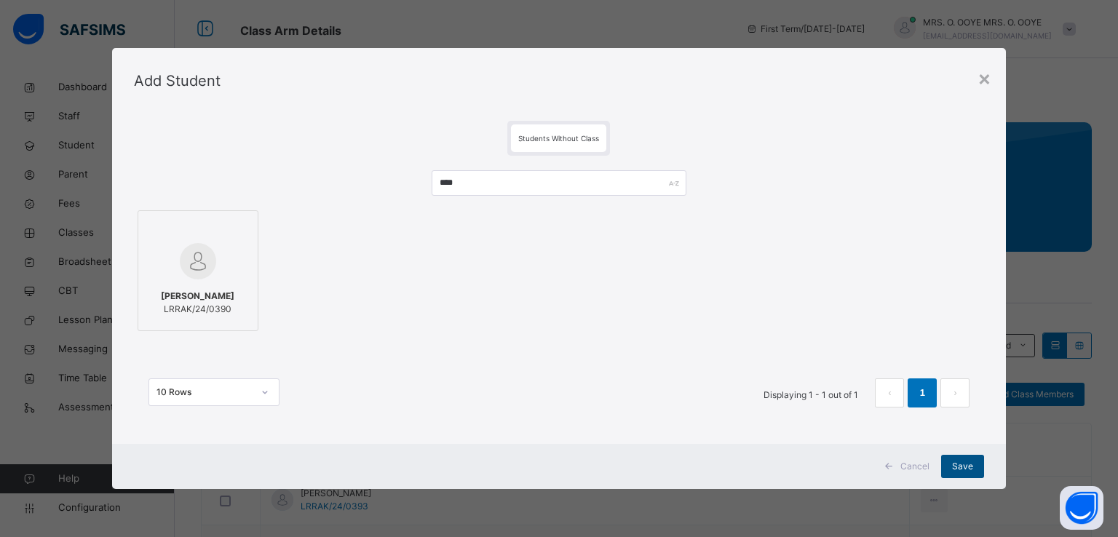
click at [957, 471] on span "Save" at bounding box center [962, 466] width 21 height 13
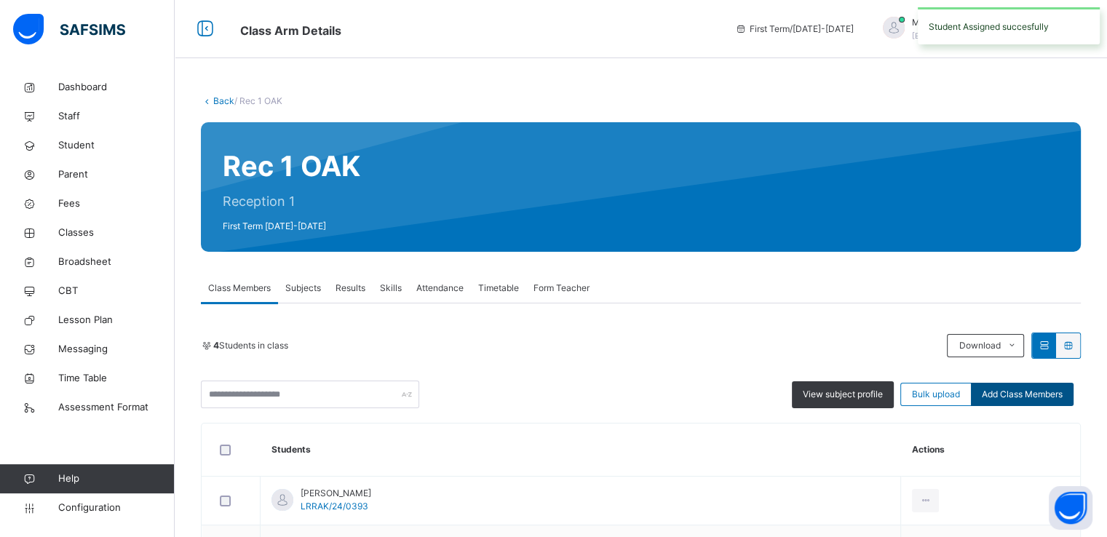
click at [1029, 395] on span "Add Class Members" at bounding box center [1022, 394] width 81 height 13
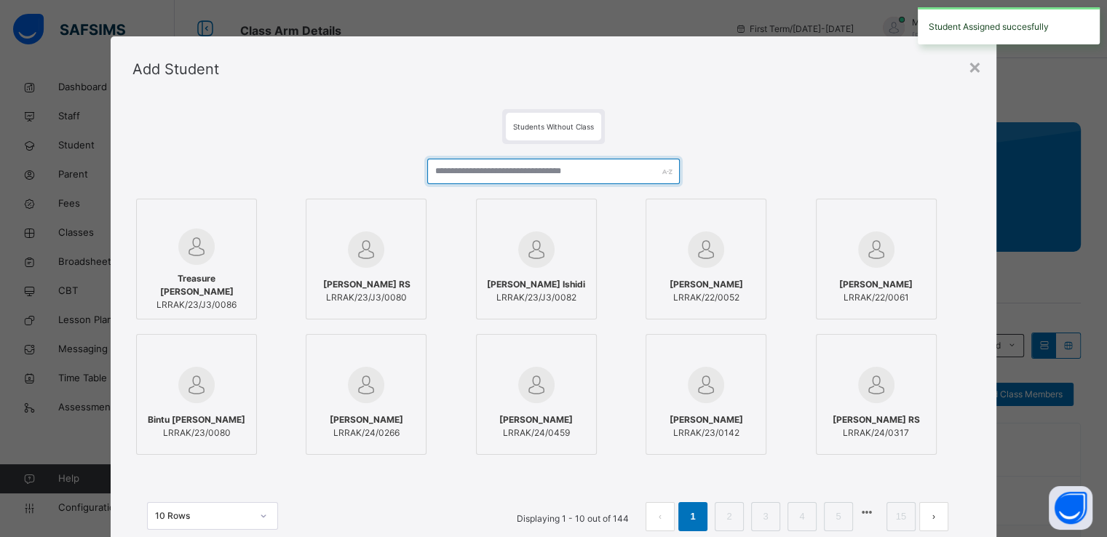
click at [488, 169] on input "text" at bounding box center [553, 171] width 253 height 25
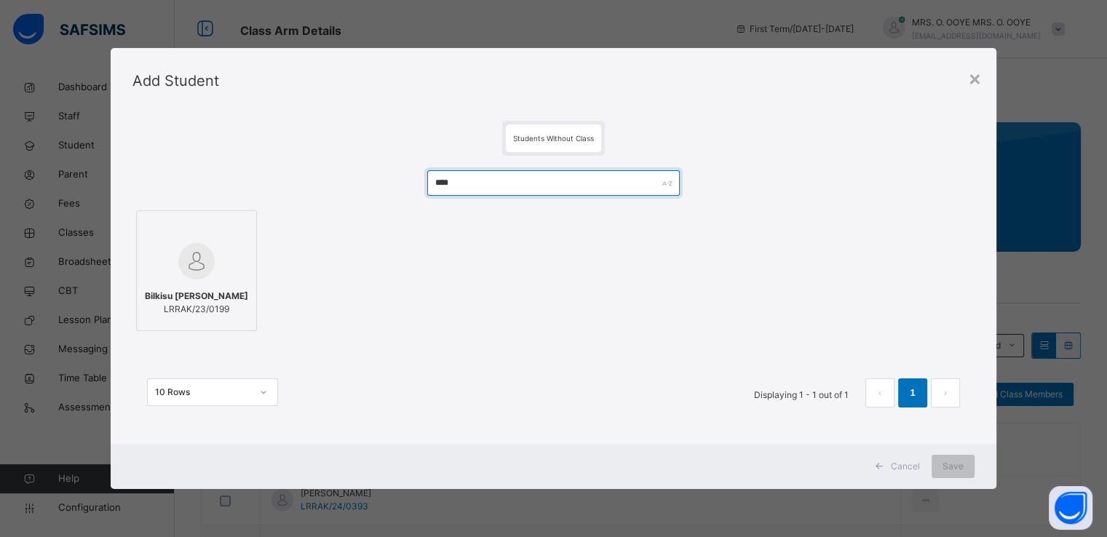
type input "****"
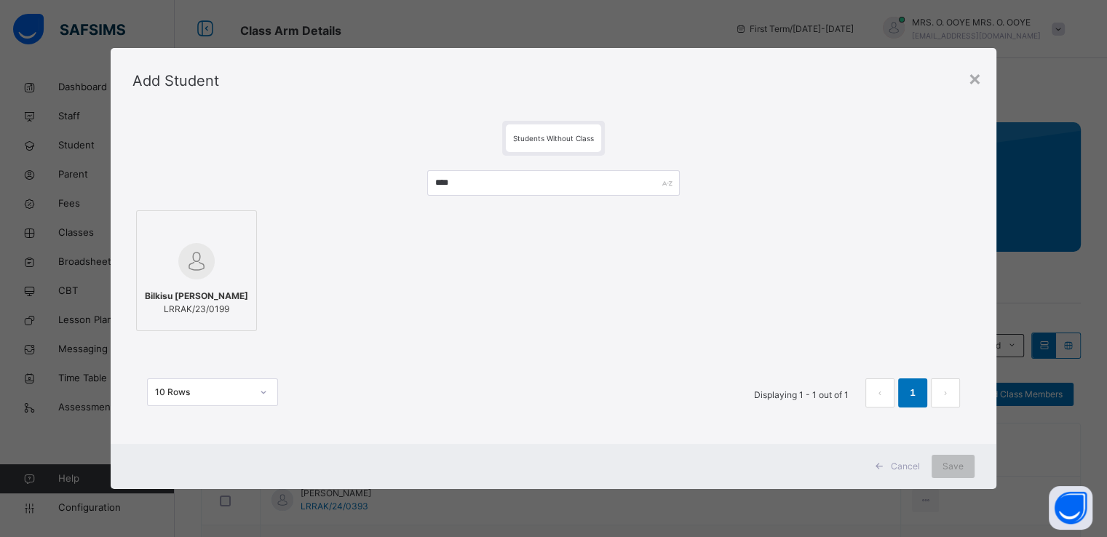
click at [221, 255] on div at bounding box center [196, 261] width 105 height 42
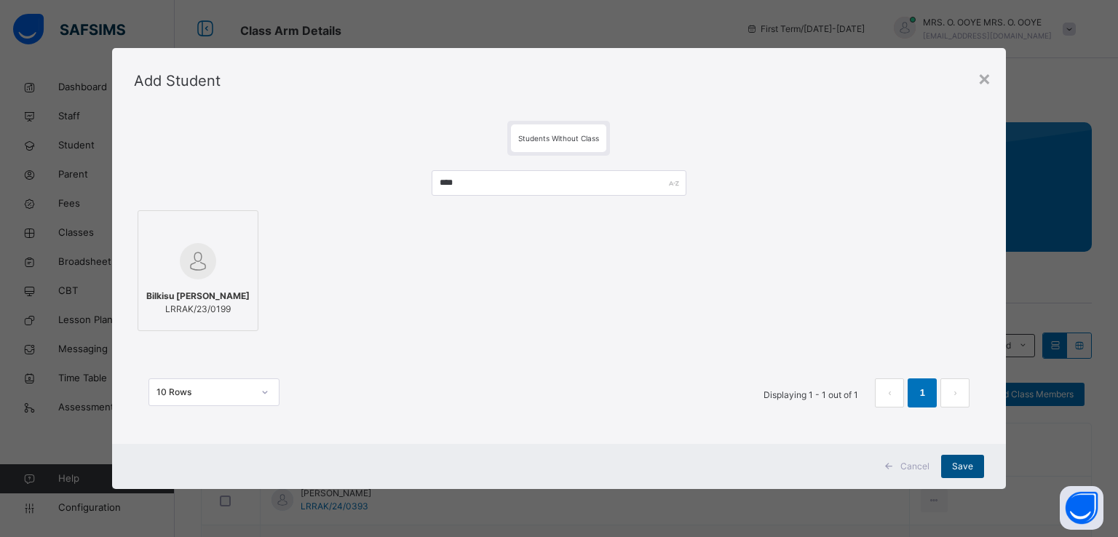
click at [964, 466] on span "Save" at bounding box center [962, 466] width 21 height 13
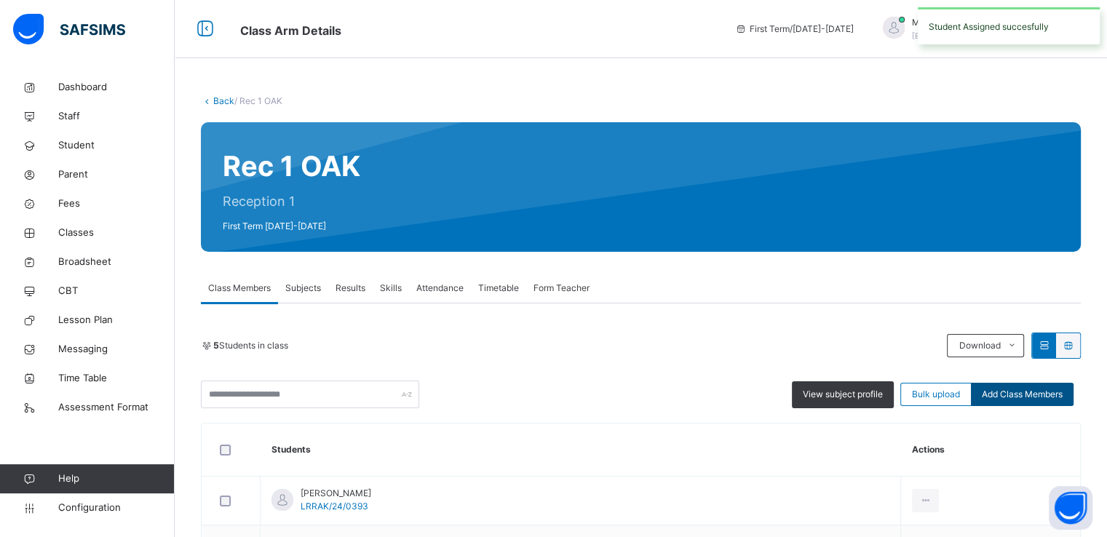
click at [1016, 392] on span "Add Class Members" at bounding box center [1022, 394] width 81 height 13
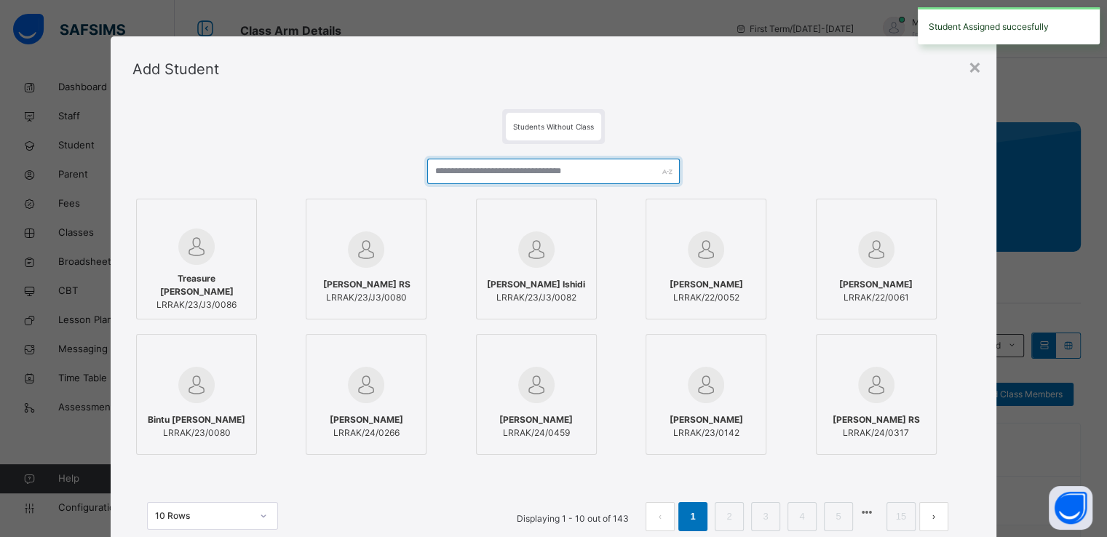
click at [542, 173] on input "text" at bounding box center [553, 171] width 253 height 25
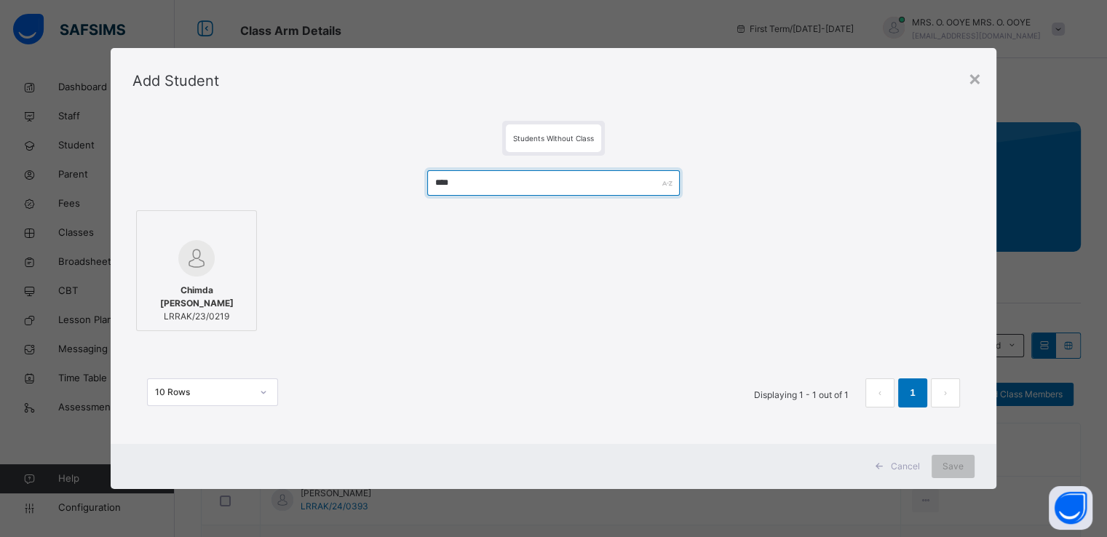
type input "****"
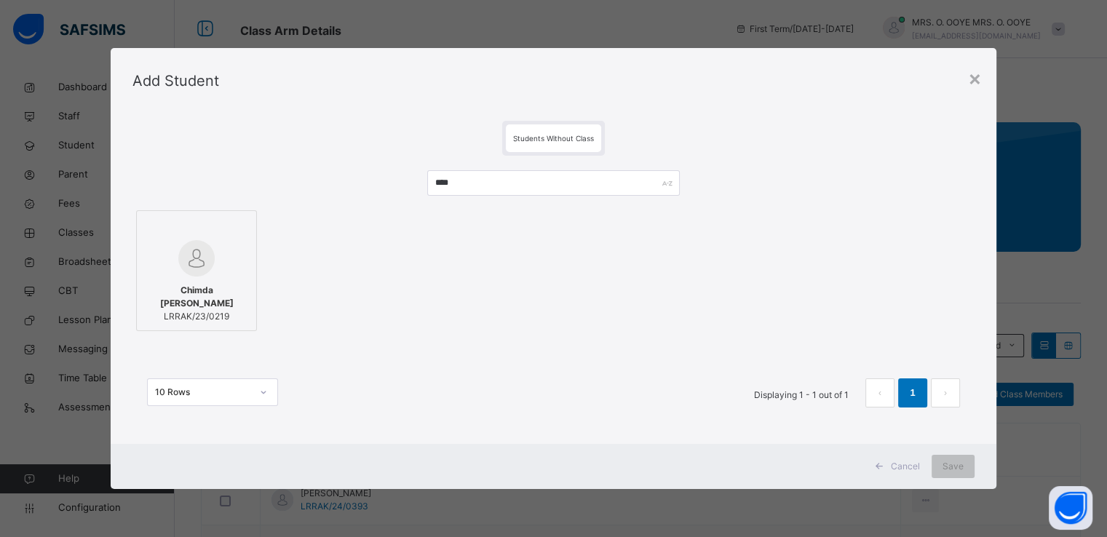
click at [196, 256] on img at bounding box center [196, 258] width 36 height 36
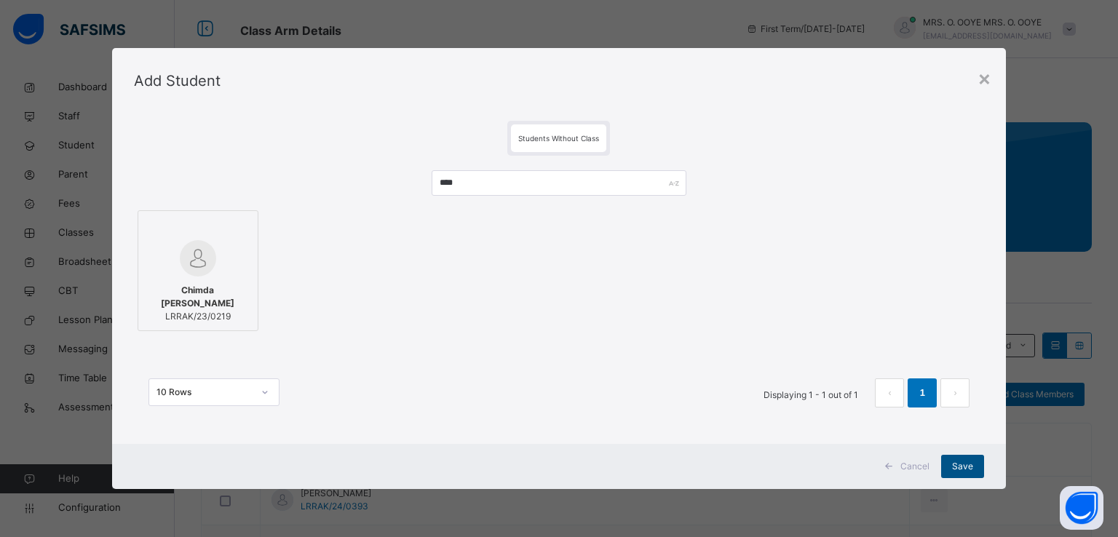
click at [955, 471] on span "Save" at bounding box center [962, 466] width 21 height 13
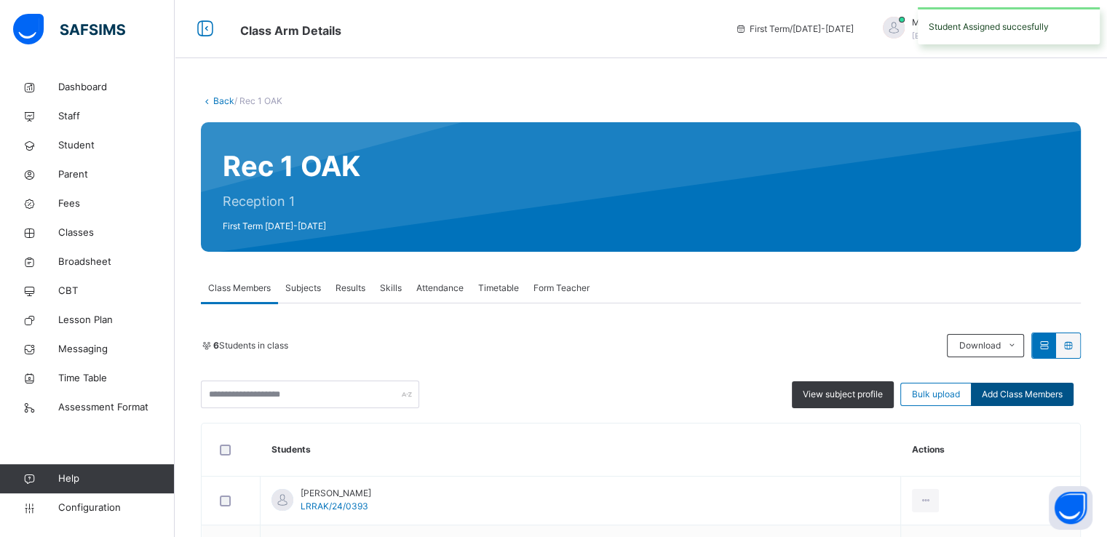
click at [1024, 393] on span "Add Class Members" at bounding box center [1022, 394] width 81 height 13
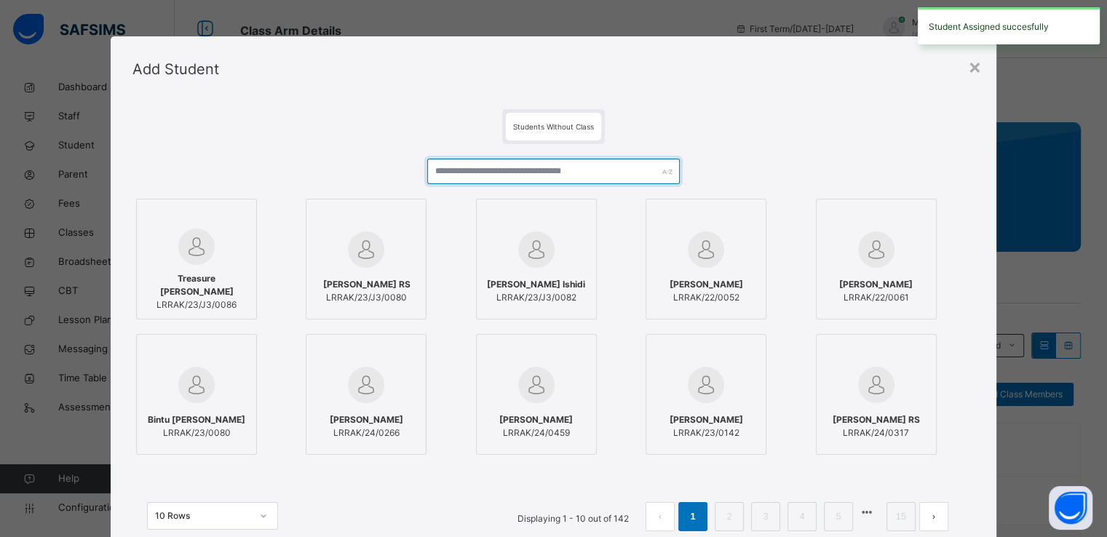
click at [595, 174] on input "text" at bounding box center [553, 171] width 253 height 25
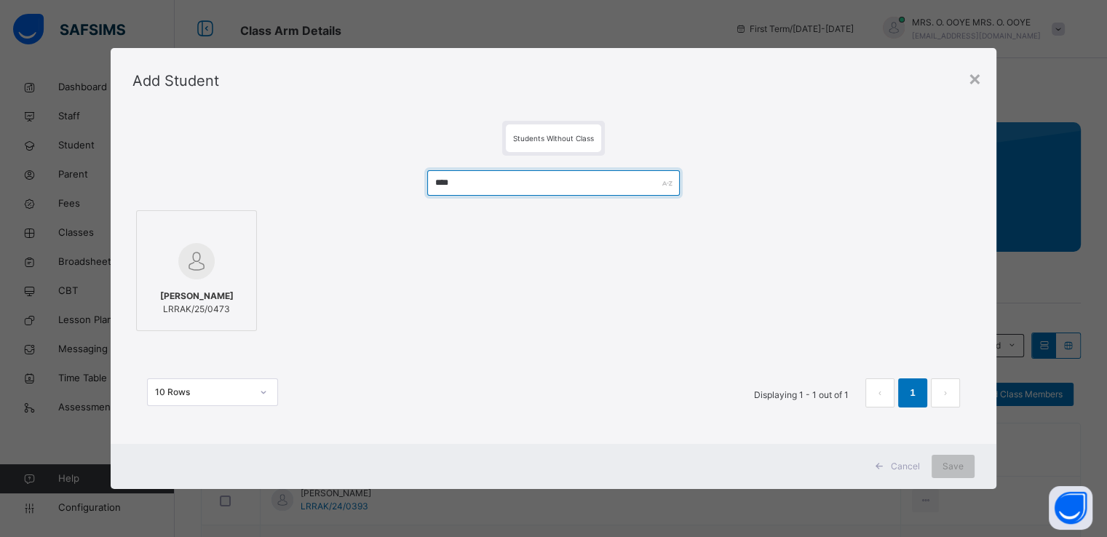
type input "****"
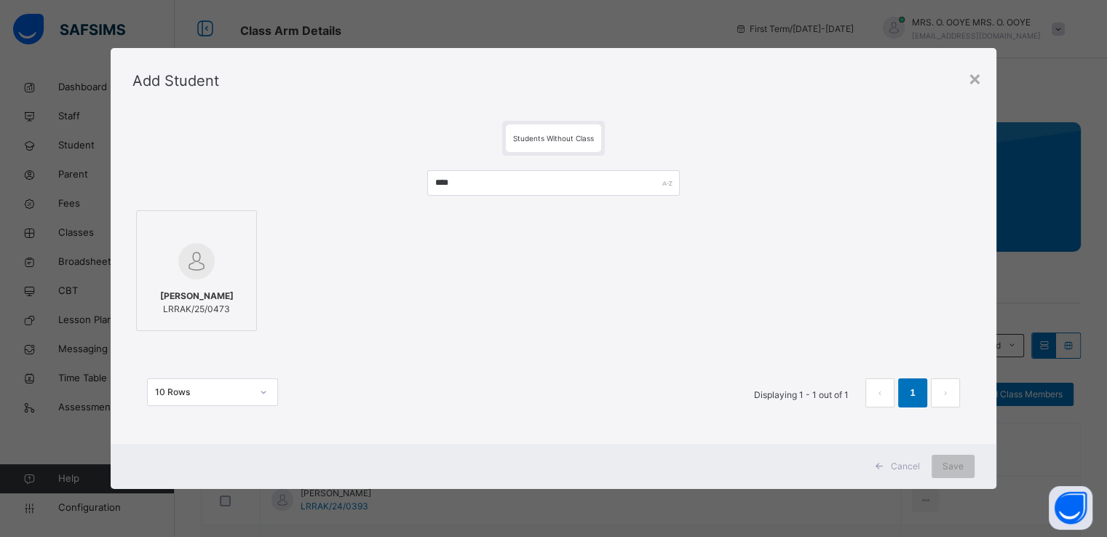
click at [233, 263] on div at bounding box center [196, 261] width 105 height 42
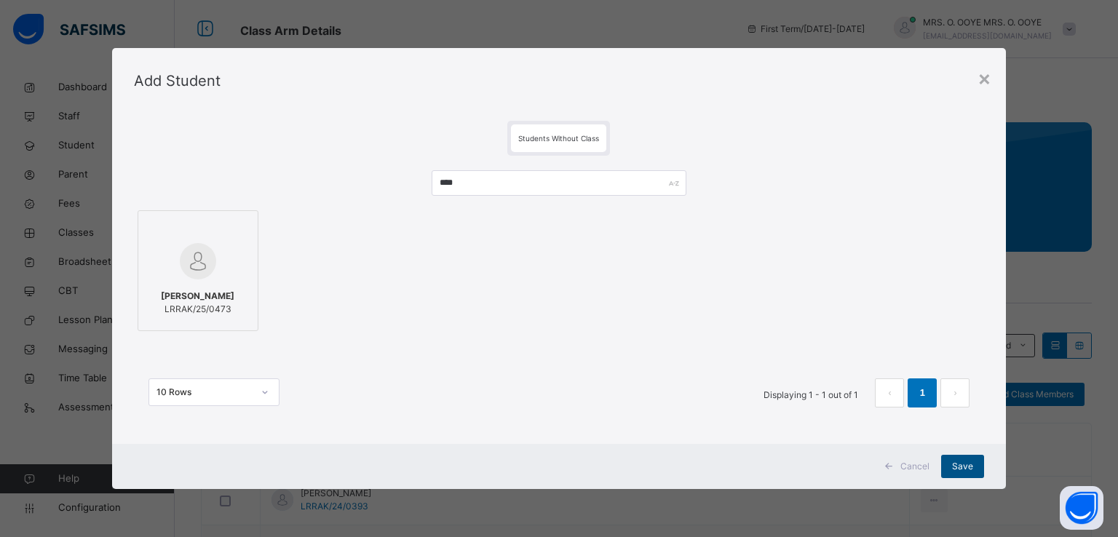
click at [961, 467] on span "Save" at bounding box center [962, 466] width 21 height 13
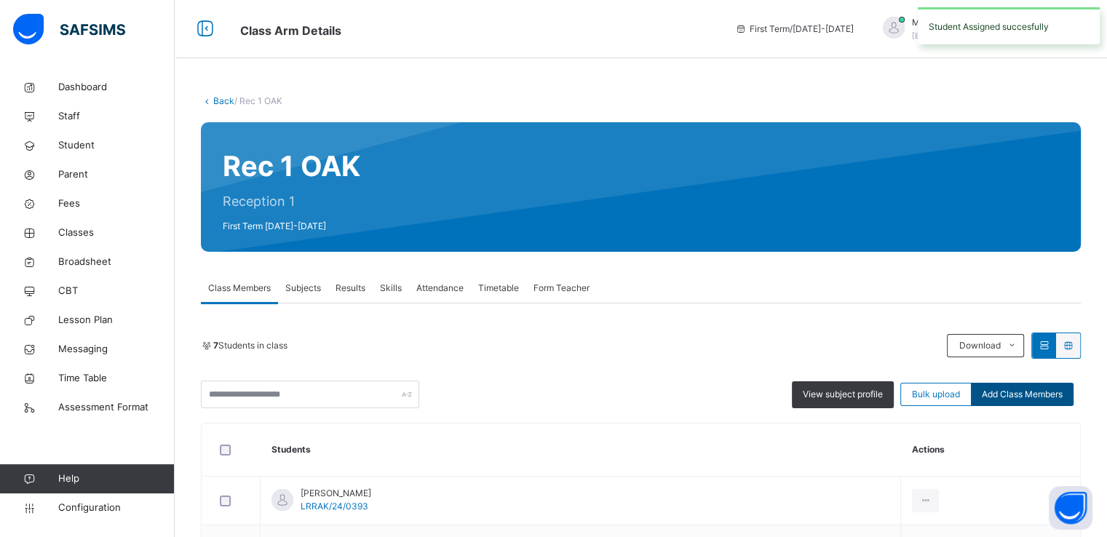
click at [1018, 385] on div "Add Class Members" at bounding box center [1022, 394] width 103 height 23
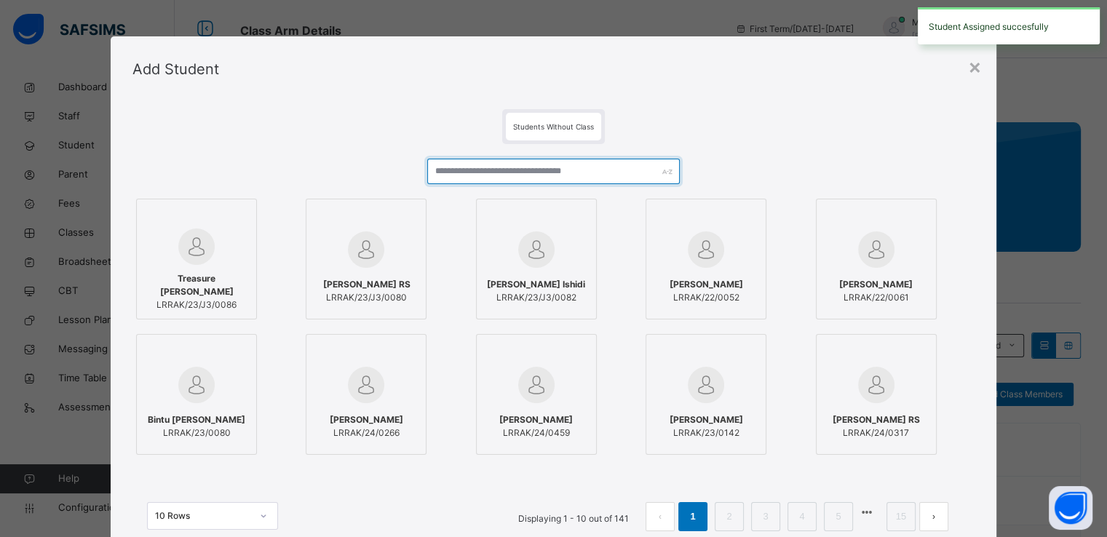
click at [518, 181] on input "text" at bounding box center [553, 171] width 253 height 25
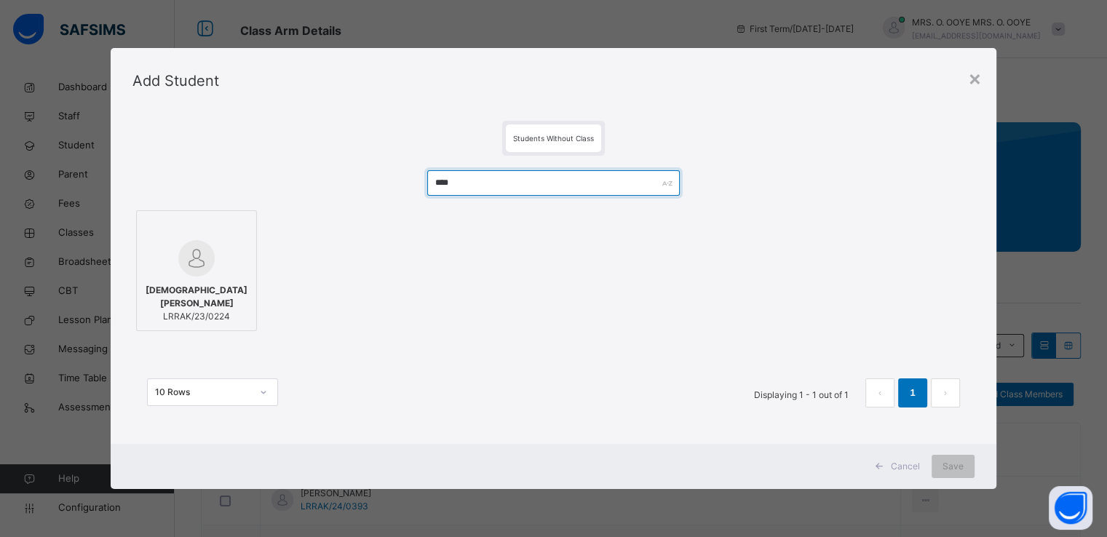
type input "****"
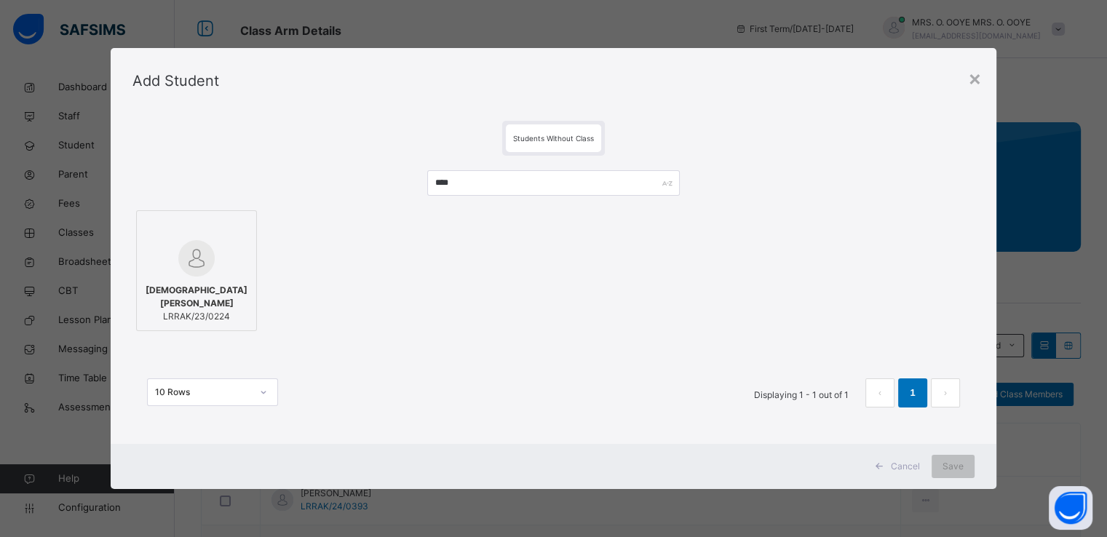
click at [240, 266] on div at bounding box center [196, 258] width 105 height 36
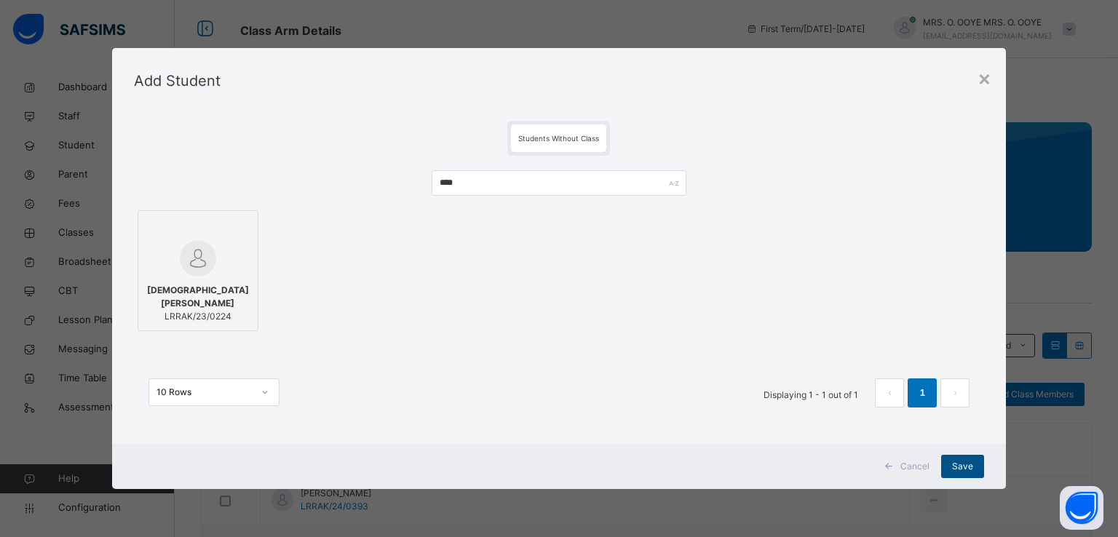
click at [960, 467] on span "Save" at bounding box center [962, 466] width 21 height 13
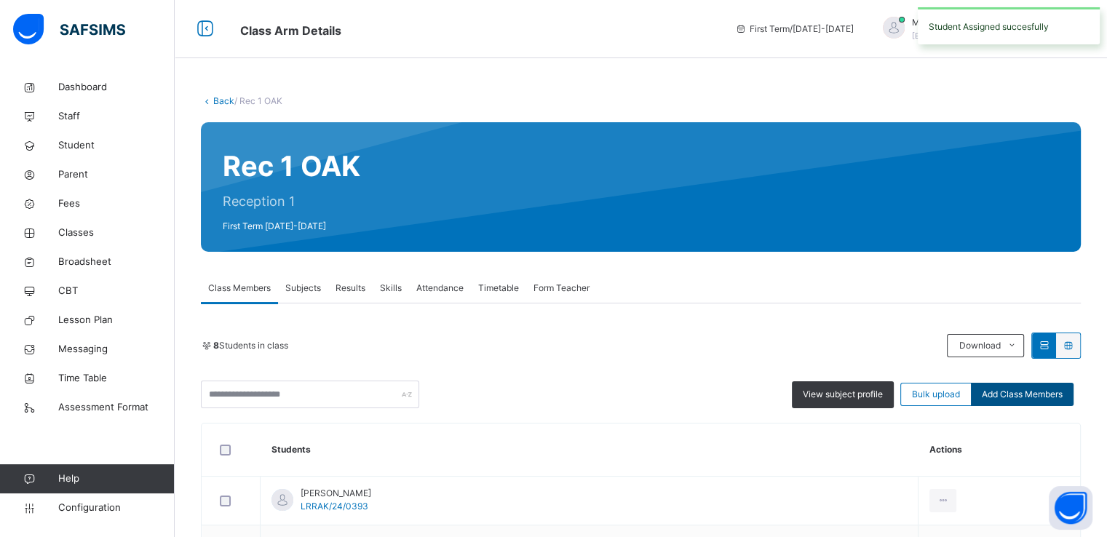
click at [1008, 403] on div "Add Class Members" at bounding box center [1022, 394] width 103 height 23
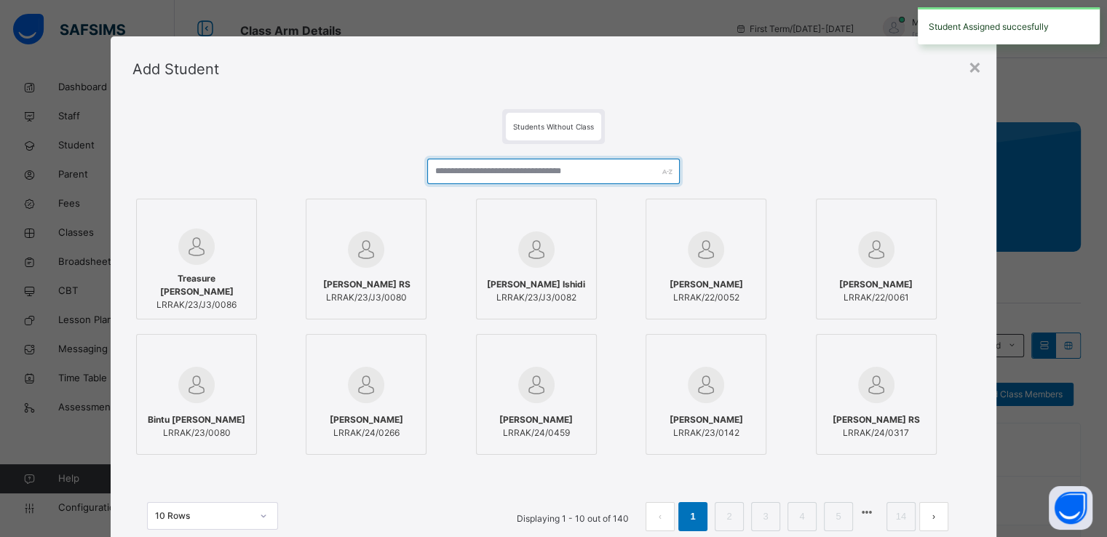
click at [545, 171] on input "text" at bounding box center [553, 171] width 253 height 25
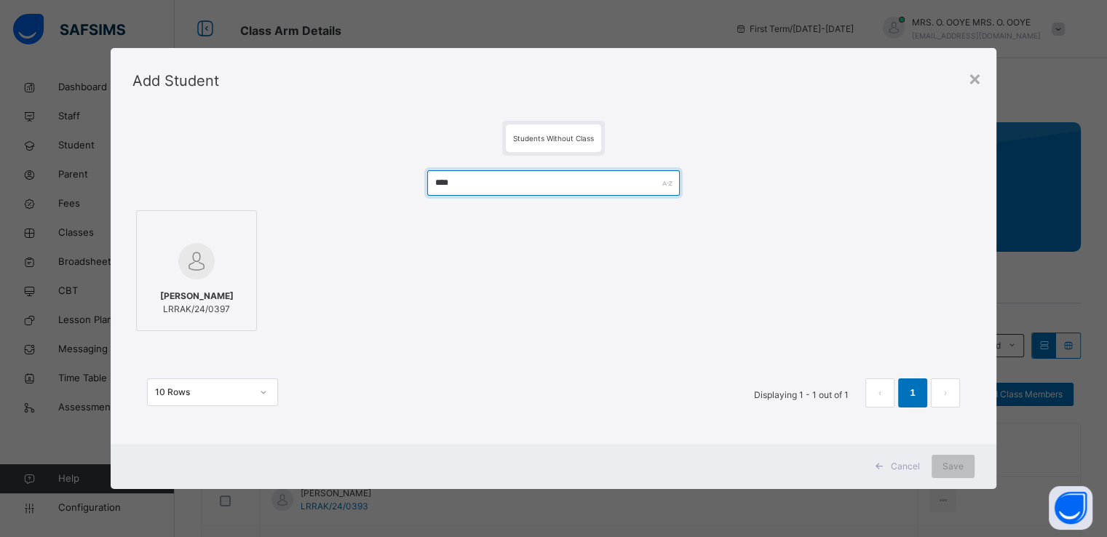
type input "****"
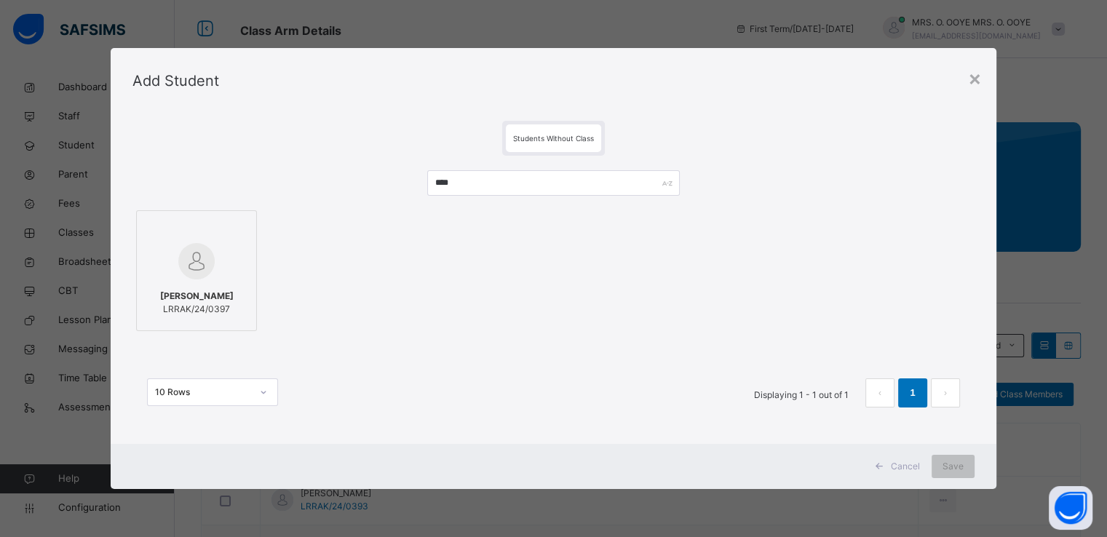
click at [224, 273] on div at bounding box center [196, 261] width 105 height 42
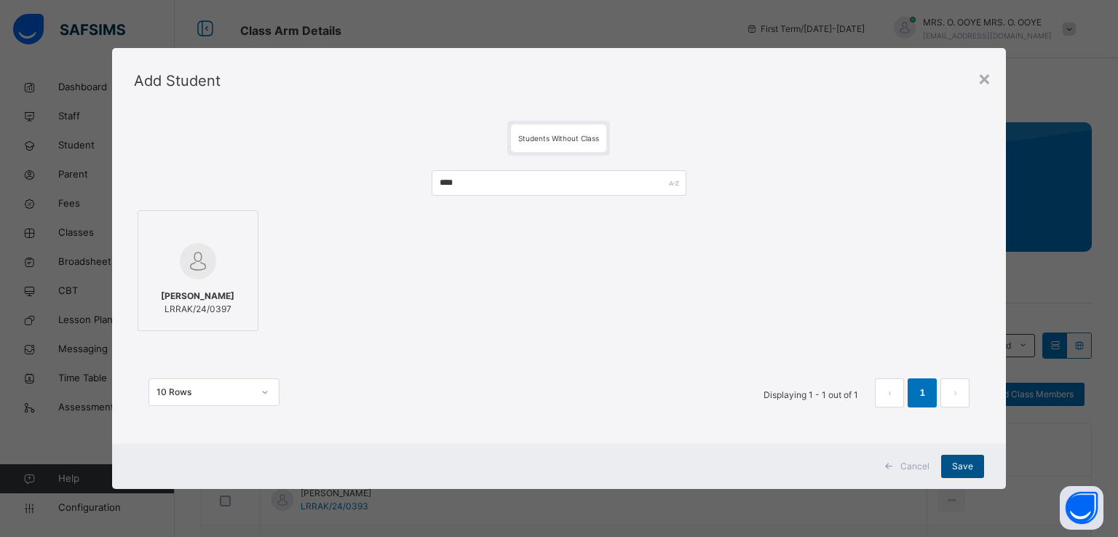
click at [960, 470] on span "Save" at bounding box center [962, 466] width 21 height 13
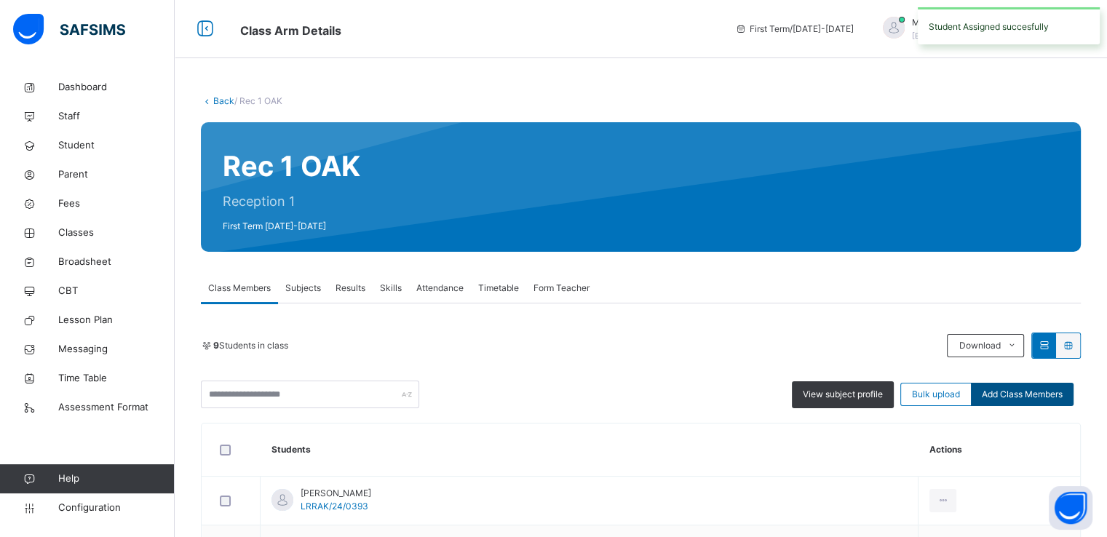
click at [1017, 400] on span "Add Class Members" at bounding box center [1022, 394] width 81 height 13
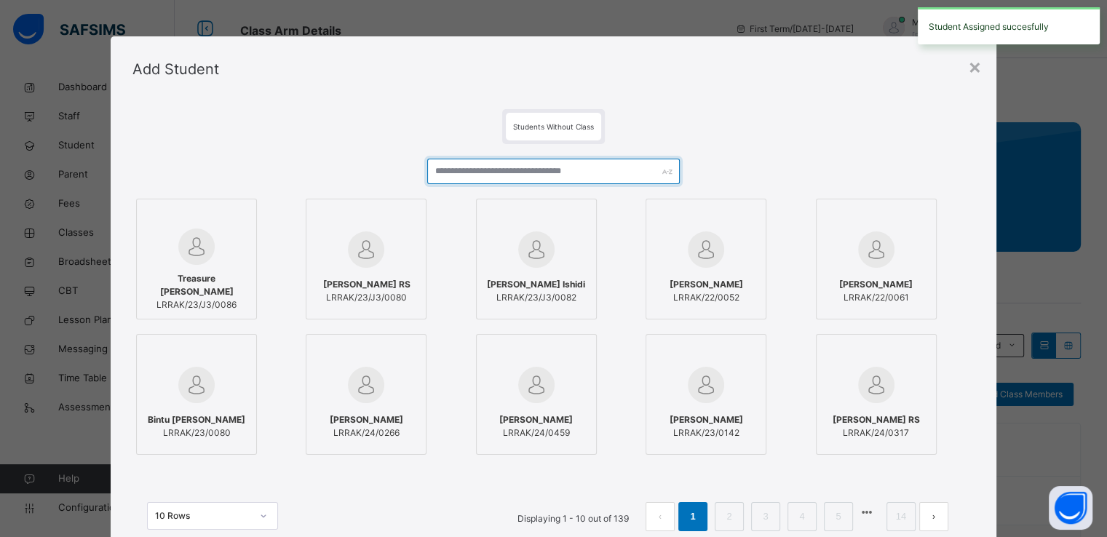
click at [606, 163] on input "text" at bounding box center [553, 171] width 253 height 25
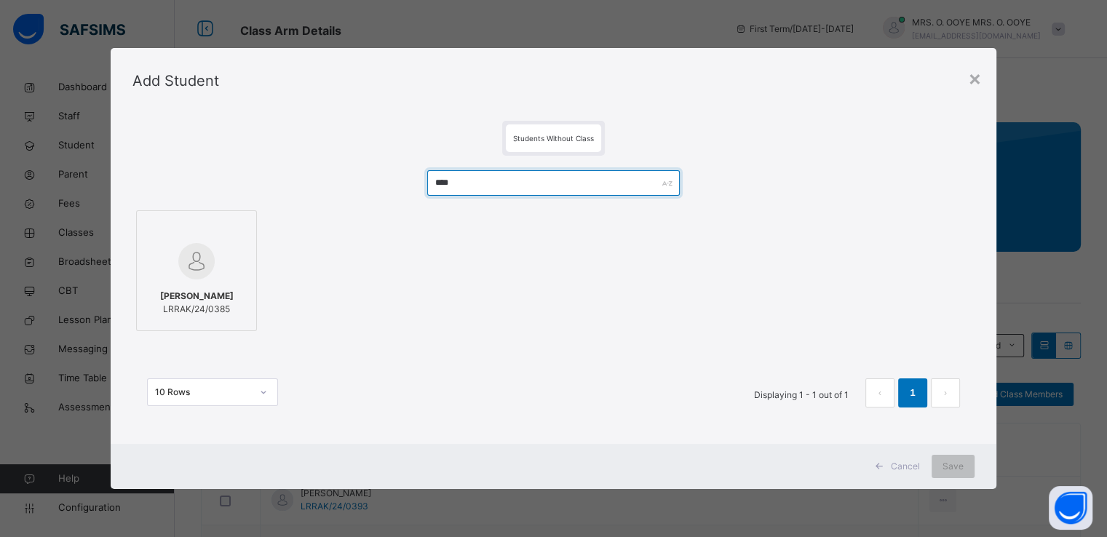
type input "****"
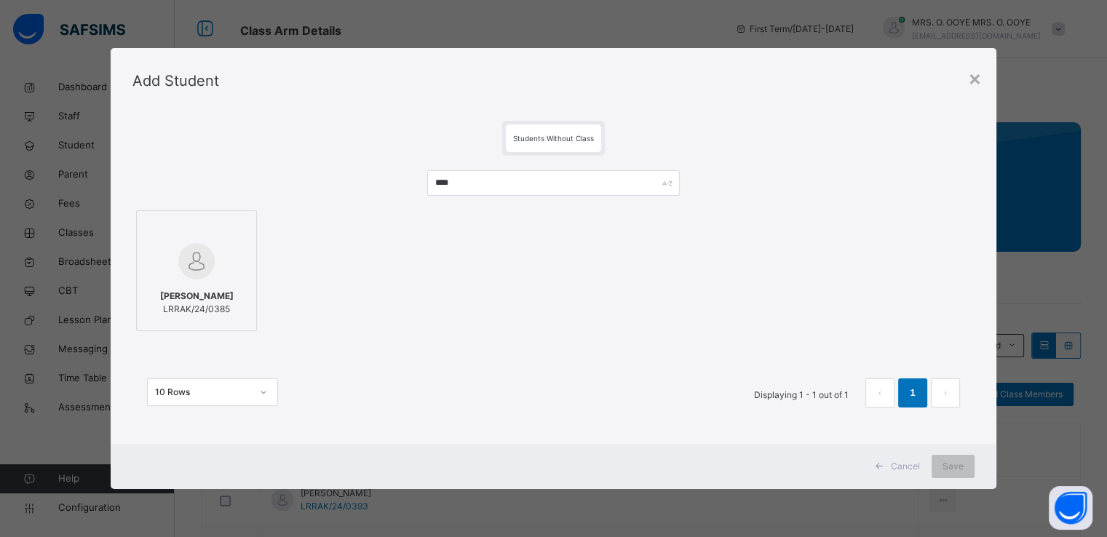
click at [213, 271] on div at bounding box center [196, 261] width 105 height 42
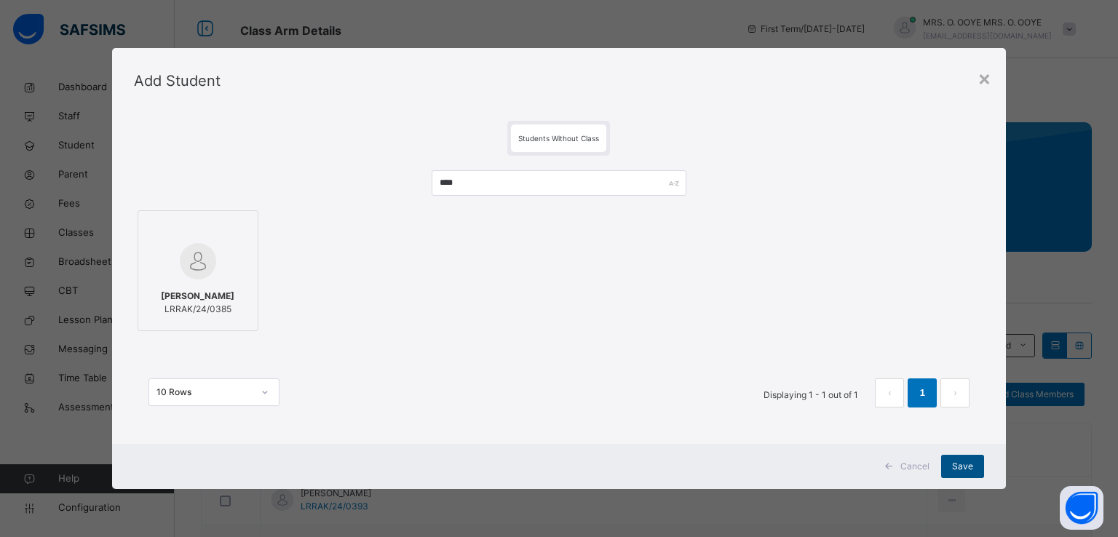
click at [964, 463] on span "Save" at bounding box center [962, 466] width 21 height 13
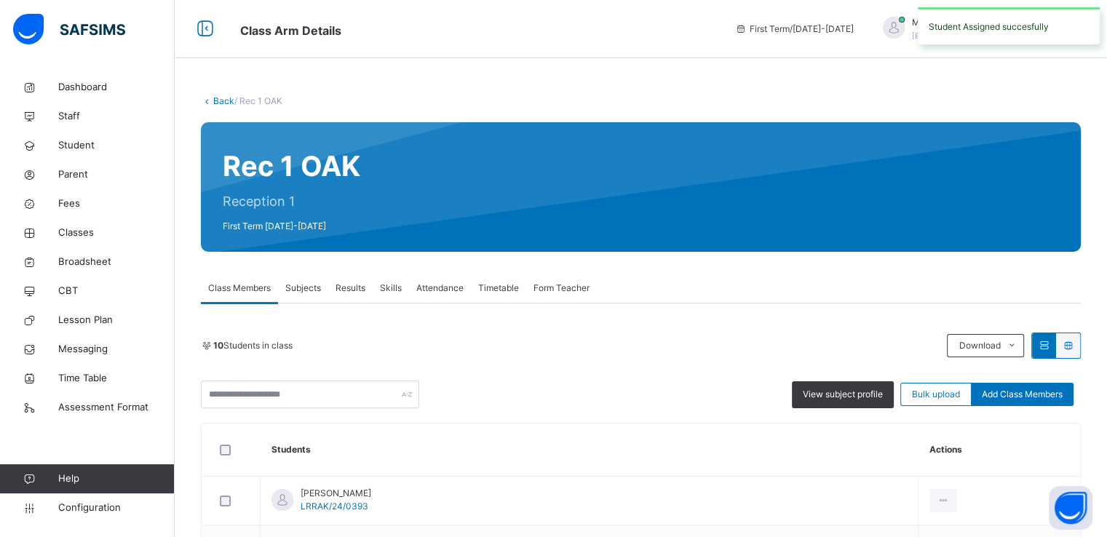
click at [1039, 382] on div "View subject profile Bulk upload Add Class Members" at bounding box center [641, 395] width 880 height 28
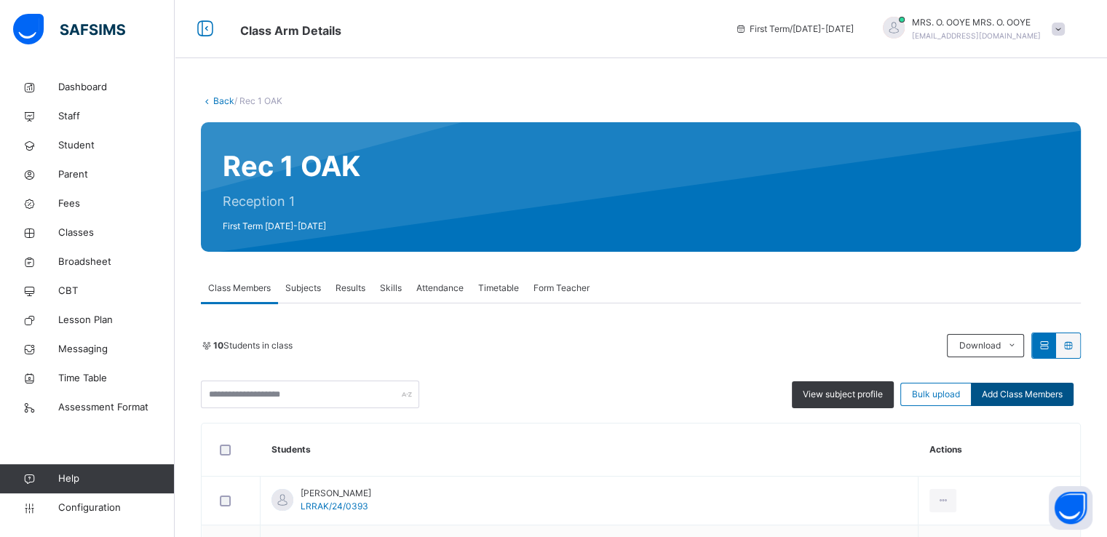
click at [1028, 391] on span "Add Class Members" at bounding box center [1022, 394] width 81 height 13
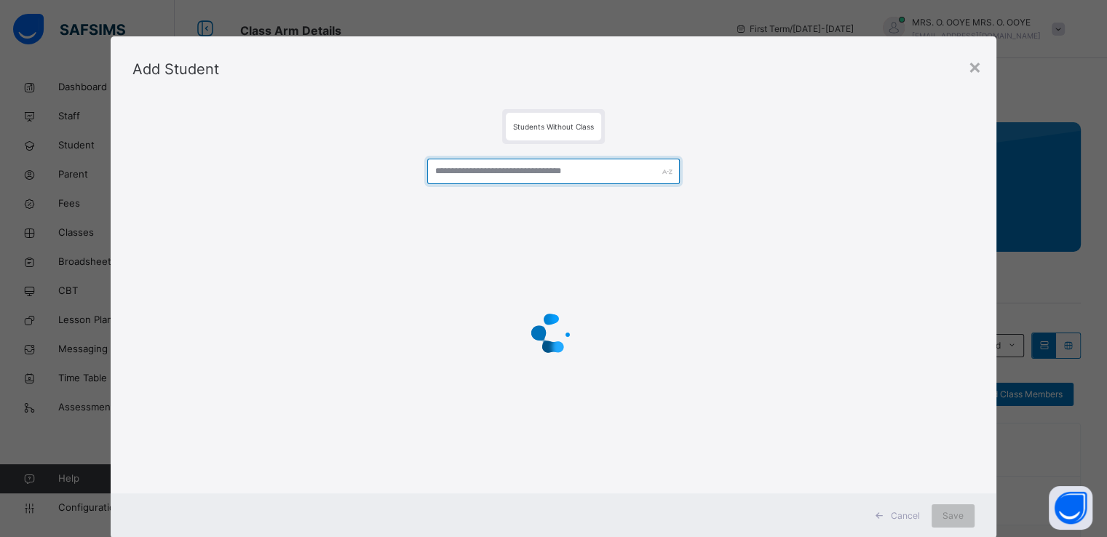
click at [564, 173] on input "text" at bounding box center [553, 171] width 253 height 25
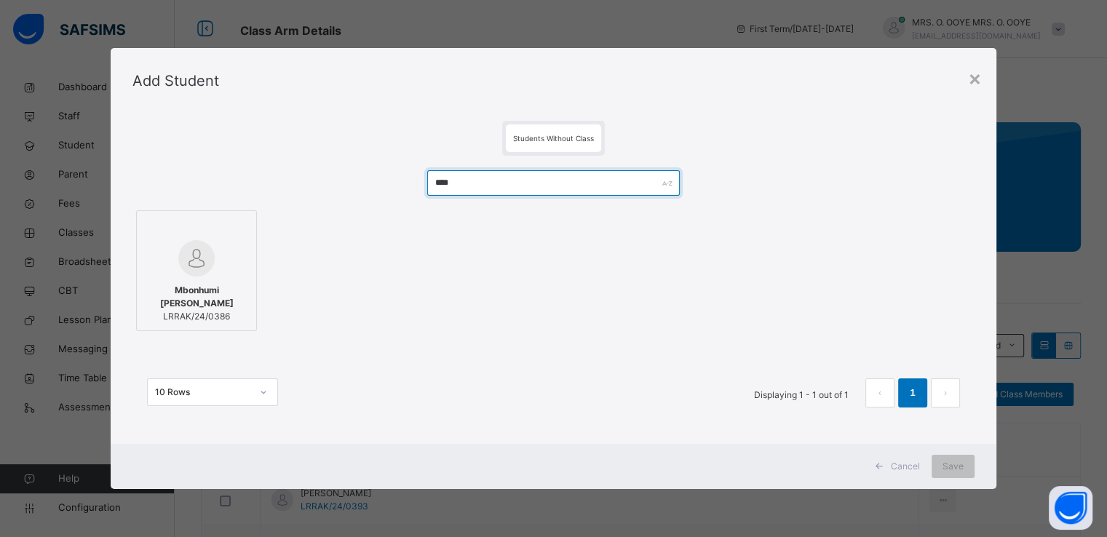
type input "****"
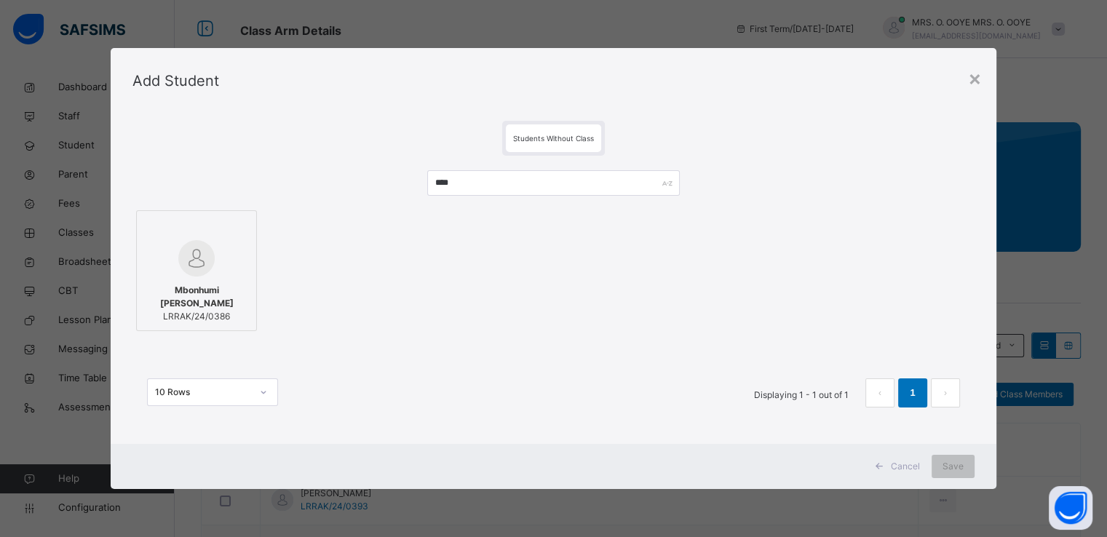
click at [197, 248] on img at bounding box center [196, 258] width 36 height 36
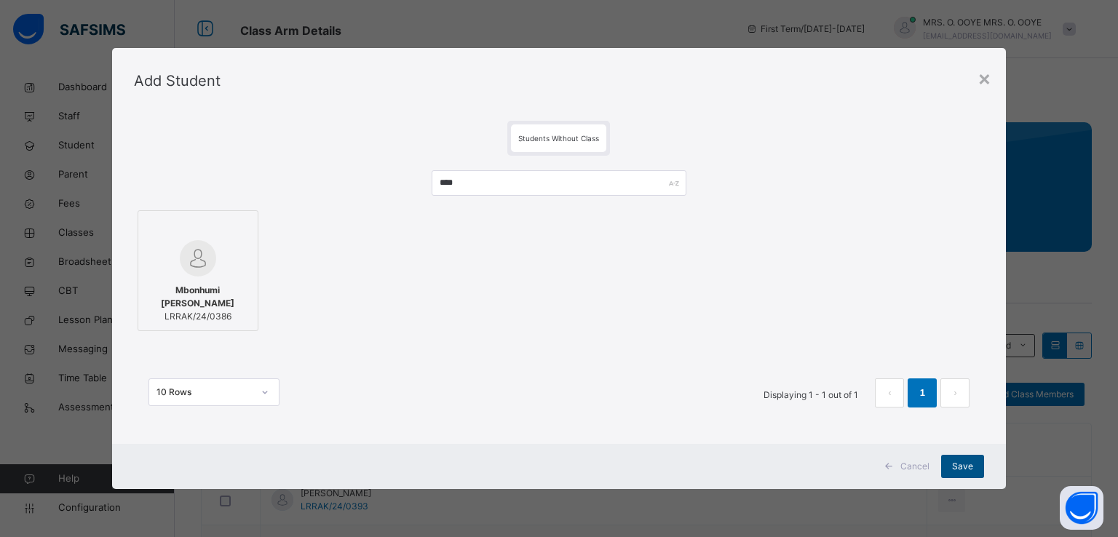
click at [960, 467] on span "Save" at bounding box center [962, 466] width 21 height 13
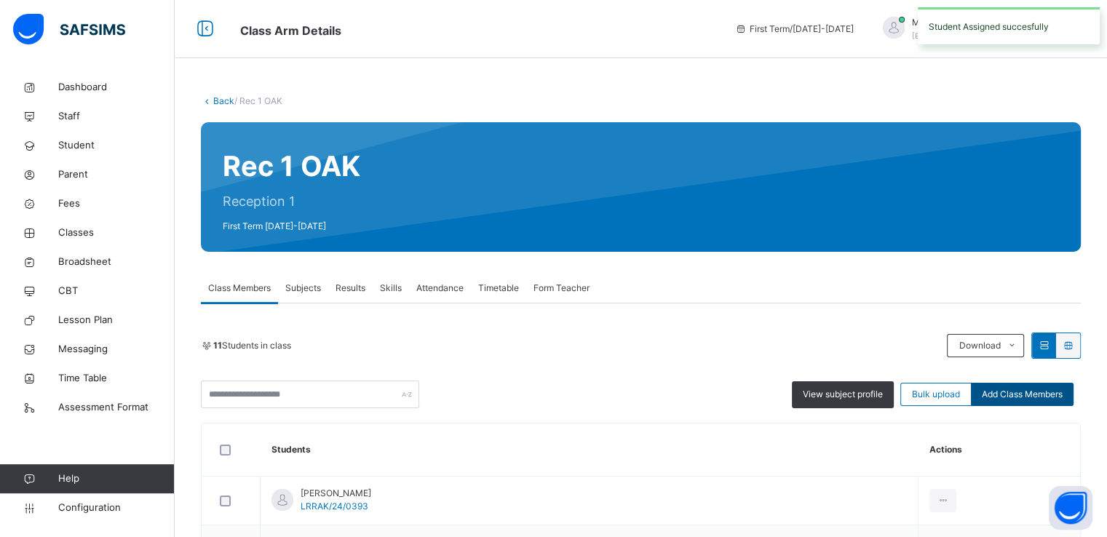
click at [1047, 393] on span "Add Class Members" at bounding box center [1022, 394] width 81 height 13
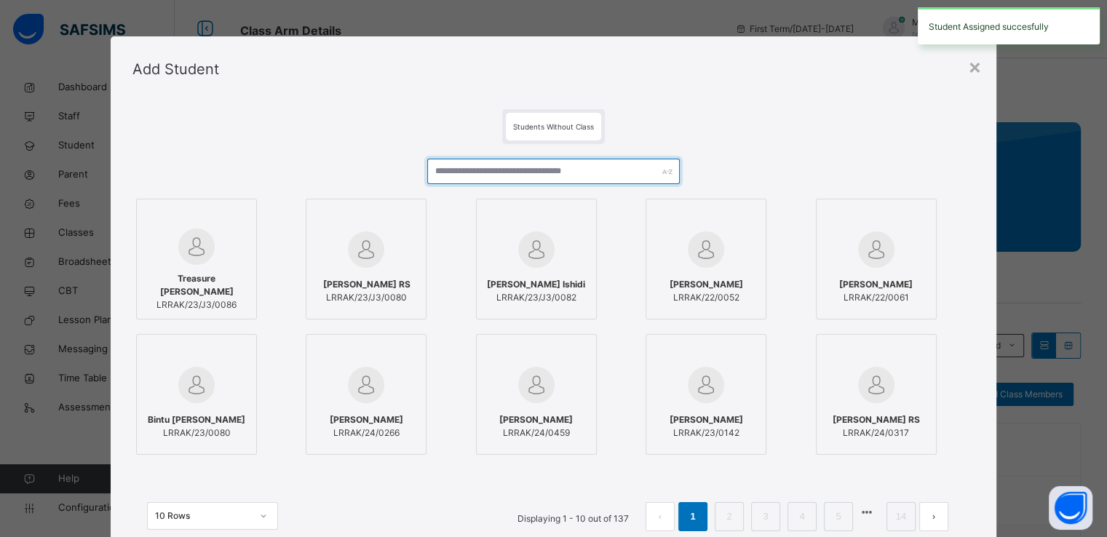
click at [623, 177] on input "text" at bounding box center [553, 171] width 253 height 25
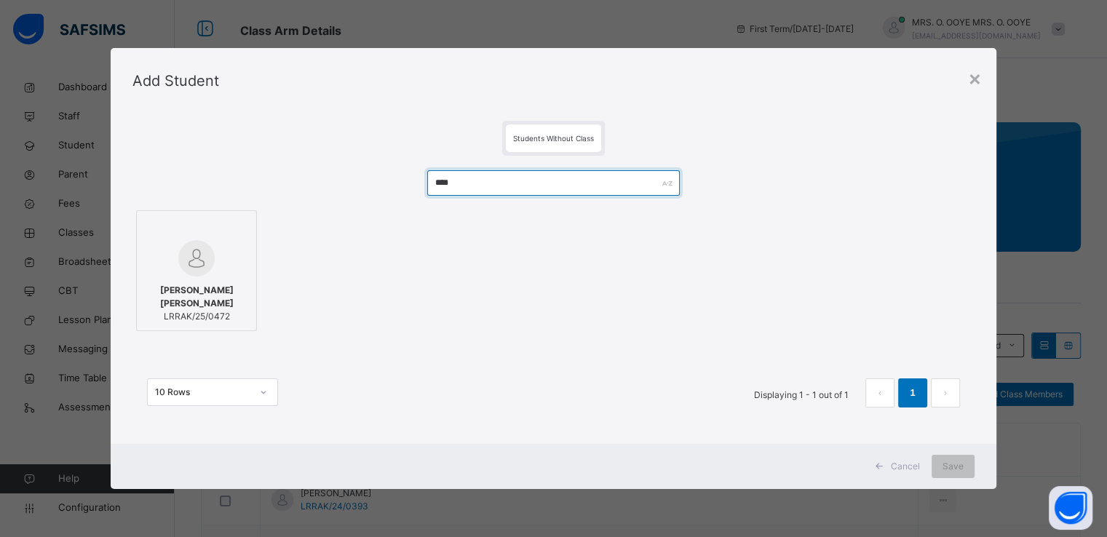
type input "****"
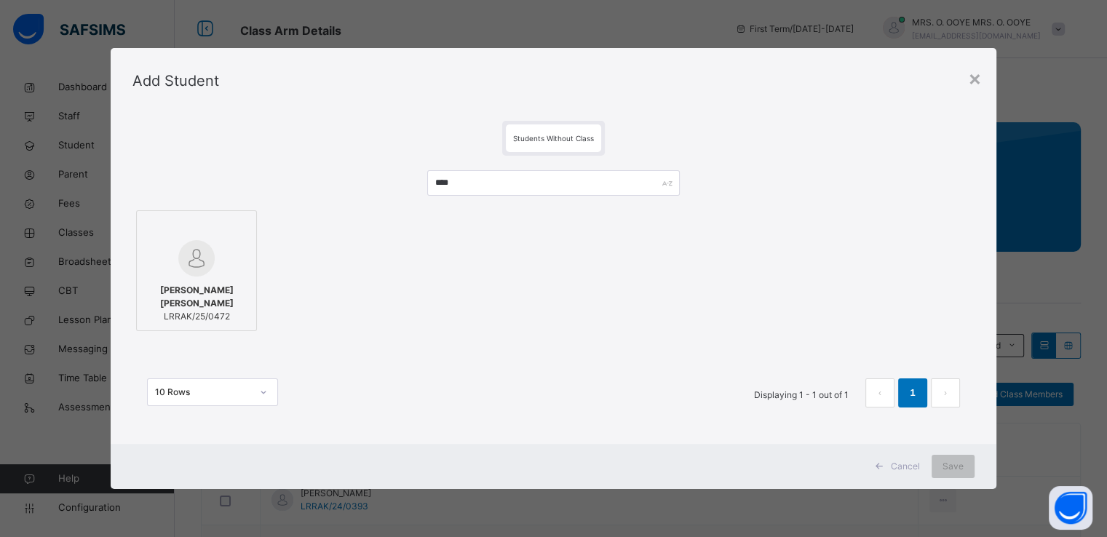
click at [217, 272] on div at bounding box center [196, 258] width 105 height 36
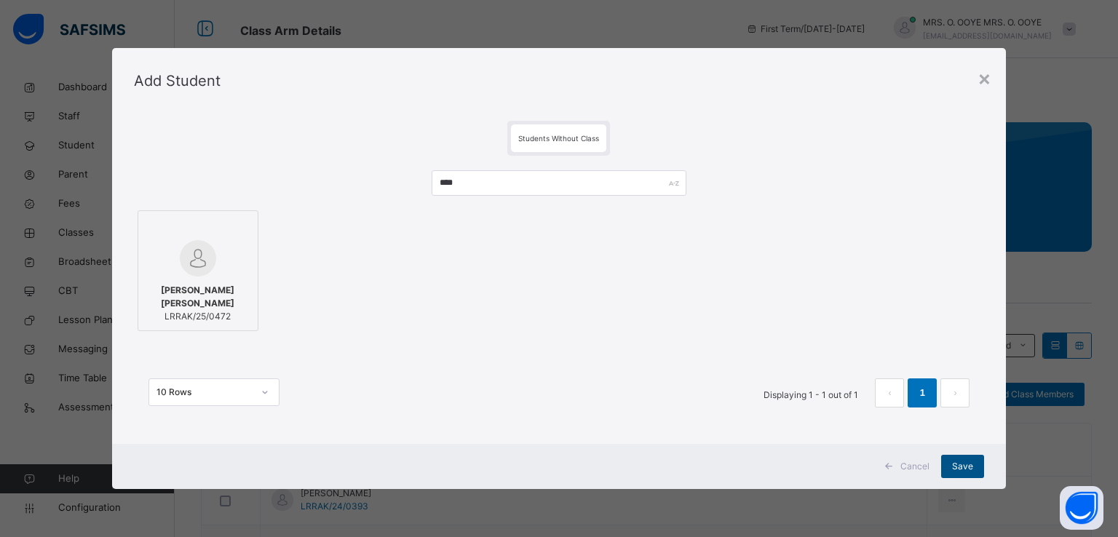
click at [962, 468] on span "Save" at bounding box center [962, 466] width 21 height 13
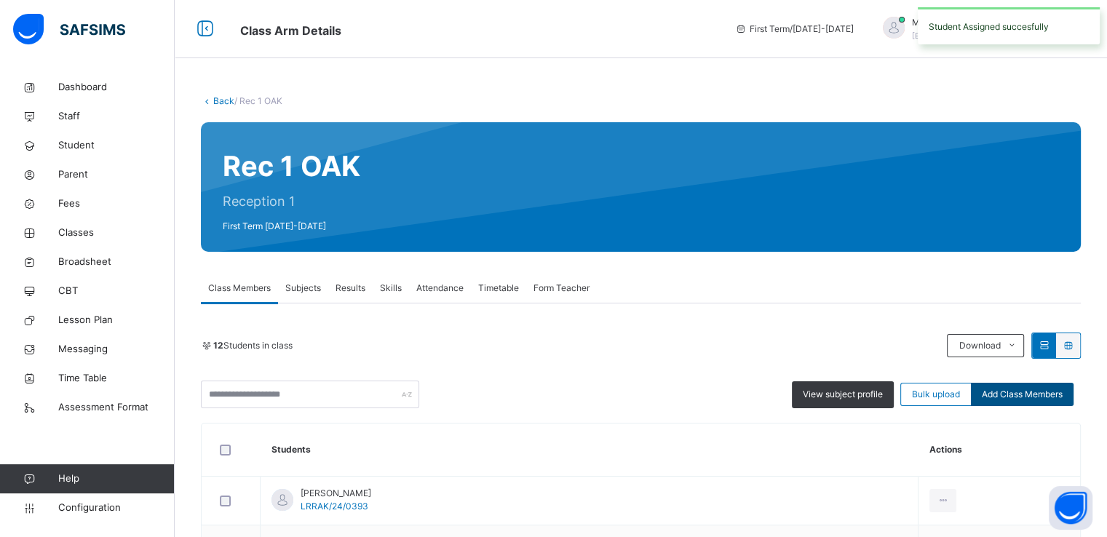
click at [1013, 400] on div "Add Class Members" at bounding box center [1022, 394] width 103 height 23
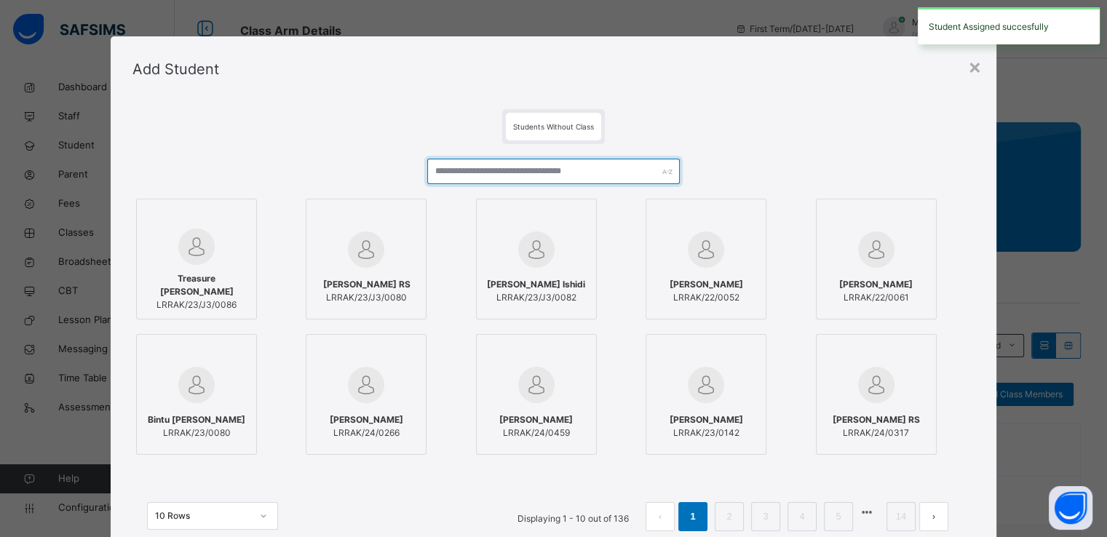
click at [457, 171] on input "text" at bounding box center [553, 171] width 253 height 25
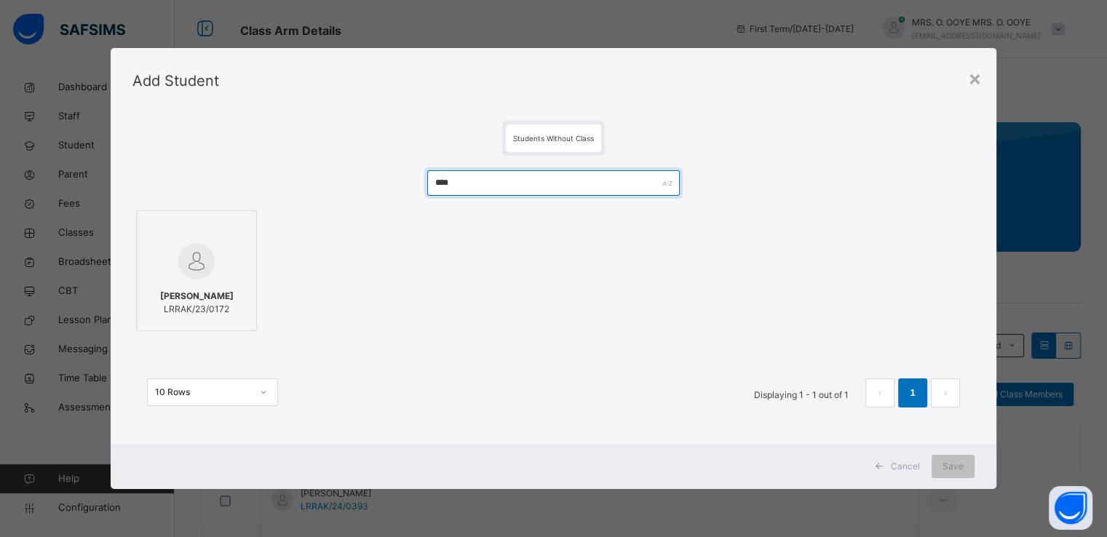
type input "****"
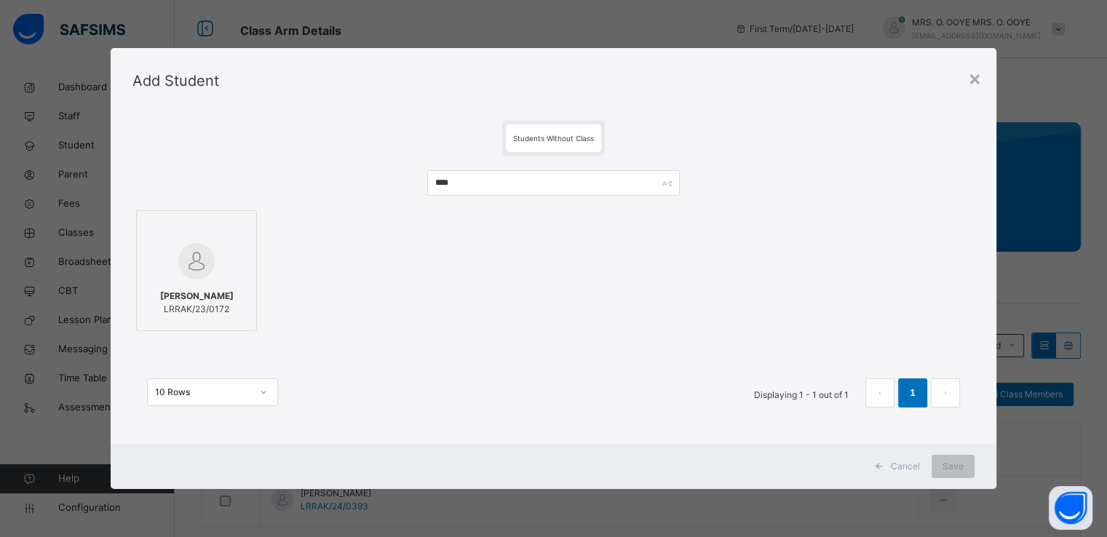
click at [193, 234] on div at bounding box center [196, 229] width 105 height 22
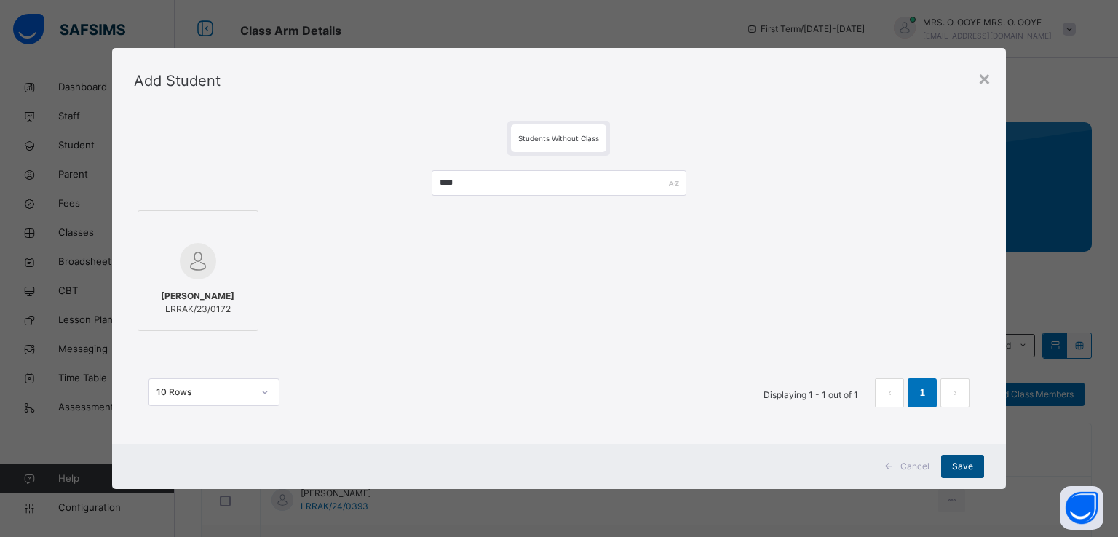
click at [960, 464] on span "Save" at bounding box center [962, 466] width 21 height 13
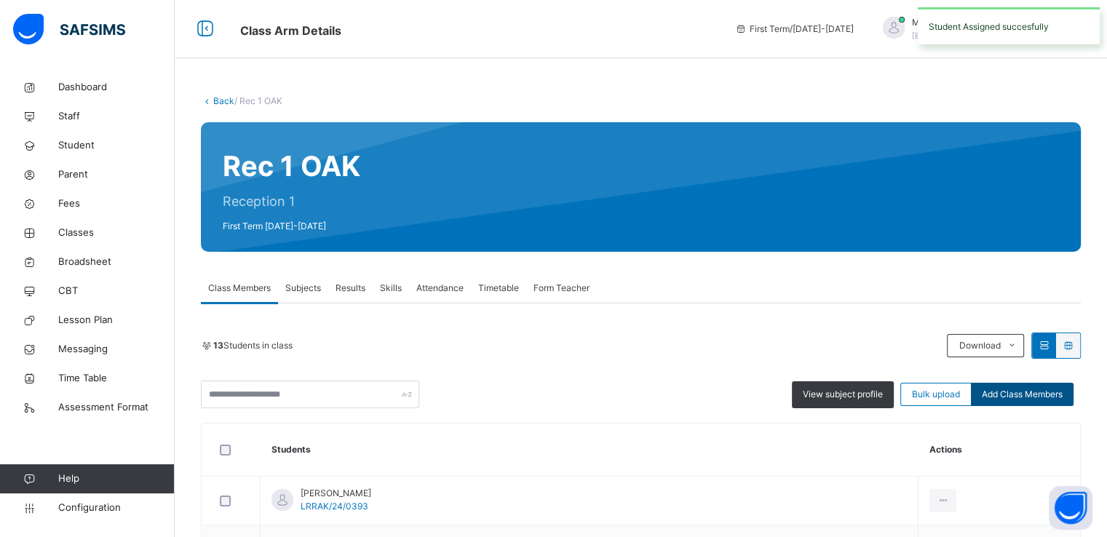
click at [1046, 392] on span "Add Class Members" at bounding box center [1022, 394] width 81 height 13
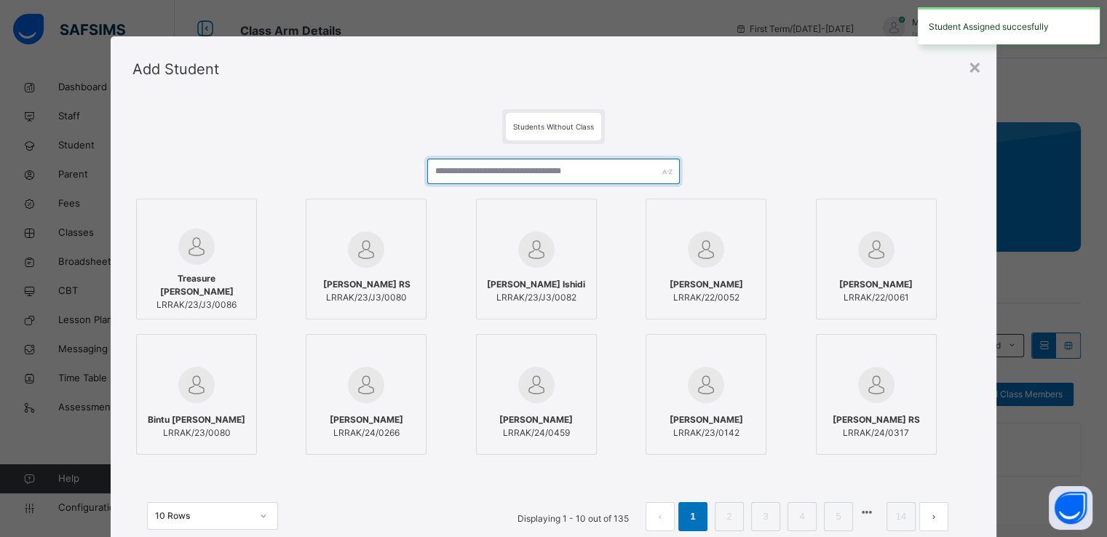
click at [591, 173] on input "text" at bounding box center [553, 171] width 253 height 25
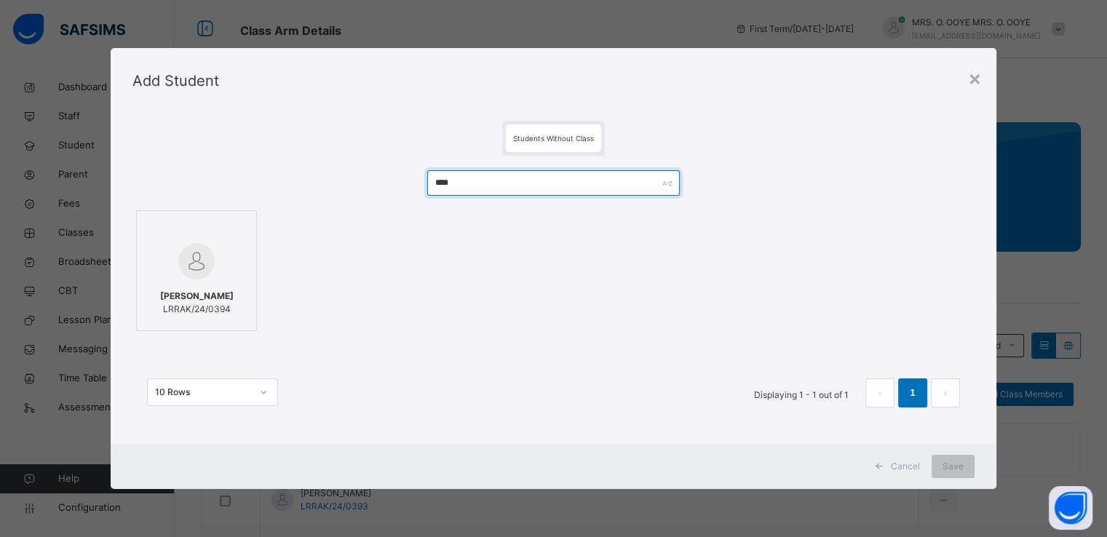
type input "****"
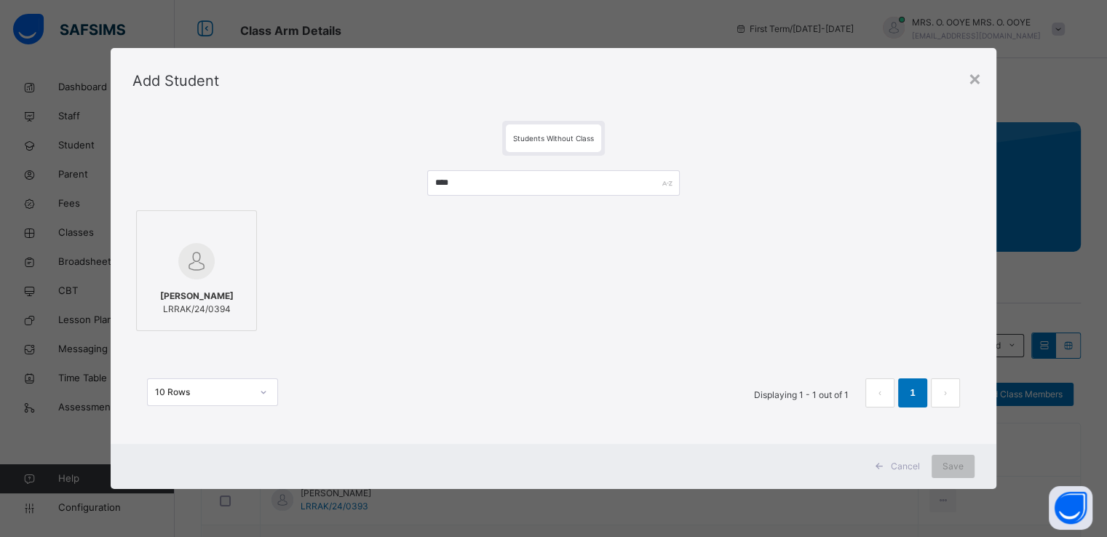
click at [216, 250] on div at bounding box center [196, 261] width 105 height 42
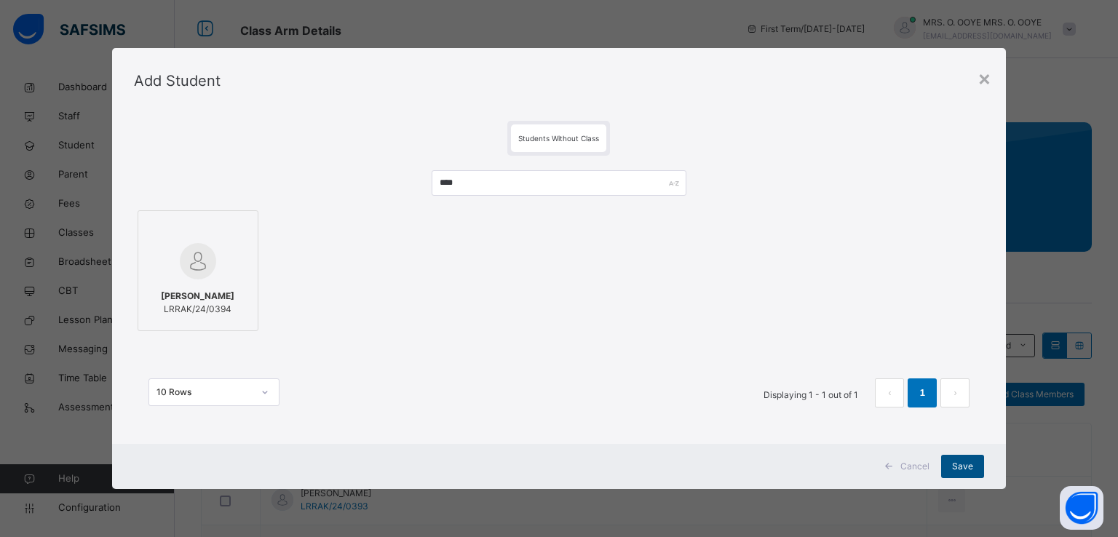
click at [961, 462] on span "Save" at bounding box center [962, 466] width 21 height 13
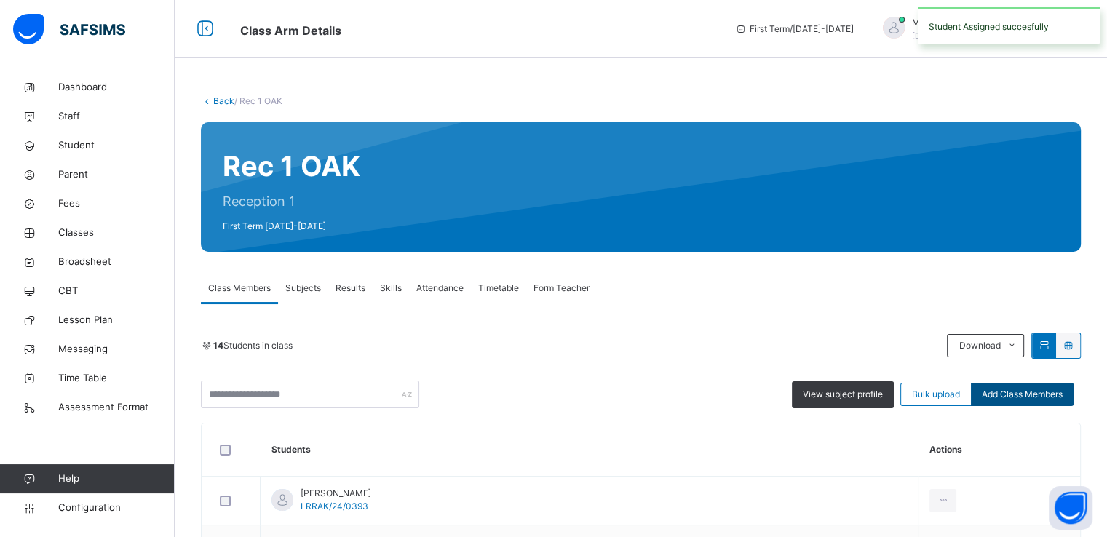
click at [1056, 398] on span "Add Class Members" at bounding box center [1022, 394] width 81 height 13
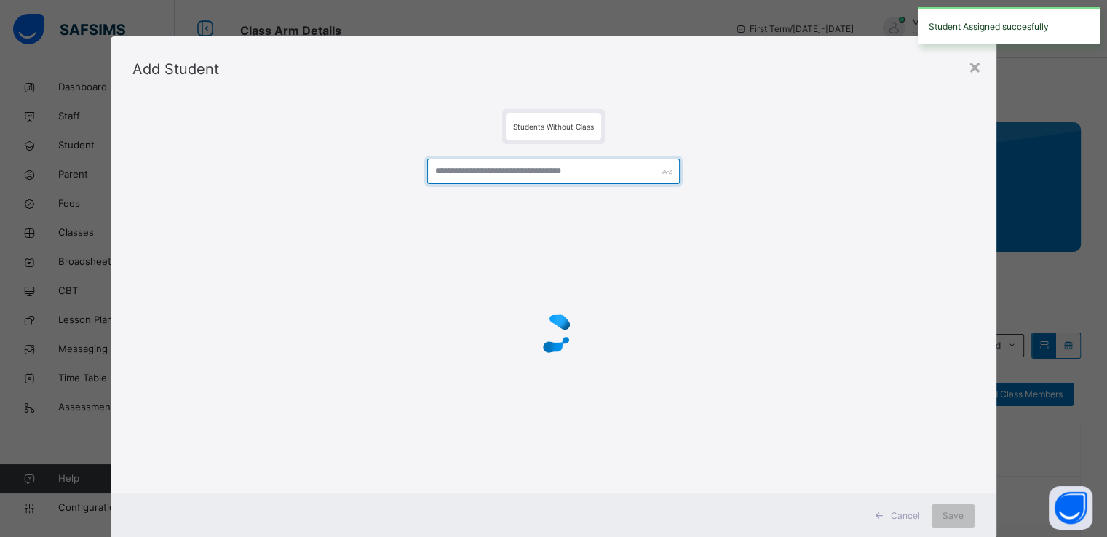
click at [493, 168] on input "text" at bounding box center [553, 171] width 253 height 25
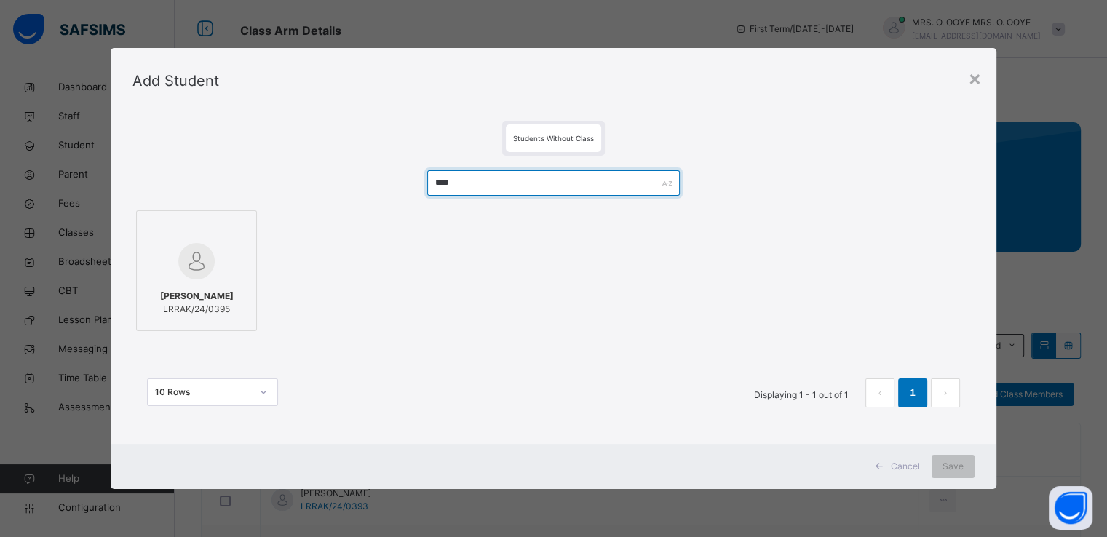
type input "****"
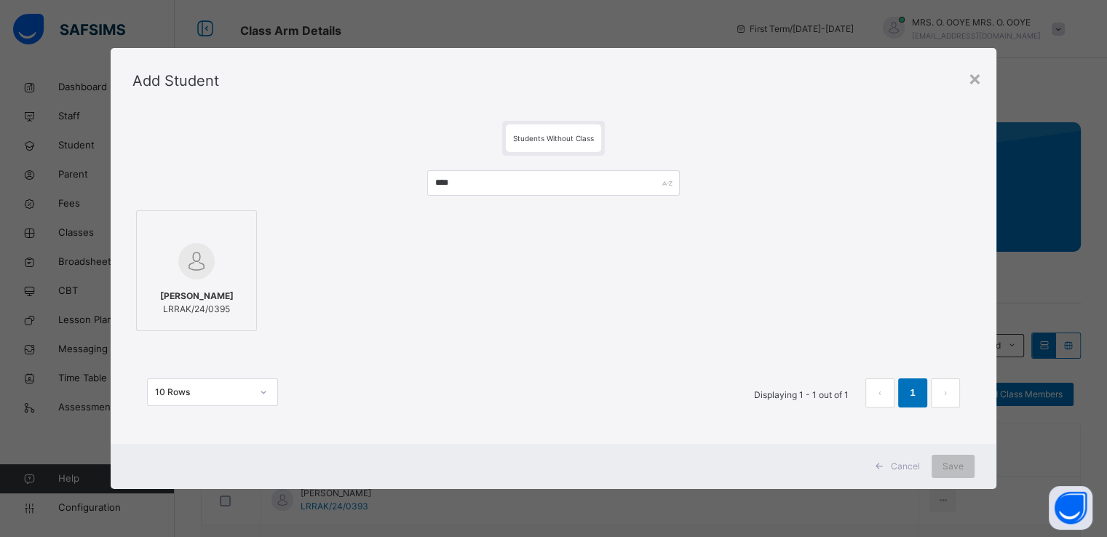
click at [204, 256] on img at bounding box center [196, 261] width 36 height 36
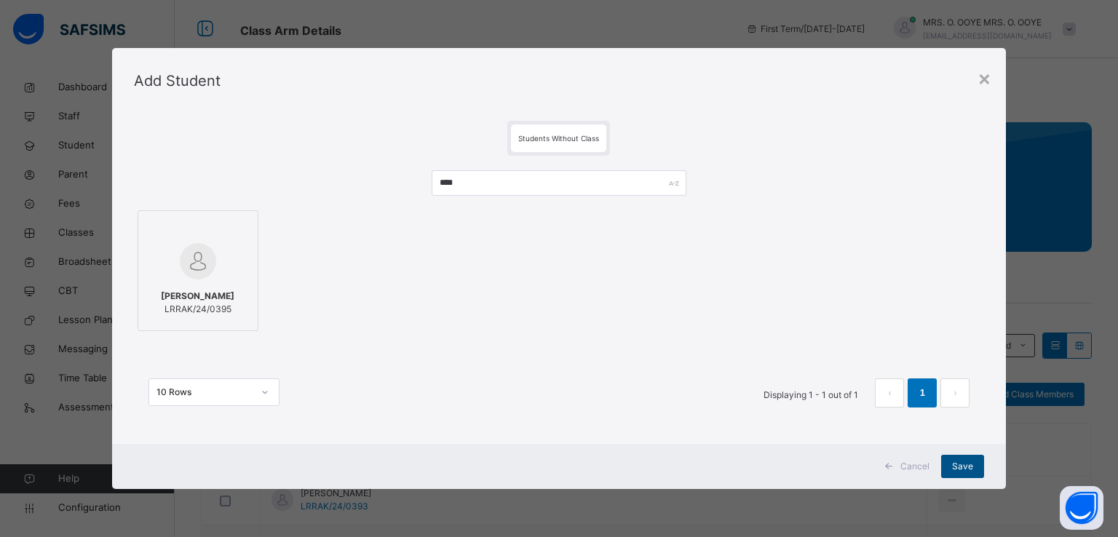
click at [964, 471] on span "Save" at bounding box center [962, 466] width 21 height 13
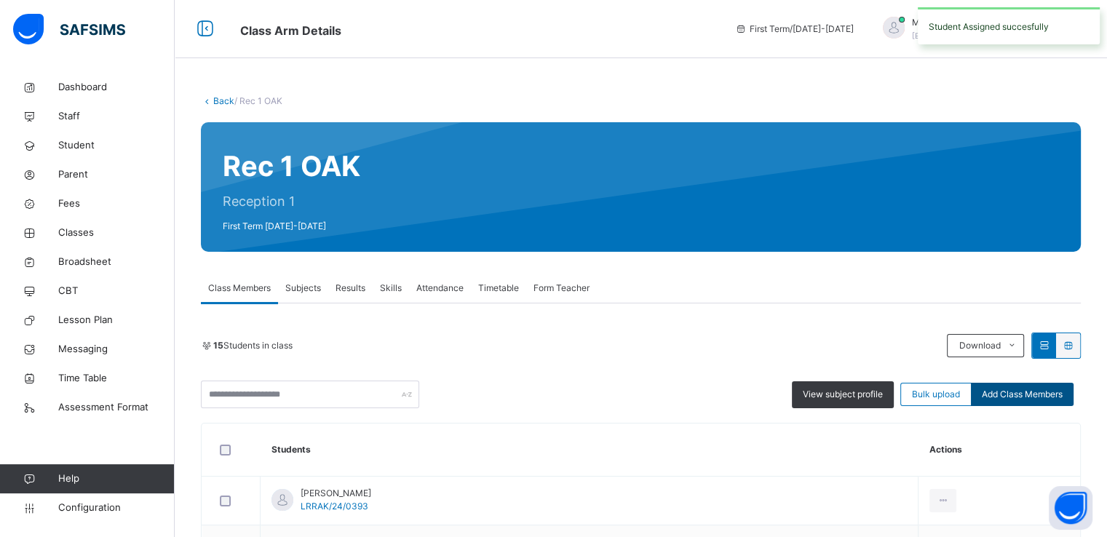
click at [1035, 401] on div "Add Class Members" at bounding box center [1022, 394] width 103 height 23
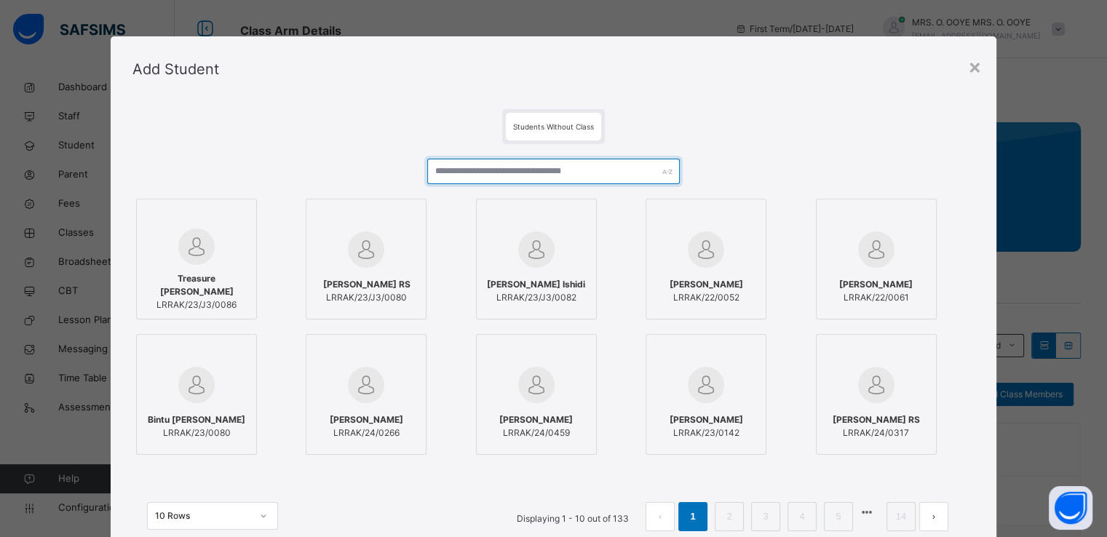
click at [502, 170] on input "text" at bounding box center [553, 171] width 253 height 25
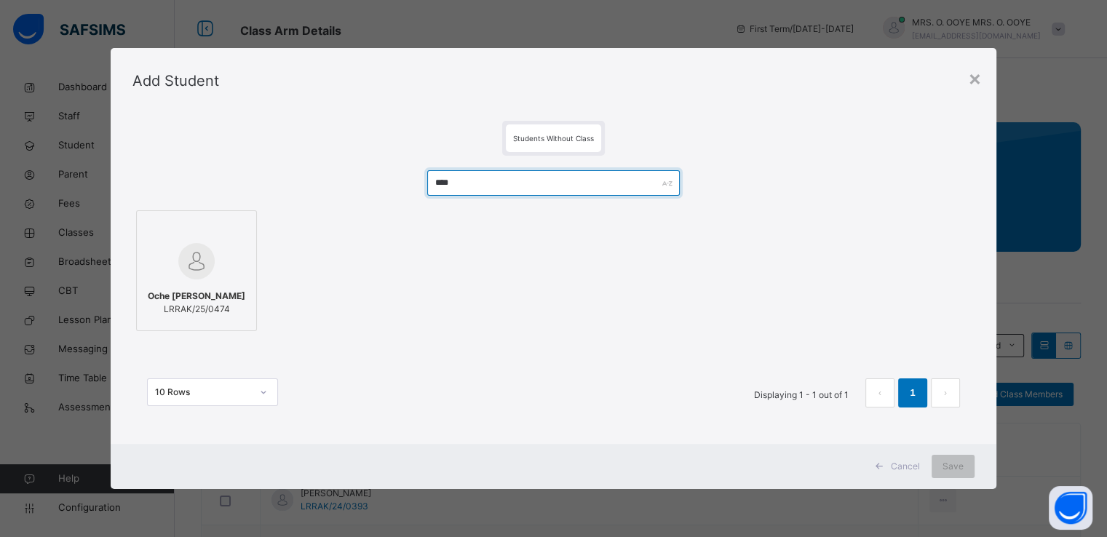
type input "****"
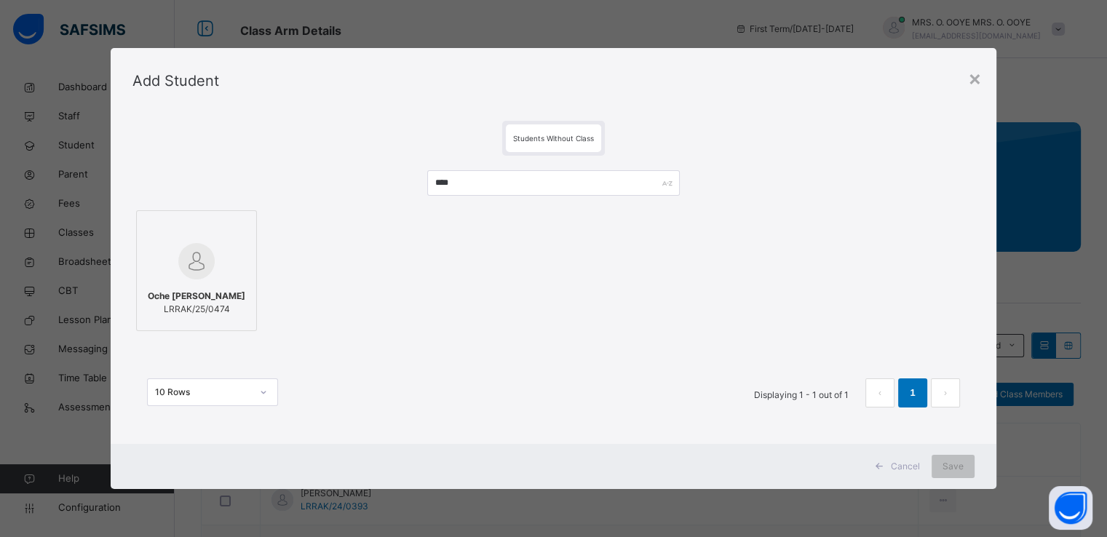
click at [241, 210] on label "Oche A. Emmanuel LRRAK/25/0474" at bounding box center [196, 270] width 121 height 121
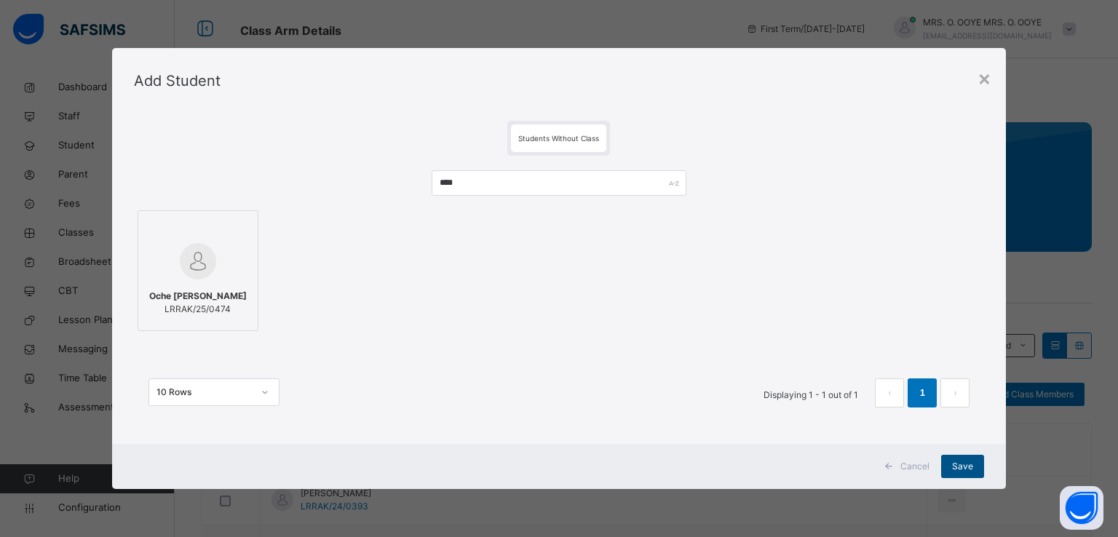
click at [961, 463] on span "Save" at bounding box center [962, 466] width 21 height 13
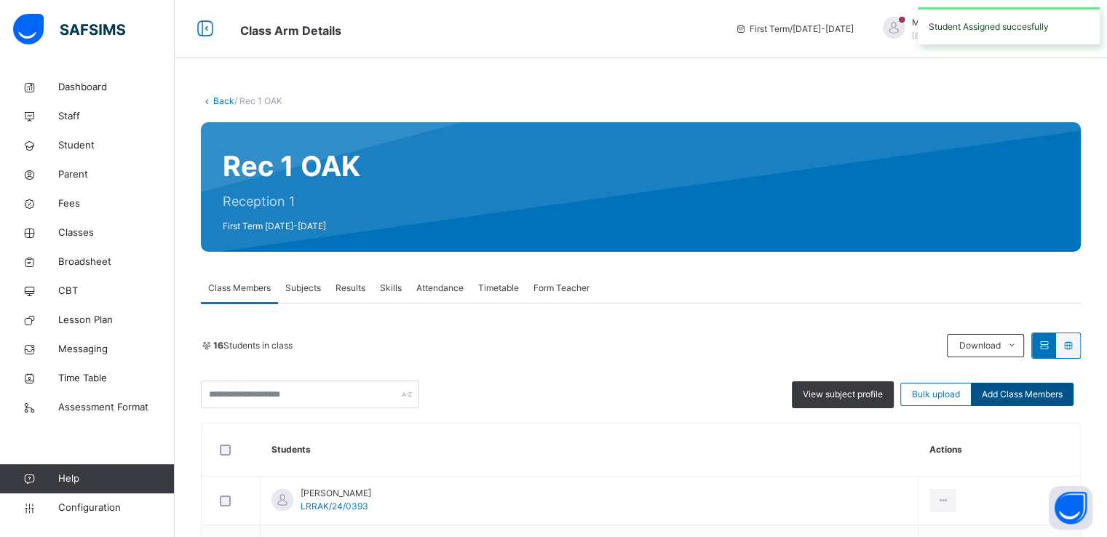
click at [1020, 403] on div "Add Class Members" at bounding box center [1022, 394] width 103 height 23
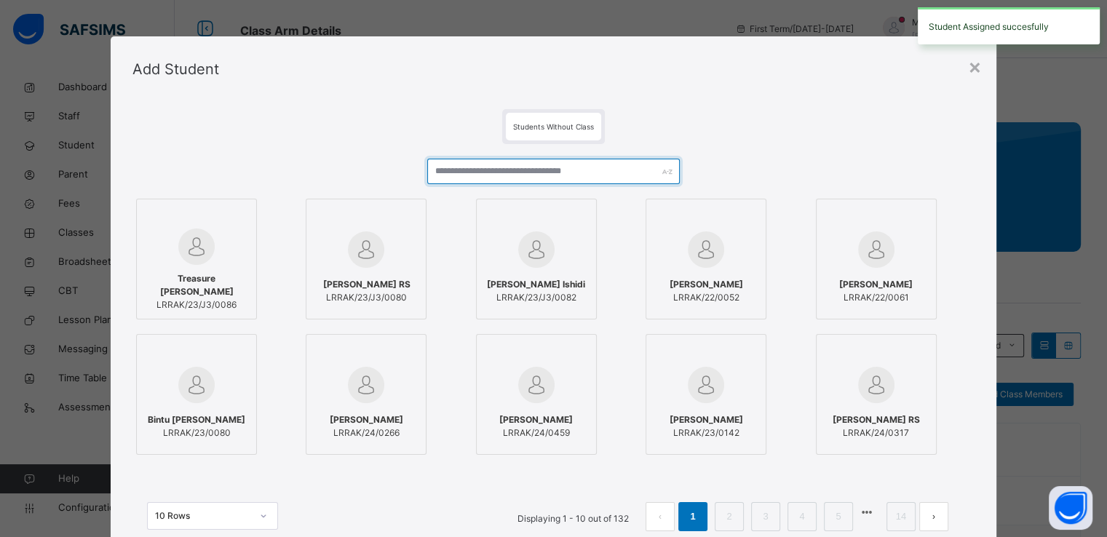
click at [580, 175] on input "text" at bounding box center [553, 171] width 253 height 25
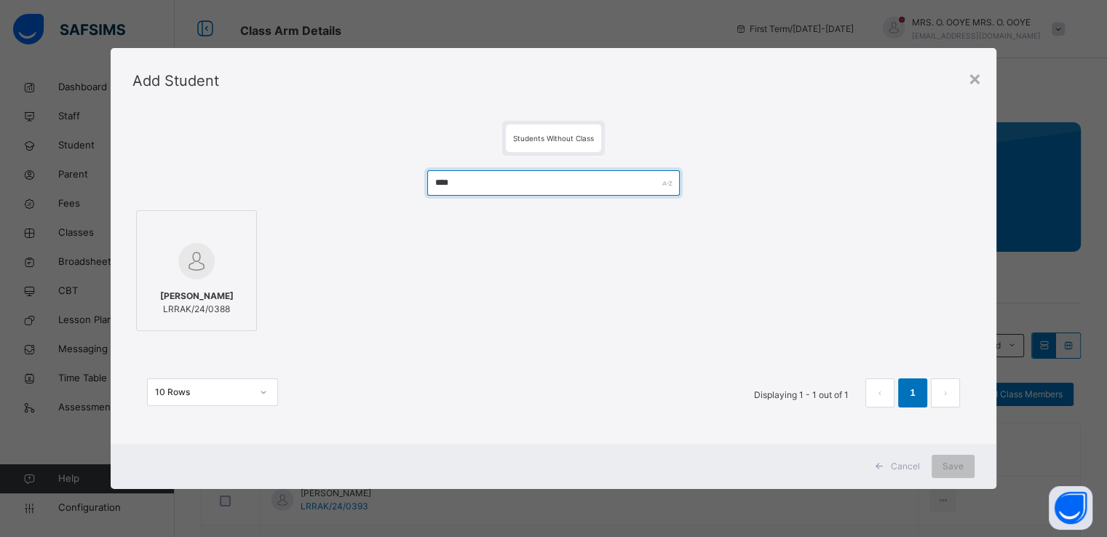
type input "****"
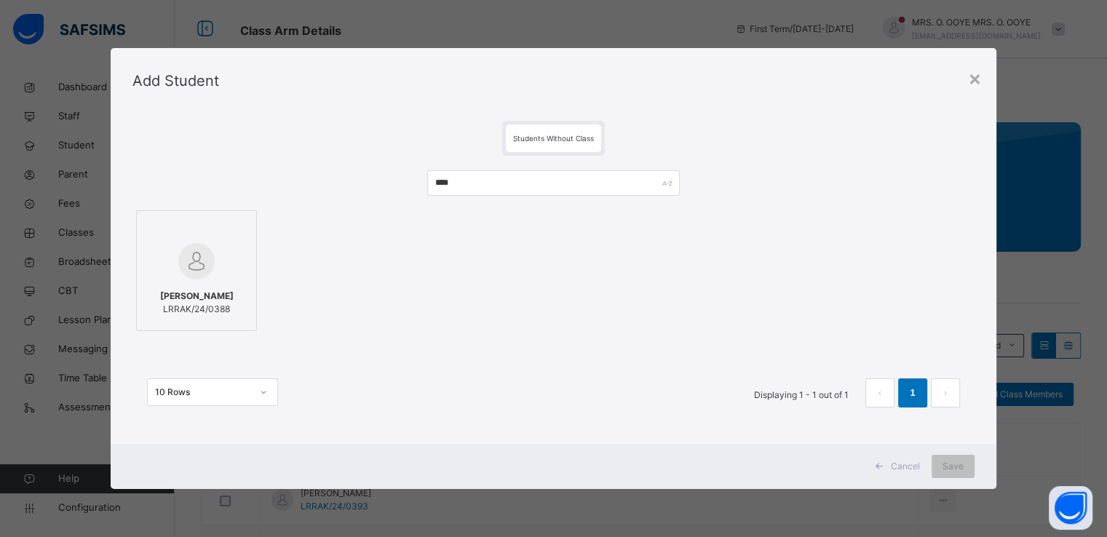
click at [213, 249] on div at bounding box center [196, 261] width 105 height 42
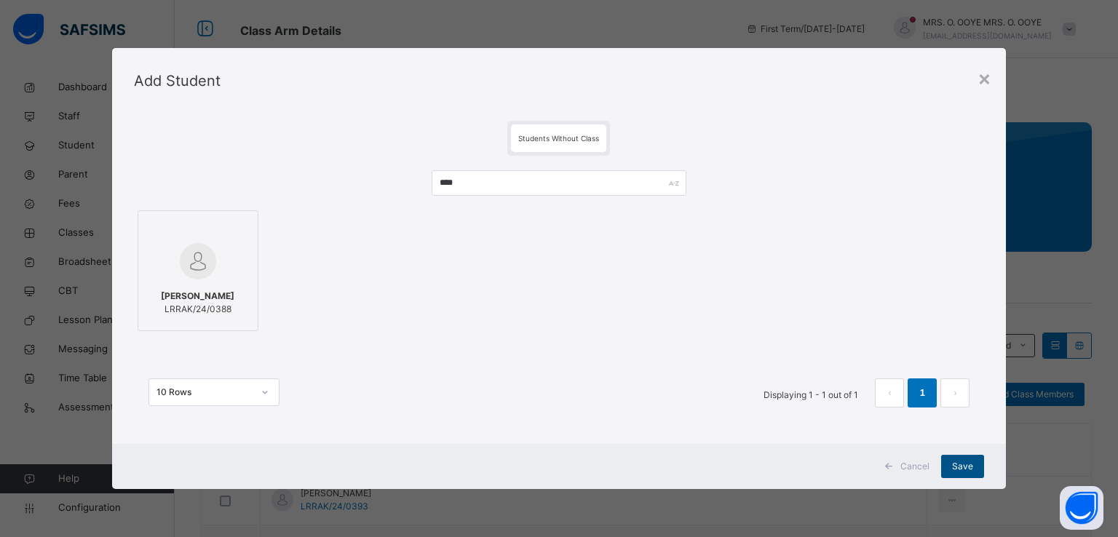
click at [960, 461] on span "Save" at bounding box center [962, 466] width 21 height 13
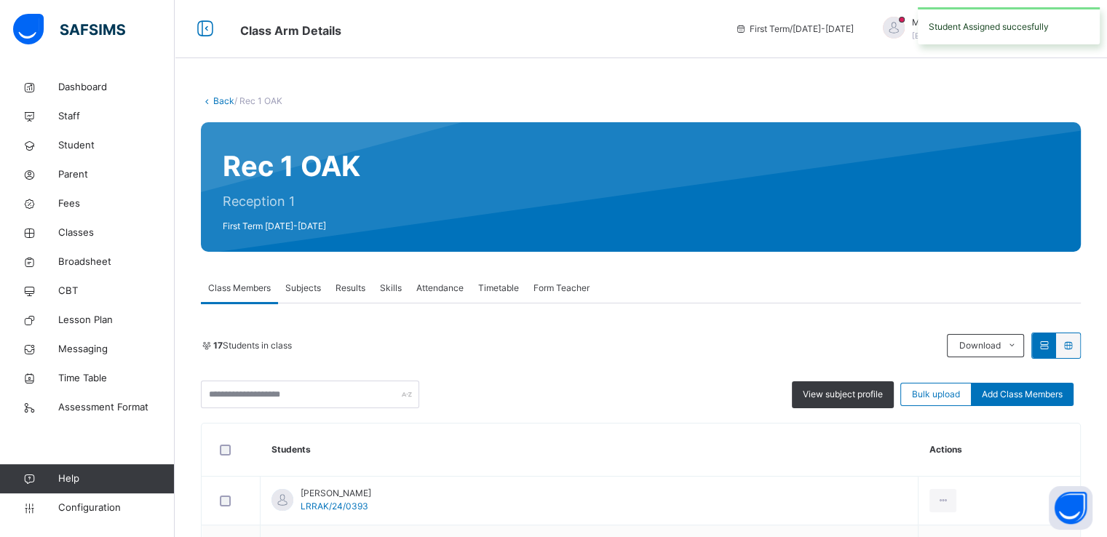
click at [1028, 408] on div "View subject profile Bulk upload Add Class Members" at bounding box center [641, 395] width 880 height 28
click at [1014, 390] on span "Add Class Members" at bounding box center [1022, 394] width 81 height 13
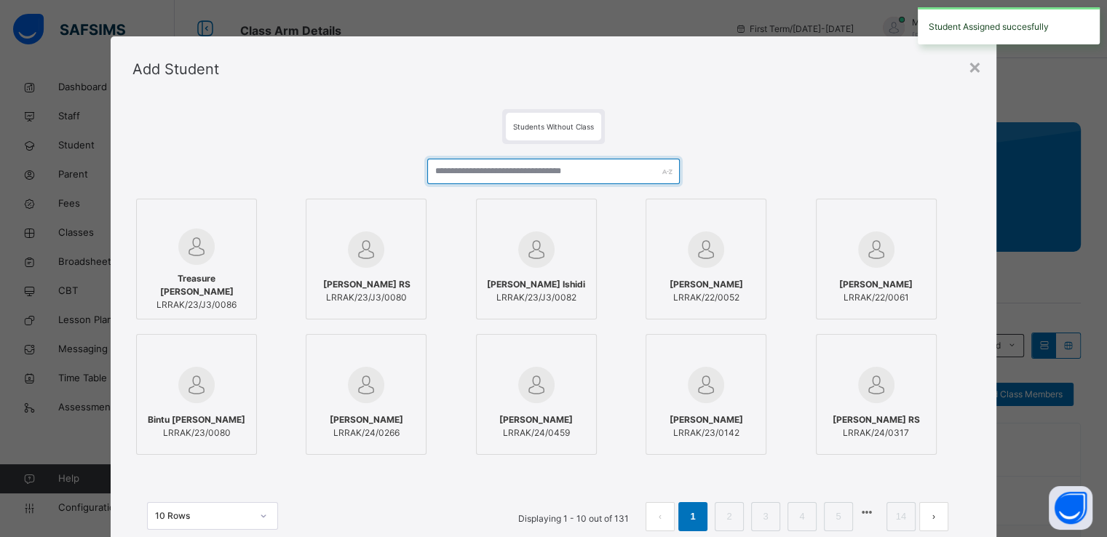
click at [582, 171] on input "text" at bounding box center [553, 171] width 253 height 25
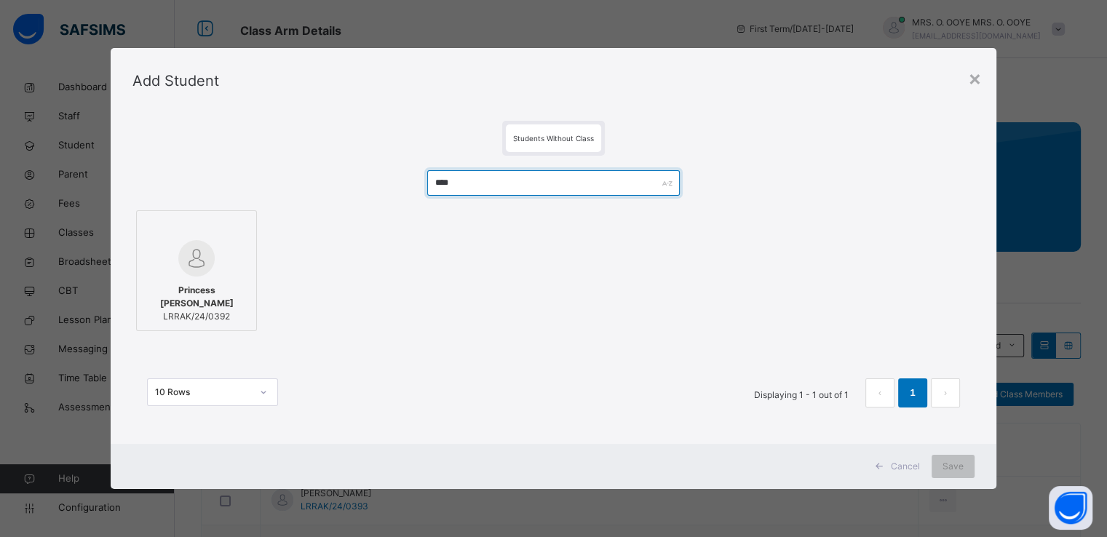
type input "****"
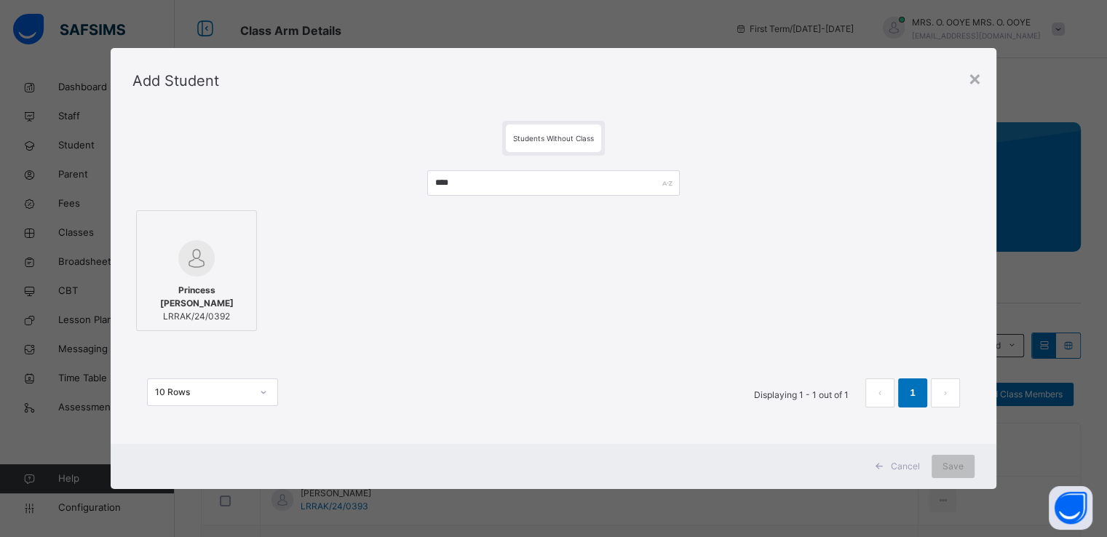
click at [197, 258] on img at bounding box center [196, 258] width 36 height 36
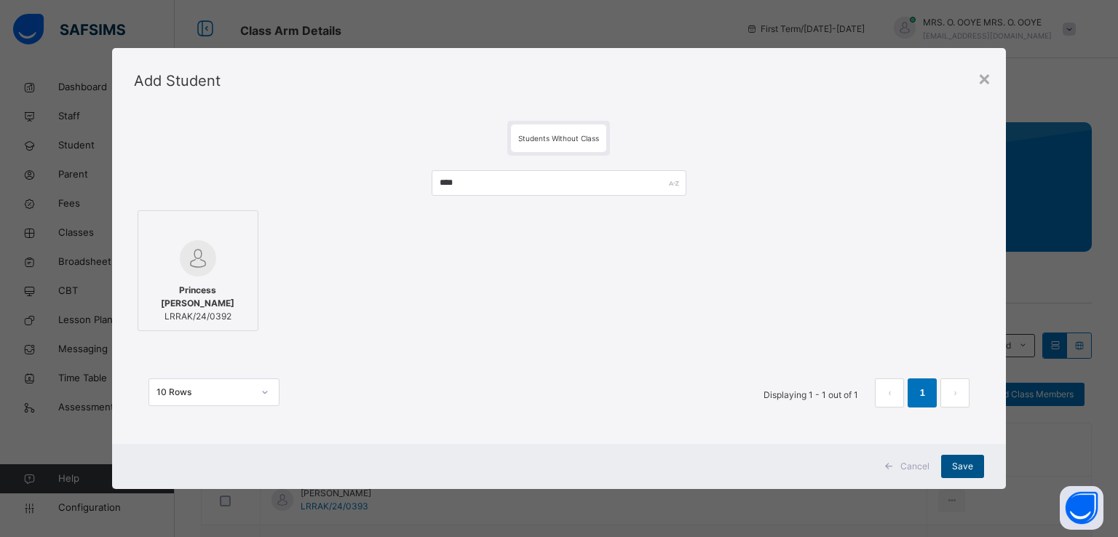
click at [972, 465] on span "Save" at bounding box center [962, 466] width 21 height 13
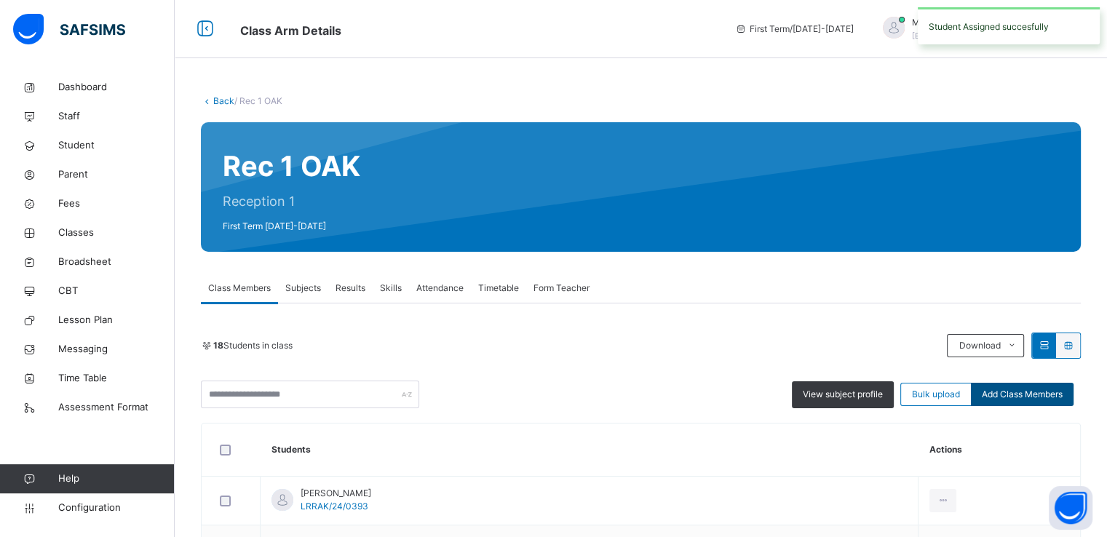
click at [1025, 386] on div "Add Class Members" at bounding box center [1022, 394] width 103 height 23
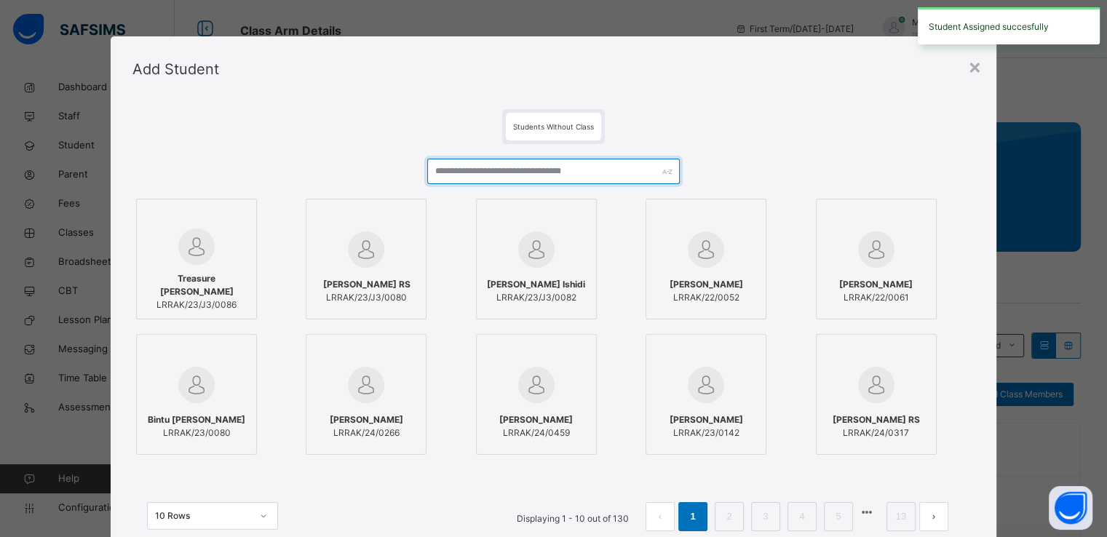
click at [601, 181] on input "text" at bounding box center [553, 171] width 253 height 25
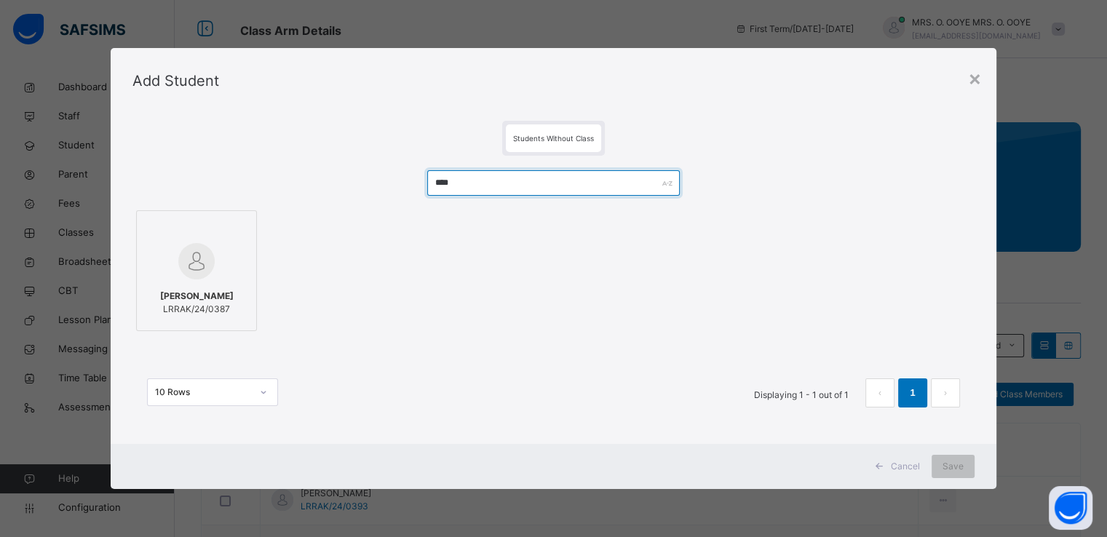
type input "****"
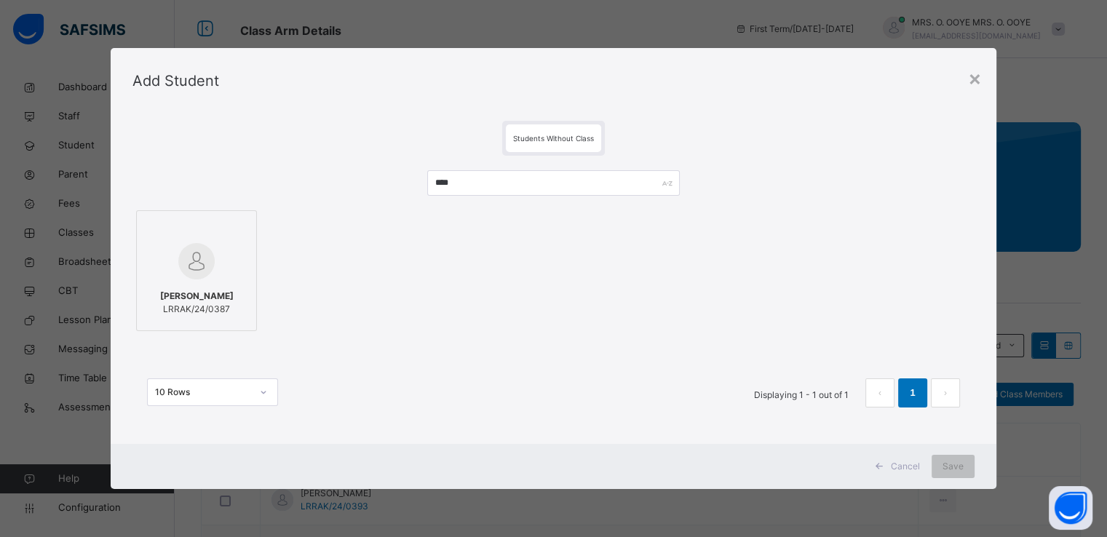
click at [198, 268] on img at bounding box center [196, 261] width 36 height 36
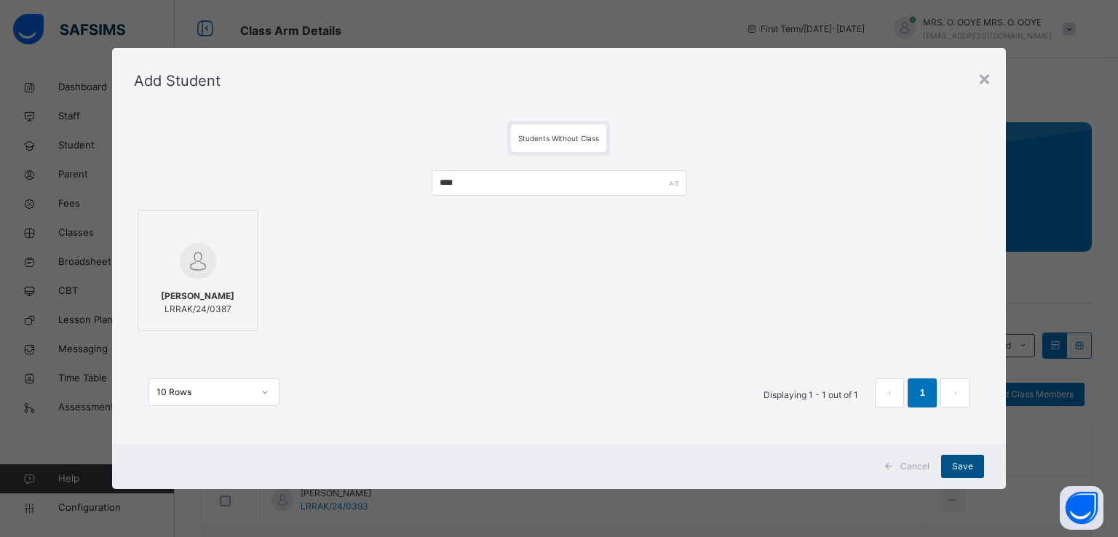
click at [957, 476] on div "Save" at bounding box center [962, 466] width 43 height 23
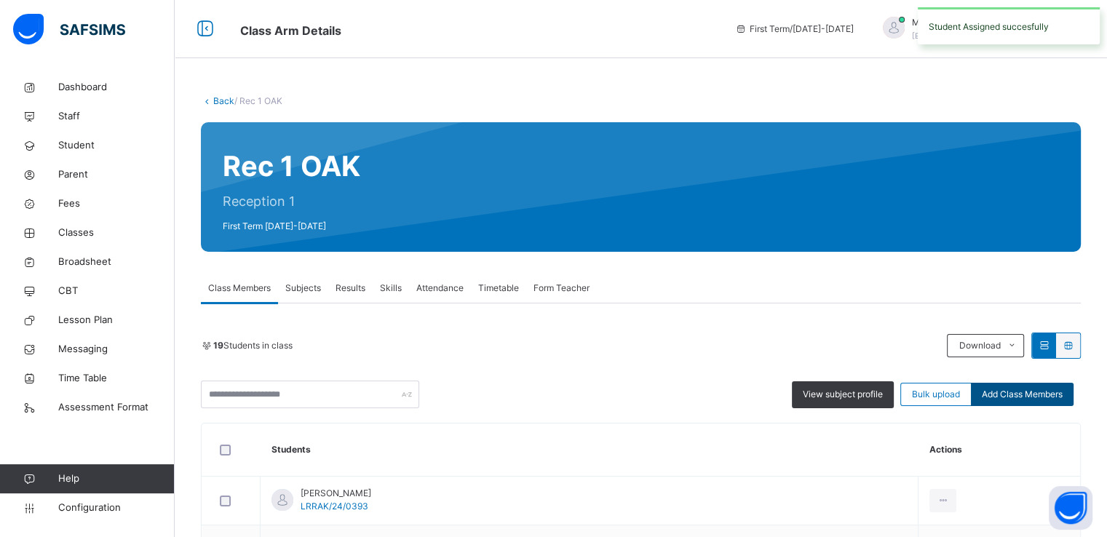
click at [1046, 401] on div "Add Class Members" at bounding box center [1022, 394] width 103 height 23
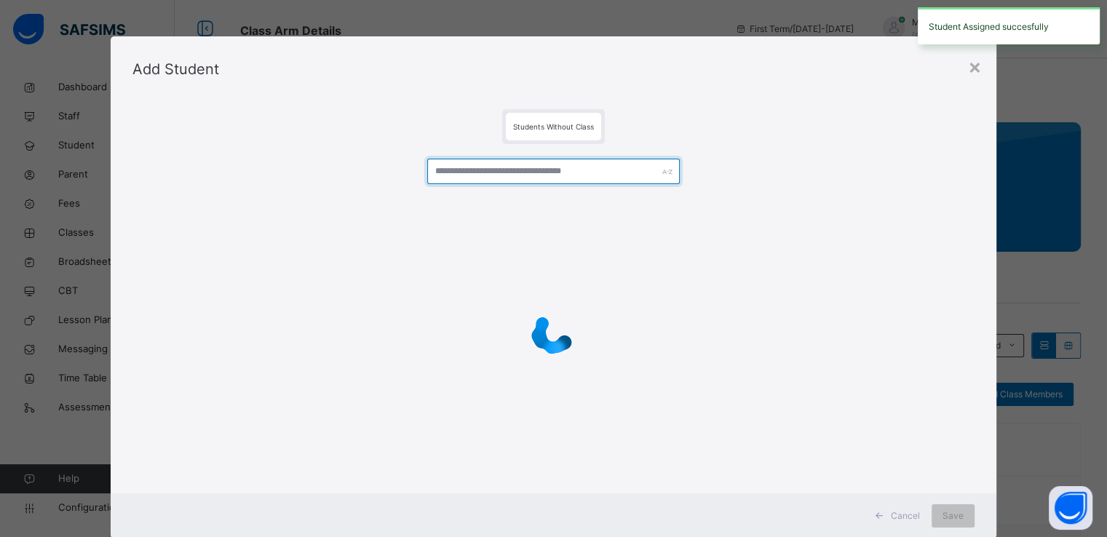
click at [478, 165] on input "text" at bounding box center [553, 171] width 253 height 25
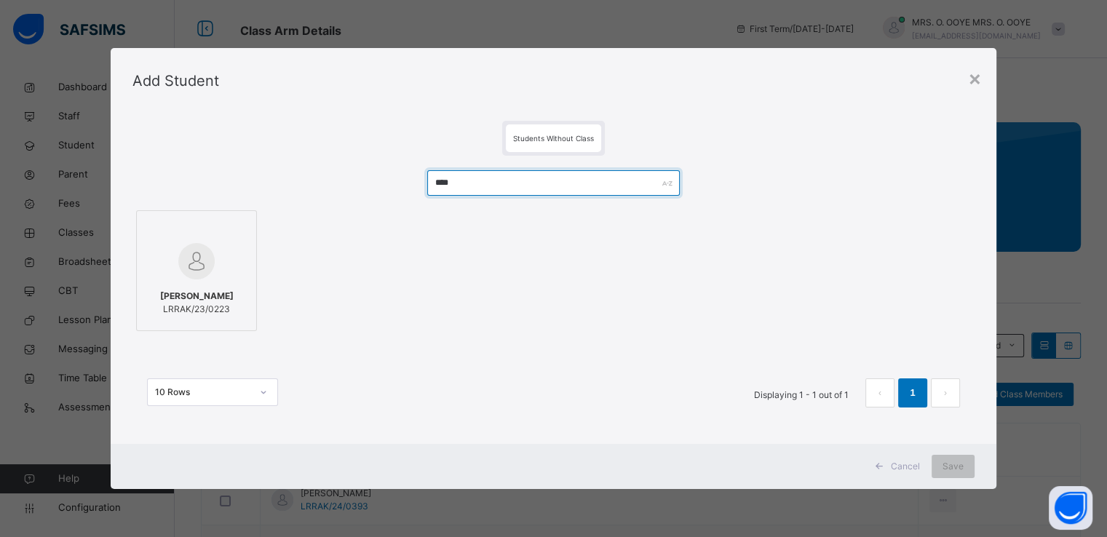
type input "****"
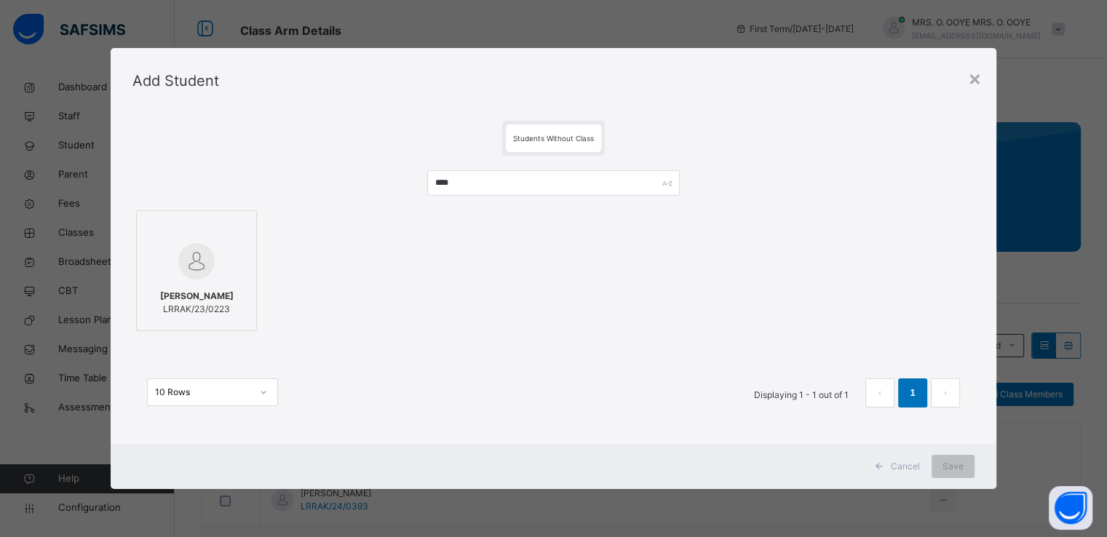
click at [204, 254] on img at bounding box center [196, 261] width 36 height 36
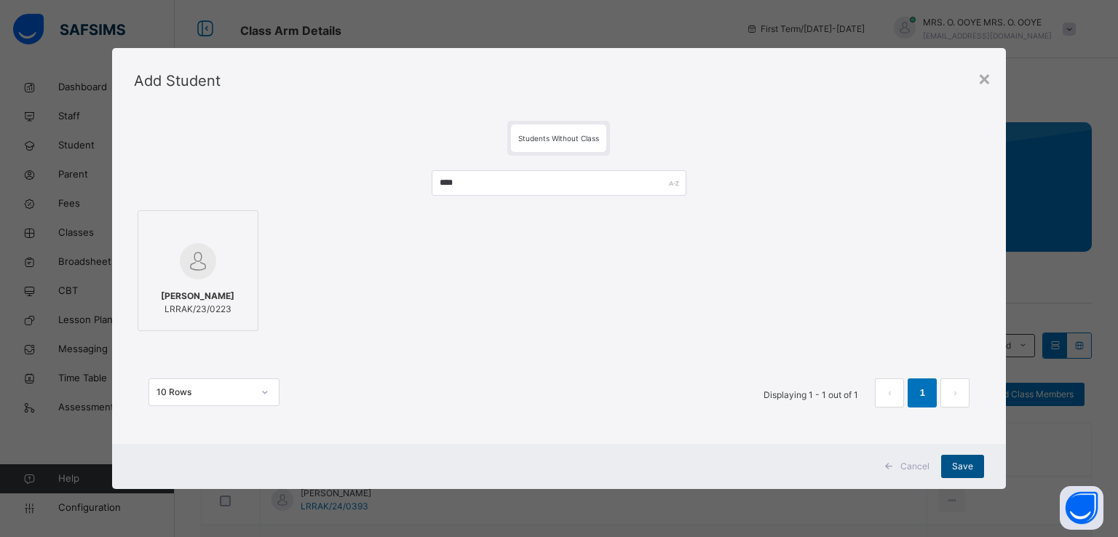
click at [952, 470] on div "Save" at bounding box center [962, 466] width 43 height 23
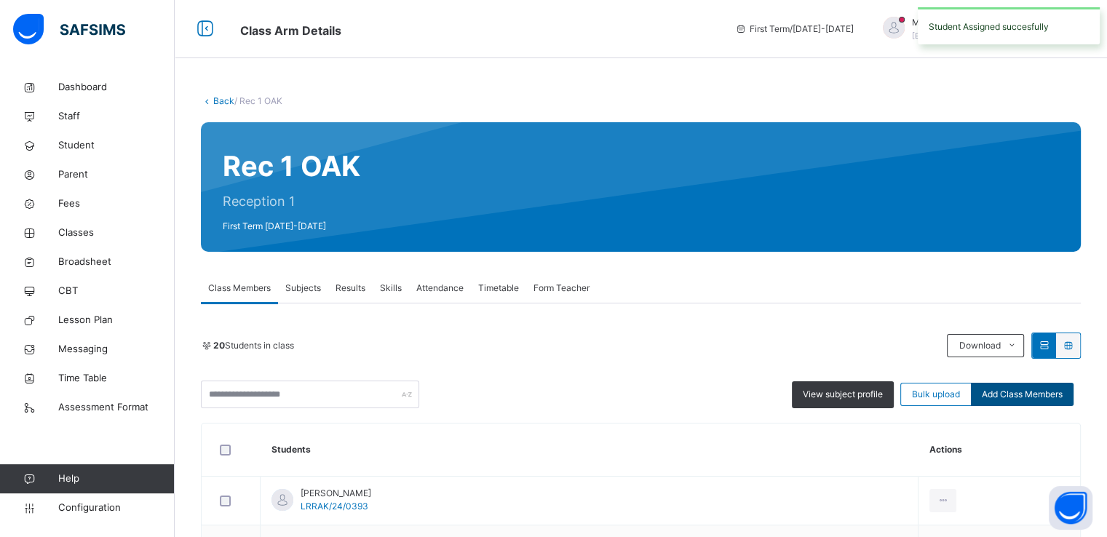
click at [1023, 389] on span "Add Class Members" at bounding box center [1022, 394] width 81 height 13
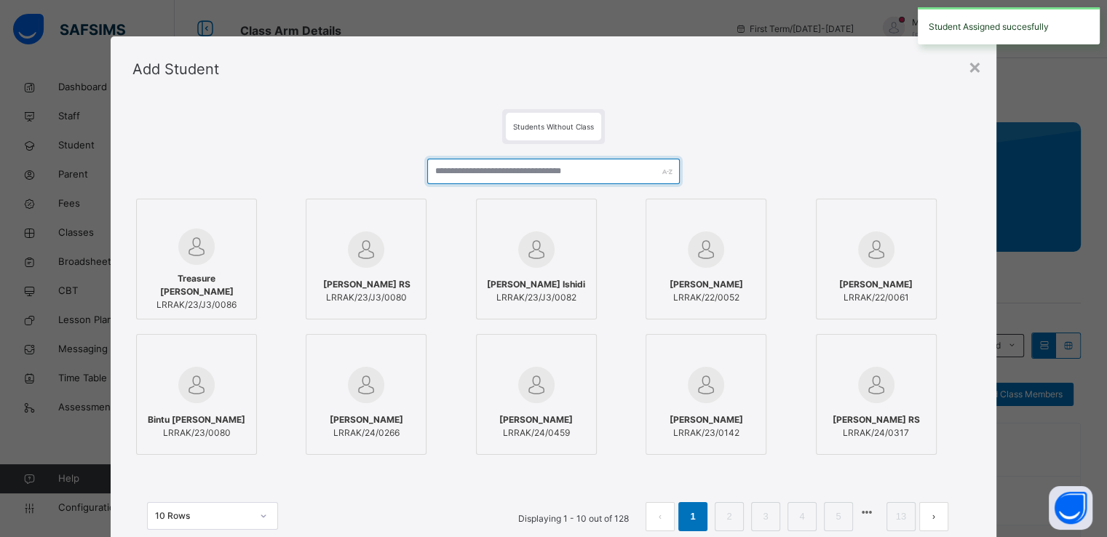
click at [558, 172] on input "text" at bounding box center [553, 171] width 253 height 25
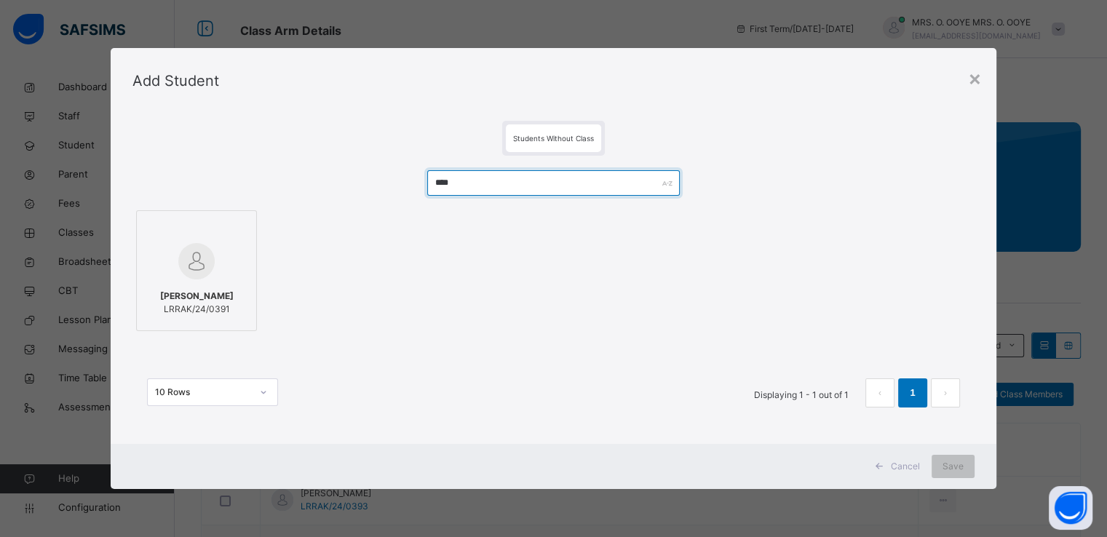
type input "****"
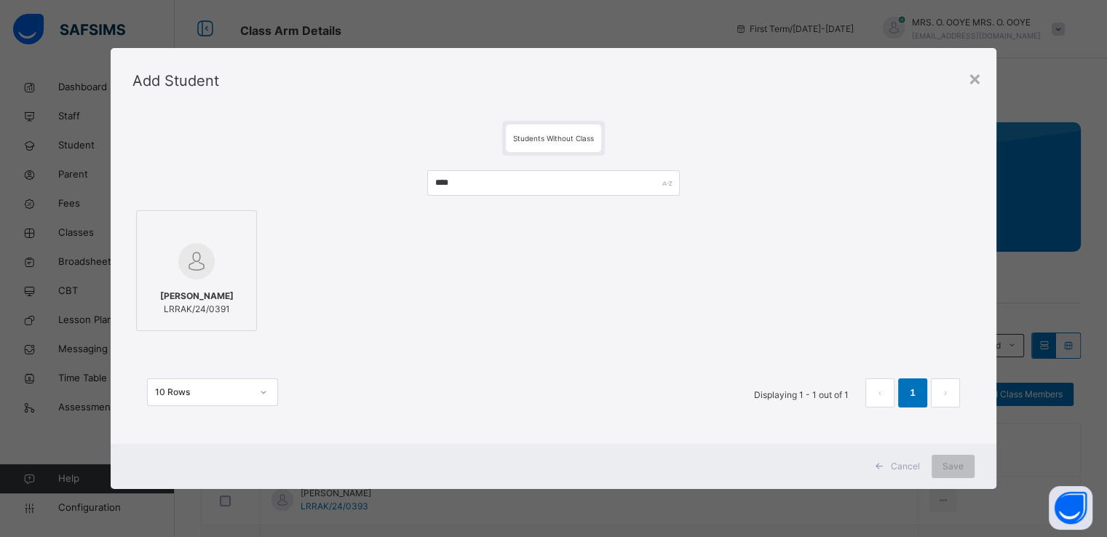
click at [212, 235] on div at bounding box center [196, 229] width 105 height 22
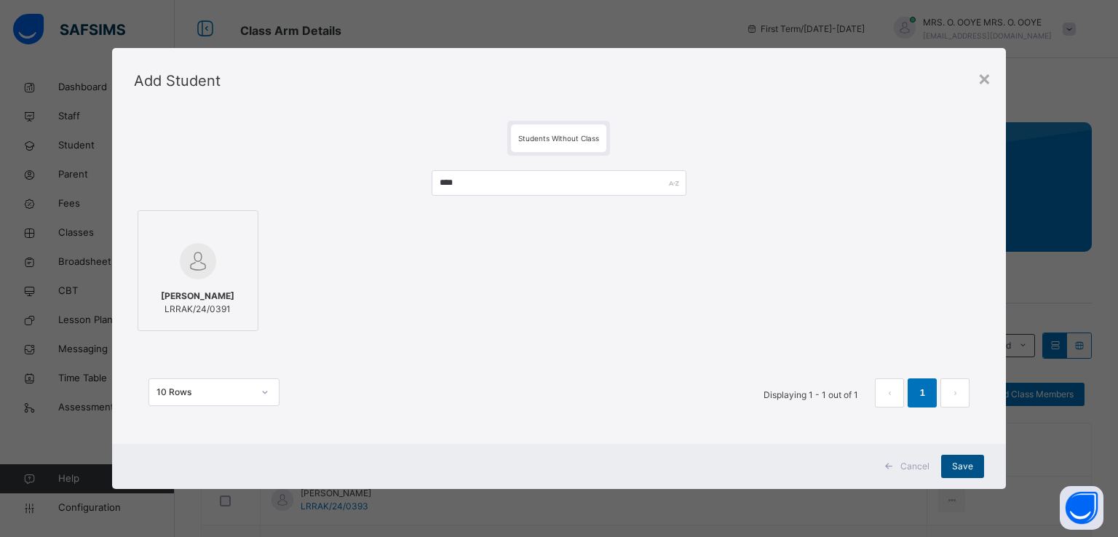
click at [963, 471] on span "Save" at bounding box center [962, 466] width 21 height 13
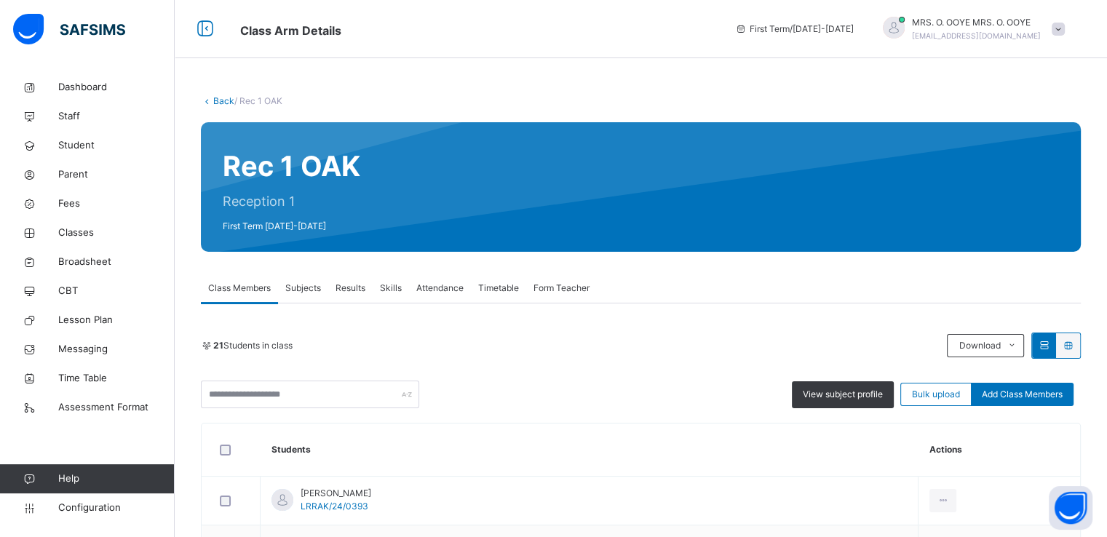
click at [218, 97] on link "Back" at bounding box center [223, 100] width 21 height 11
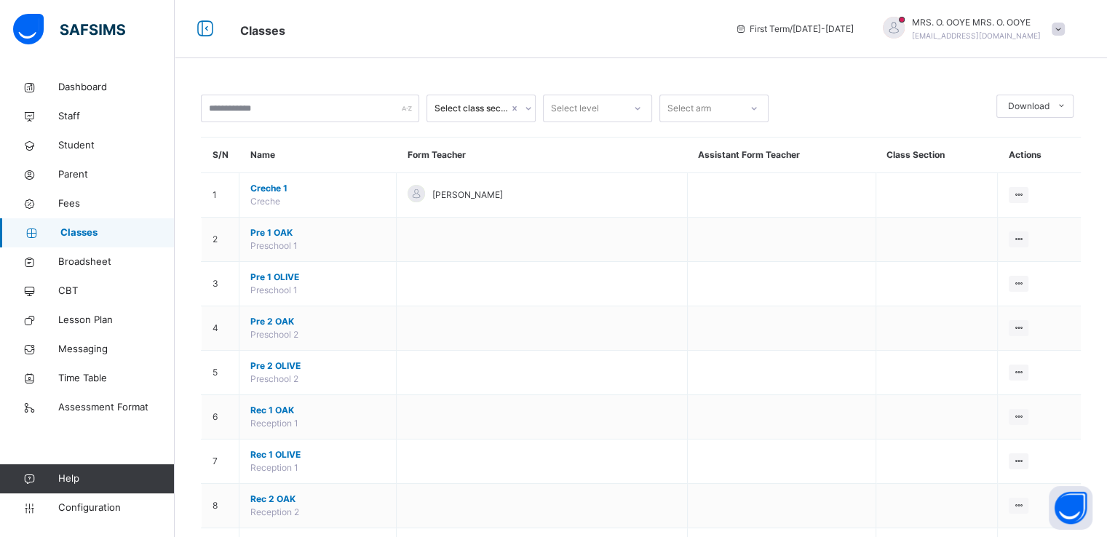
click at [377, 272] on span "Pre 1 OLIVE" at bounding box center [317, 277] width 135 height 13
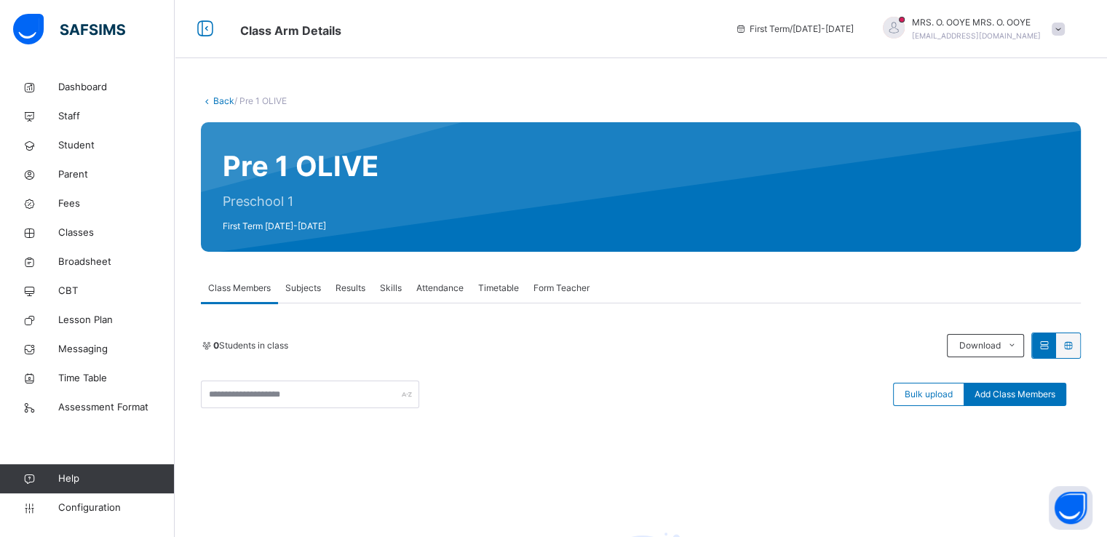
click at [221, 98] on link "Back" at bounding box center [223, 100] width 21 height 11
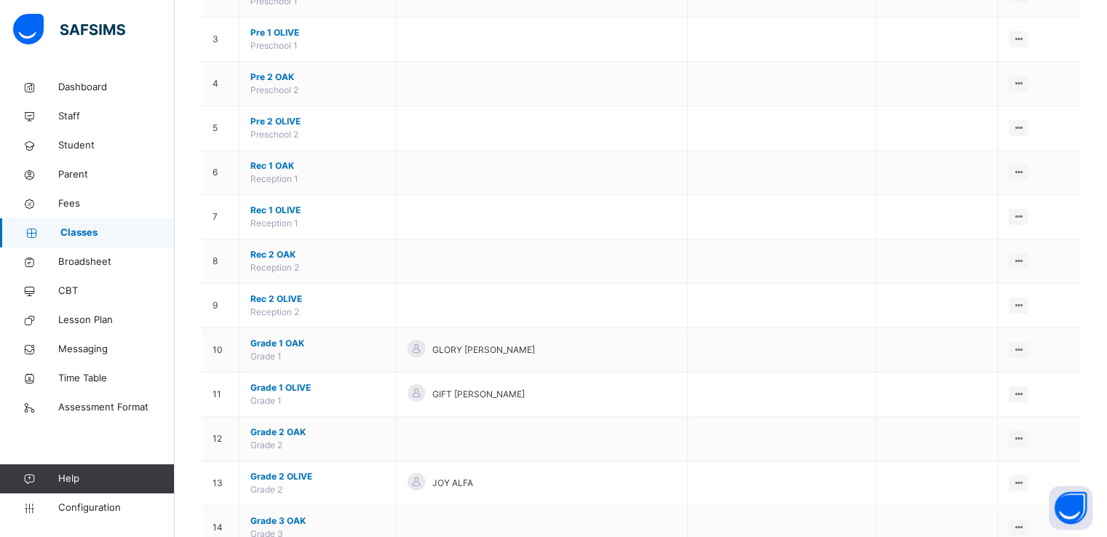
scroll to position [246, 0]
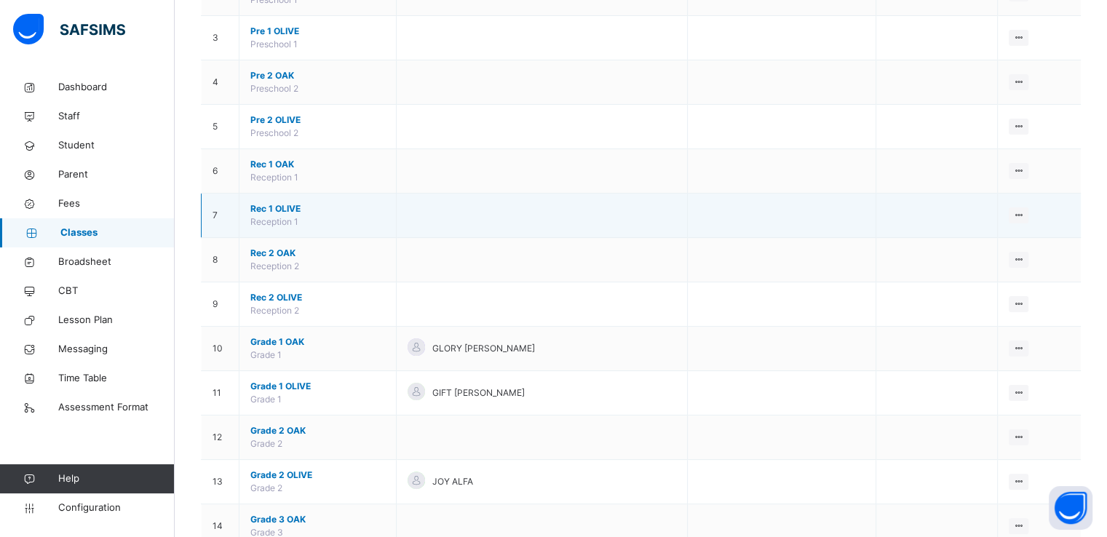
click at [268, 209] on span "Rec 1 OLIVE" at bounding box center [317, 208] width 135 height 13
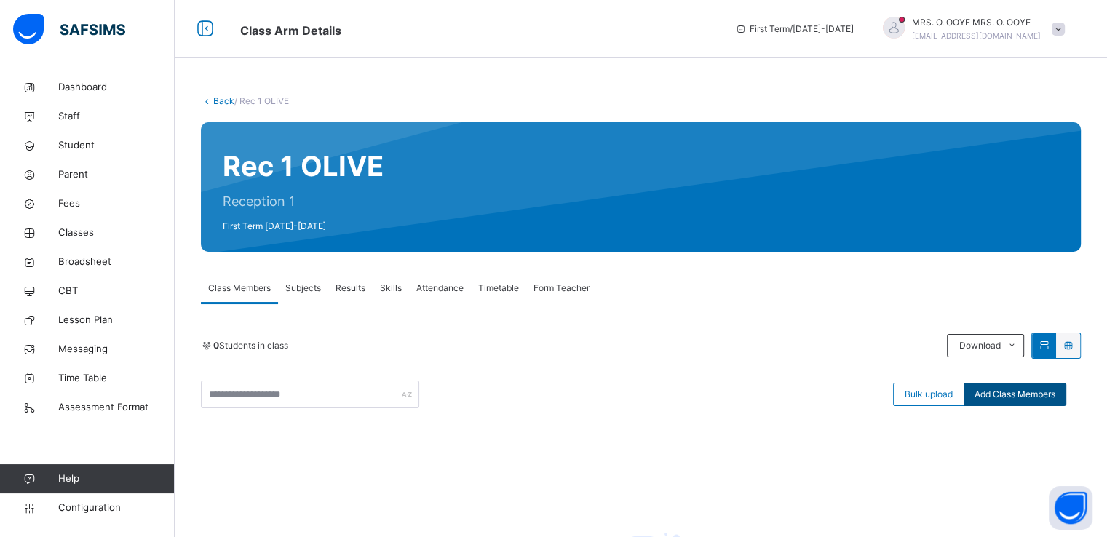
click at [1026, 394] on span "Add Class Members" at bounding box center [1015, 394] width 81 height 13
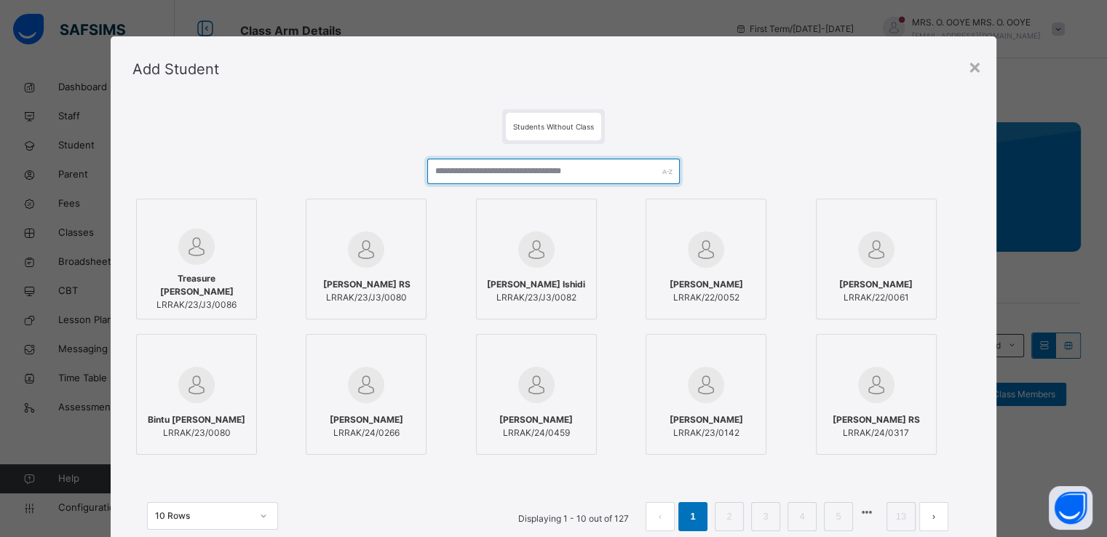
click at [507, 173] on input "text" at bounding box center [553, 171] width 253 height 25
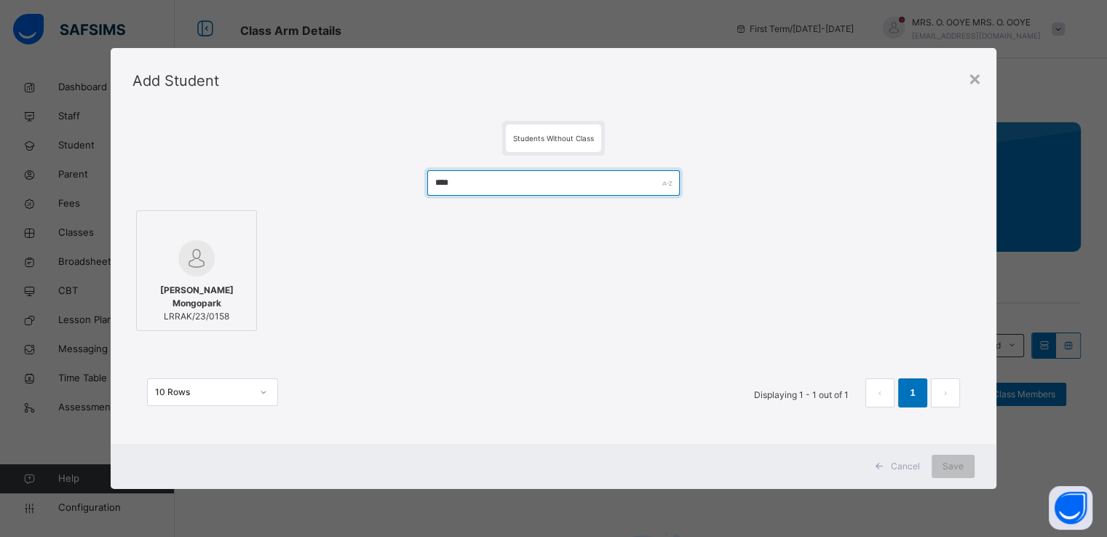
type input "****"
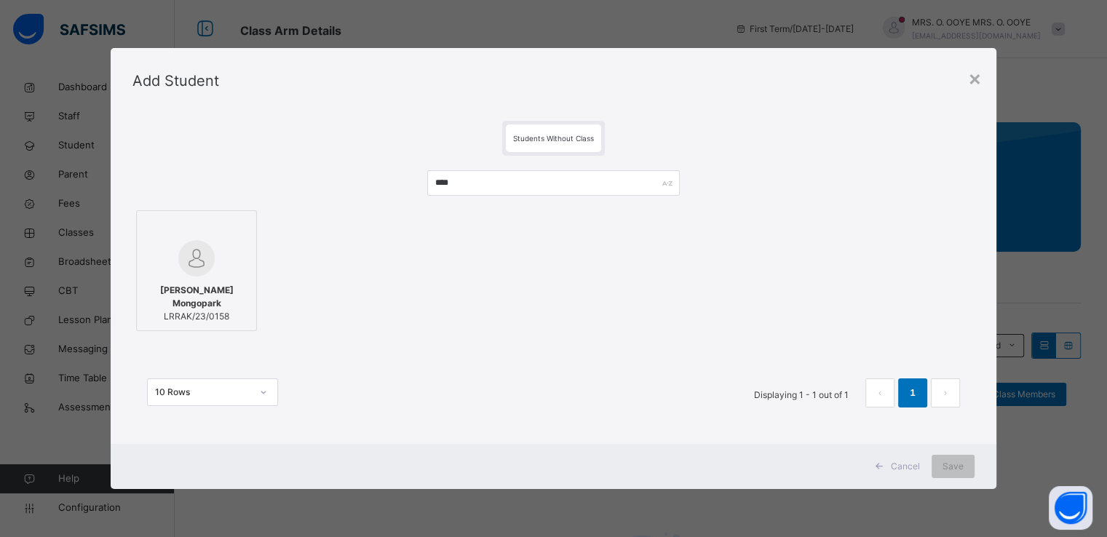
click at [176, 231] on div at bounding box center [196, 229] width 105 height 22
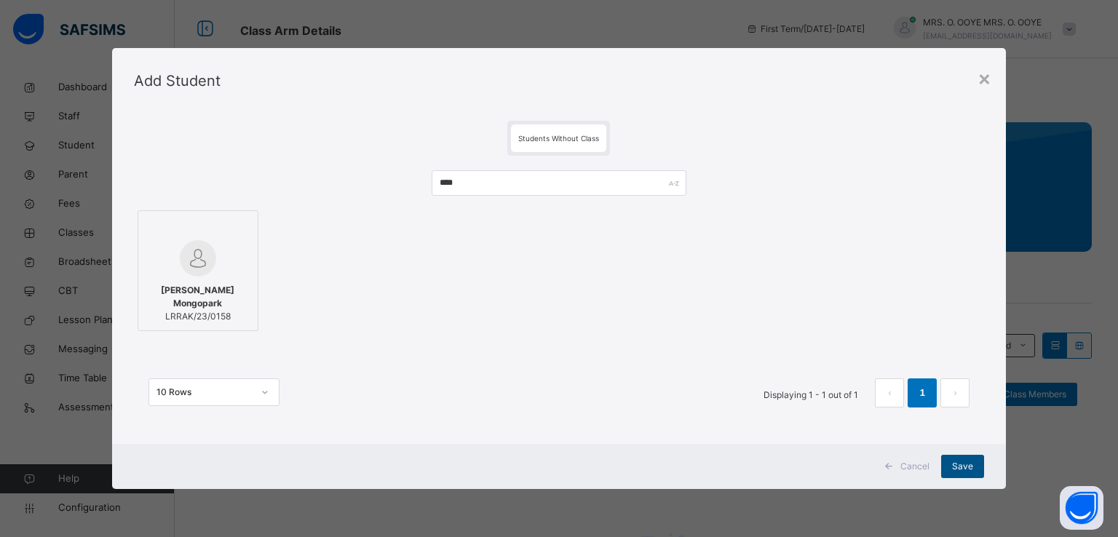
click at [960, 475] on div "Save" at bounding box center [962, 466] width 43 height 23
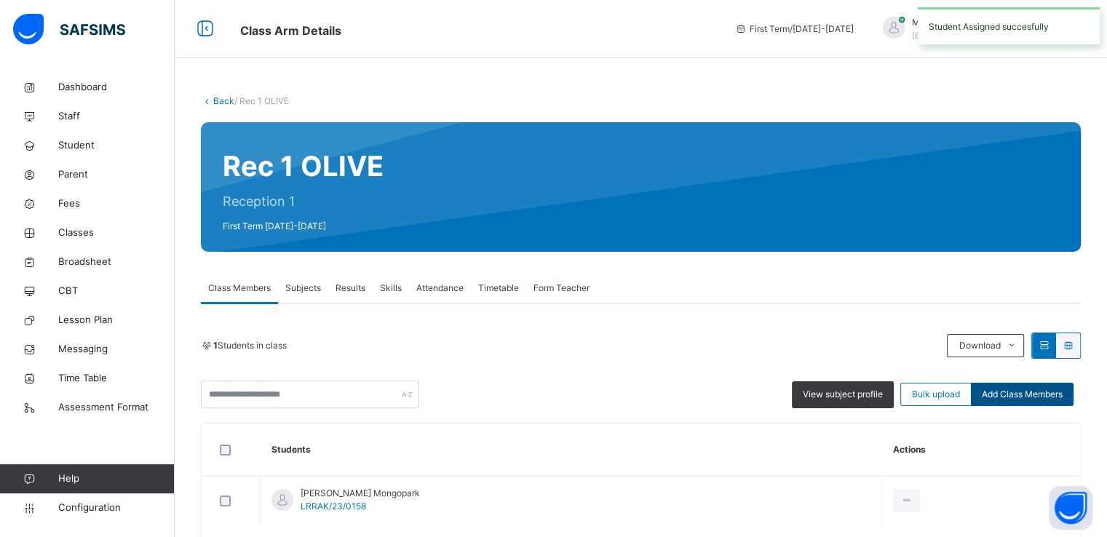
click at [1027, 391] on span "Add Class Members" at bounding box center [1022, 394] width 81 height 13
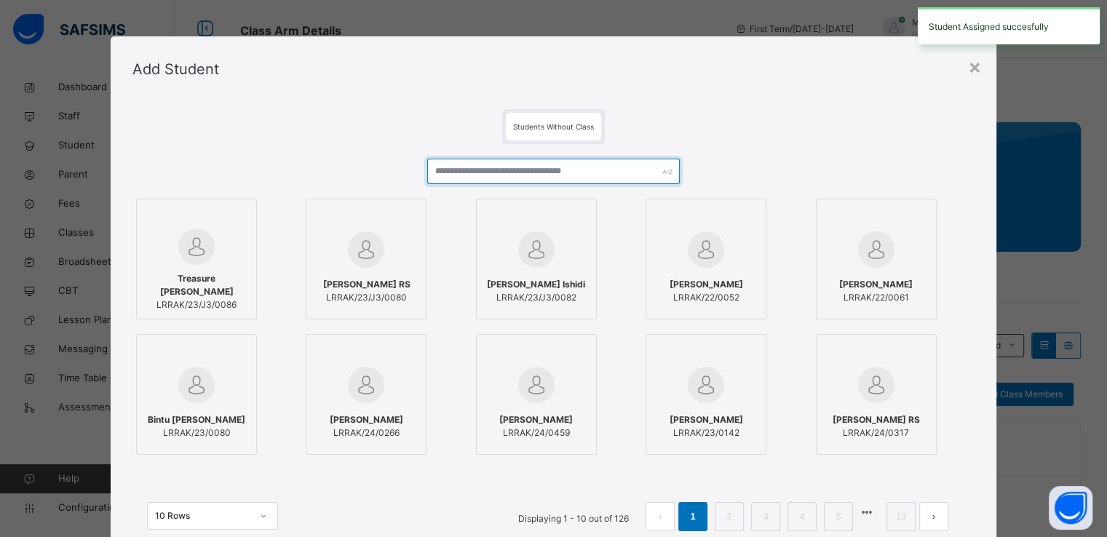
click at [594, 176] on input "text" at bounding box center [553, 171] width 253 height 25
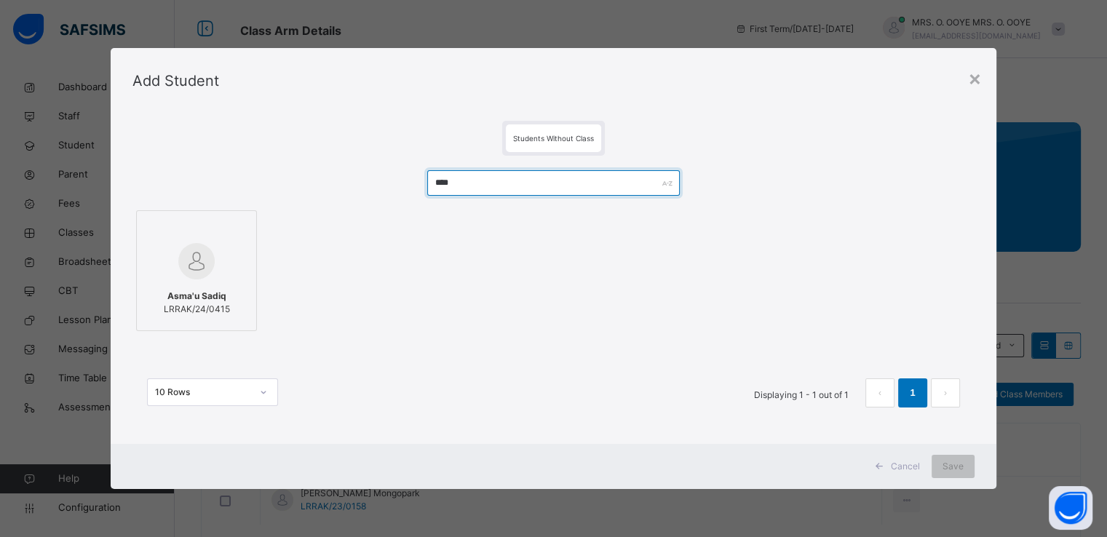
type input "****"
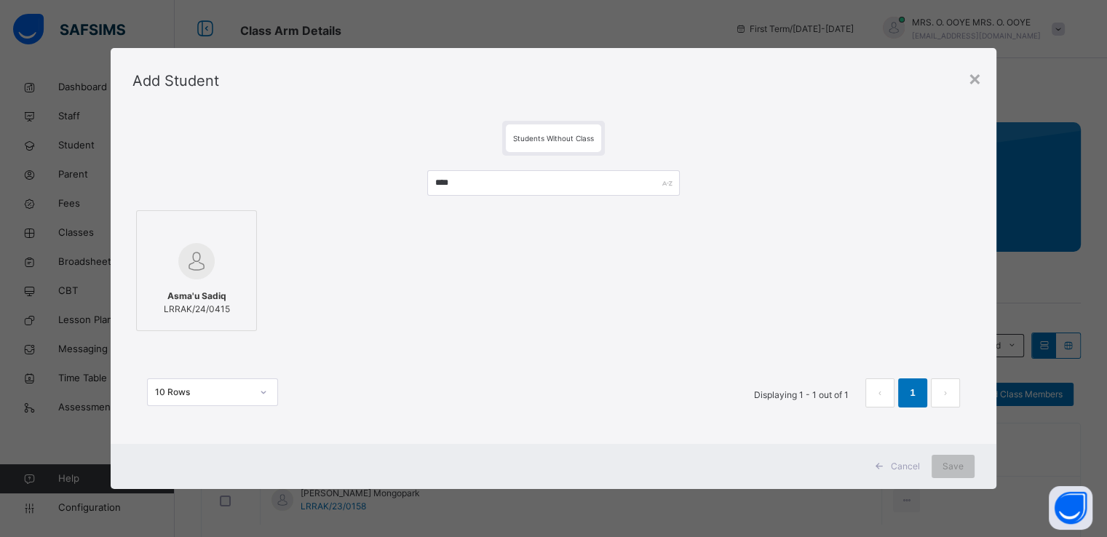
click at [239, 238] on div at bounding box center [196, 229] width 105 height 22
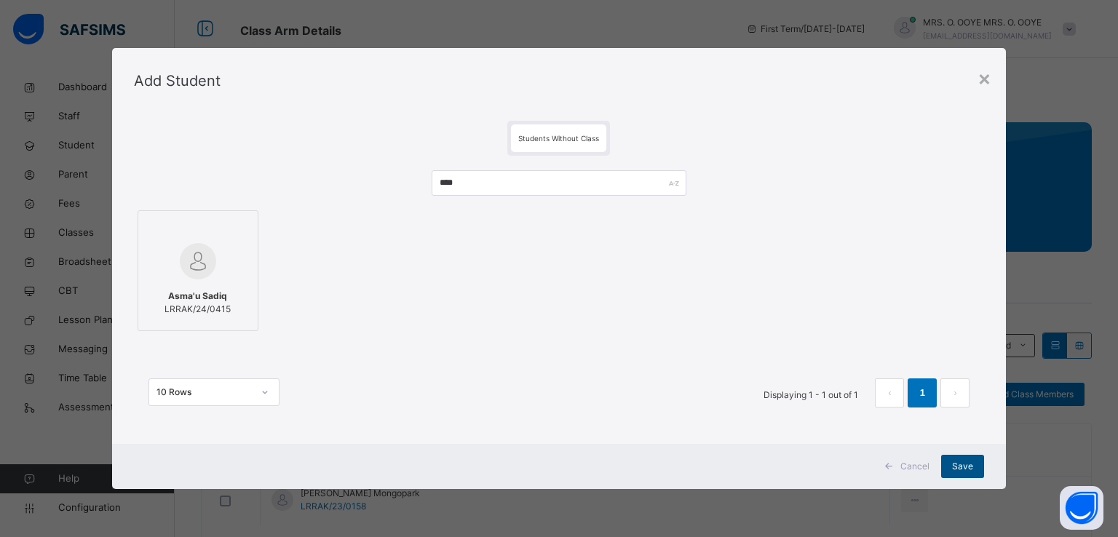
click at [963, 471] on span "Save" at bounding box center [962, 466] width 21 height 13
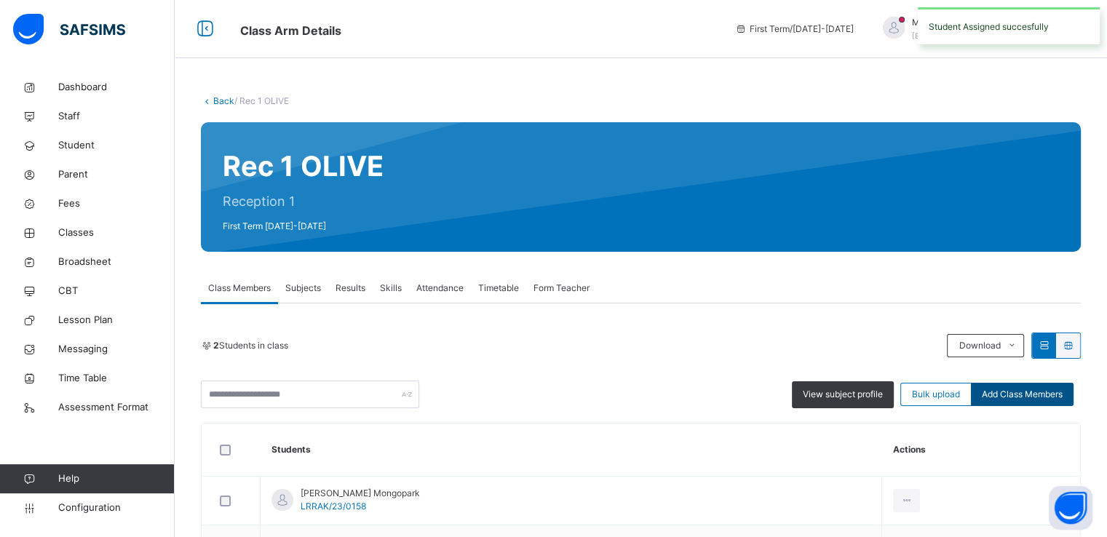
click at [1030, 394] on span "Add Class Members" at bounding box center [1022, 394] width 81 height 13
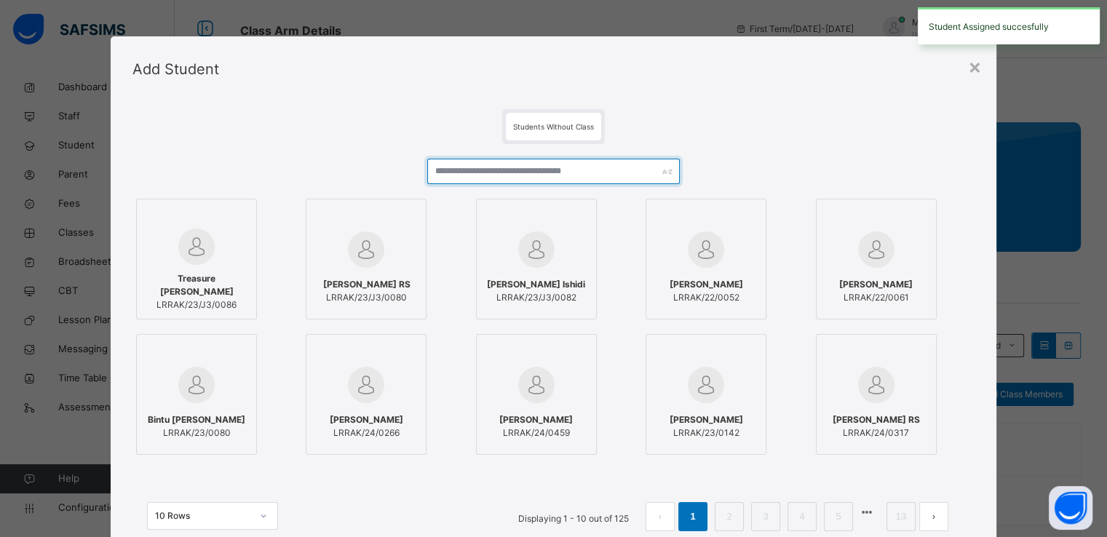
click at [536, 179] on input "text" at bounding box center [553, 171] width 253 height 25
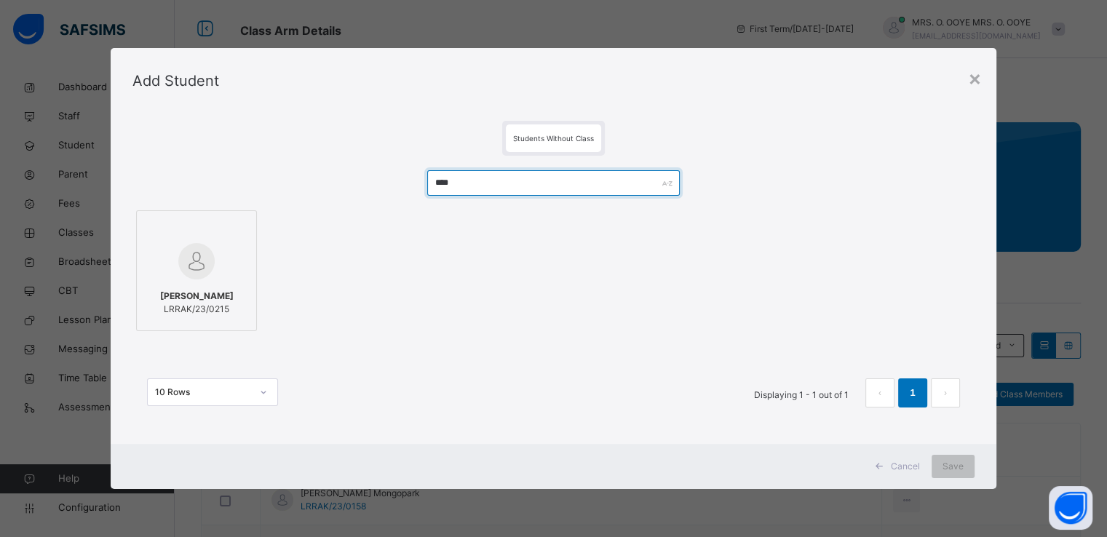
type input "****"
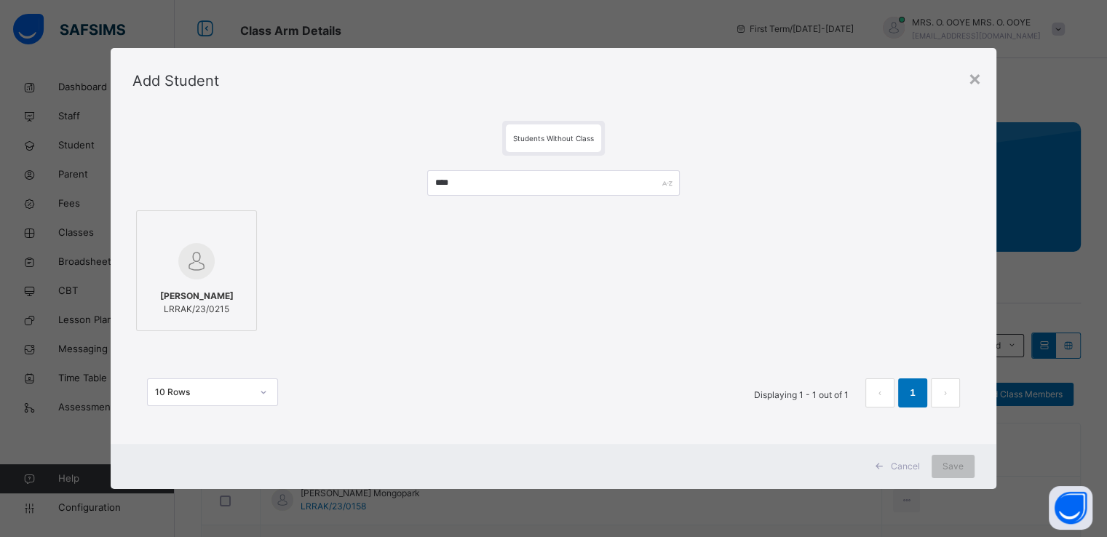
click at [230, 245] on div at bounding box center [196, 261] width 105 height 42
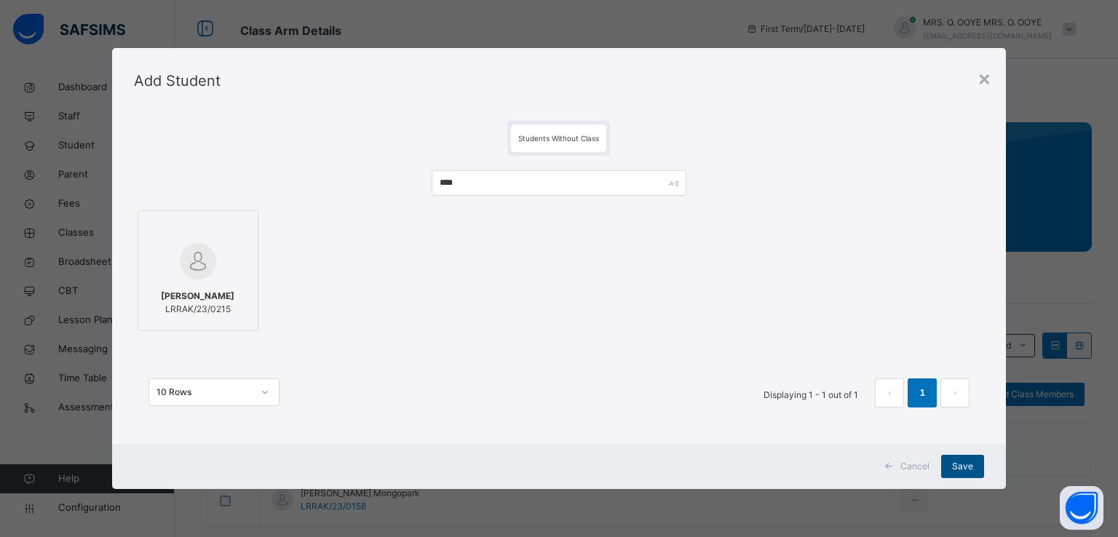
click at [965, 471] on span "Save" at bounding box center [962, 466] width 21 height 13
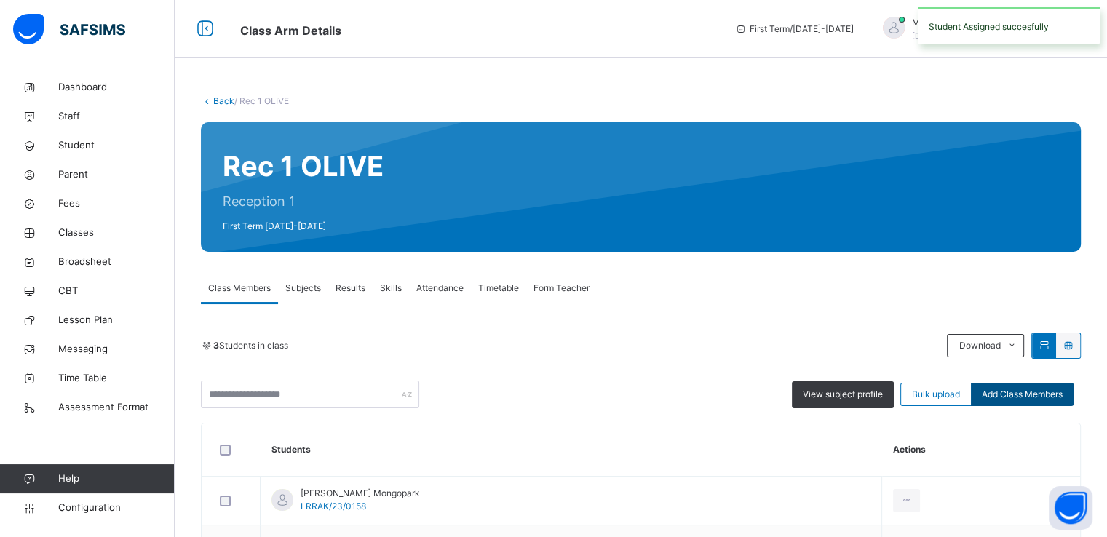
click at [1033, 388] on span "Add Class Members" at bounding box center [1022, 394] width 81 height 13
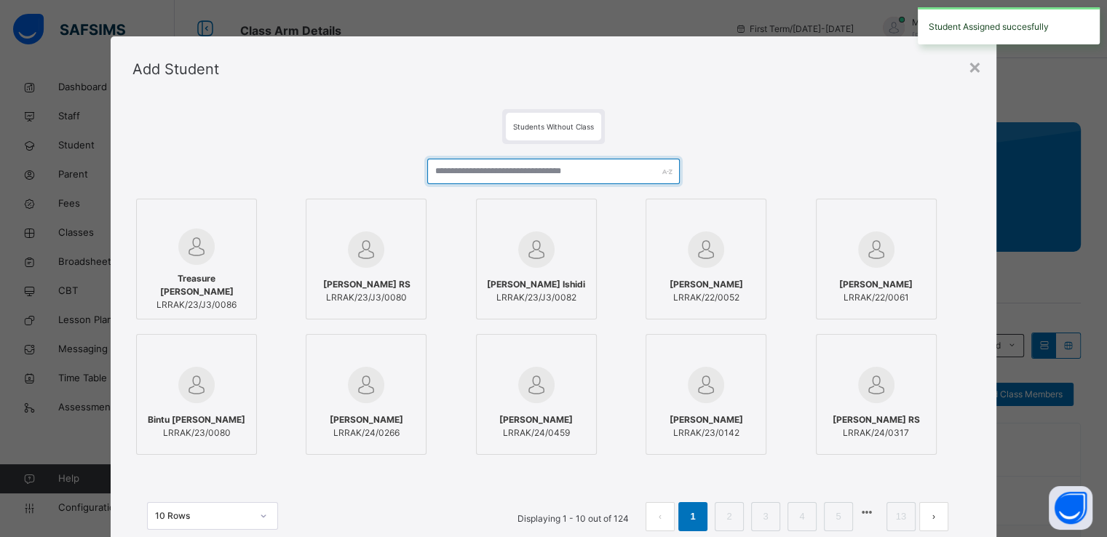
click at [475, 165] on input "text" at bounding box center [553, 171] width 253 height 25
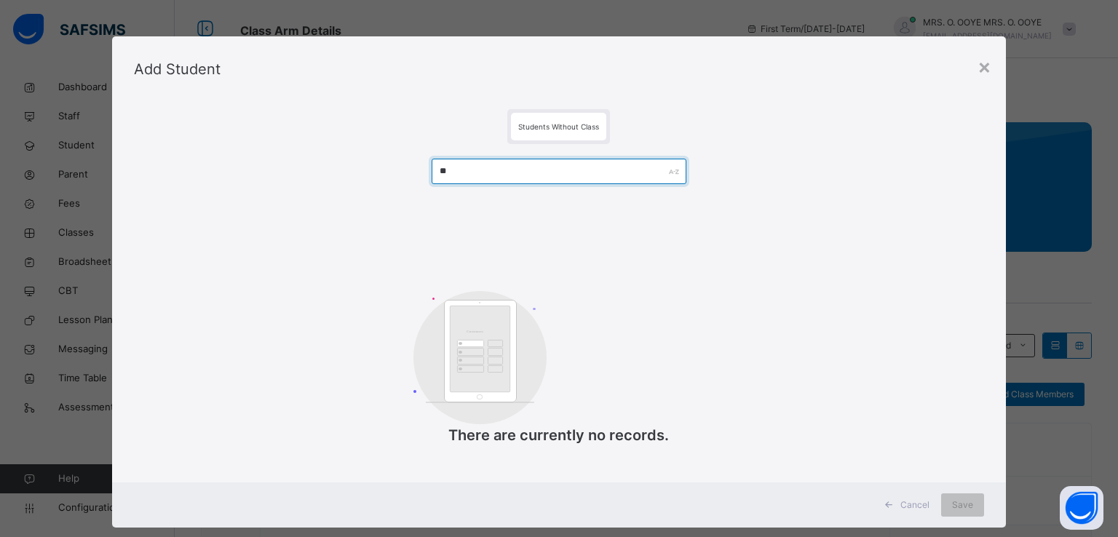
type input "*"
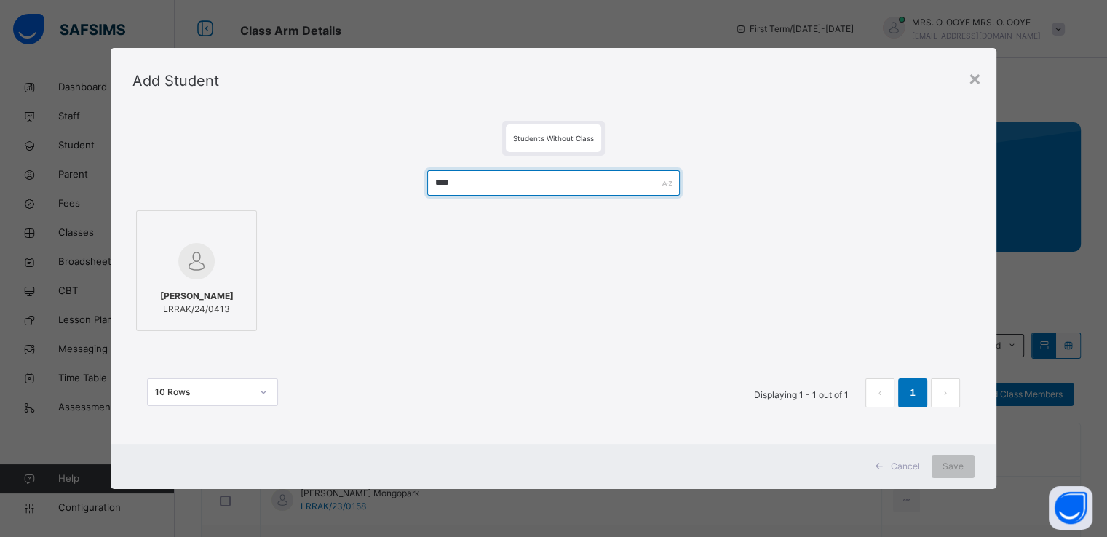
type input "****"
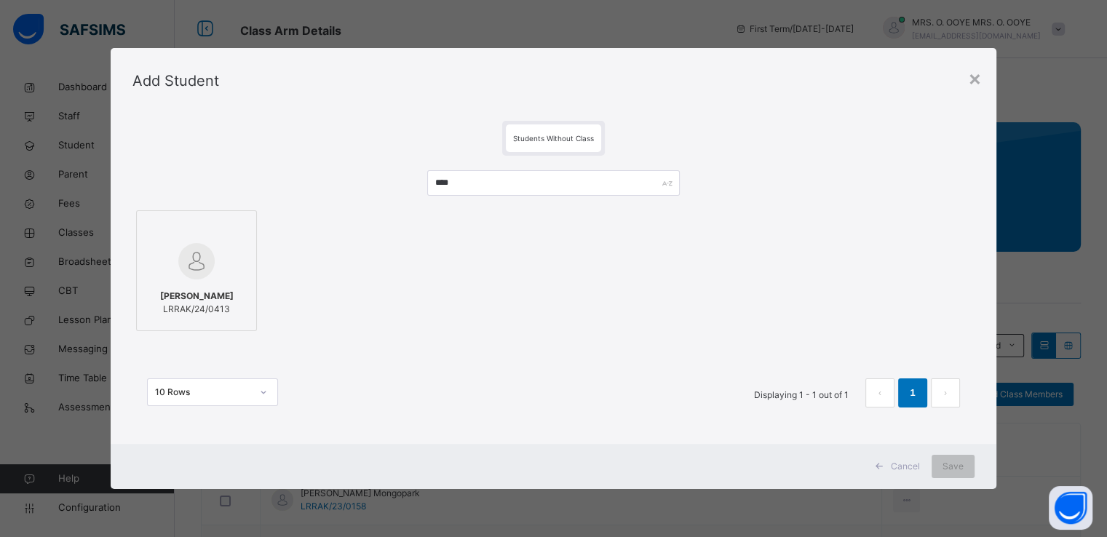
click at [201, 247] on img at bounding box center [196, 261] width 36 height 36
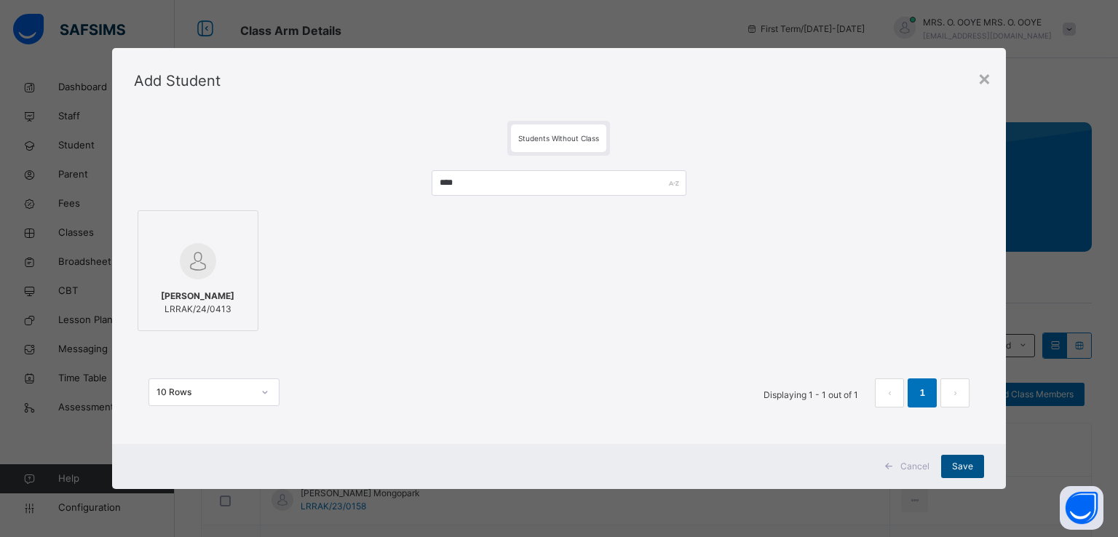
click at [957, 460] on span "Save" at bounding box center [962, 466] width 21 height 13
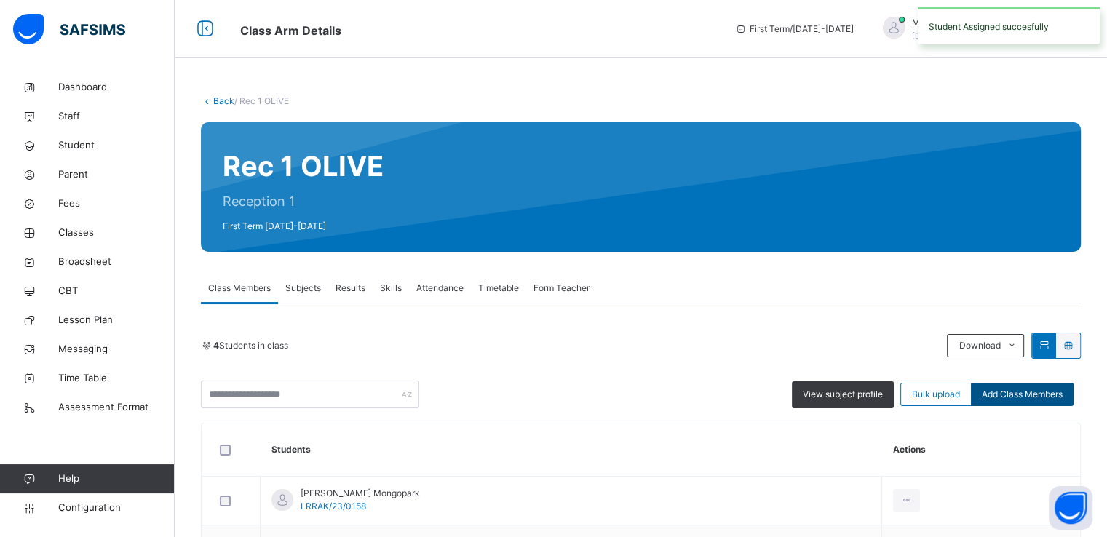
click at [1025, 398] on span "Add Class Members" at bounding box center [1022, 394] width 81 height 13
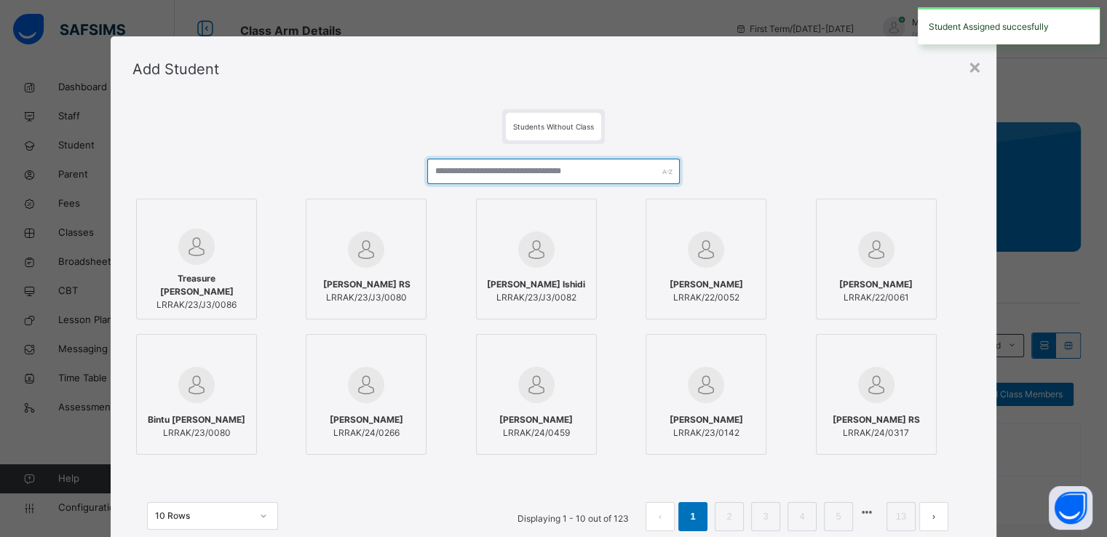
click at [472, 178] on input "text" at bounding box center [553, 171] width 253 height 25
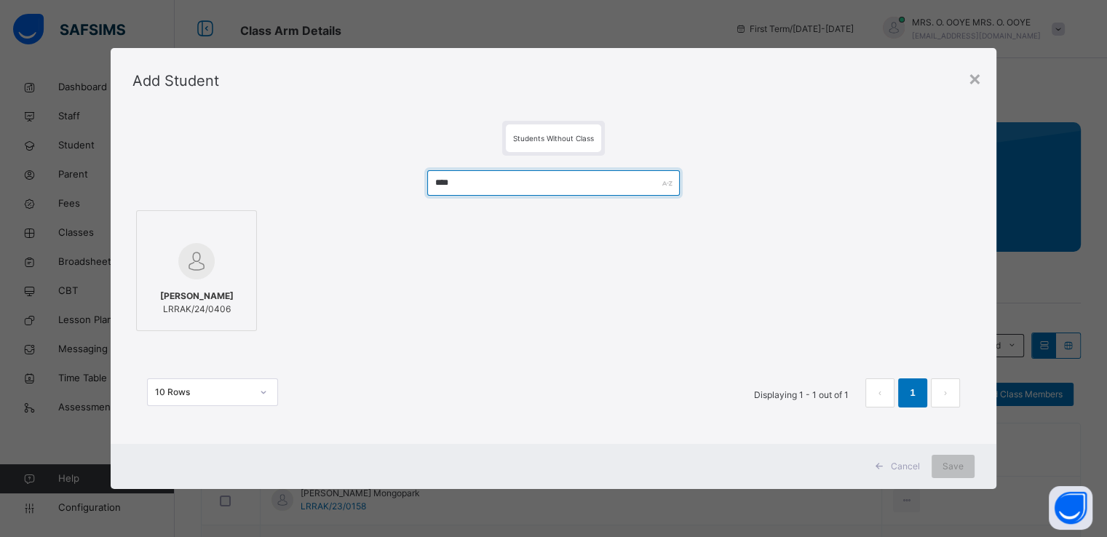
type input "****"
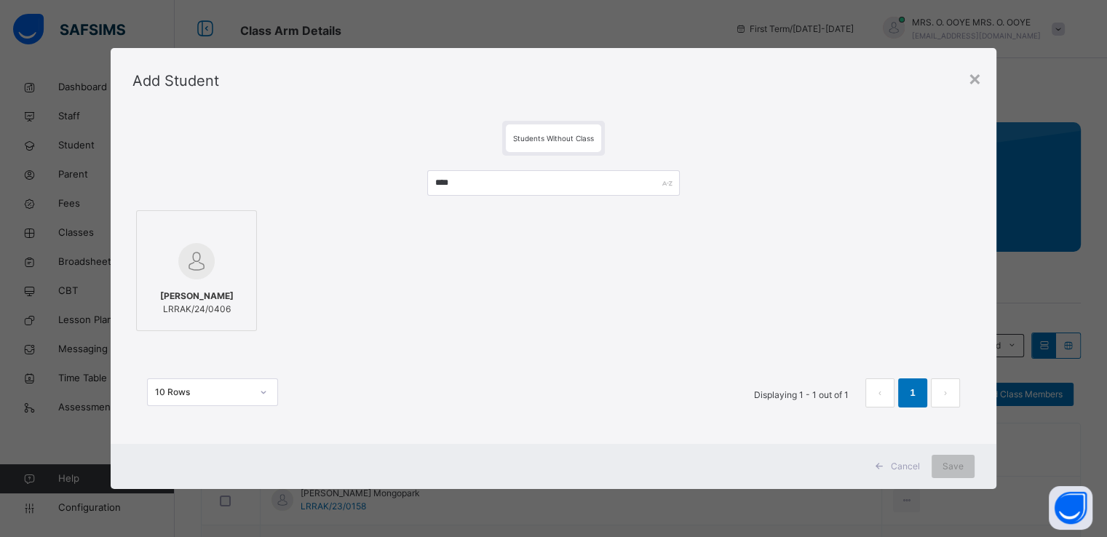
click at [217, 264] on div at bounding box center [196, 261] width 105 height 42
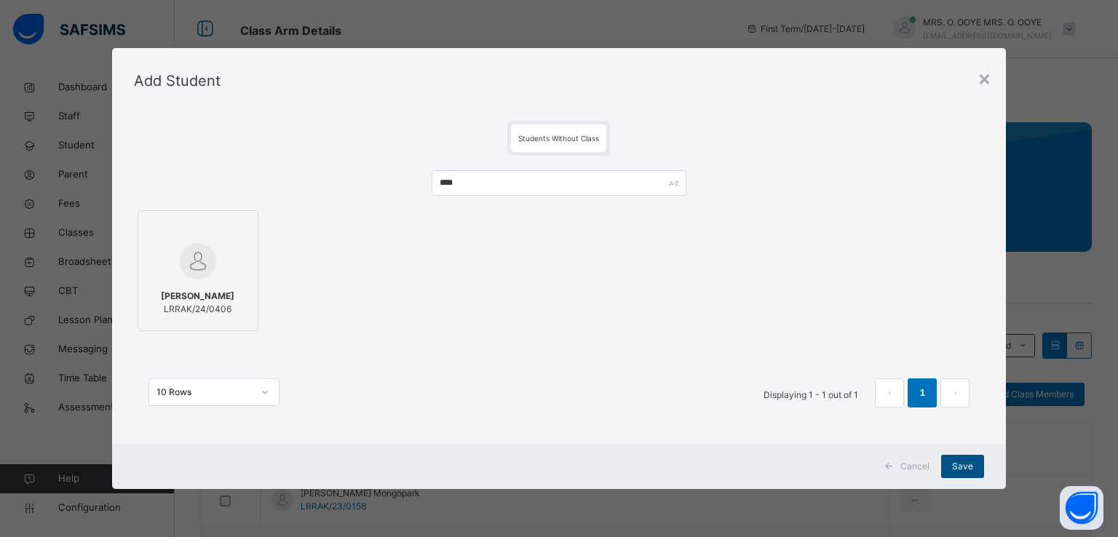
click at [961, 464] on span "Save" at bounding box center [962, 466] width 21 height 13
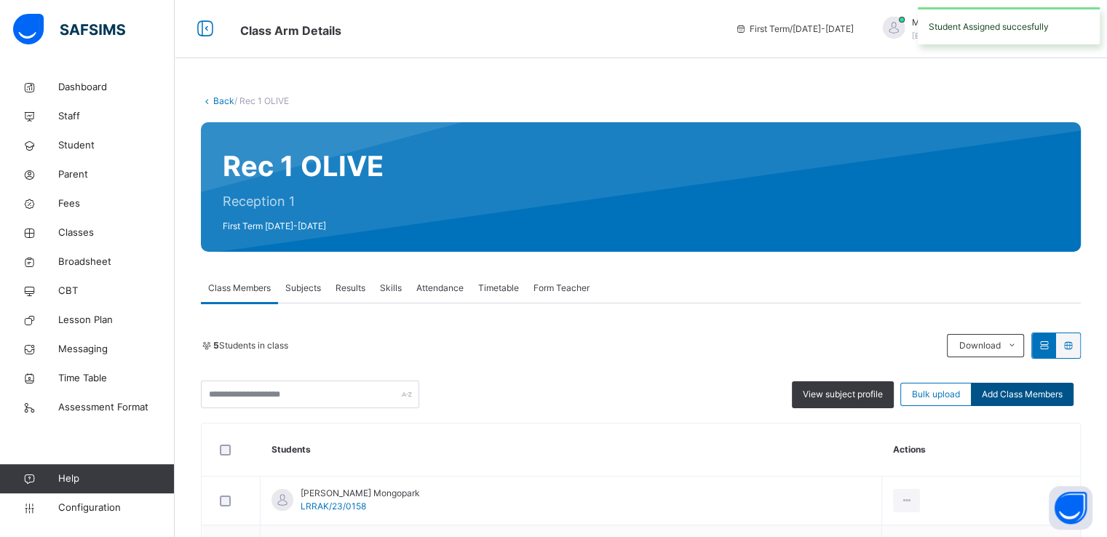
click at [1059, 403] on div "Add Class Members" at bounding box center [1022, 394] width 103 height 23
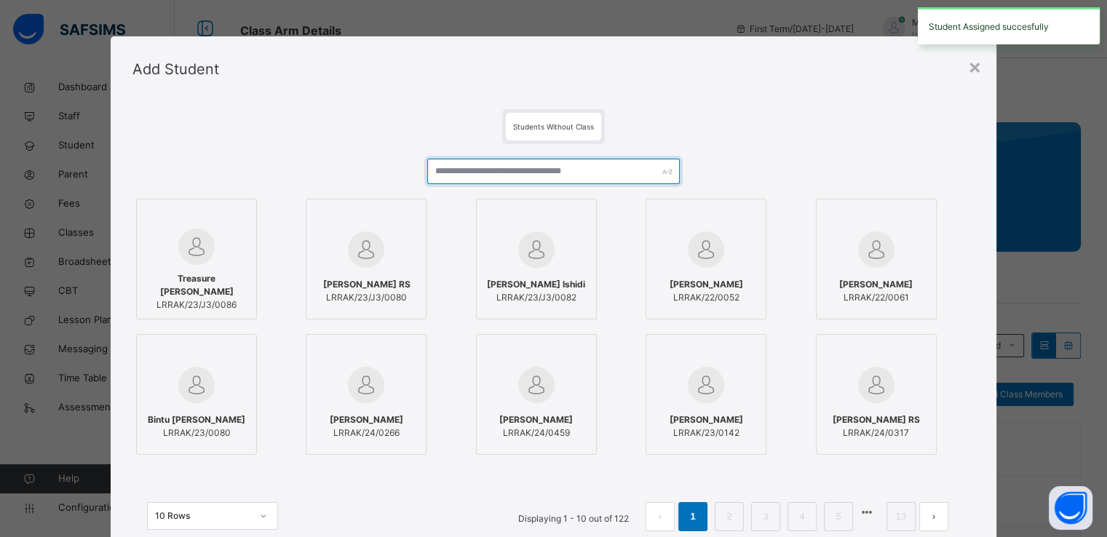
click at [492, 175] on input "text" at bounding box center [553, 171] width 253 height 25
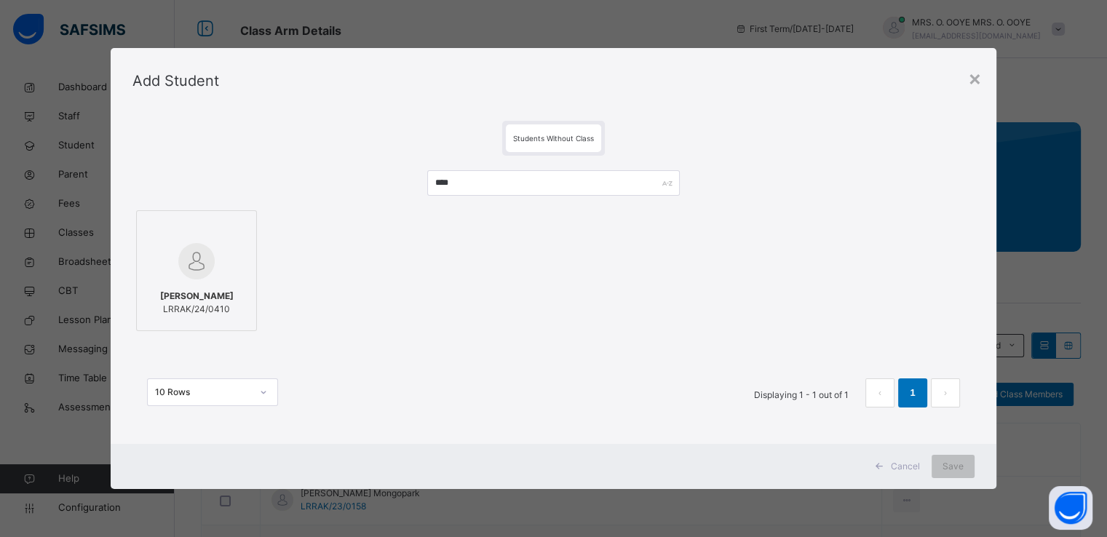
click at [187, 264] on img at bounding box center [196, 261] width 36 height 36
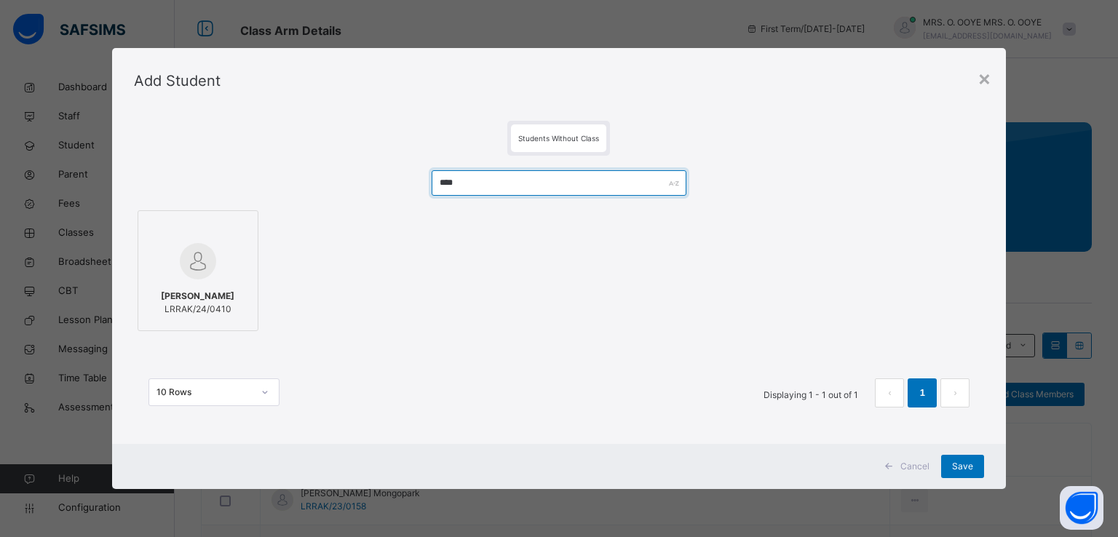
click at [501, 175] on input "****" at bounding box center [560, 182] width 256 height 25
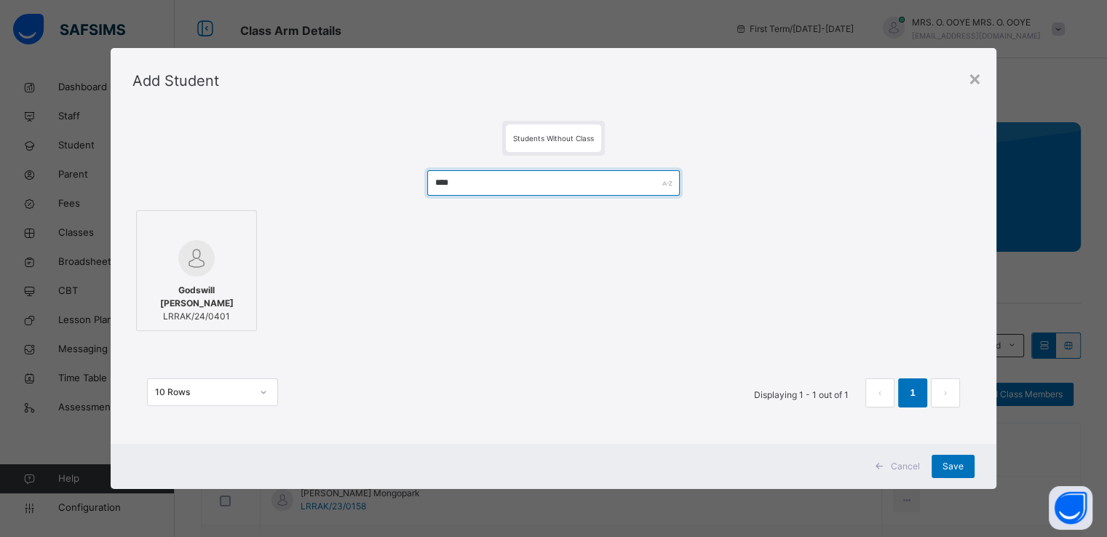
type input "****"
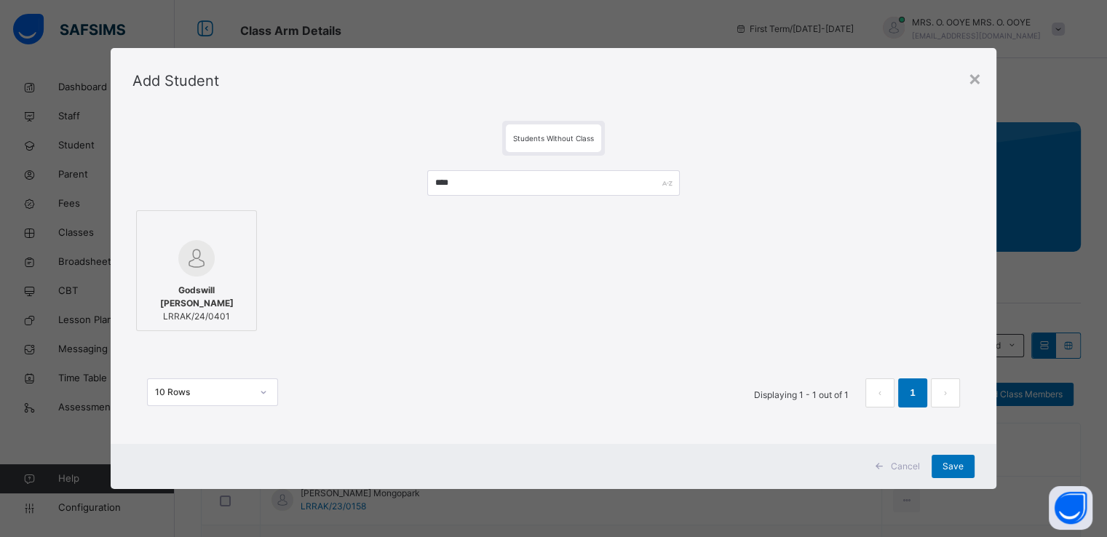
click at [222, 254] on div at bounding box center [196, 258] width 105 height 36
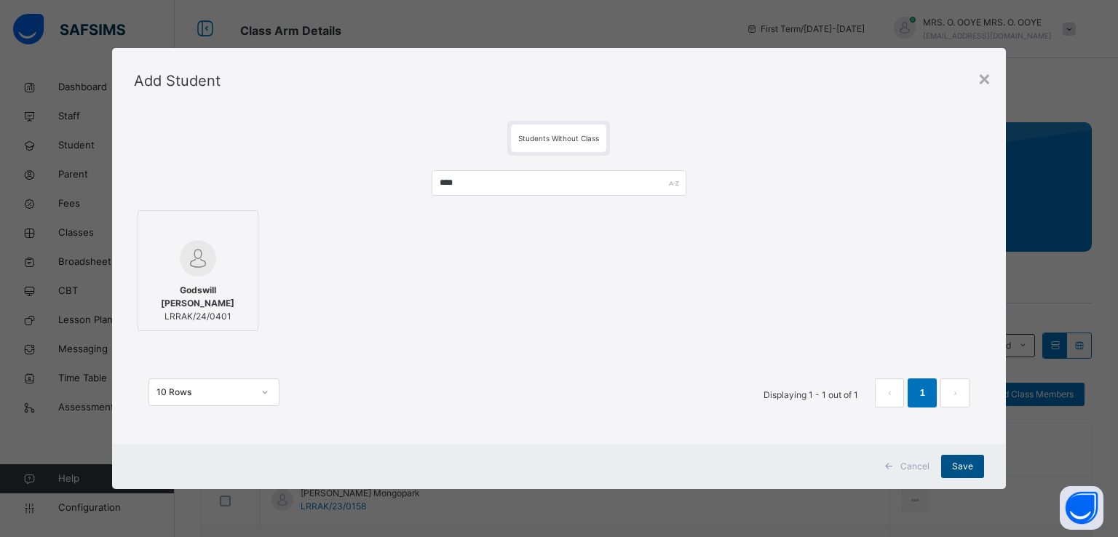
click at [947, 465] on div "Save" at bounding box center [962, 466] width 43 height 23
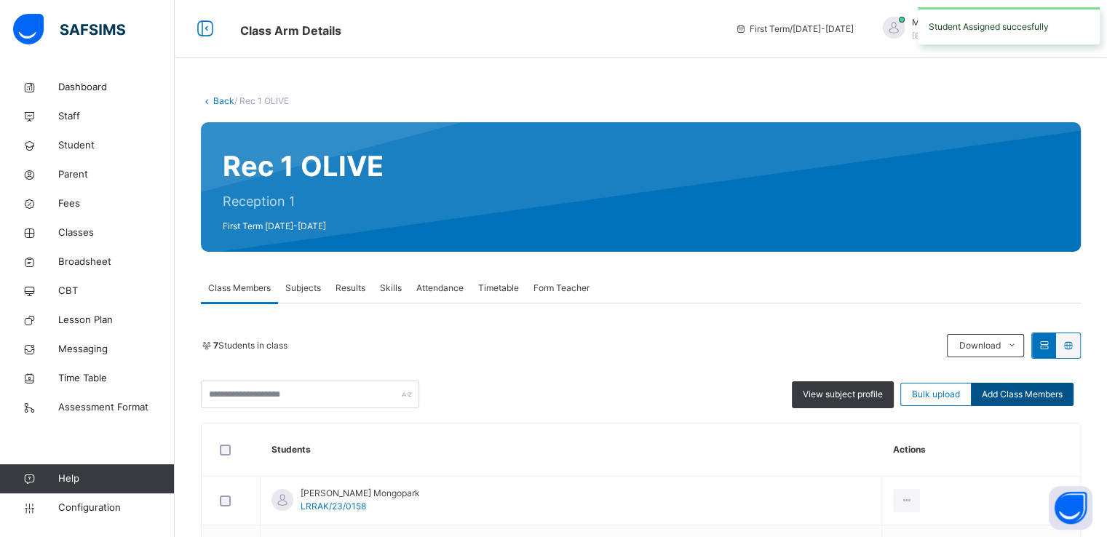
click at [1008, 394] on span "Add Class Members" at bounding box center [1022, 394] width 81 height 13
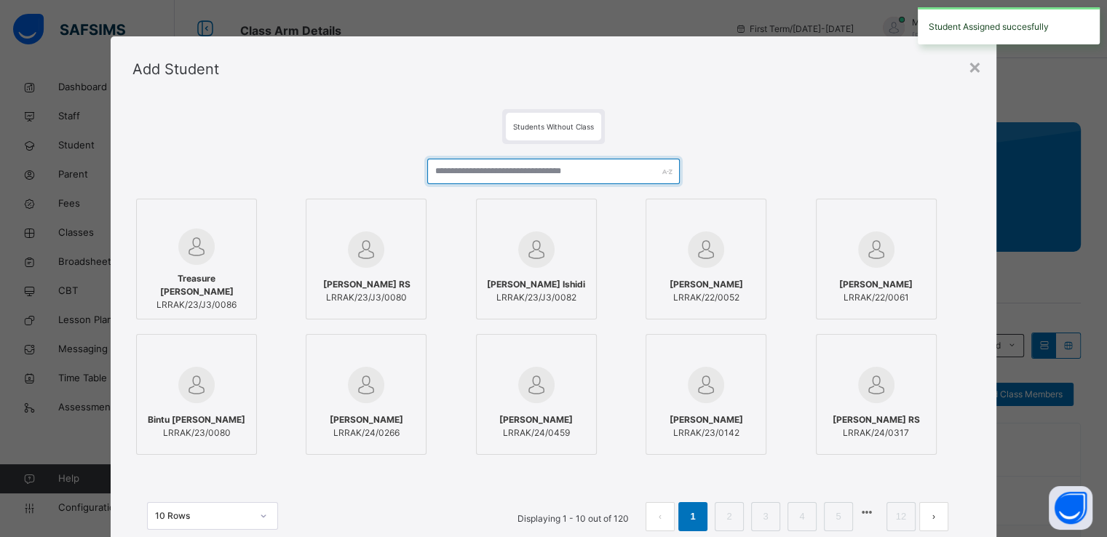
click at [485, 170] on input "text" at bounding box center [553, 171] width 253 height 25
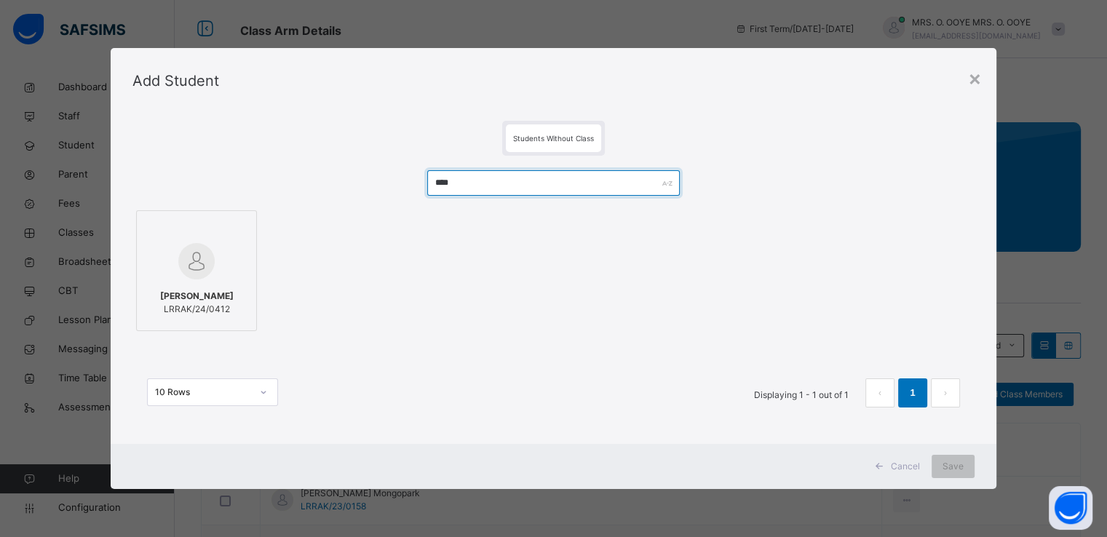
type input "****"
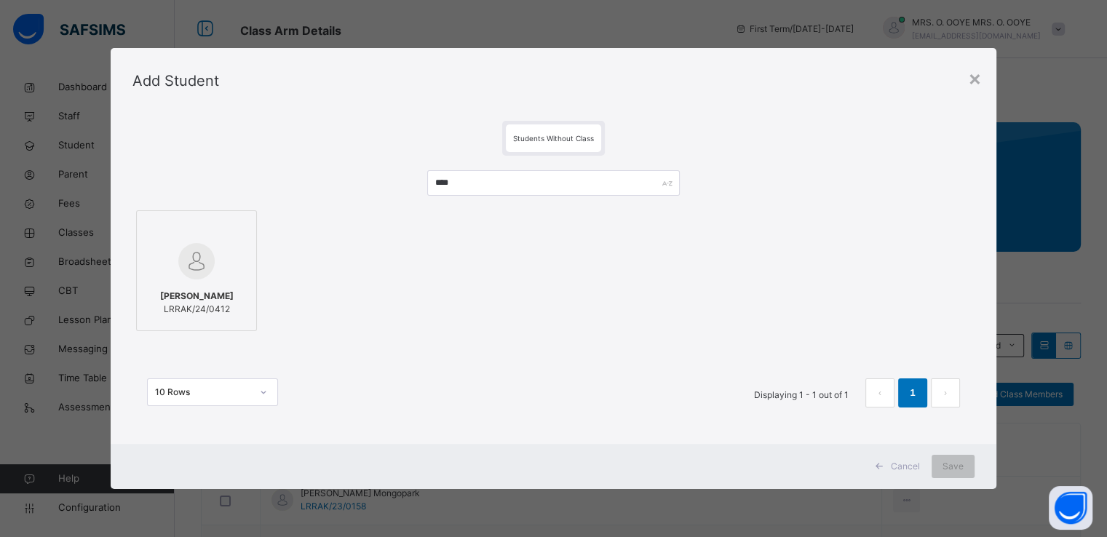
click at [160, 260] on div at bounding box center [196, 261] width 105 height 42
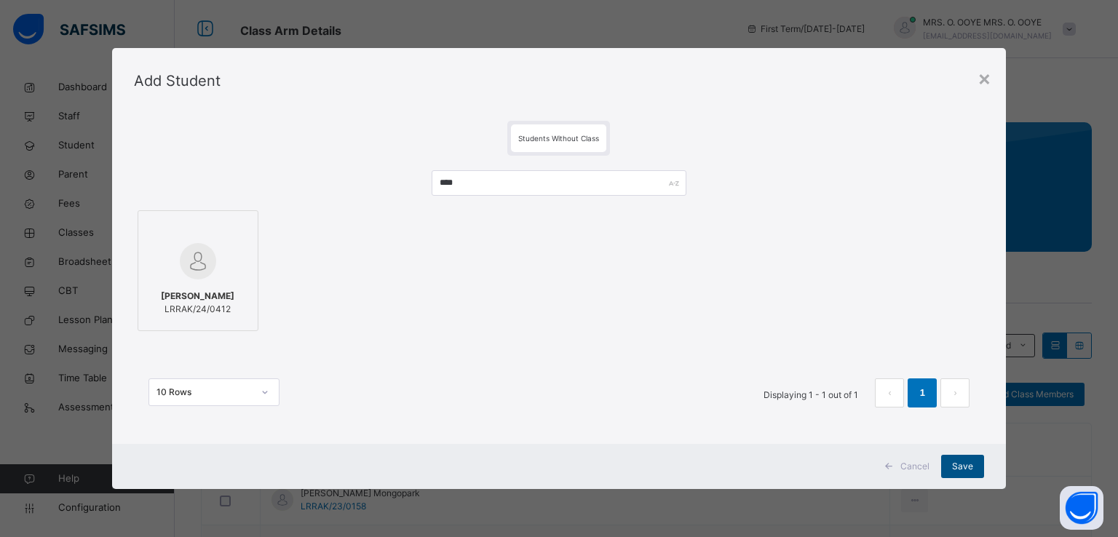
click at [967, 470] on span "Save" at bounding box center [962, 466] width 21 height 13
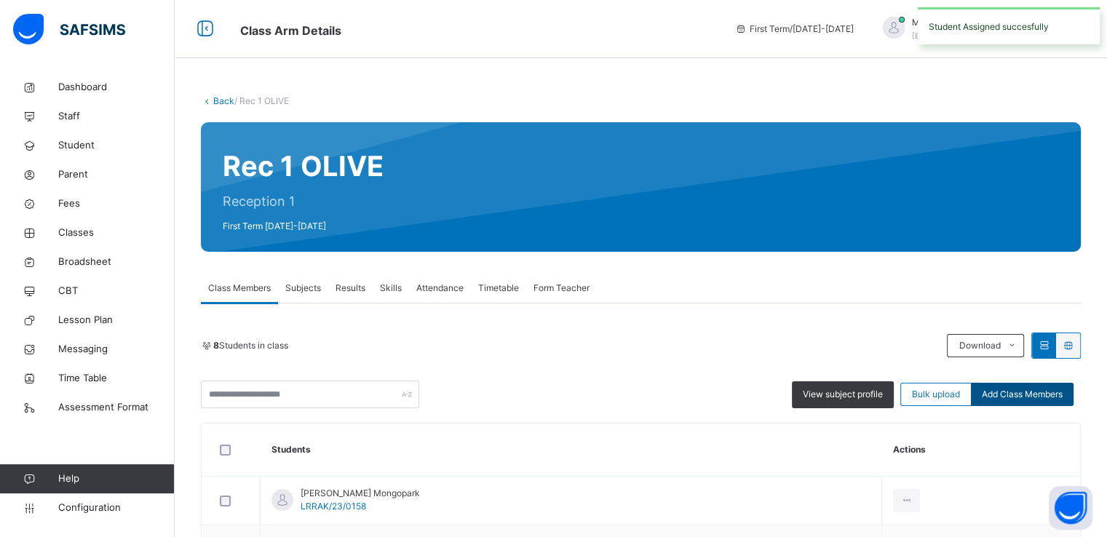
click at [1016, 388] on span "Add Class Members" at bounding box center [1022, 394] width 81 height 13
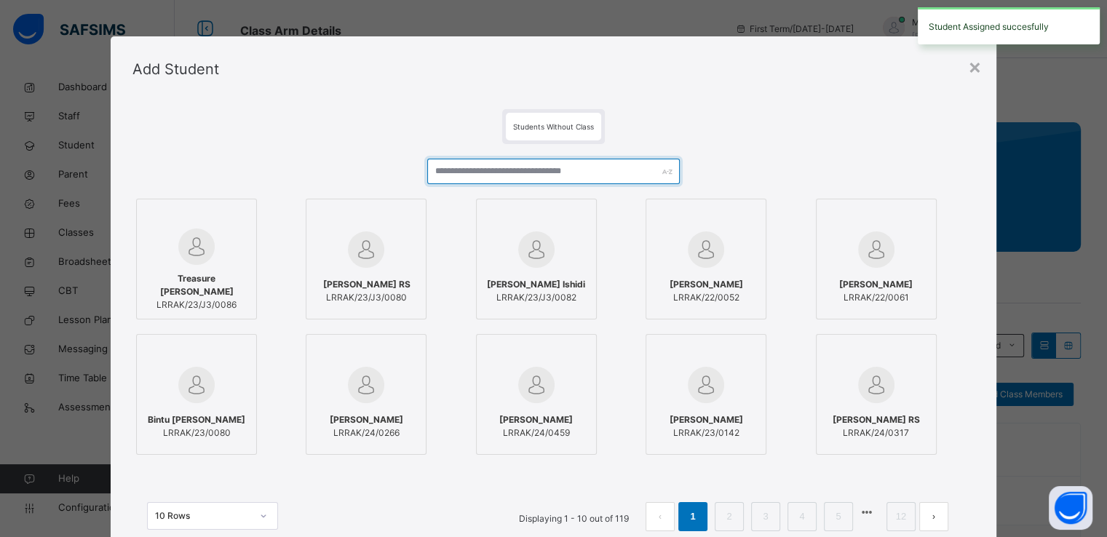
click at [505, 170] on input "text" at bounding box center [553, 171] width 253 height 25
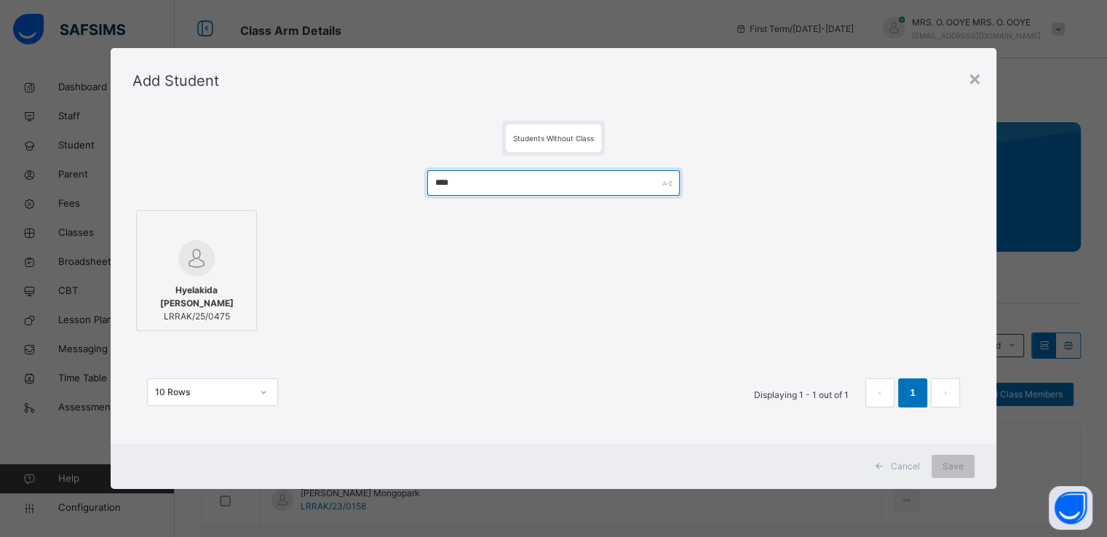
type input "****"
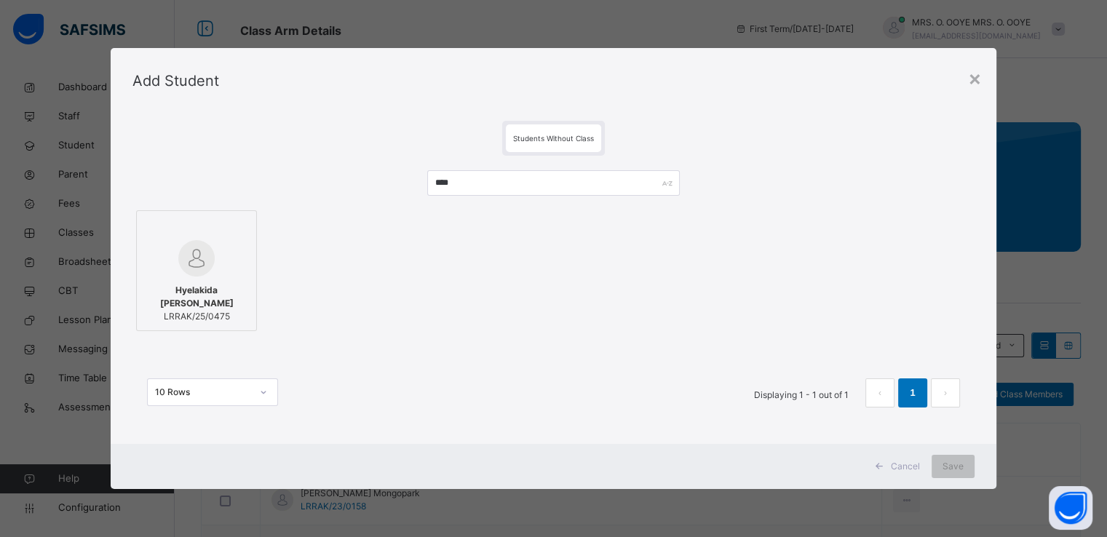
click at [204, 242] on img at bounding box center [196, 258] width 36 height 36
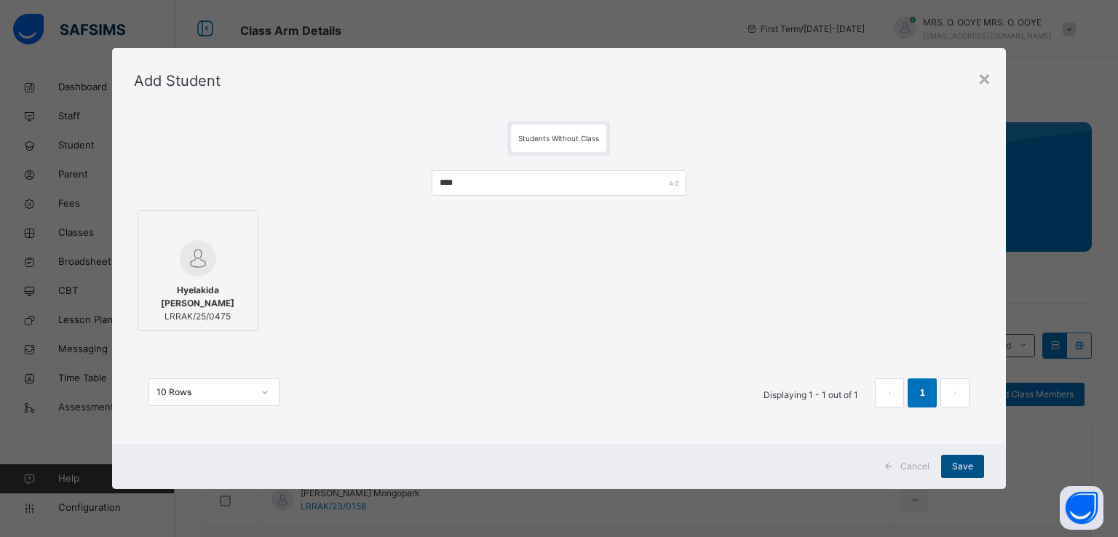
click at [960, 470] on span "Save" at bounding box center [962, 466] width 21 height 13
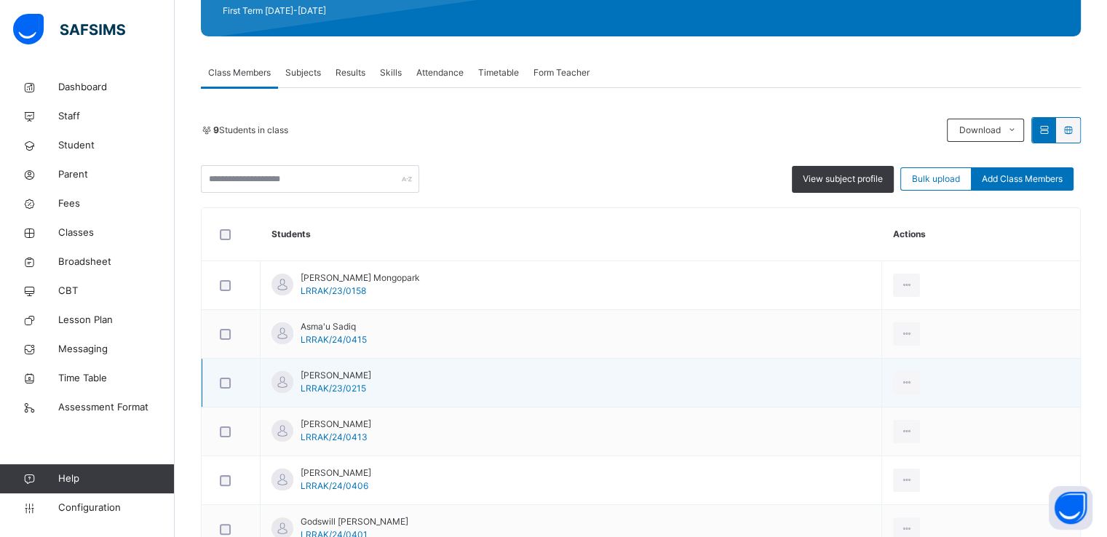
scroll to position [216, 0]
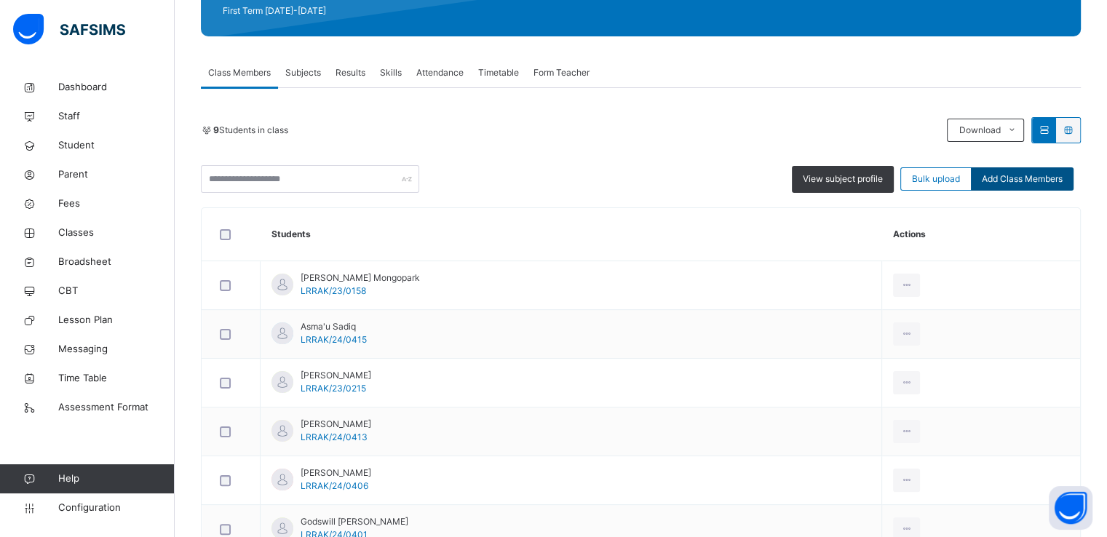
click at [1029, 177] on span "Add Class Members" at bounding box center [1022, 179] width 81 height 13
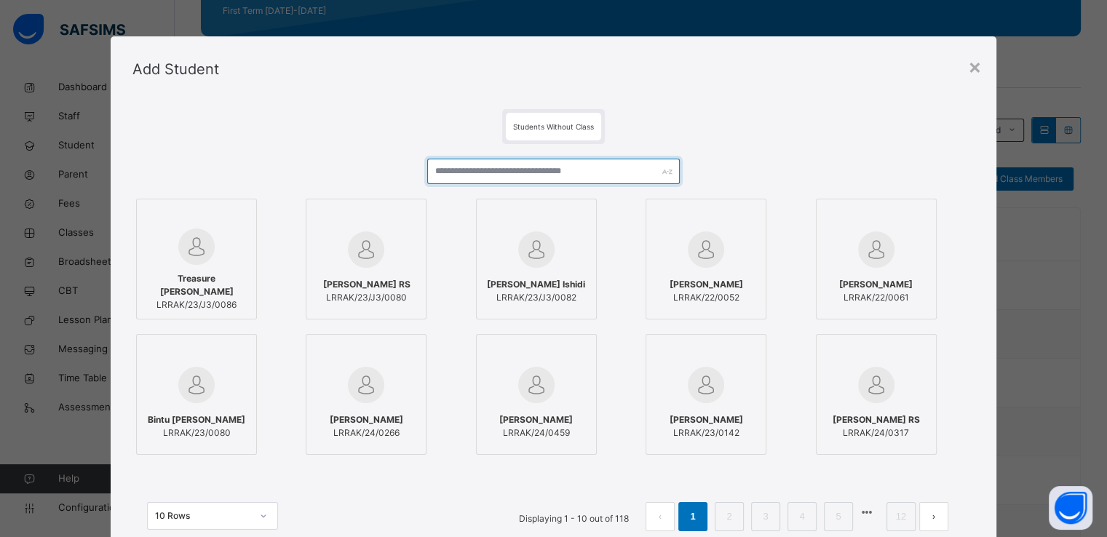
click at [539, 173] on input "text" at bounding box center [553, 171] width 253 height 25
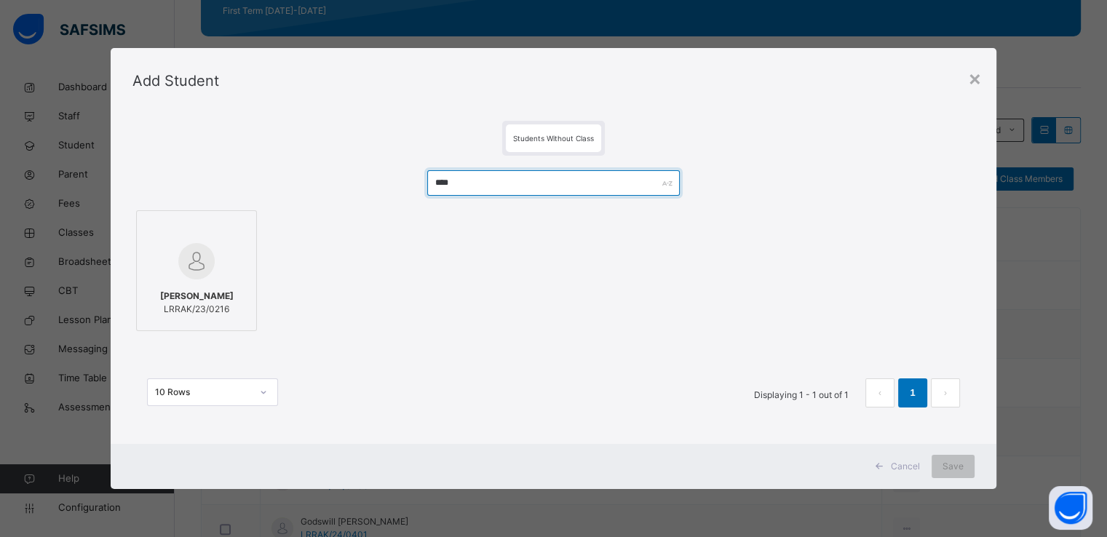
type input "****"
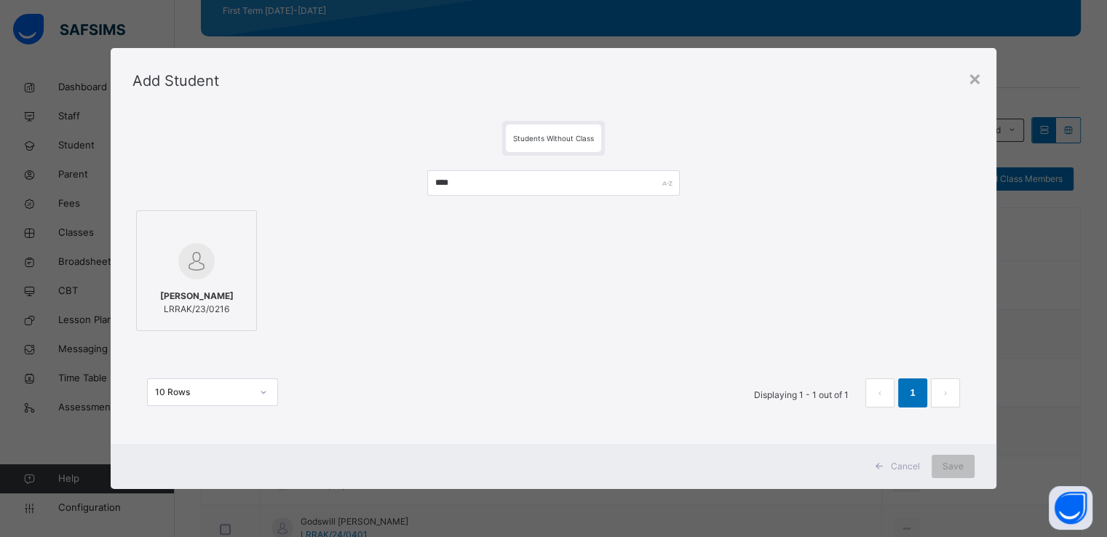
click at [217, 269] on div at bounding box center [196, 261] width 105 height 42
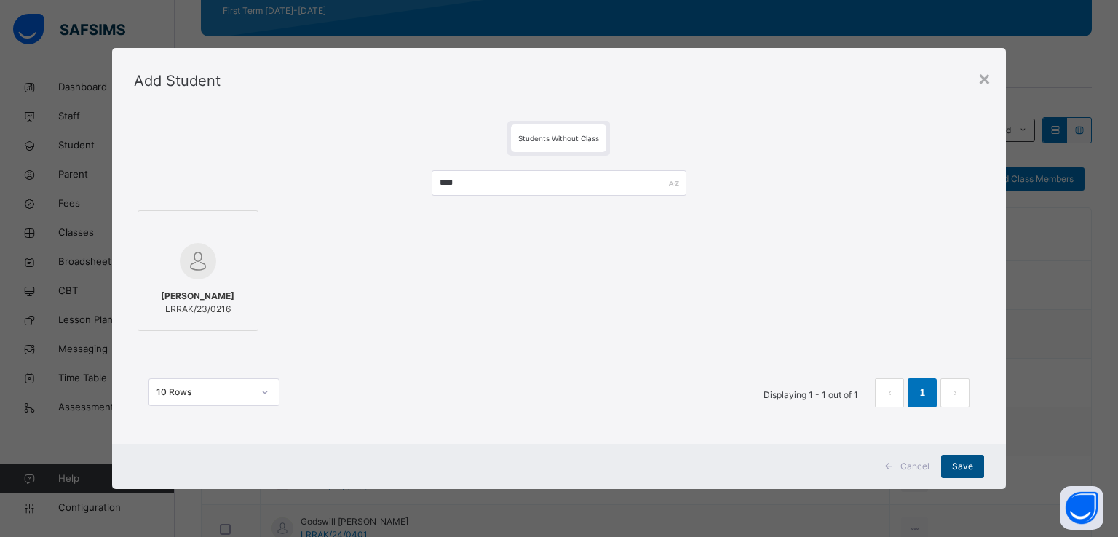
click at [963, 465] on span "Save" at bounding box center [962, 466] width 21 height 13
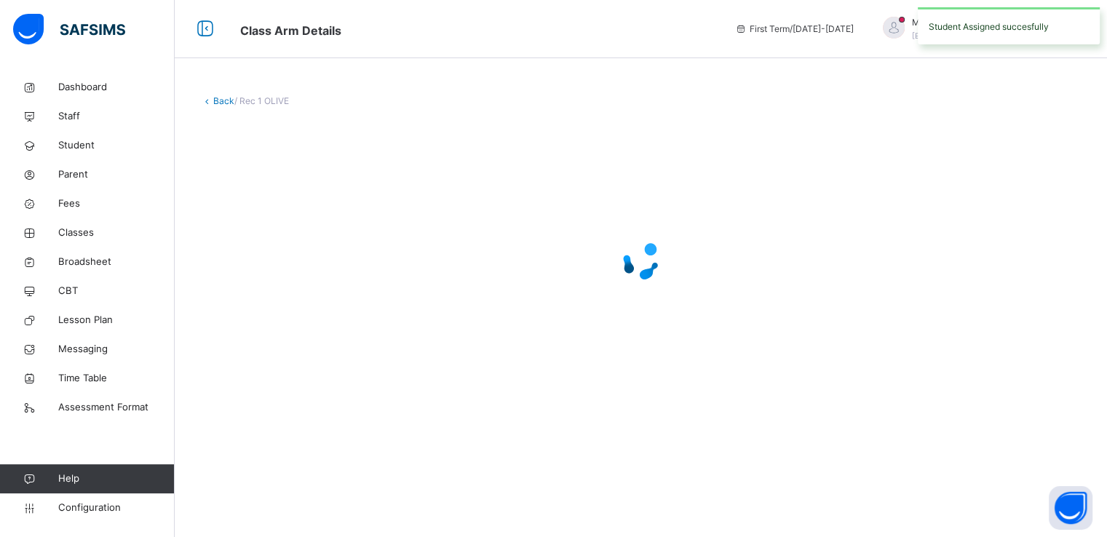
scroll to position [0, 0]
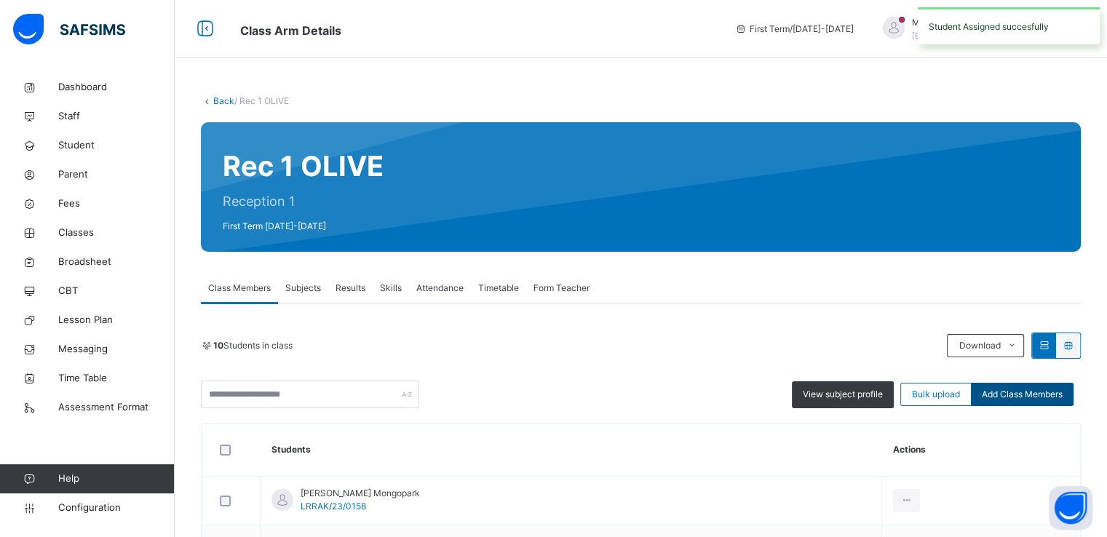
click at [1022, 391] on span "Add Class Members" at bounding box center [1022, 394] width 81 height 13
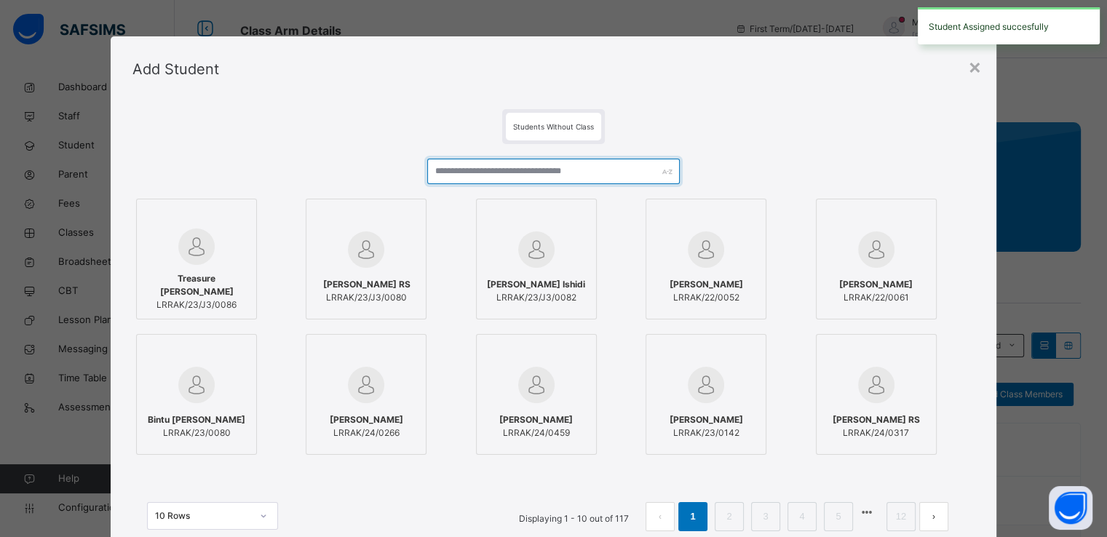
click at [538, 173] on input "text" at bounding box center [553, 171] width 253 height 25
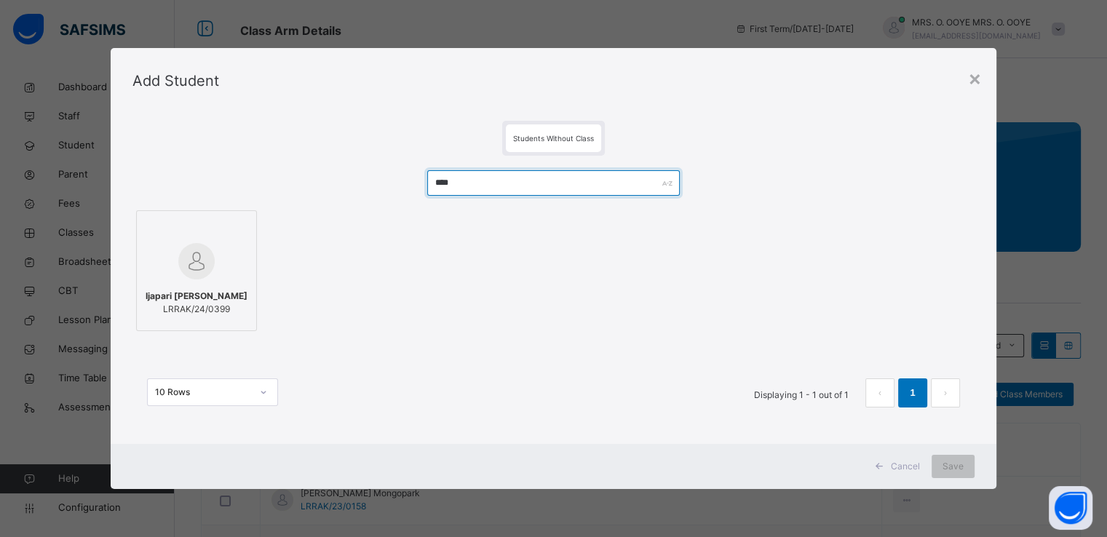
type input "****"
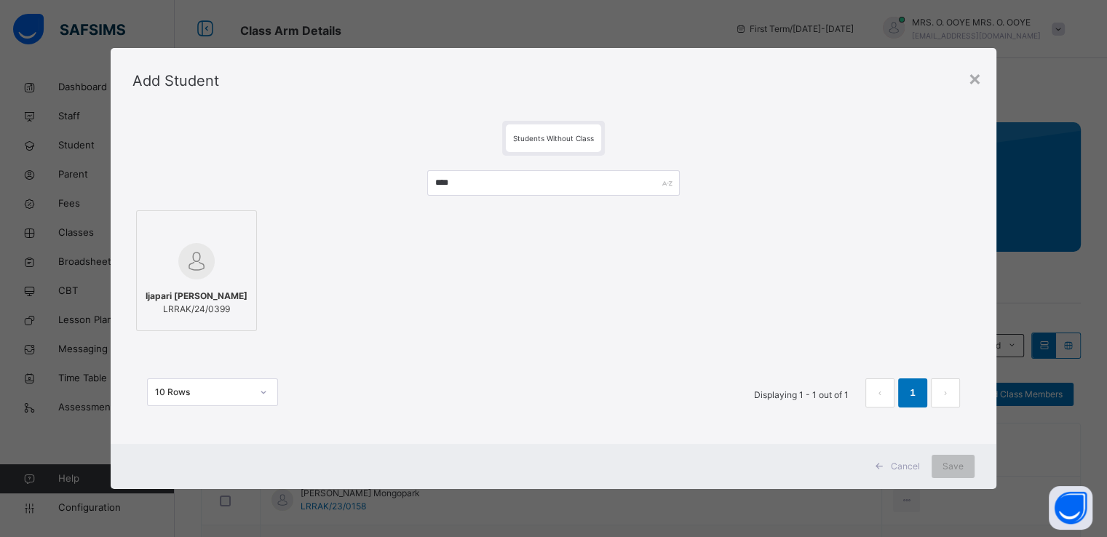
click at [205, 255] on img at bounding box center [196, 261] width 36 height 36
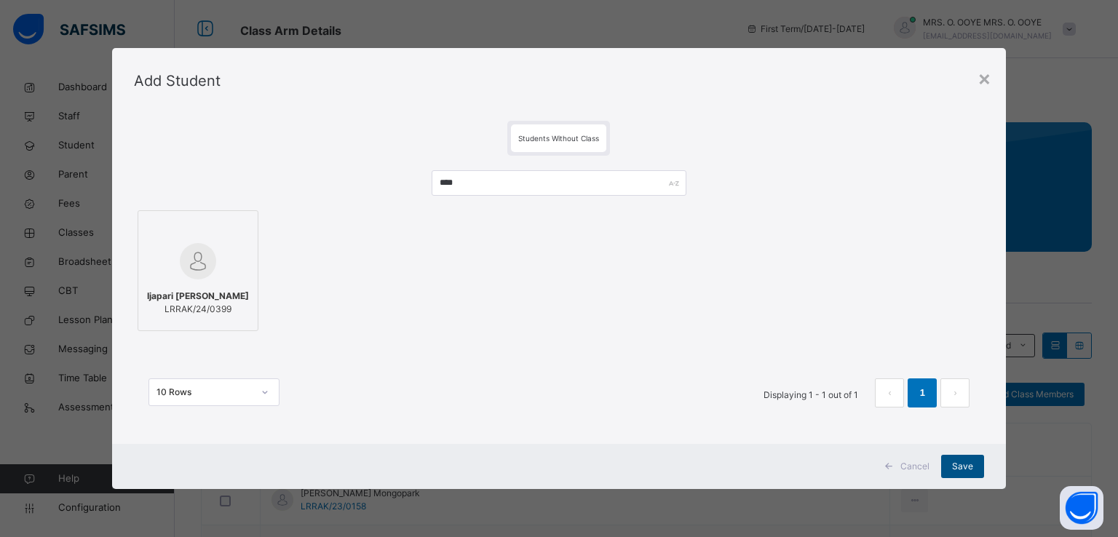
click at [958, 470] on span "Save" at bounding box center [962, 466] width 21 height 13
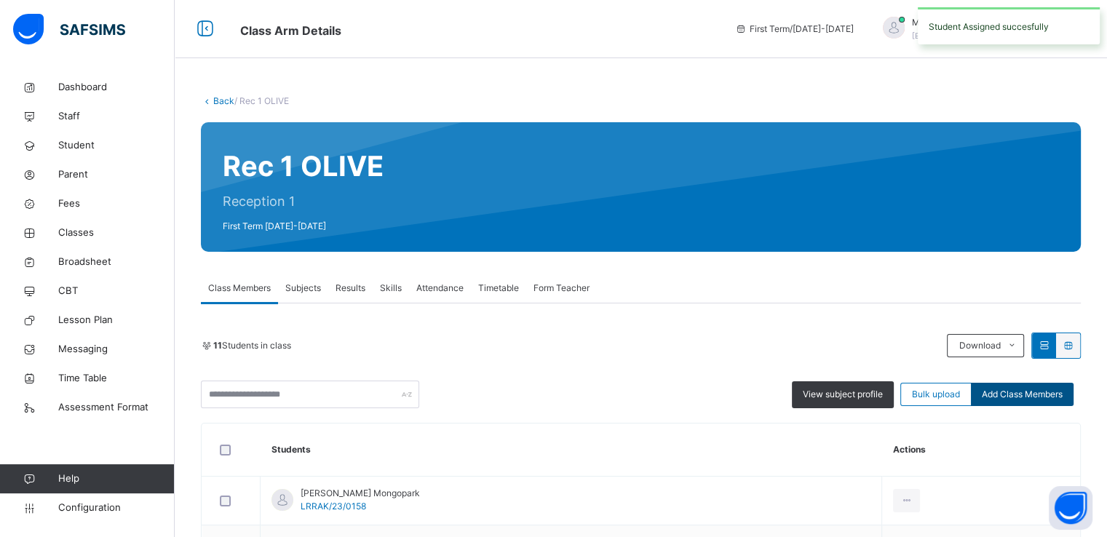
click at [1028, 395] on span "Add Class Members" at bounding box center [1022, 394] width 81 height 13
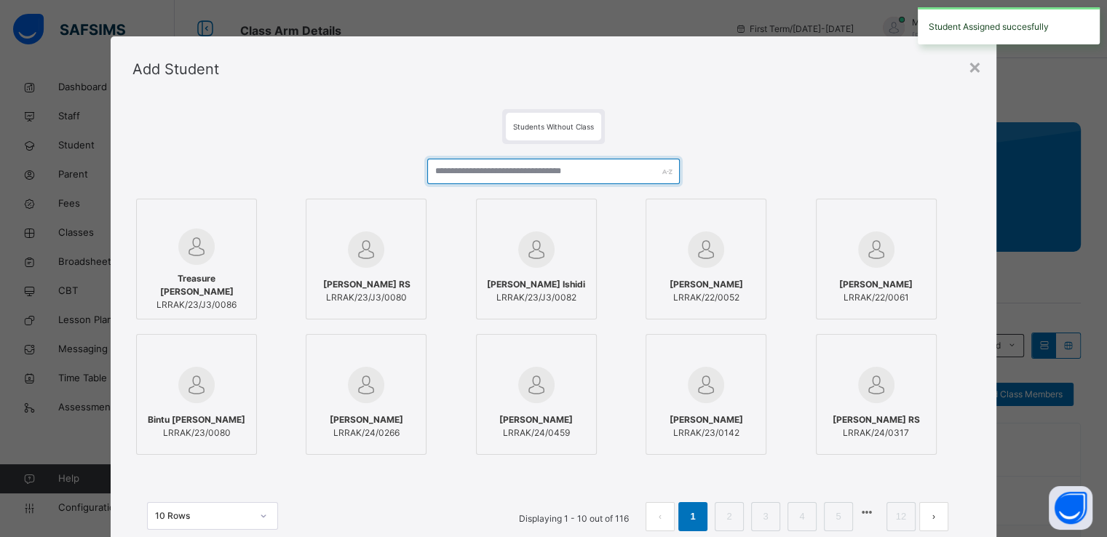
click at [579, 180] on input "text" at bounding box center [553, 171] width 253 height 25
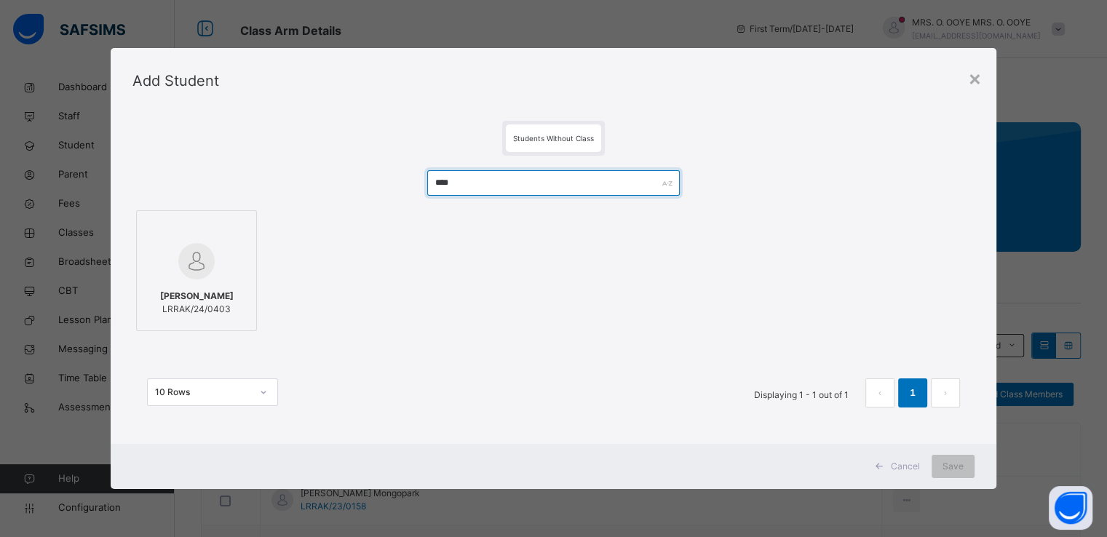
type input "****"
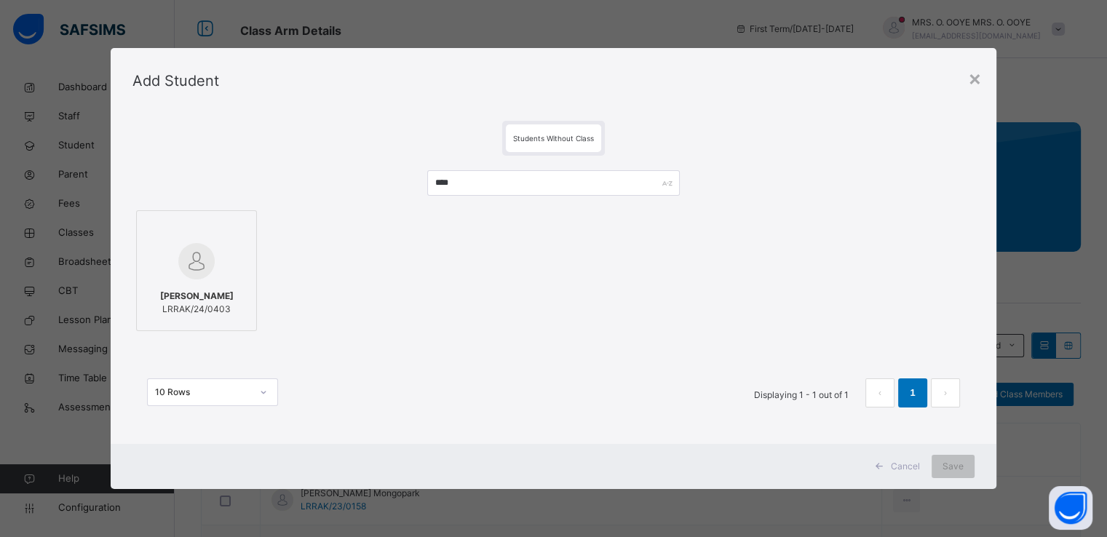
click at [178, 265] on img at bounding box center [196, 261] width 36 height 36
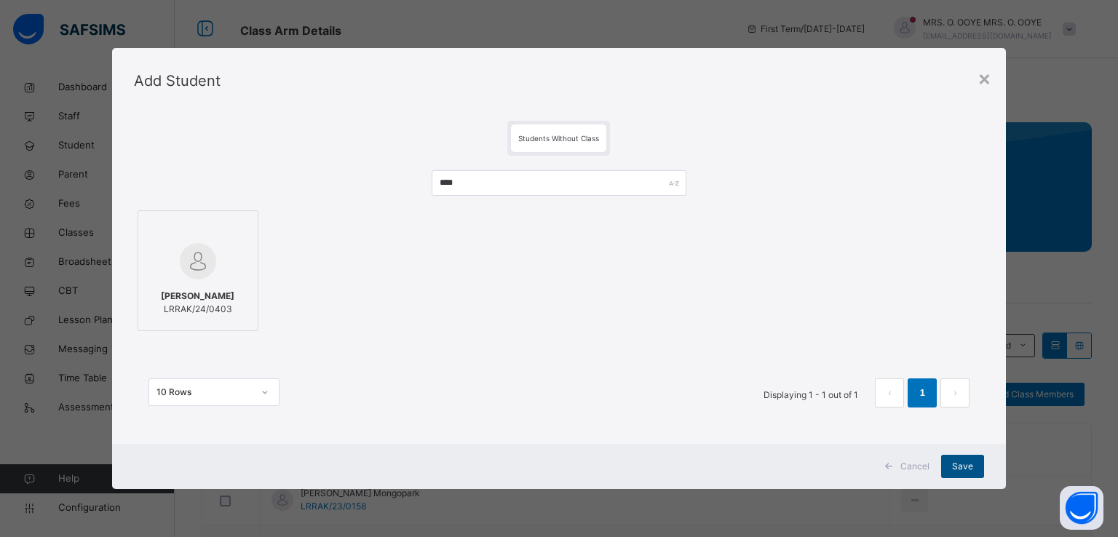
click at [955, 476] on div "Save" at bounding box center [962, 466] width 43 height 23
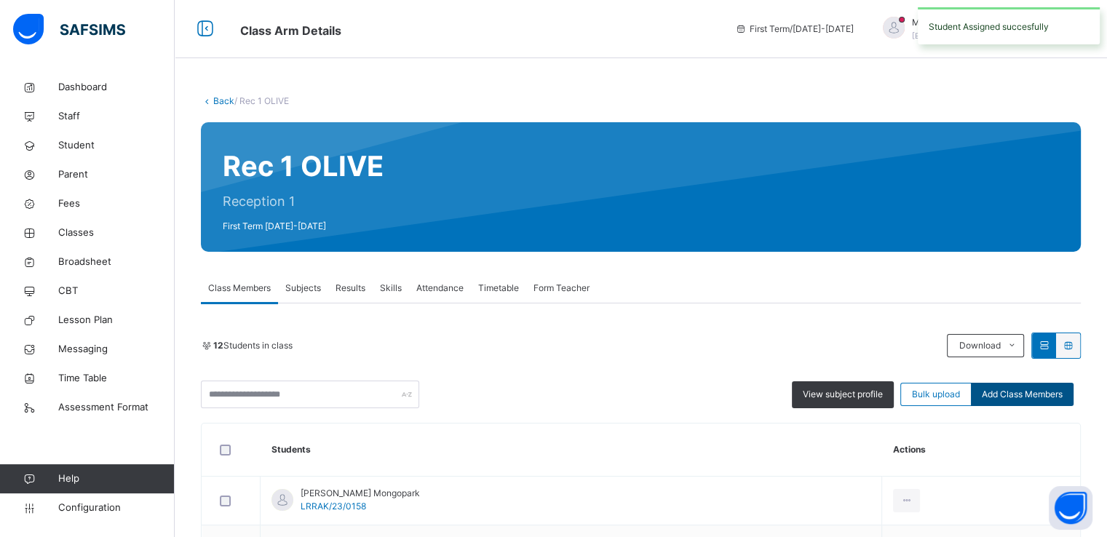
click at [1018, 393] on span "Add Class Members" at bounding box center [1022, 394] width 81 height 13
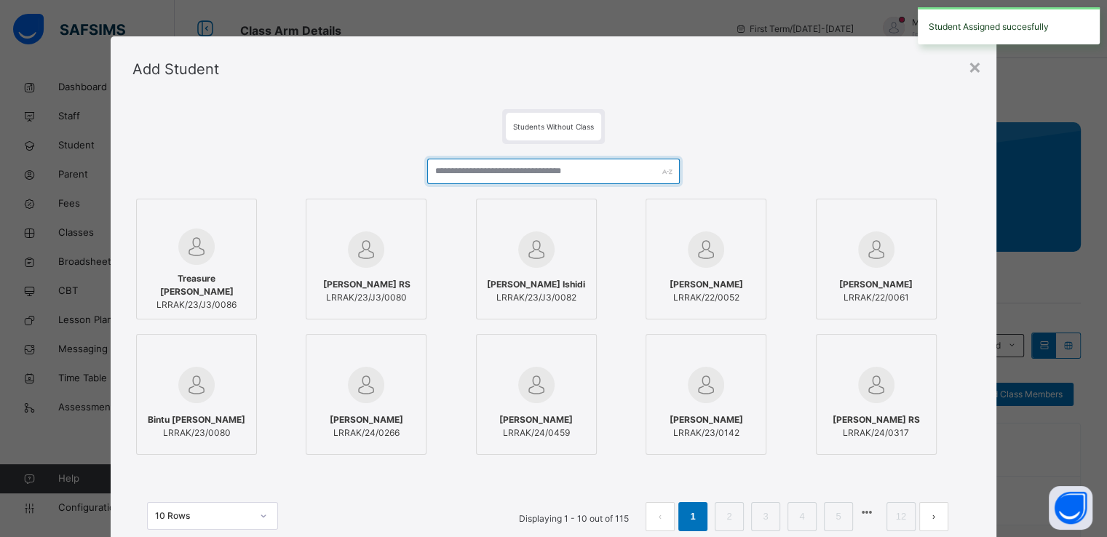
click at [598, 170] on input "text" at bounding box center [553, 171] width 253 height 25
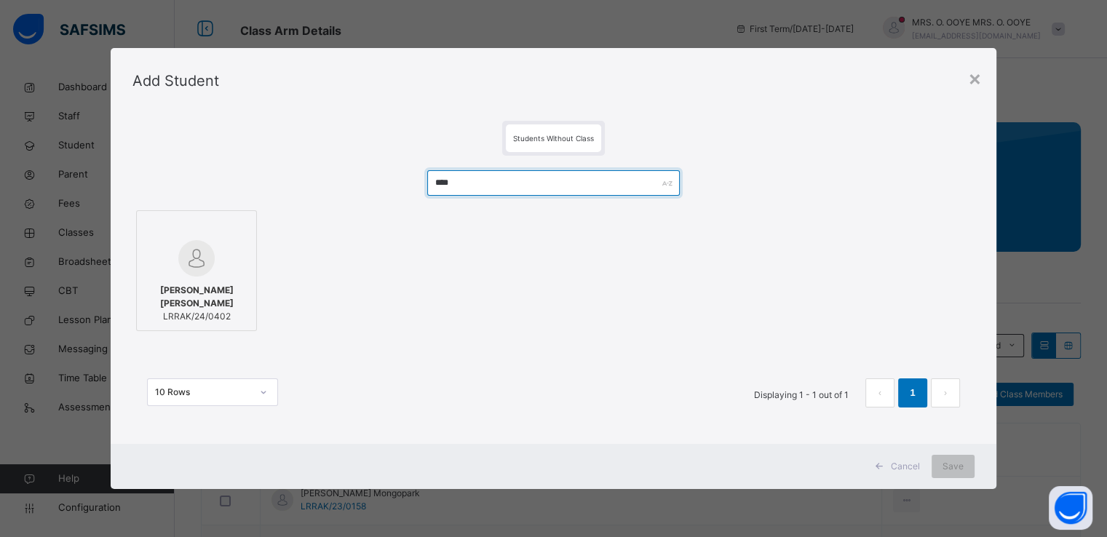
type input "****"
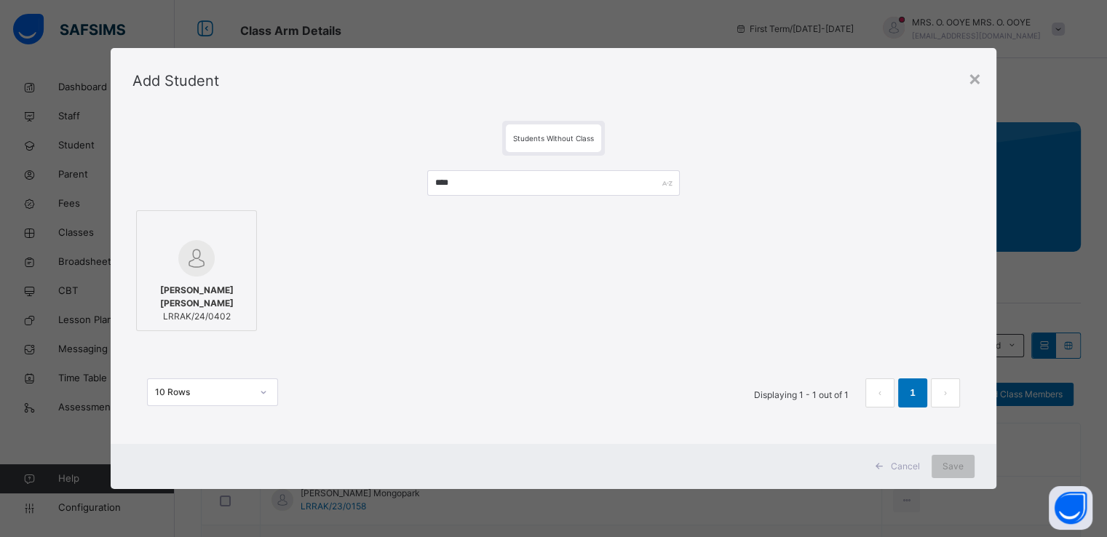
click at [202, 269] on img at bounding box center [196, 258] width 36 height 36
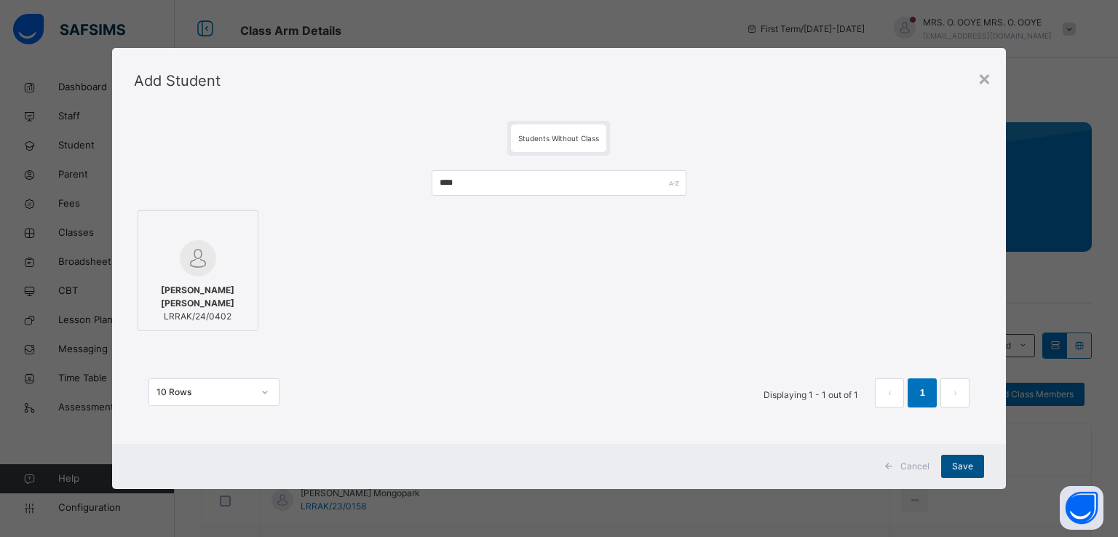
click at [965, 465] on span "Save" at bounding box center [962, 466] width 21 height 13
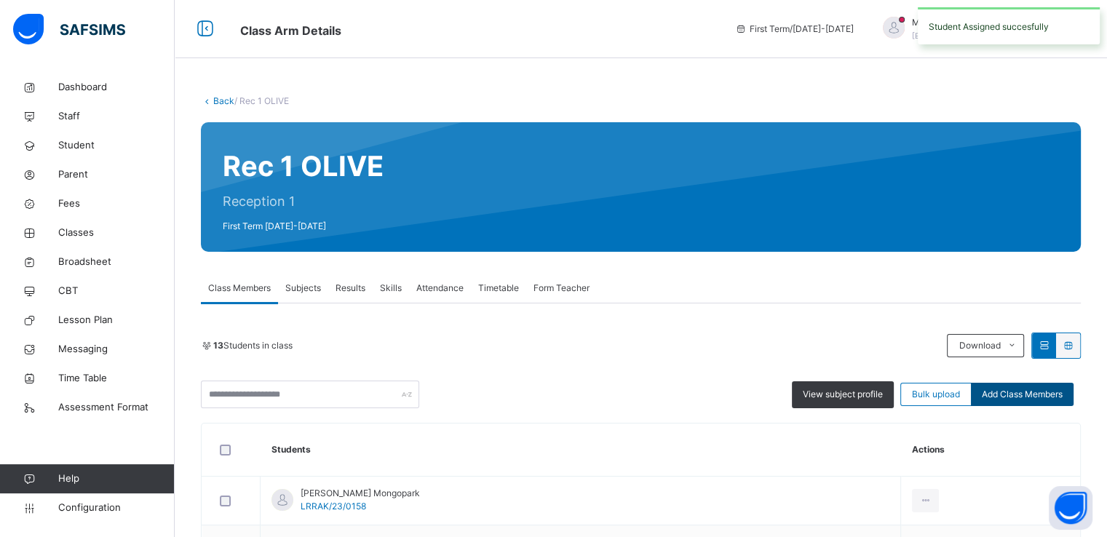
click at [1002, 391] on span "Add Class Members" at bounding box center [1022, 394] width 81 height 13
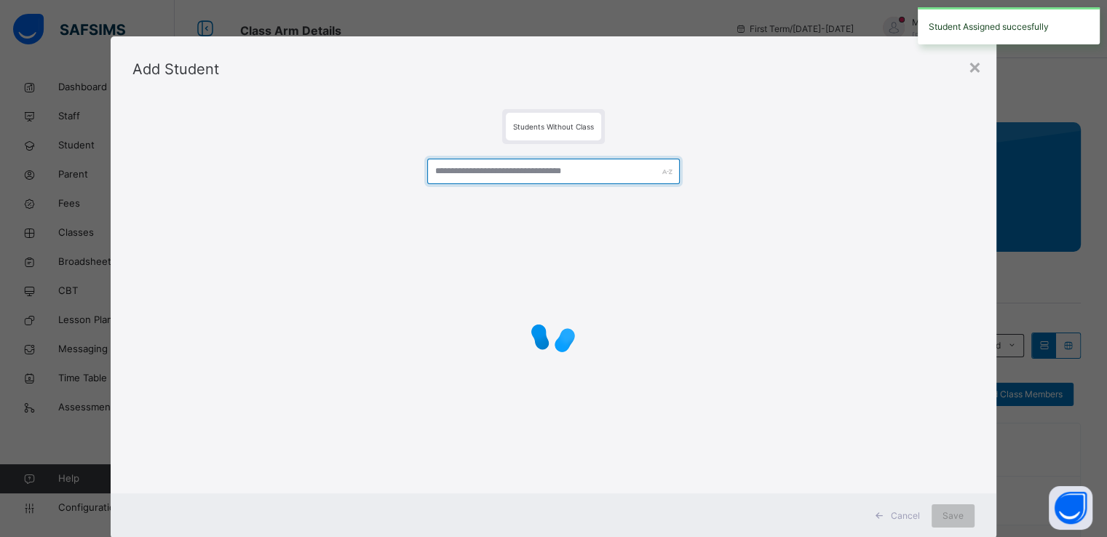
click at [481, 170] on input "text" at bounding box center [553, 171] width 253 height 25
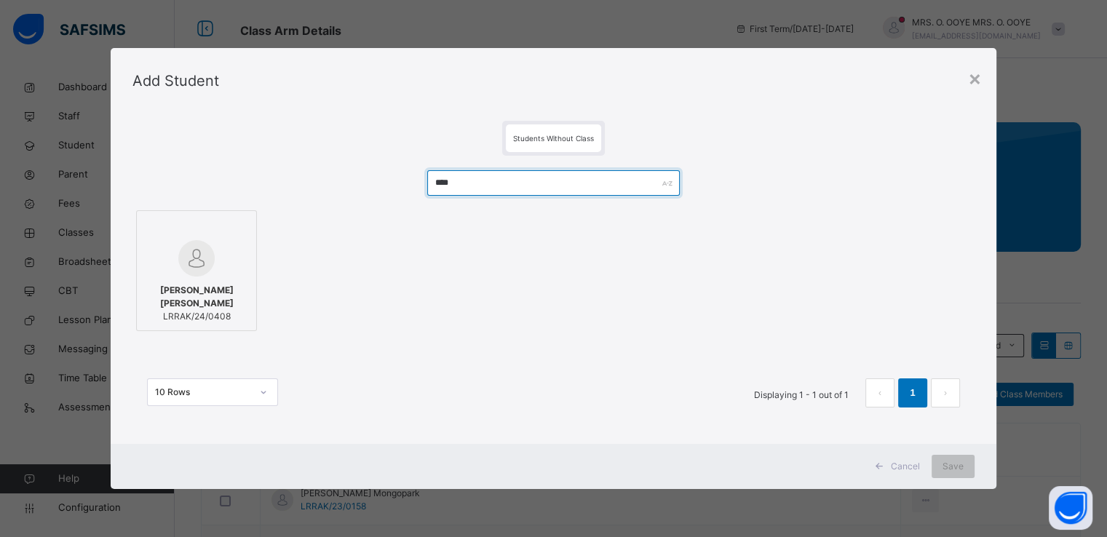
type input "****"
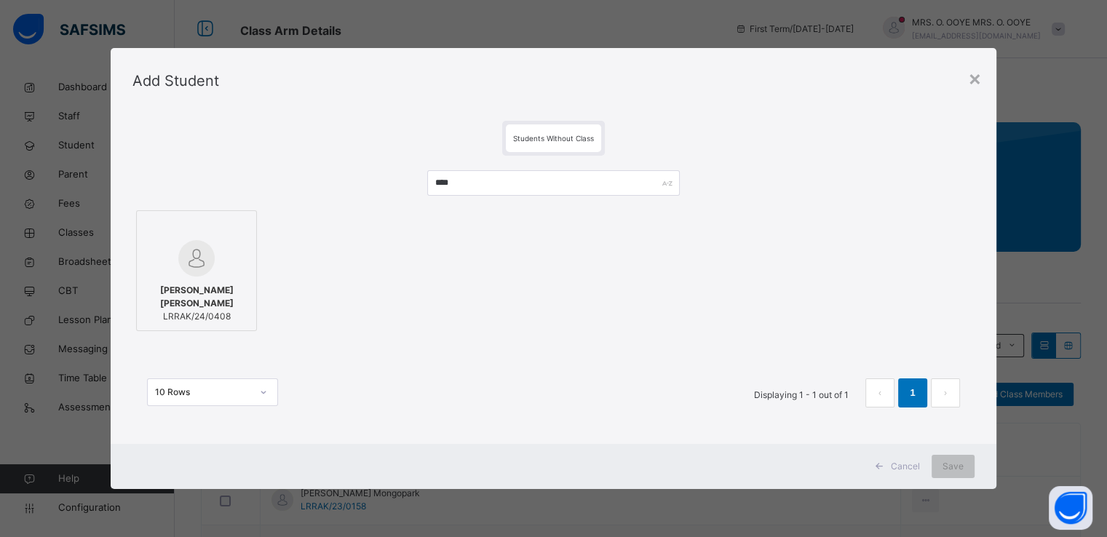
click at [176, 232] on div at bounding box center [196, 229] width 105 height 22
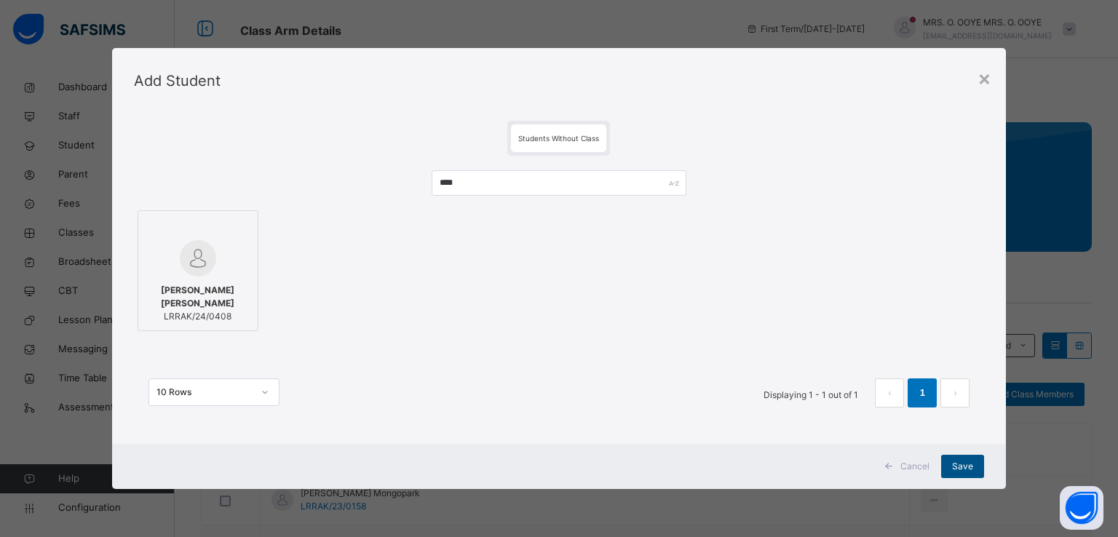
click at [963, 464] on span "Save" at bounding box center [962, 466] width 21 height 13
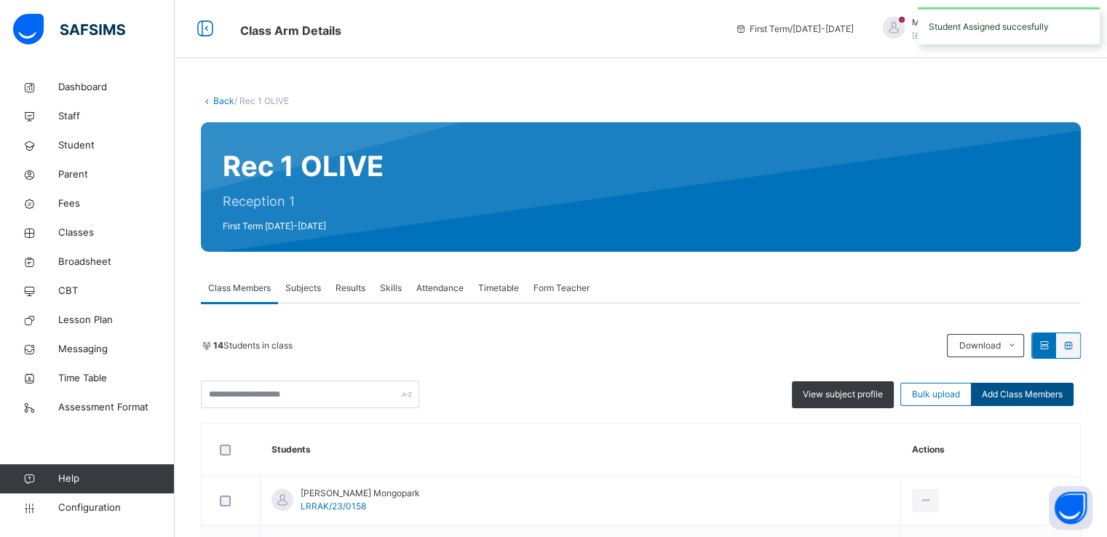
click at [1025, 403] on div "Add Class Members" at bounding box center [1022, 394] width 103 height 23
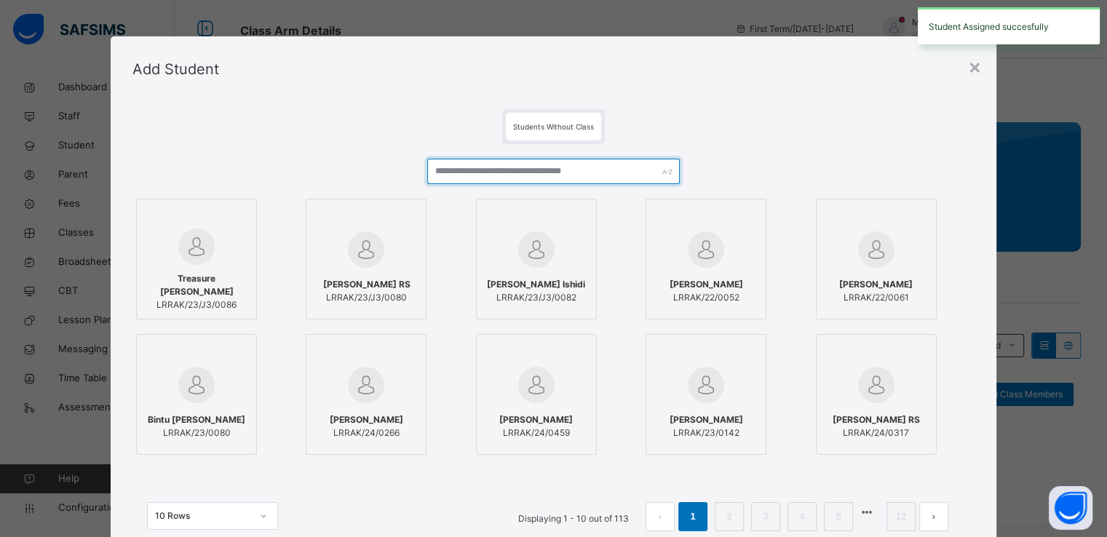
click at [504, 167] on input "text" at bounding box center [553, 171] width 253 height 25
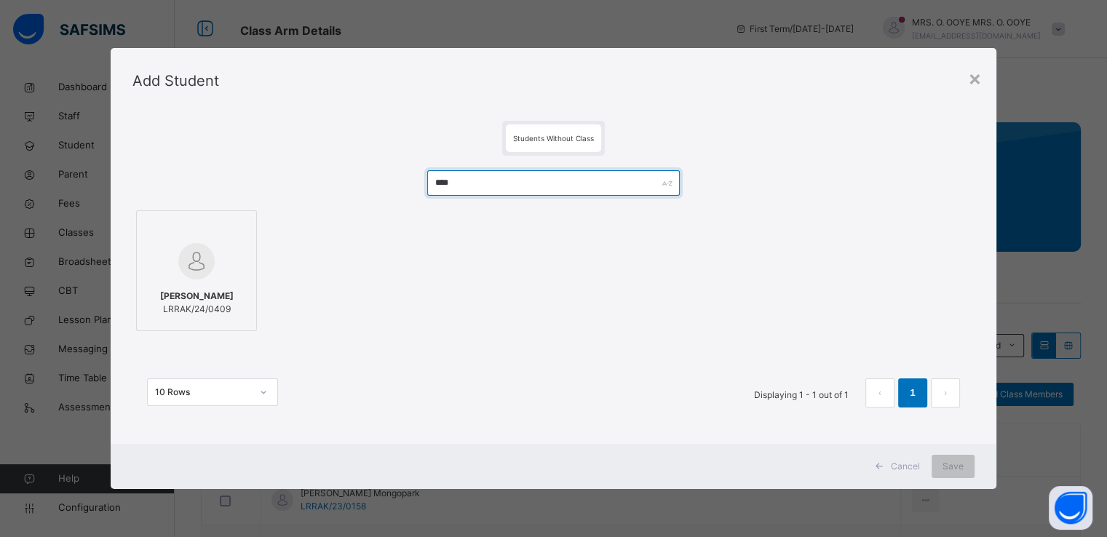
type input "****"
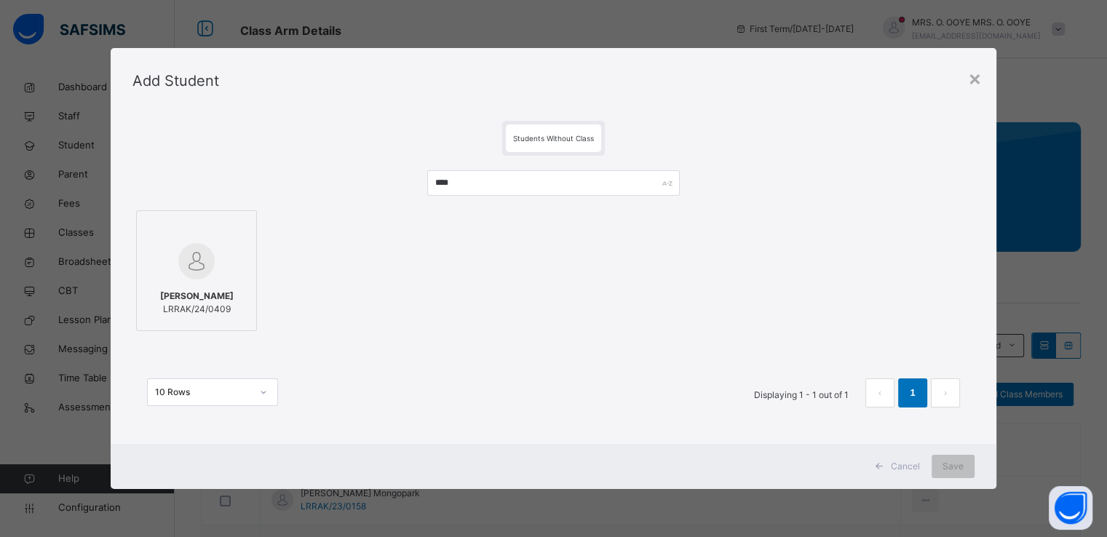
click at [210, 262] on img at bounding box center [196, 261] width 36 height 36
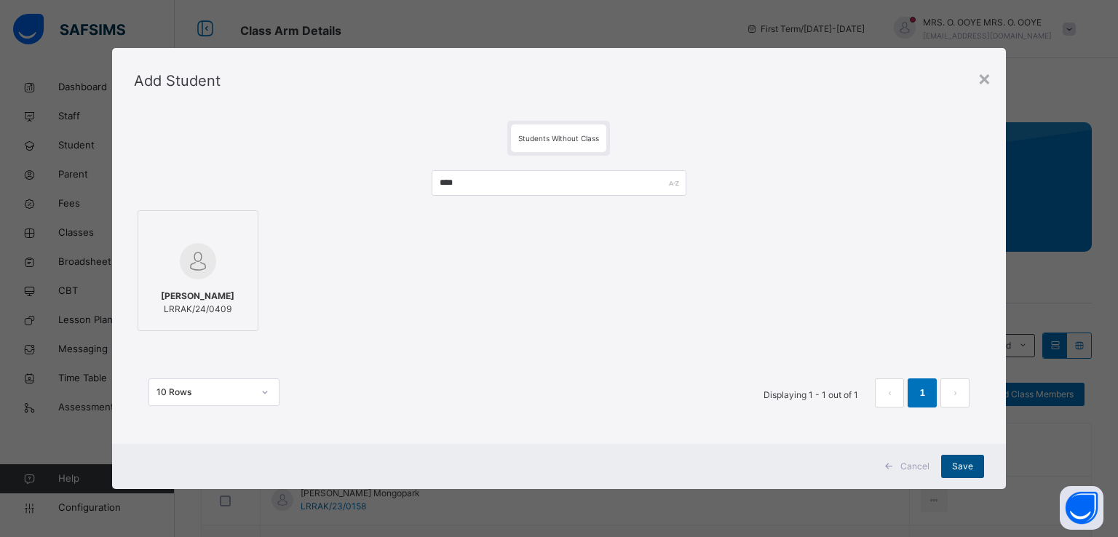
click at [967, 464] on span "Save" at bounding box center [962, 466] width 21 height 13
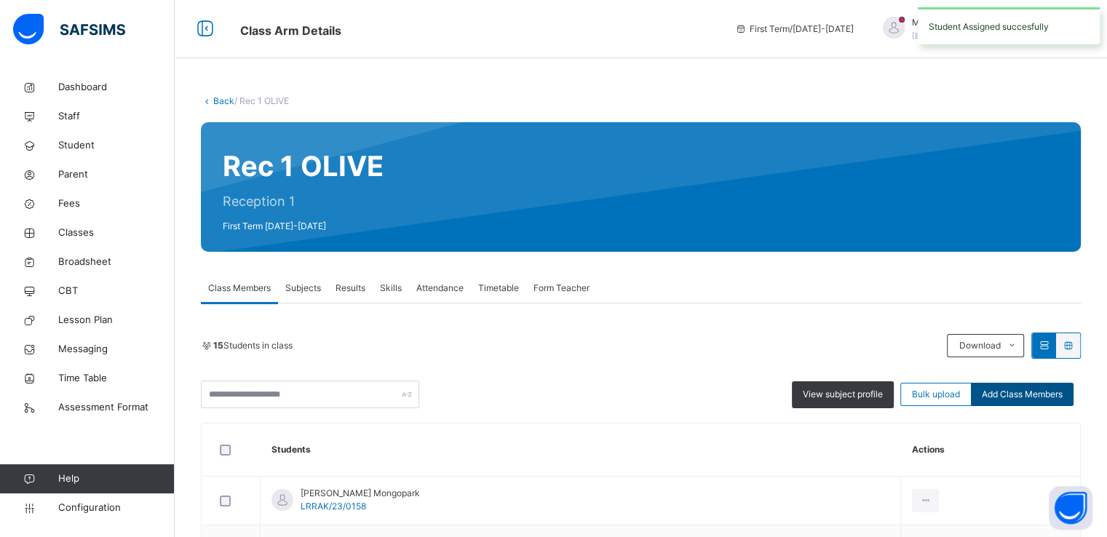
click at [1020, 400] on span "Add Class Members" at bounding box center [1022, 394] width 81 height 13
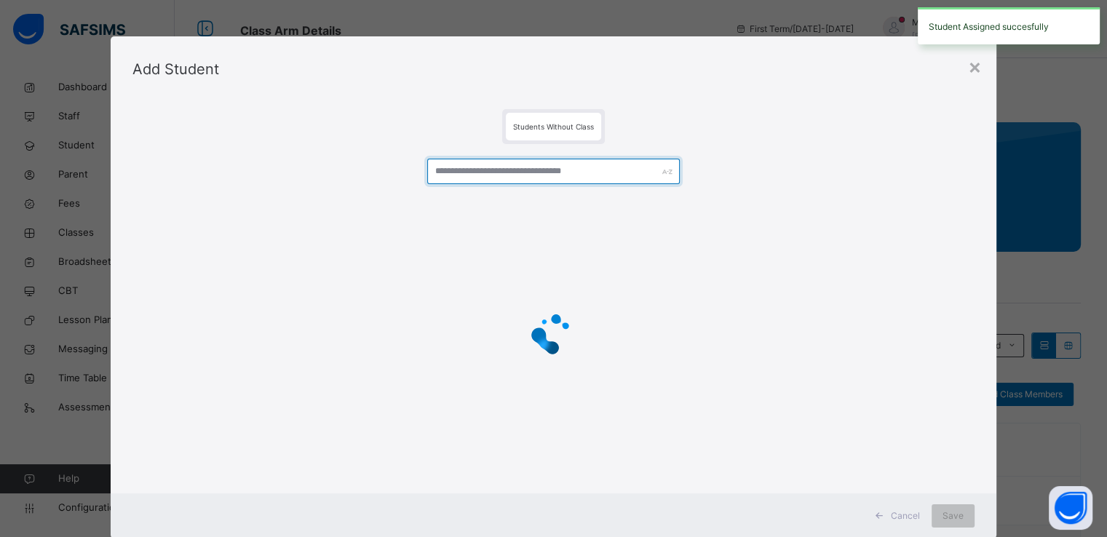
click at [489, 178] on input "text" at bounding box center [553, 171] width 253 height 25
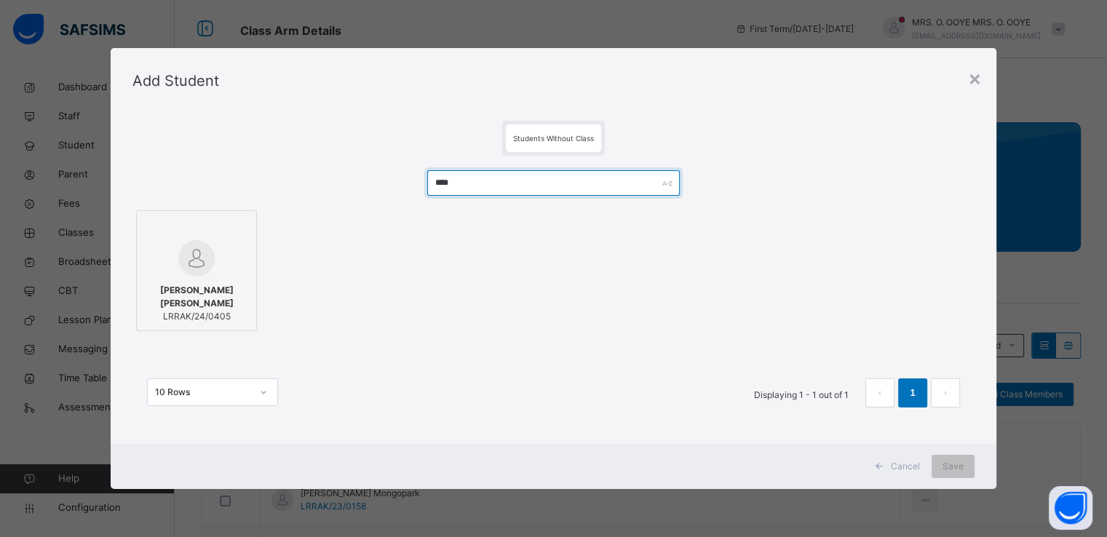
type input "****"
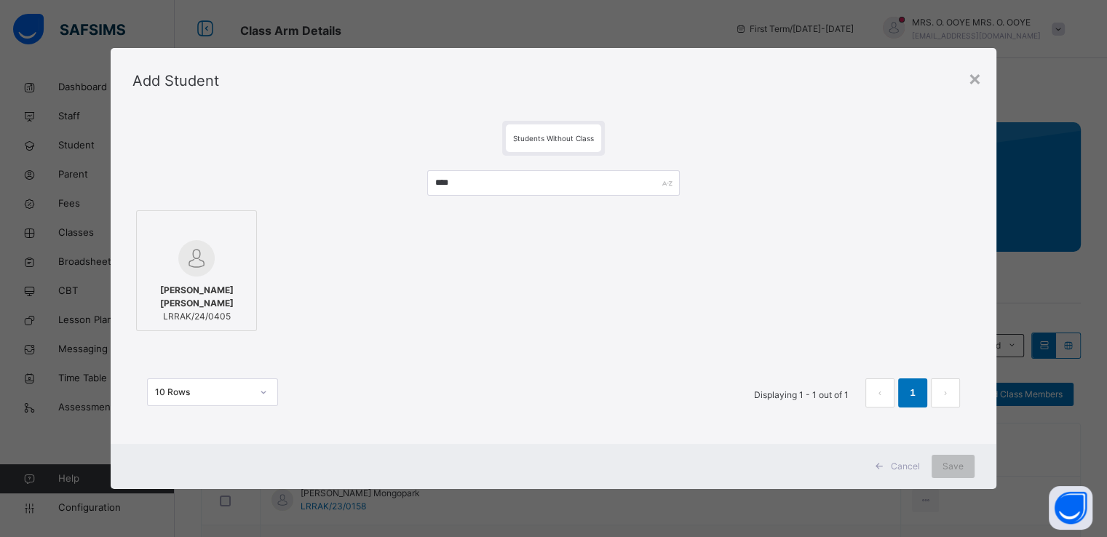
click at [194, 242] on div at bounding box center [196, 258] width 105 height 36
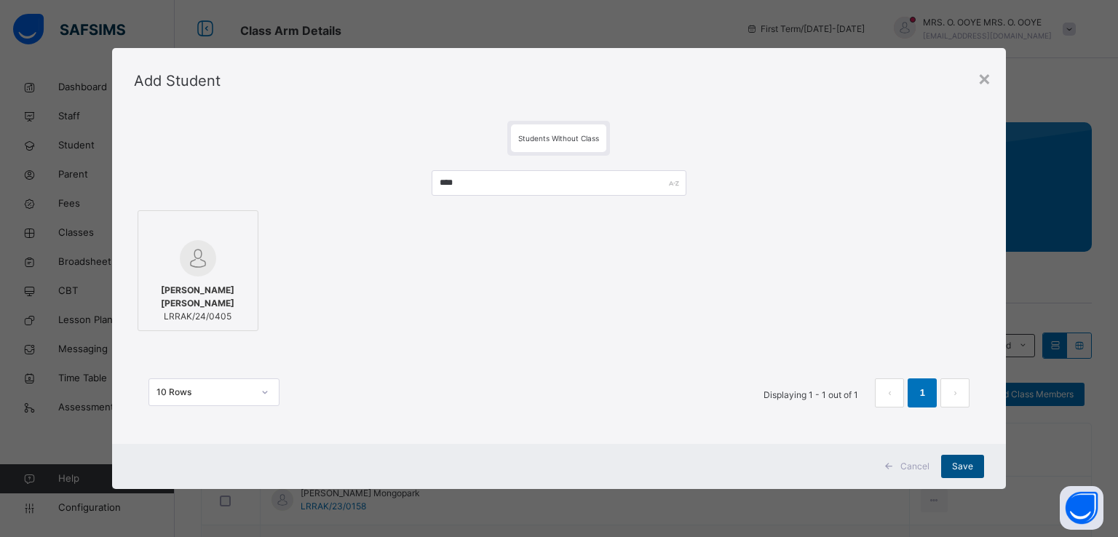
click at [961, 466] on span "Save" at bounding box center [962, 466] width 21 height 13
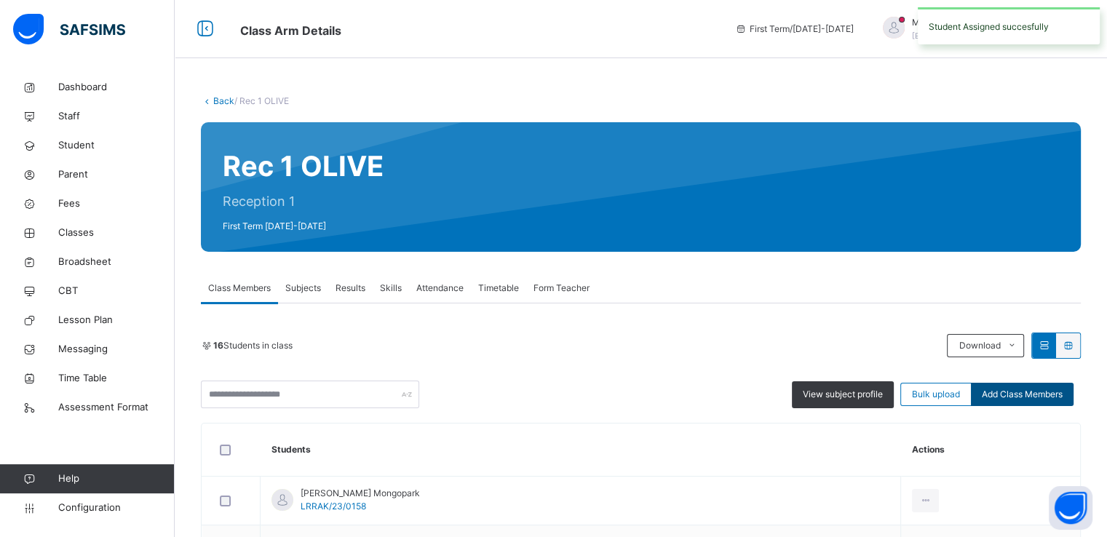
click at [1022, 403] on div "Add Class Members" at bounding box center [1022, 394] width 103 height 23
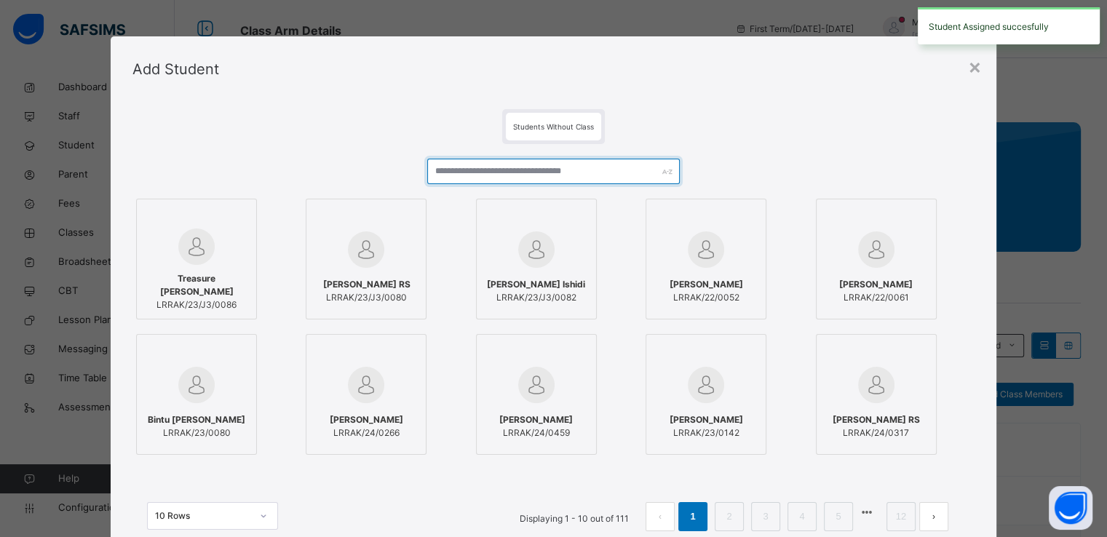
click at [530, 167] on input "text" at bounding box center [553, 171] width 253 height 25
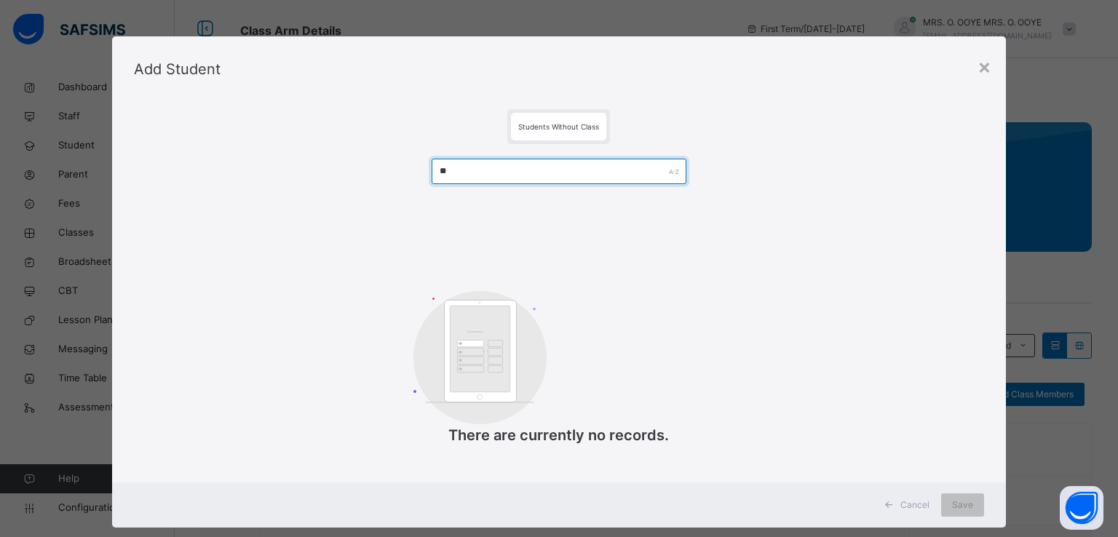
type input "*"
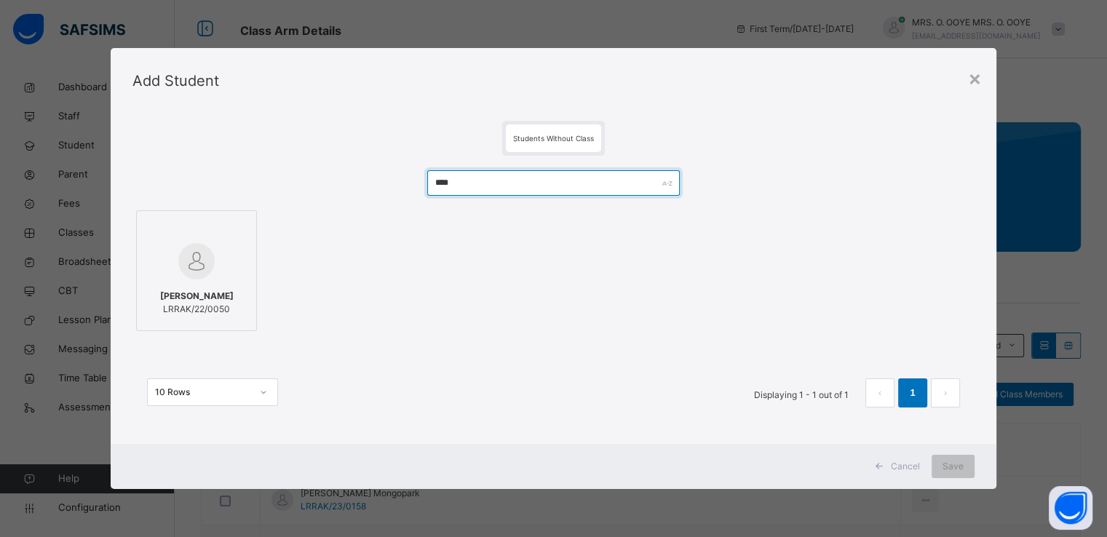
type input "****"
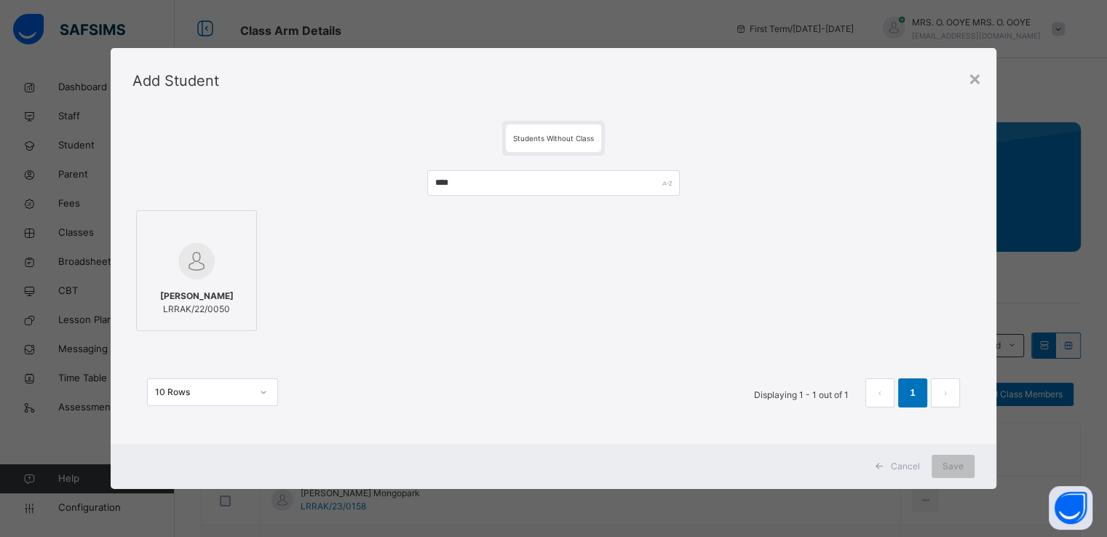
click at [189, 245] on img at bounding box center [196, 261] width 36 height 36
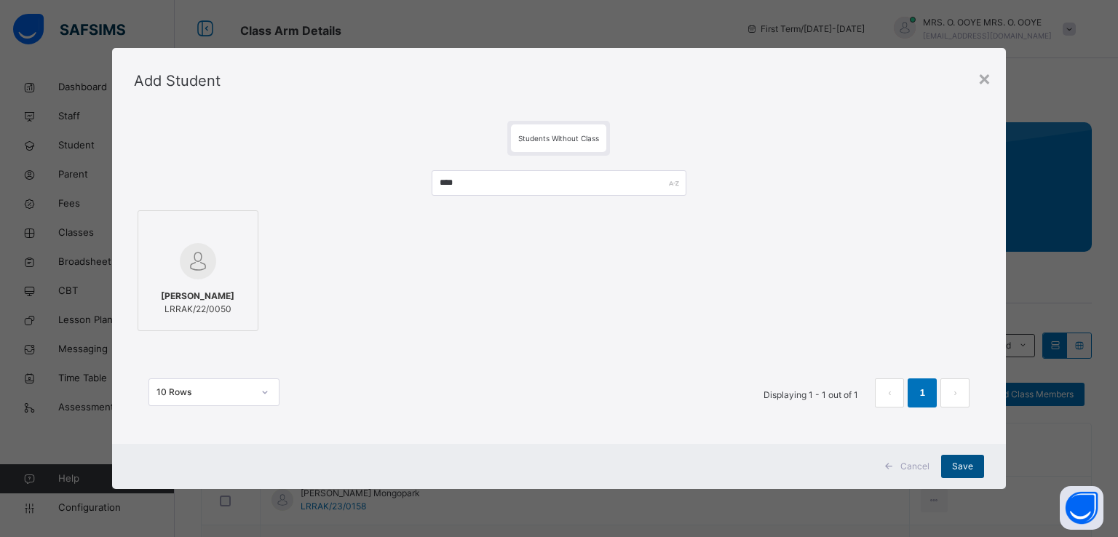
click at [948, 461] on div "Save" at bounding box center [962, 466] width 43 height 23
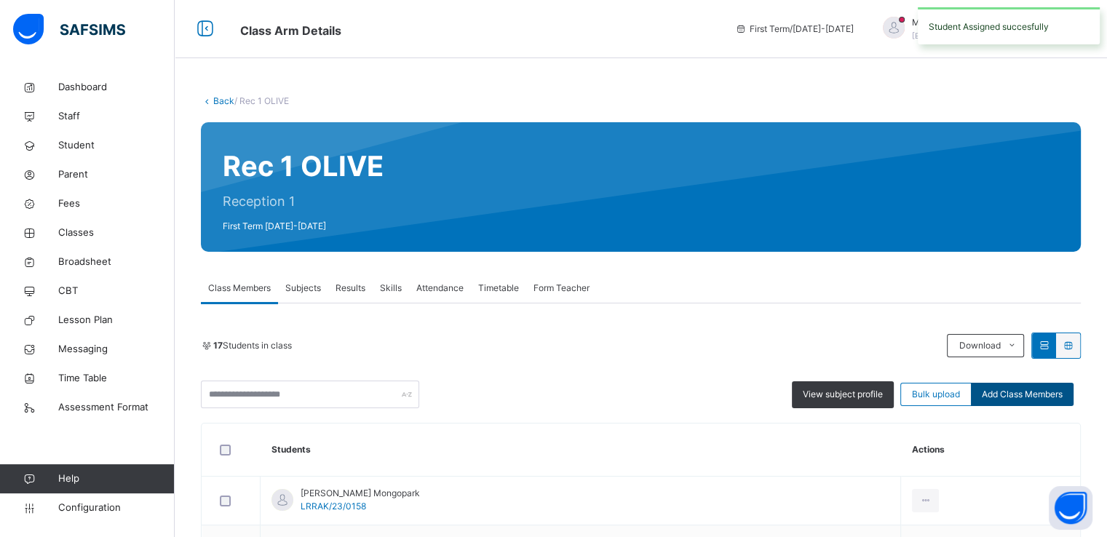
click at [1029, 394] on span "Add Class Members" at bounding box center [1022, 394] width 81 height 13
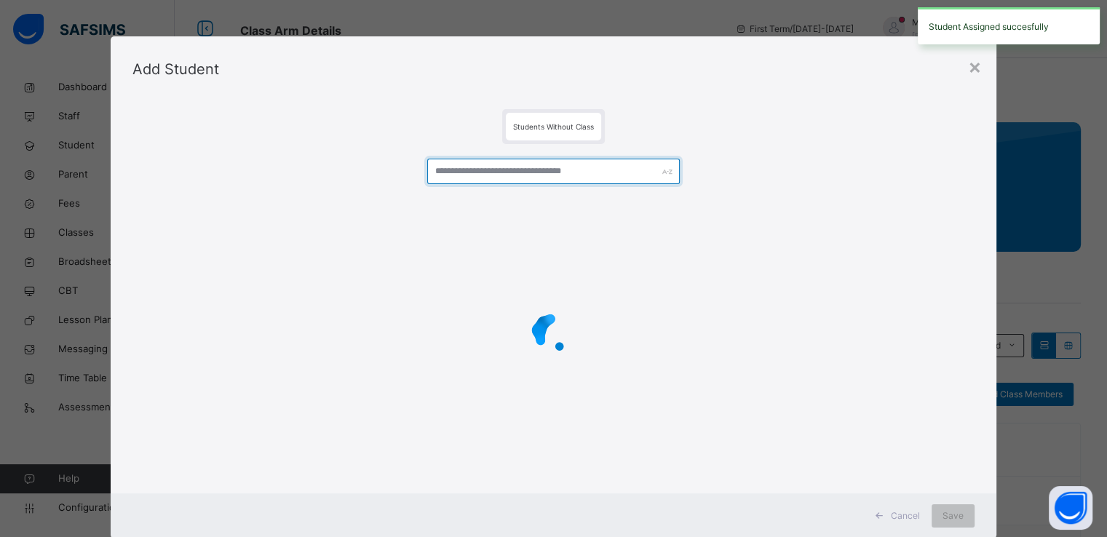
click at [617, 173] on input "text" at bounding box center [553, 171] width 253 height 25
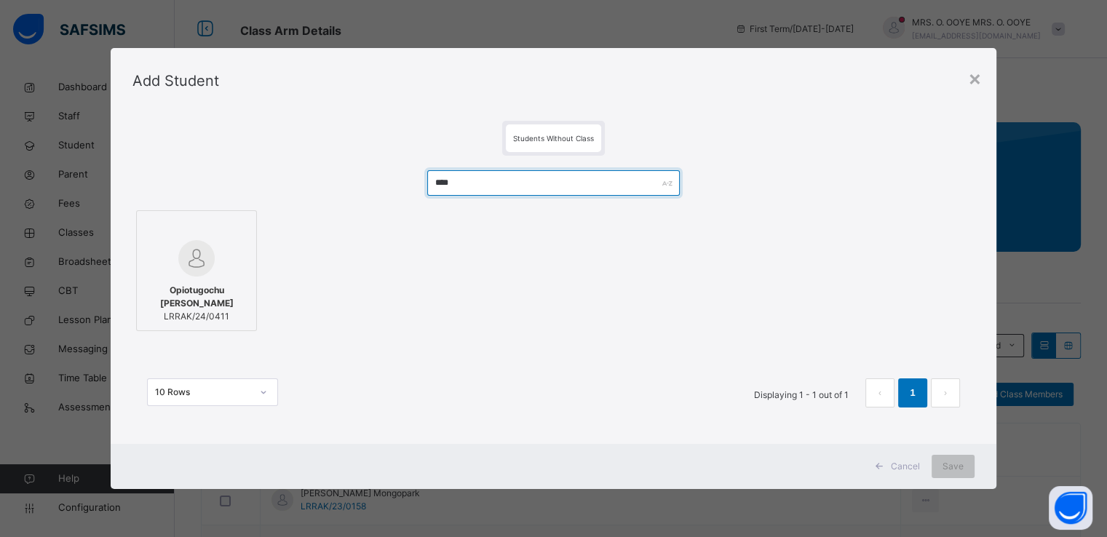
type input "****"
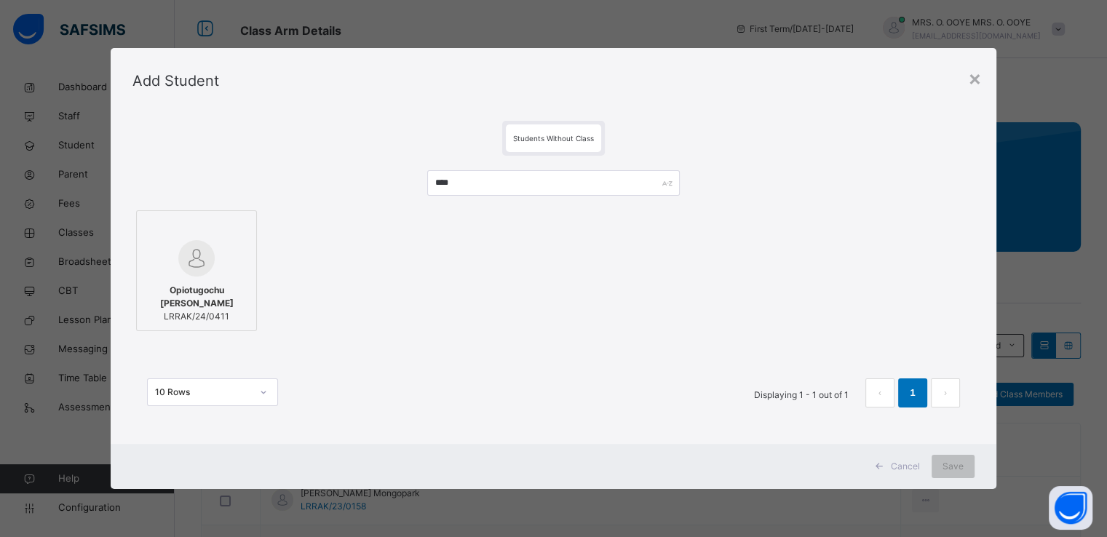
click at [212, 251] on div at bounding box center [196, 258] width 105 height 36
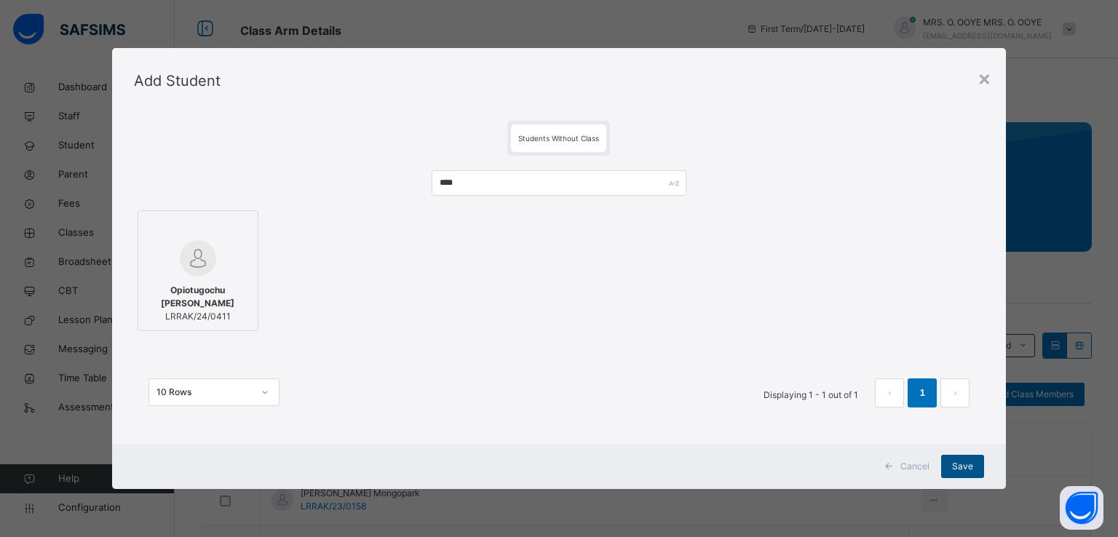
click at [957, 468] on span "Save" at bounding box center [962, 466] width 21 height 13
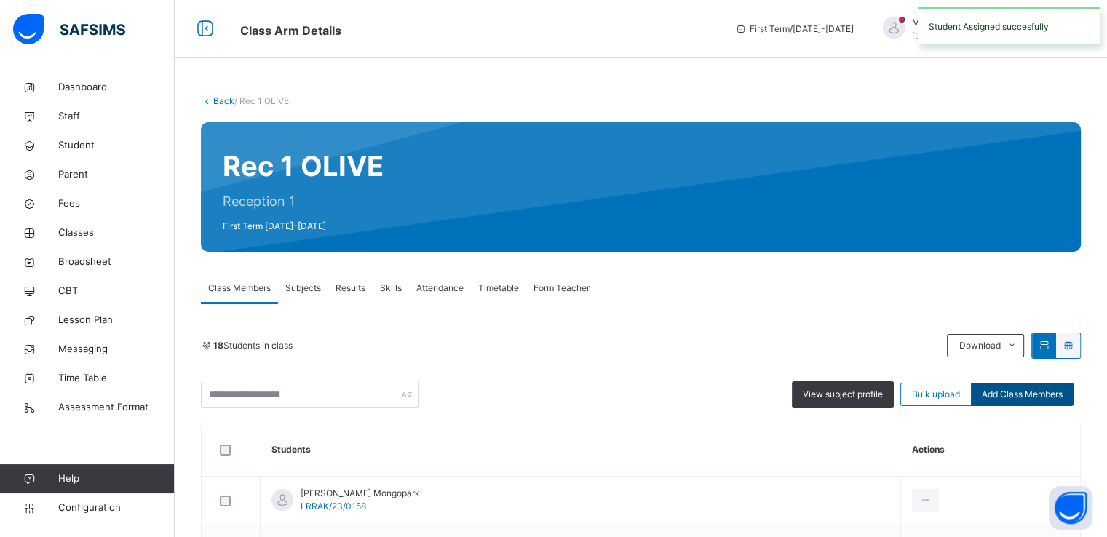
click at [1019, 391] on span "Add Class Members" at bounding box center [1022, 394] width 81 height 13
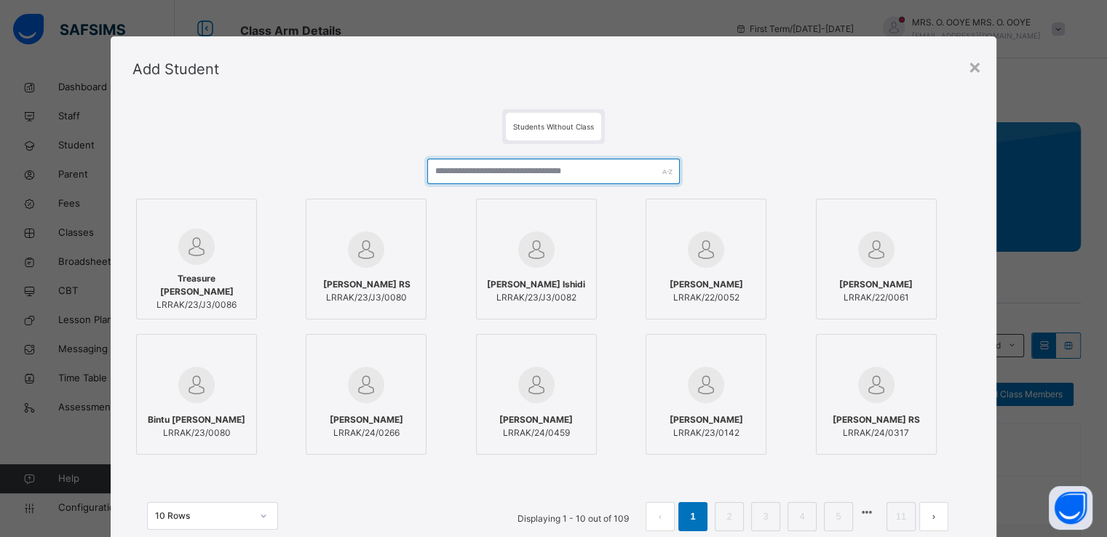
click at [545, 167] on input "text" at bounding box center [553, 171] width 253 height 25
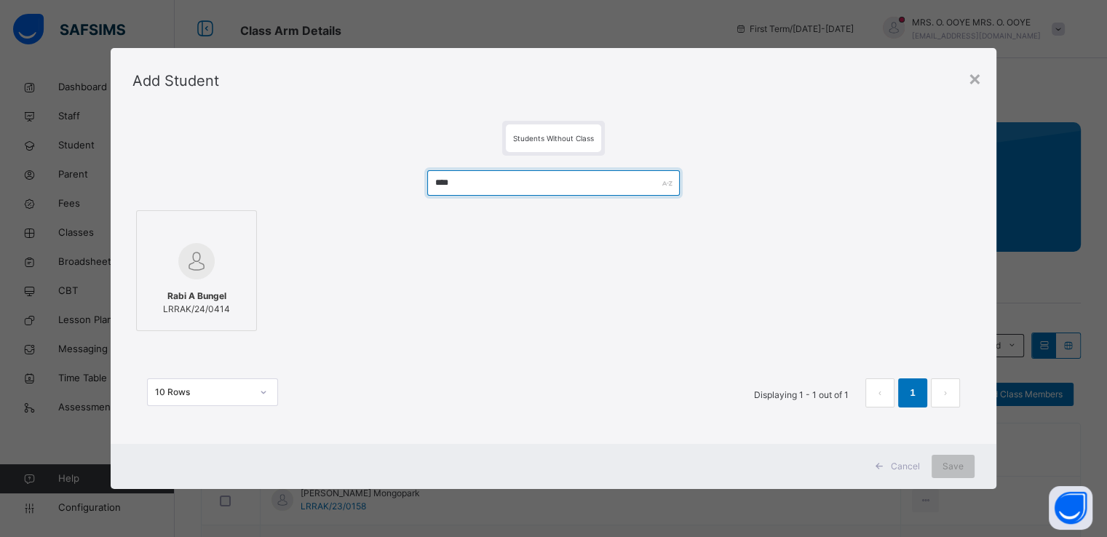
type input "****"
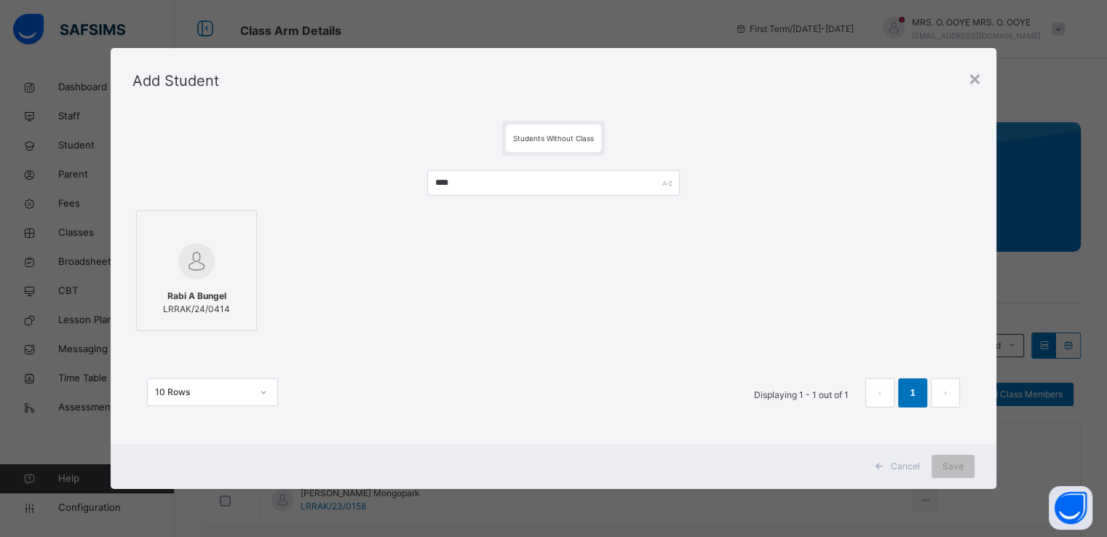
click at [184, 312] on span "LRRAK/24/0414" at bounding box center [196, 309] width 67 height 13
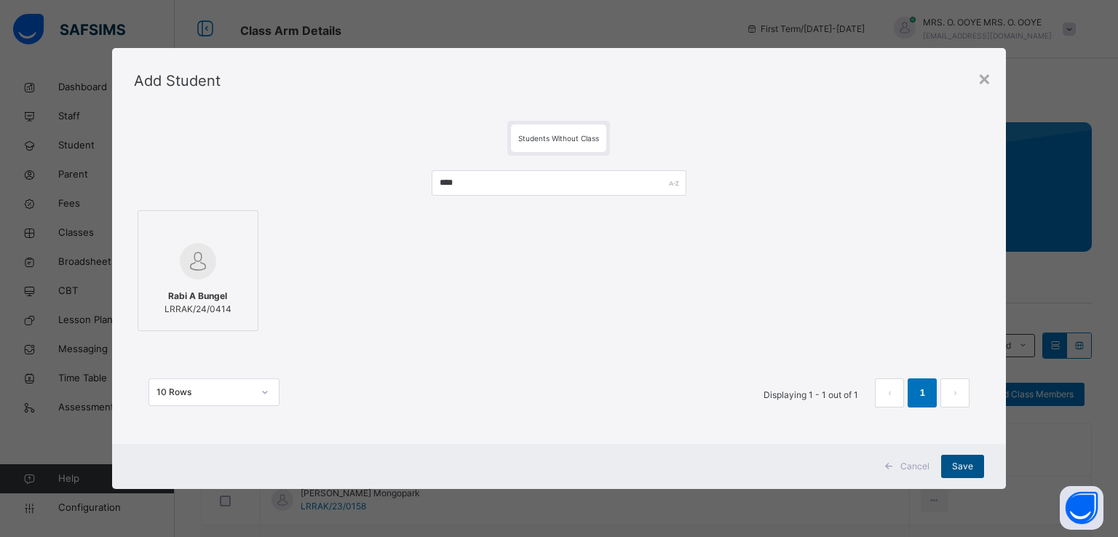
click at [965, 470] on span "Save" at bounding box center [962, 466] width 21 height 13
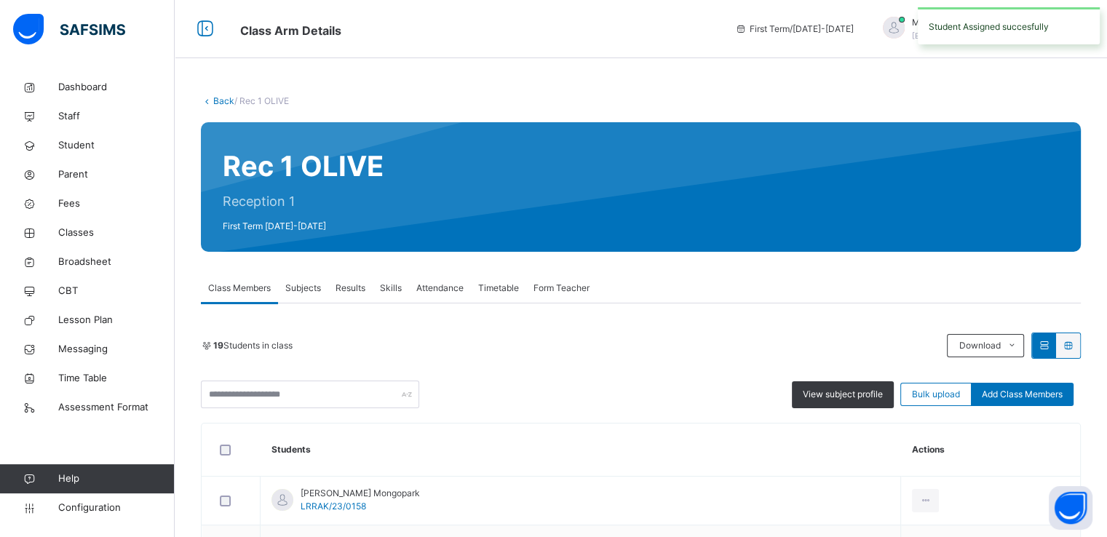
click at [1010, 398] on span "Add Class Members" at bounding box center [1022, 394] width 81 height 13
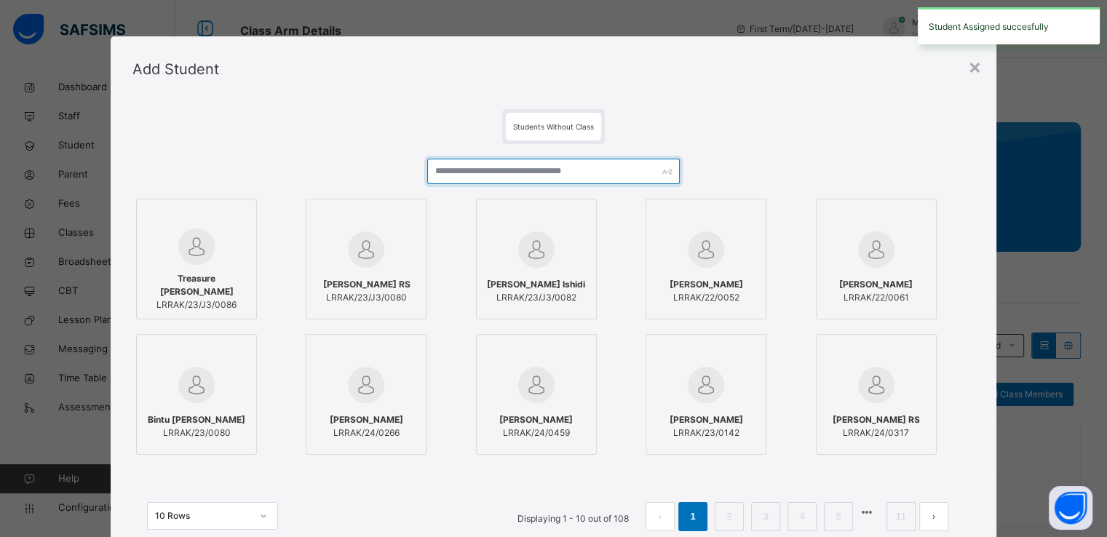
click at [548, 167] on input "text" at bounding box center [553, 171] width 253 height 25
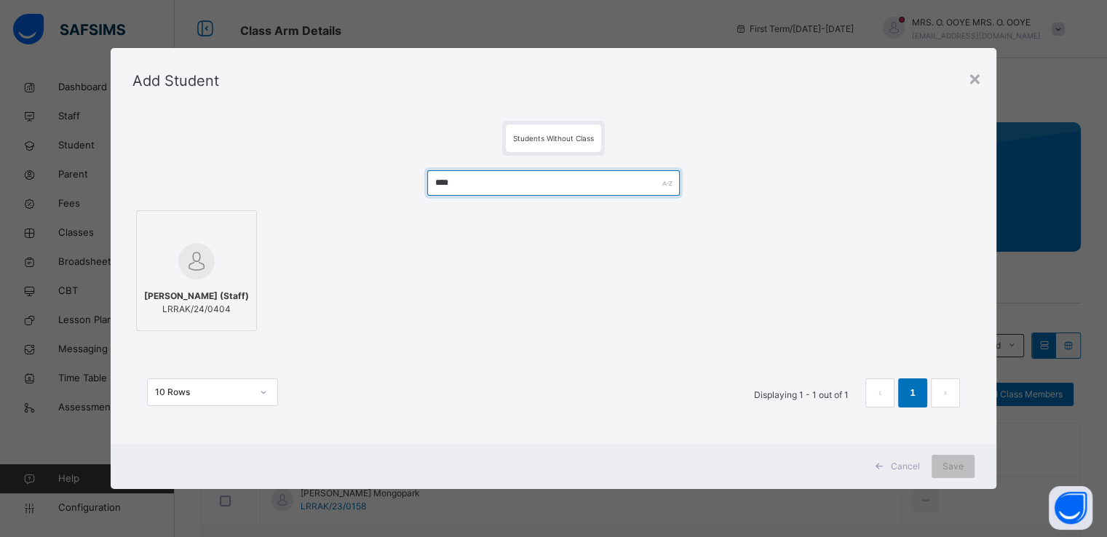
type input "****"
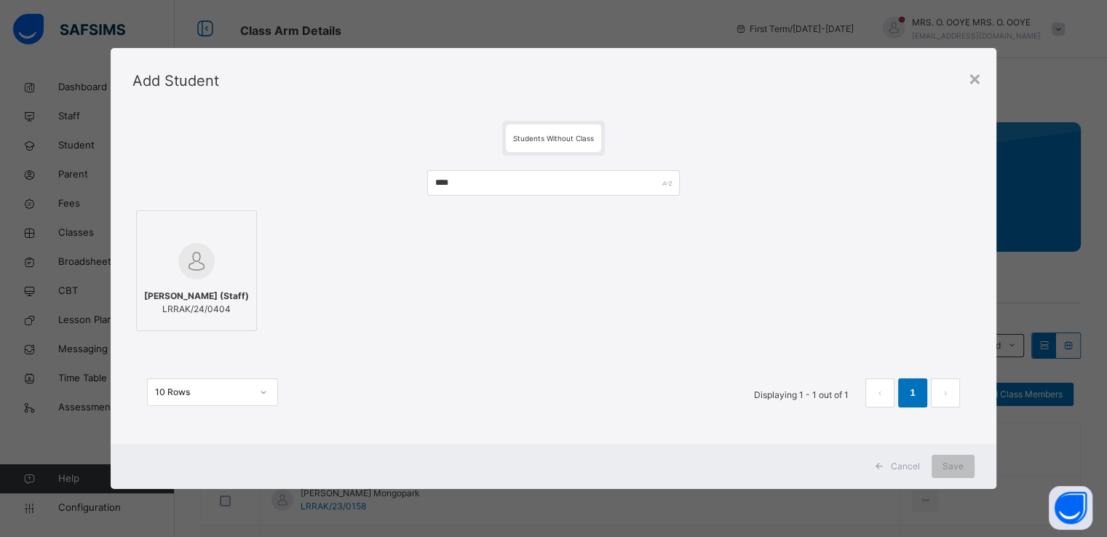
click at [193, 250] on img at bounding box center [196, 261] width 36 height 36
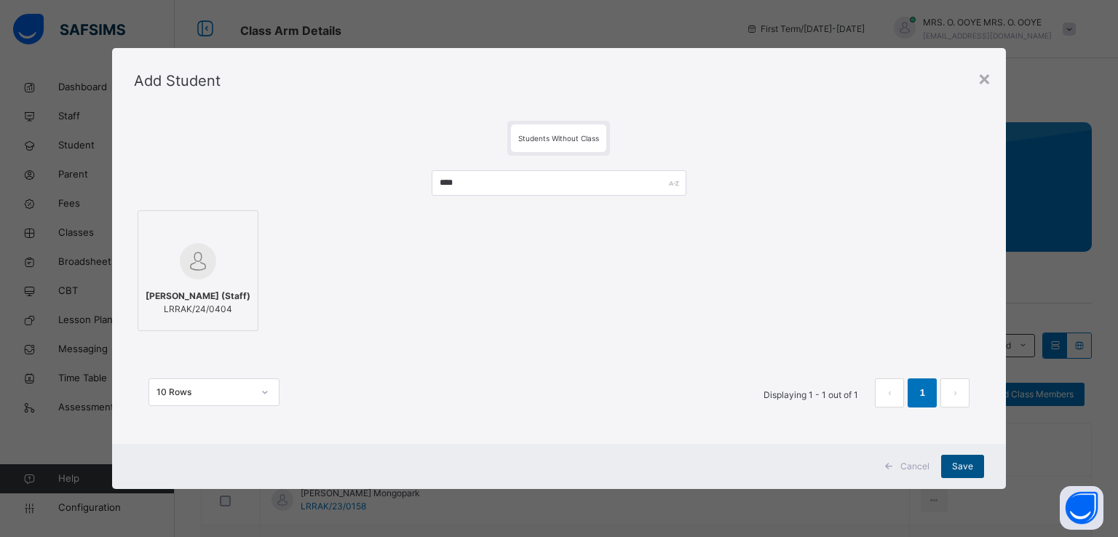
click at [952, 461] on div "Save" at bounding box center [962, 466] width 43 height 23
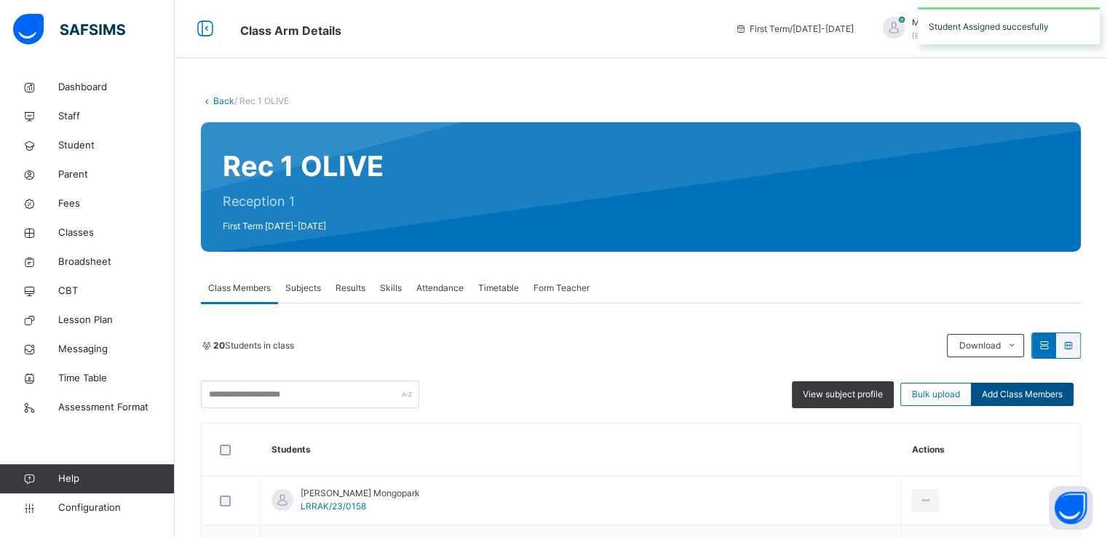
click at [1034, 398] on span "Add Class Members" at bounding box center [1022, 394] width 81 height 13
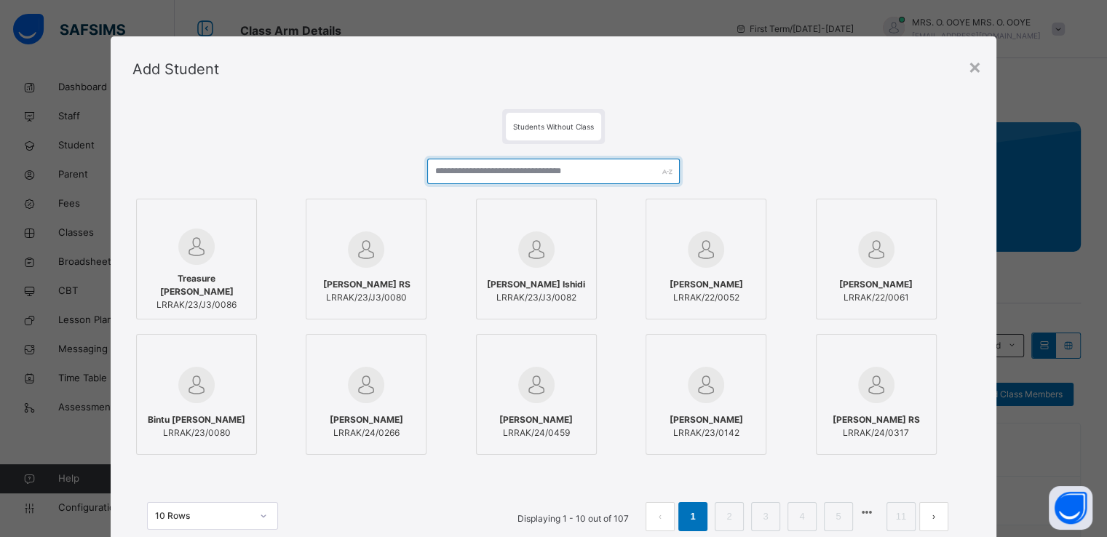
click at [513, 165] on input "text" at bounding box center [553, 171] width 253 height 25
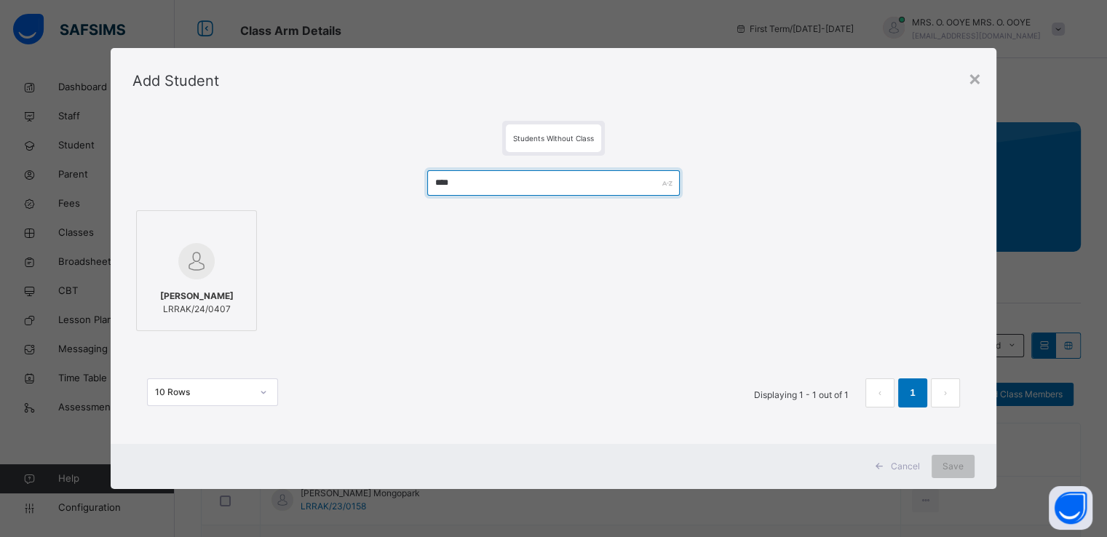
type input "****"
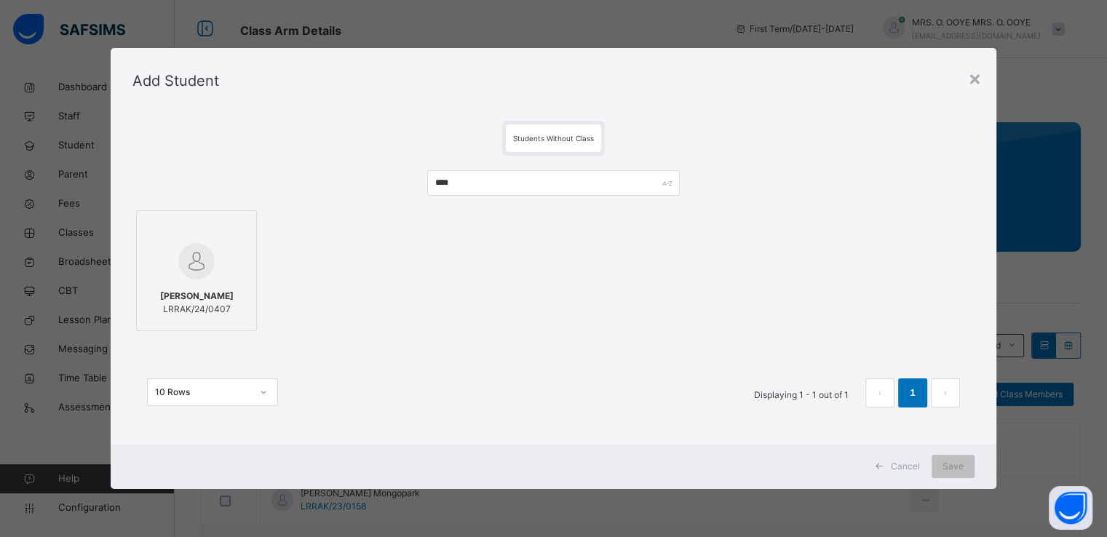
click at [205, 264] on img at bounding box center [196, 261] width 36 height 36
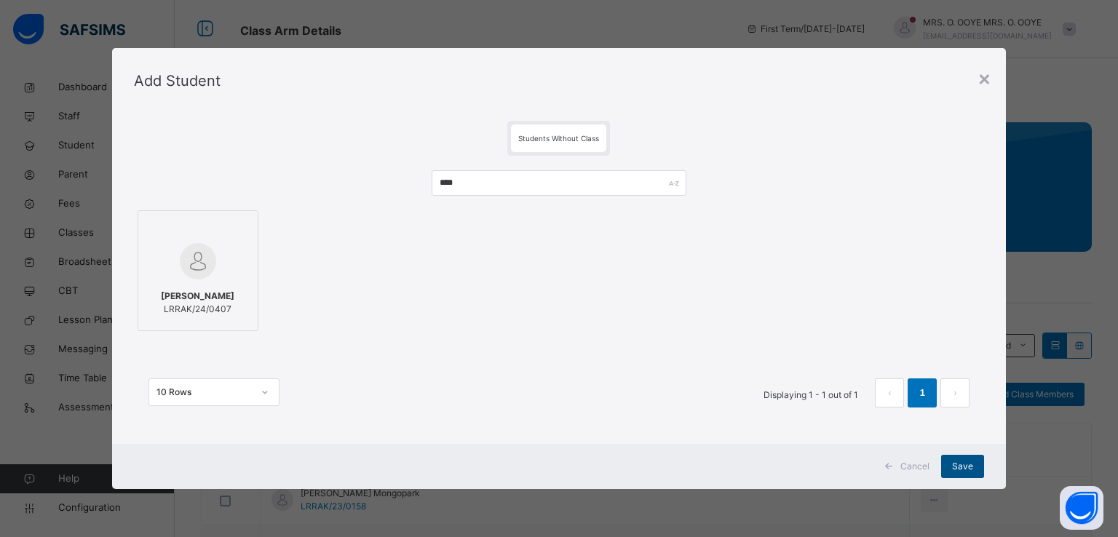
click at [957, 468] on span "Save" at bounding box center [962, 466] width 21 height 13
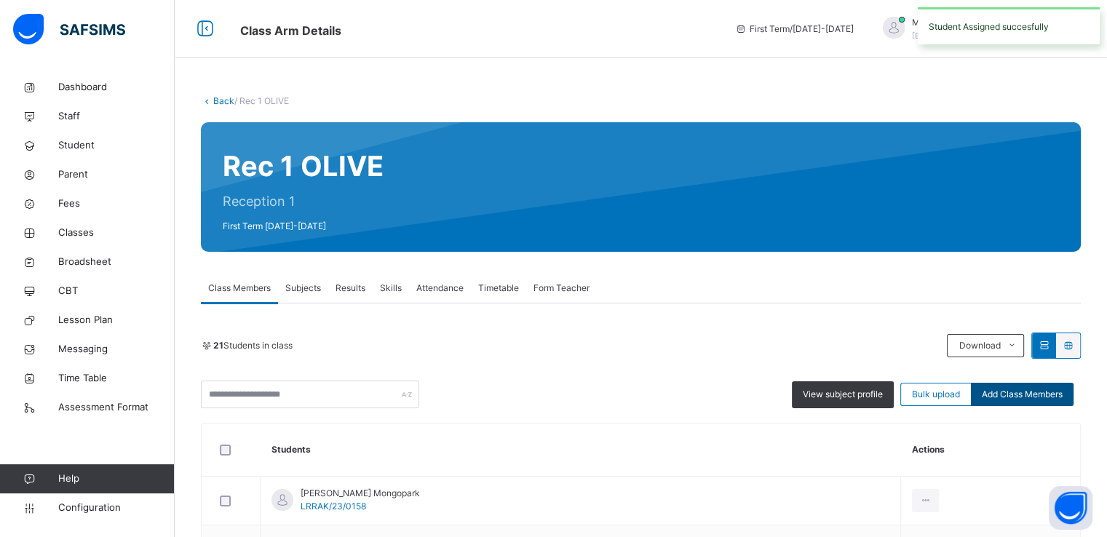
click at [1016, 399] on span "Add Class Members" at bounding box center [1022, 394] width 81 height 13
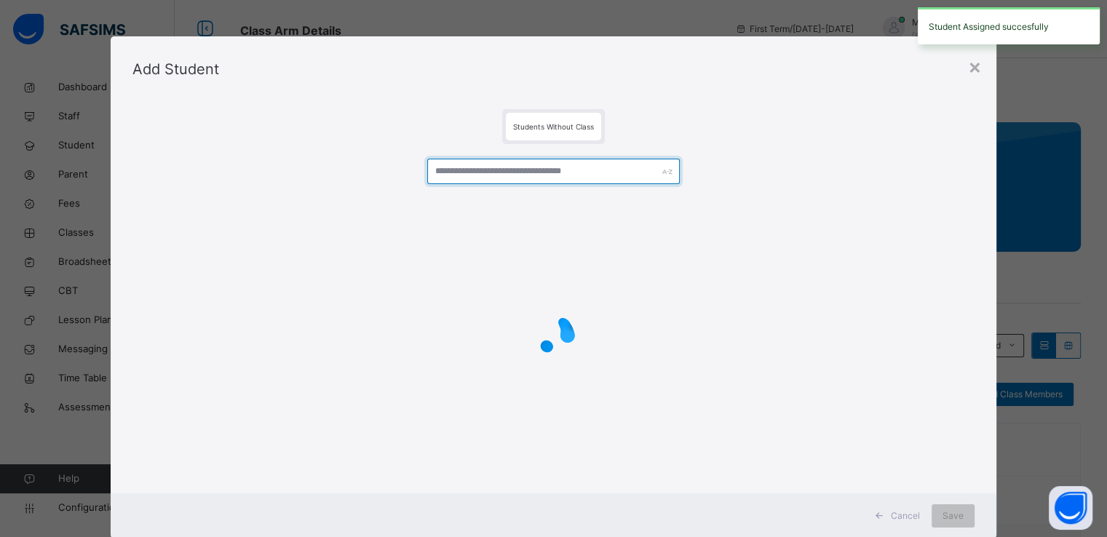
click at [621, 167] on input "text" at bounding box center [553, 171] width 253 height 25
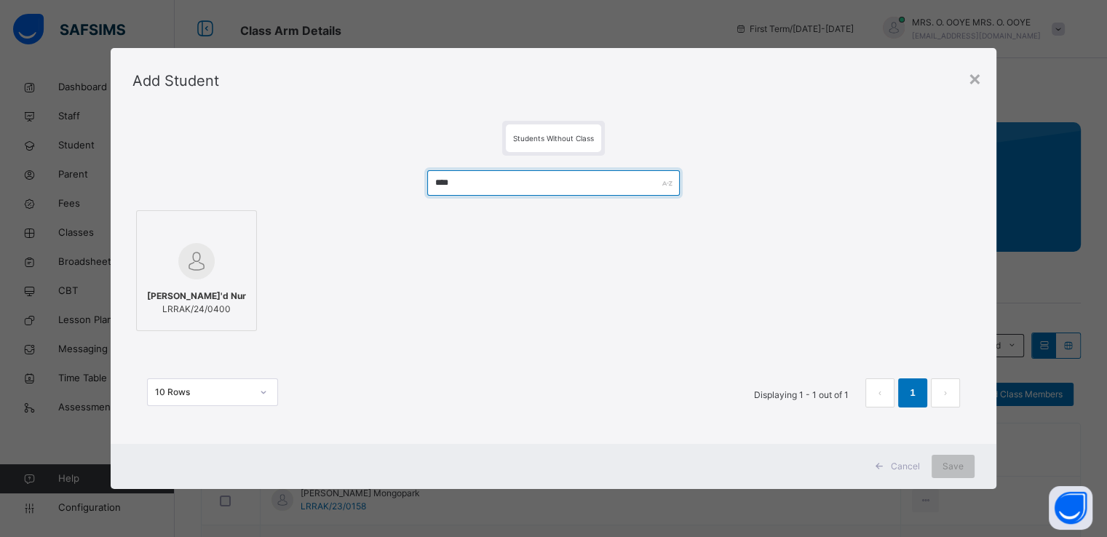
type input "****"
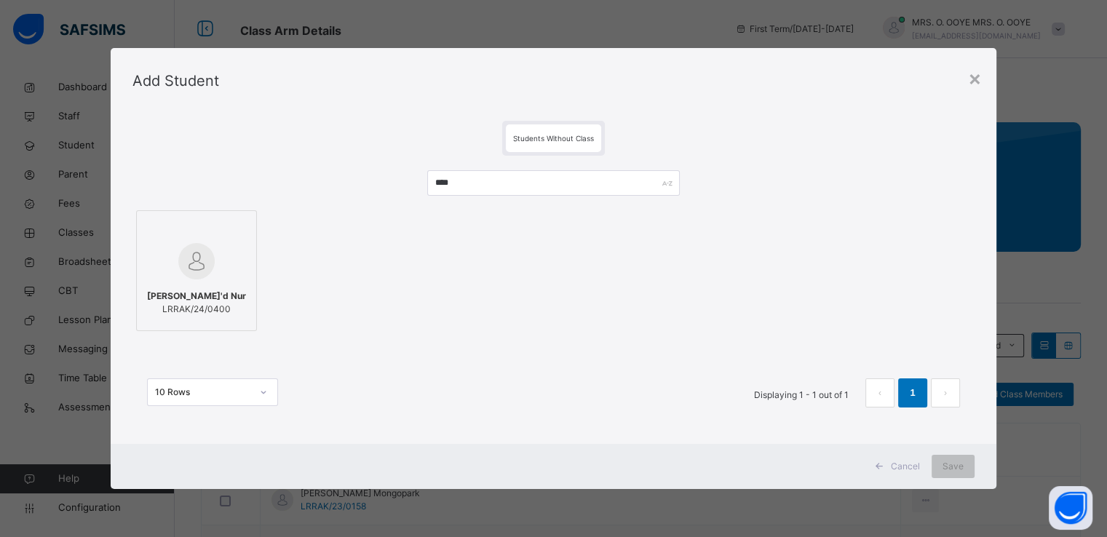
click at [199, 248] on img at bounding box center [196, 261] width 36 height 36
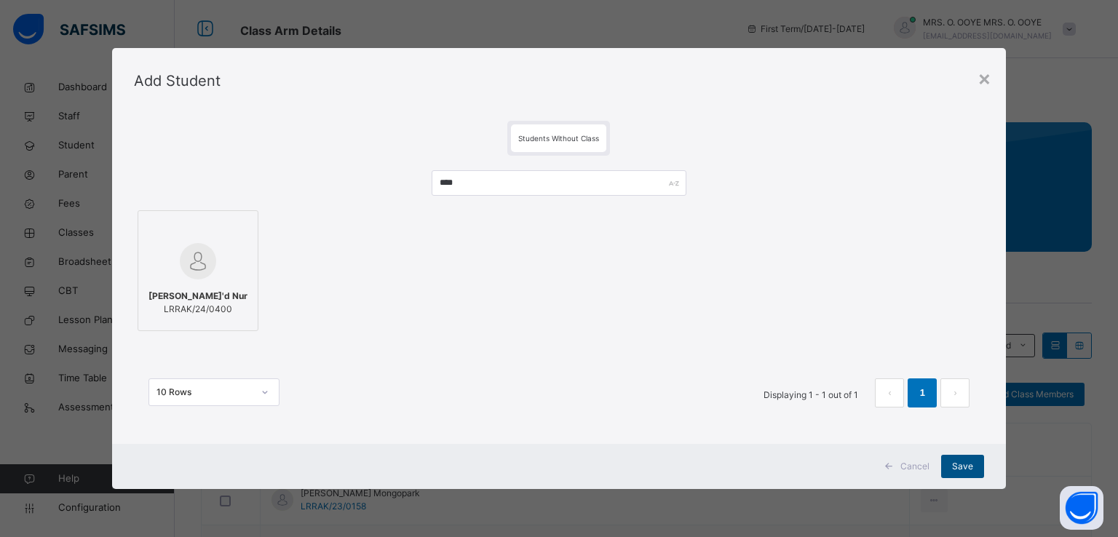
click at [958, 467] on span "Save" at bounding box center [962, 466] width 21 height 13
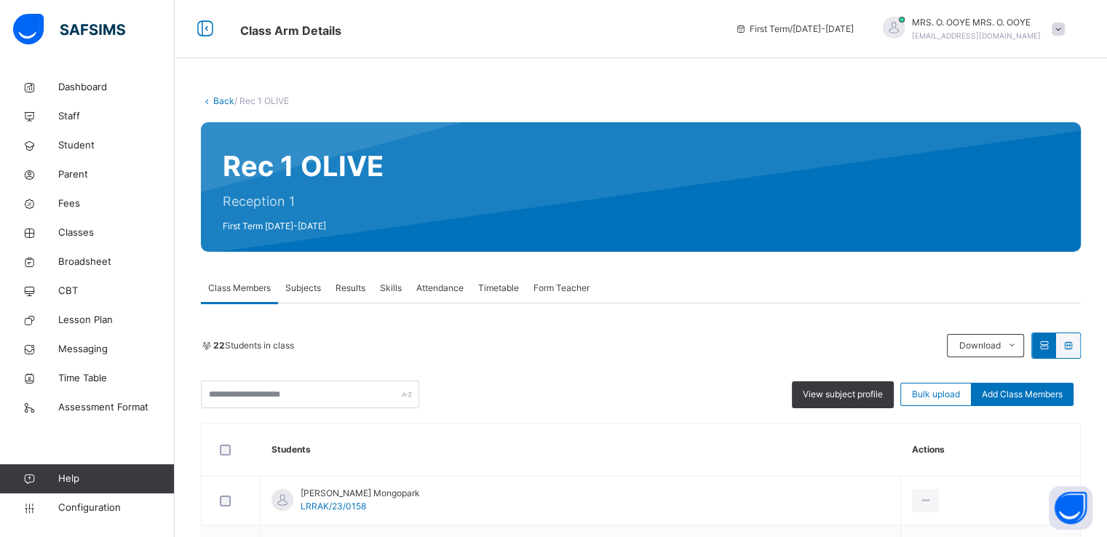
click at [218, 100] on link "Back" at bounding box center [223, 100] width 21 height 11
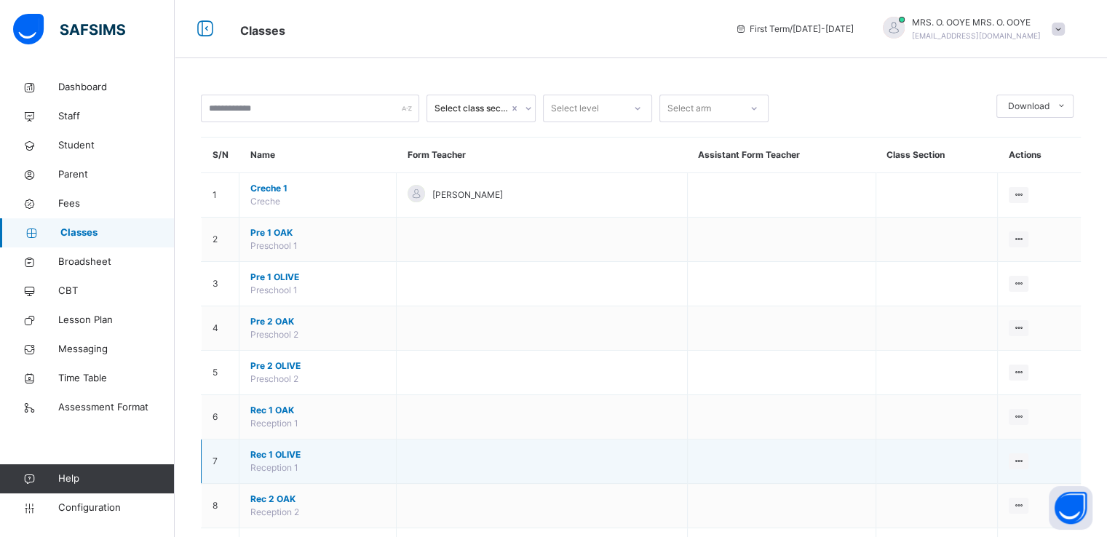
click at [422, 466] on td at bounding box center [542, 462] width 291 height 44
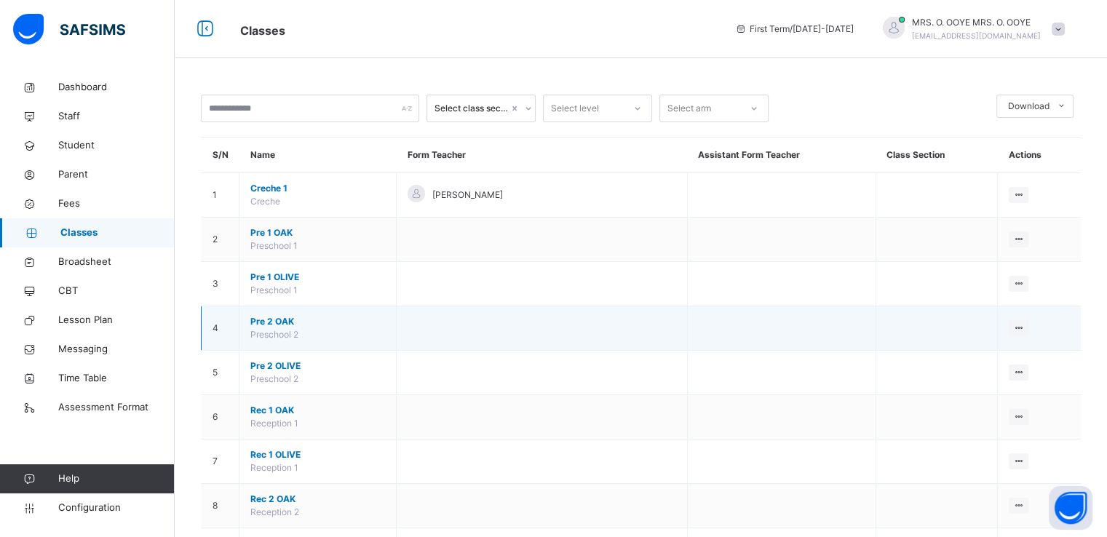
click at [265, 320] on span "Pre 2 OAK" at bounding box center [317, 321] width 135 height 13
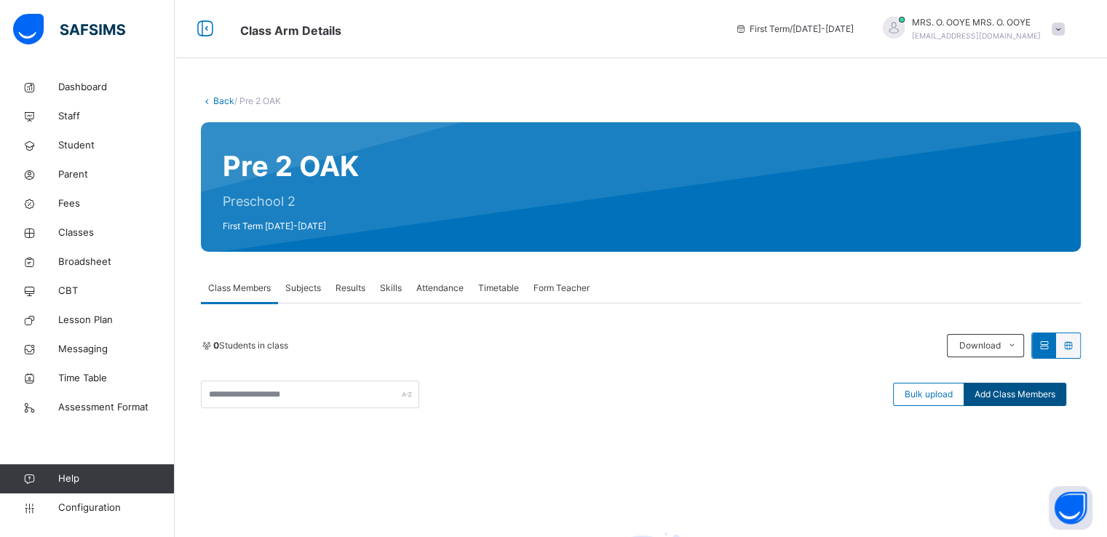
click at [1014, 388] on span "Add Class Members" at bounding box center [1015, 394] width 81 height 13
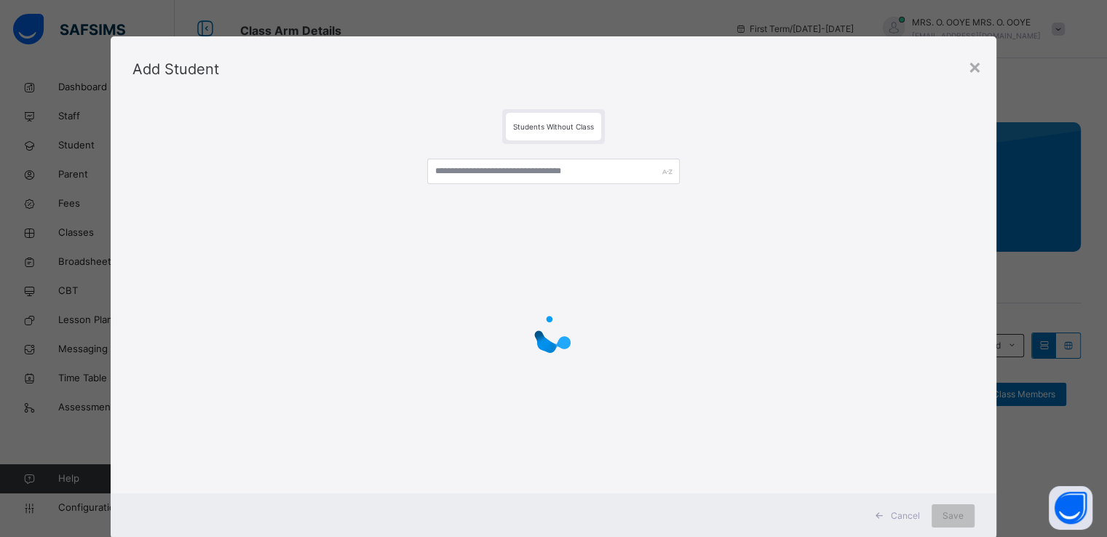
scroll to position [163, 0]
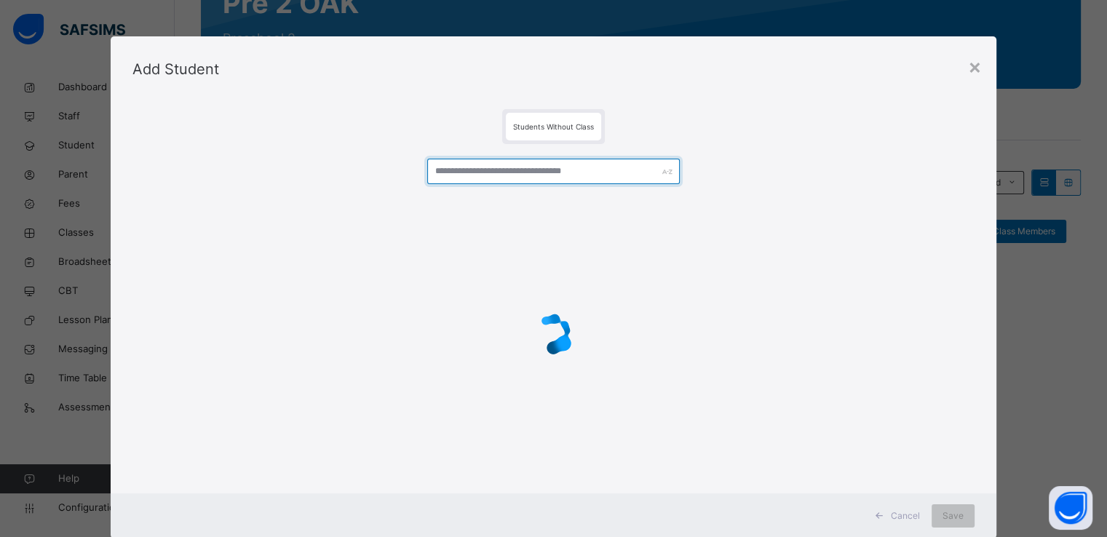
click at [497, 170] on input "text" at bounding box center [553, 171] width 253 height 25
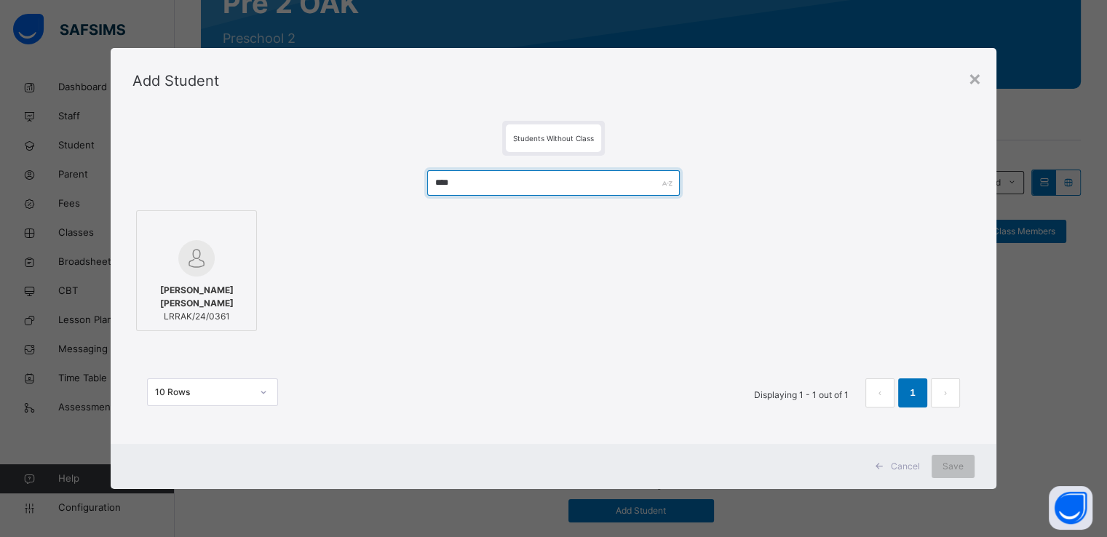
type input "****"
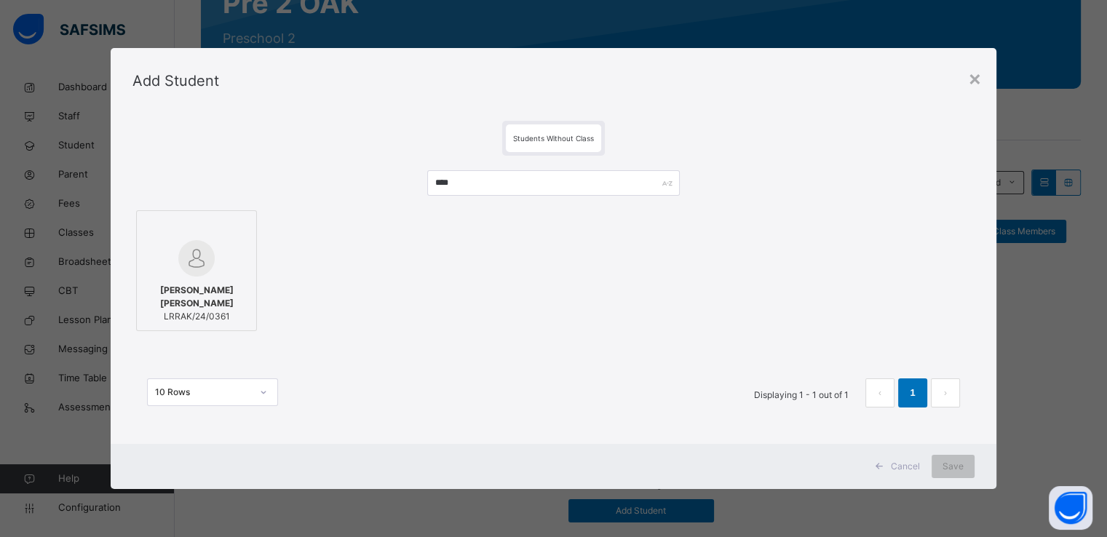
click at [222, 252] on div at bounding box center [196, 258] width 105 height 36
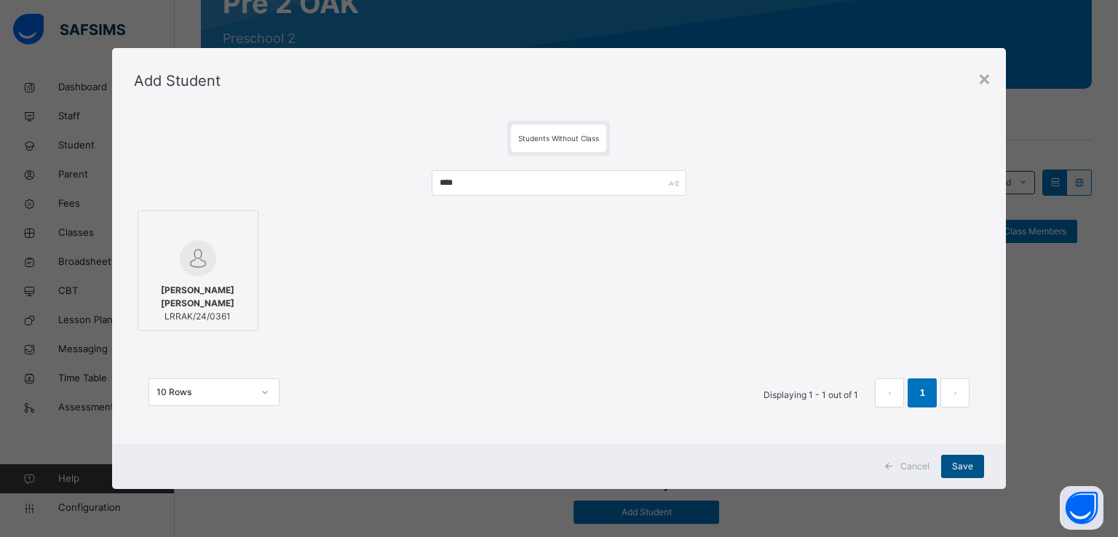
click at [956, 460] on span "Save" at bounding box center [962, 466] width 21 height 13
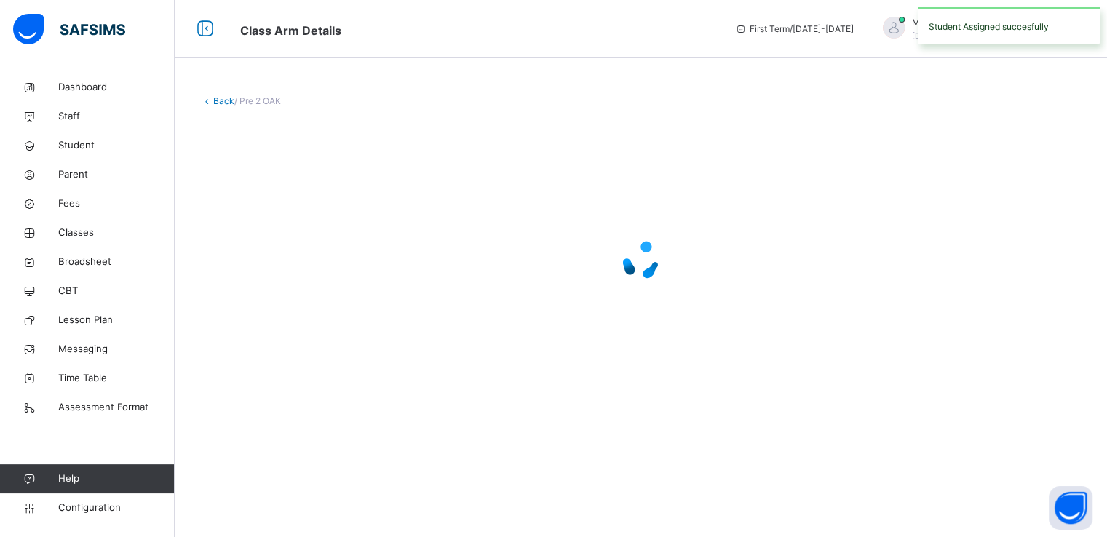
scroll to position [0, 0]
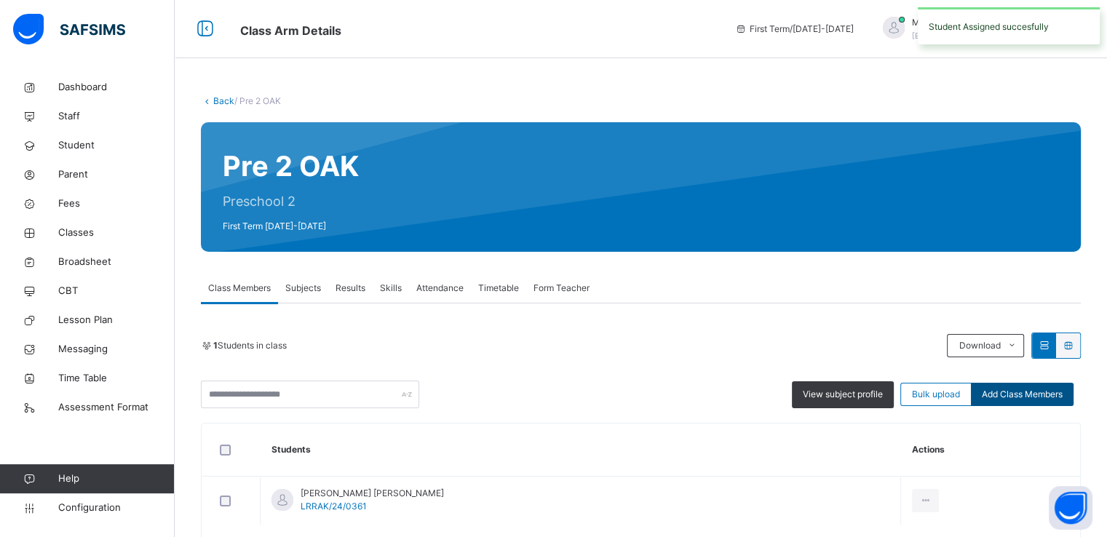
click at [1022, 396] on span "Add Class Members" at bounding box center [1022, 394] width 81 height 13
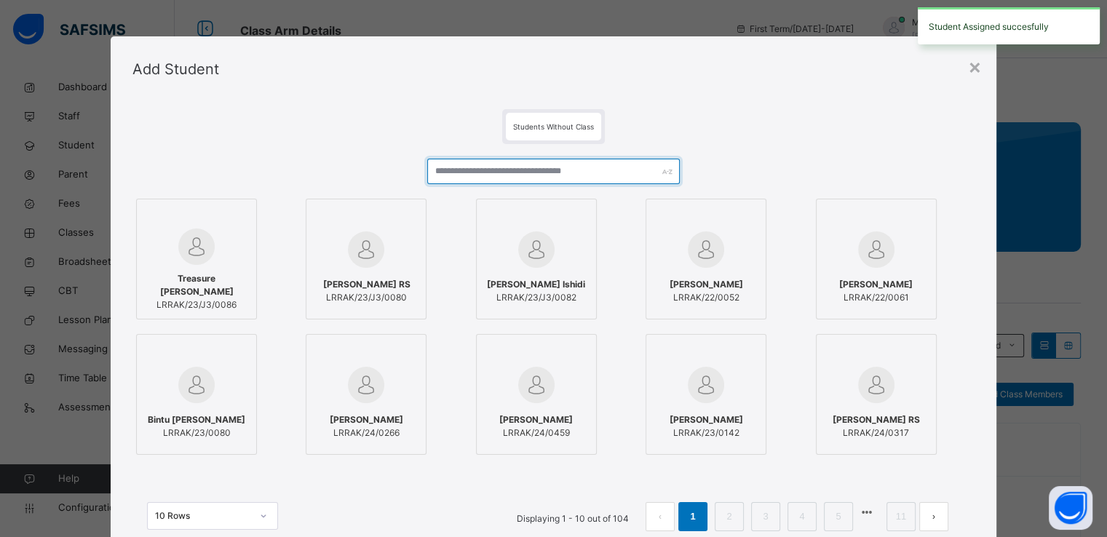
click at [617, 175] on input "text" at bounding box center [553, 171] width 253 height 25
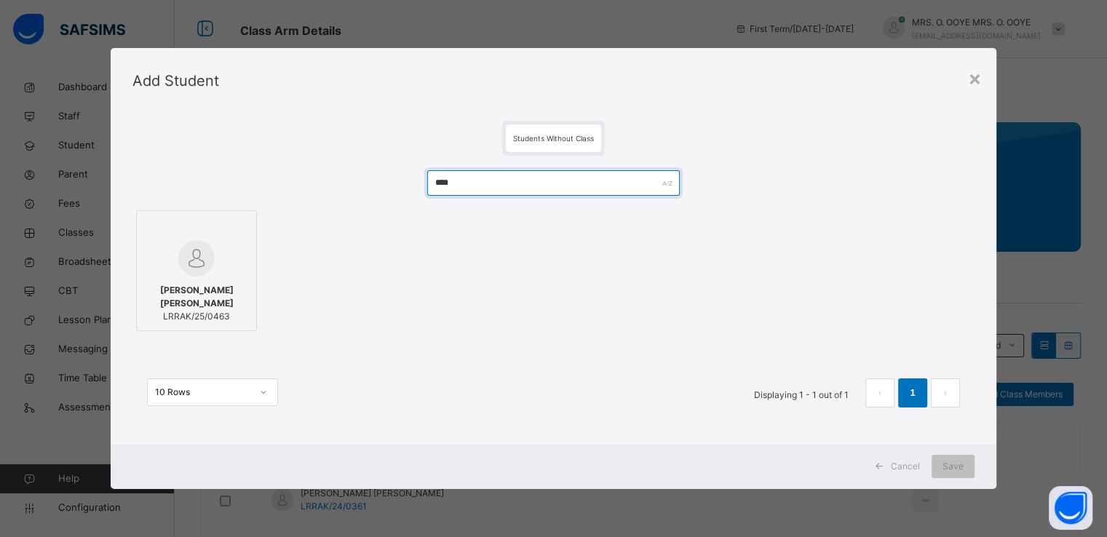
type input "****"
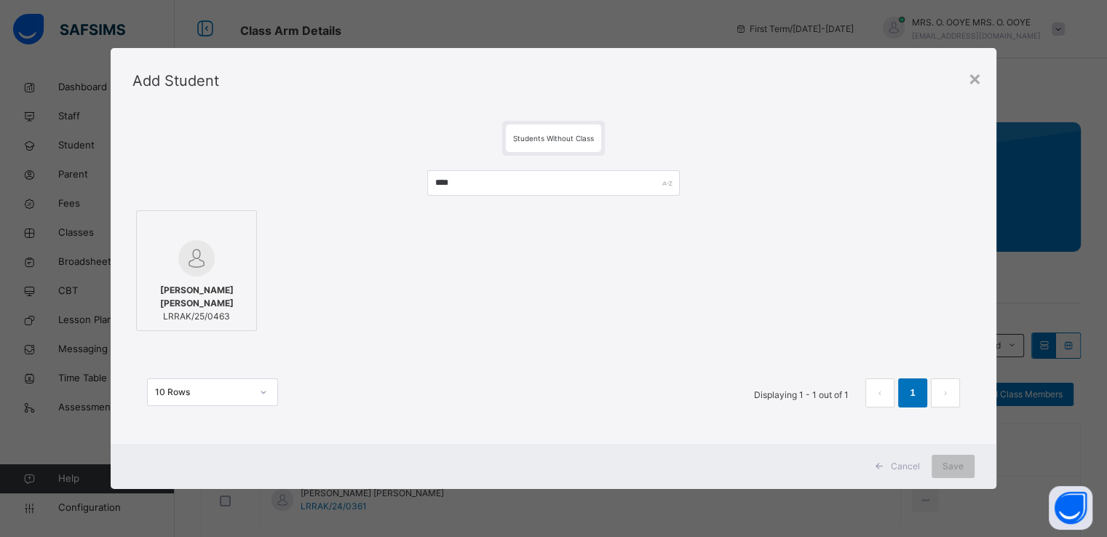
click at [202, 266] on img at bounding box center [196, 258] width 36 height 36
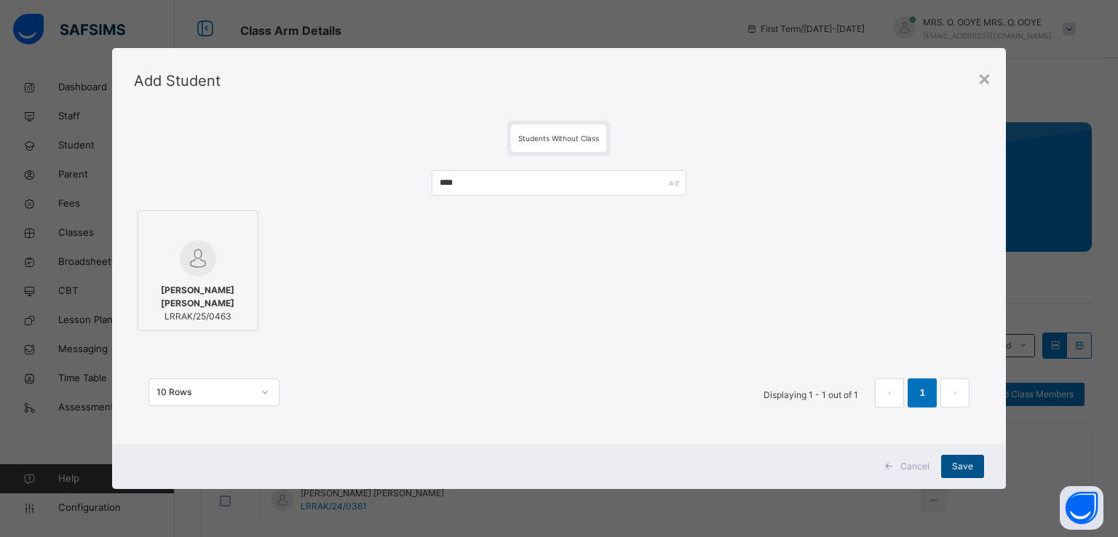
click at [966, 463] on span "Save" at bounding box center [962, 466] width 21 height 13
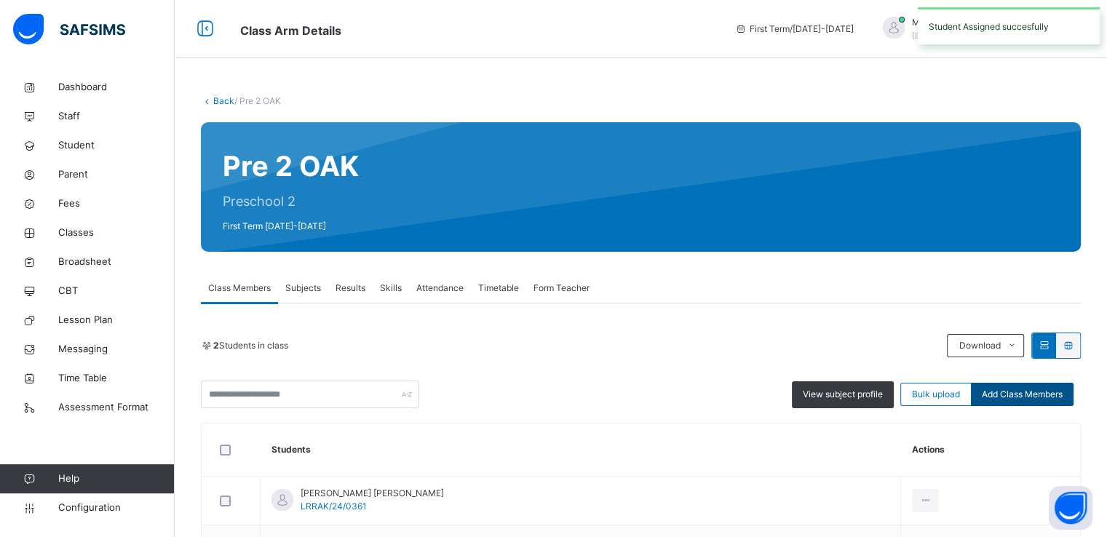
click at [1034, 392] on span "Add Class Members" at bounding box center [1022, 394] width 81 height 13
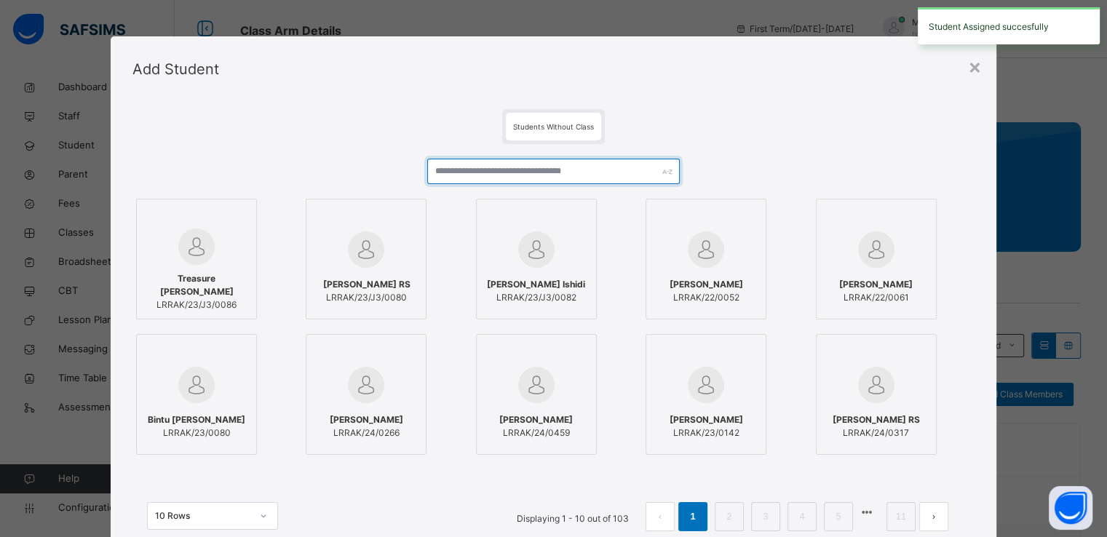
click at [558, 170] on input "text" at bounding box center [553, 171] width 253 height 25
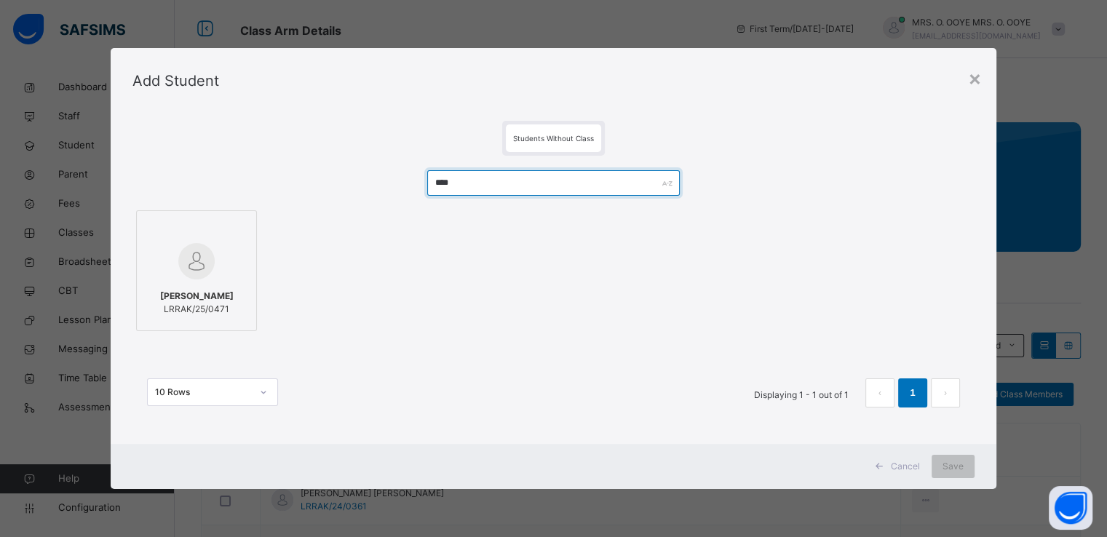
type input "****"
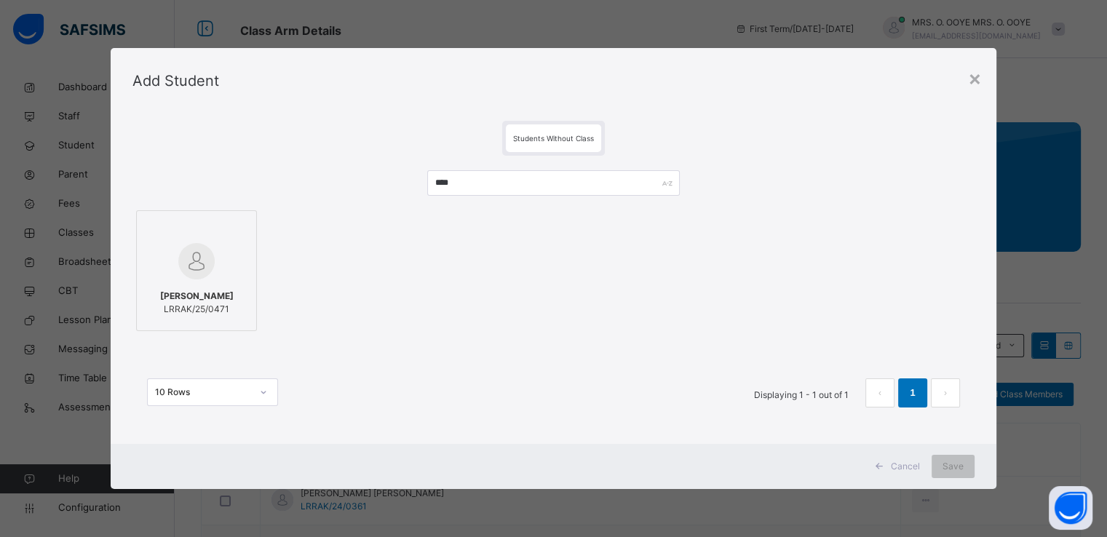
click at [214, 266] on div at bounding box center [196, 261] width 105 height 42
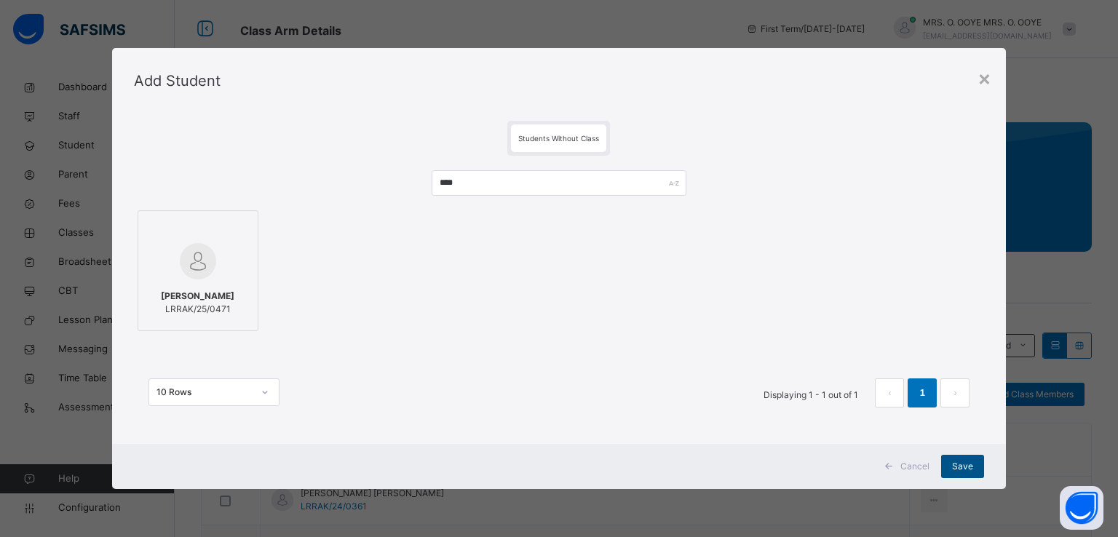
click at [957, 467] on span "Save" at bounding box center [962, 466] width 21 height 13
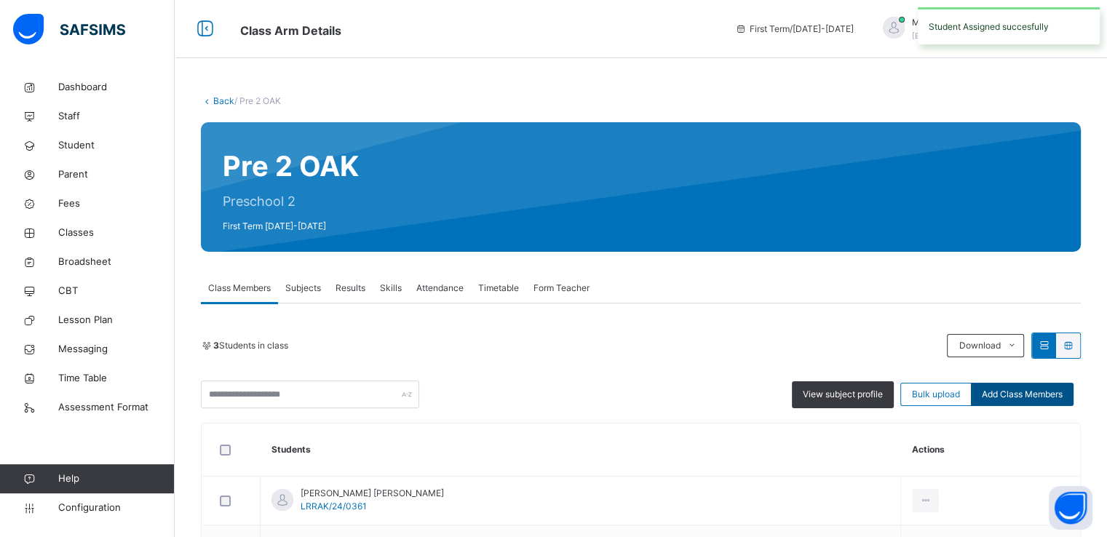
click at [1026, 391] on span "Add Class Members" at bounding box center [1022, 394] width 81 height 13
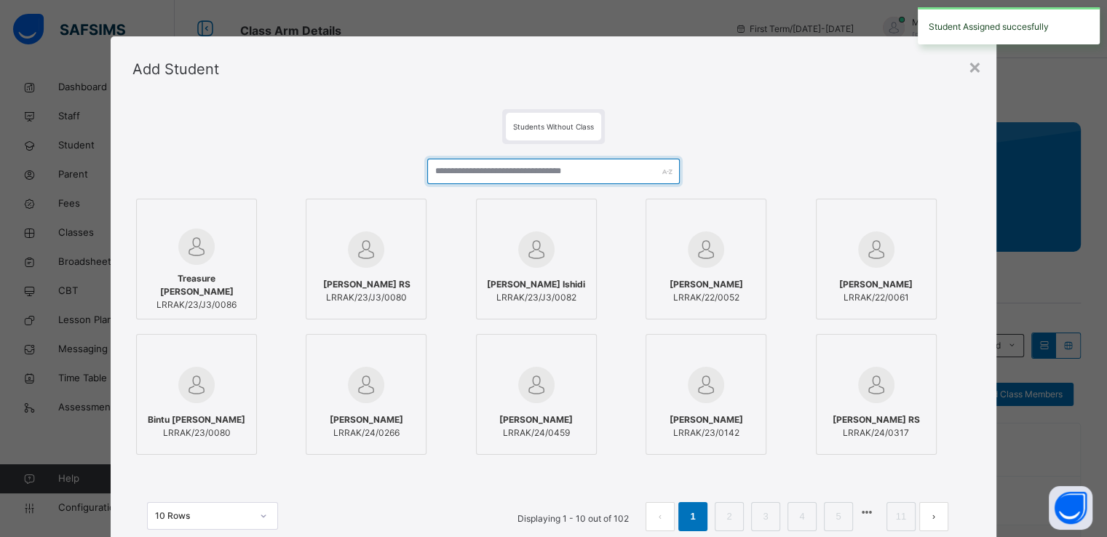
click at [549, 165] on input "text" at bounding box center [553, 171] width 253 height 25
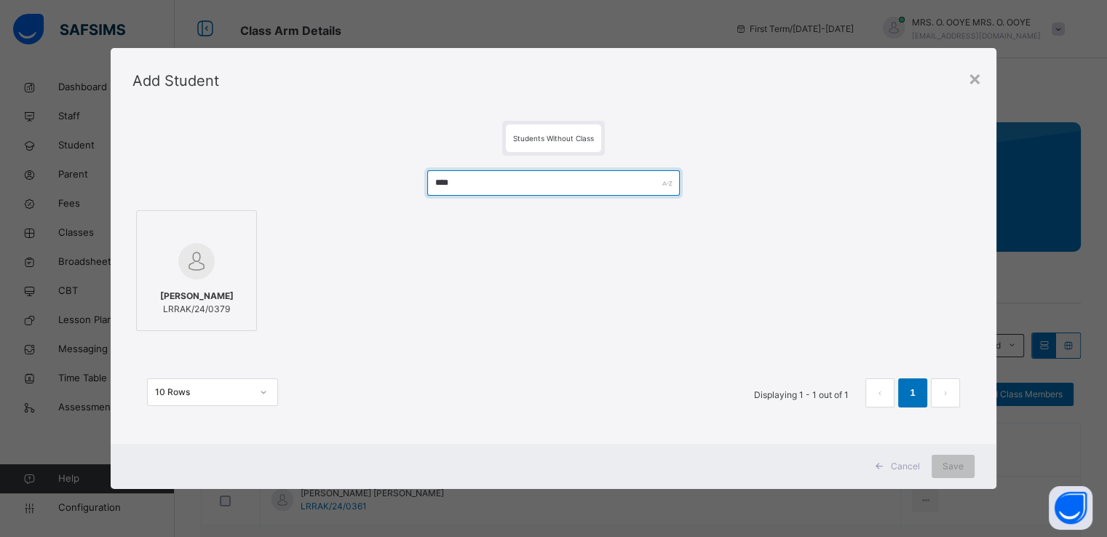
type input "****"
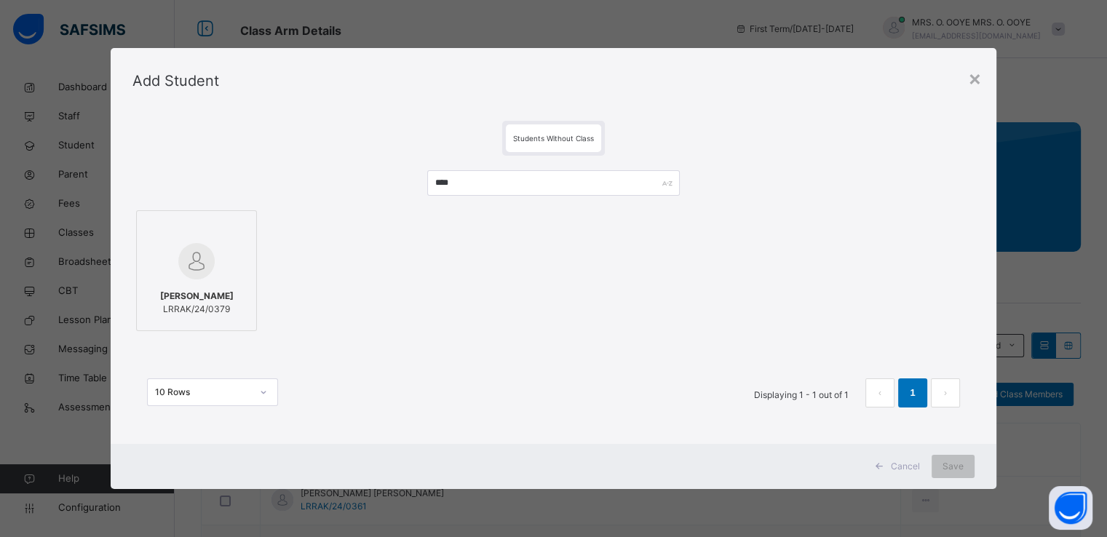
click at [205, 246] on img at bounding box center [196, 261] width 36 height 36
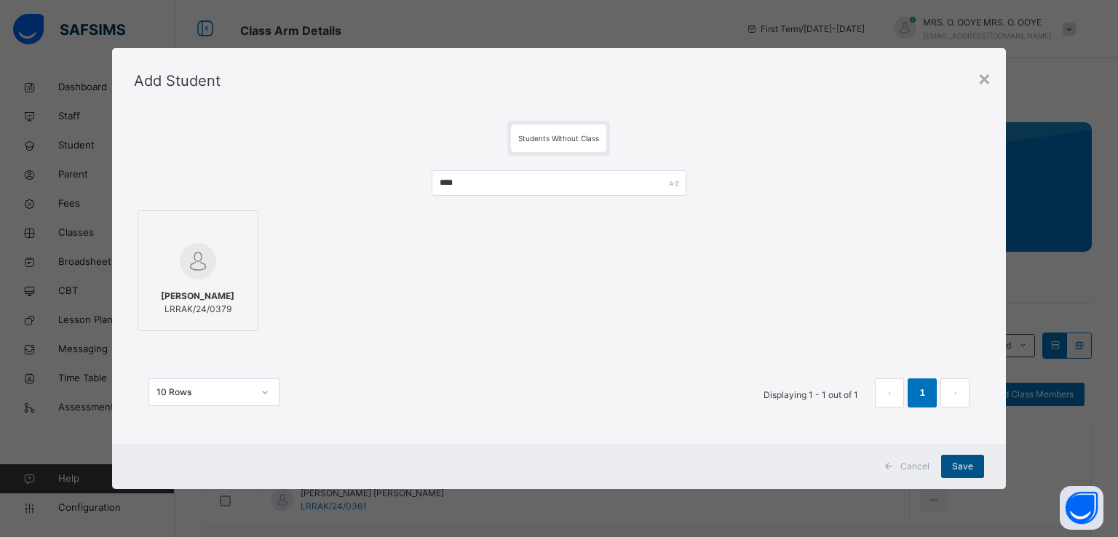
click at [959, 473] on span "Save" at bounding box center [962, 466] width 21 height 13
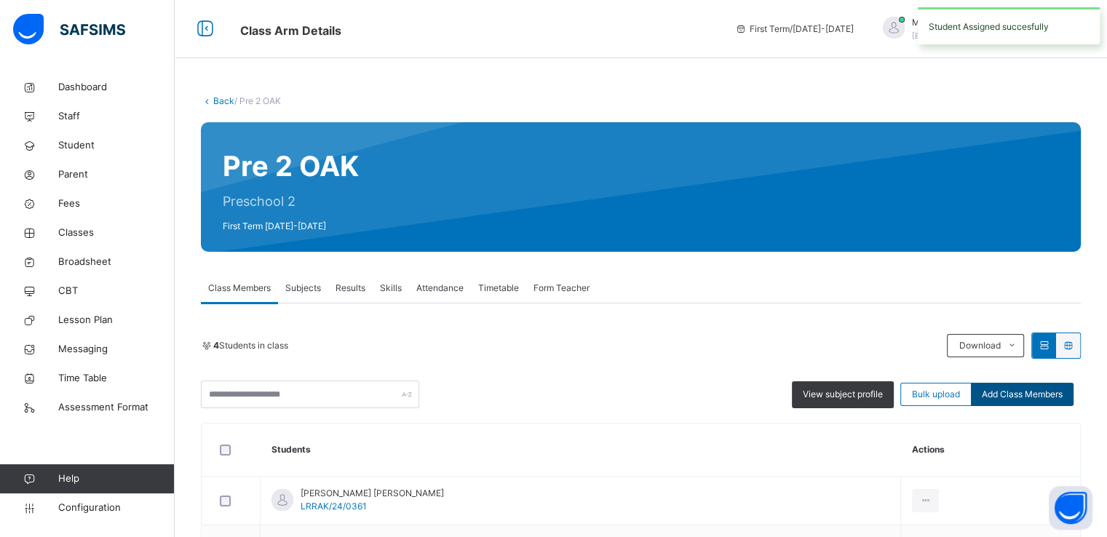
click at [1014, 394] on span "Add Class Members" at bounding box center [1022, 394] width 81 height 13
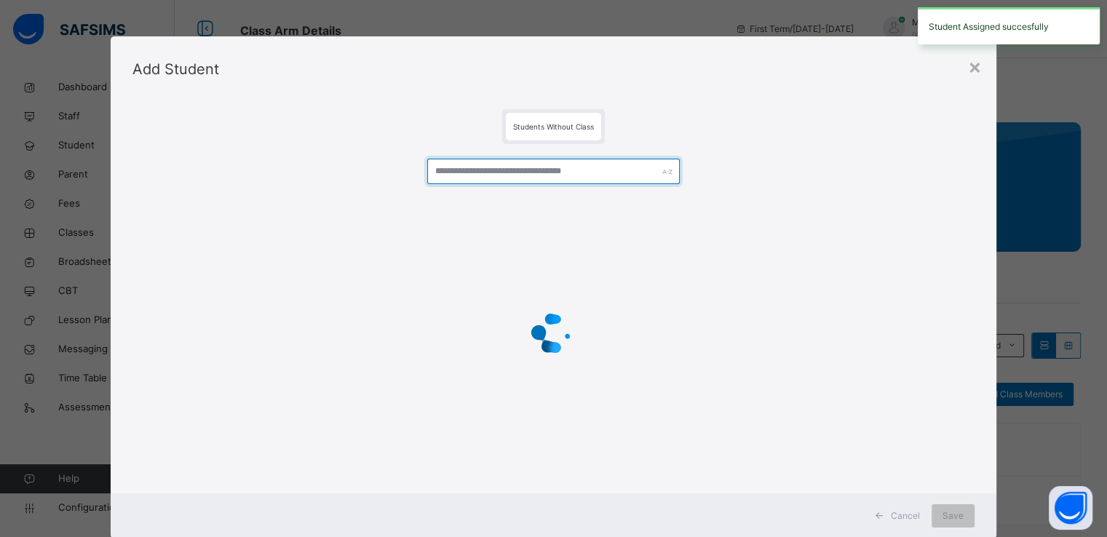
click at [598, 173] on input "text" at bounding box center [553, 171] width 253 height 25
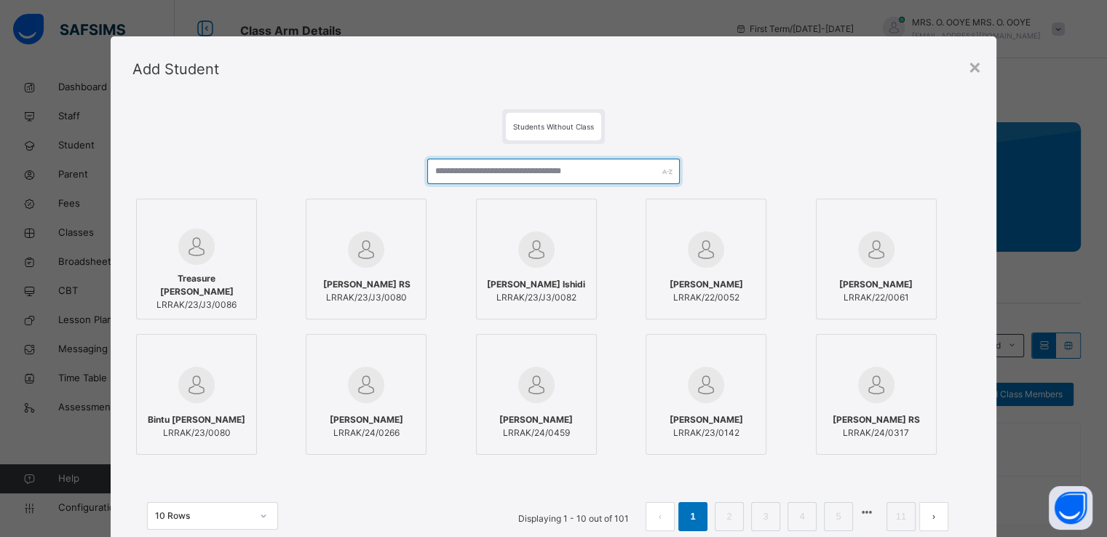
click at [598, 173] on input "text" at bounding box center [553, 171] width 253 height 25
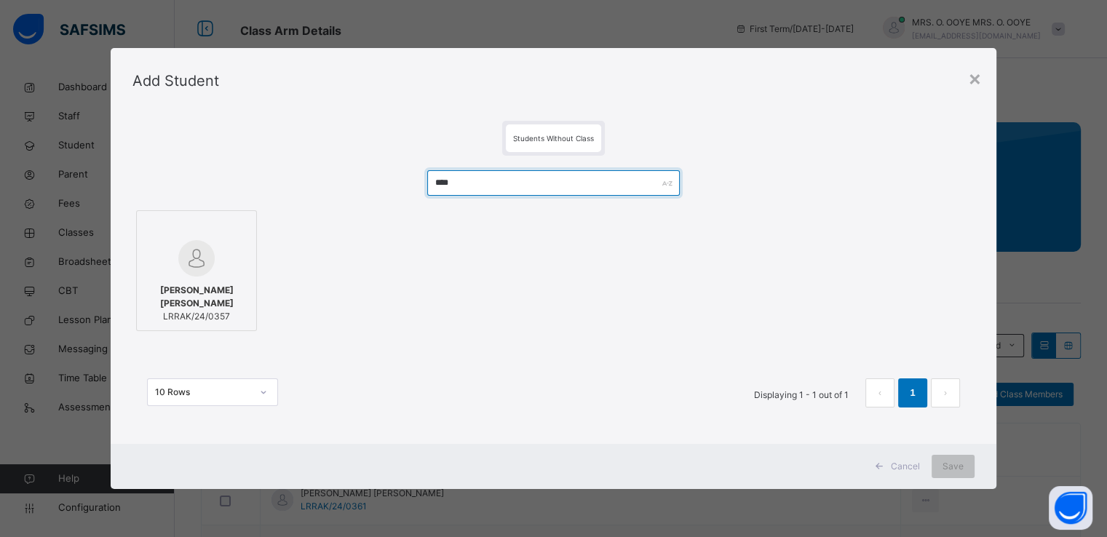
type input "****"
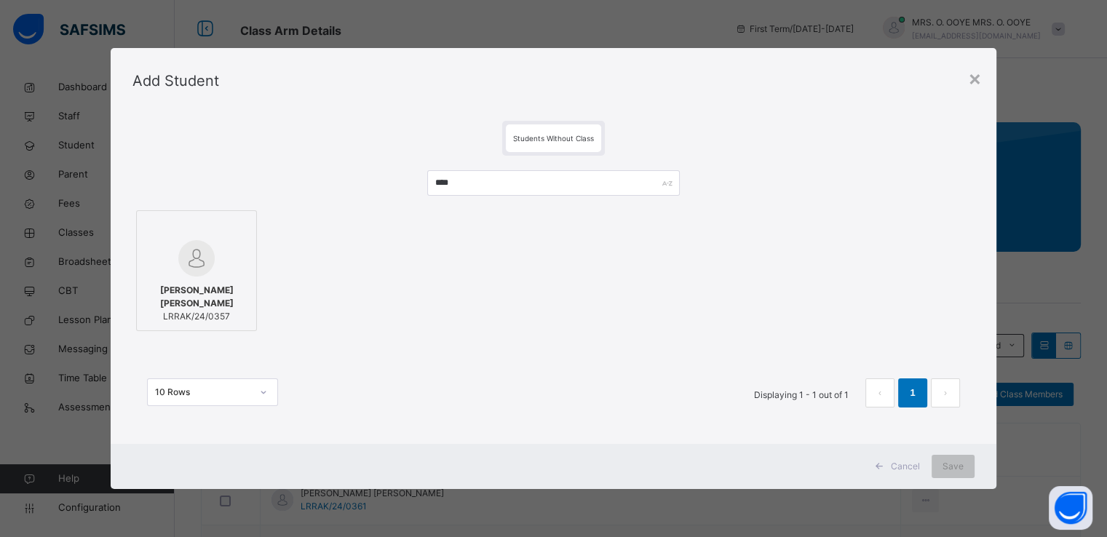
click at [199, 266] on img at bounding box center [196, 258] width 36 height 36
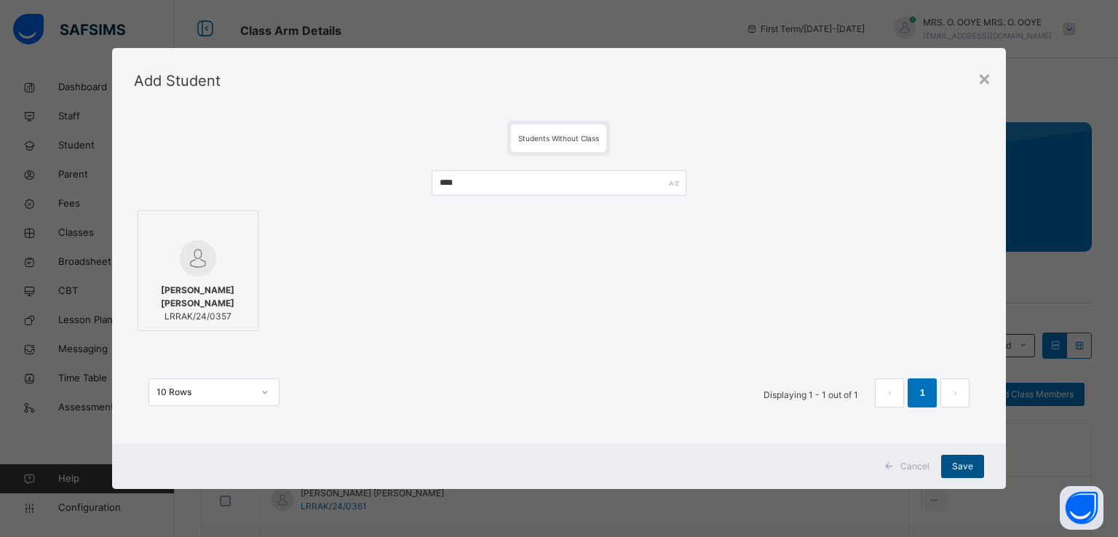
click at [957, 465] on span "Save" at bounding box center [962, 466] width 21 height 13
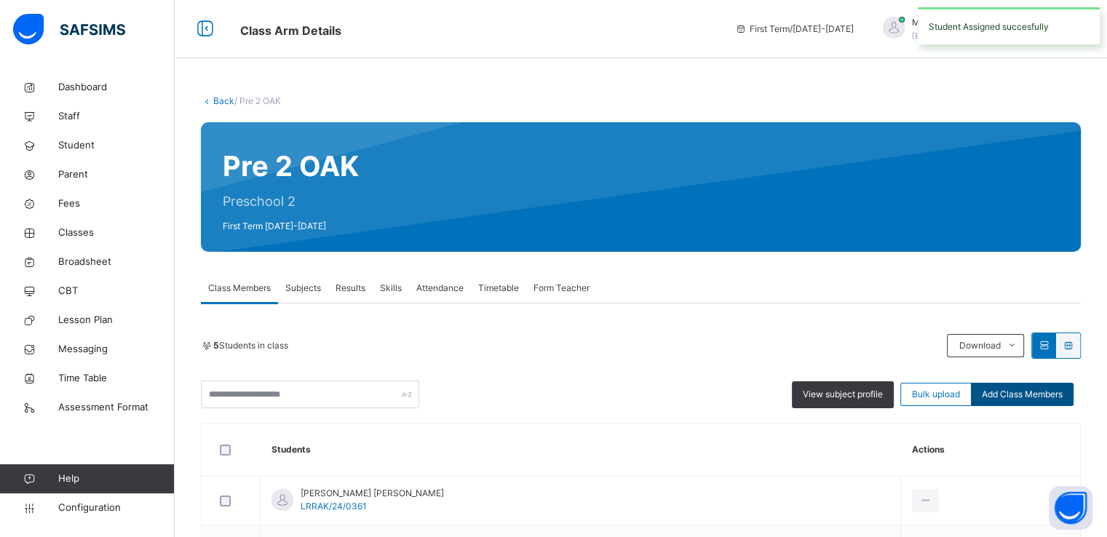
click at [1021, 393] on span "Add Class Members" at bounding box center [1022, 394] width 81 height 13
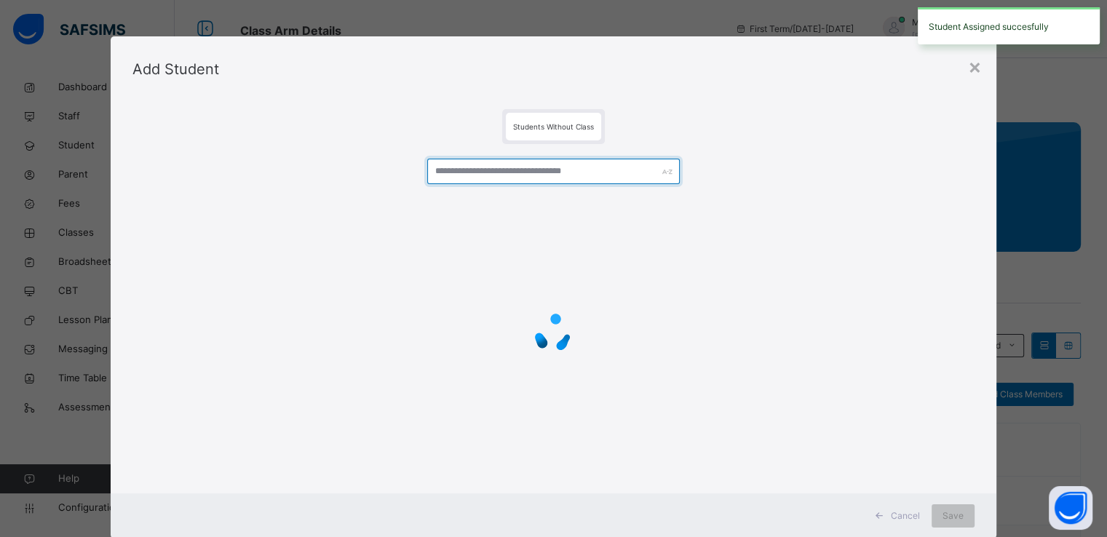
click at [523, 170] on input "text" at bounding box center [553, 171] width 253 height 25
type input "***"
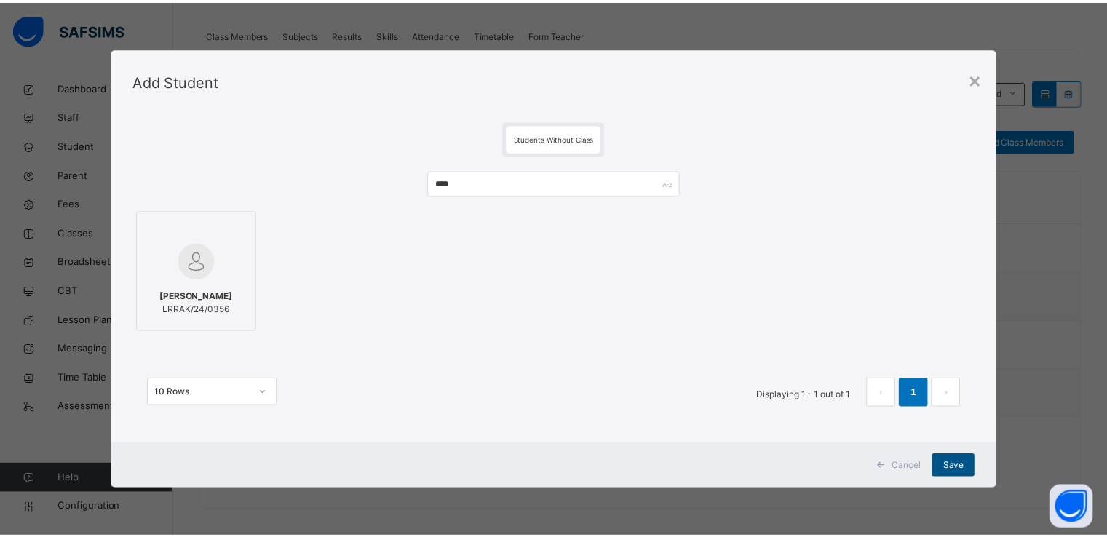
scroll to position [253, 0]
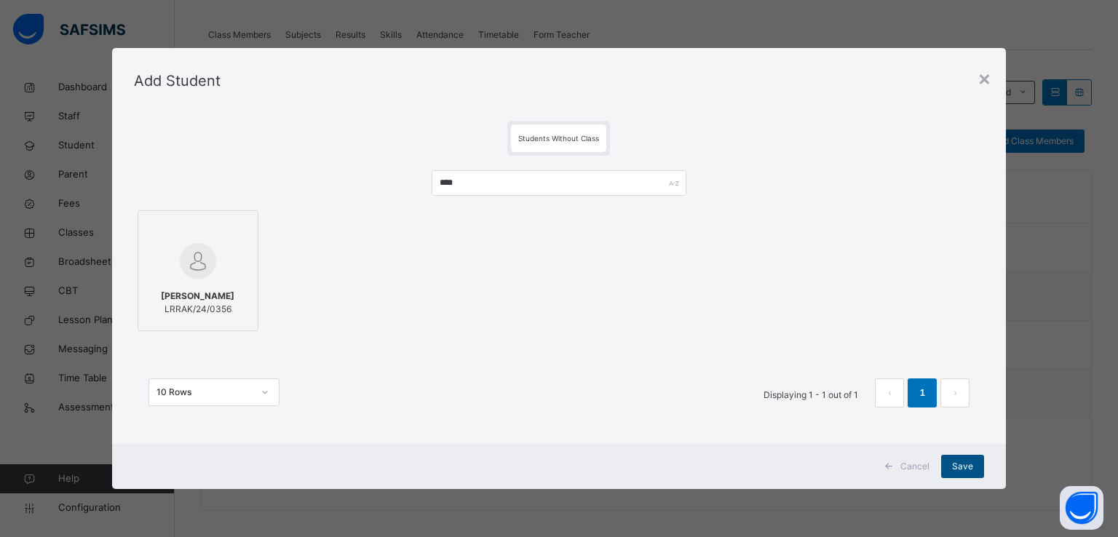
click at [952, 465] on div "Save" at bounding box center [962, 466] width 43 height 23
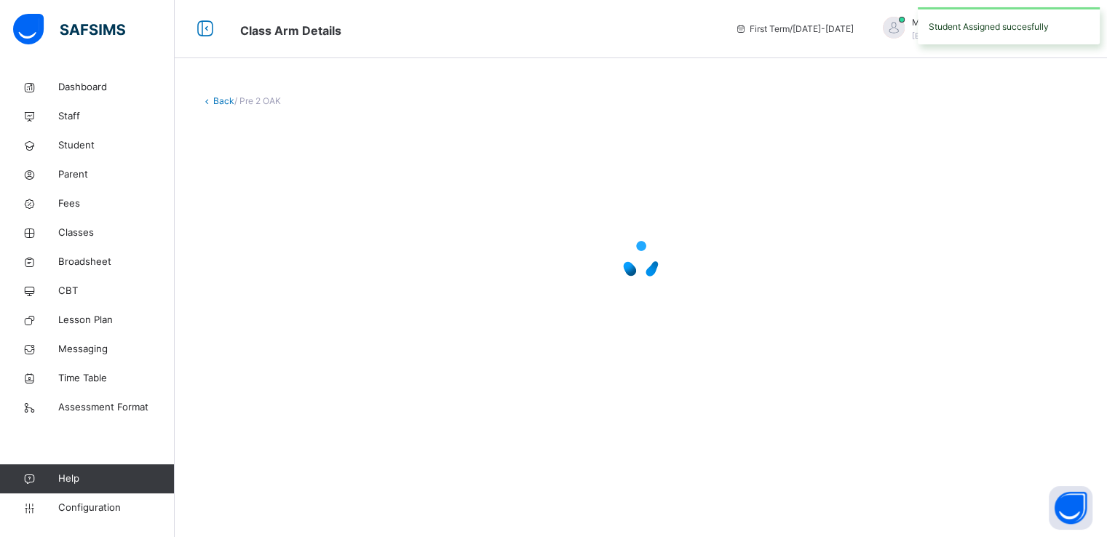
scroll to position [0, 0]
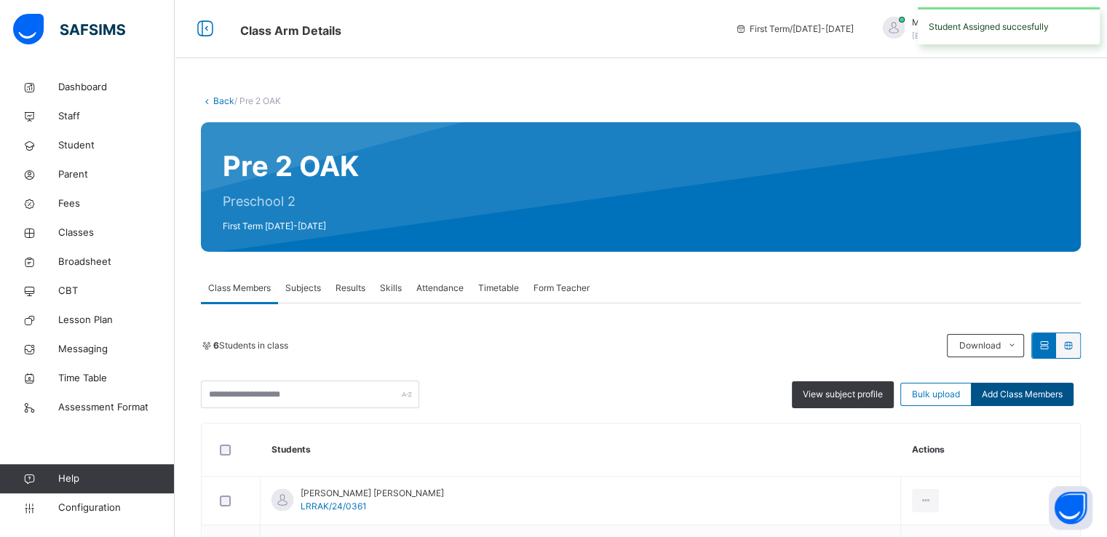
click at [1027, 399] on span "Add Class Members" at bounding box center [1022, 394] width 81 height 13
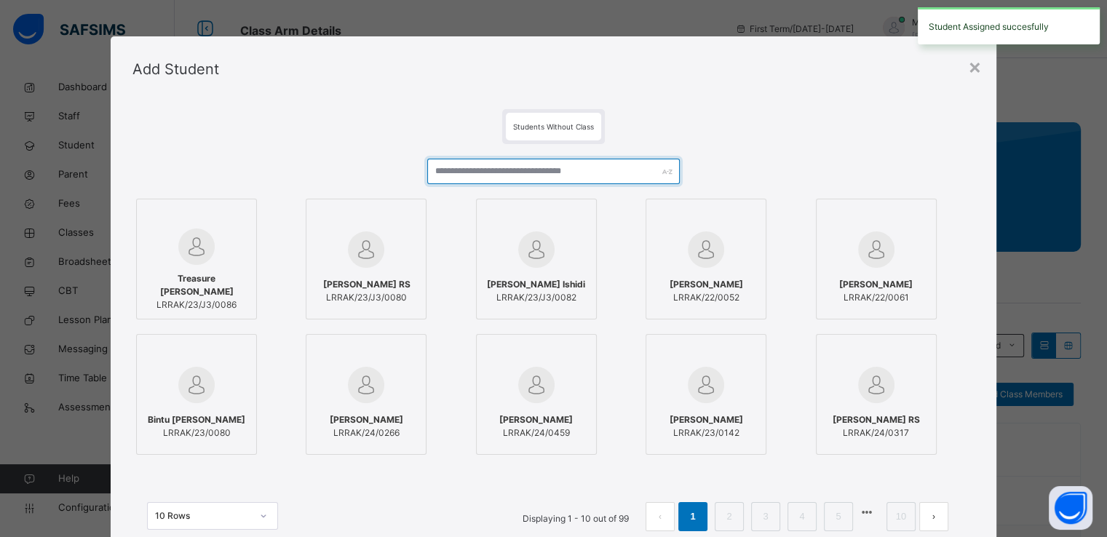
click at [586, 170] on input "text" at bounding box center [553, 171] width 253 height 25
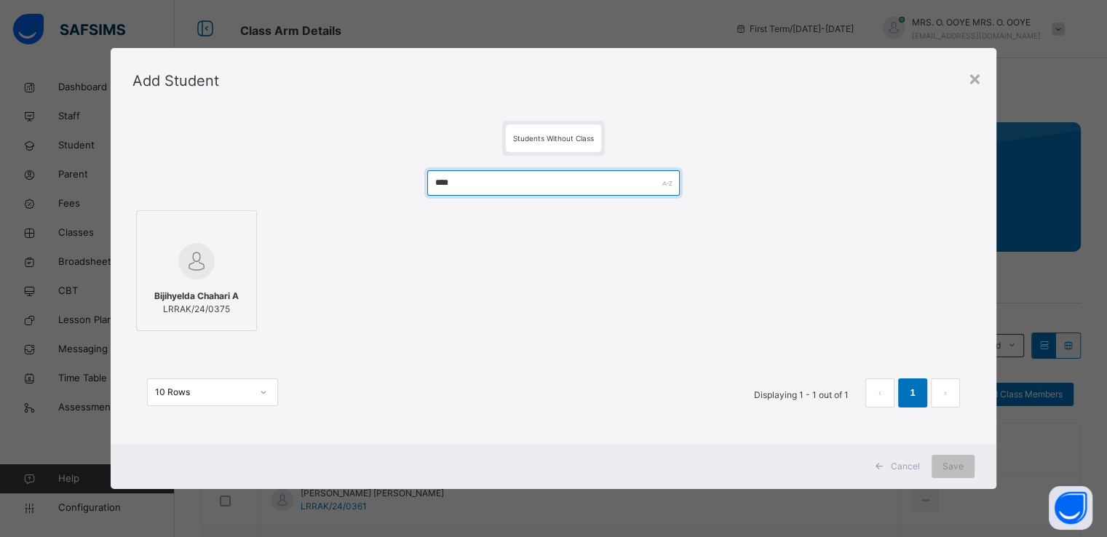
type input "****"
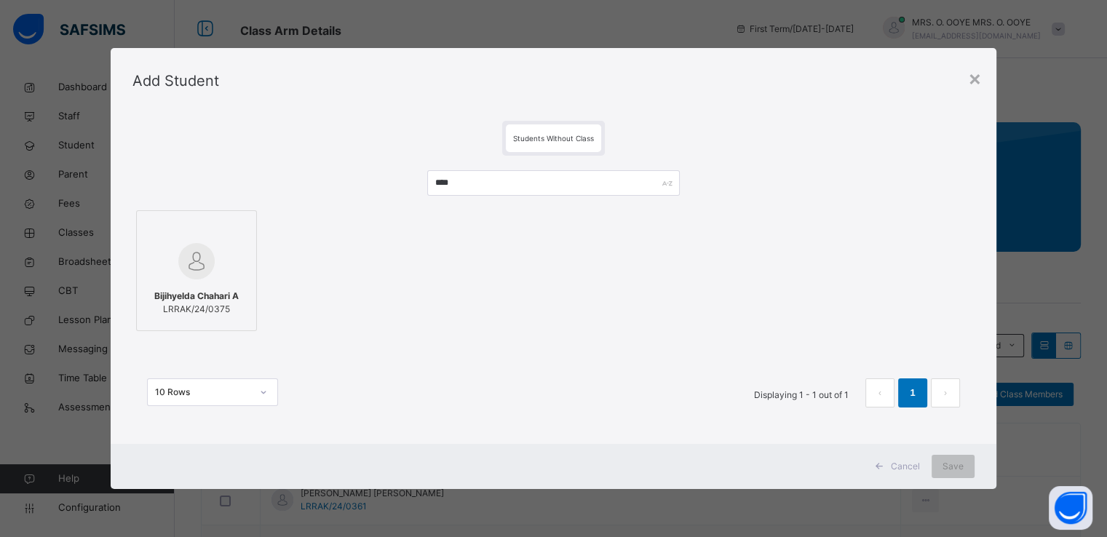
click at [191, 286] on div "Bijihyelda Chahari A LRRAK/24/0375" at bounding box center [196, 302] width 105 height 41
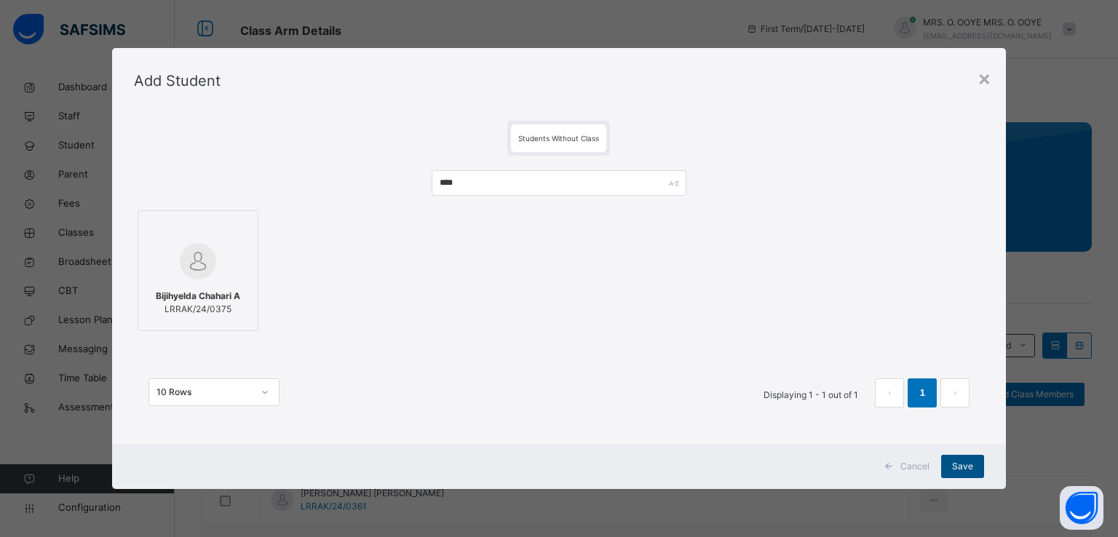
click at [955, 467] on span "Save" at bounding box center [962, 466] width 21 height 13
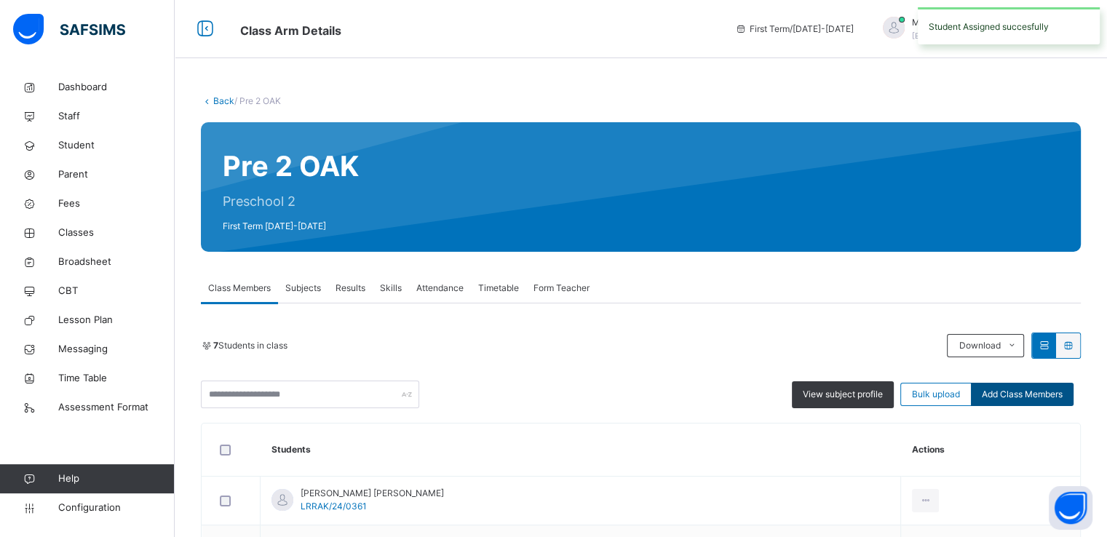
click at [1031, 402] on div "Add Class Members" at bounding box center [1022, 394] width 103 height 23
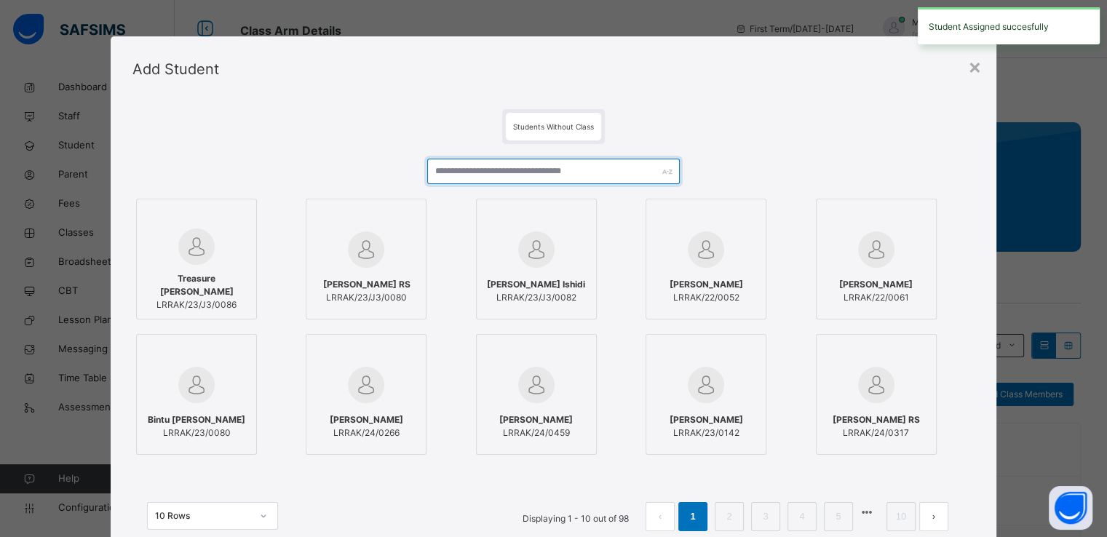
click at [579, 170] on input "text" at bounding box center [553, 171] width 253 height 25
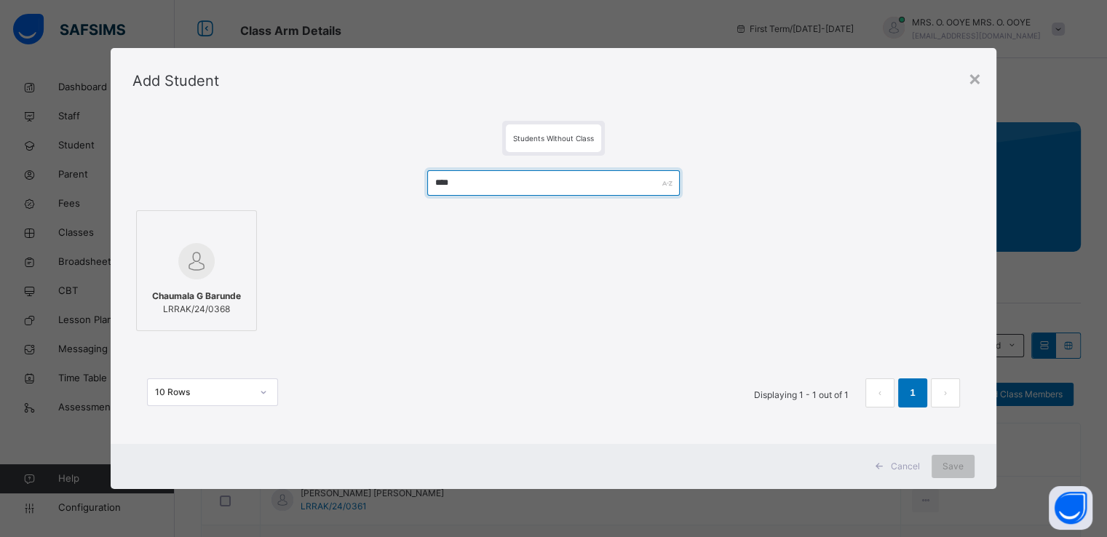
type input "****"
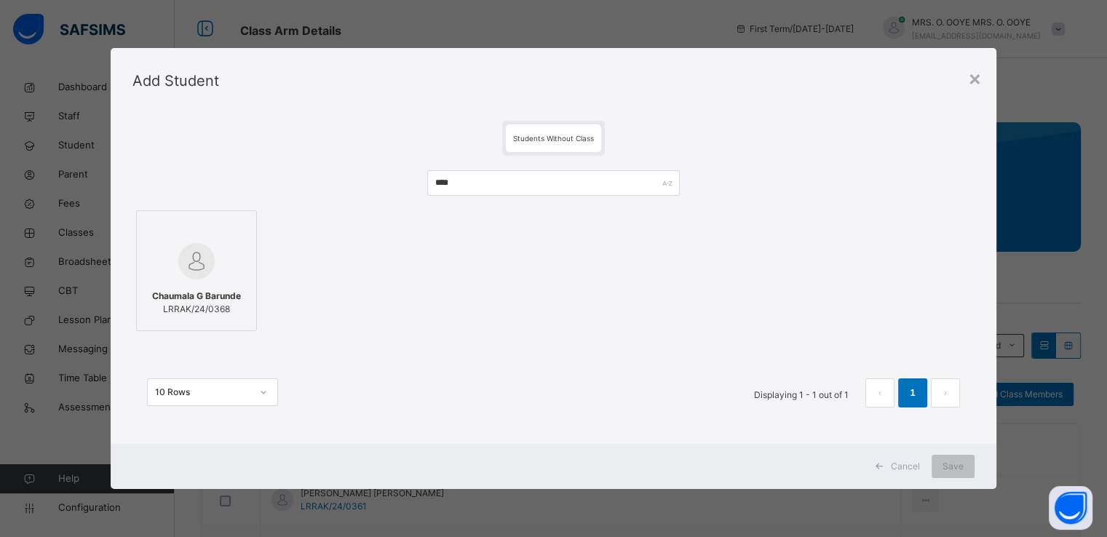
click at [208, 273] on img at bounding box center [196, 261] width 36 height 36
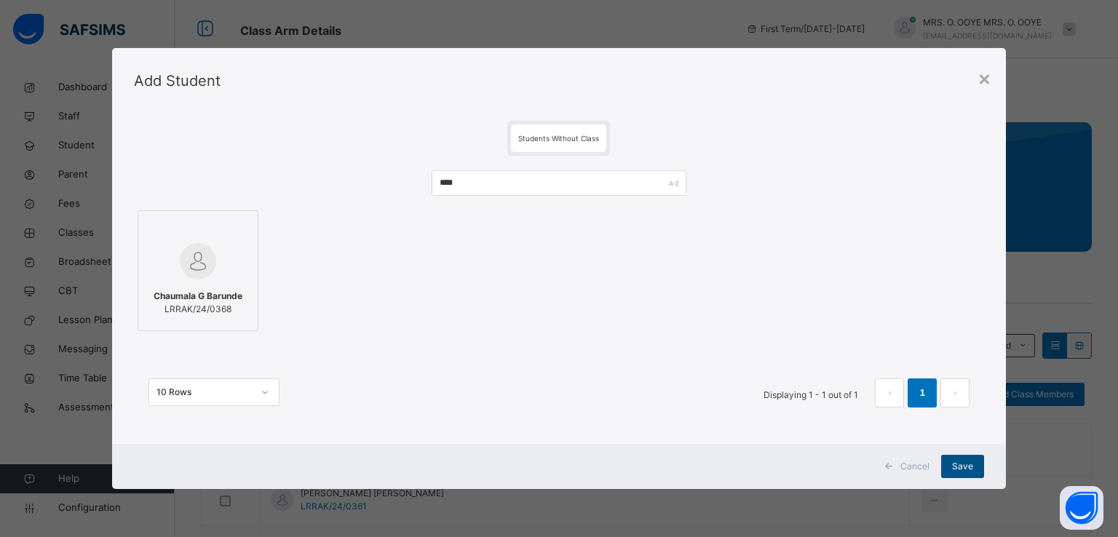
click at [958, 467] on span "Save" at bounding box center [962, 466] width 21 height 13
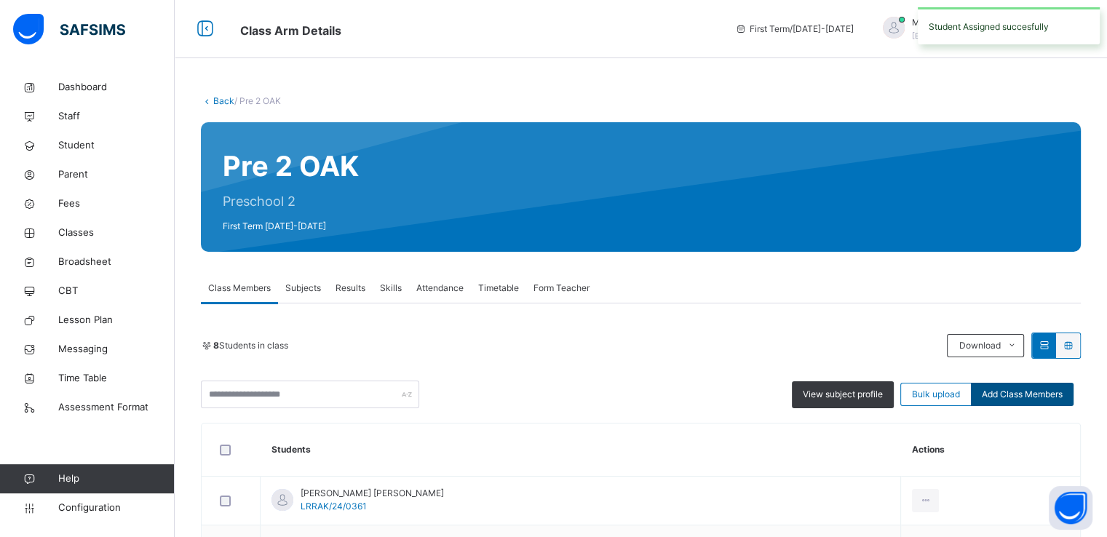
click at [1019, 394] on span "Add Class Members" at bounding box center [1022, 394] width 81 height 13
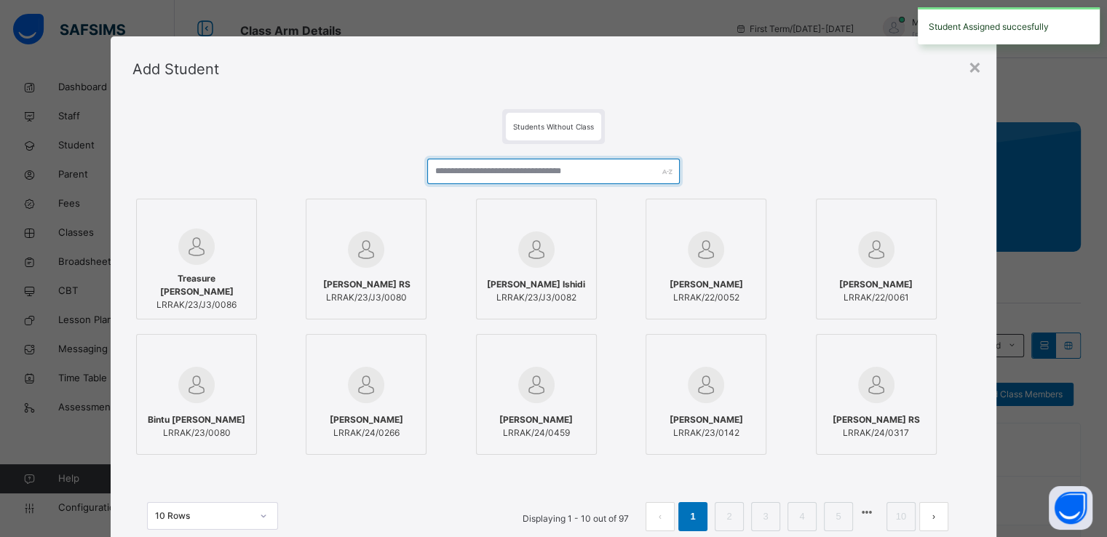
click at [615, 170] on input "text" at bounding box center [553, 171] width 253 height 25
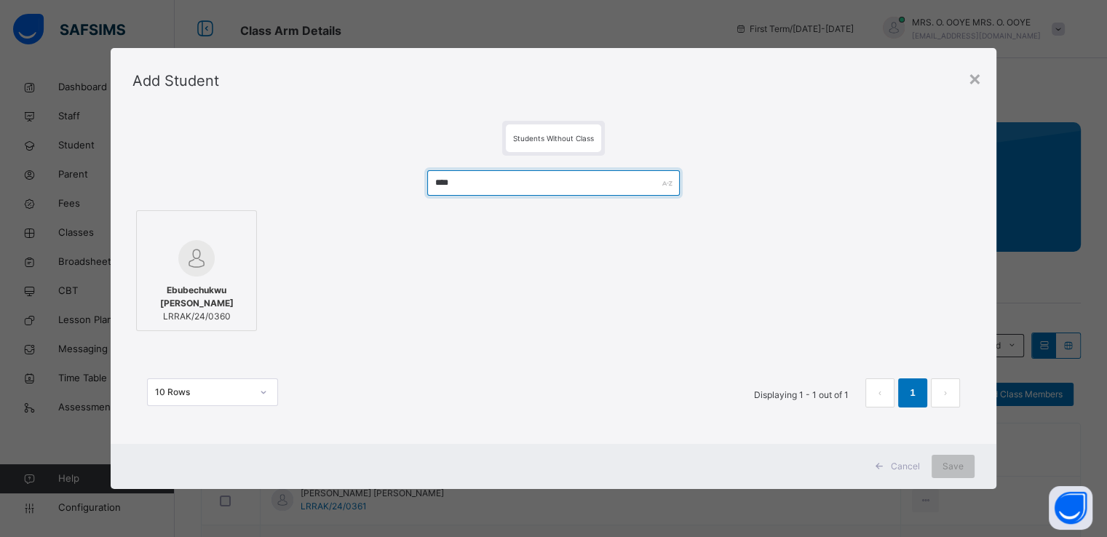
type input "****"
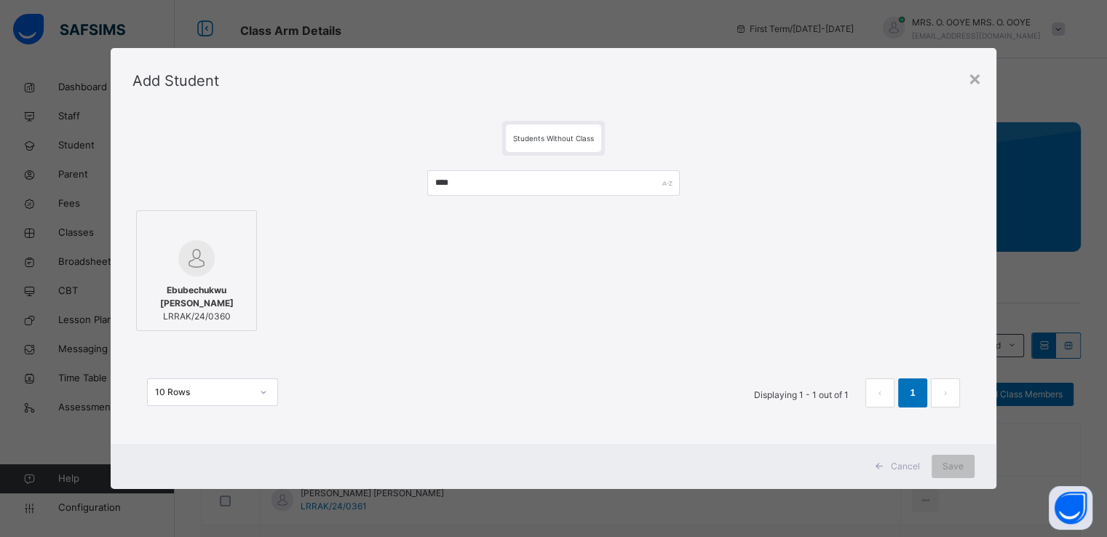
click at [218, 236] on div at bounding box center [196, 229] width 105 height 22
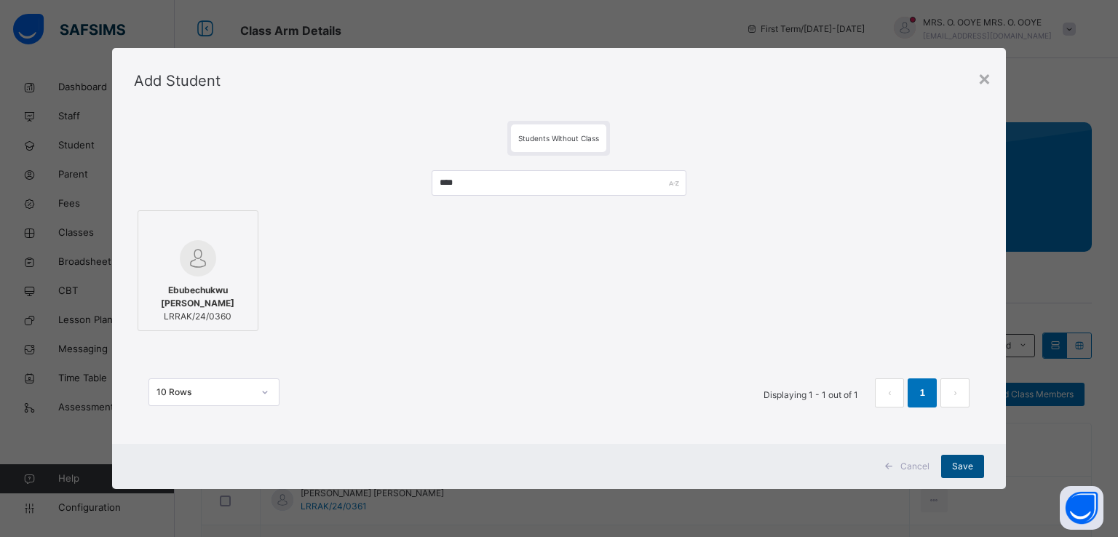
click at [965, 471] on span "Save" at bounding box center [962, 466] width 21 height 13
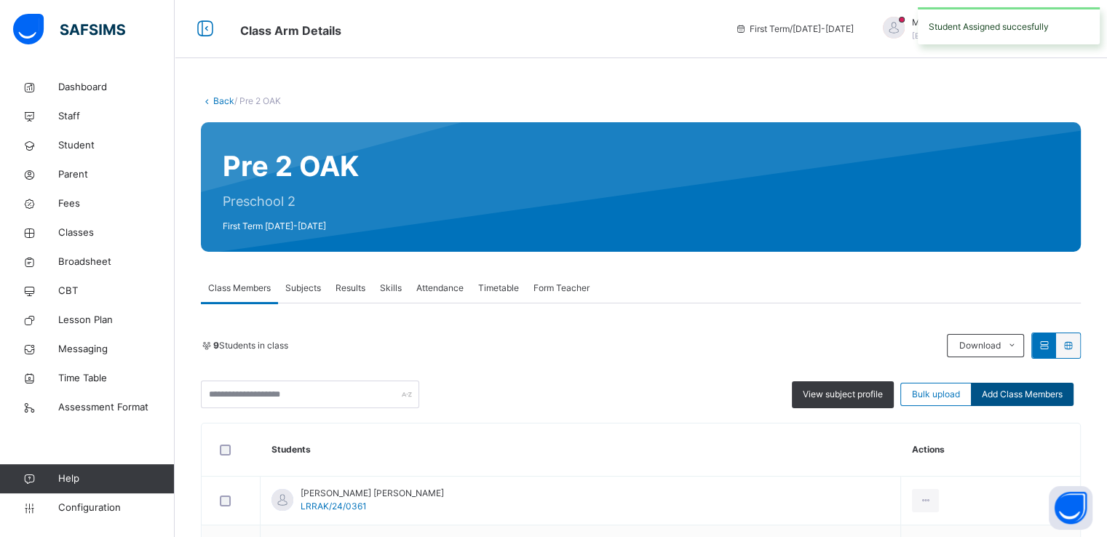
click at [1026, 397] on span "Add Class Members" at bounding box center [1022, 394] width 81 height 13
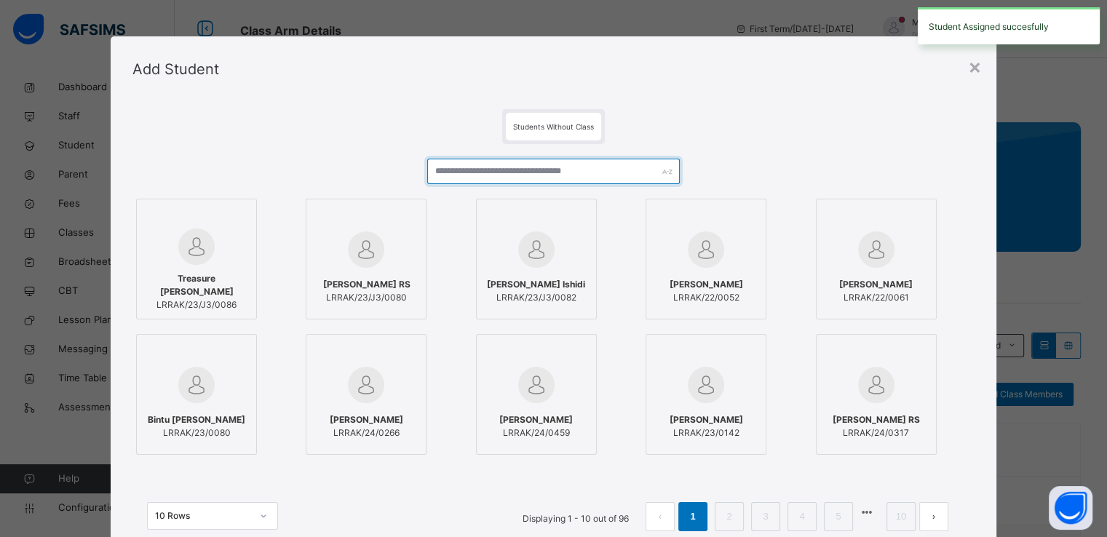
click at [572, 164] on input "text" at bounding box center [553, 171] width 253 height 25
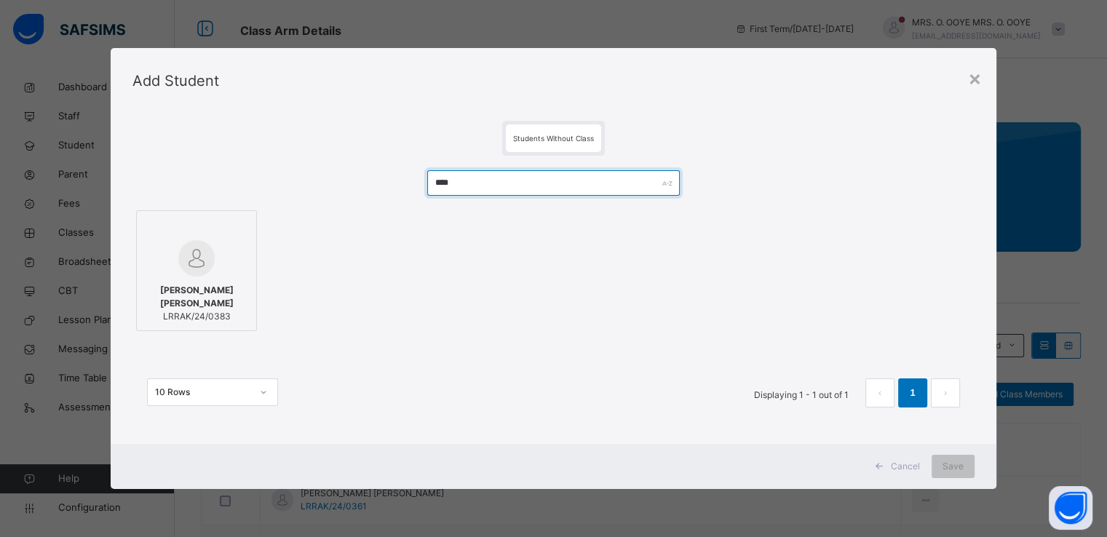
type input "****"
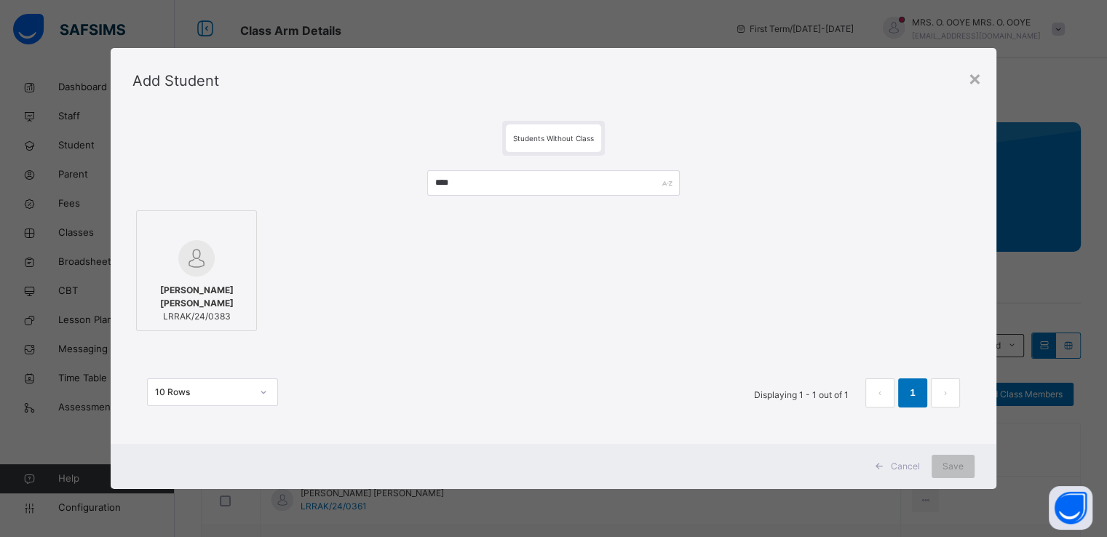
click at [221, 269] on div at bounding box center [196, 258] width 105 height 36
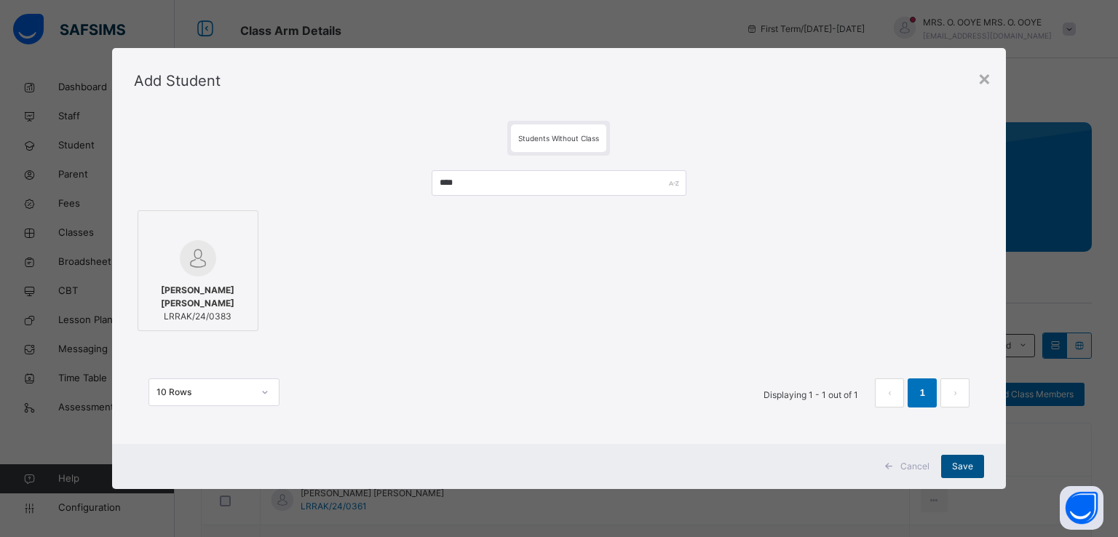
click at [972, 472] on span "Save" at bounding box center [962, 466] width 21 height 13
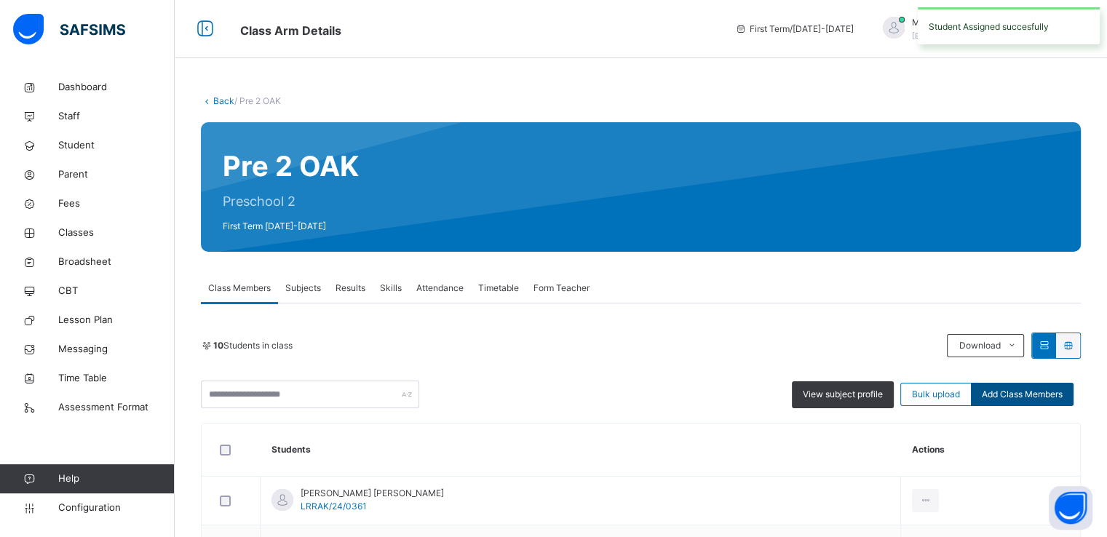
click at [1037, 398] on span "Add Class Members" at bounding box center [1022, 394] width 81 height 13
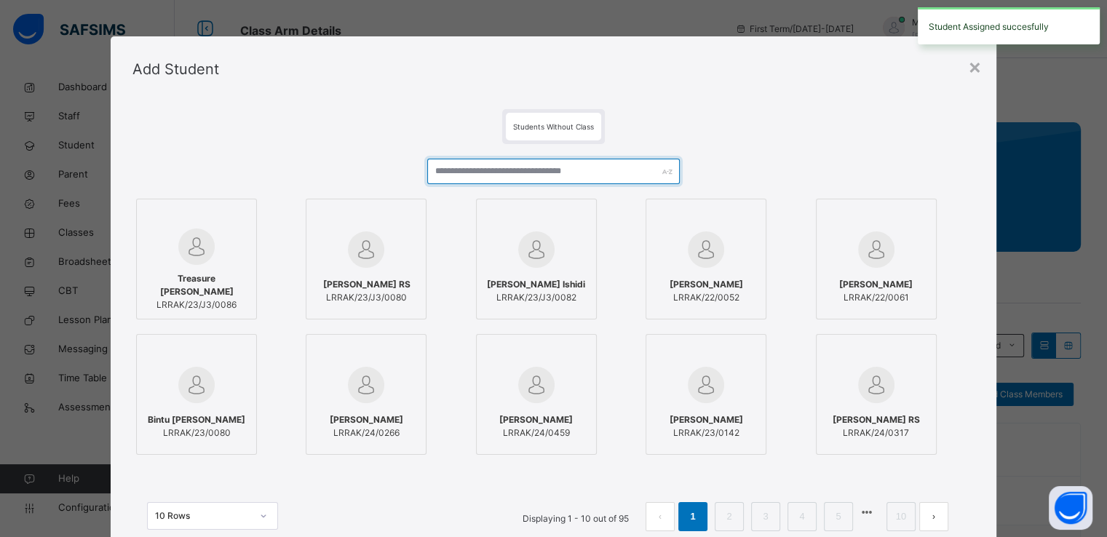
click at [591, 173] on input "text" at bounding box center [553, 171] width 253 height 25
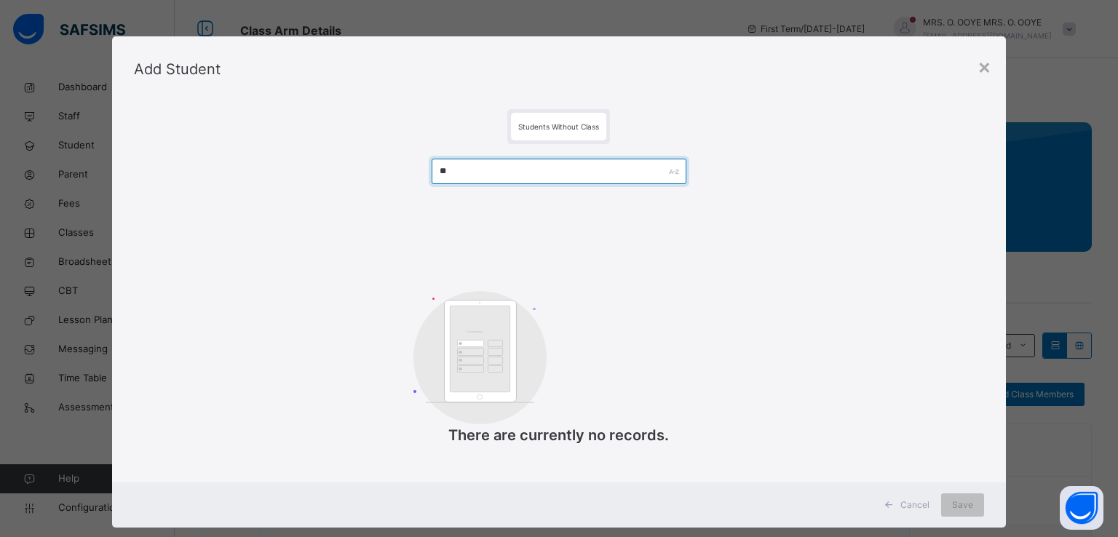
type input "*"
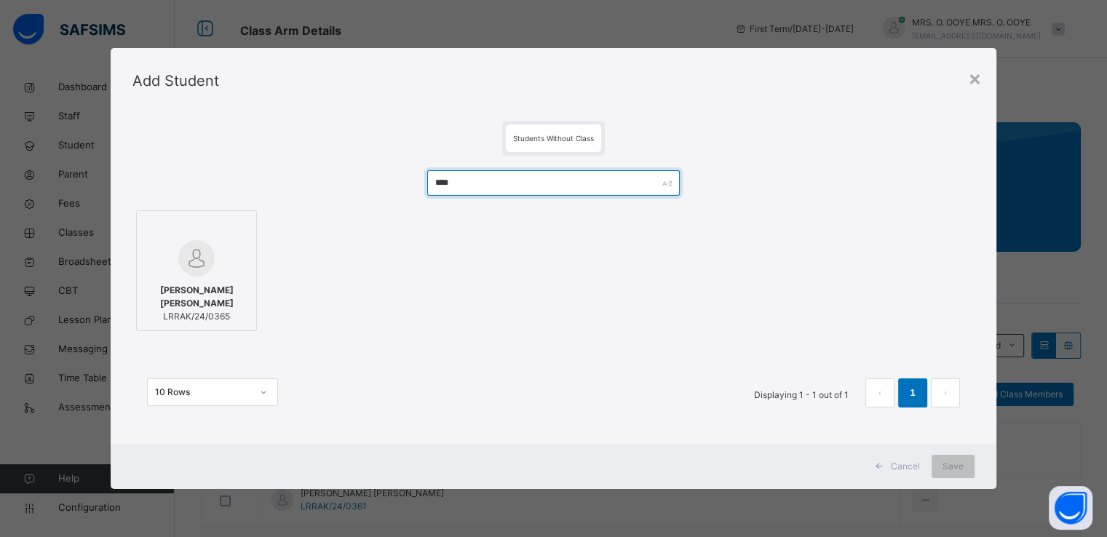
type input "****"
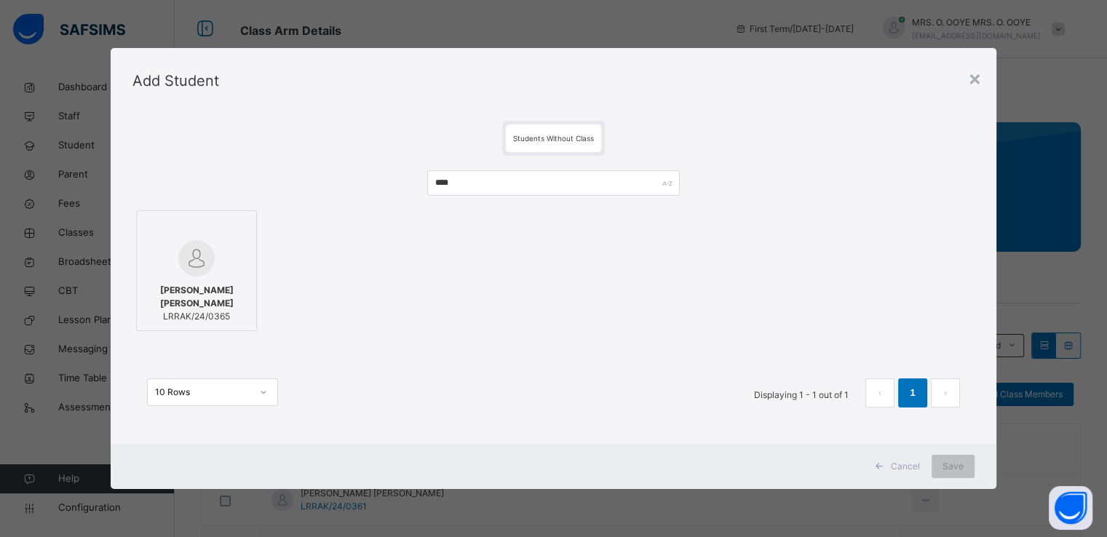
click at [189, 237] on div at bounding box center [196, 229] width 105 height 22
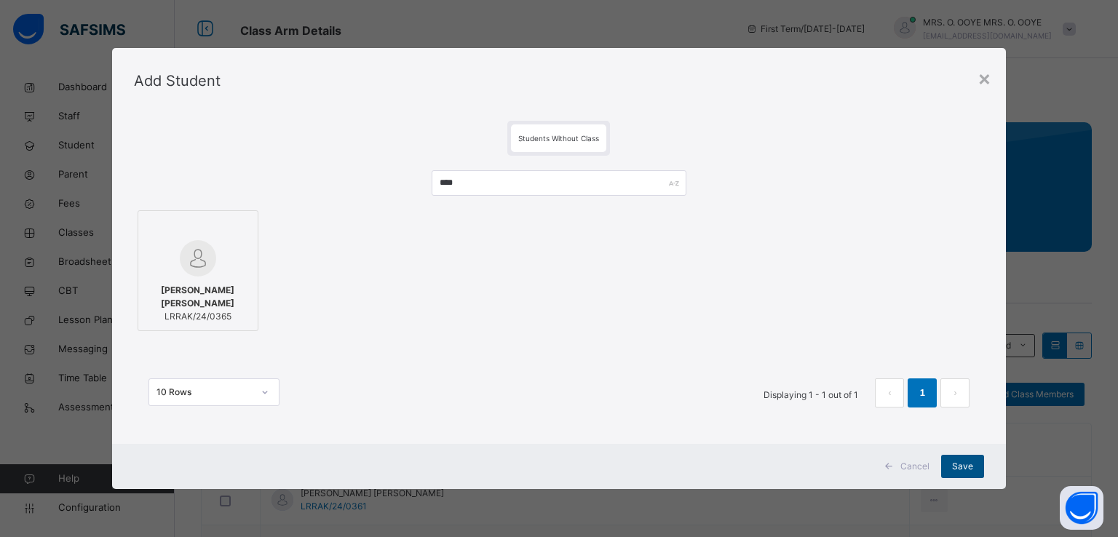
click at [970, 467] on span "Save" at bounding box center [962, 466] width 21 height 13
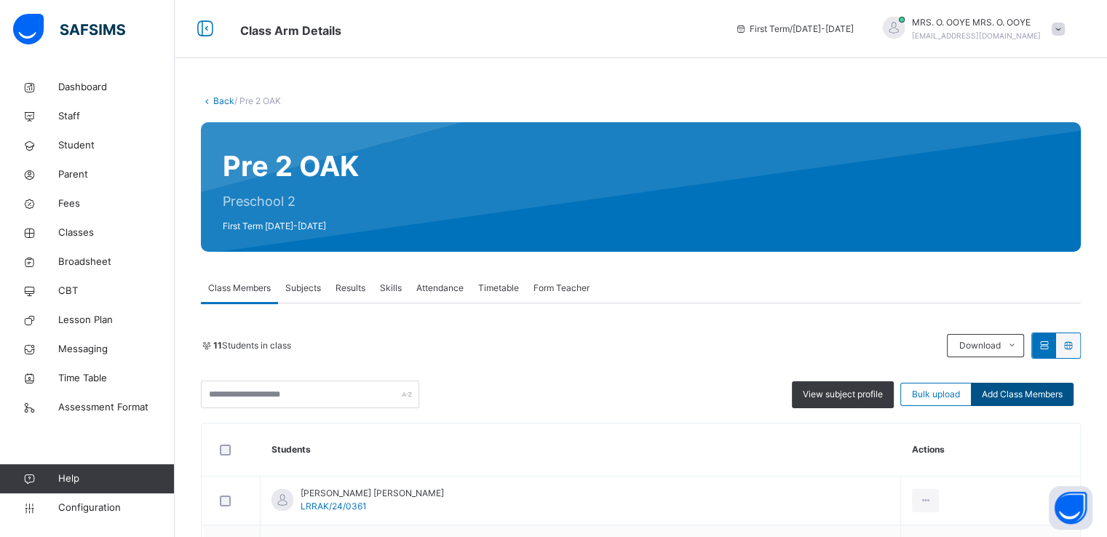
click at [1057, 398] on span "Add Class Members" at bounding box center [1022, 394] width 81 height 13
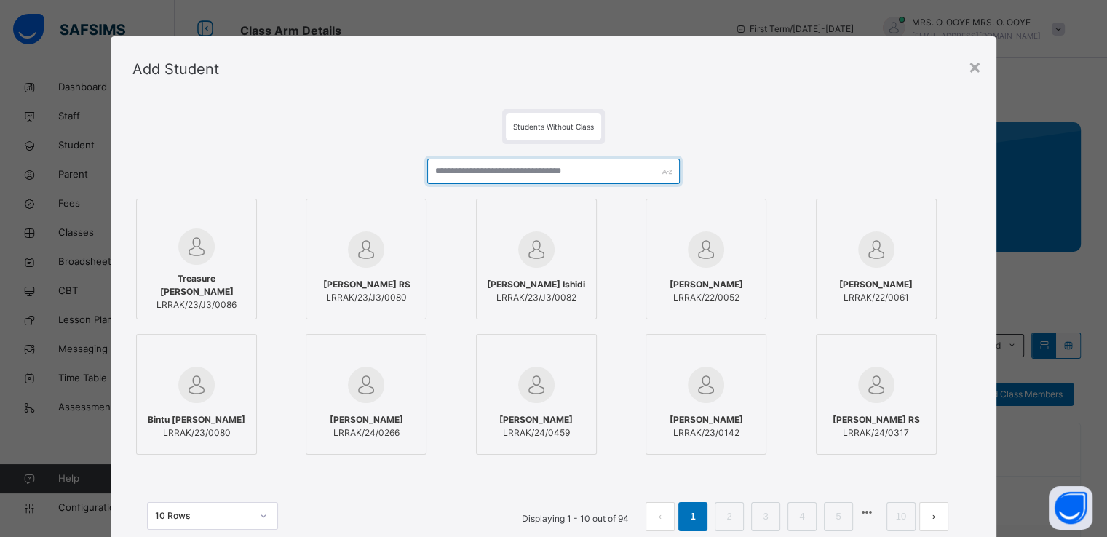
click at [623, 167] on input "text" at bounding box center [553, 171] width 253 height 25
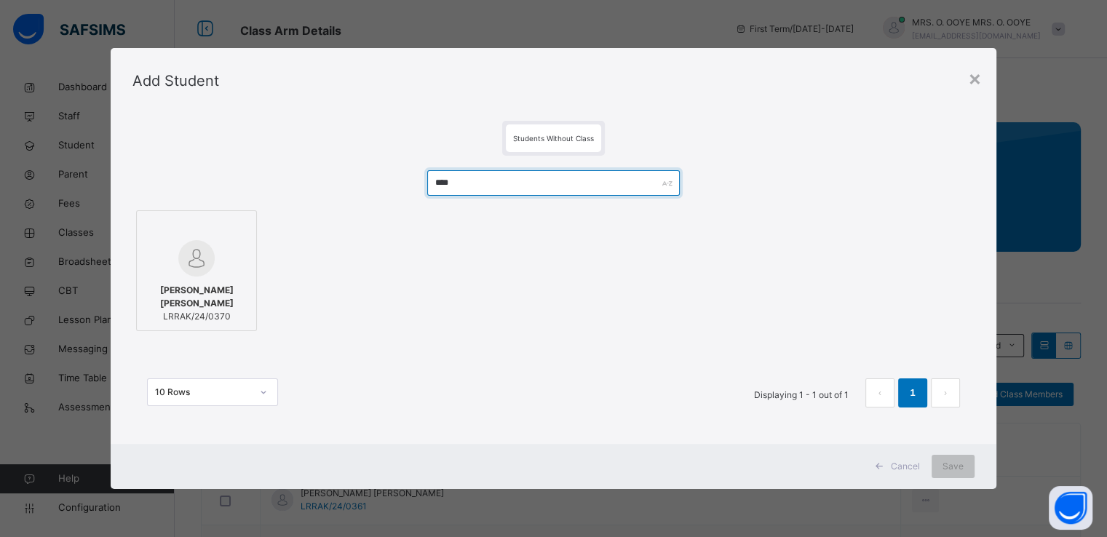
type input "****"
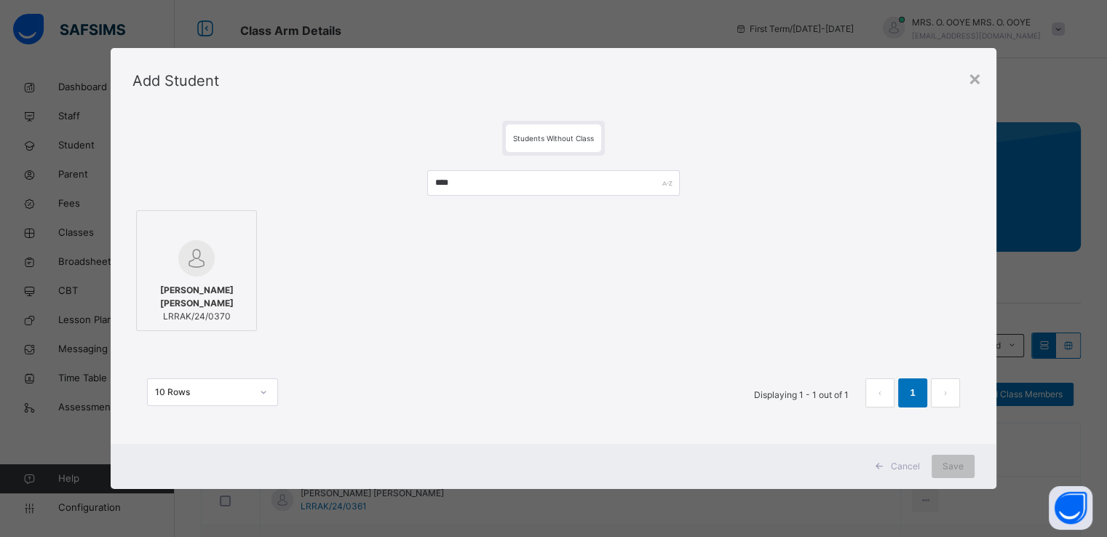
click at [220, 242] on div at bounding box center [196, 258] width 105 height 36
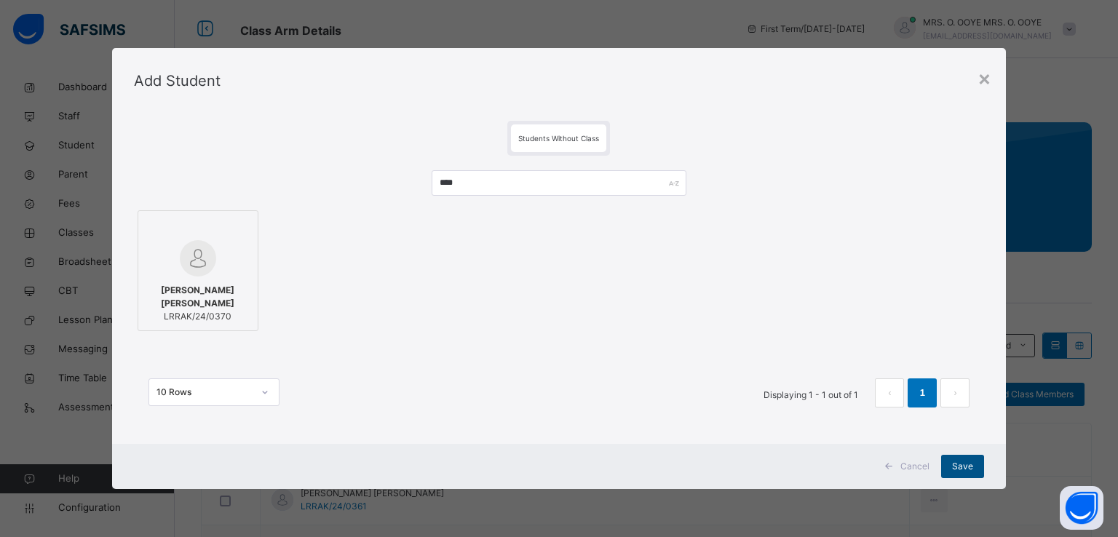
click at [960, 465] on span "Save" at bounding box center [962, 466] width 21 height 13
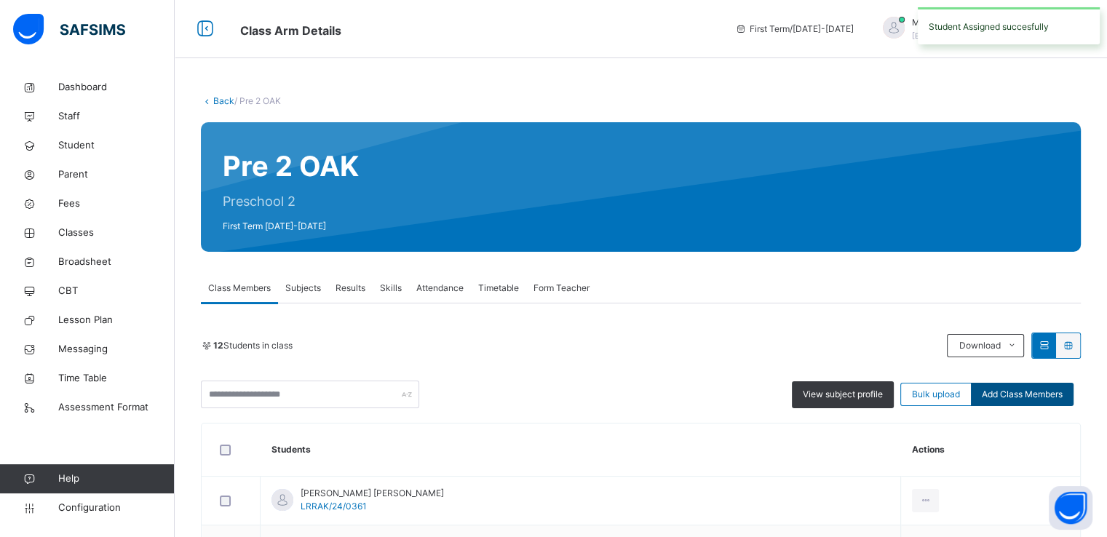
click at [1035, 389] on span "Add Class Members" at bounding box center [1022, 394] width 81 height 13
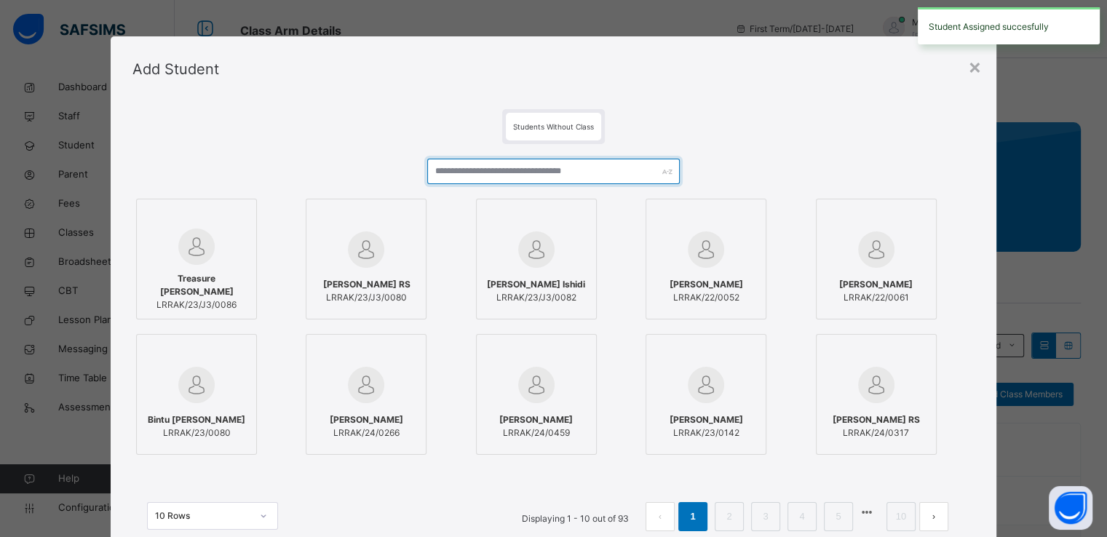
click at [556, 175] on input "text" at bounding box center [553, 171] width 253 height 25
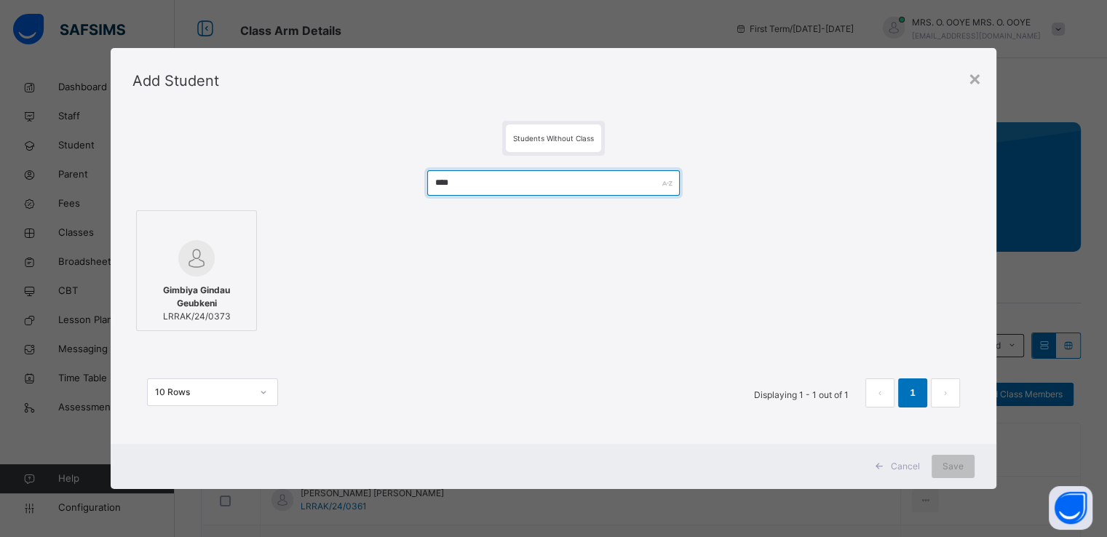
type input "****"
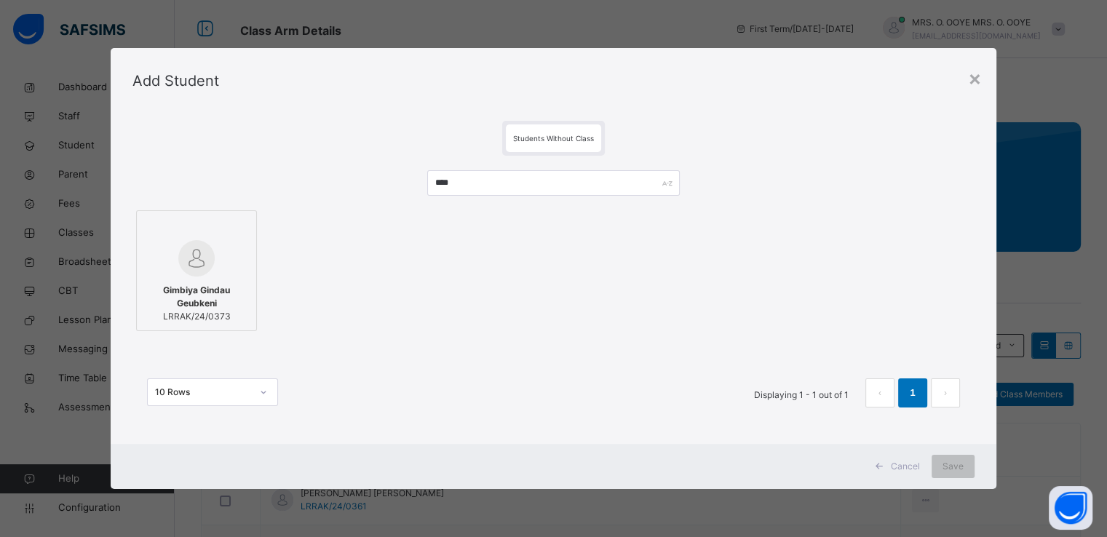
click at [194, 256] on img at bounding box center [196, 258] width 36 height 36
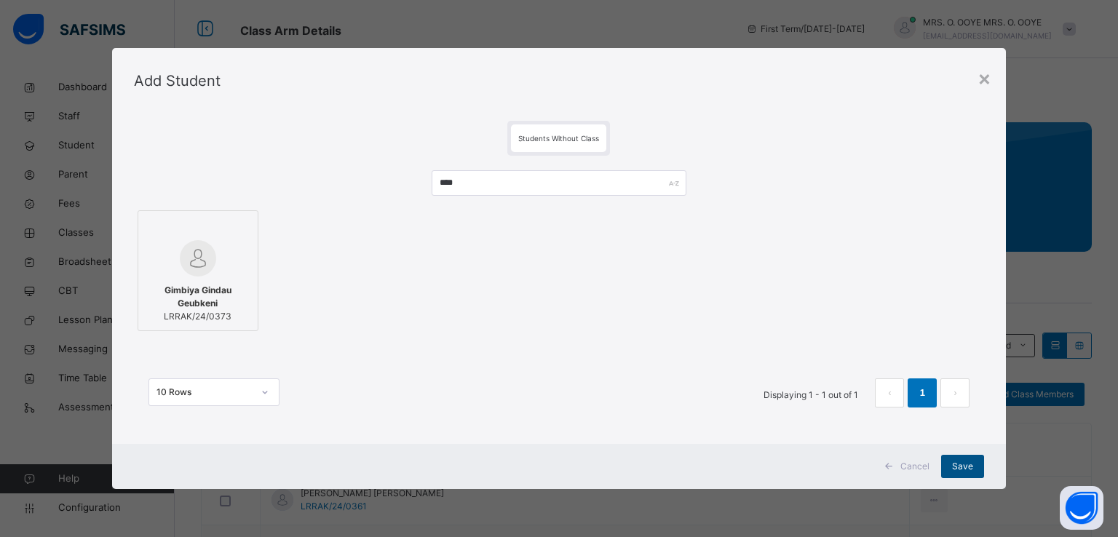
click at [964, 459] on div "Save" at bounding box center [962, 466] width 43 height 23
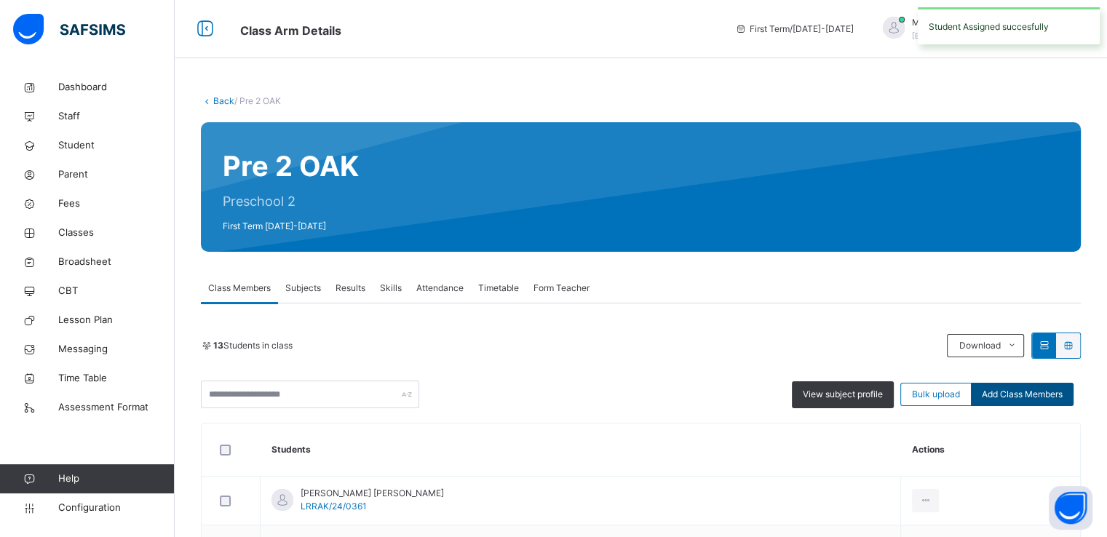
click at [1027, 392] on span "Add Class Members" at bounding box center [1022, 394] width 81 height 13
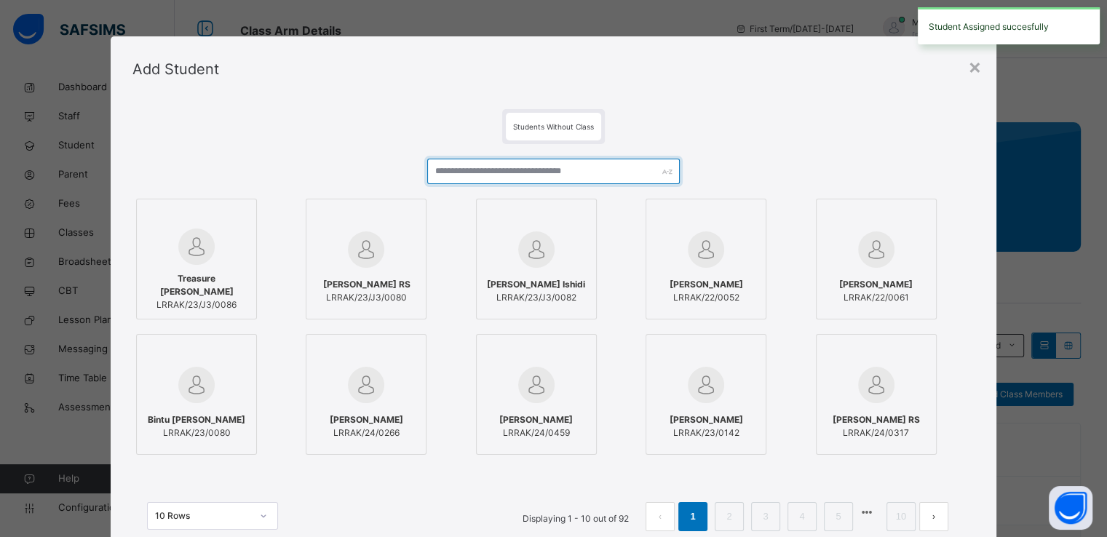
click at [559, 163] on input "text" at bounding box center [553, 171] width 253 height 25
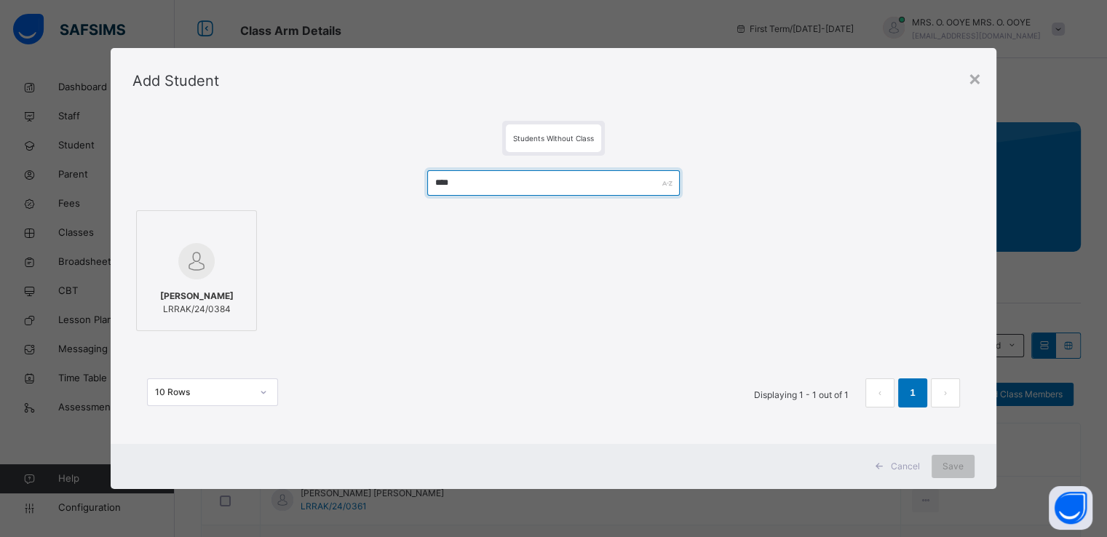
type input "****"
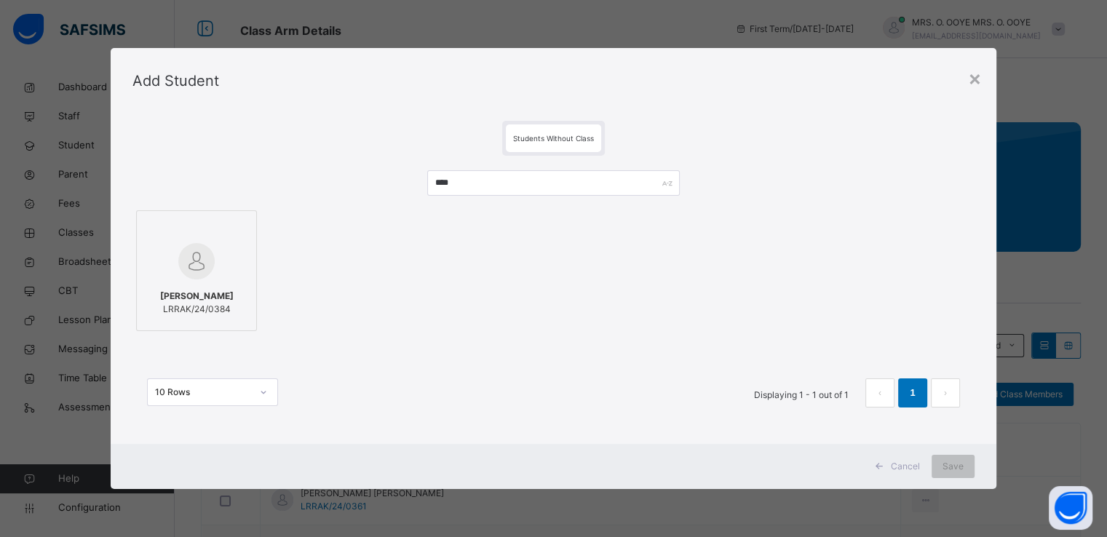
click at [237, 235] on div at bounding box center [196, 229] width 105 height 22
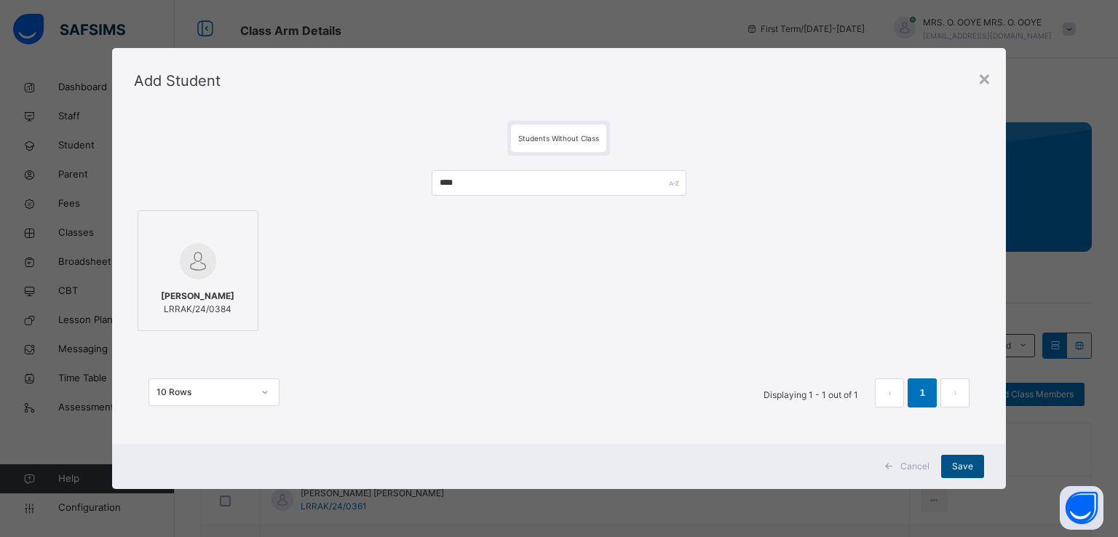
click at [955, 467] on span "Save" at bounding box center [962, 466] width 21 height 13
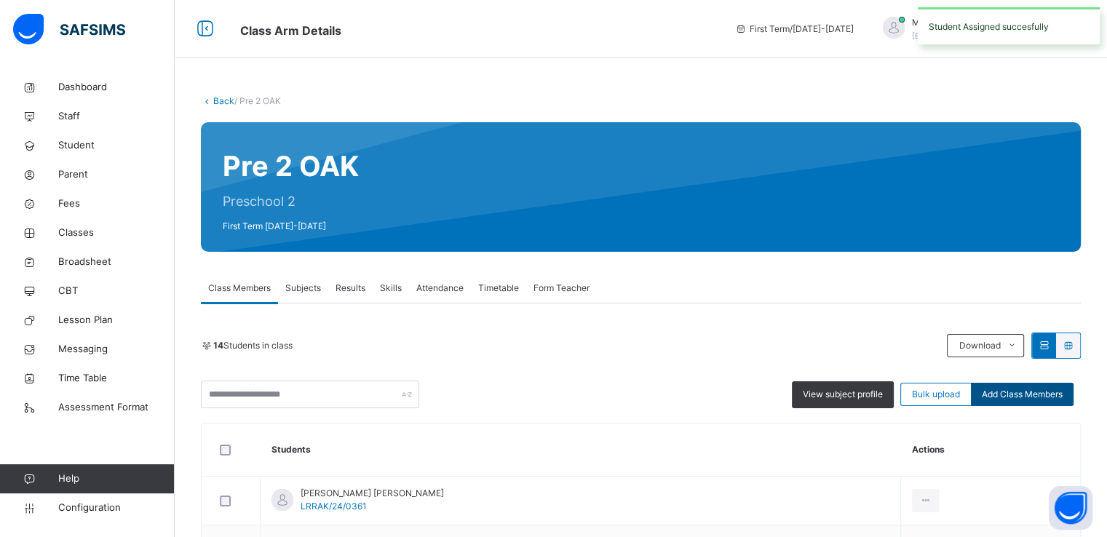
click at [1023, 387] on div "Add Class Members" at bounding box center [1022, 394] width 103 height 23
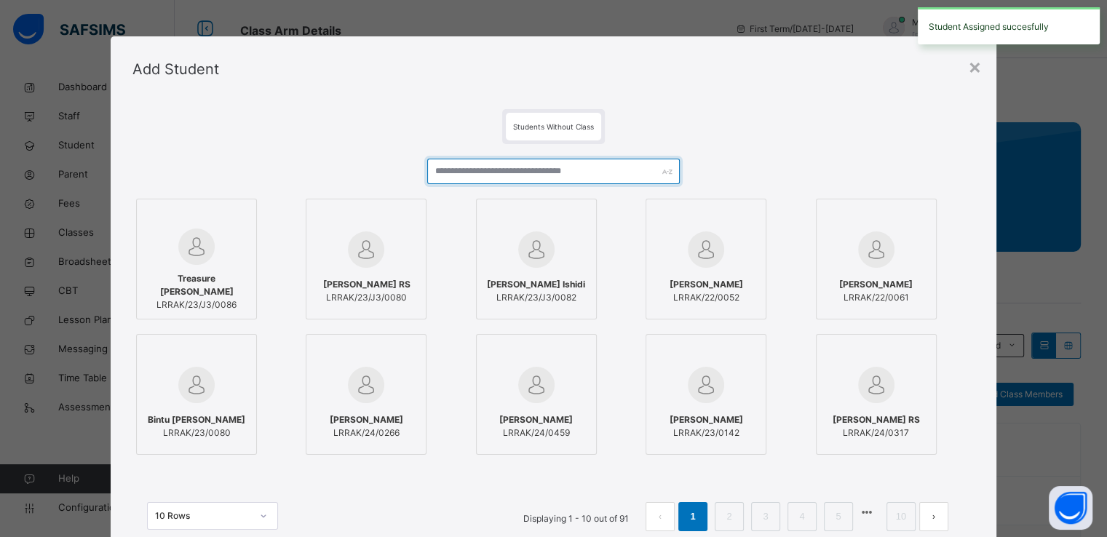
click at [562, 174] on input "text" at bounding box center [553, 171] width 253 height 25
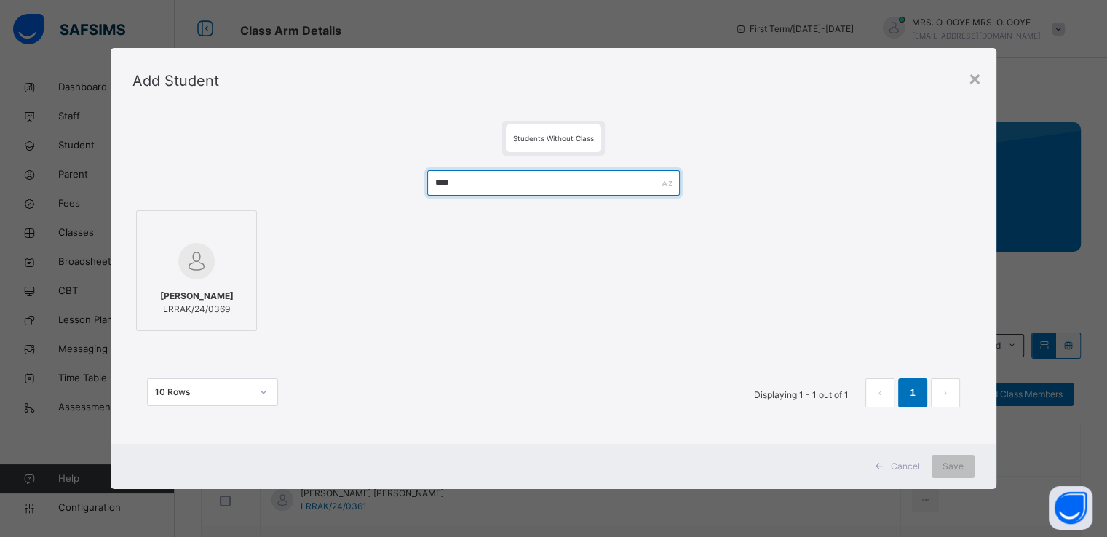
type input "****"
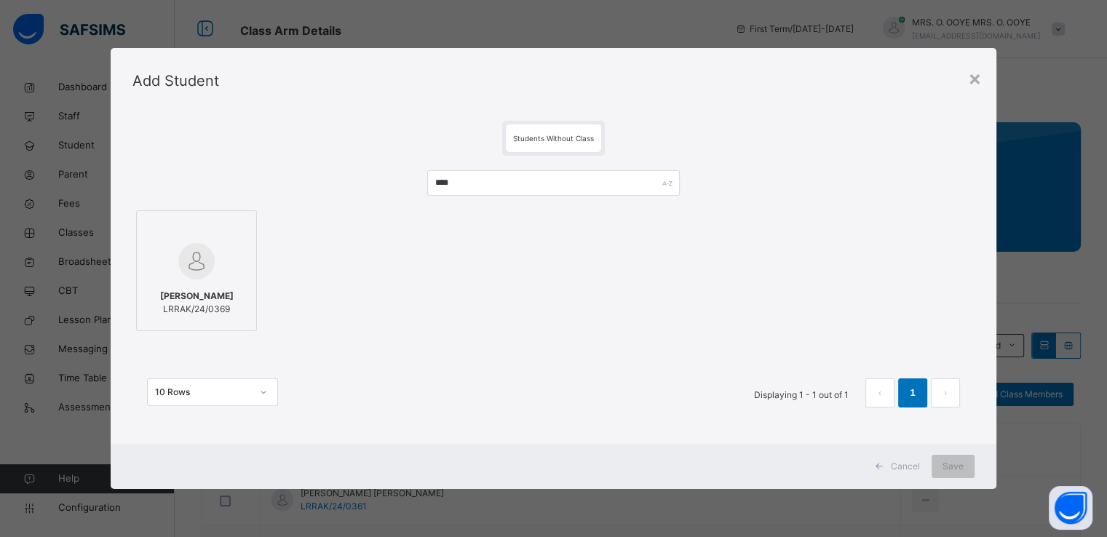
click at [166, 252] on div at bounding box center [196, 261] width 105 height 42
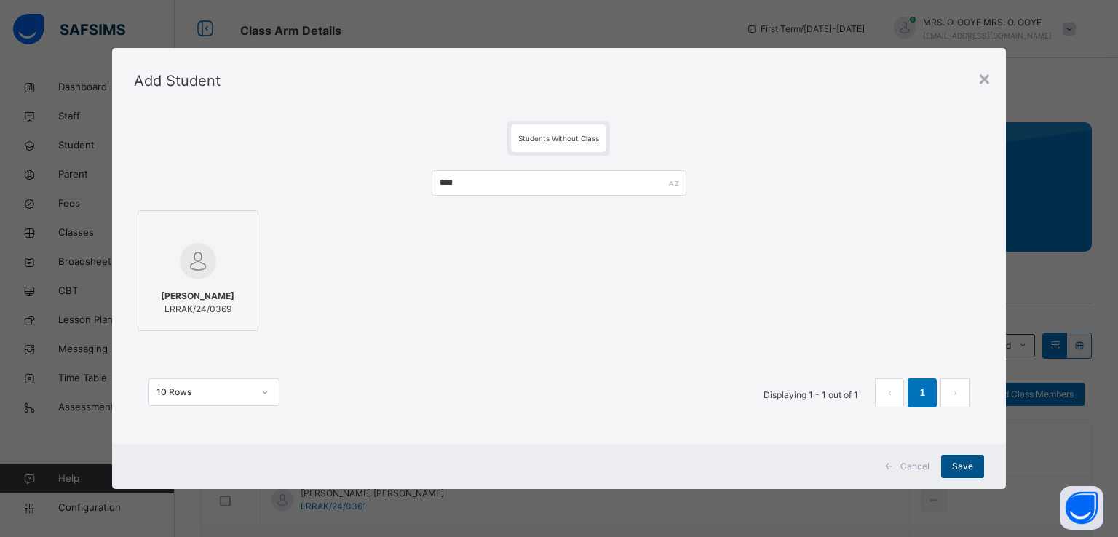
click at [960, 467] on span "Save" at bounding box center [962, 466] width 21 height 13
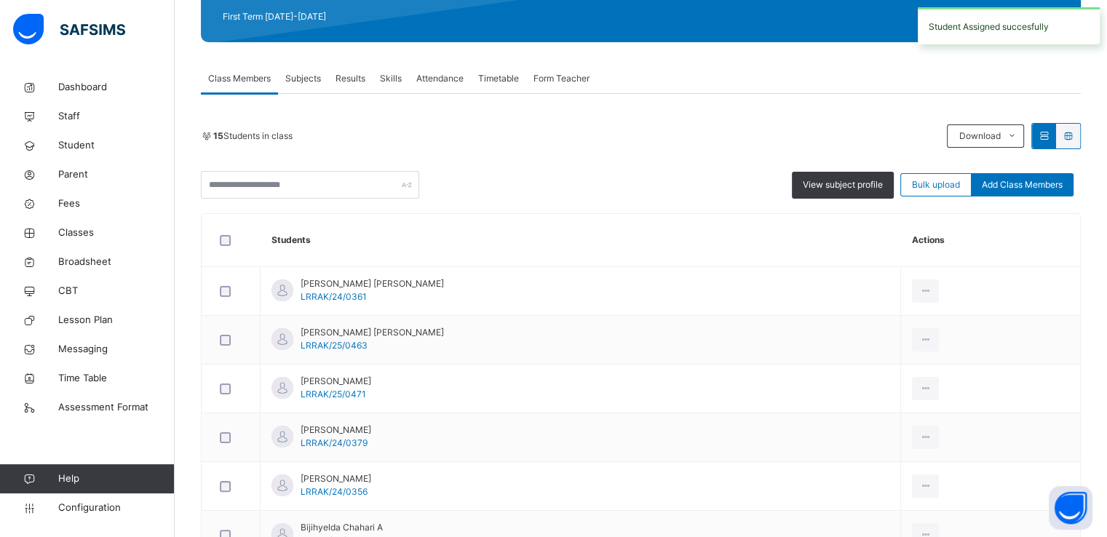
scroll to position [213, 0]
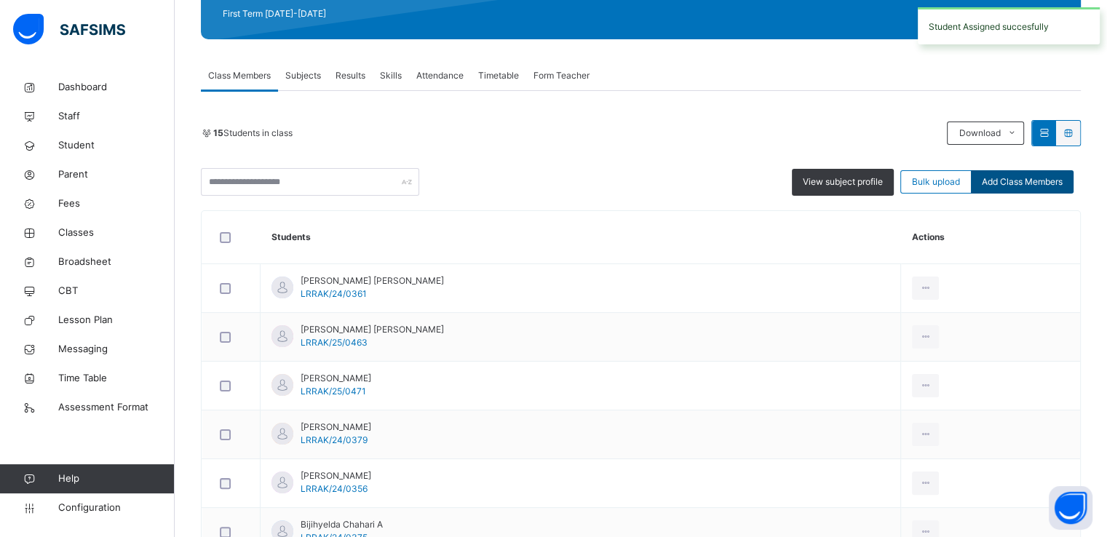
click at [1016, 189] on div "Add Class Members" at bounding box center [1022, 181] width 103 height 23
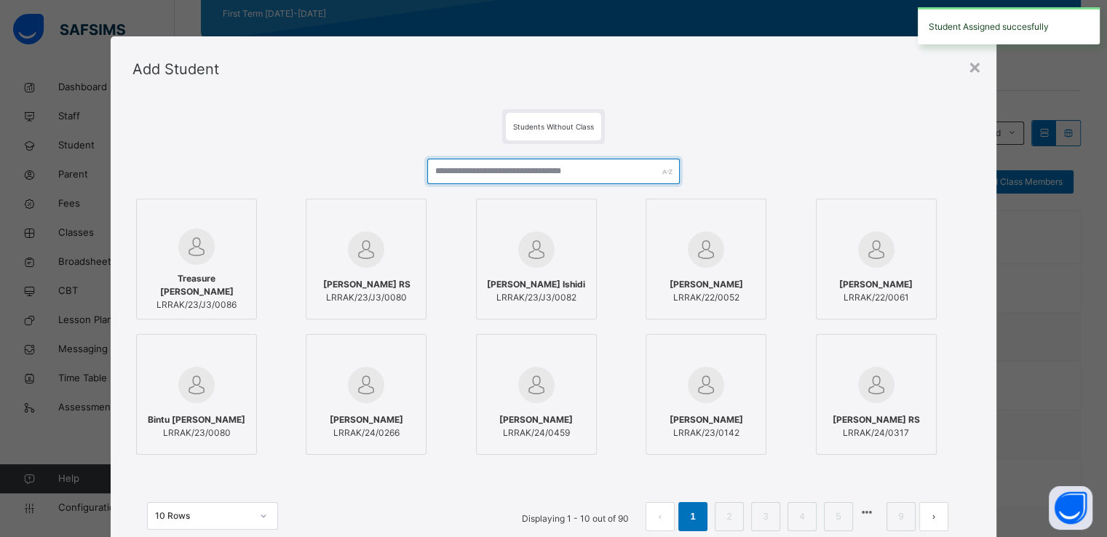
click at [565, 173] on input "text" at bounding box center [553, 171] width 253 height 25
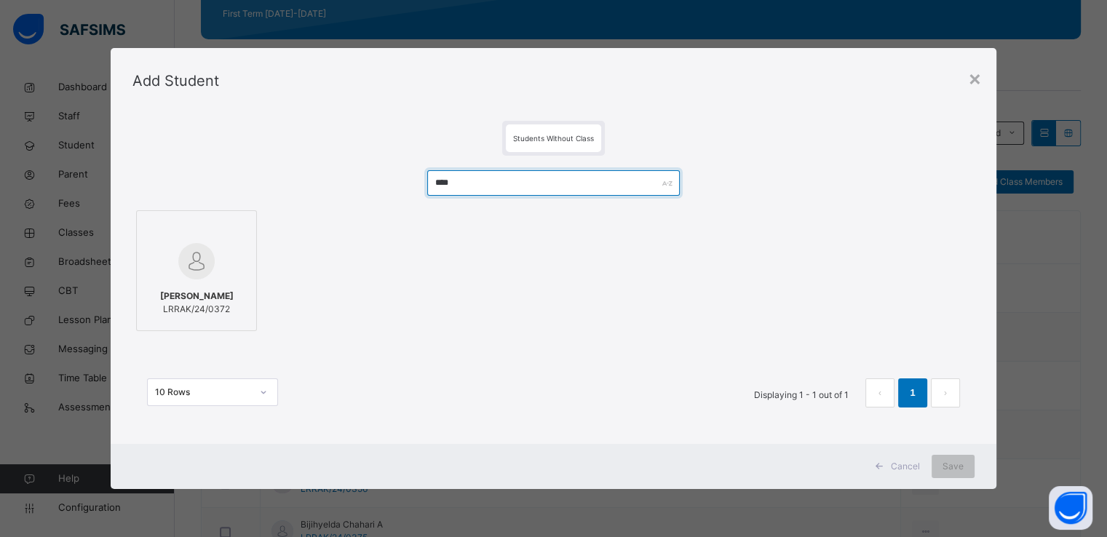
type input "****"
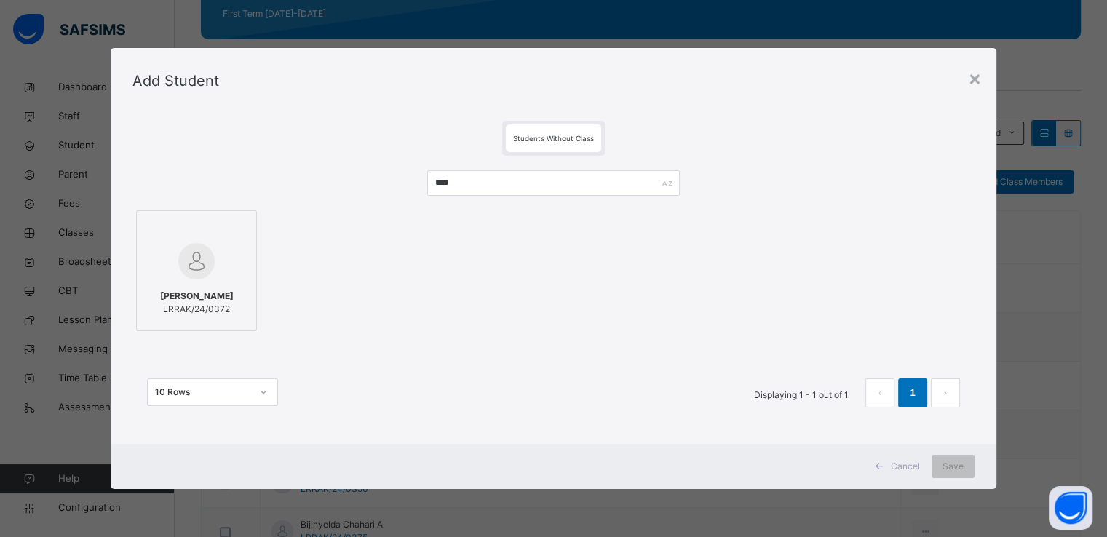
click at [240, 248] on div at bounding box center [196, 261] width 105 height 42
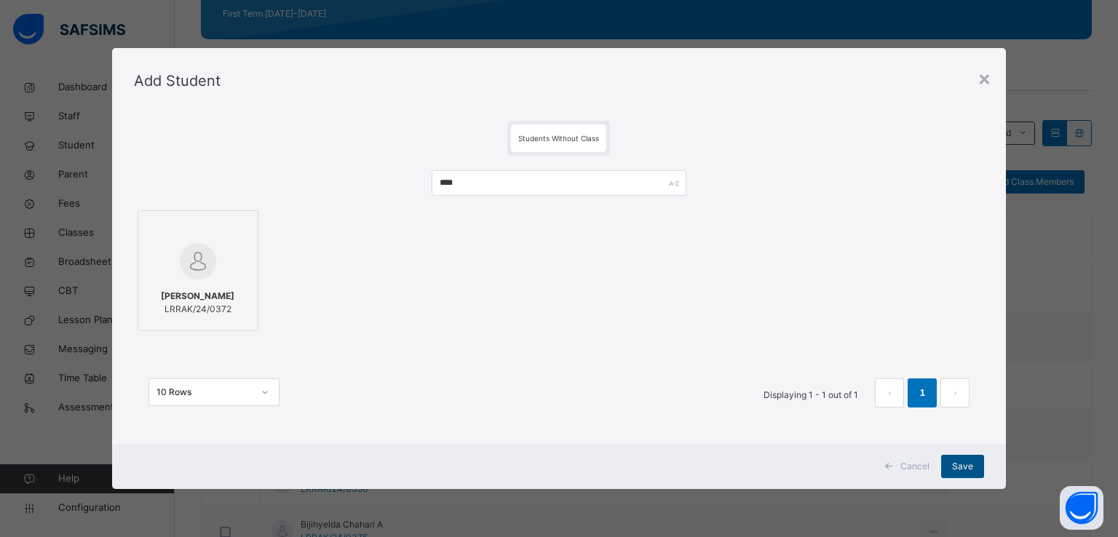
click at [967, 472] on span "Save" at bounding box center [962, 466] width 21 height 13
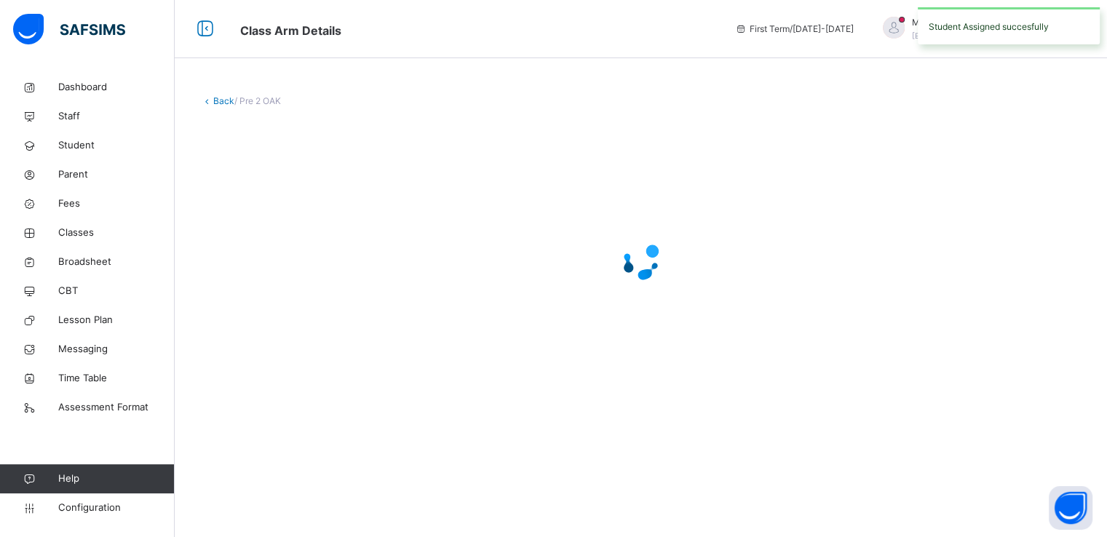
scroll to position [0, 0]
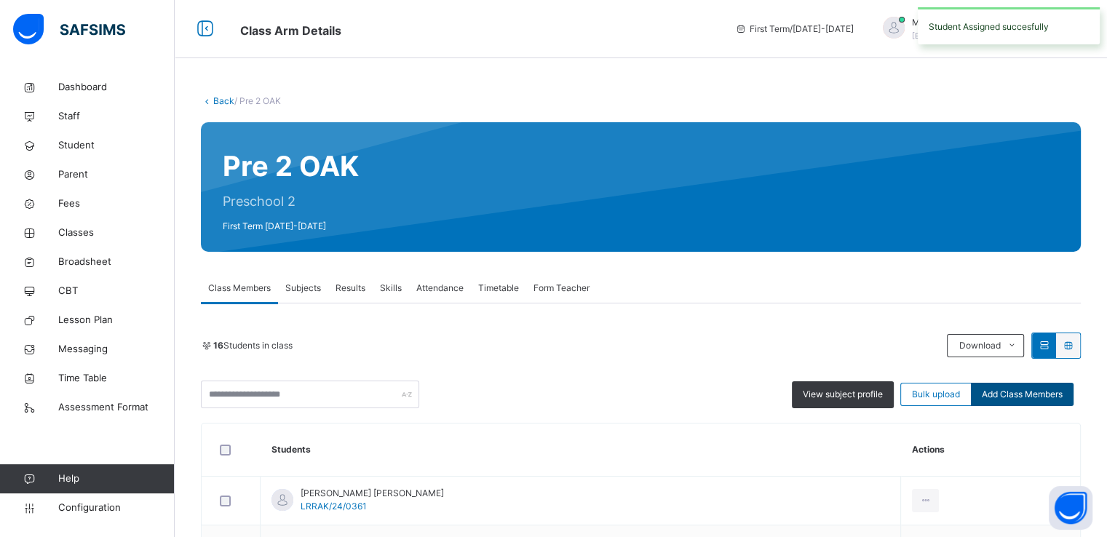
click at [1025, 392] on span "Add Class Members" at bounding box center [1022, 394] width 81 height 13
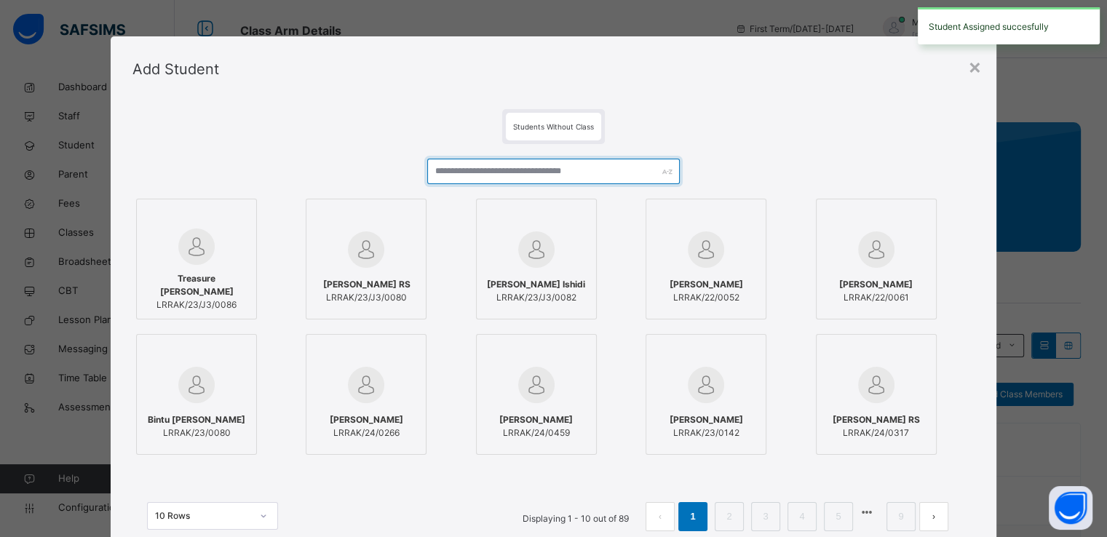
click at [604, 176] on input "text" at bounding box center [553, 171] width 253 height 25
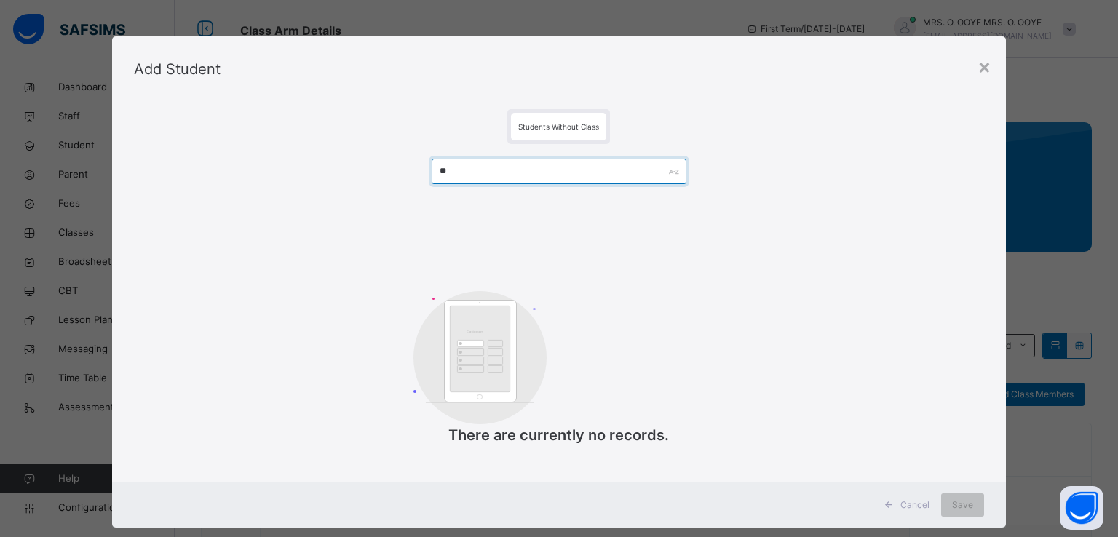
type input "*"
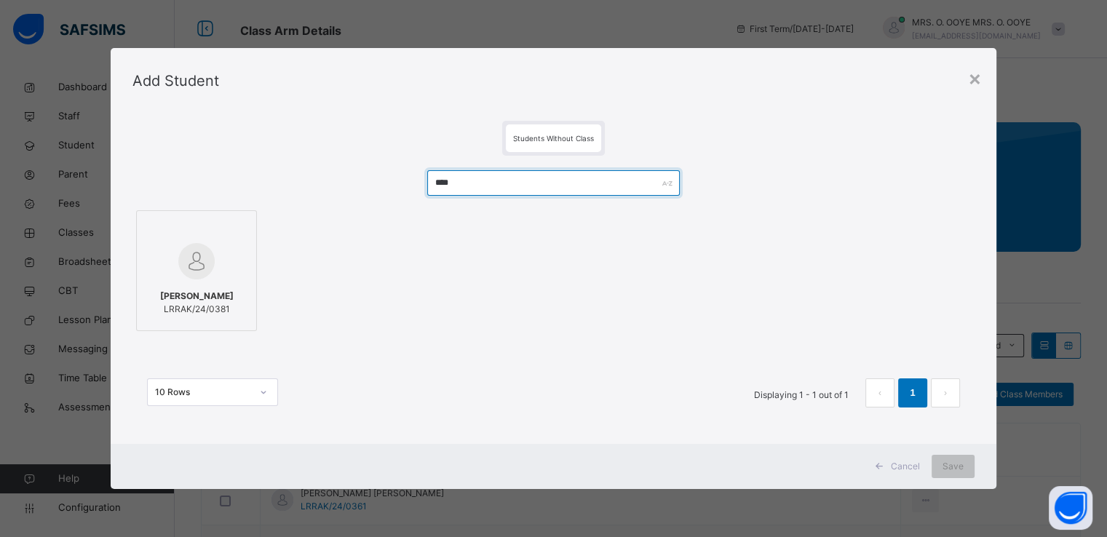
type input "****"
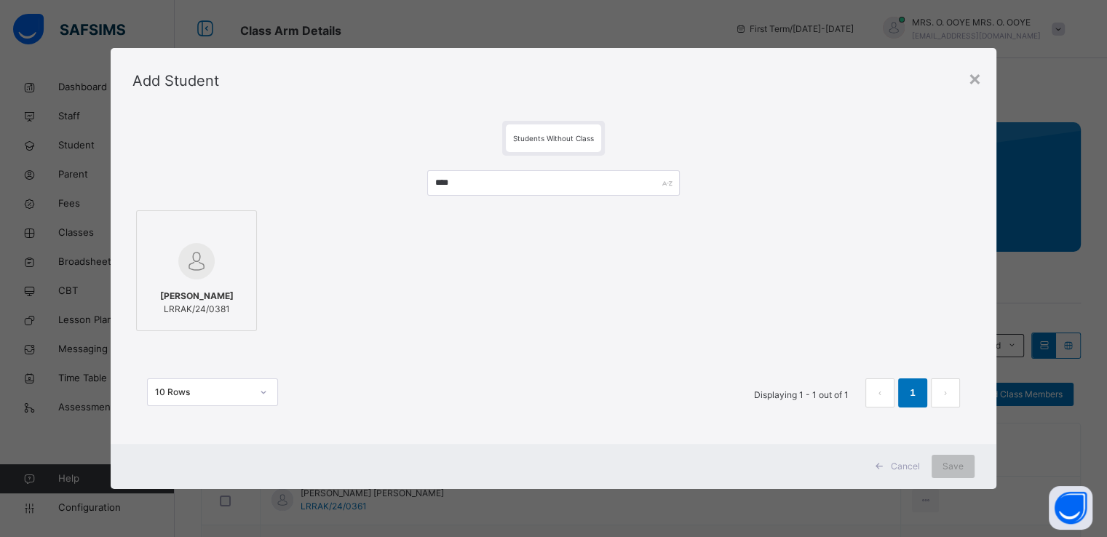
click at [236, 231] on div at bounding box center [196, 229] width 105 height 22
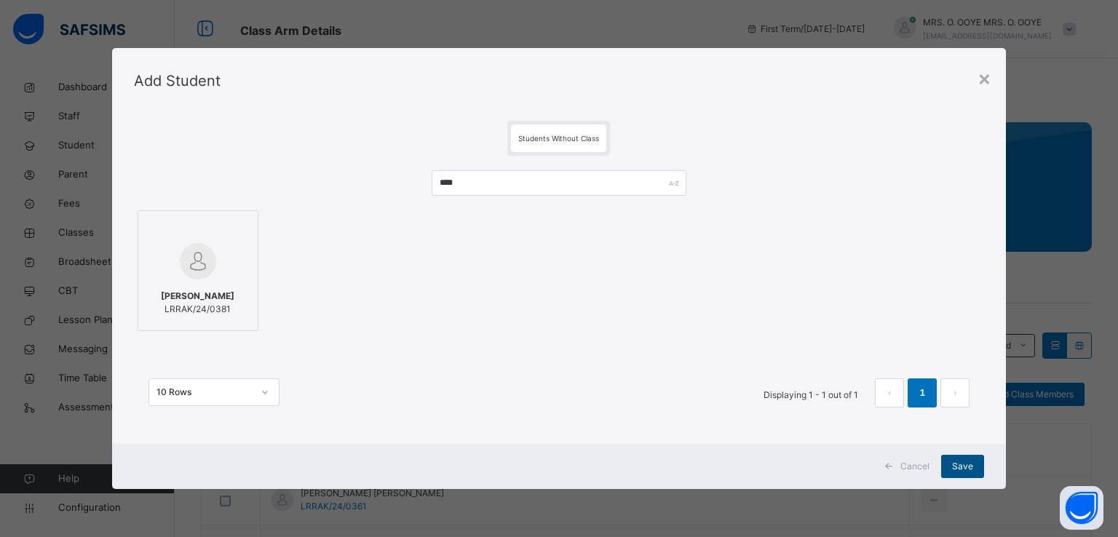
click at [955, 471] on span "Save" at bounding box center [962, 466] width 21 height 13
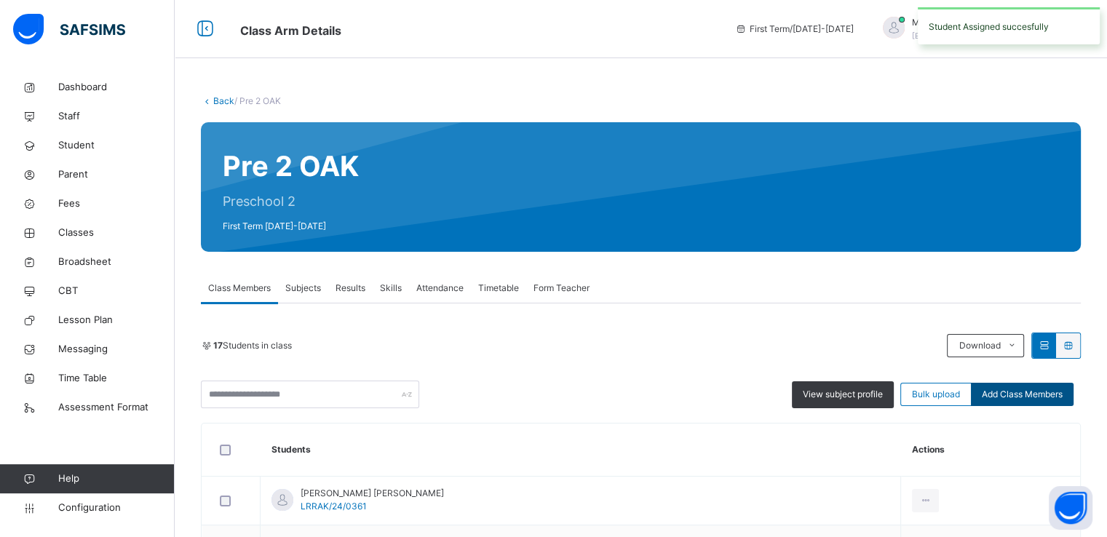
click at [1021, 391] on span "Add Class Members" at bounding box center [1022, 394] width 81 height 13
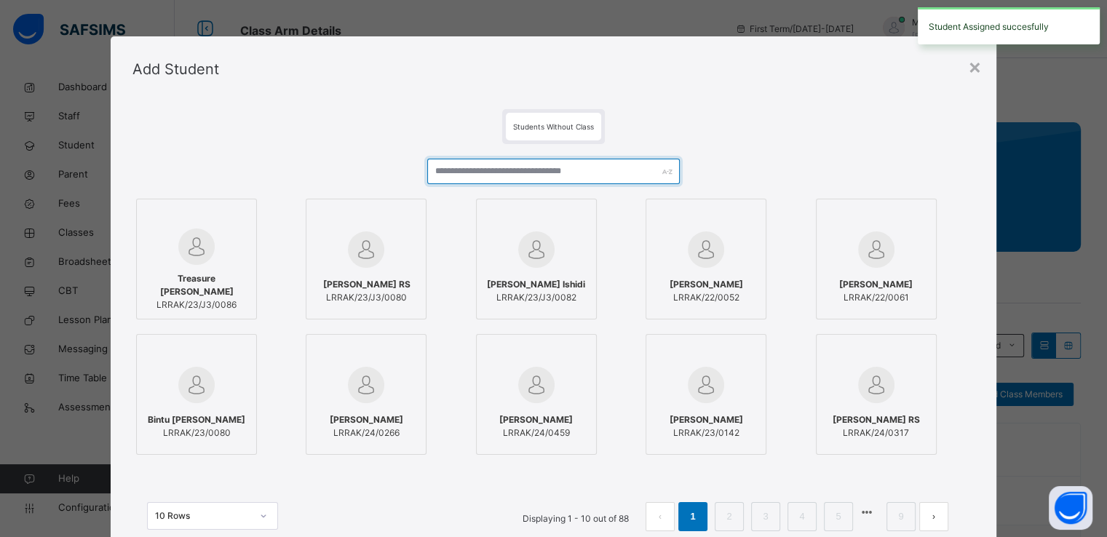
click at [595, 181] on input "text" at bounding box center [553, 171] width 253 height 25
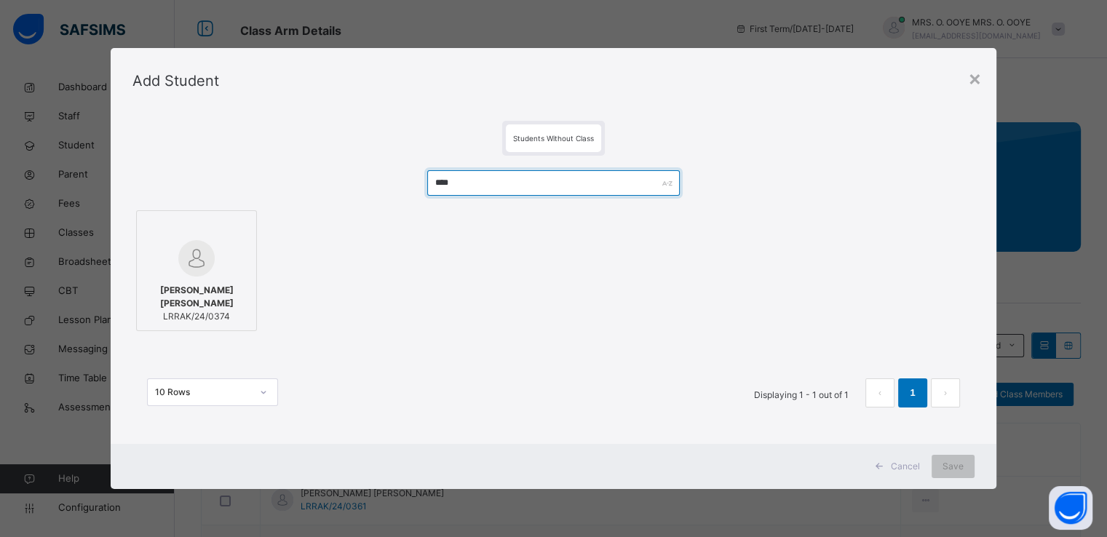
type input "****"
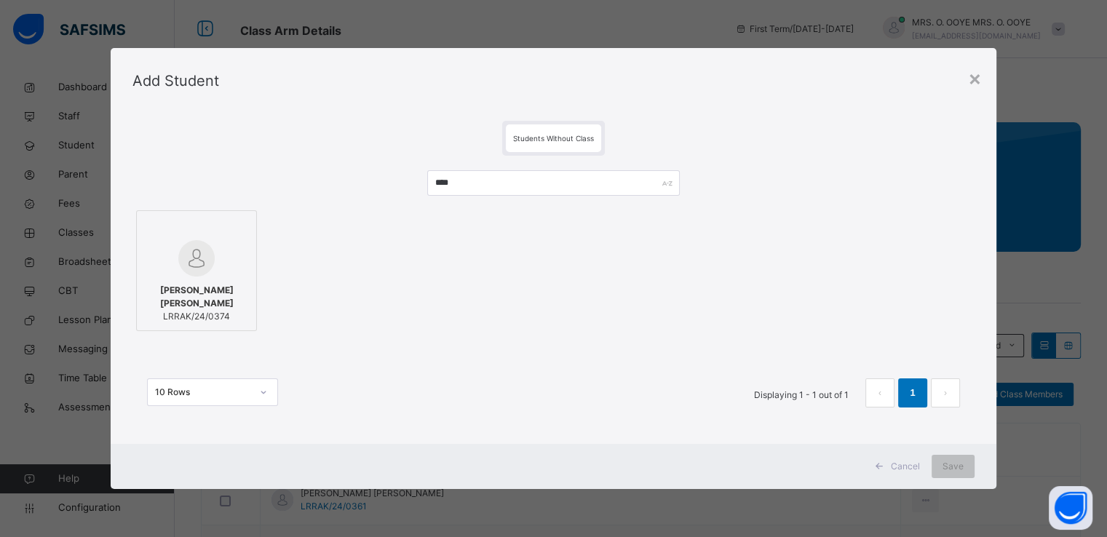
click at [190, 260] on img at bounding box center [196, 258] width 36 height 36
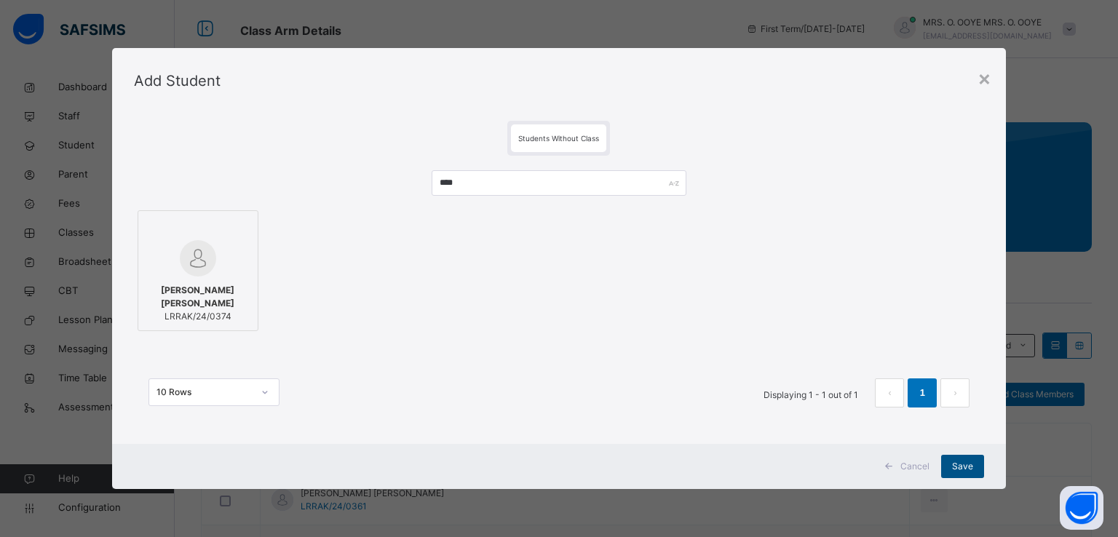
click at [955, 468] on span "Save" at bounding box center [962, 466] width 21 height 13
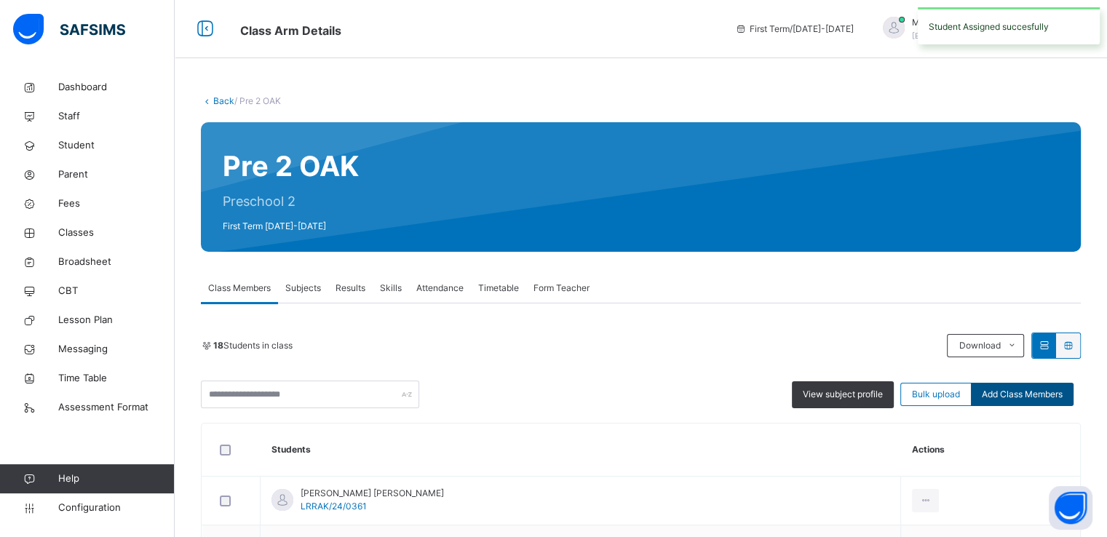
click at [1028, 390] on span "Add Class Members" at bounding box center [1022, 394] width 81 height 13
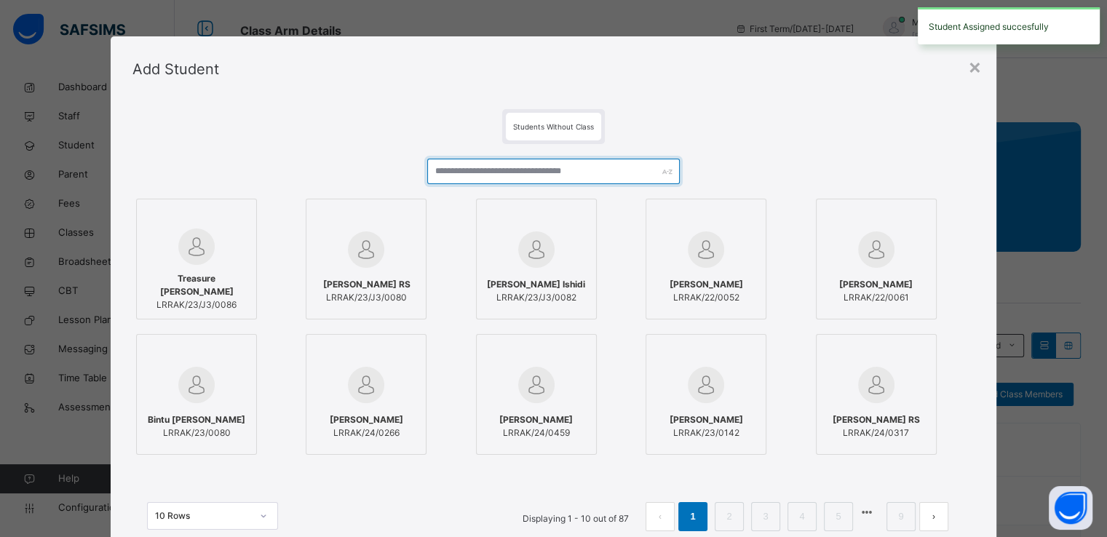
click at [596, 167] on input "text" at bounding box center [553, 171] width 253 height 25
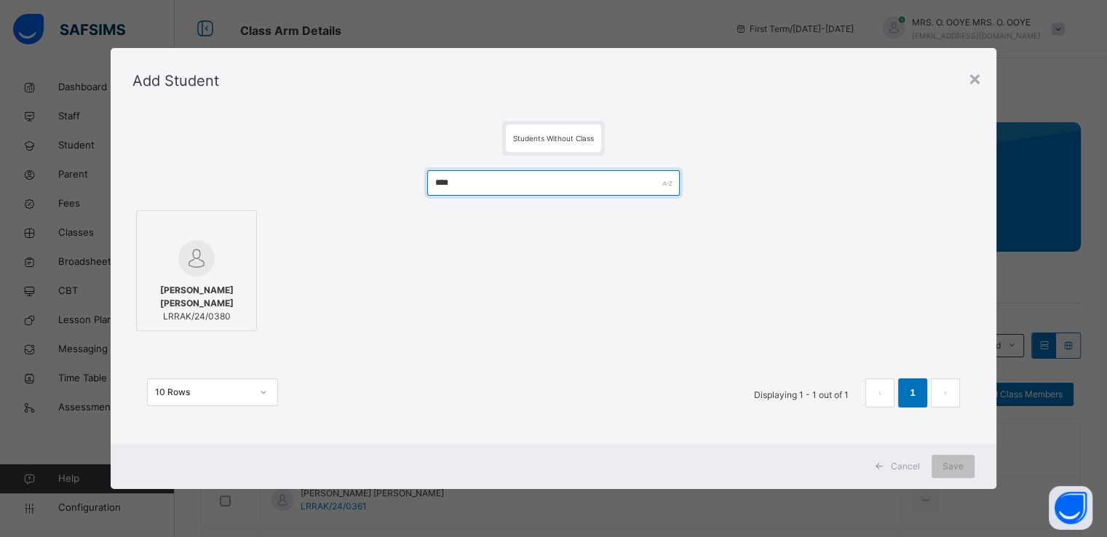
type input "****"
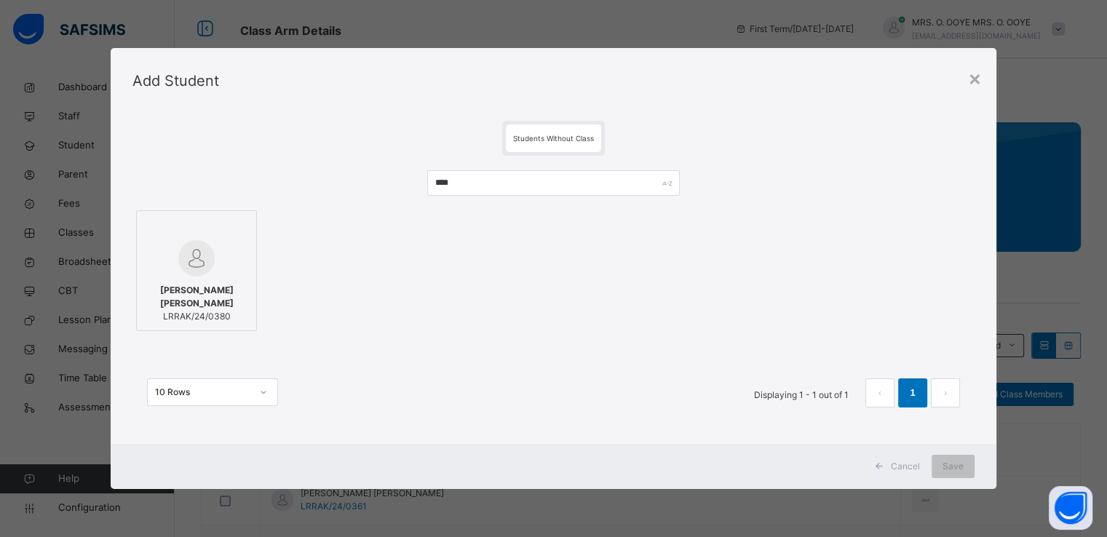
click at [230, 245] on div at bounding box center [196, 258] width 105 height 36
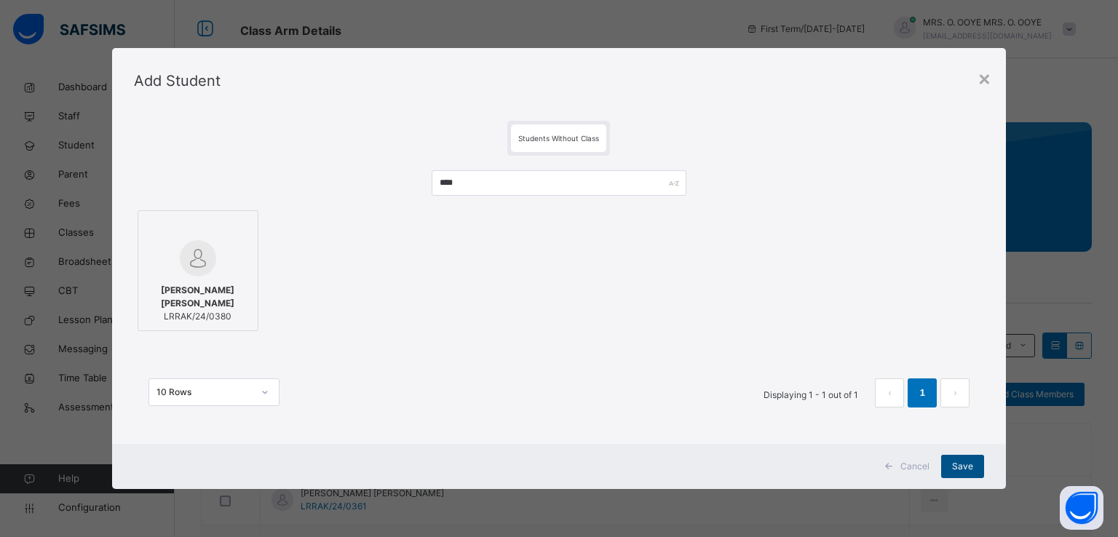
click at [958, 463] on span "Save" at bounding box center [962, 466] width 21 height 13
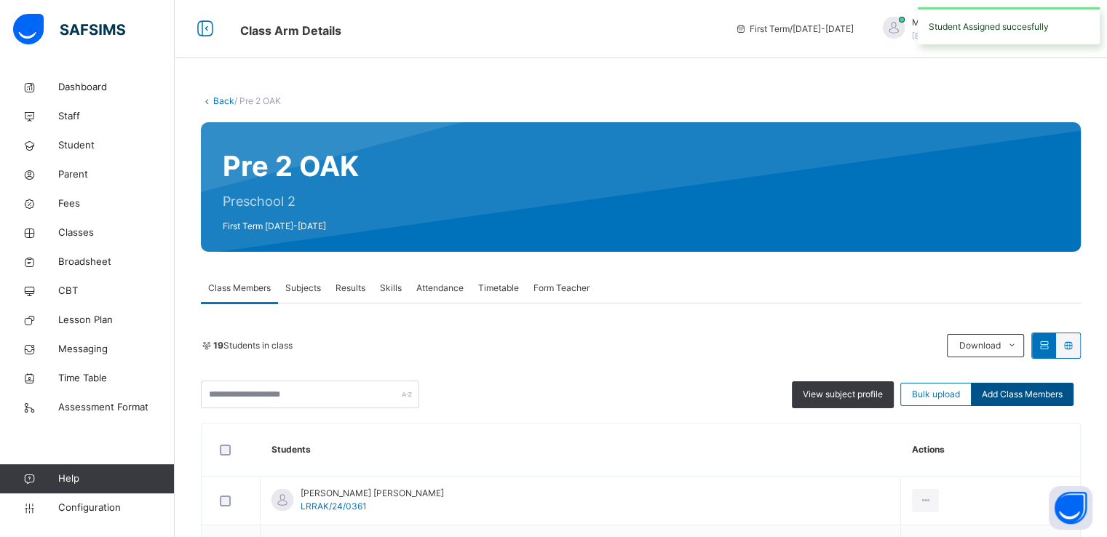
click at [1033, 394] on span "Add Class Members" at bounding box center [1022, 394] width 81 height 13
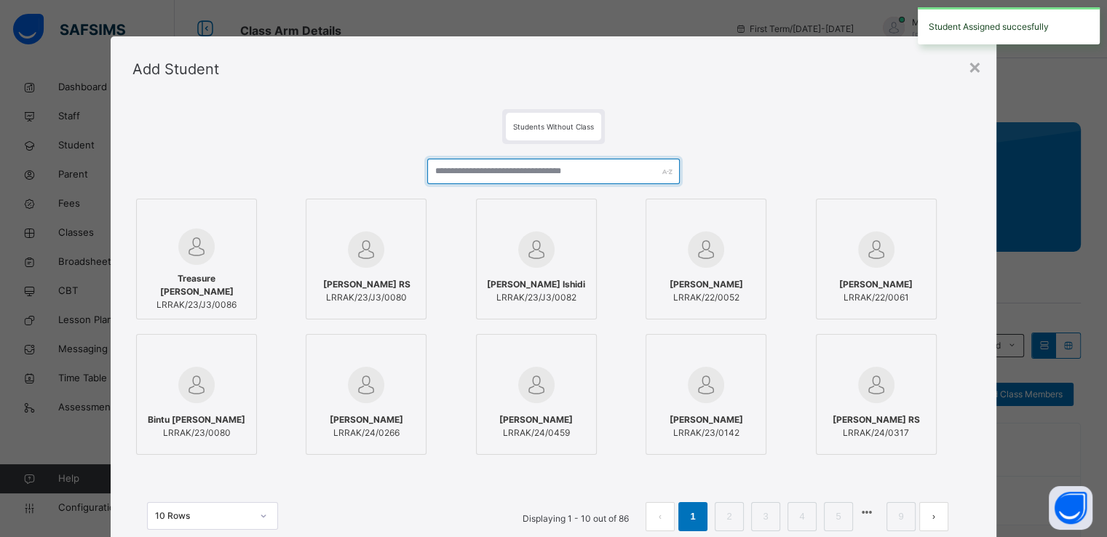
click at [577, 173] on input "text" at bounding box center [553, 171] width 253 height 25
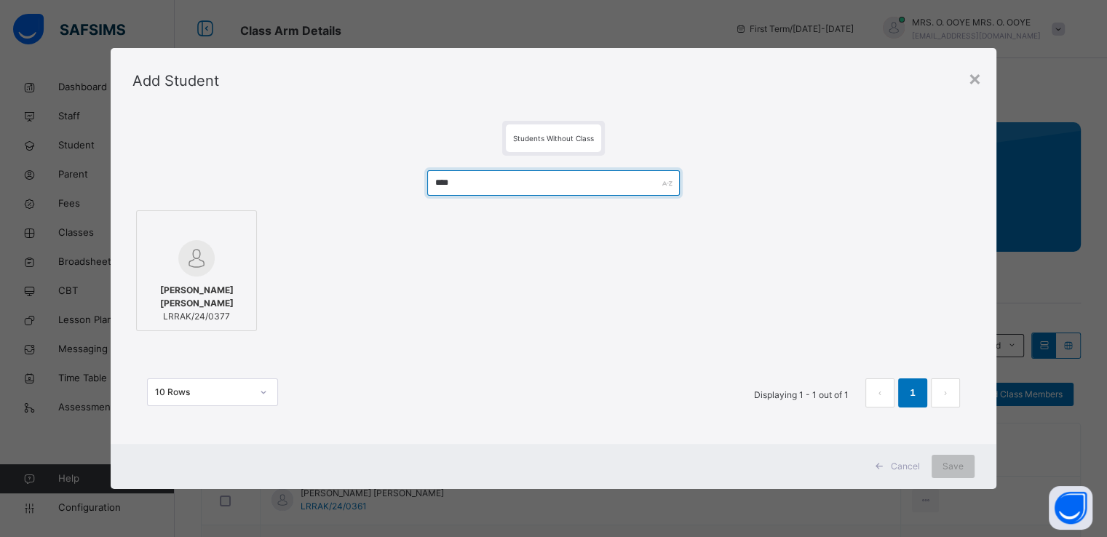
type input "****"
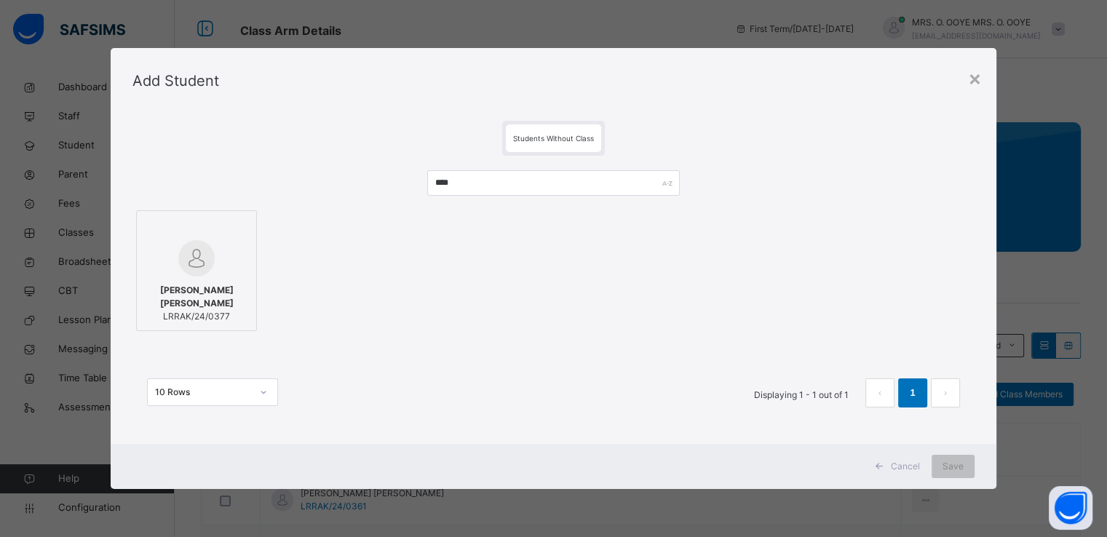
click at [224, 268] on div at bounding box center [196, 258] width 105 height 36
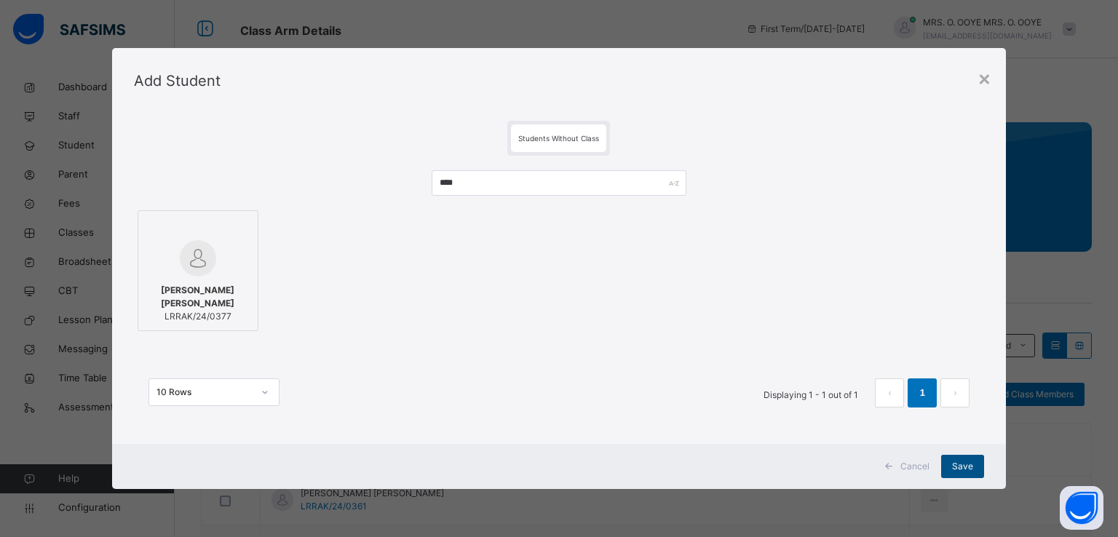
click at [958, 467] on span "Save" at bounding box center [962, 466] width 21 height 13
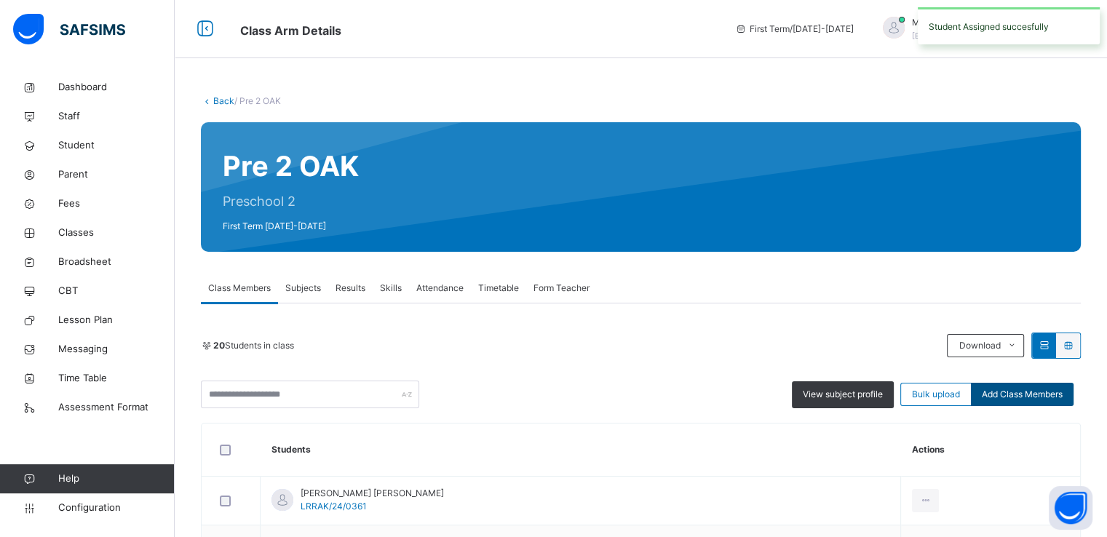
click at [1035, 394] on span "Add Class Members" at bounding box center [1022, 394] width 81 height 13
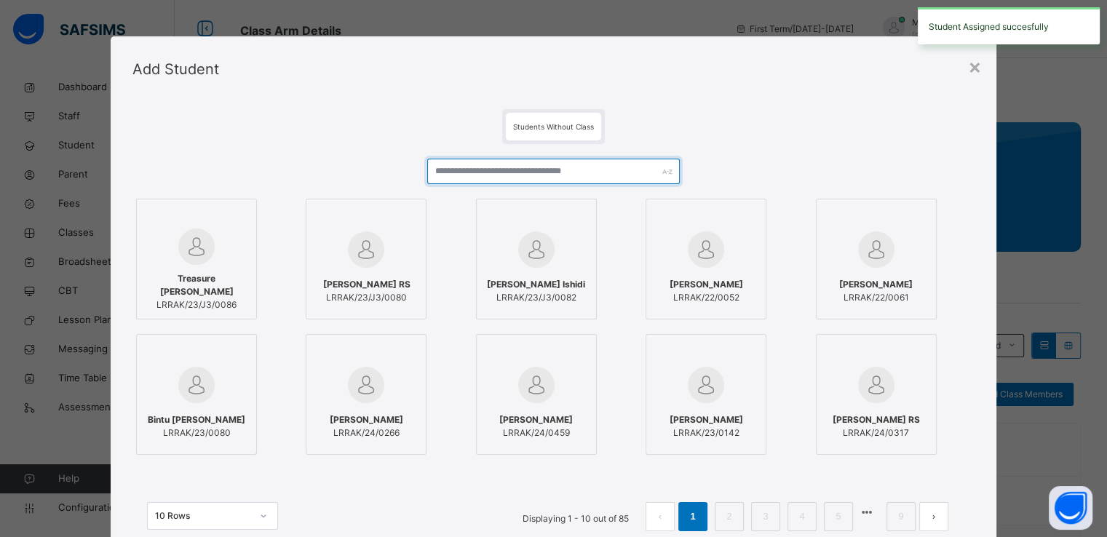
click at [577, 173] on input "text" at bounding box center [553, 171] width 253 height 25
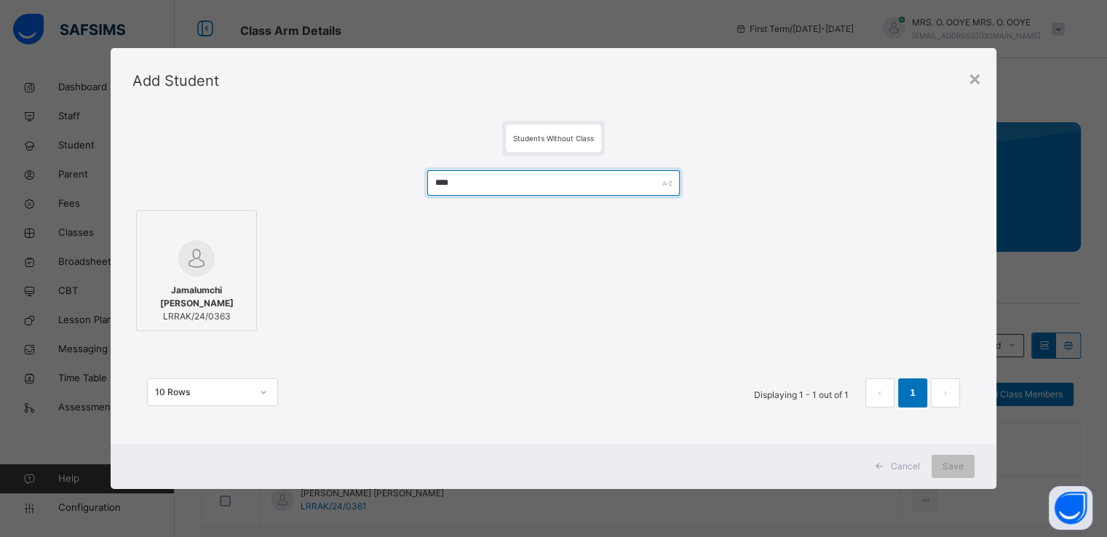
type input "****"
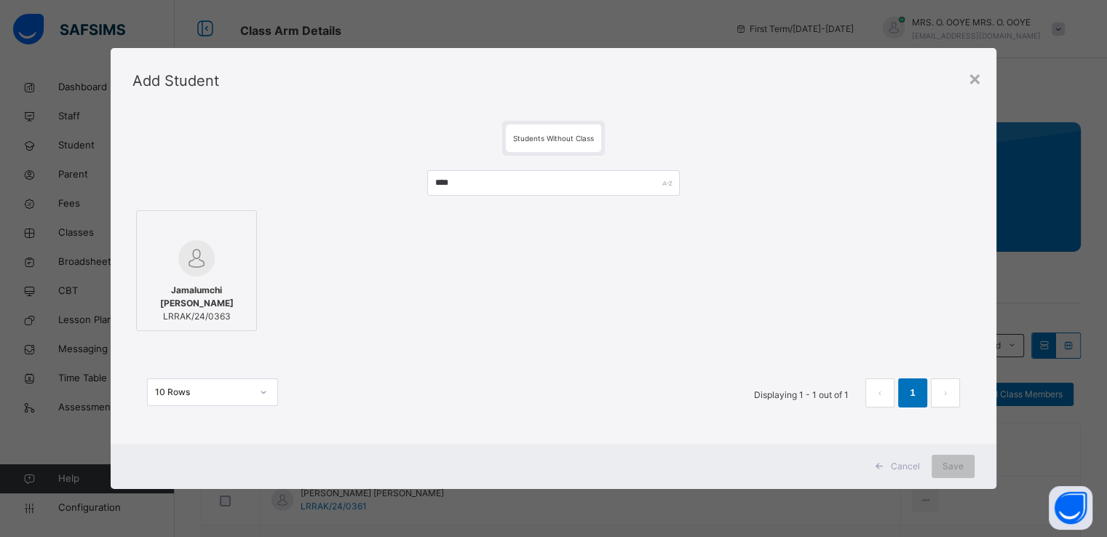
click at [189, 243] on img at bounding box center [196, 258] width 36 height 36
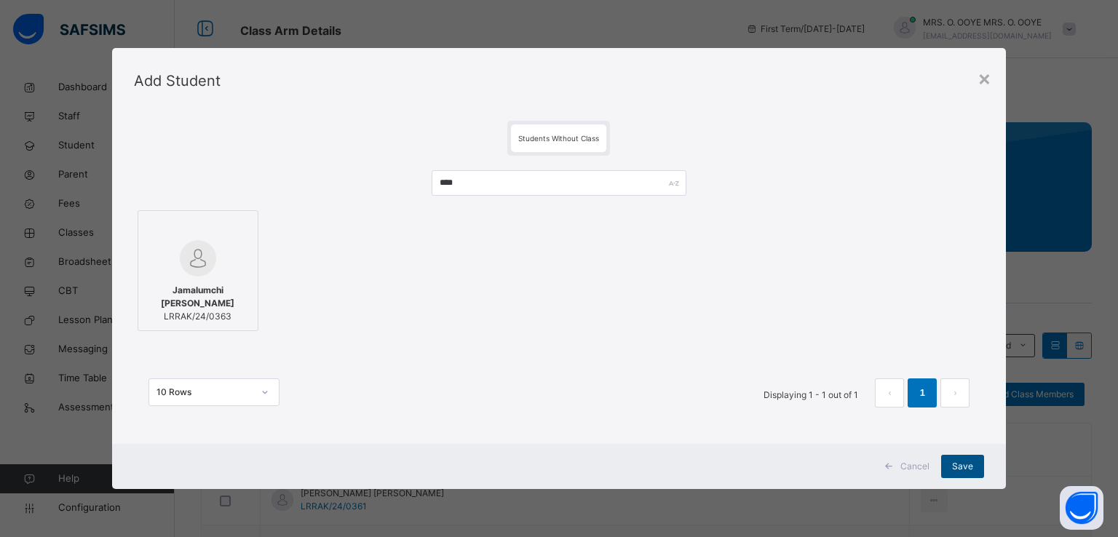
click at [960, 467] on span "Save" at bounding box center [962, 466] width 21 height 13
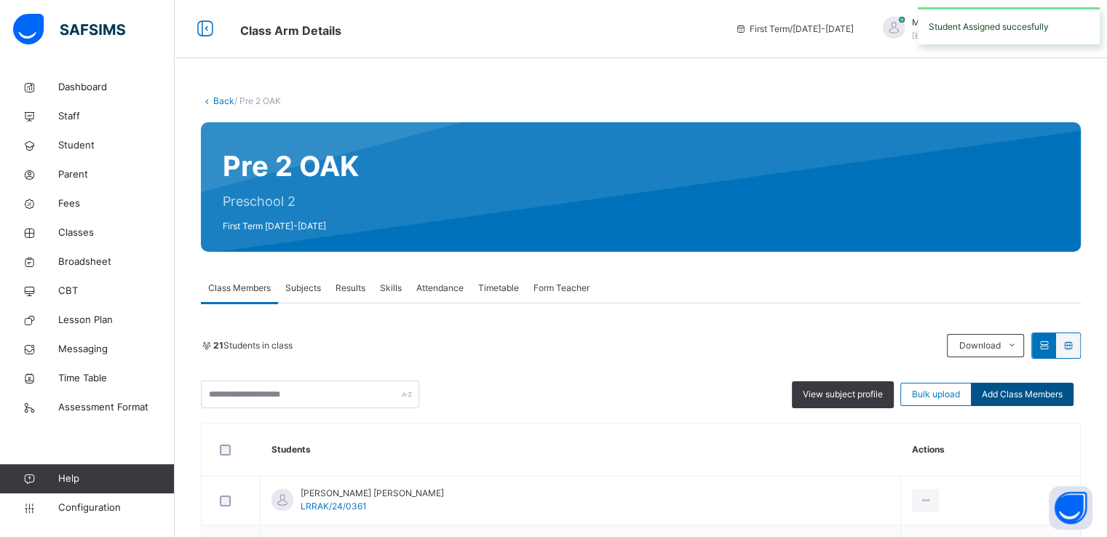
click at [1031, 389] on span "Add Class Members" at bounding box center [1022, 394] width 81 height 13
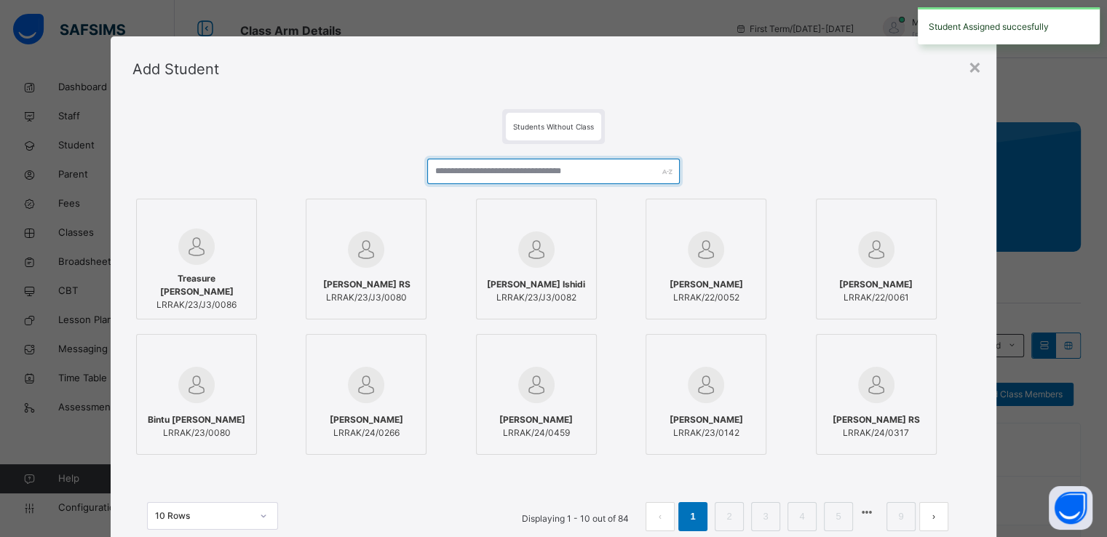
click at [488, 173] on input "text" at bounding box center [553, 171] width 253 height 25
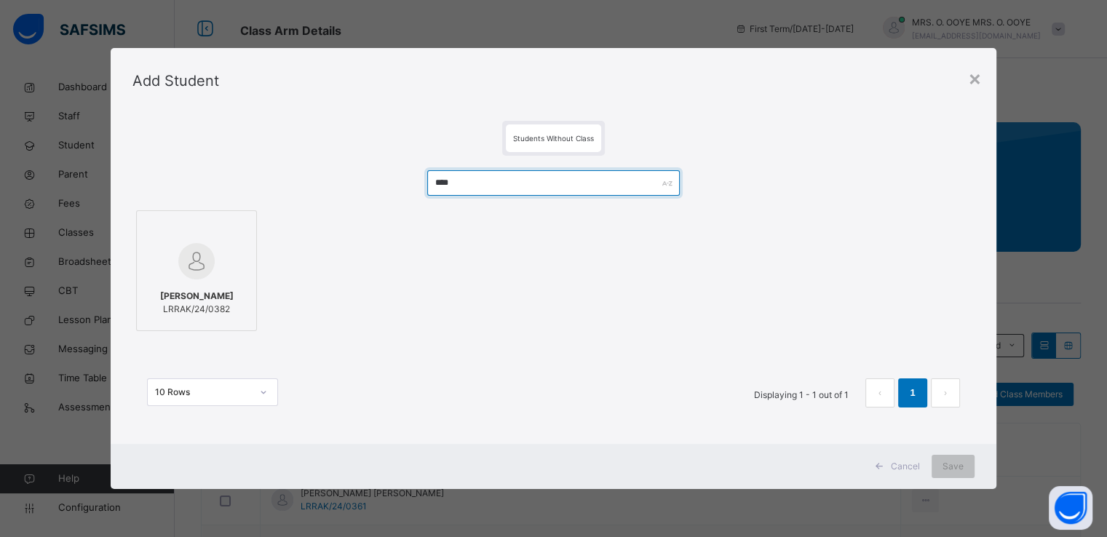
type input "****"
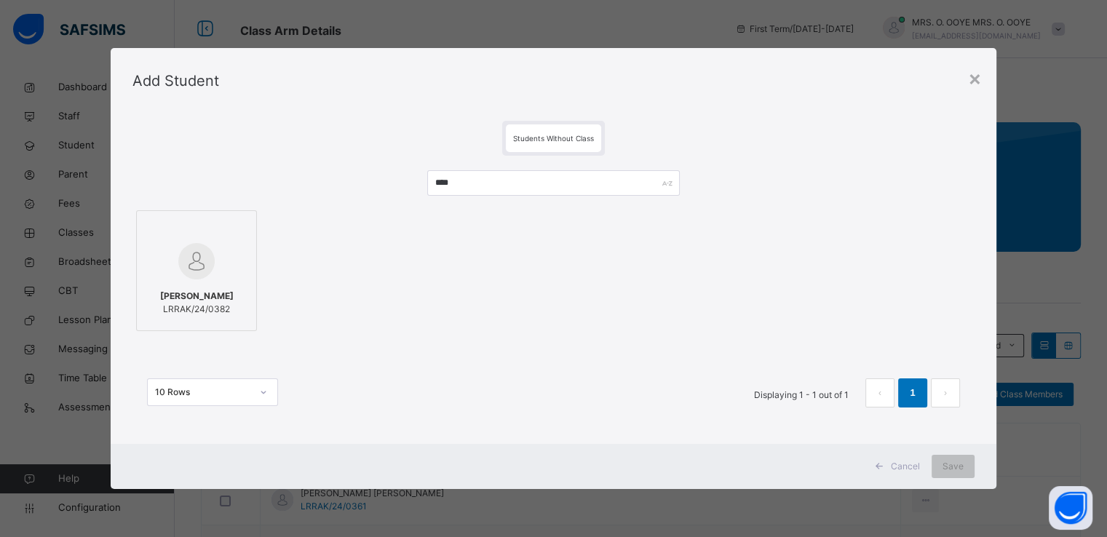
click at [213, 228] on div at bounding box center [196, 229] width 105 height 22
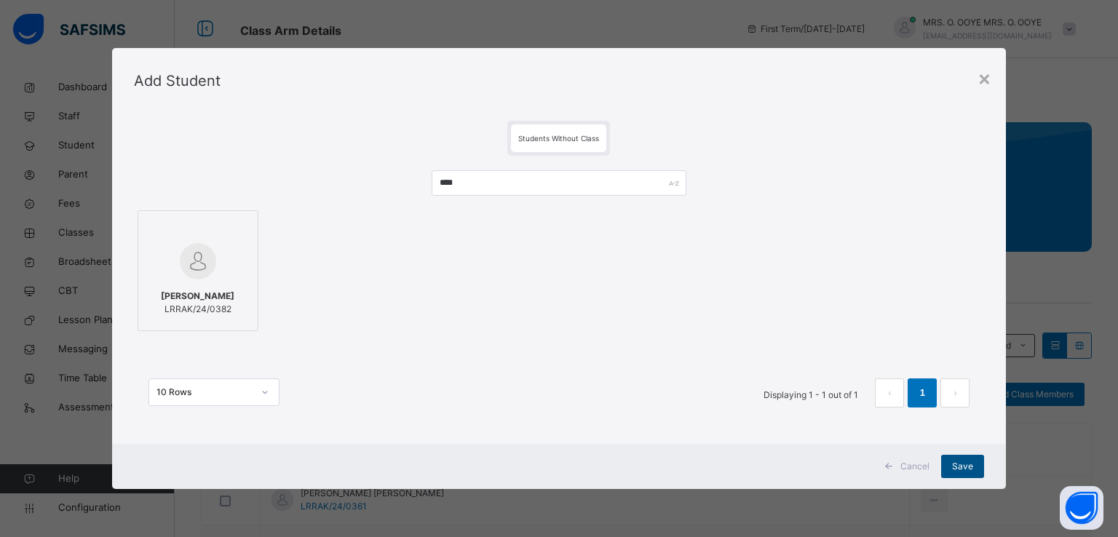
click at [965, 464] on span "Save" at bounding box center [962, 466] width 21 height 13
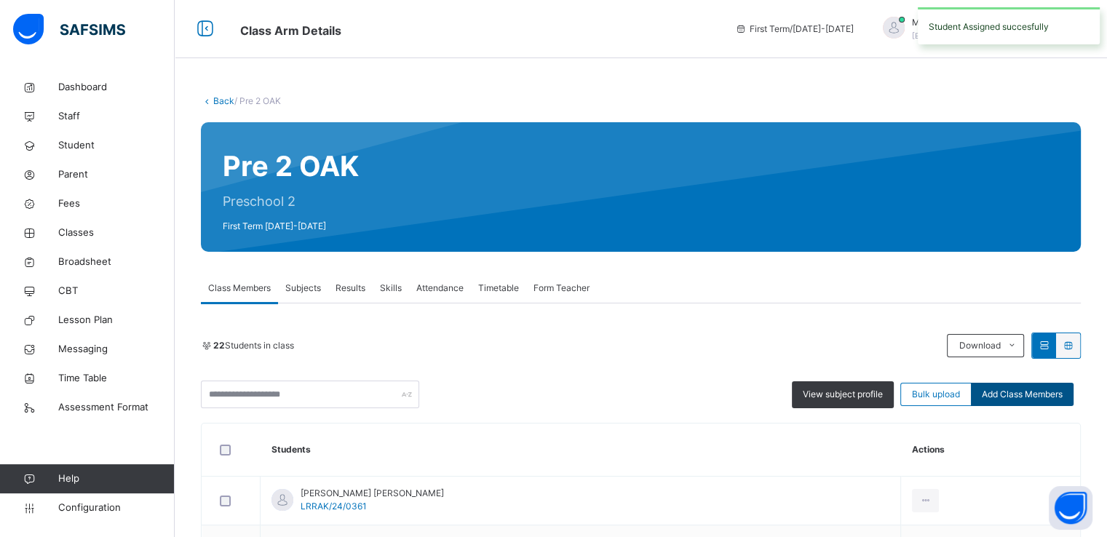
click at [1003, 391] on span "Add Class Members" at bounding box center [1022, 394] width 81 height 13
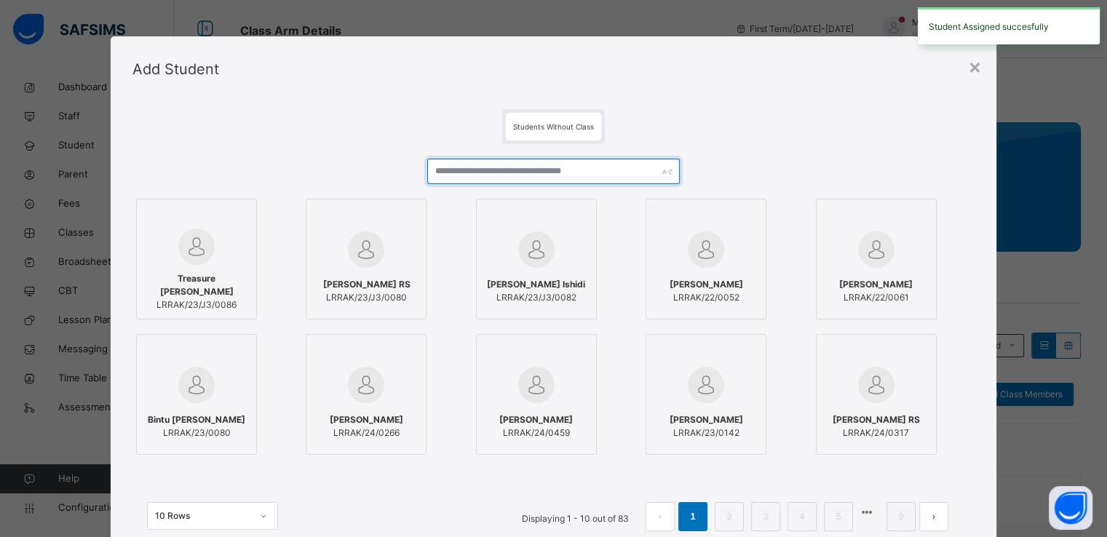
click at [534, 173] on input "text" at bounding box center [553, 171] width 253 height 25
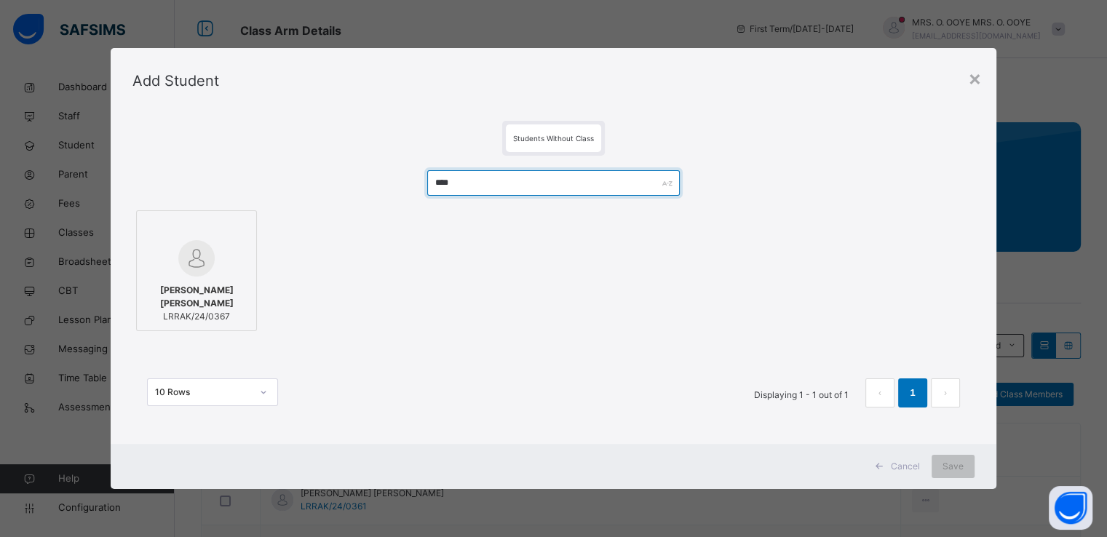
type input "****"
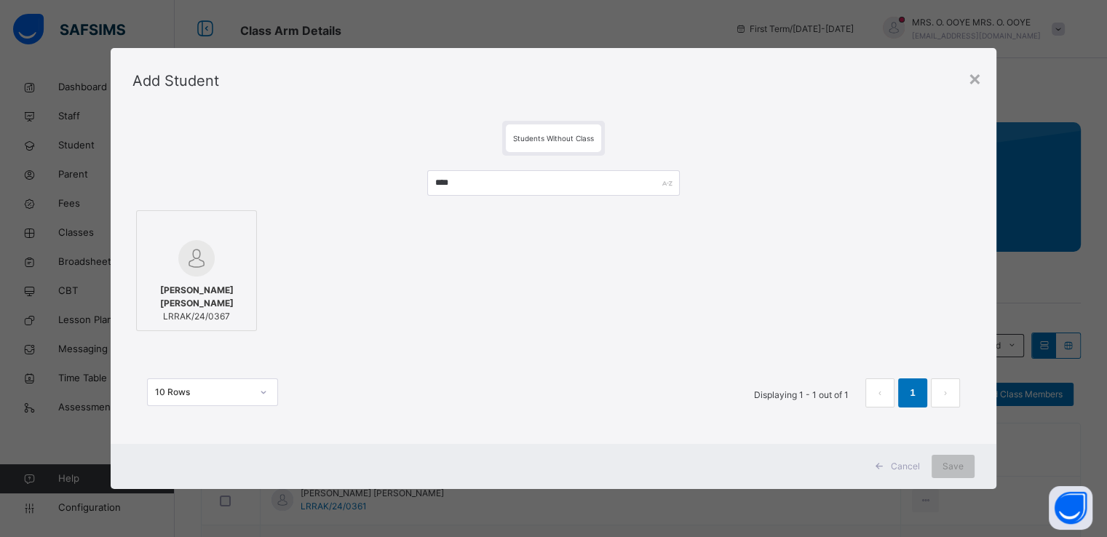
click at [237, 260] on div at bounding box center [196, 258] width 105 height 36
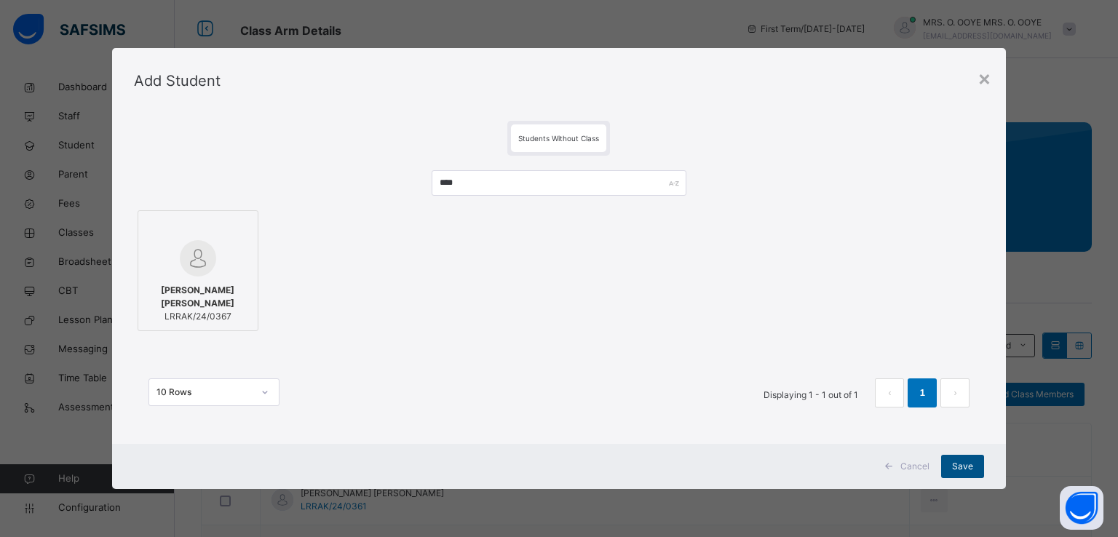
click at [953, 466] on span "Save" at bounding box center [962, 466] width 21 height 13
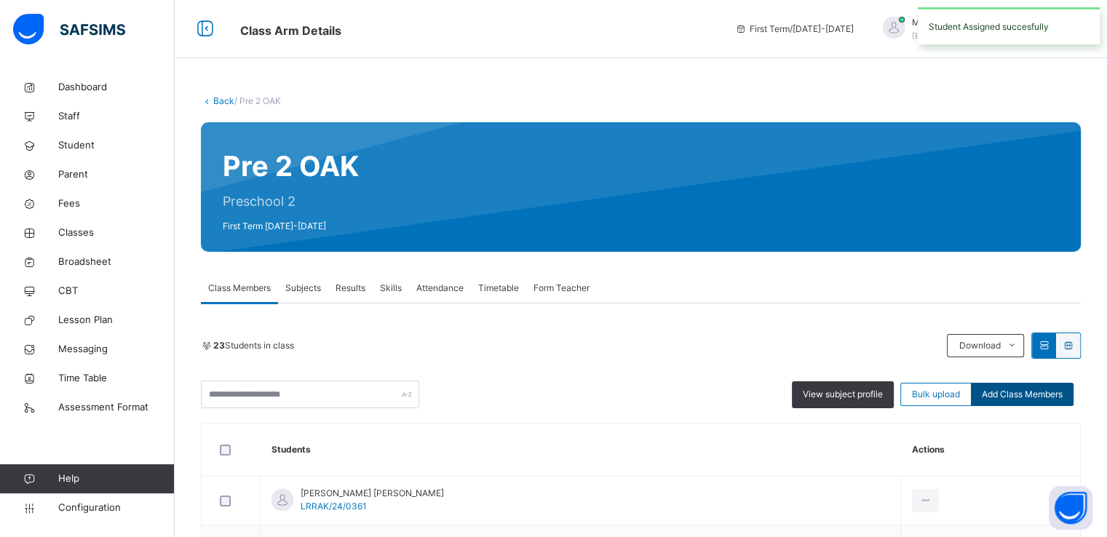
click at [1008, 383] on div "Add Class Members" at bounding box center [1022, 394] width 103 height 23
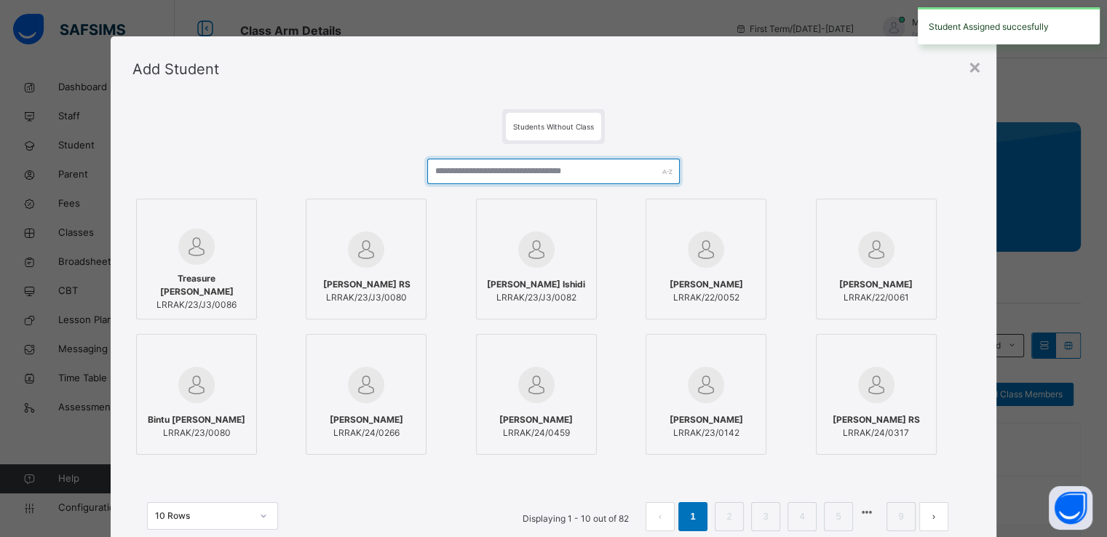
click at [626, 167] on input "text" at bounding box center [553, 171] width 253 height 25
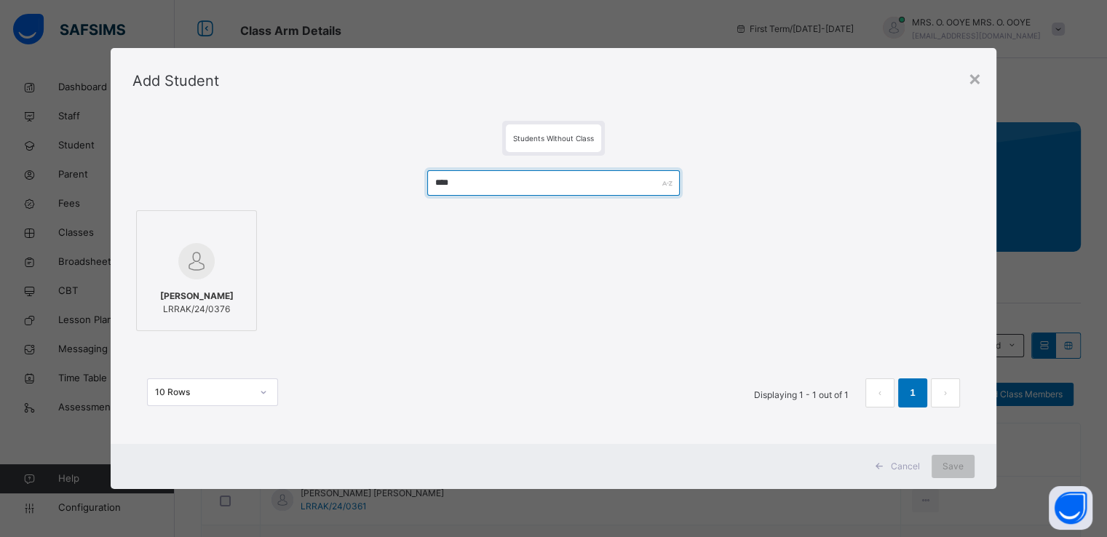
type input "****"
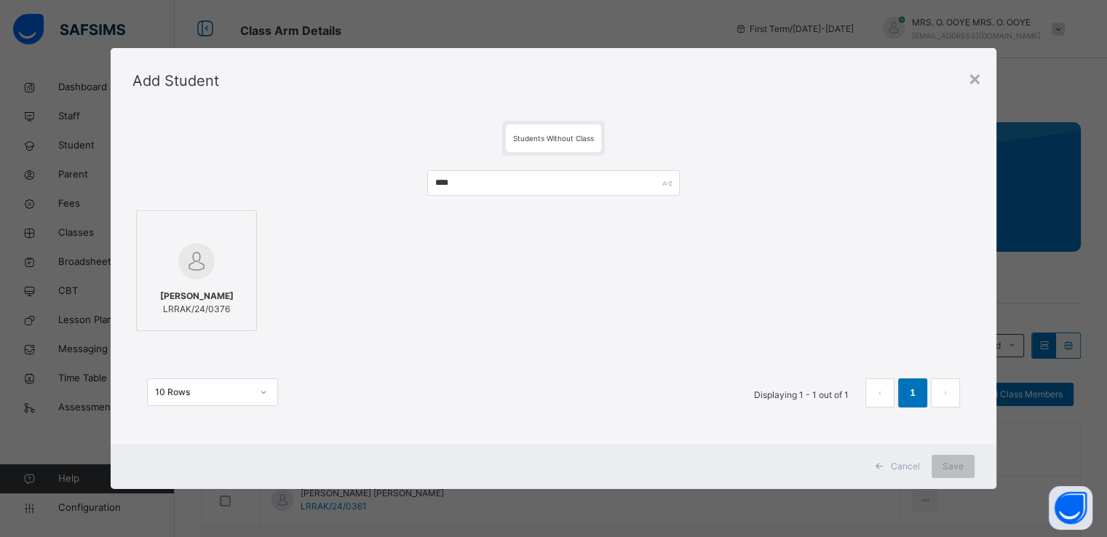
click at [204, 247] on img at bounding box center [196, 261] width 36 height 36
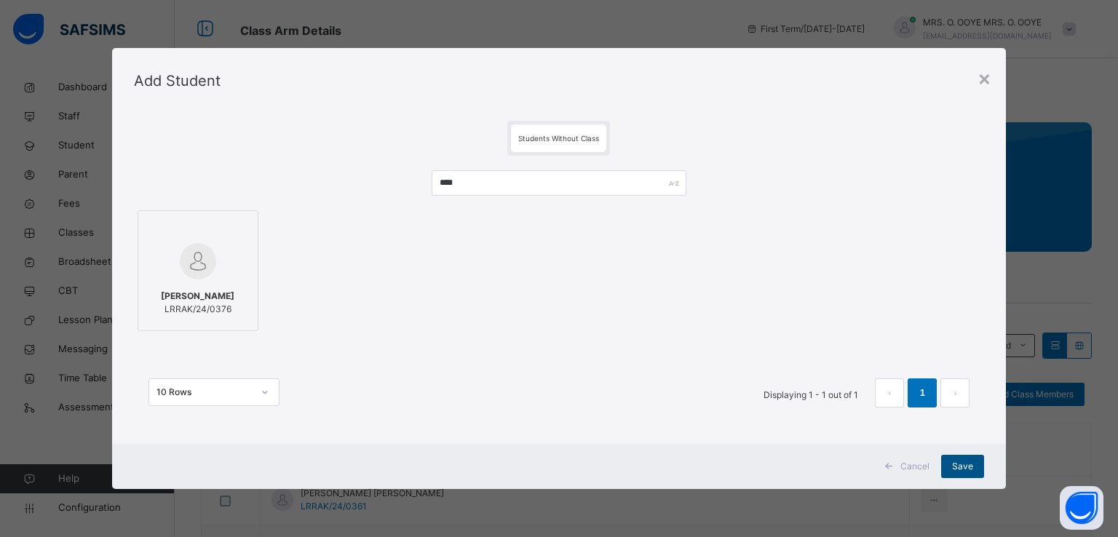
click at [961, 464] on span "Save" at bounding box center [962, 466] width 21 height 13
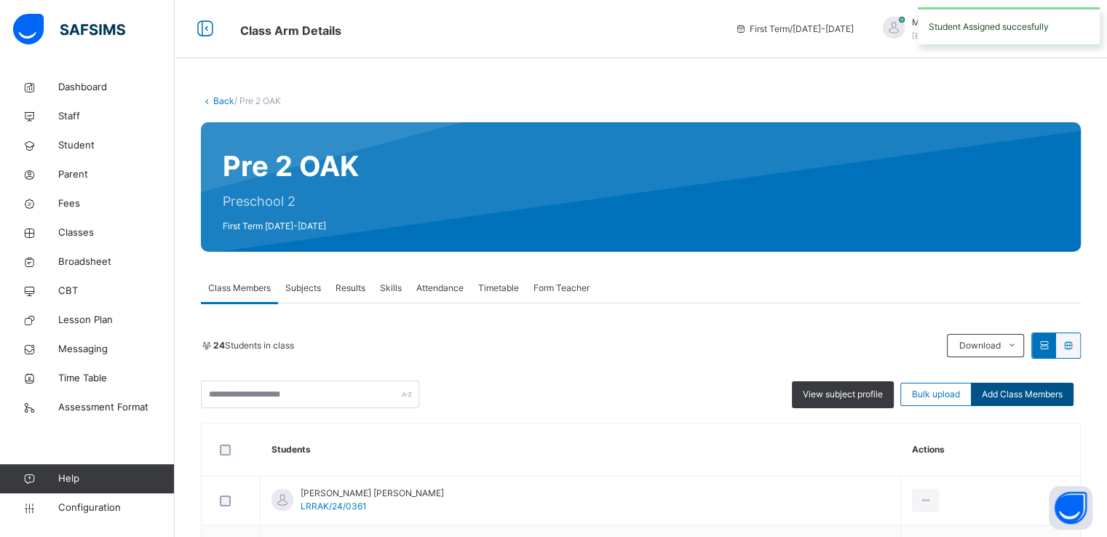
click at [1039, 400] on span "Add Class Members" at bounding box center [1022, 394] width 81 height 13
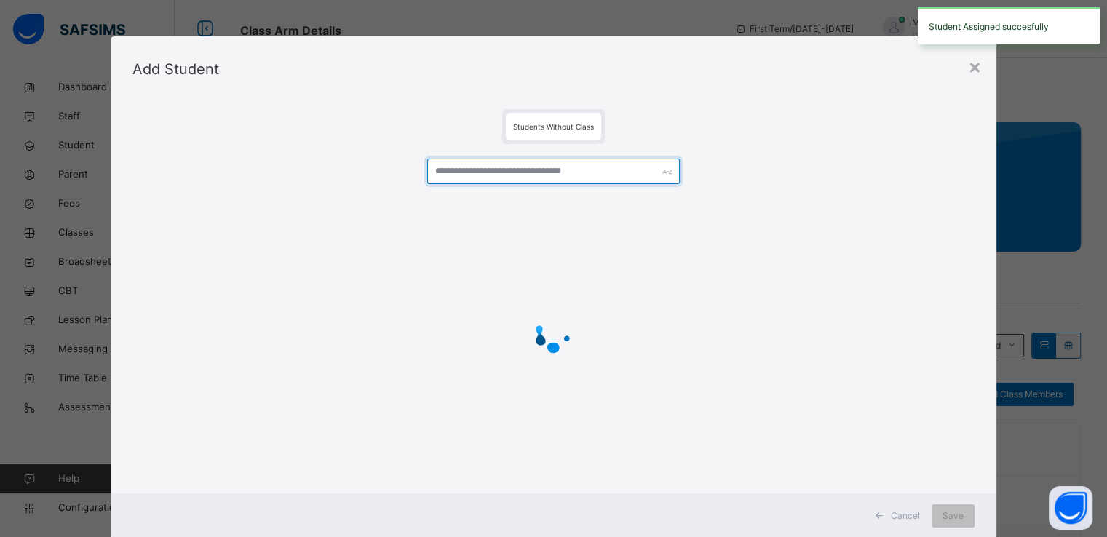
click at [540, 177] on input "text" at bounding box center [553, 171] width 253 height 25
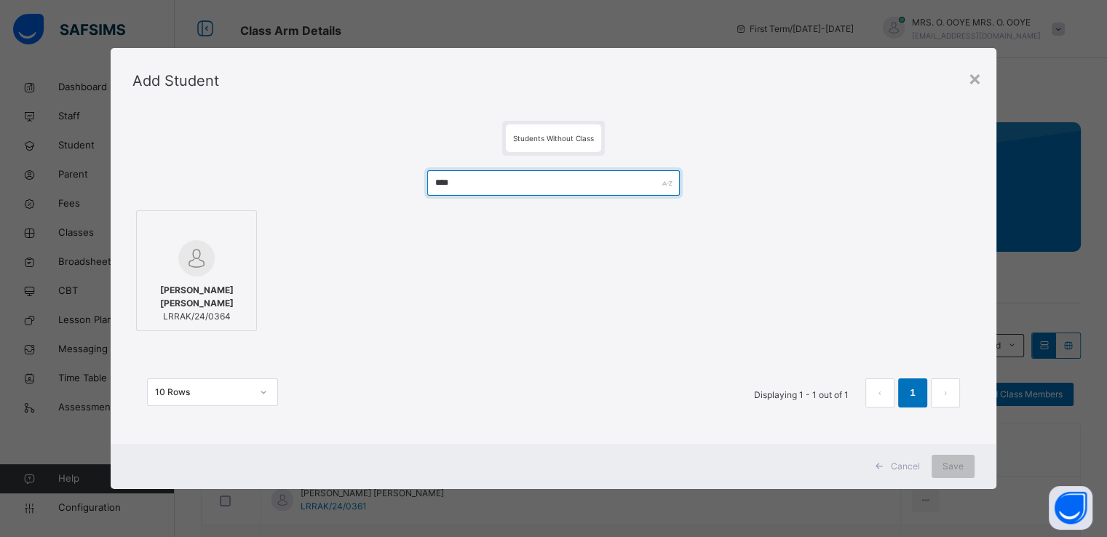
type input "****"
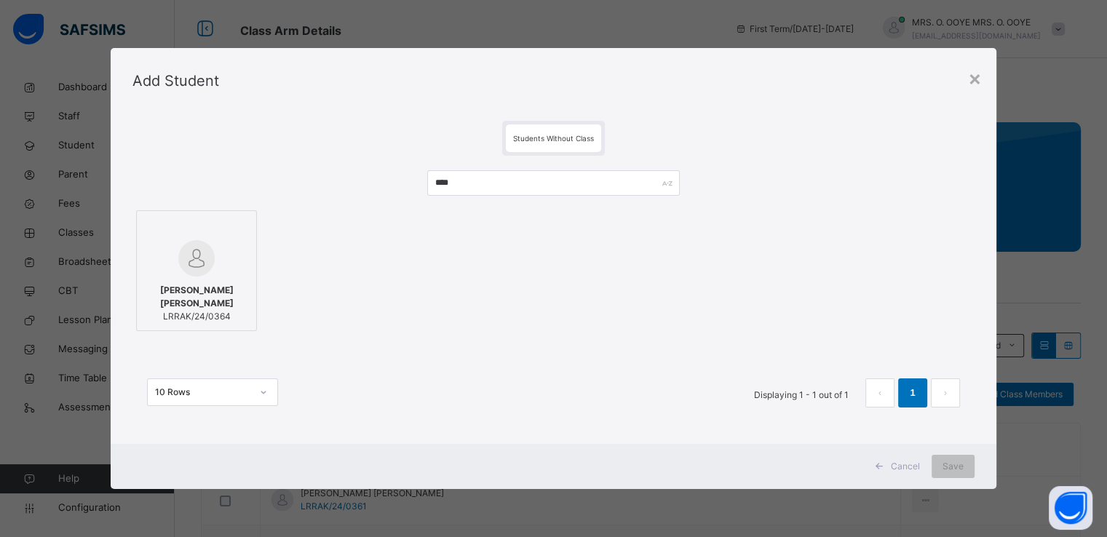
click at [209, 242] on img at bounding box center [196, 258] width 36 height 36
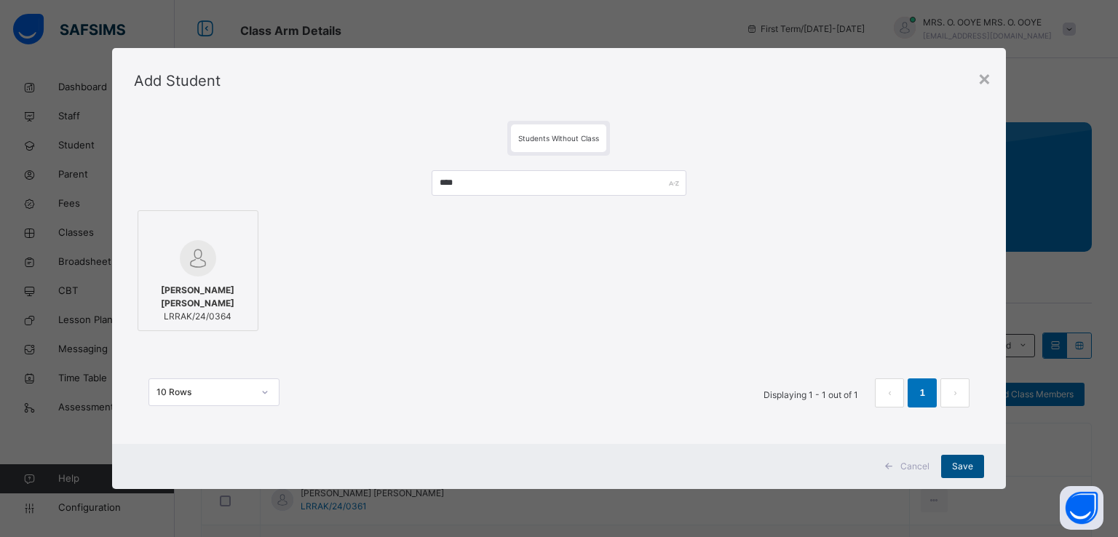
click at [952, 468] on div "Save" at bounding box center [962, 466] width 43 height 23
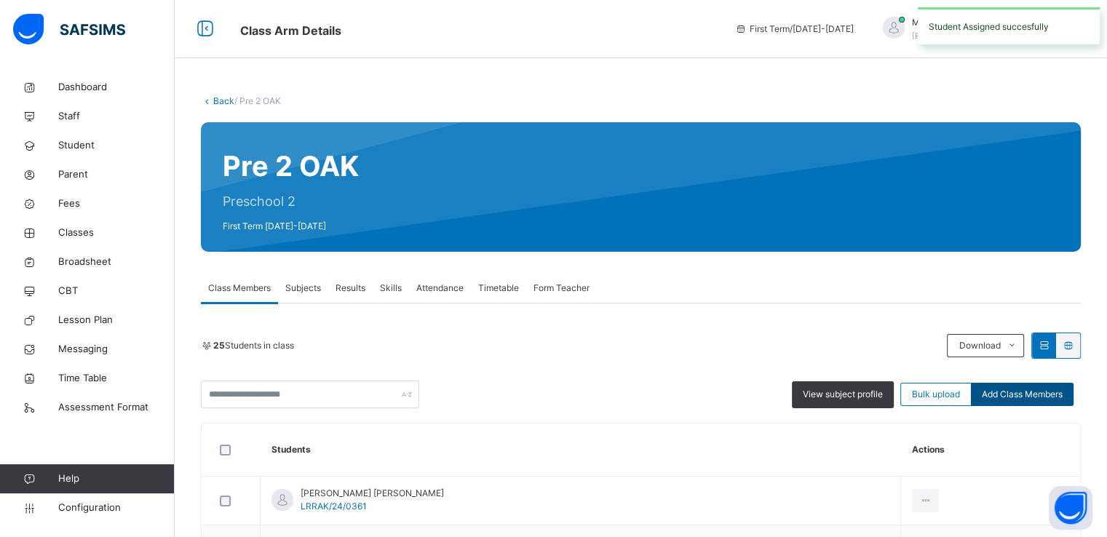
click at [1022, 398] on span "Add Class Members" at bounding box center [1022, 394] width 81 height 13
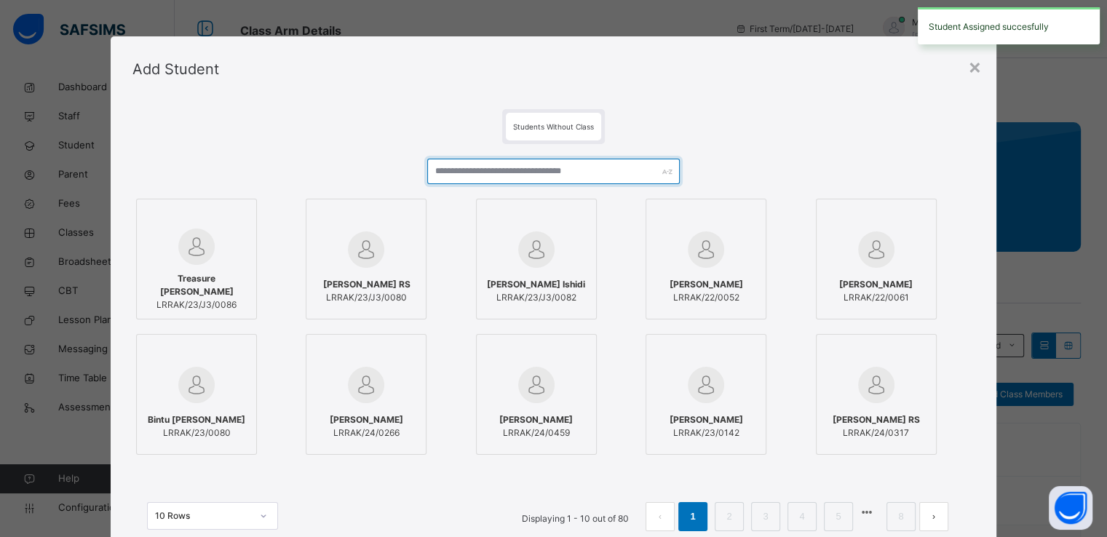
click at [625, 164] on input "text" at bounding box center [553, 171] width 253 height 25
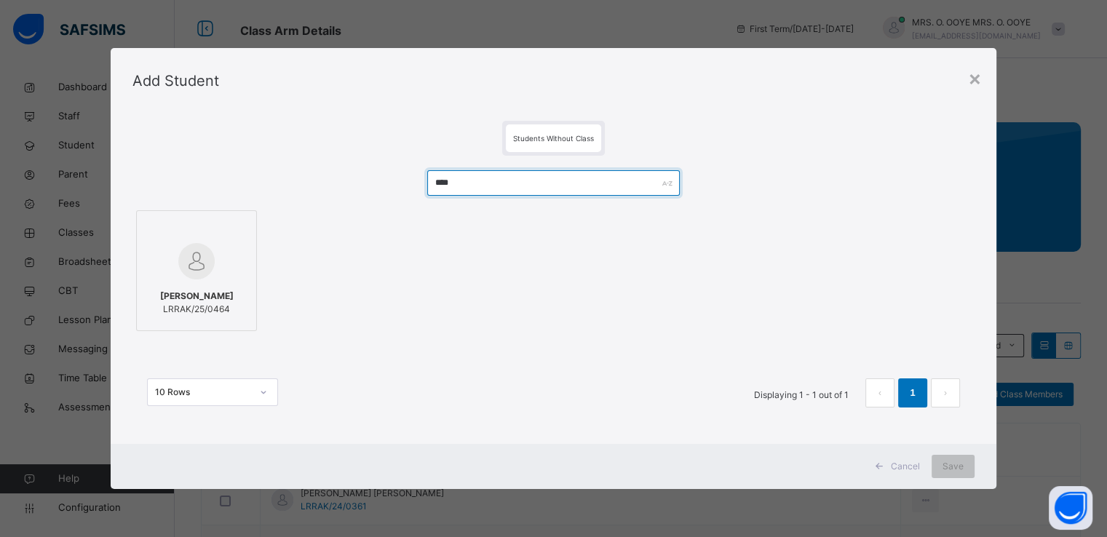
type input "****"
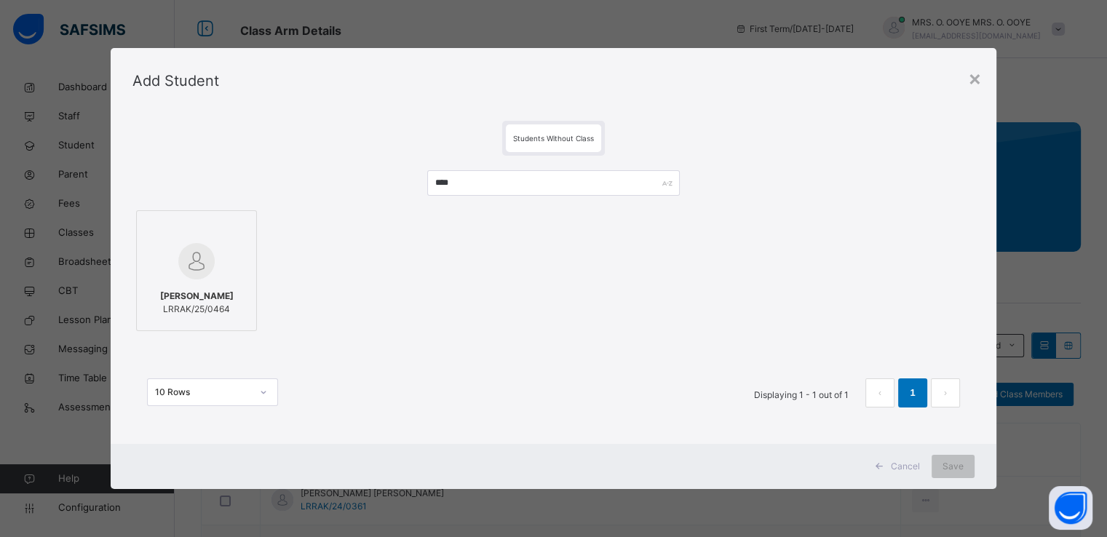
click at [242, 277] on div at bounding box center [196, 261] width 105 height 42
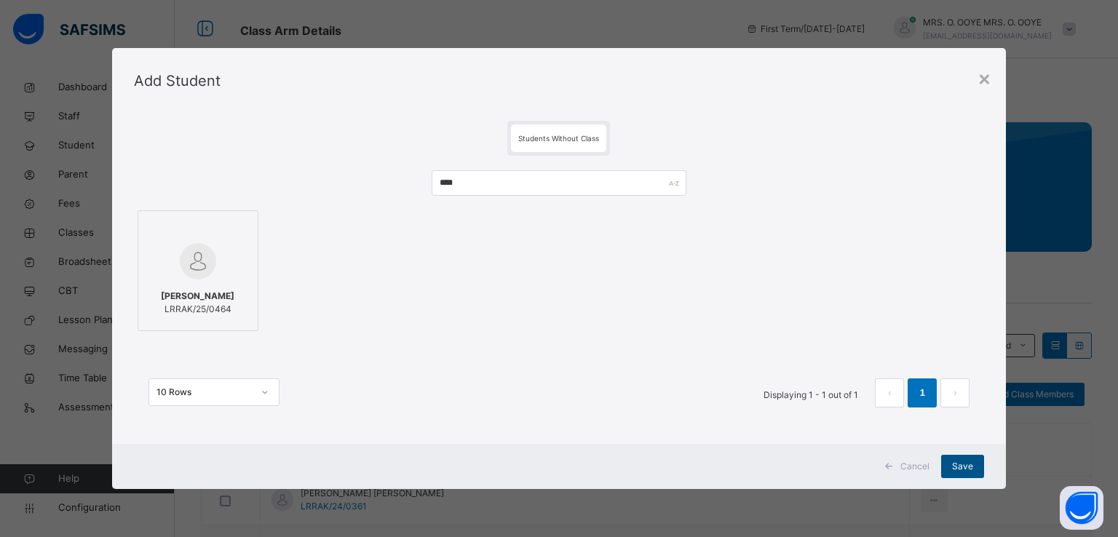
click at [957, 467] on span "Save" at bounding box center [962, 466] width 21 height 13
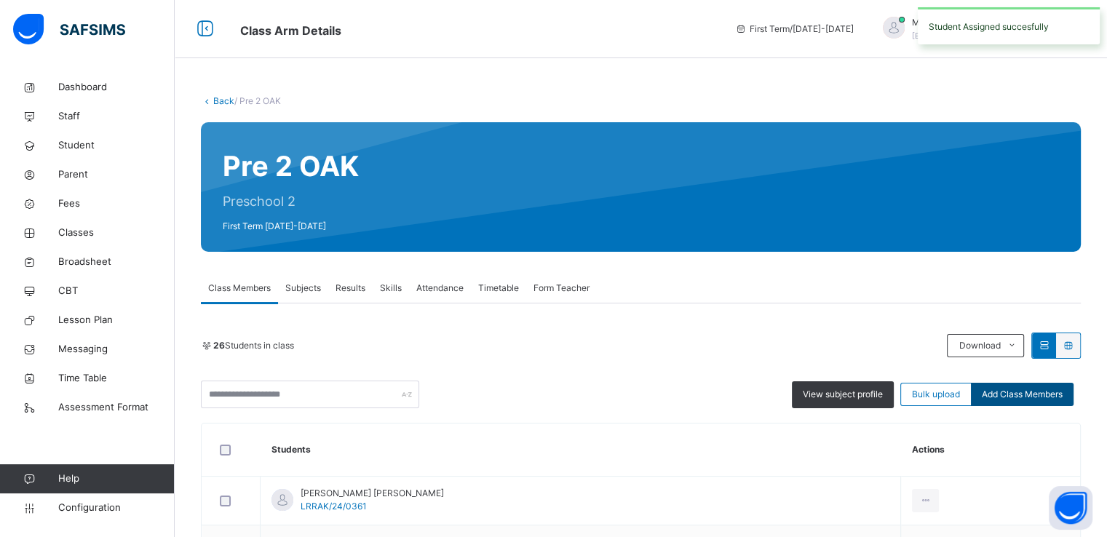
click at [1016, 395] on span "Add Class Members" at bounding box center [1022, 394] width 81 height 13
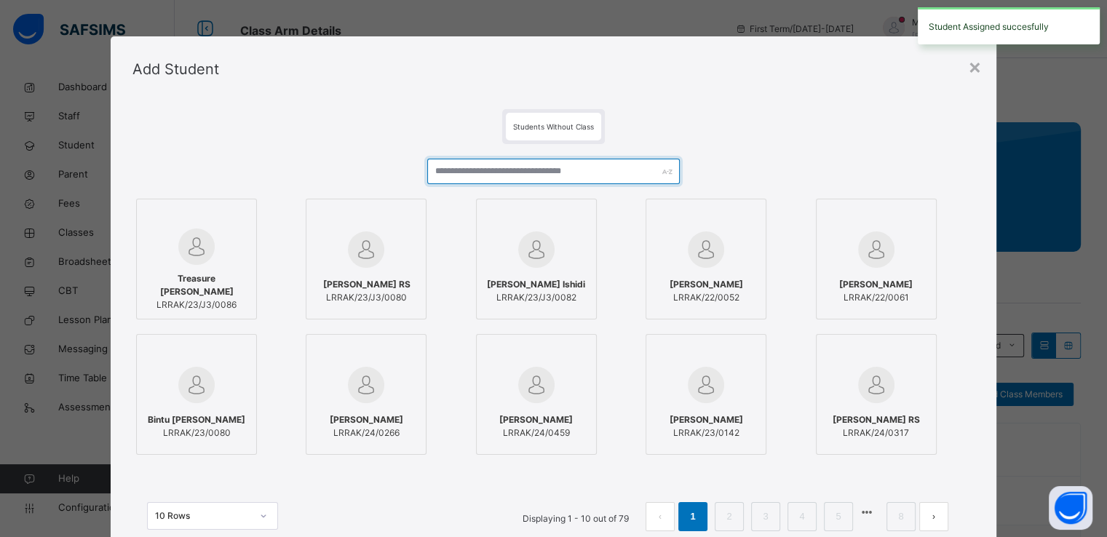
click at [568, 167] on input "text" at bounding box center [553, 171] width 253 height 25
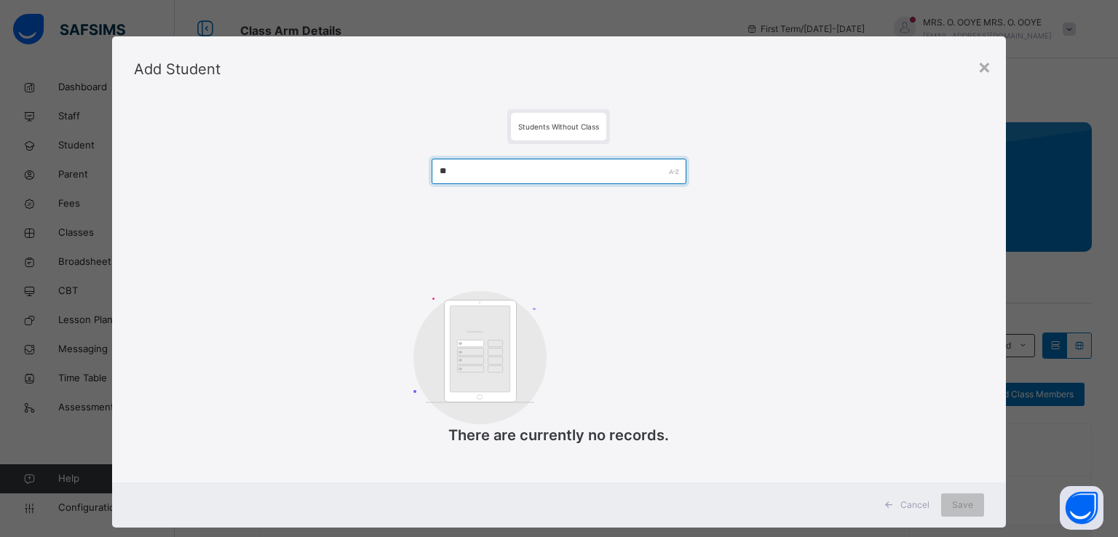
type input "*"
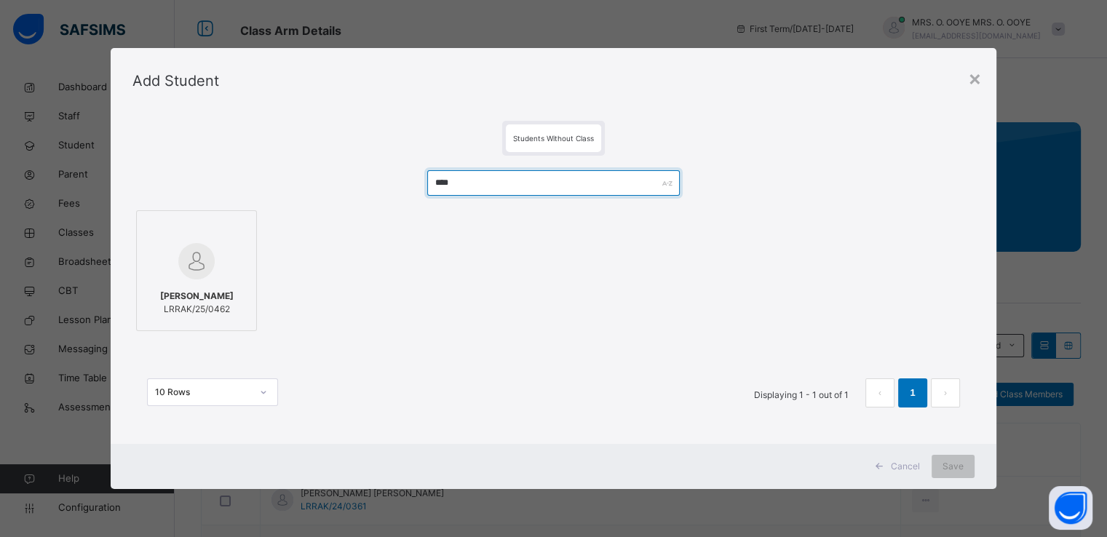
type input "****"
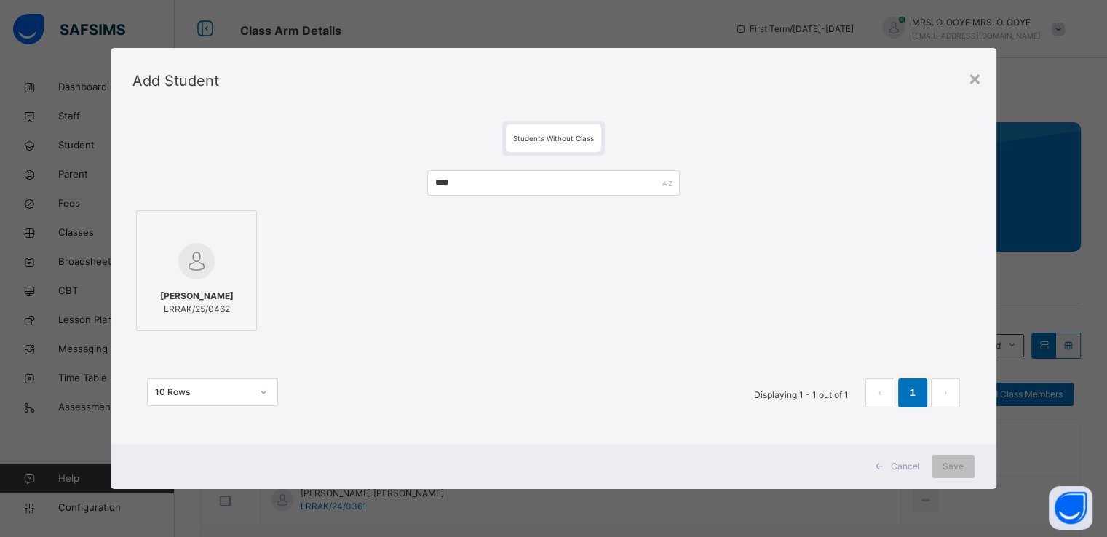
click at [221, 260] on div at bounding box center [196, 261] width 105 height 42
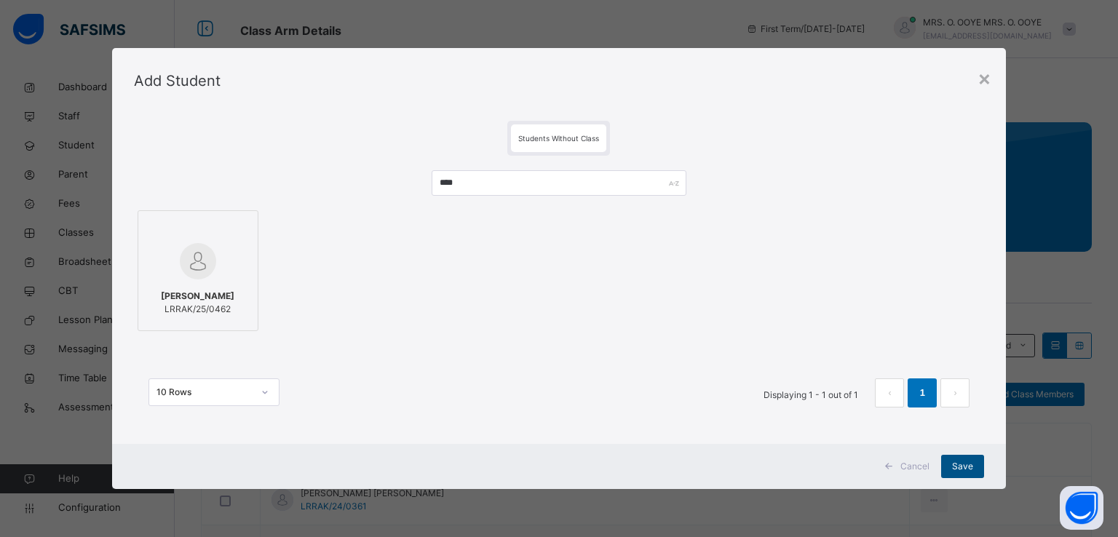
click at [965, 460] on span "Save" at bounding box center [962, 466] width 21 height 13
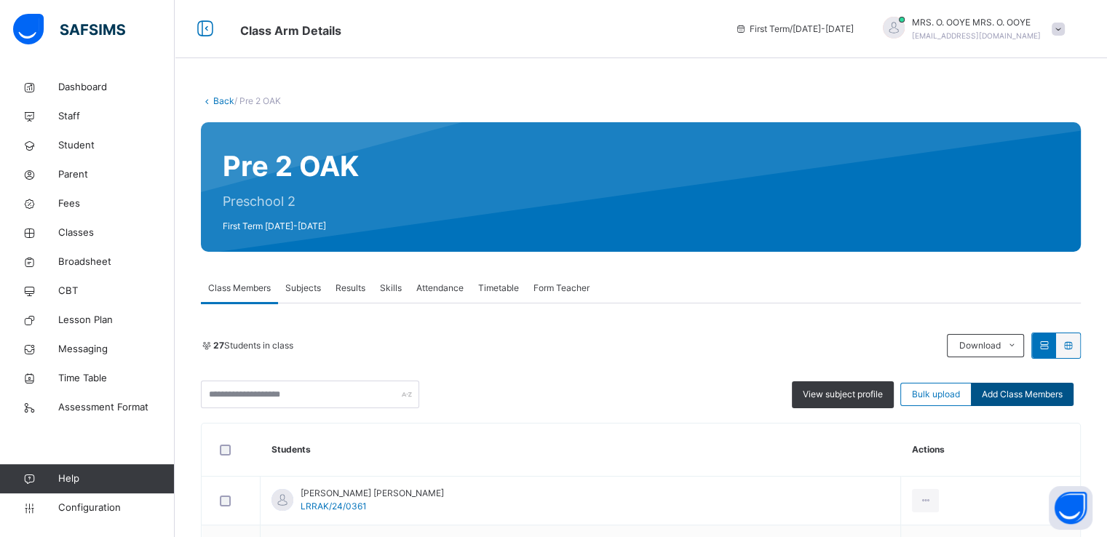
click at [1030, 394] on span "Add Class Members" at bounding box center [1022, 394] width 81 height 13
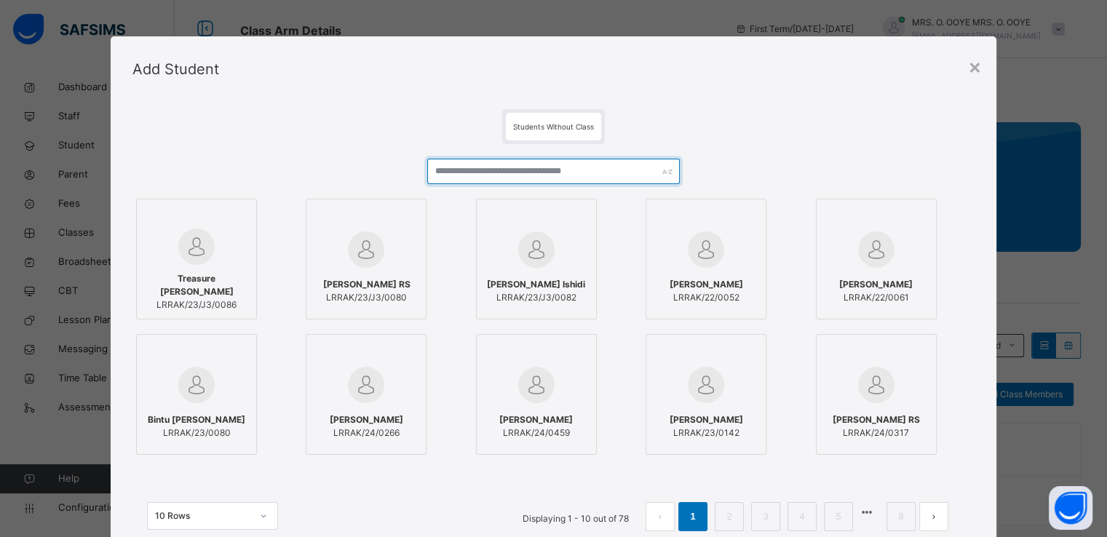
click at [559, 170] on input "text" at bounding box center [553, 171] width 253 height 25
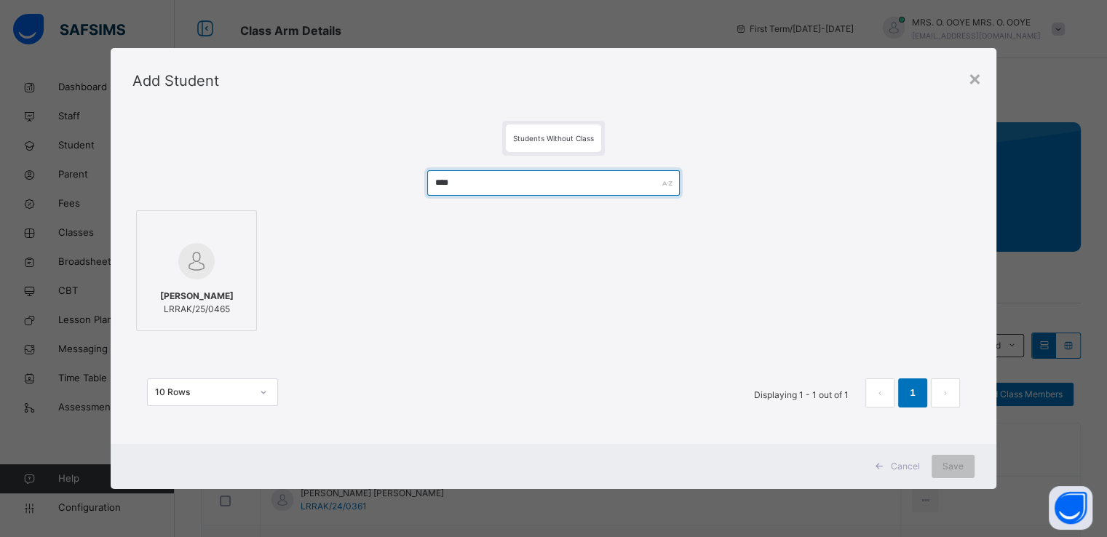
type input "****"
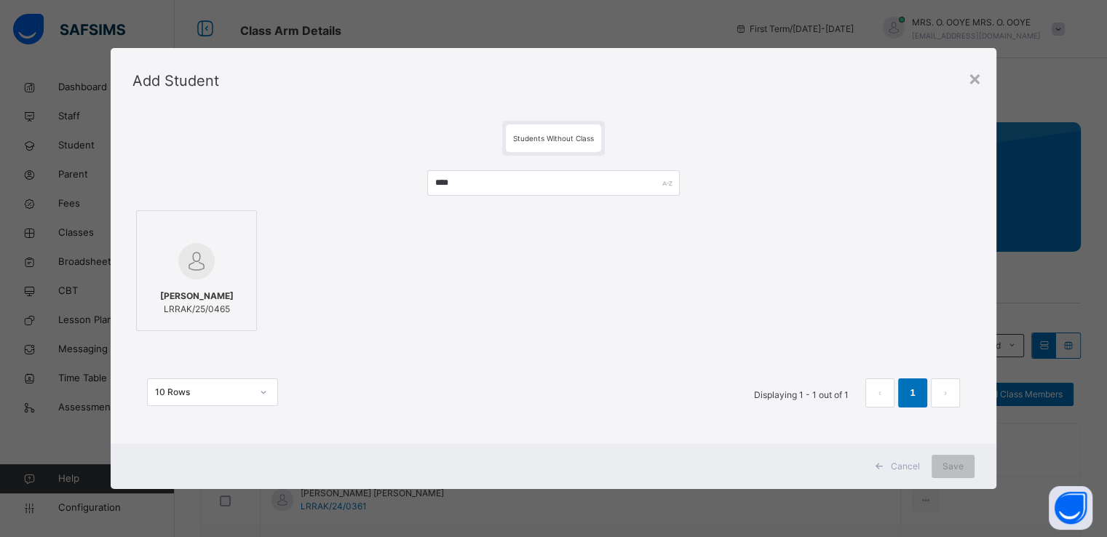
click at [211, 237] on div at bounding box center [196, 229] width 105 height 22
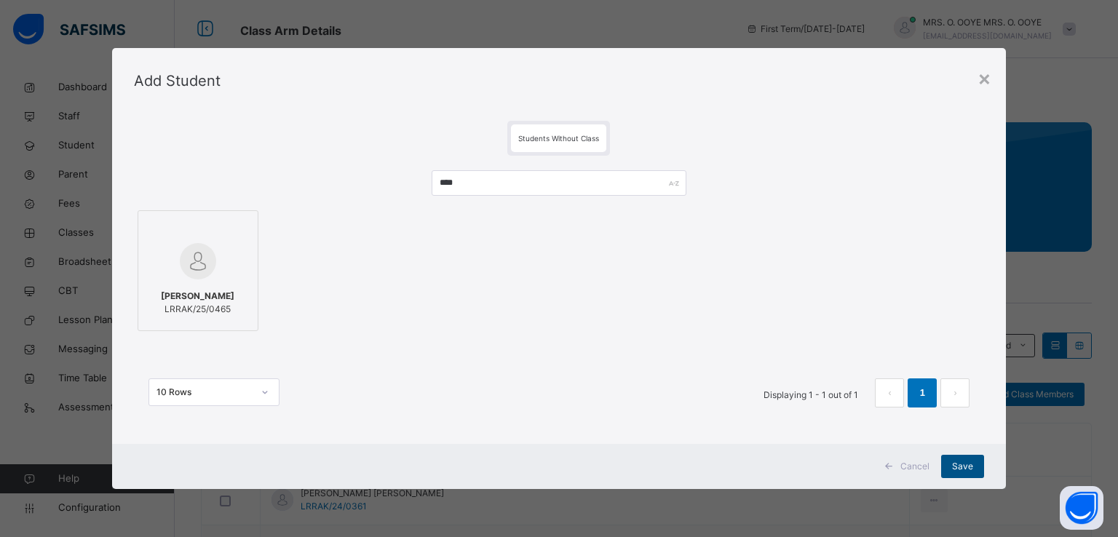
click at [963, 464] on span "Save" at bounding box center [962, 466] width 21 height 13
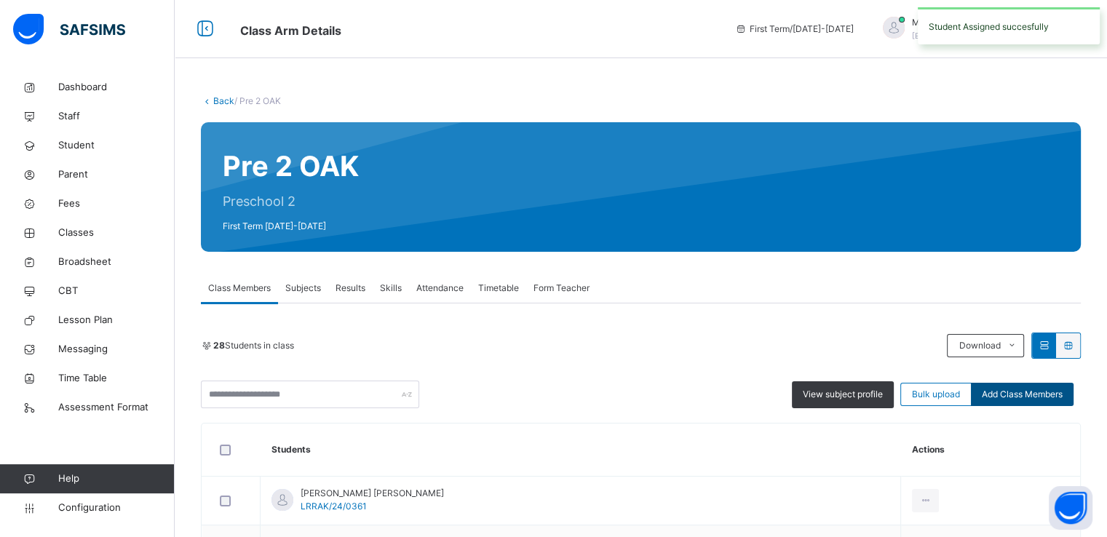
click at [1032, 395] on span "Add Class Members" at bounding box center [1022, 394] width 81 height 13
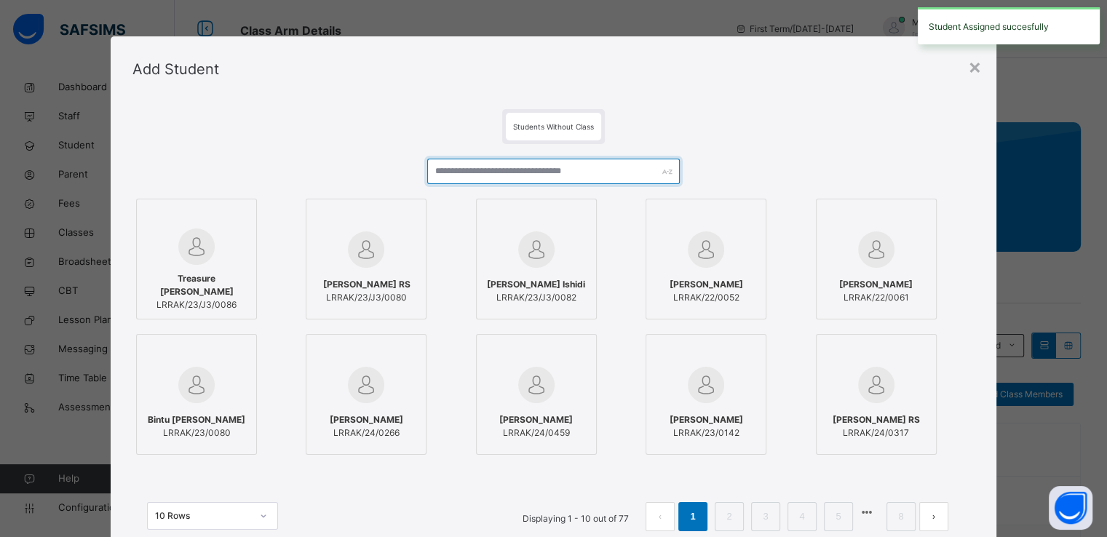
click at [608, 172] on input "text" at bounding box center [553, 171] width 253 height 25
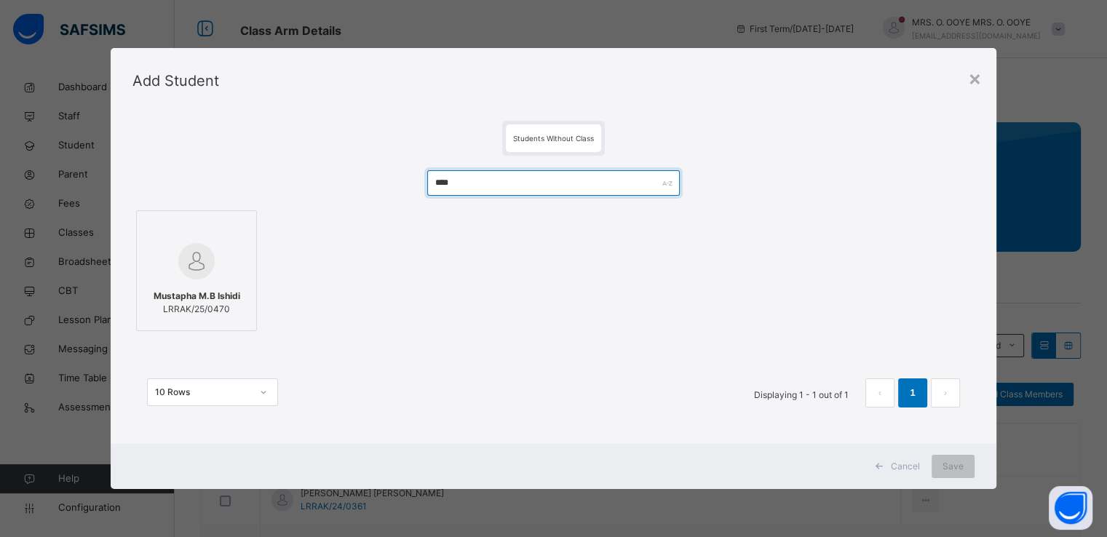
type input "****"
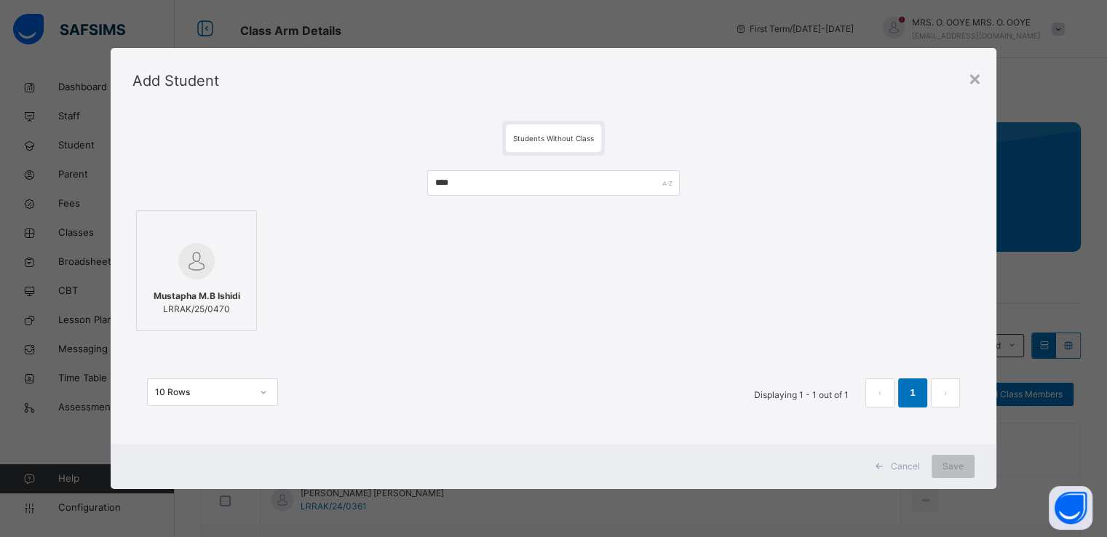
click at [213, 296] on span "Mustapha M.B Ishidi" at bounding box center [197, 296] width 87 height 13
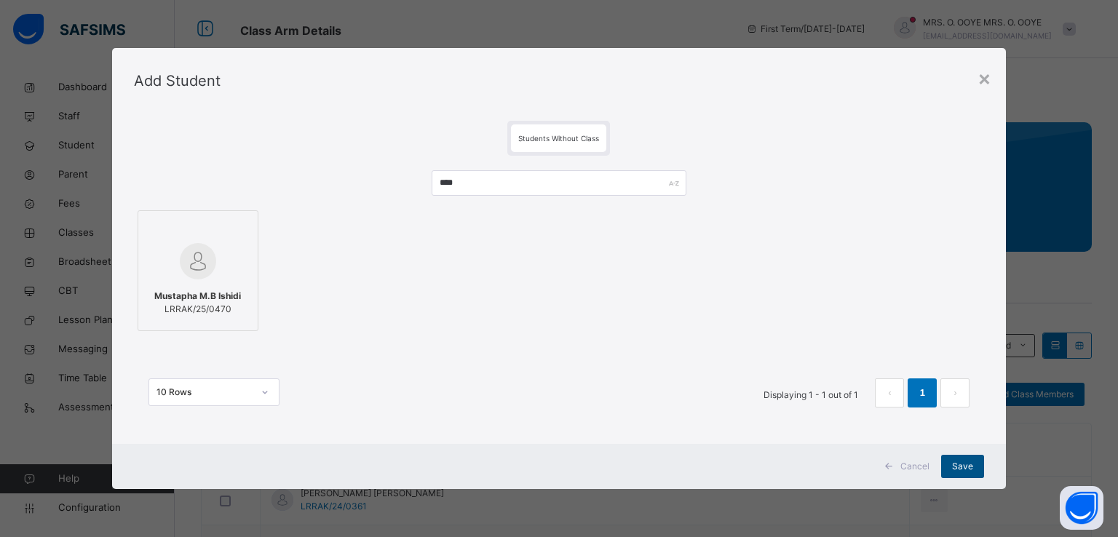
click at [965, 461] on span "Save" at bounding box center [962, 466] width 21 height 13
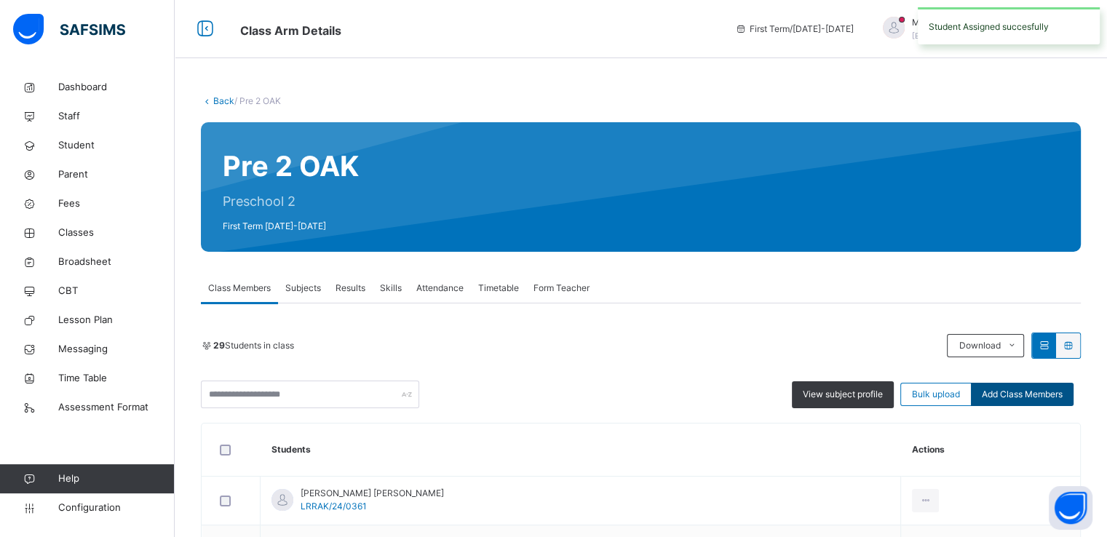
click at [1017, 393] on span "Add Class Members" at bounding box center [1022, 394] width 81 height 13
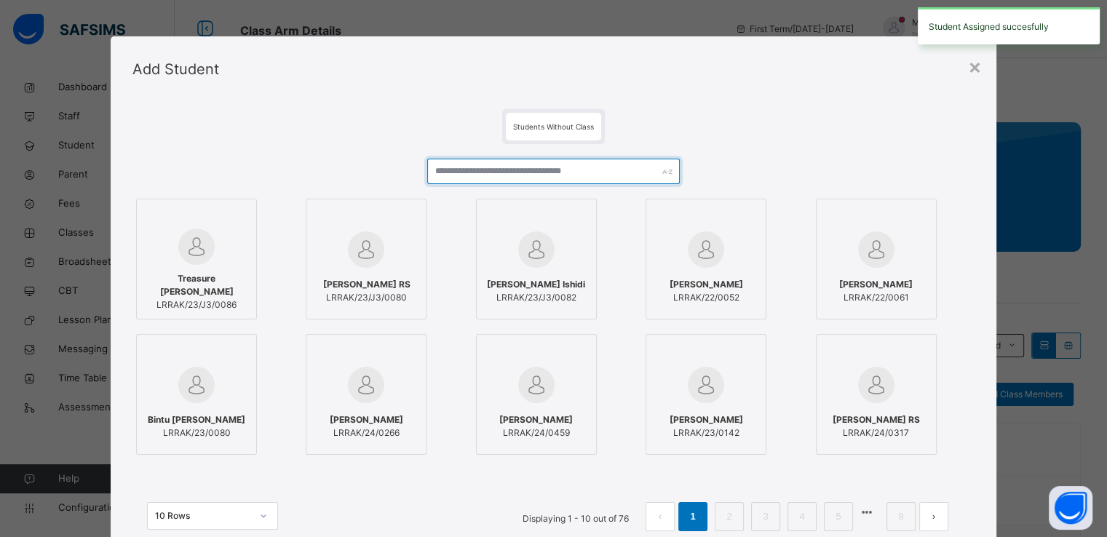
click at [553, 176] on input "text" at bounding box center [553, 171] width 253 height 25
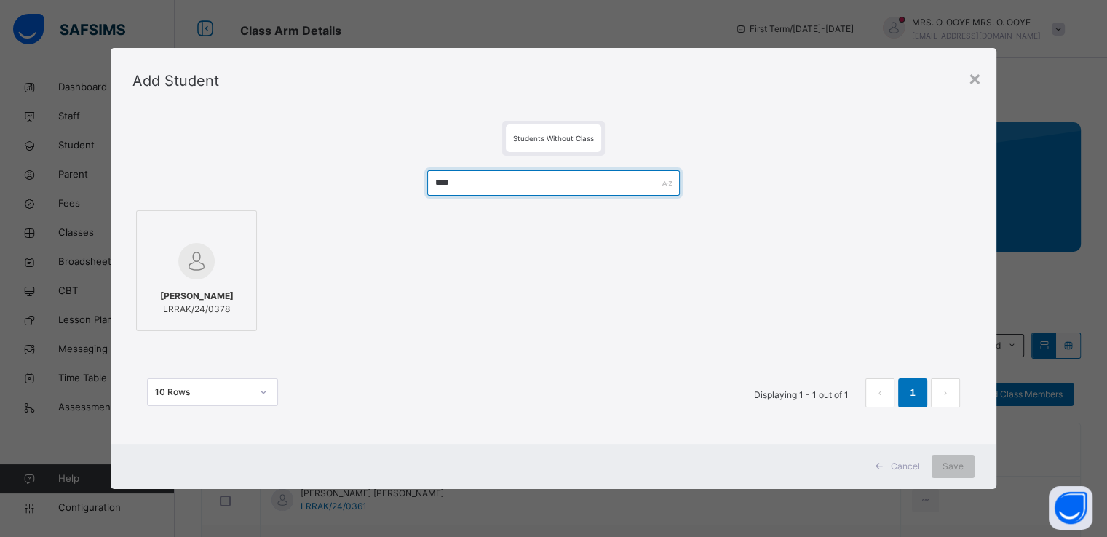
type input "****"
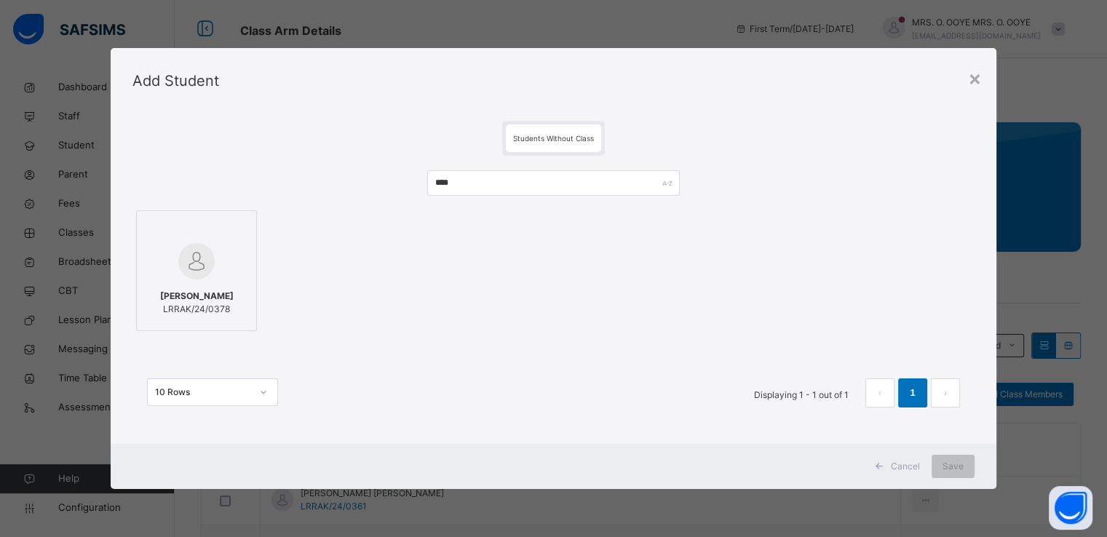
click at [210, 259] on div at bounding box center [196, 261] width 105 height 42
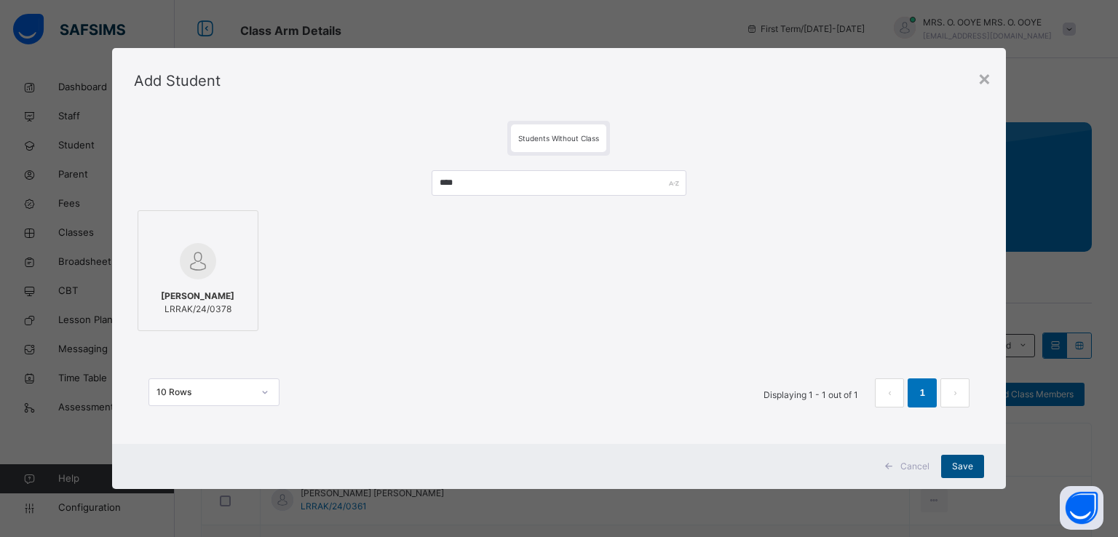
click at [967, 465] on span "Save" at bounding box center [962, 466] width 21 height 13
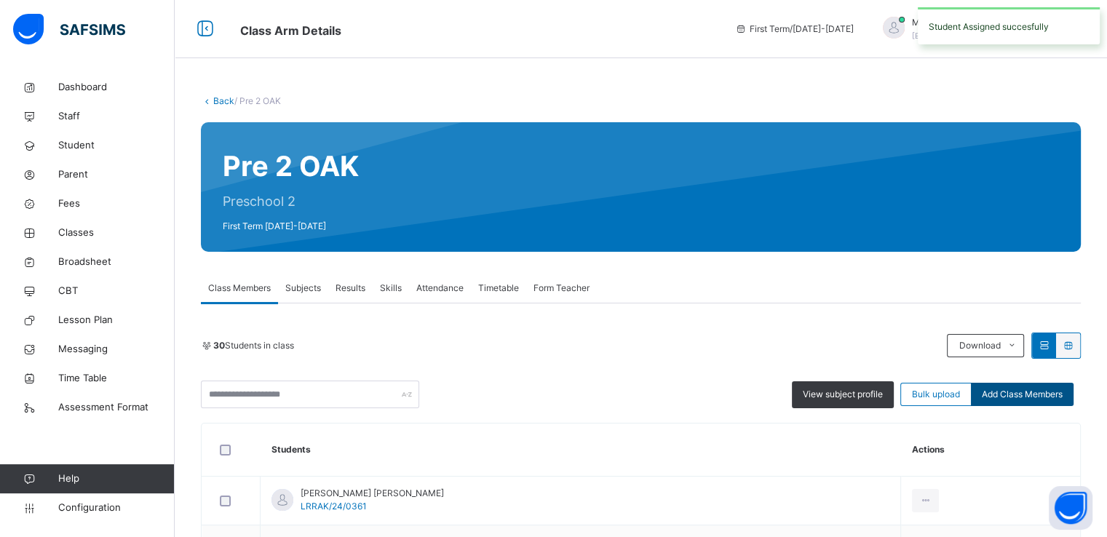
click at [1043, 397] on span "Add Class Members" at bounding box center [1022, 394] width 81 height 13
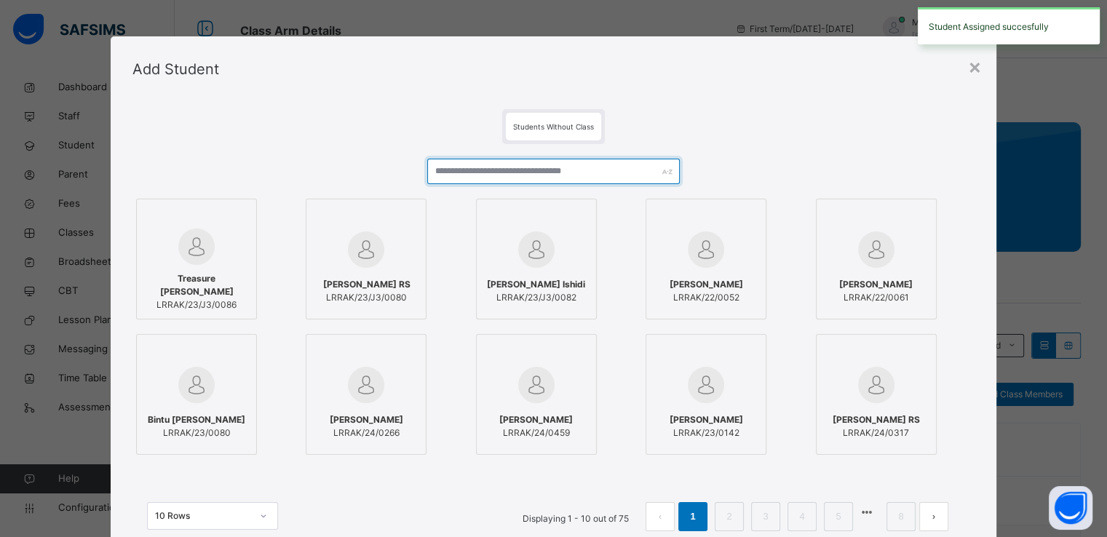
click at [513, 176] on input "text" at bounding box center [553, 171] width 253 height 25
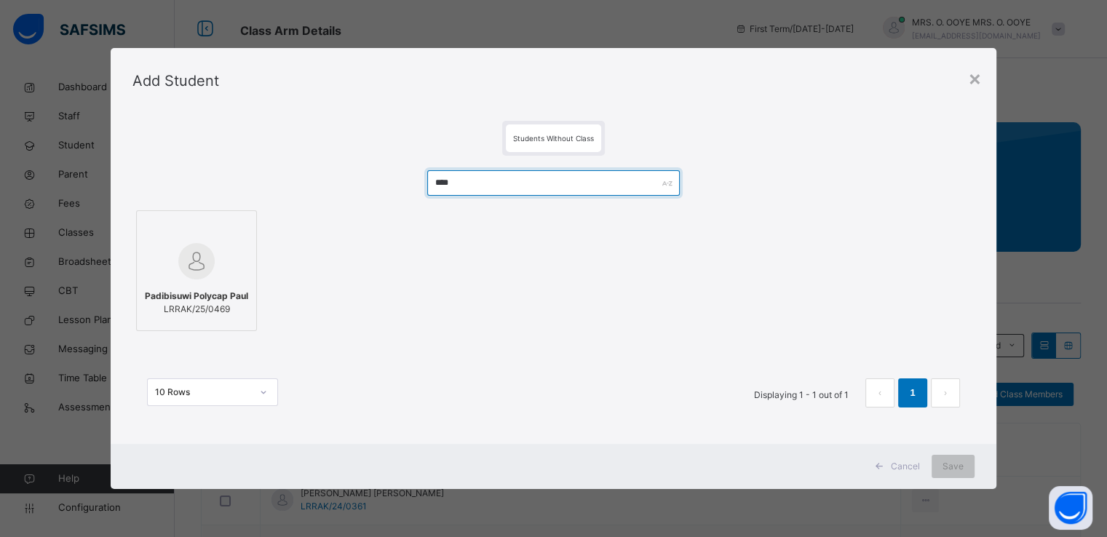
type input "****"
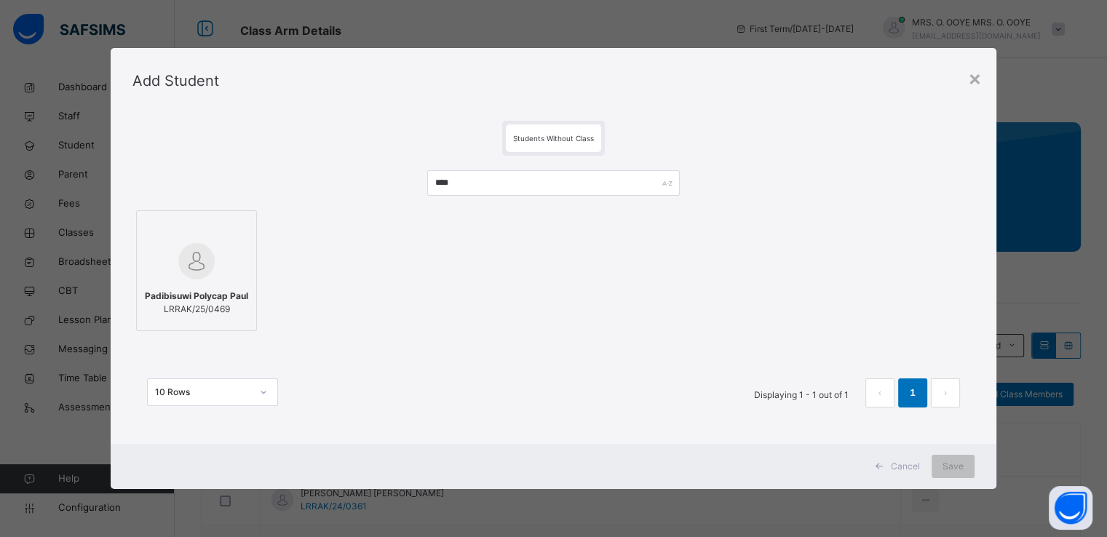
click at [197, 242] on div at bounding box center [196, 261] width 105 height 42
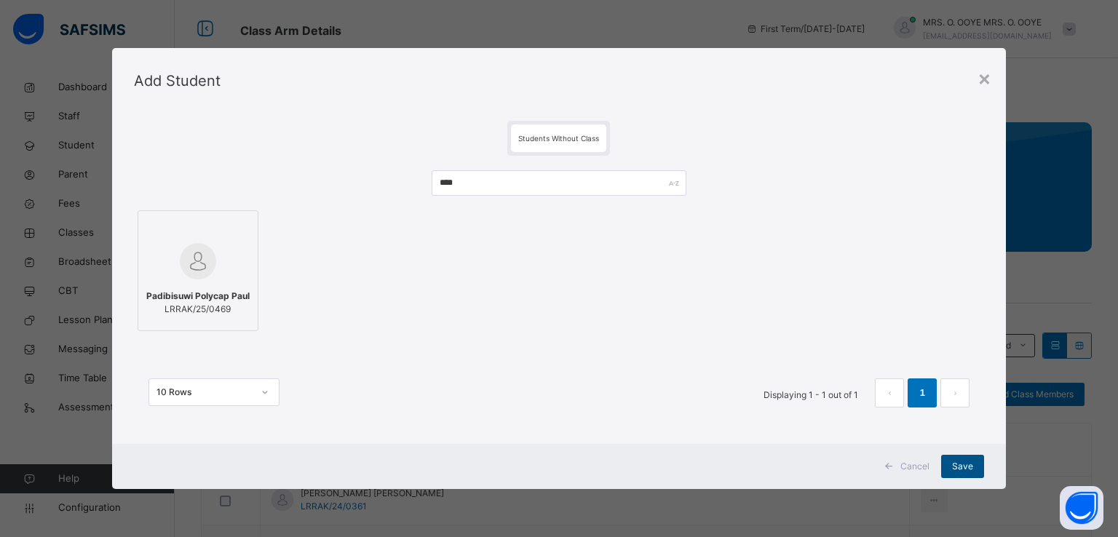
click at [954, 467] on span "Save" at bounding box center [962, 466] width 21 height 13
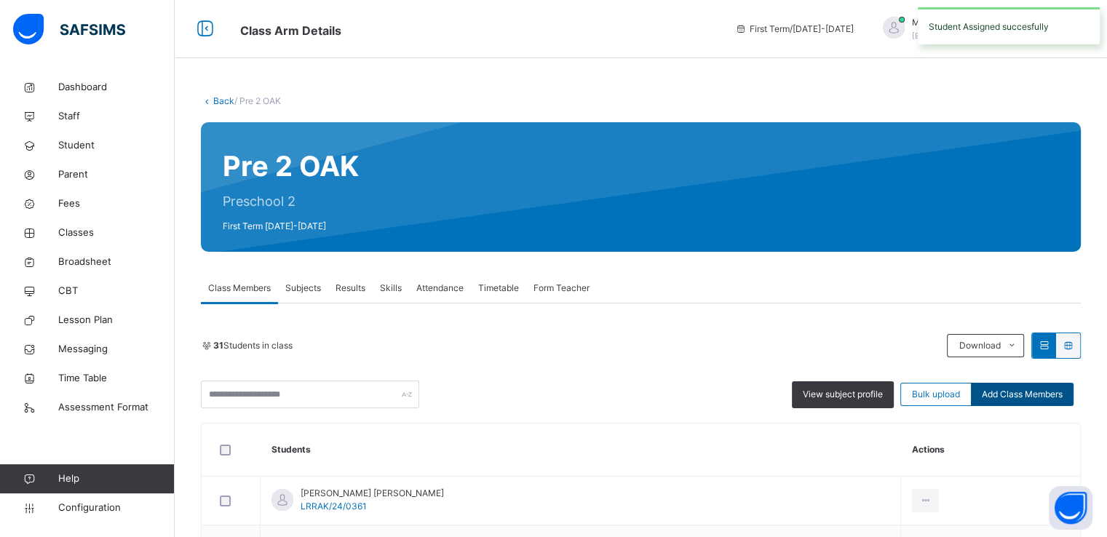
click at [1017, 391] on span "Add Class Members" at bounding box center [1022, 394] width 81 height 13
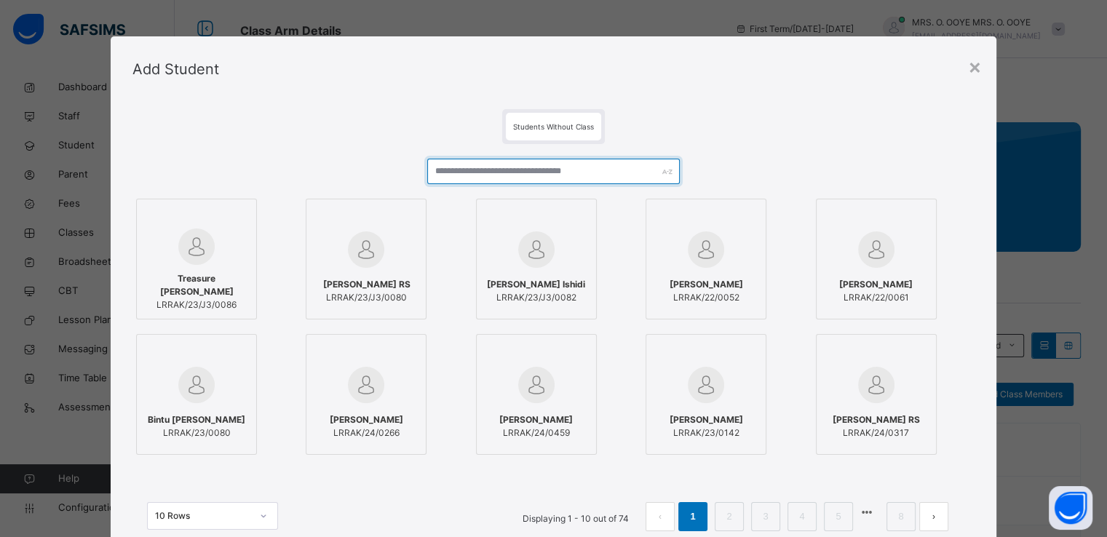
click at [585, 166] on input "text" at bounding box center [553, 171] width 253 height 25
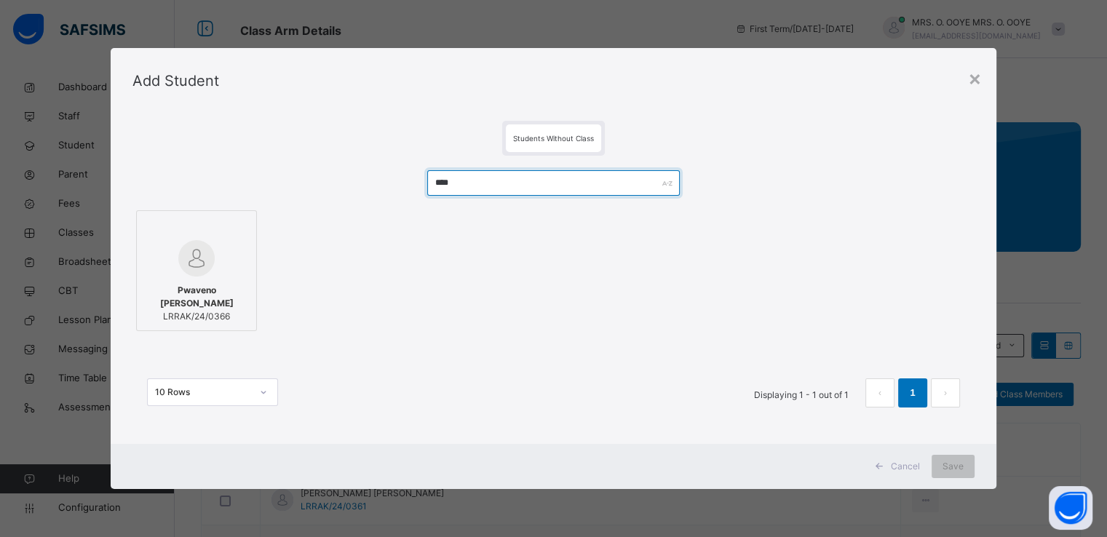
type input "****"
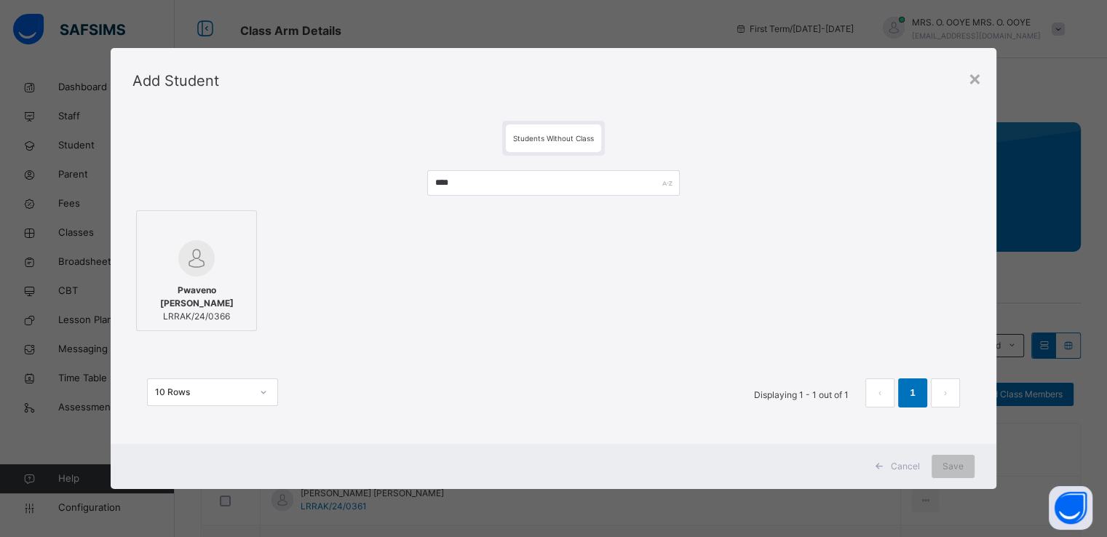
click at [217, 266] on div at bounding box center [196, 258] width 105 height 36
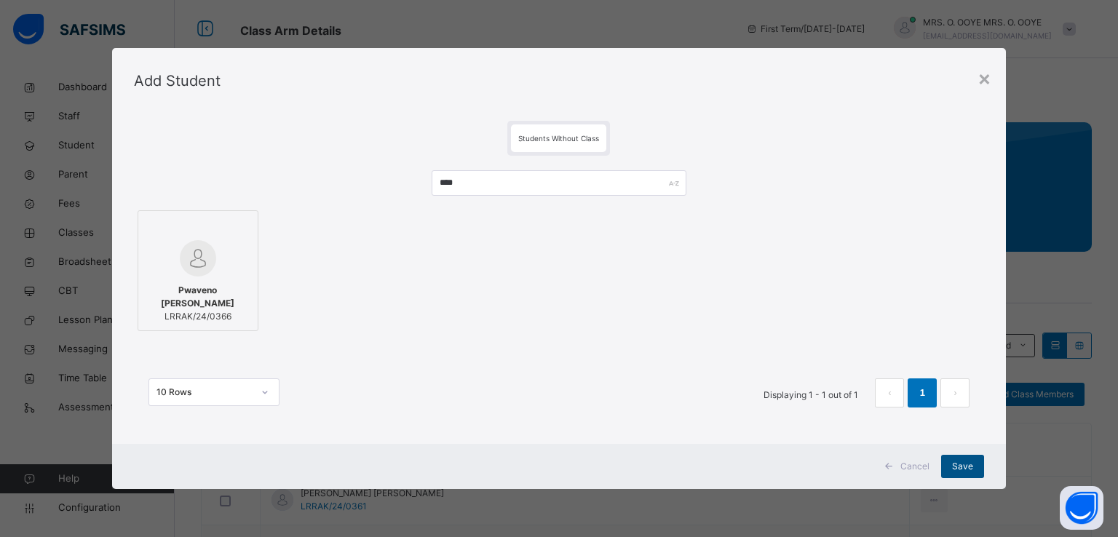
click at [958, 465] on span "Save" at bounding box center [962, 466] width 21 height 13
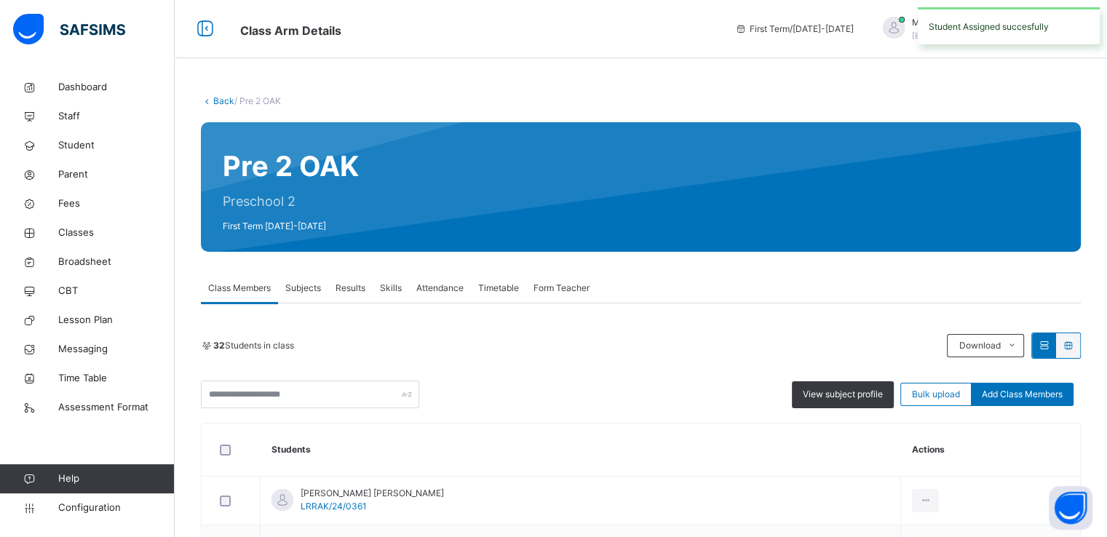
click at [1017, 392] on span "Add Class Members" at bounding box center [1022, 394] width 81 height 13
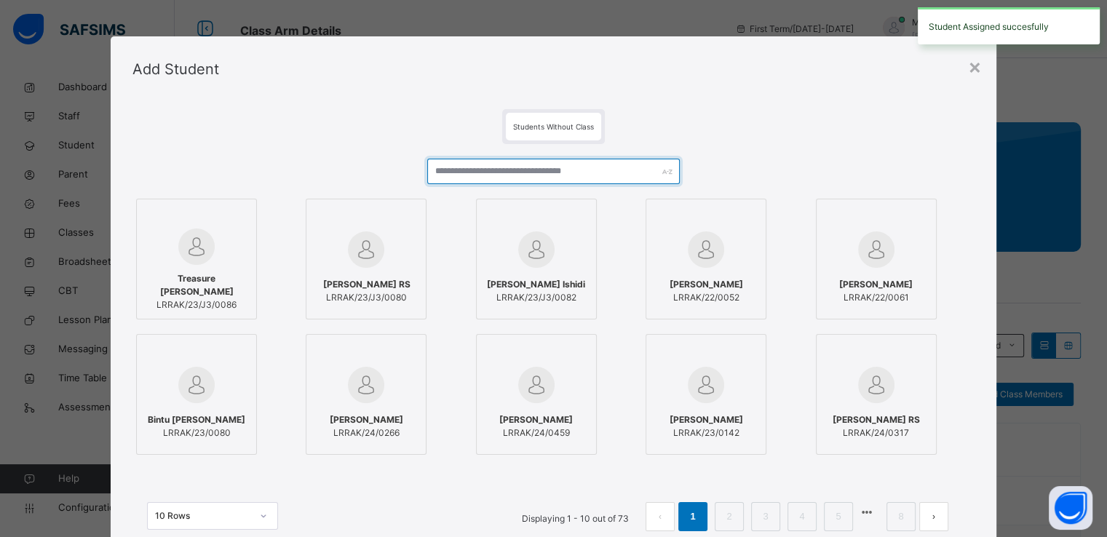
click at [597, 168] on input "text" at bounding box center [553, 171] width 253 height 25
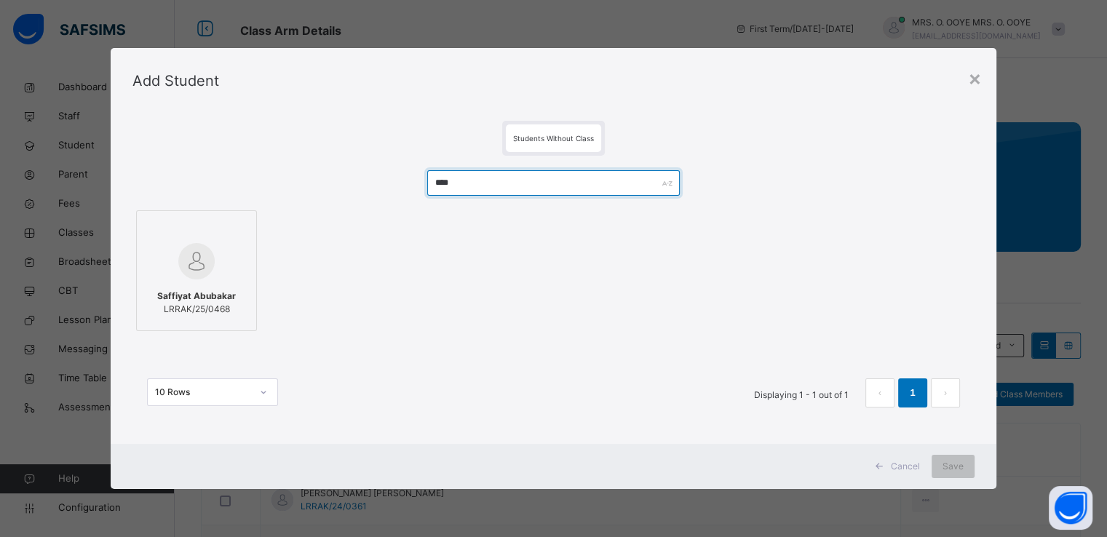
type input "****"
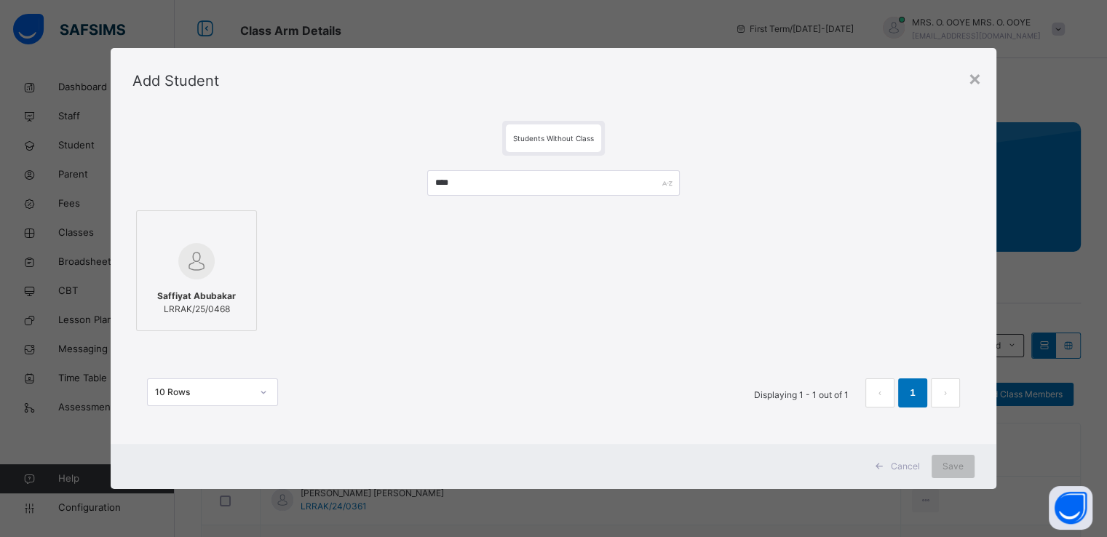
click at [201, 234] on div at bounding box center [196, 229] width 105 height 22
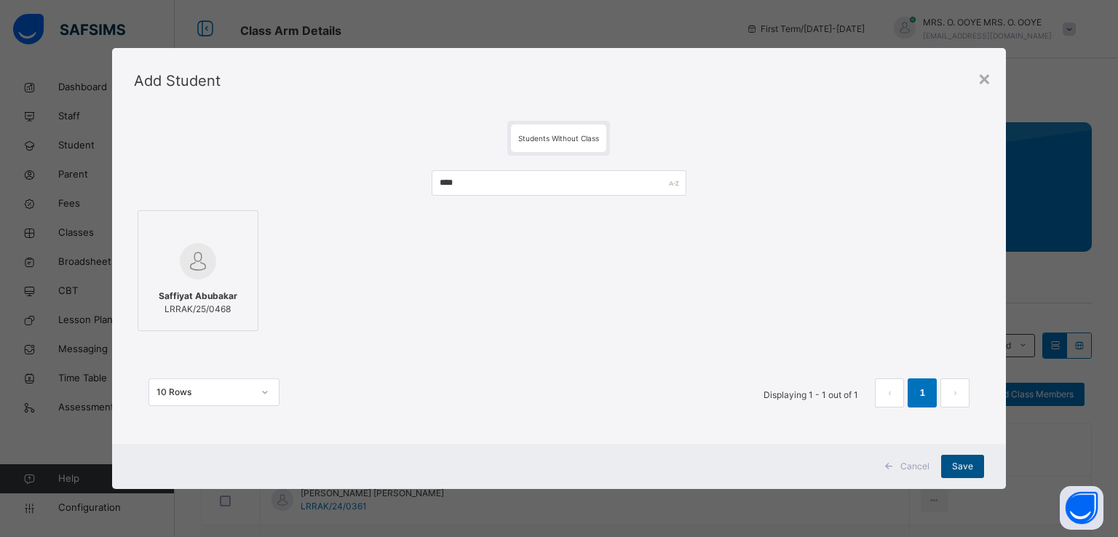
click at [965, 472] on span "Save" at bounding box center [962, 466] width 21 height 13
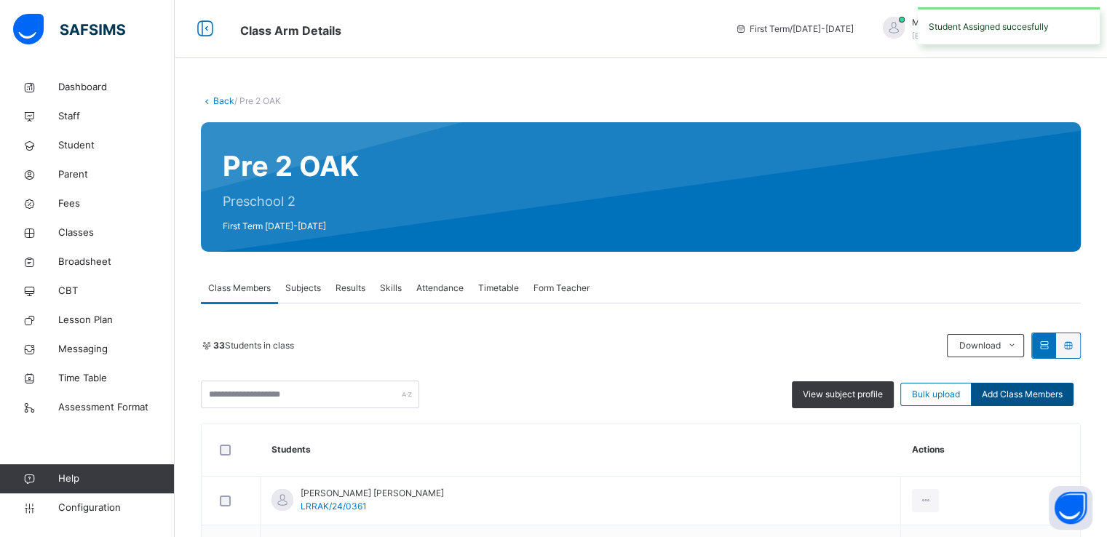
click at [1018, 394] on span "Add Class Members" at bounding box center [1022, 394] width 81 height 13
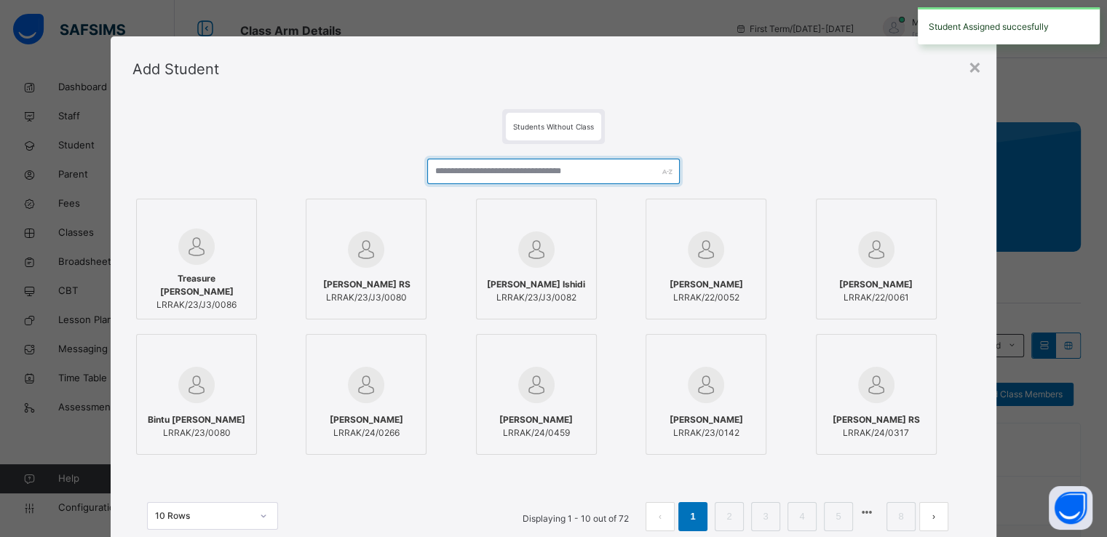
click at [538, 175] on input "text" at bounding box center [553, 171] width 253 height 25
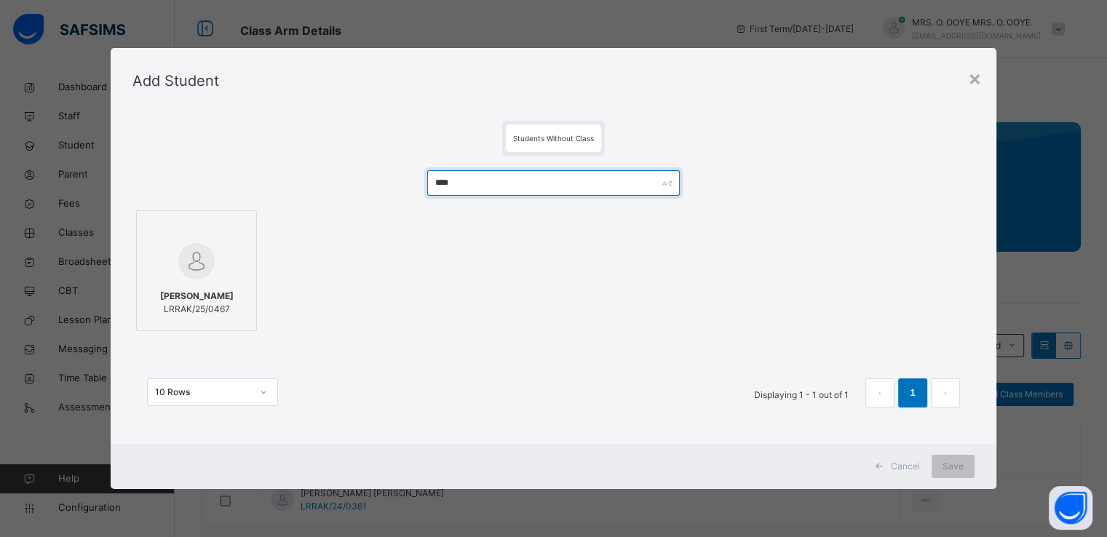
type input "****"
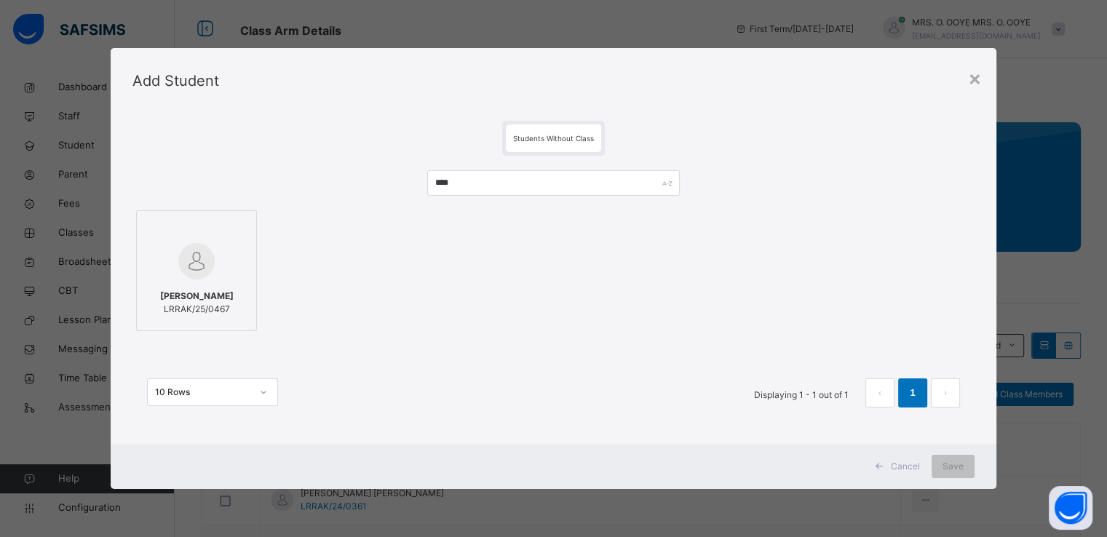
click at [192, 243] on img at bounding box center [196, 261] width 36 height 36
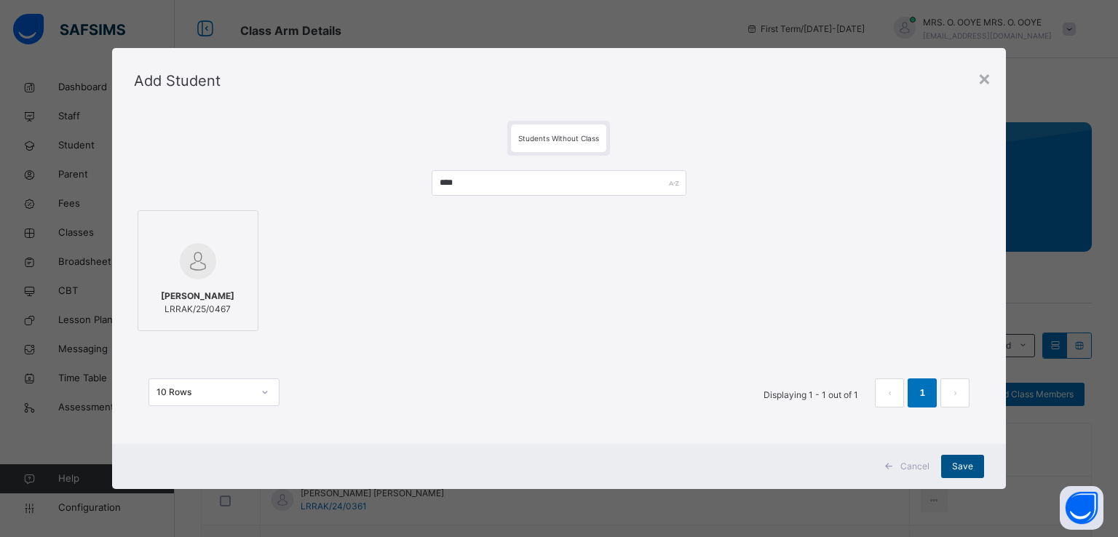
click at [963, 462] on span "Save" at bounding box center [962, 466] width 21 height 13
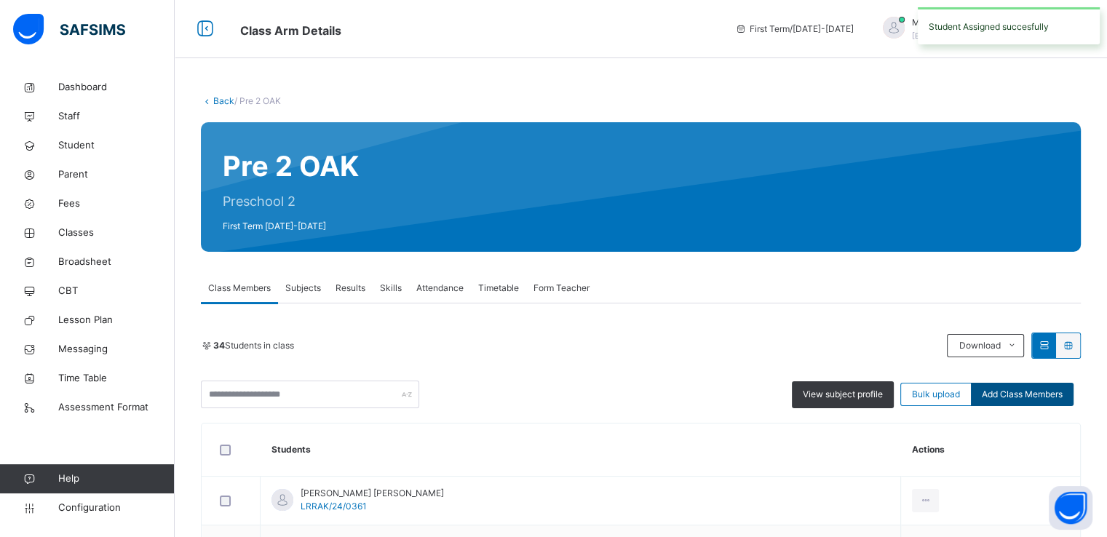
click at [1014, 390] on span "Add Class Members" at bounding box center [1022, 394] width 81 height 13
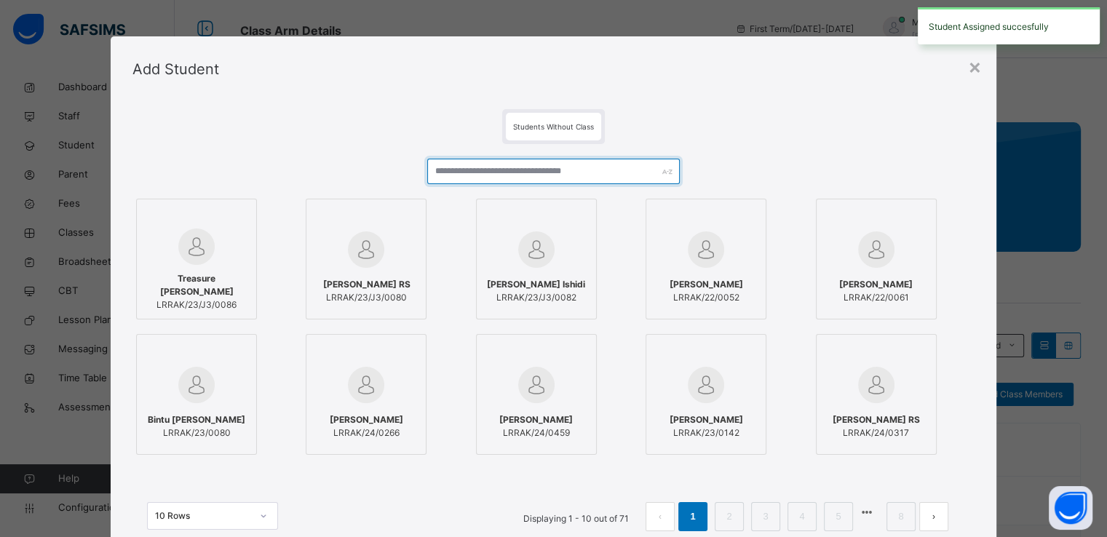
click at [615, 165] on input "text" at bounding box center [553, 171] width 253 height 25
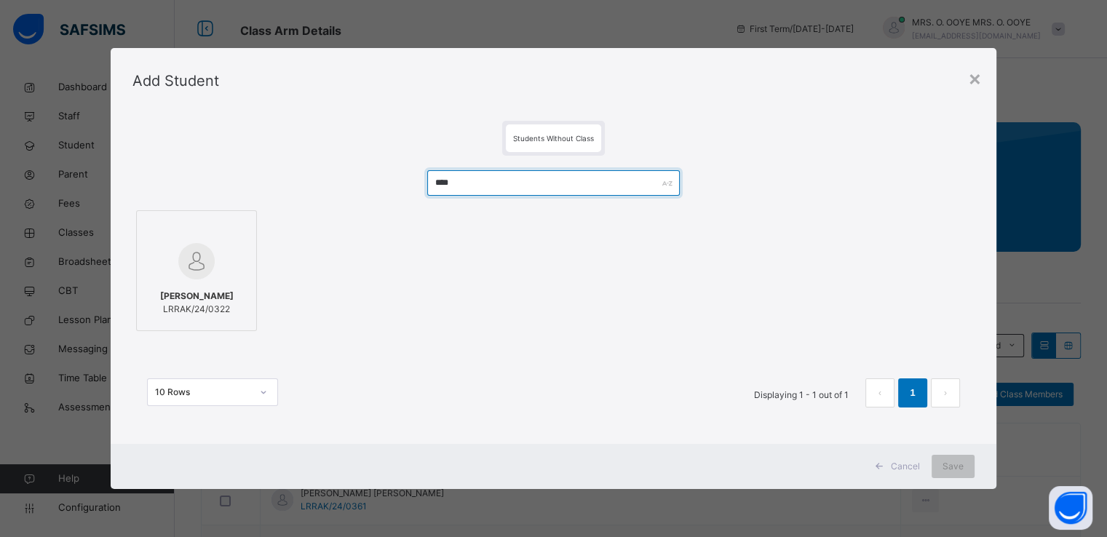
type input "****"
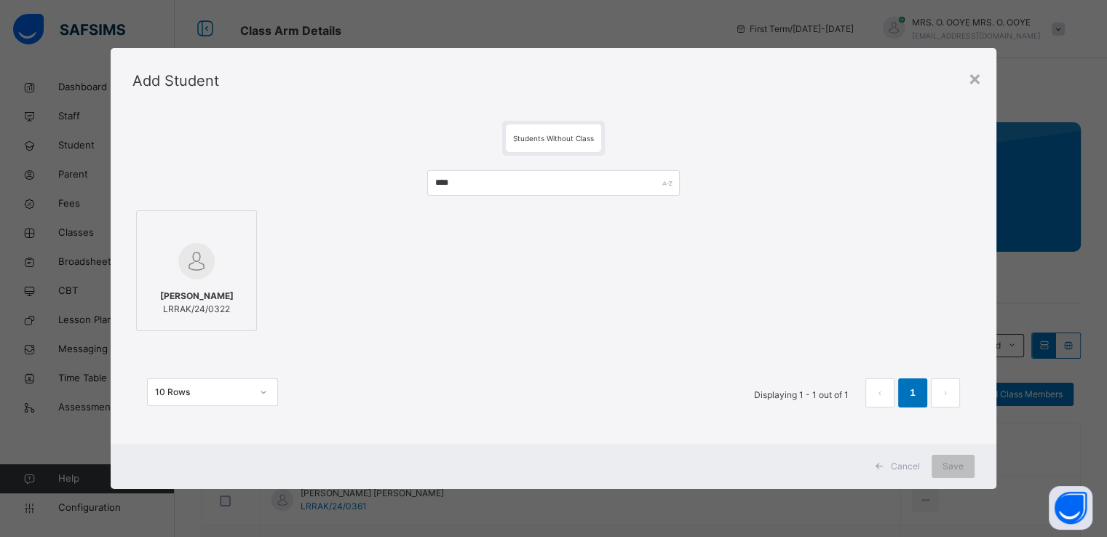
click at [253, 274] on div "Tanadi Atenkayaure LRRAK/24/0322" at bounding box center [213, 270] width 155 height 121
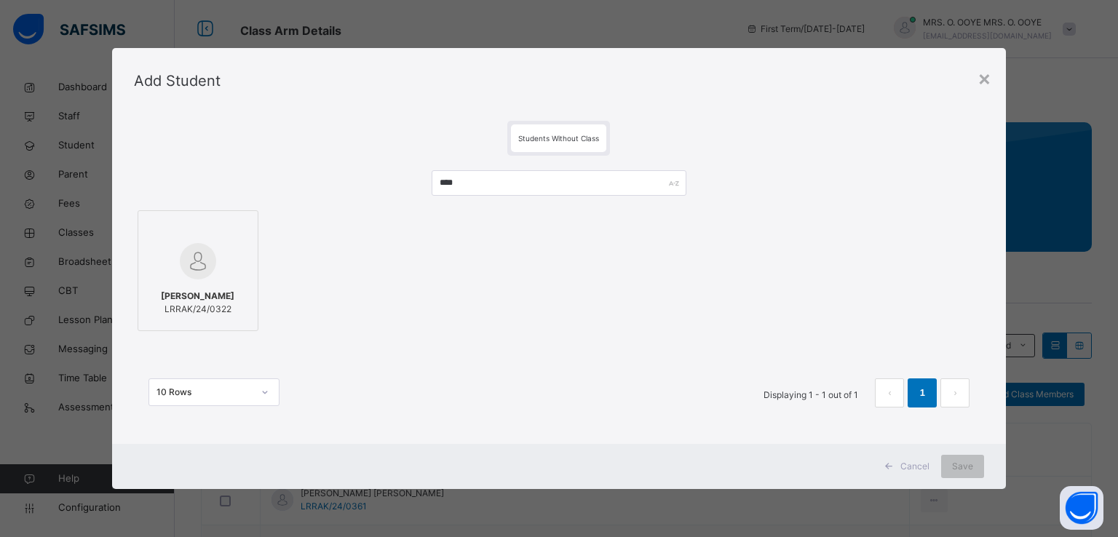
click at [236, 267] on div at bounding box center [198, 261] width 105 height 42
click at [963, 470] on span "Save" at bounding box center [962, 466] width 21 height 13
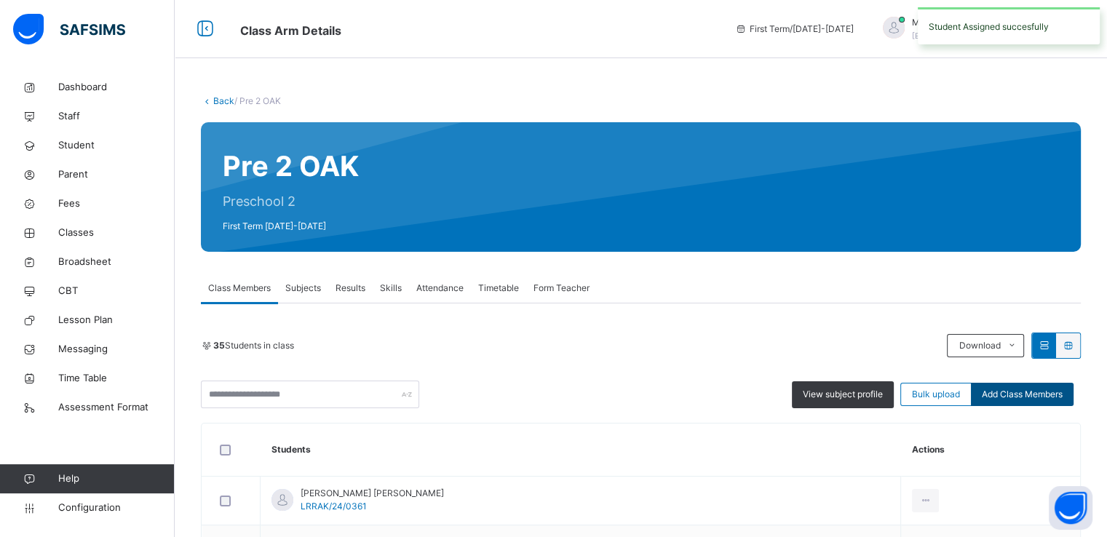
click at [1024, 400] on div "Add Class Members" at bounding box center [1022, 394] width 103 height 23
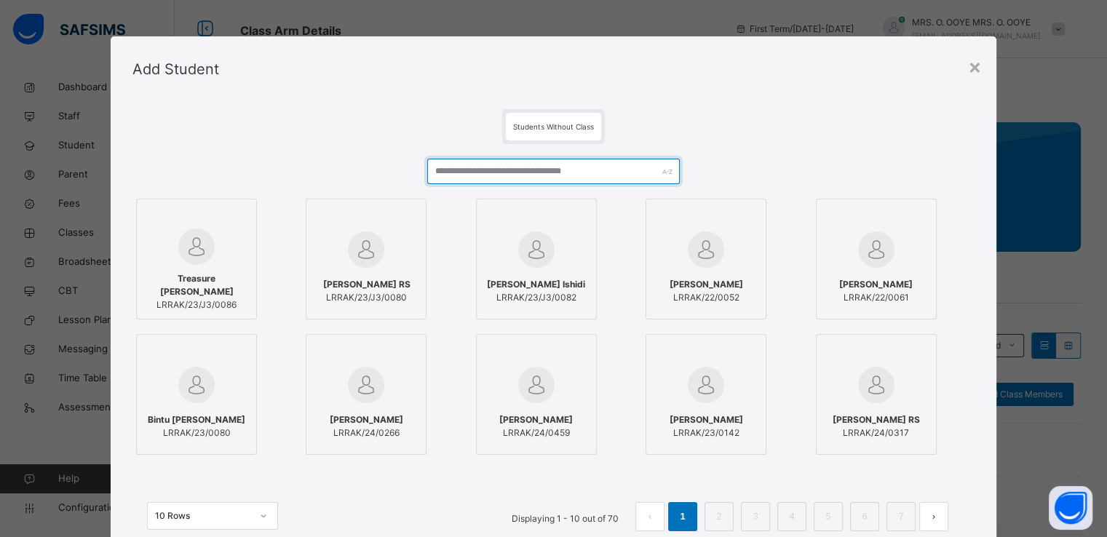
click at [591, 173] on input "text" at bounding box center [553, 171] width 253 height 25
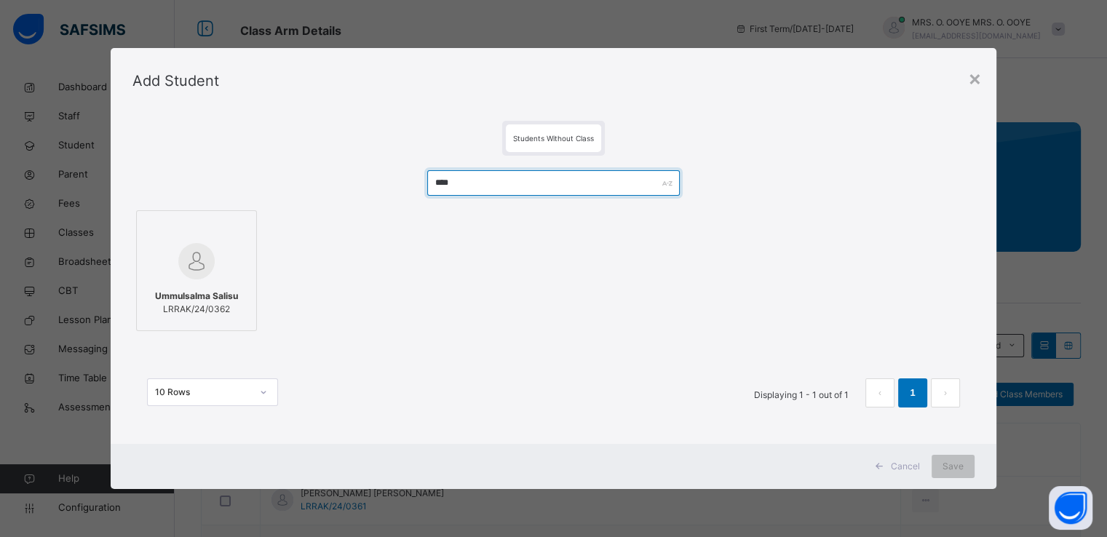
type input "****"
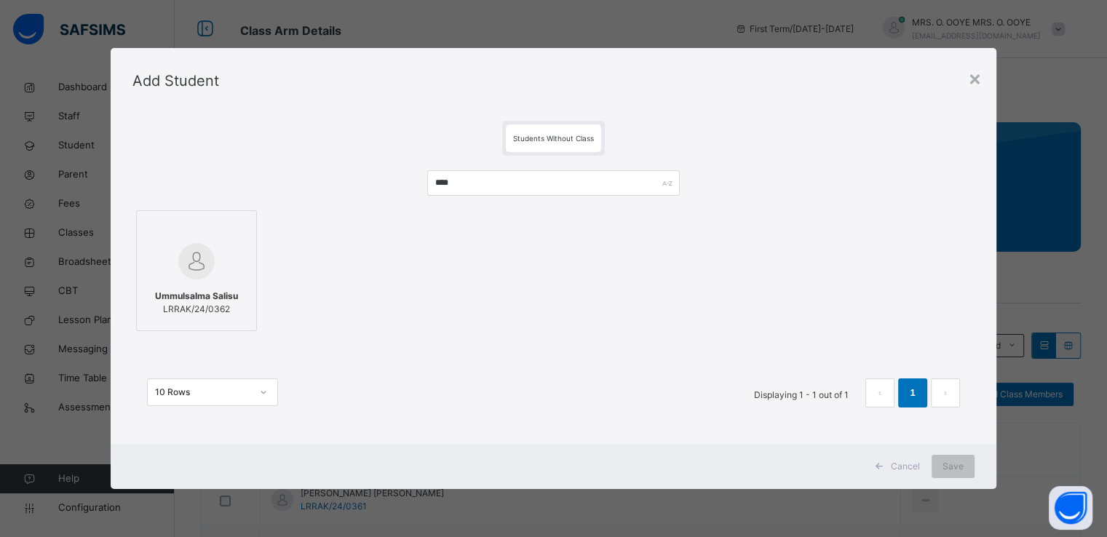
click at [211, 207] on div "Ummulsalma Salisu LRRAK/24/0362" at bounding box center [554, 271] width 842 height 128
click at [221, 232] on div at bounding box center [196, 229] width 105 height 22
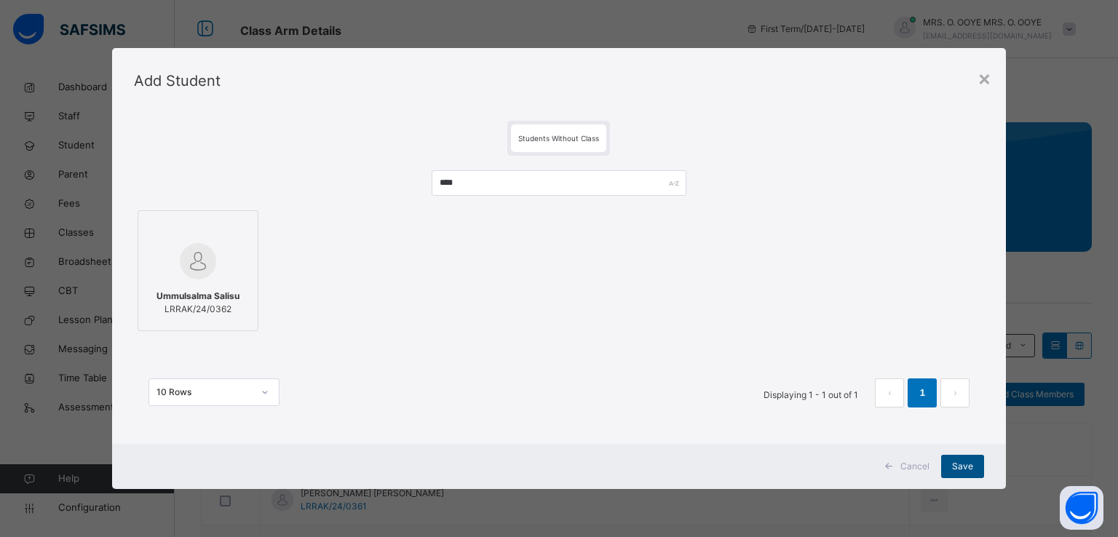
click at [964, 469] on span "Save" at bounding box center [962, 466] width 21 height 13
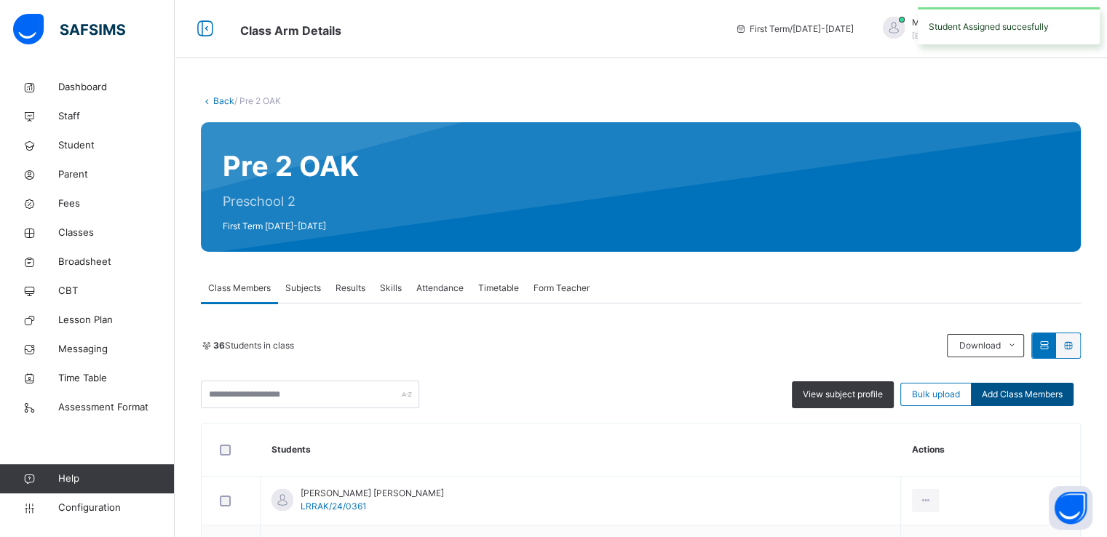
click at [1027, 394] on span "Add Class Members" at bounding box center [1022, 394] width 81 height 13
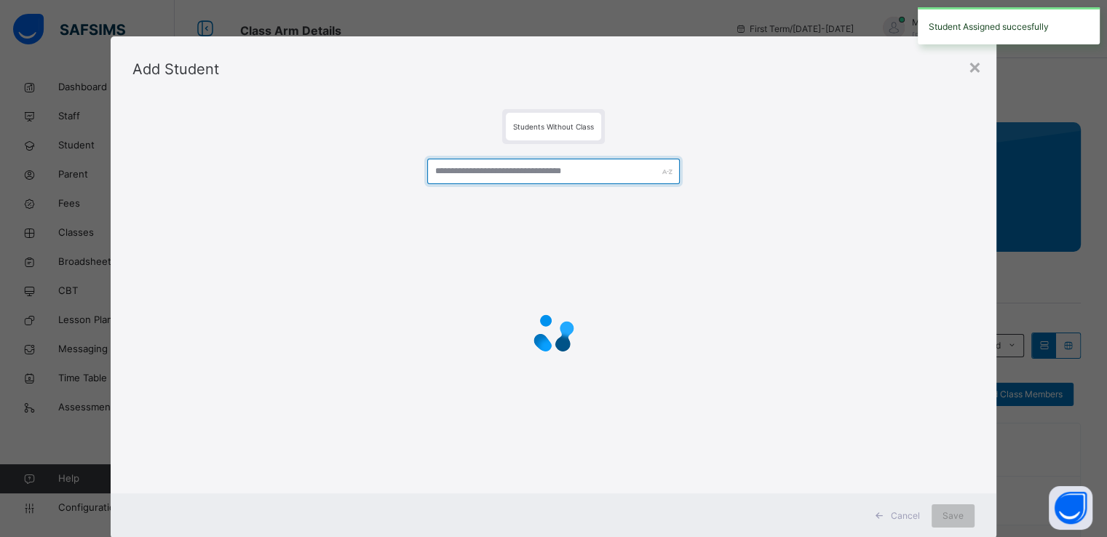
click at [536, 173] on input "text" at bounding box center [553, 171] width 253 height 25
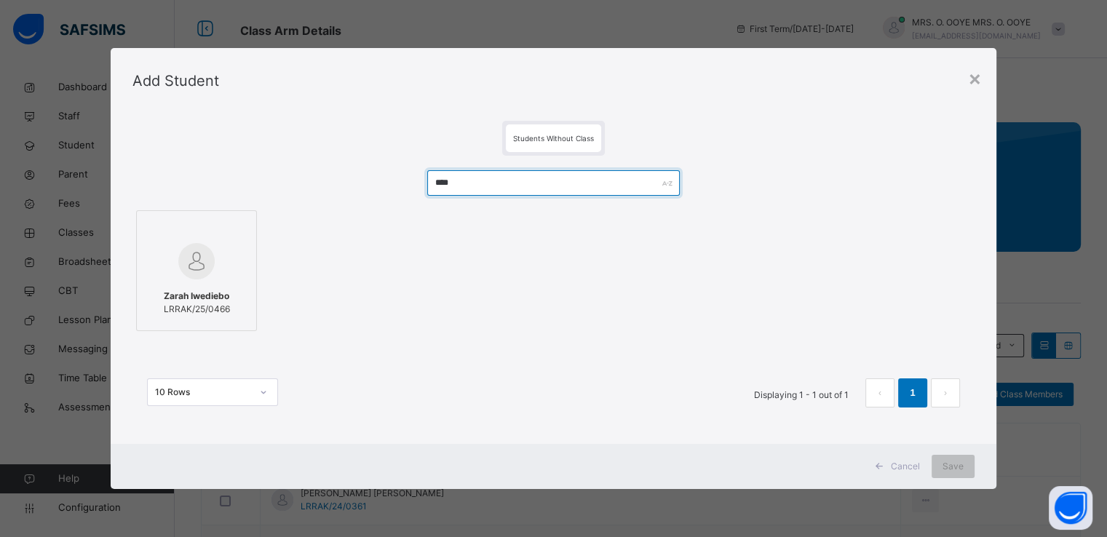
type input "****"
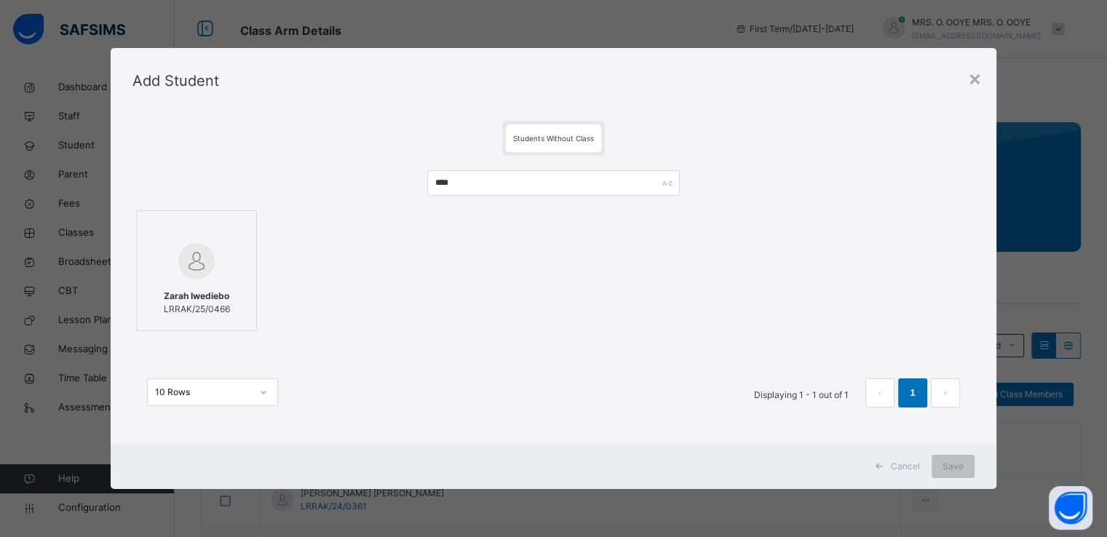
click at [211, 261] on div at bounding box center [196, 261] width 105 height 42
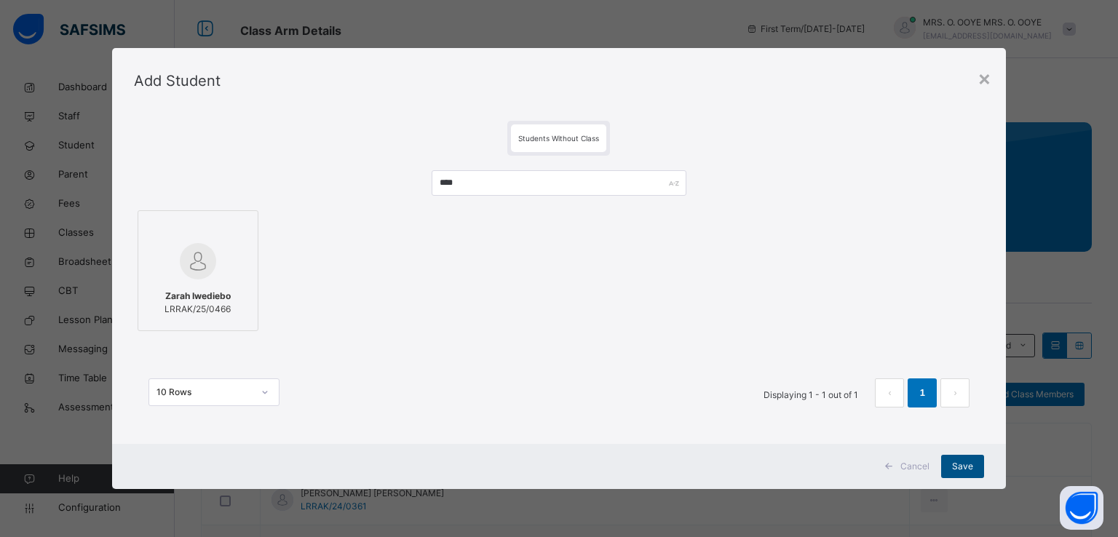
click at [966, 465] on span "Save" at bounding box center [962, 466] width 21 height 13
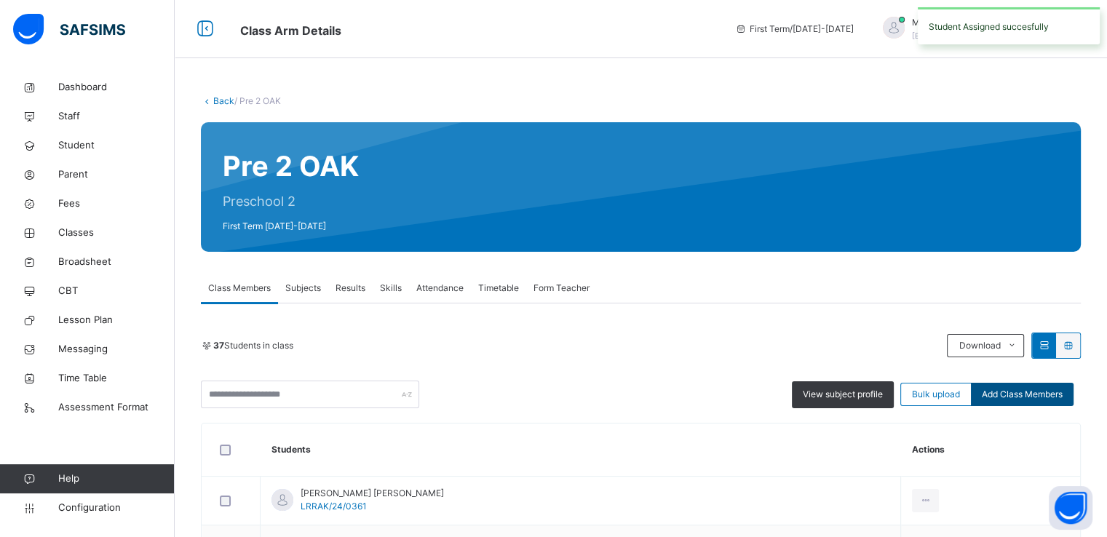
click at [1017, 398] on span "Add Class Members" at bounding box center [1022, 394] width 81 height 13
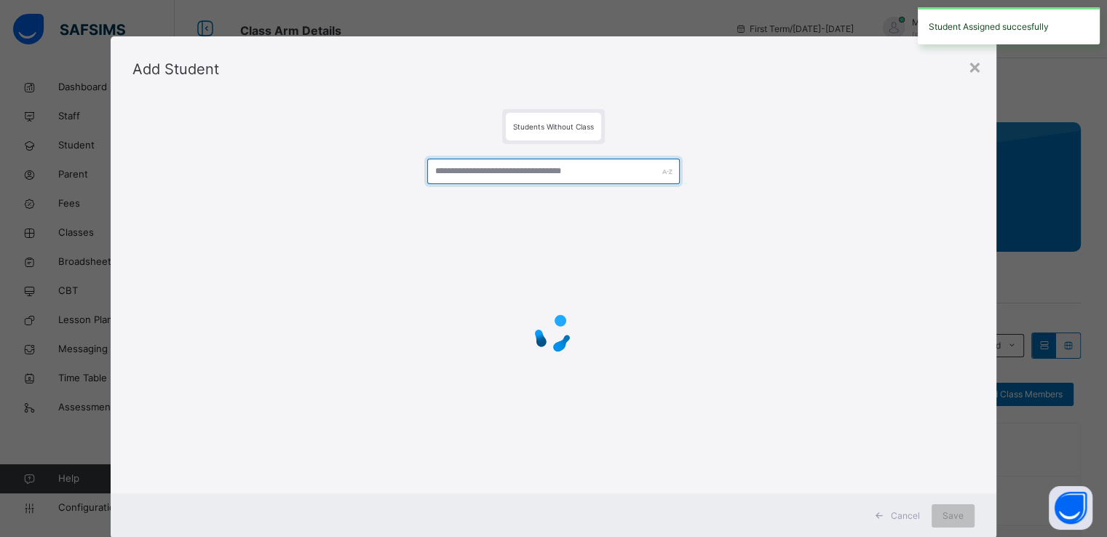
click at [611, 172] on input "text" at bounding box center [553, 171] width 253 height 25
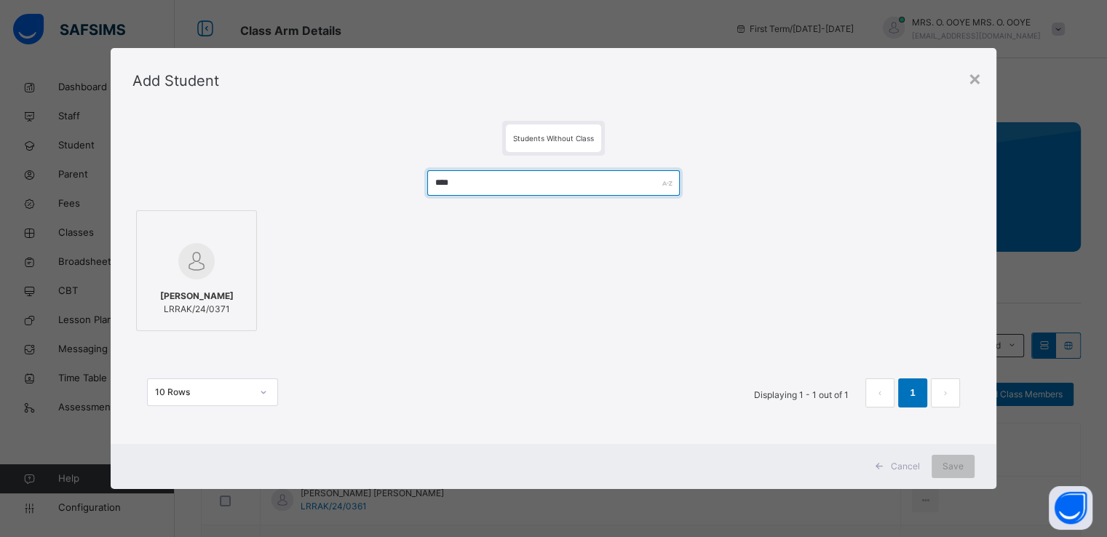
type input "****"
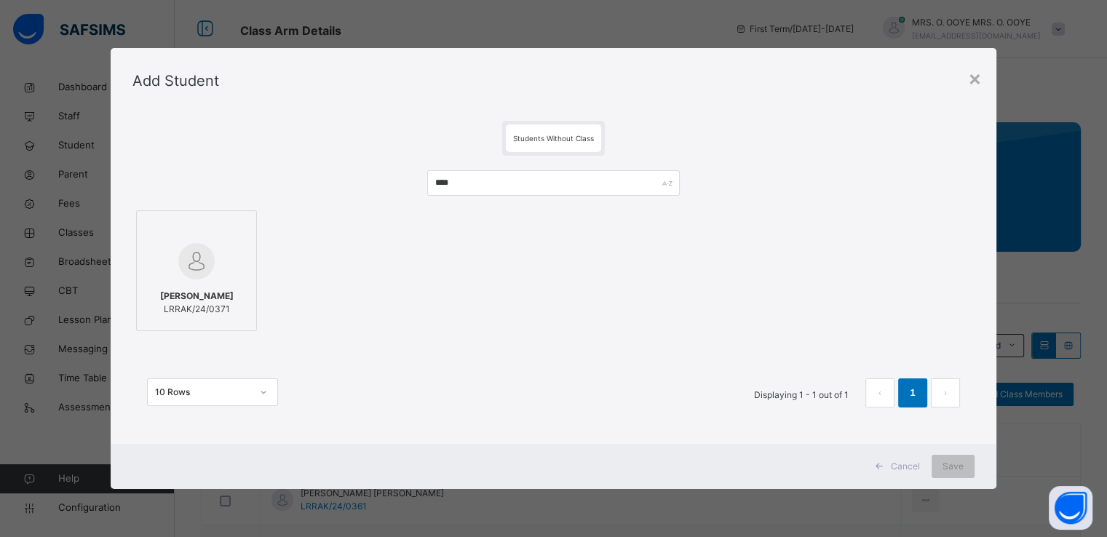
click at [200, 269] on img at bounding box center [196, 261] width 36 height 36
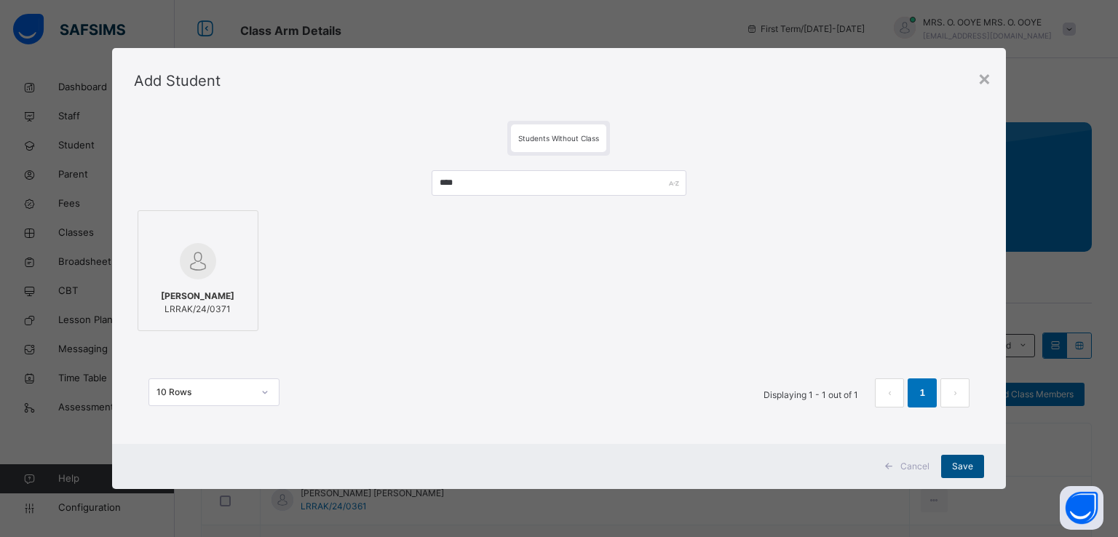
click at [955, 461] on span "Save" at bounding box center [962, 466] width 21 height 13
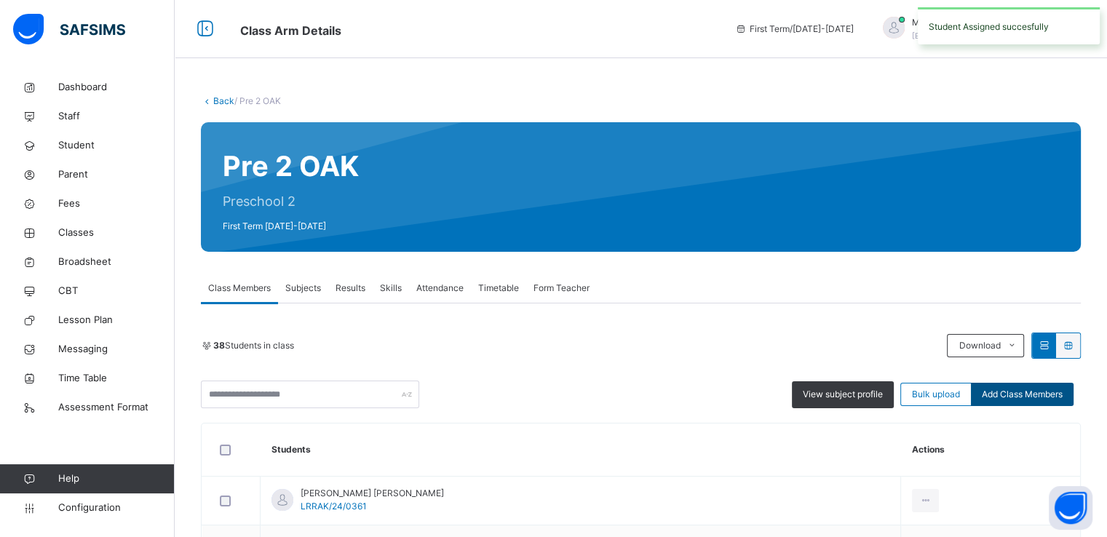
click at [1007, 395] on span "Add Class Members" at bounding box center [1022, 394] width 81 height 13
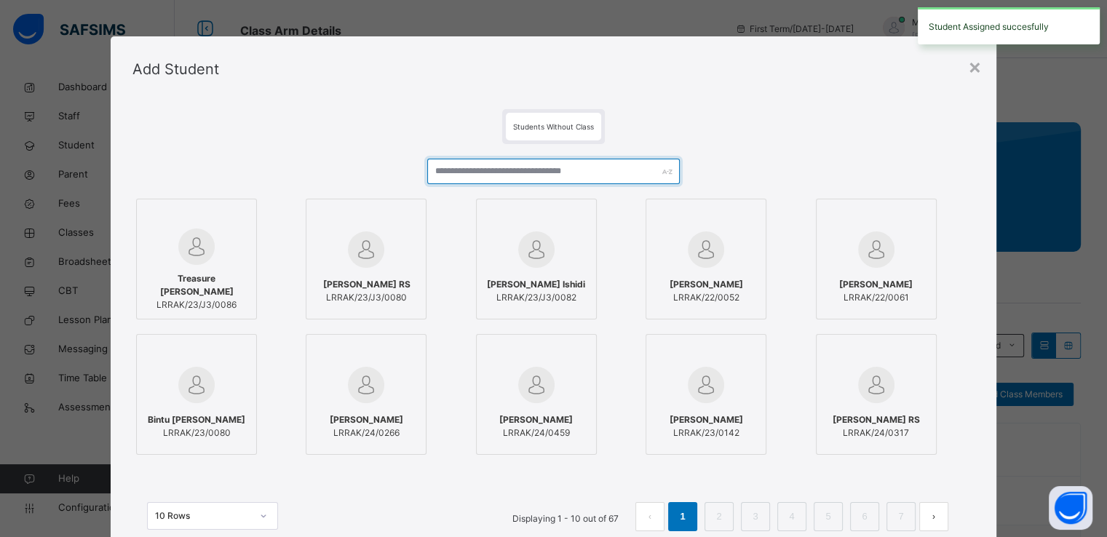
click at [617, 171] on input "text" at bounding box center [553, 171] width 253 height 25
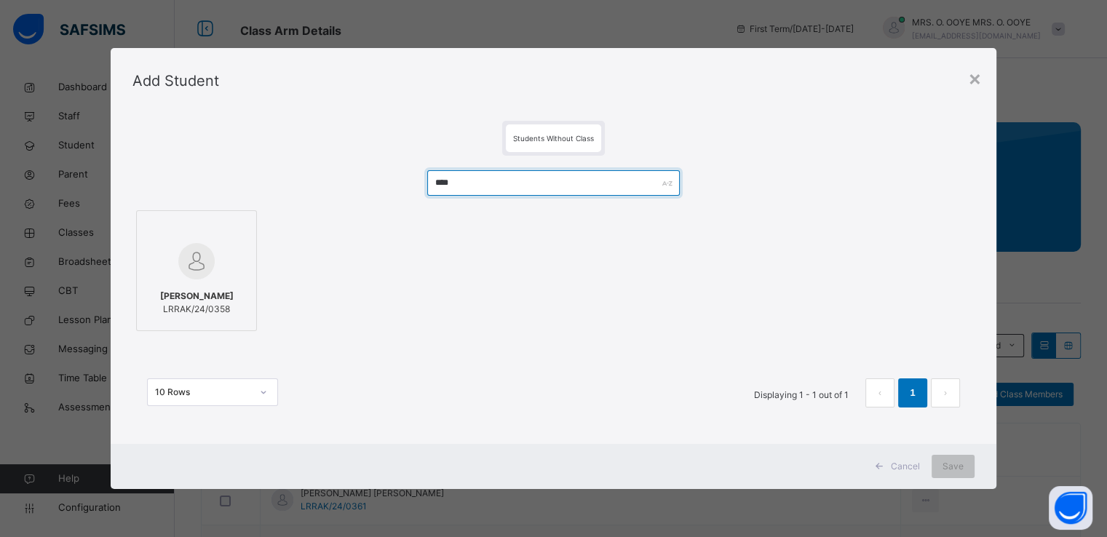
type input "****"
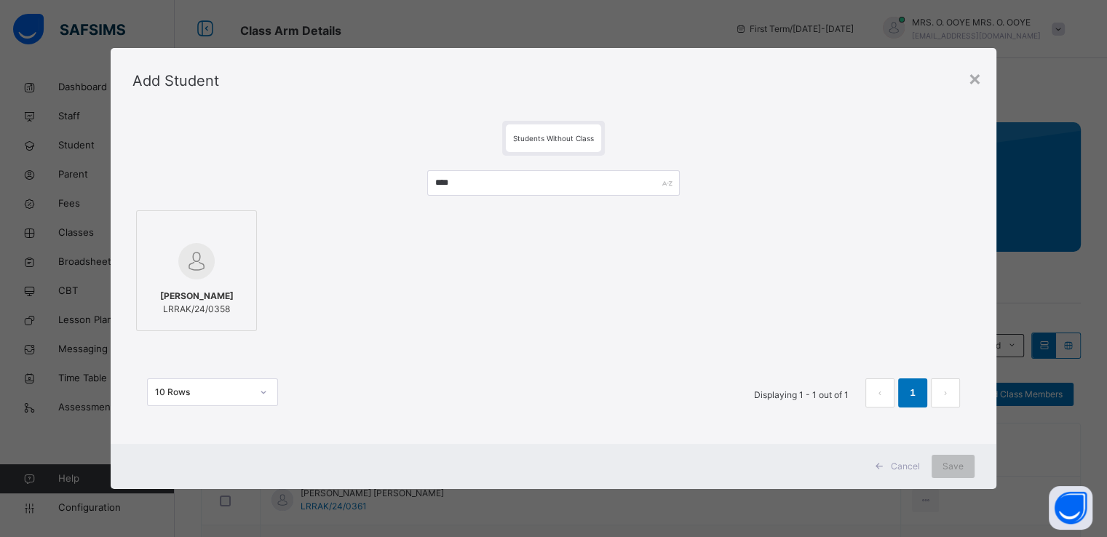
click at [218, 272] on div at bounding box center [196, 261] width 105 height 42
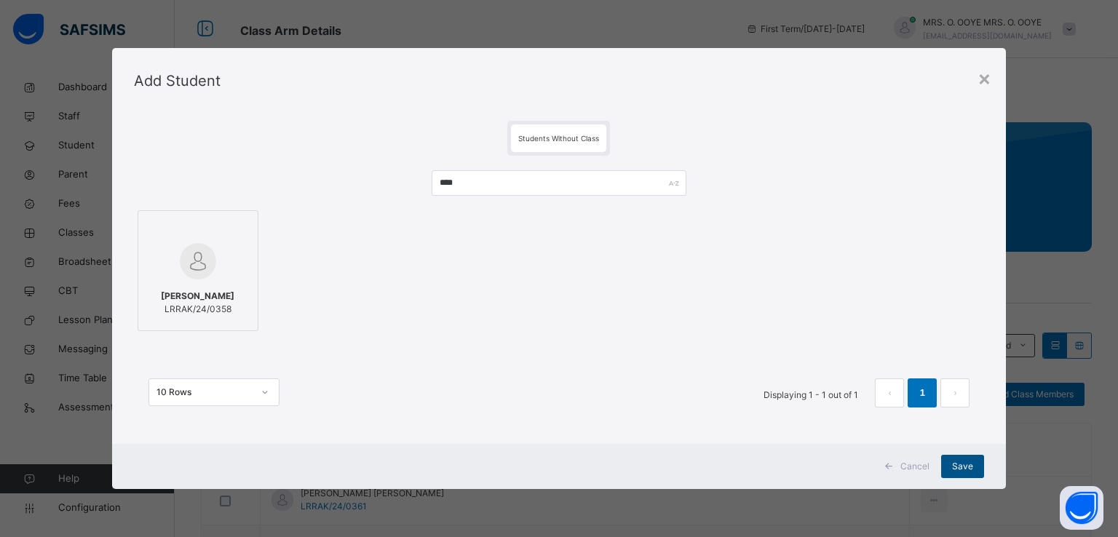
click at [952, 467] on div "Save" at bounding box center [962, 466] width 43 height 23
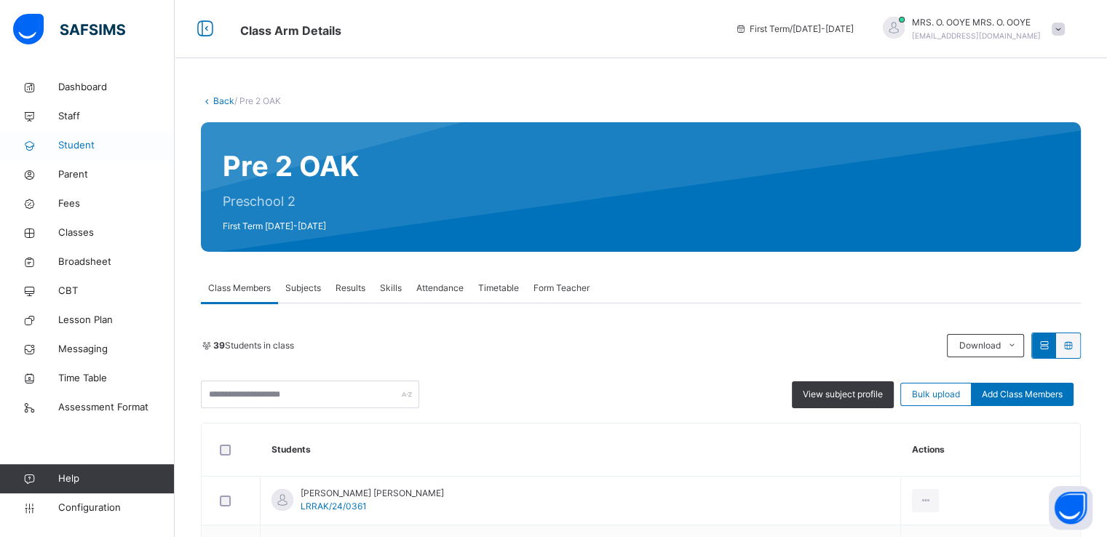
click at [76, 143] on span "Student" at bounding box center [116, 145] width 116 height 15
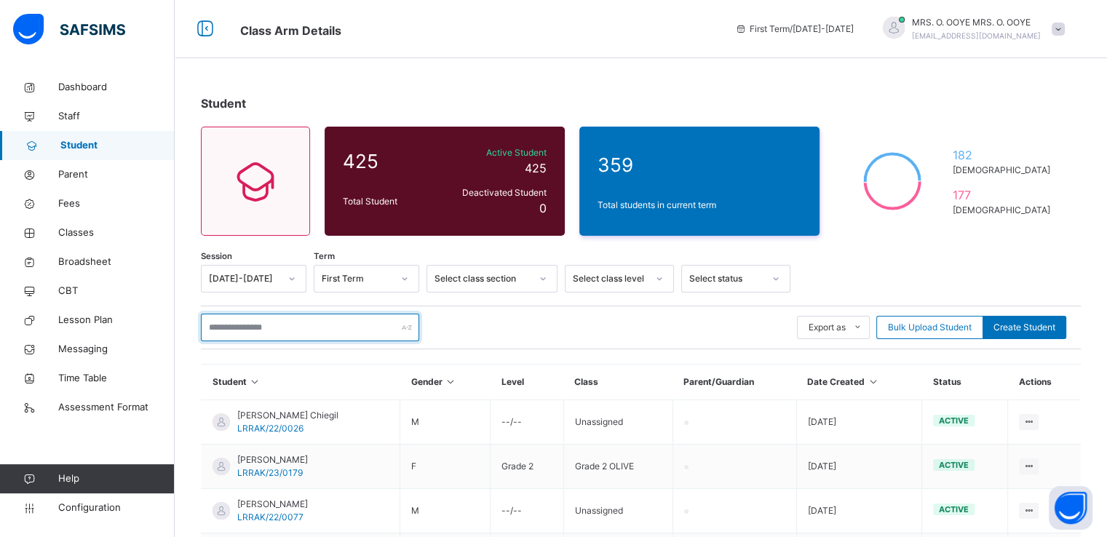
click at [285, 325] on input "text" at bounding box center [310, 328] width 218 height 28
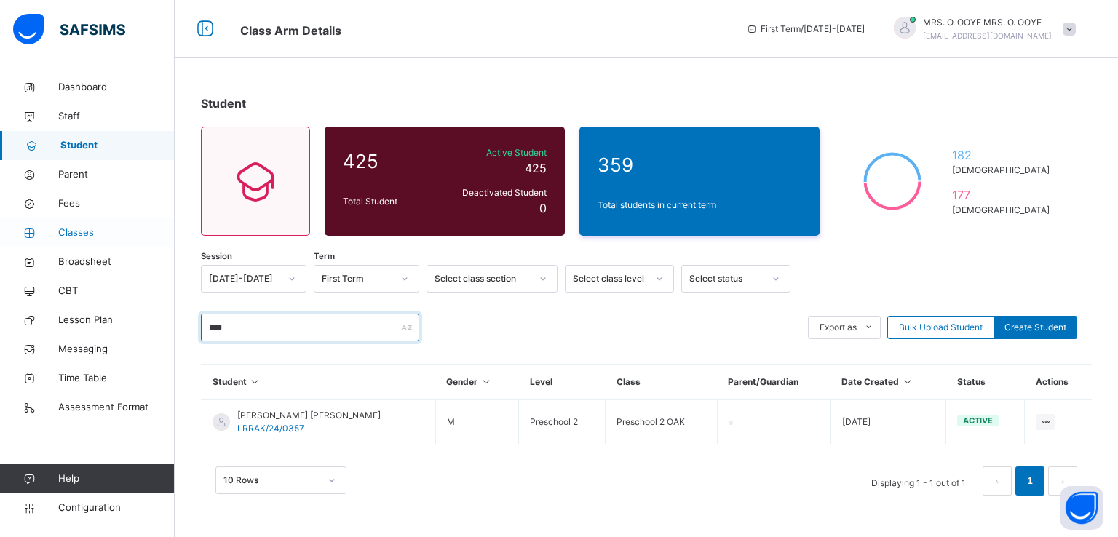
type input "****"
click at [80, 232] on span "Classes" at bounding box center [116, 233] width 116 height 15
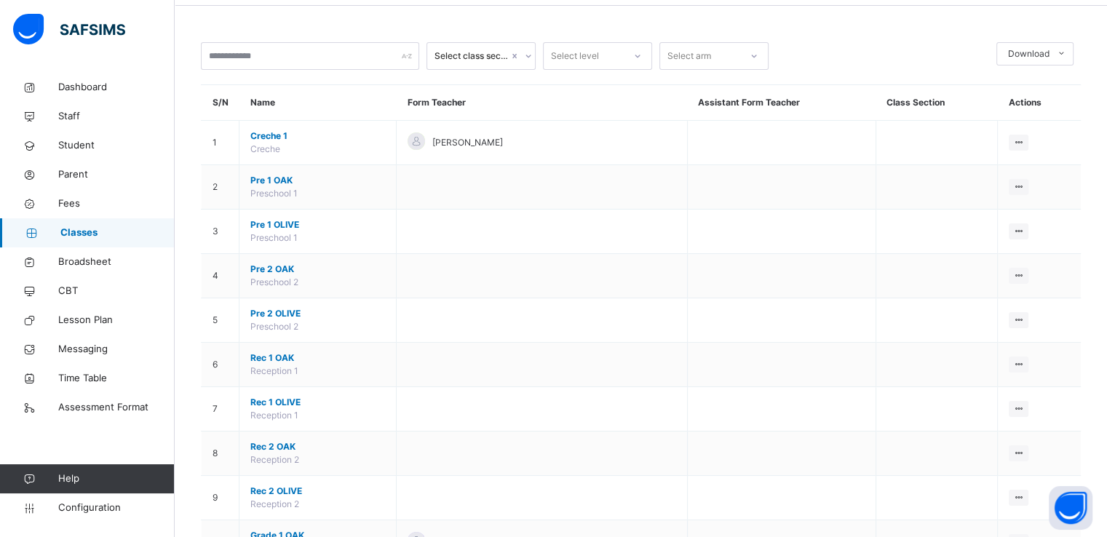
scroll to position [68, 0]
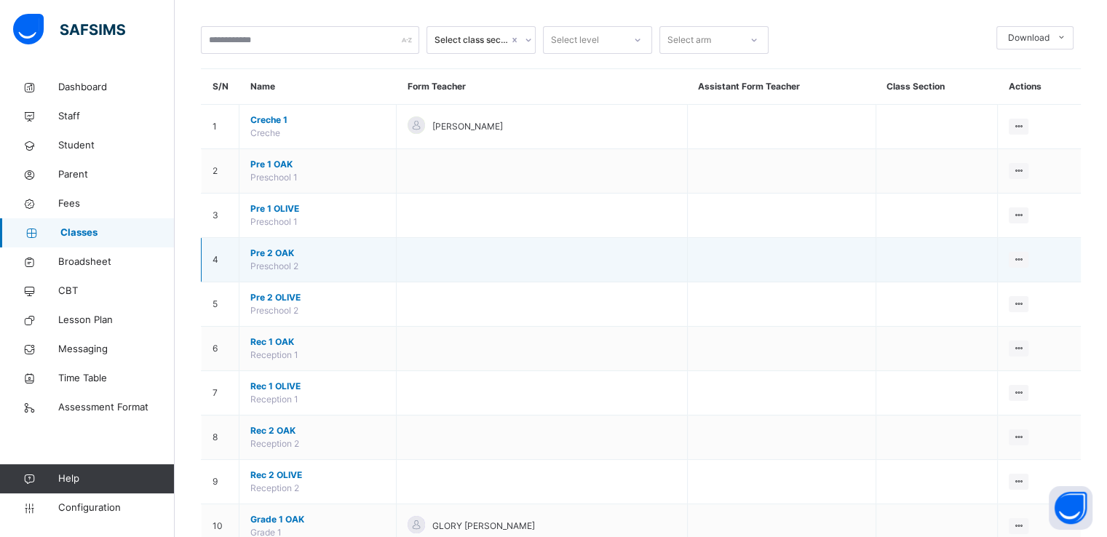
click at [273, 248] on span "Pre 2 OAK" at bounding box center [317, 253] width 135 height 13
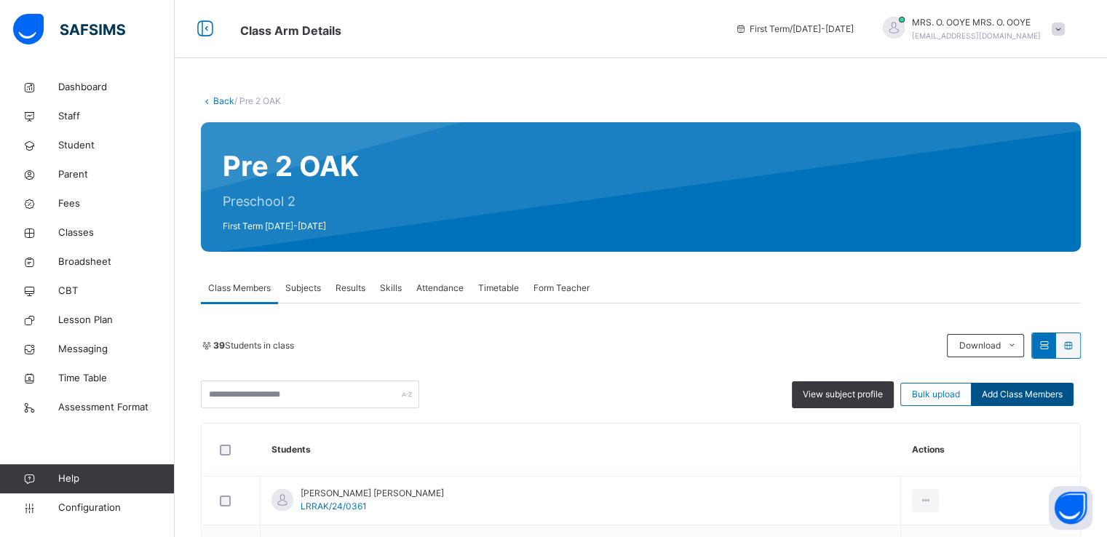
click at [1051, 395] on span "Add Class Members" at bounding box center [1022, 394] width 81 height 13
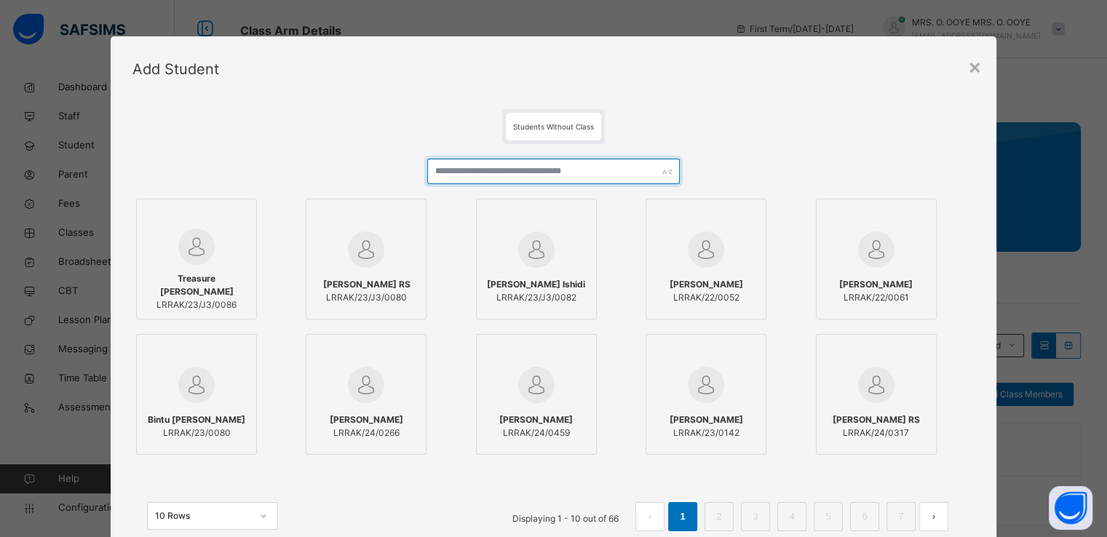
click at [579, 173] on input "text" at bounding box center [553, 171] width 253 height 25
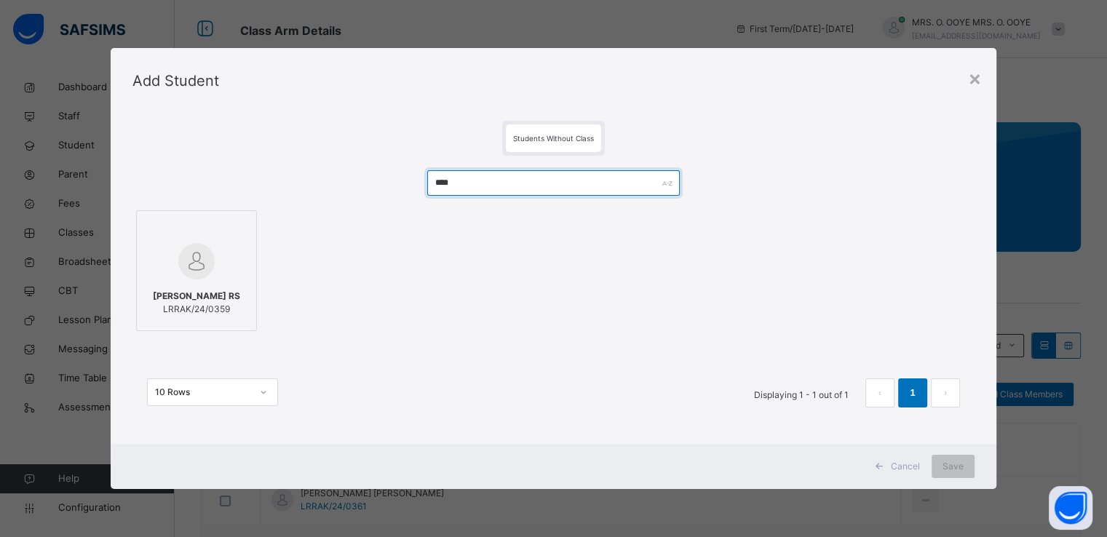
type input "****"
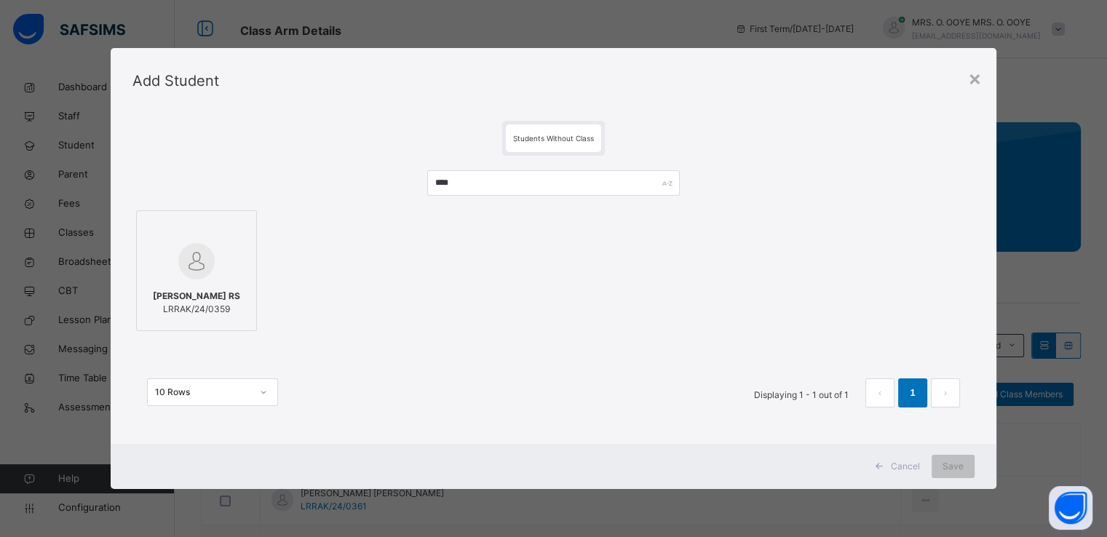
click at [197, 260] on img at bounding box center [196, 261] width 36 height 36
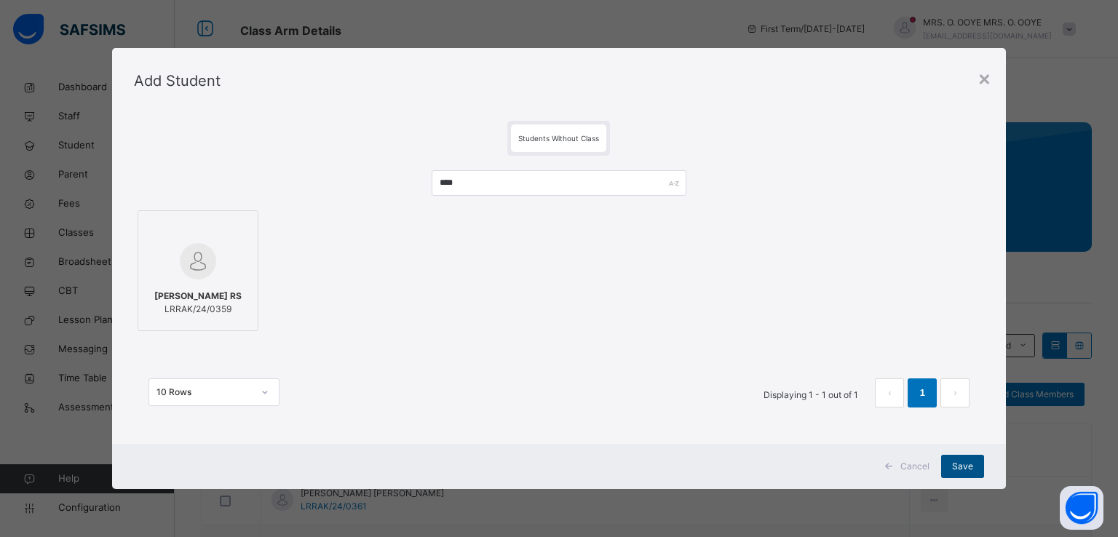
click at [960, 468] on span "Save" at bounding box center [962, 466] width 21 height 13
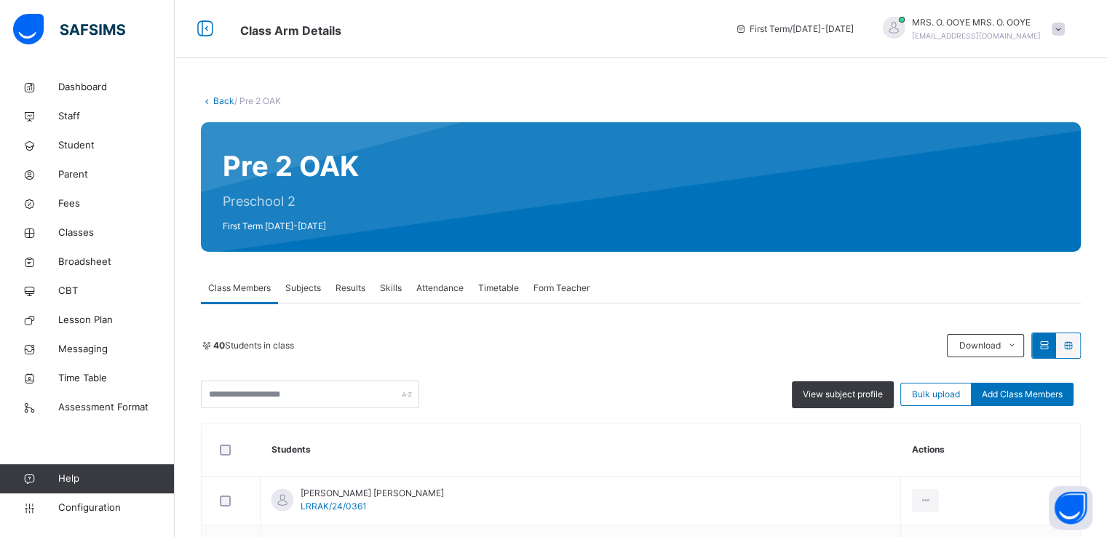
click at [221, 99] on link "Back" at bounding box center [223, 100] width 21 height 11
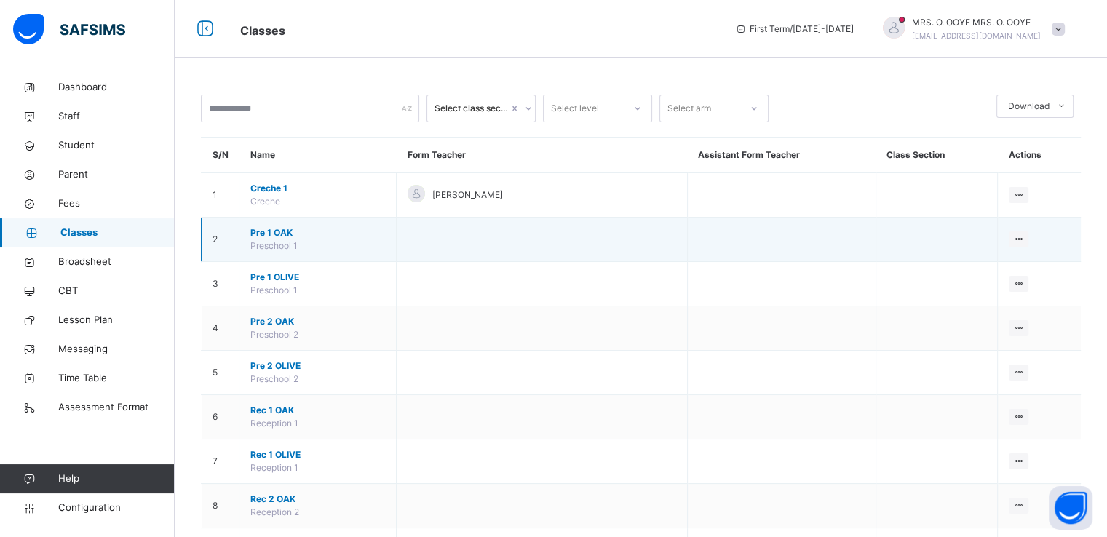
click at [274, 232] on span "Pre 1 OAK" at bounding box center [317, 232] width 135 height 13
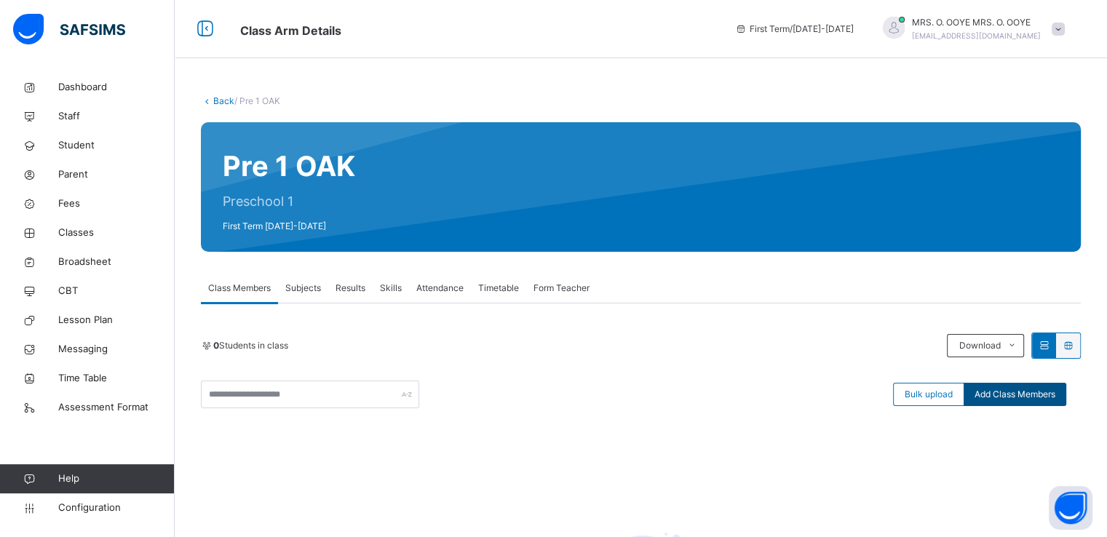
click at [1014, 394] on span "Add Class Members" at bounding box center [1015, 394] width 81 height 13
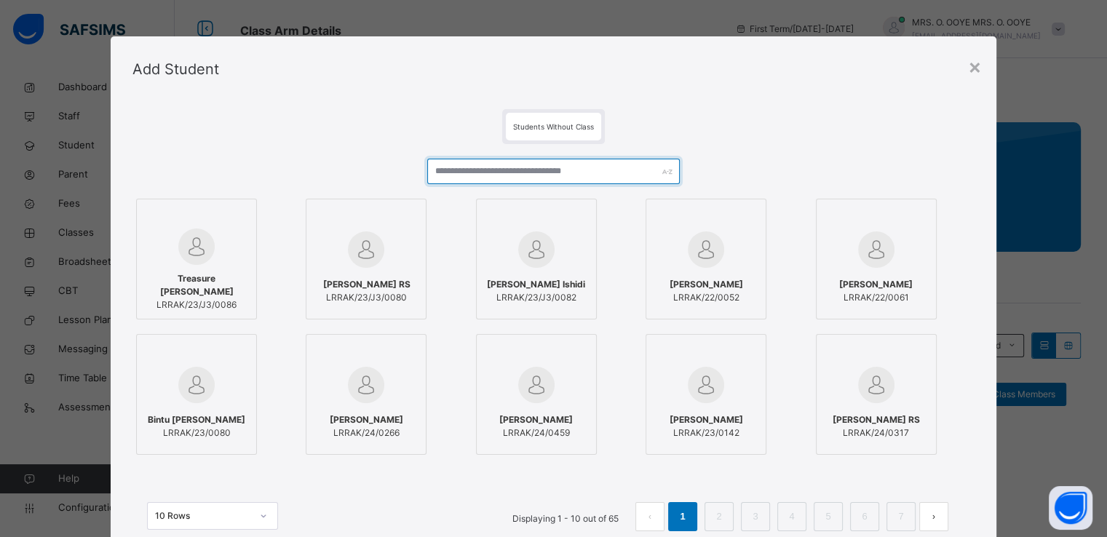
click at [513, 173] on input "text" at bounding box center [553, 171] width 253 height 25
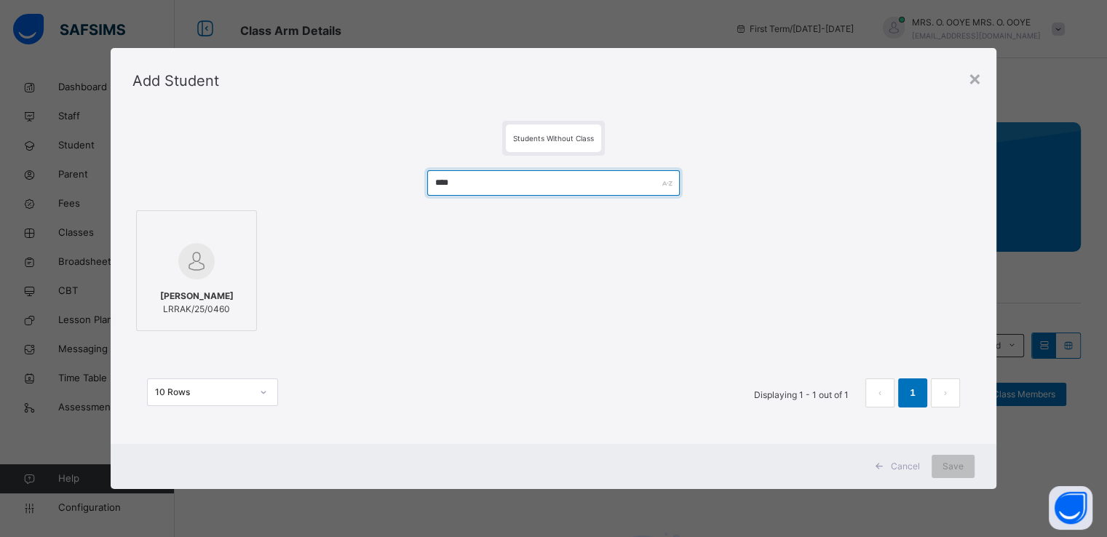
type input "****"
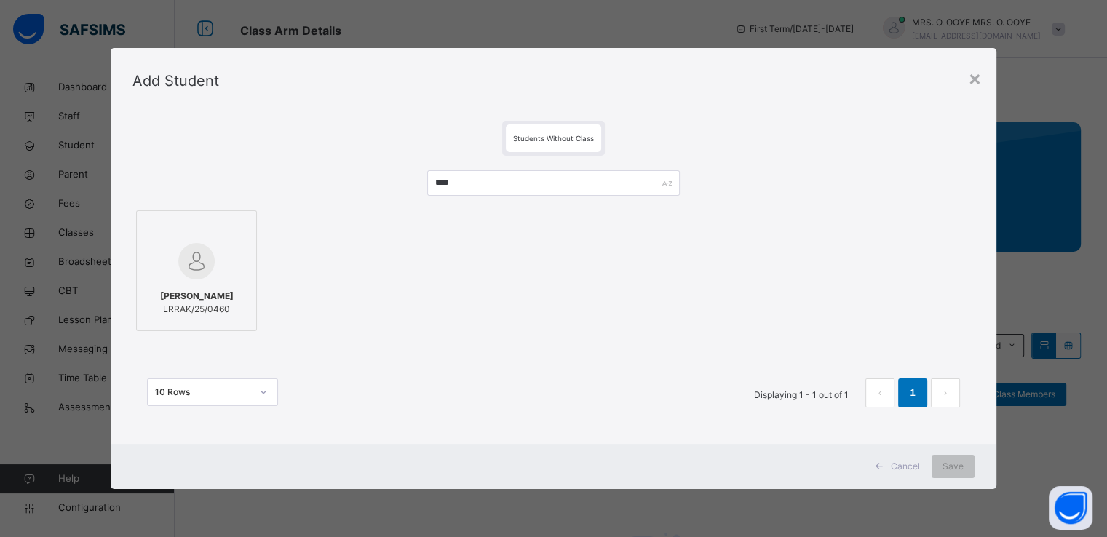
click at [220, 249] on div at bounding box center [196, 261] width 105 height 42
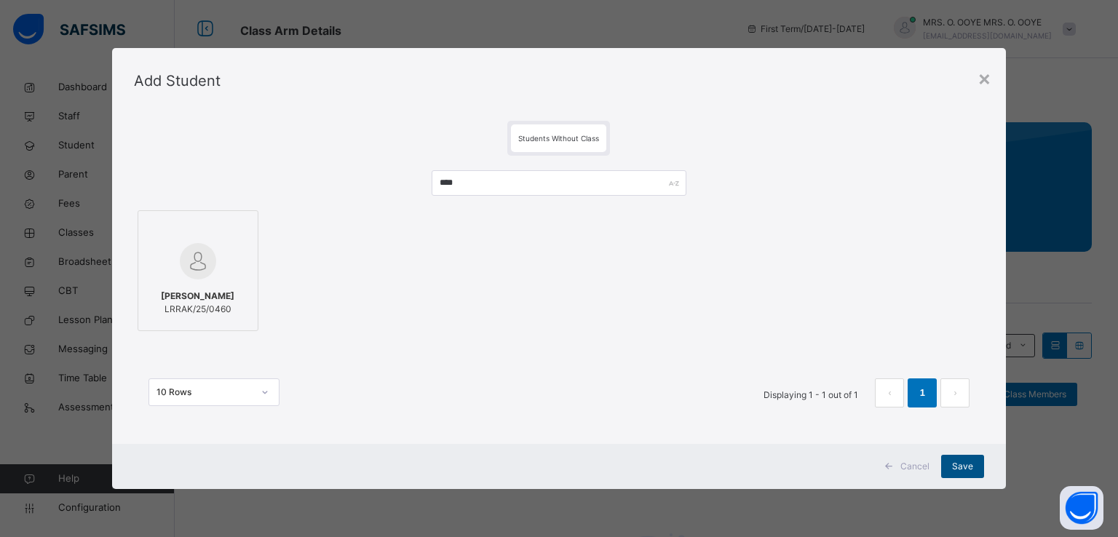
click at [959, 463] on span "Save" at bounding box center [962, 466] width 21 height 13
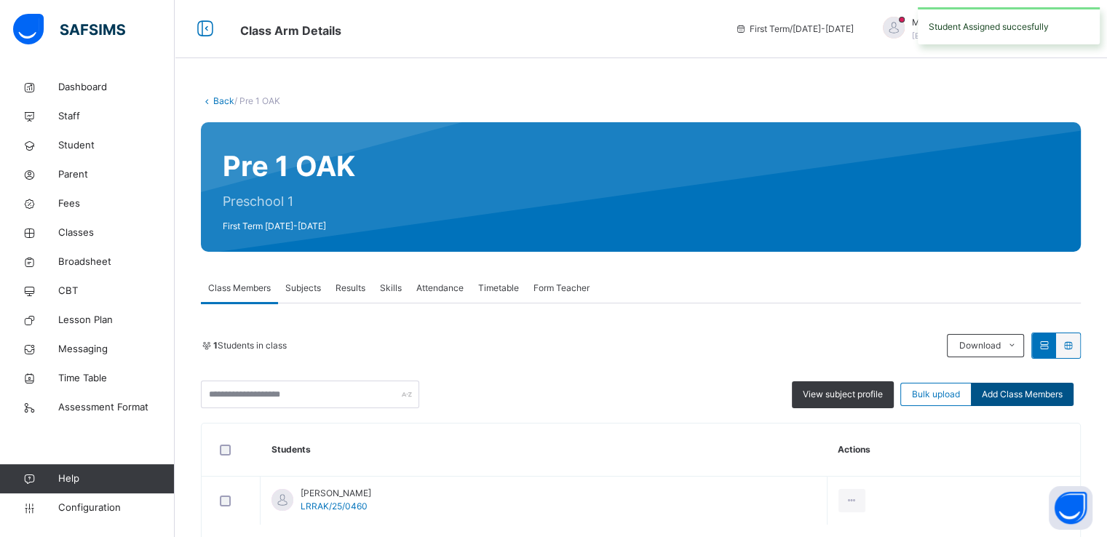
click at [1036, 395] on span "Add Class Members" at bounding box center [1022, 394] width 81 height 13
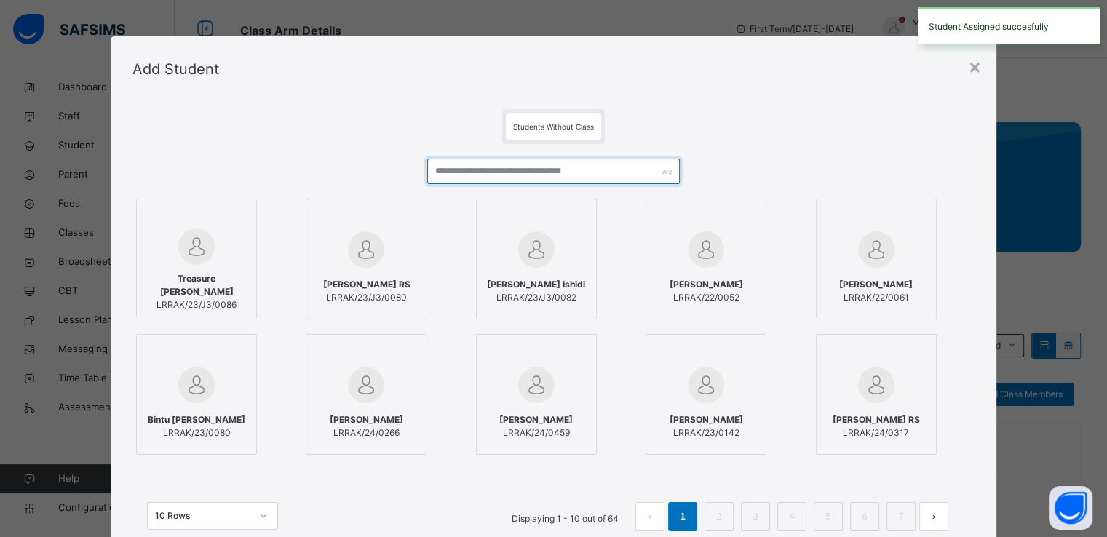
click at [566, 177] on input "text" at bounding box center [553, 171] width 253 height 25
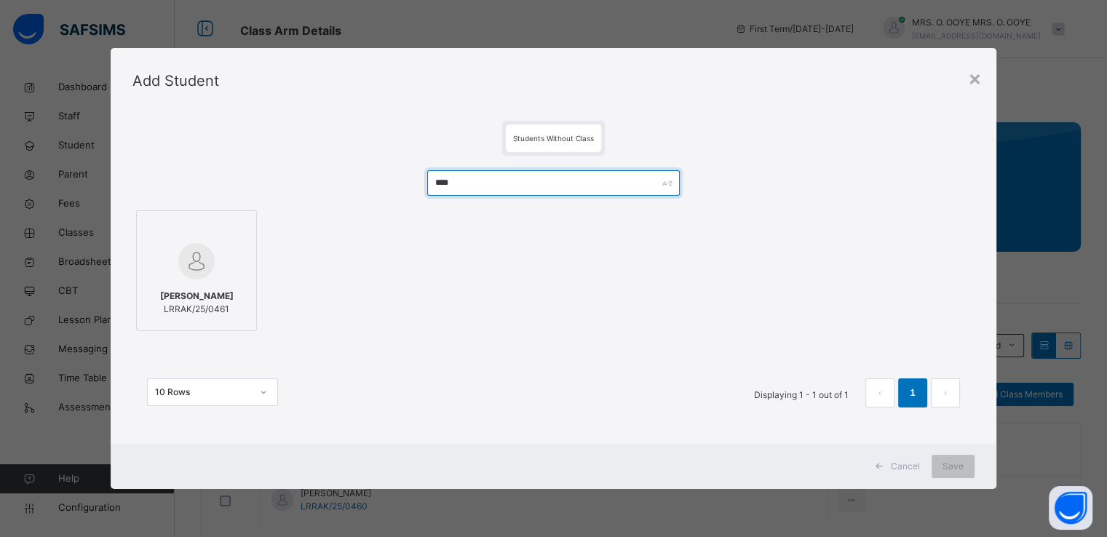
type input "****"
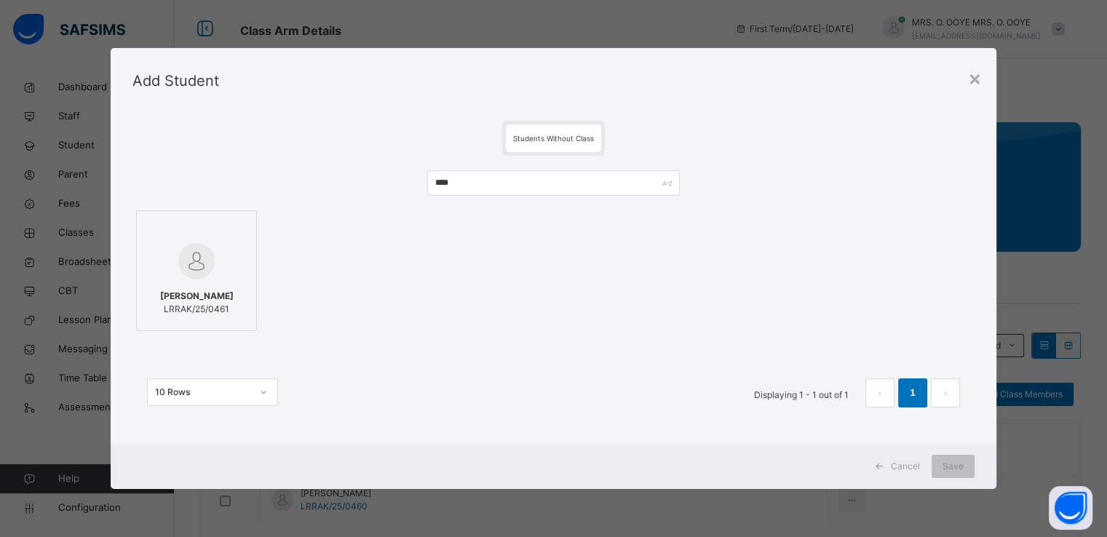
click at [170, 258] on div at bounding box center [196, 261] width 105 height 42
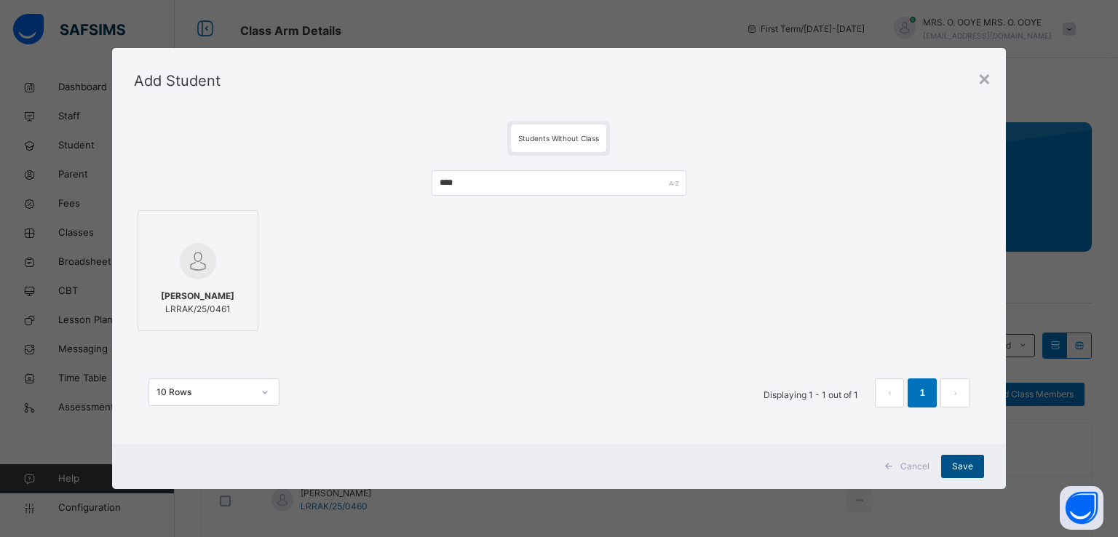
click at [970, 467] on span "Save" at bounding box center [962, 466] width 21 height 13
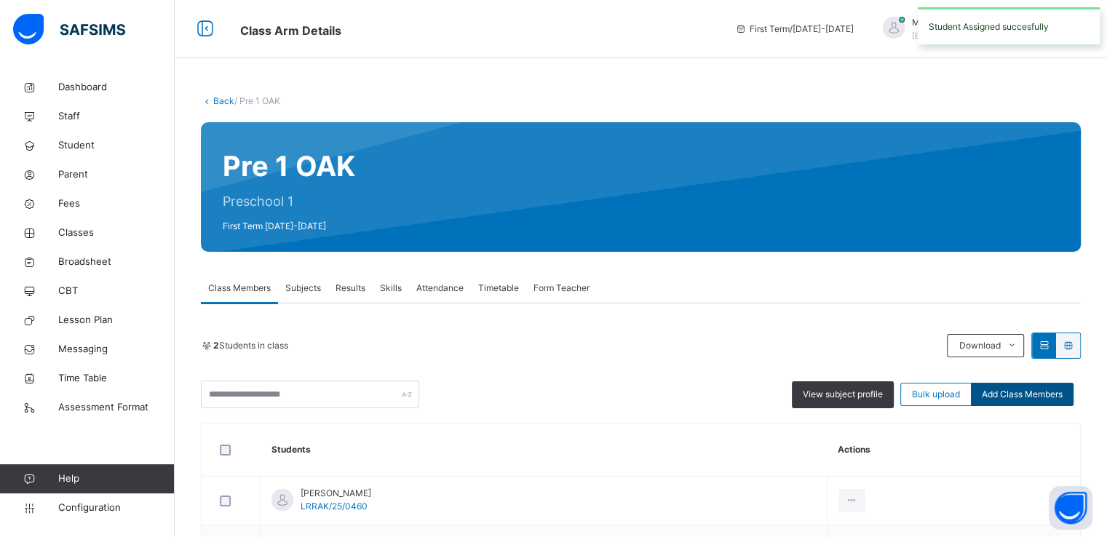
click at [1036, 391] on span "Add Class Members" at bounding box center [1022, 394] width 81 height 13
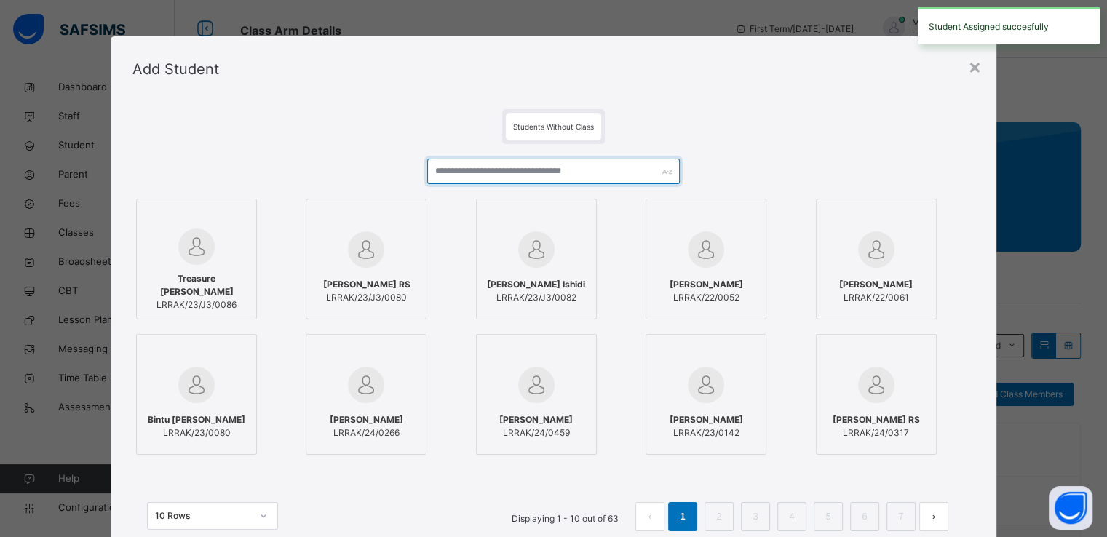
click at [474, 176] on input "text" at bounding box center [553, 171] width 253 height 25
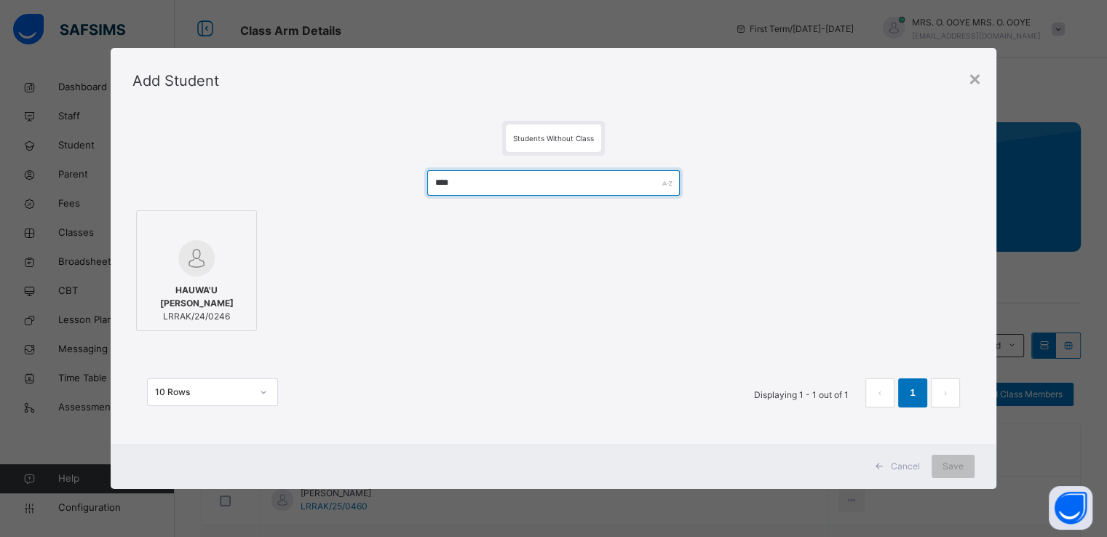
type input "****"
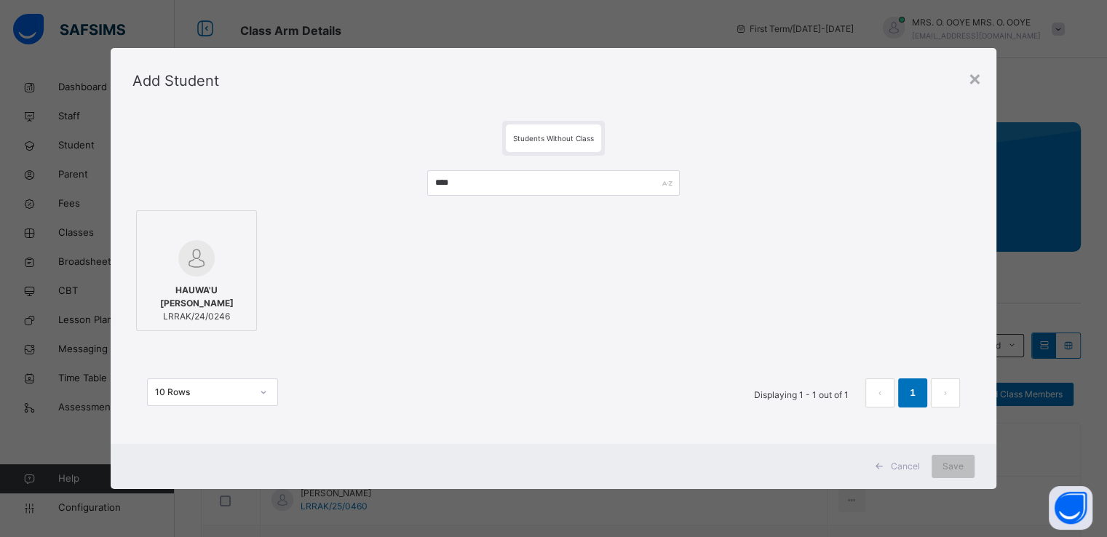
click at [216, 258] on div at bounding box center [196, 258] width 105 height 36
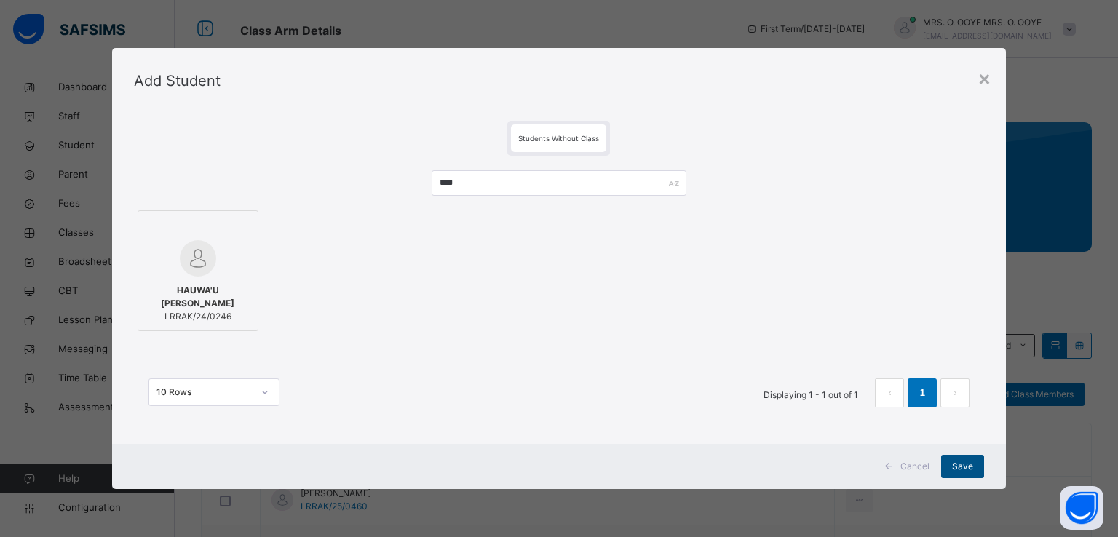
click at [962, 464] on span "Save" at bounding box center [962, 466] width 21 height 13
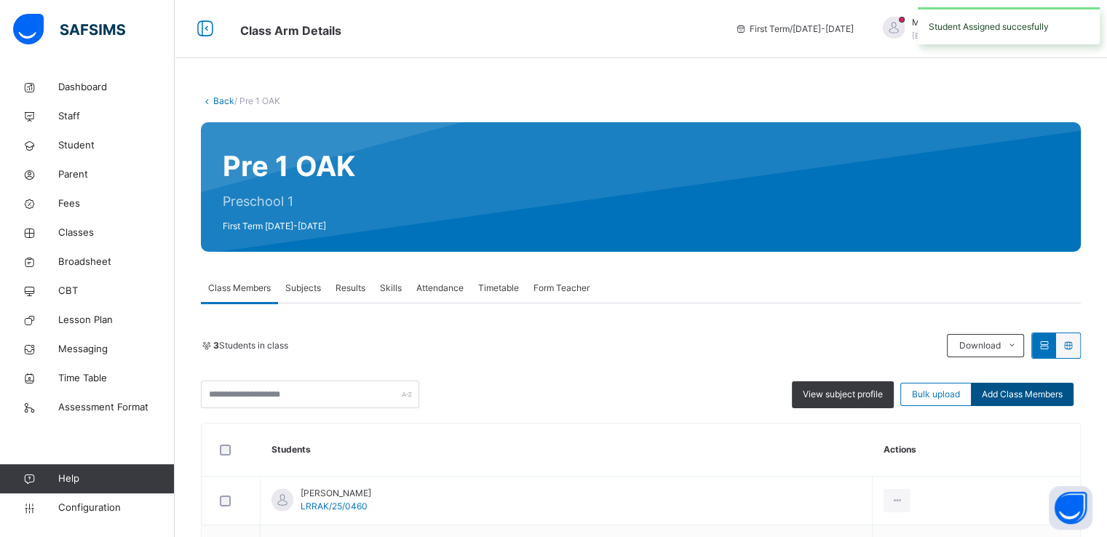
click at [1031, 390] on span "Add Class Members" at bounding box center [1022, 394] width 81 height 13
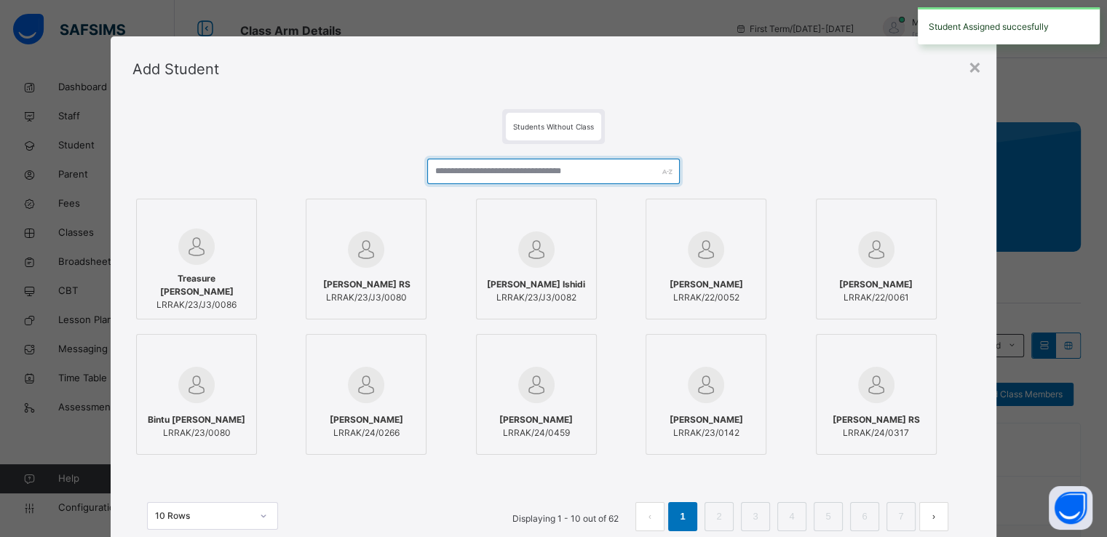
click at [548, 165] on input "text" at bounding box center [553, 171] width 253 height 25
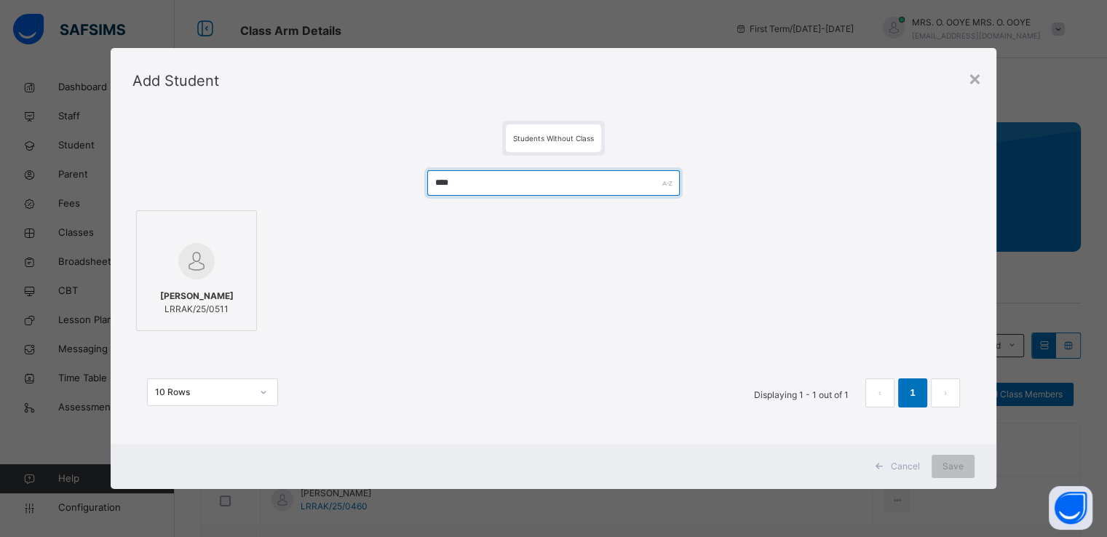
type input "****"
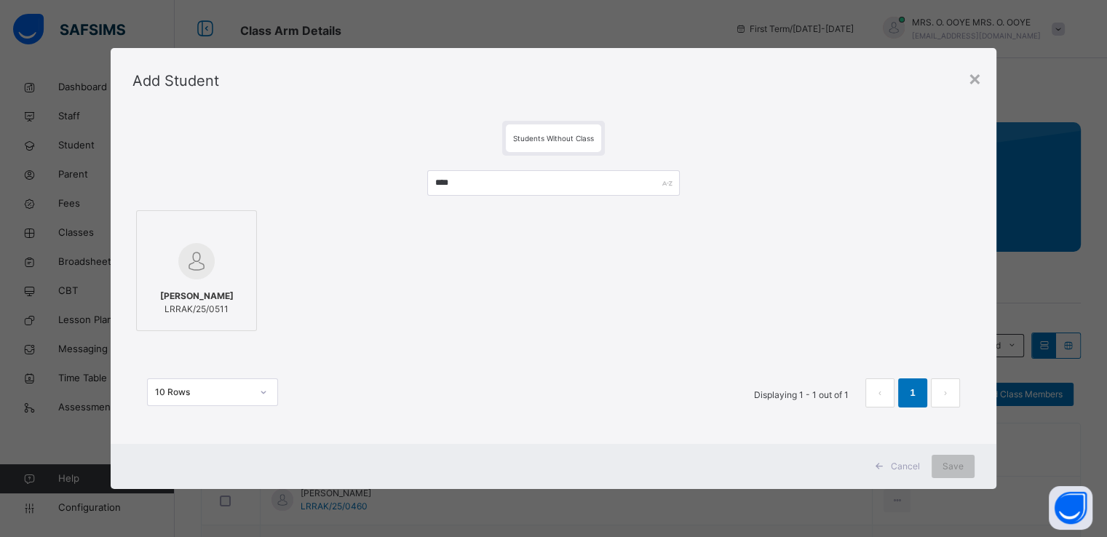
click at [201, 270] on img at bounding box center [196, 261] width 36 height 36
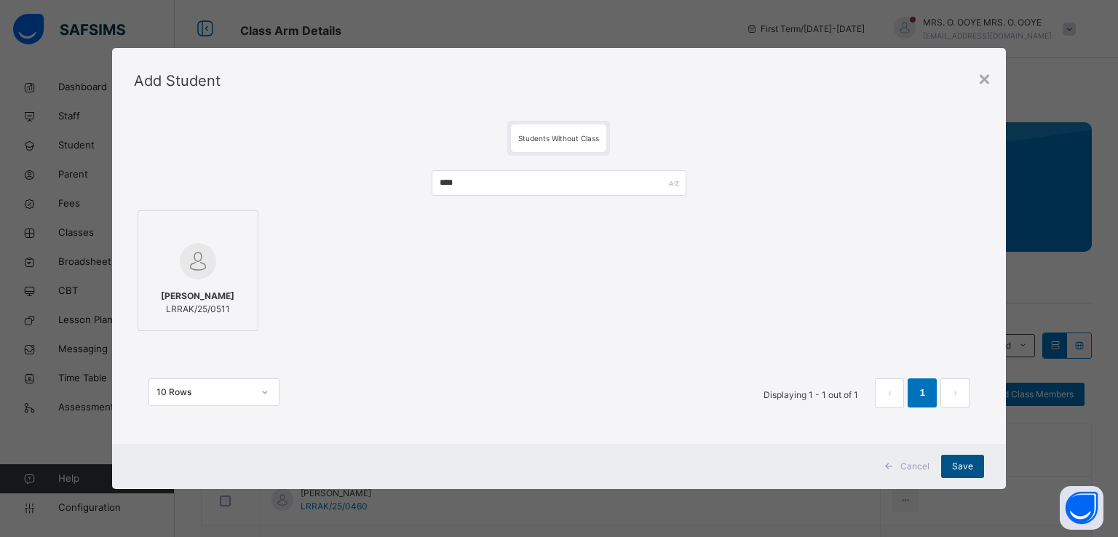
click at [969, 464] on span "Save" at bounding box center [962, 466] width 21 height 13
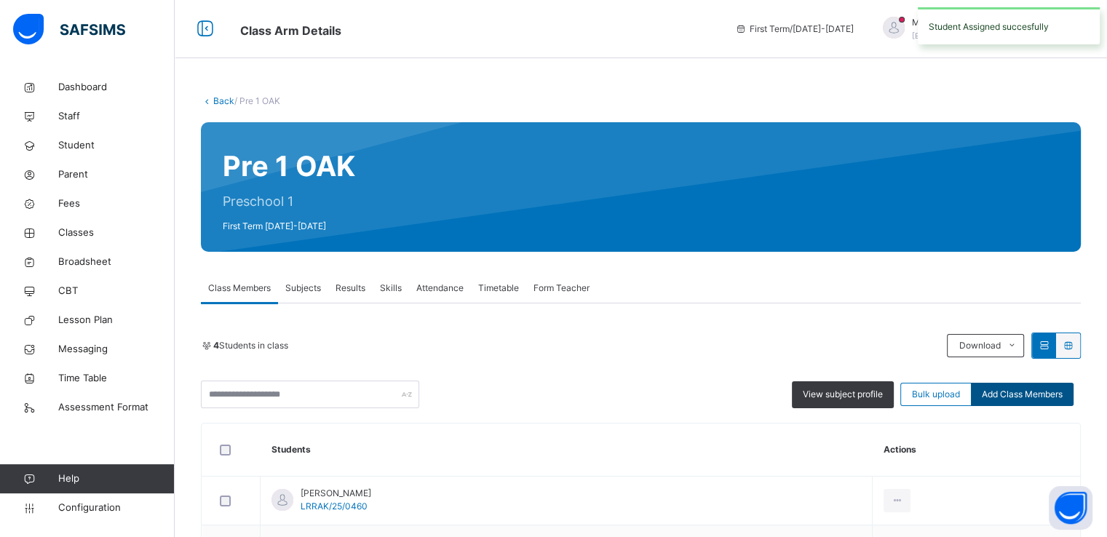
click at [1008, 390] on span "Add Class Members" at bounding box center [1022, 394] width 81 height 13
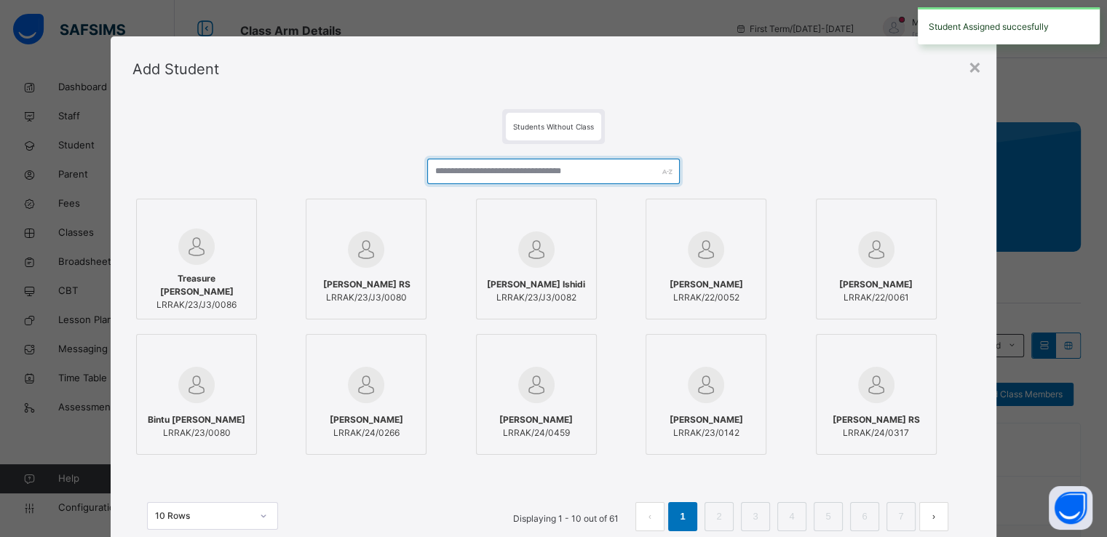
click at [597, 170] on input "text" at bounding box center [553, 171] width 253 height 25
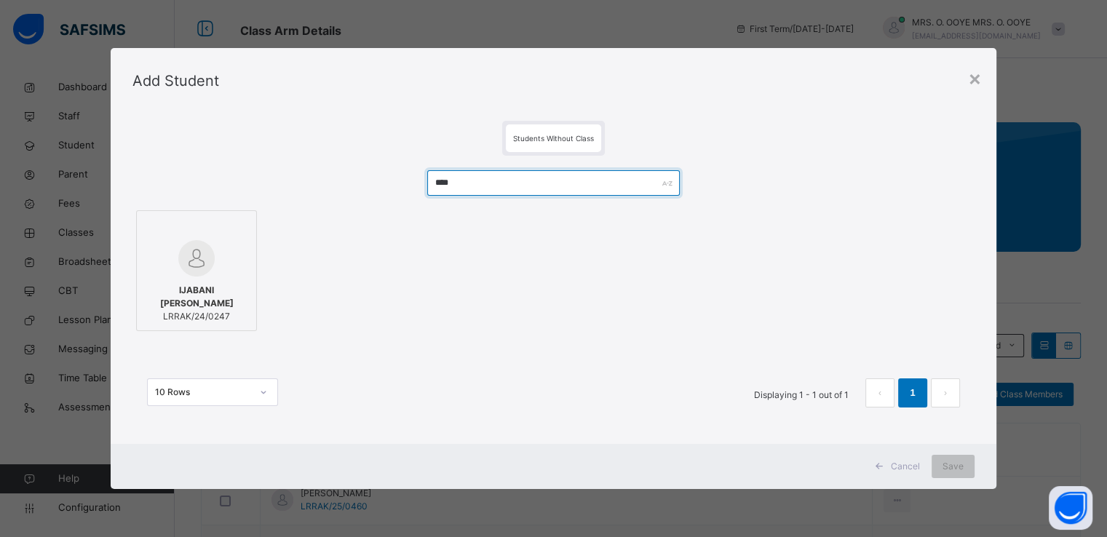
type input "****"
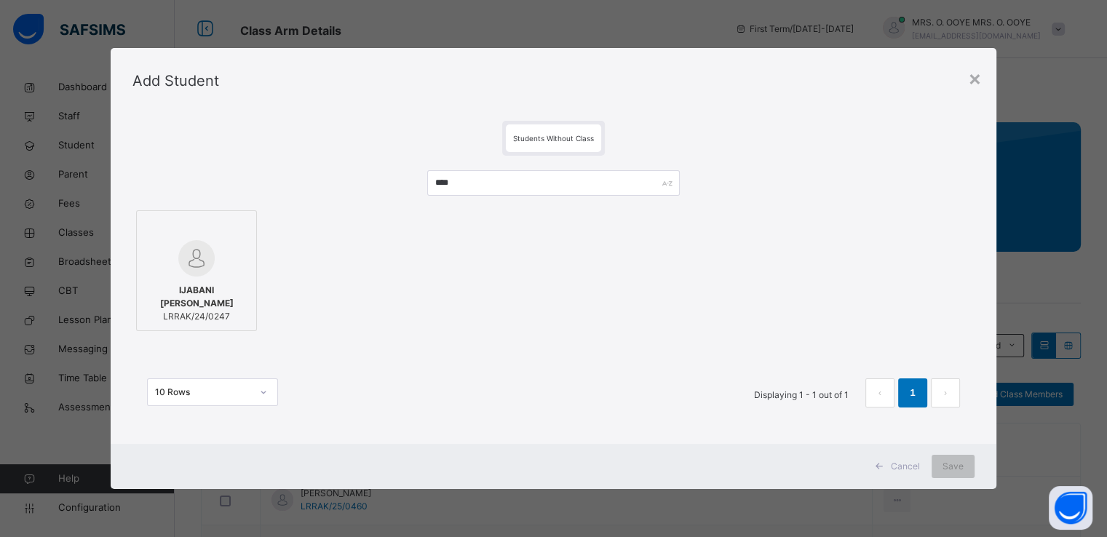
click at [198, 249] on img at bounding box center [196, 258] width 36 height 36
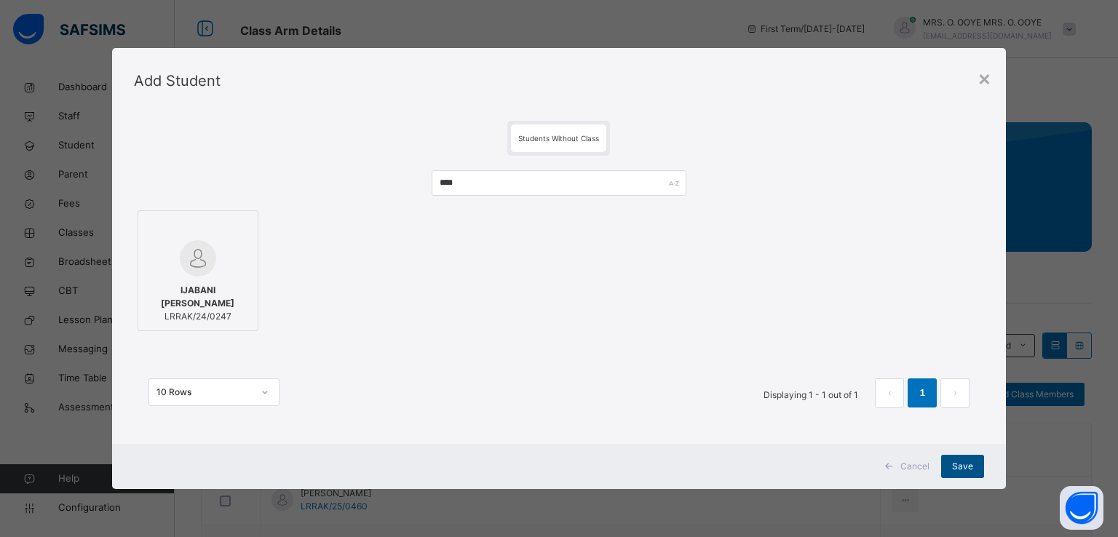
click at [962, 474] on div "Save" at bounding box center [962, 466] width 43 height 23
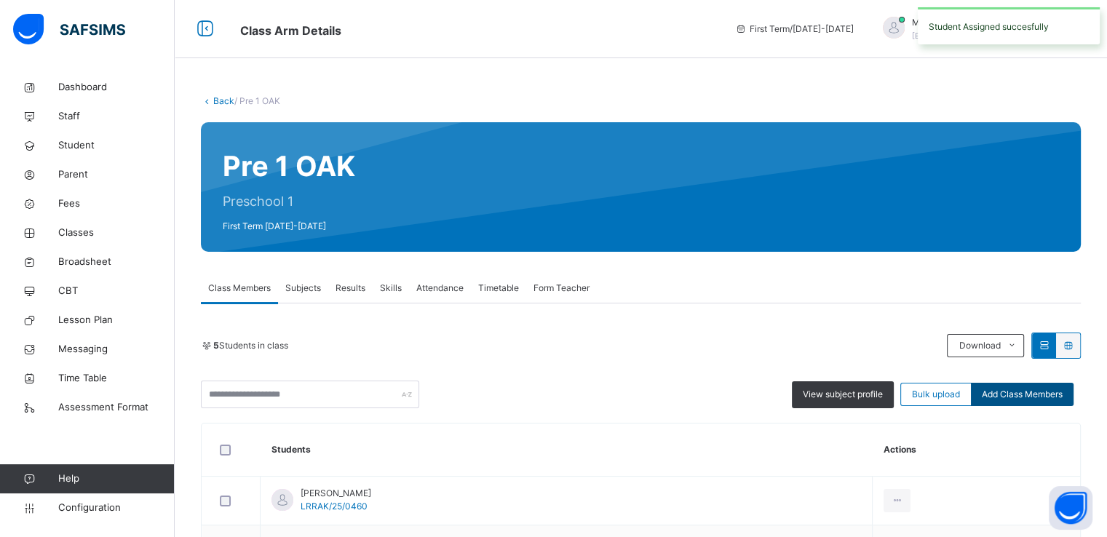
click at [1007, 400] on div "Add Class Members" at bounding box center [1022, 394] width 103 height 23
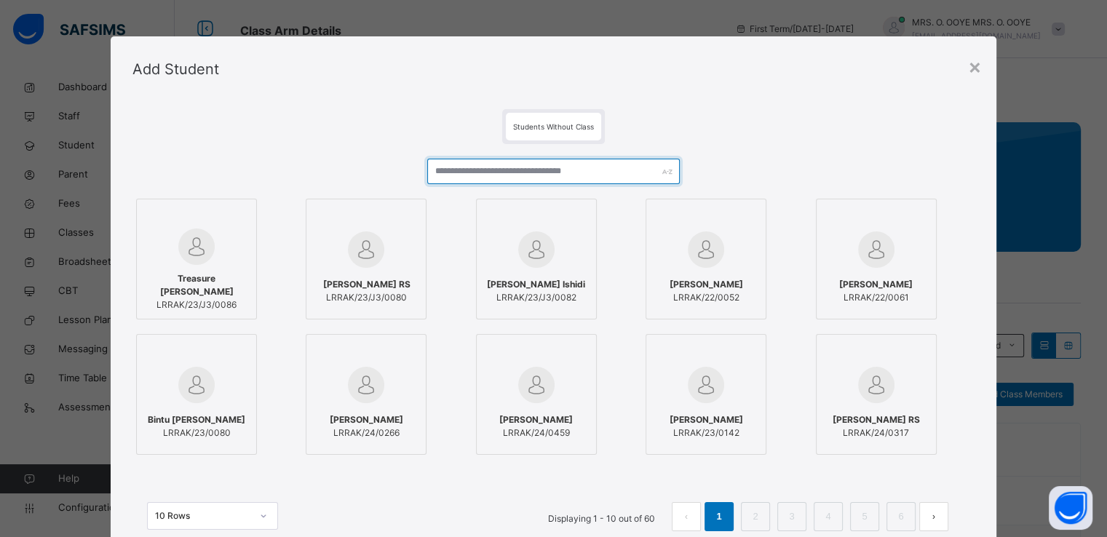
click at [553, 168] on input "text" at bounding box center [553, 171] width 253 height 25
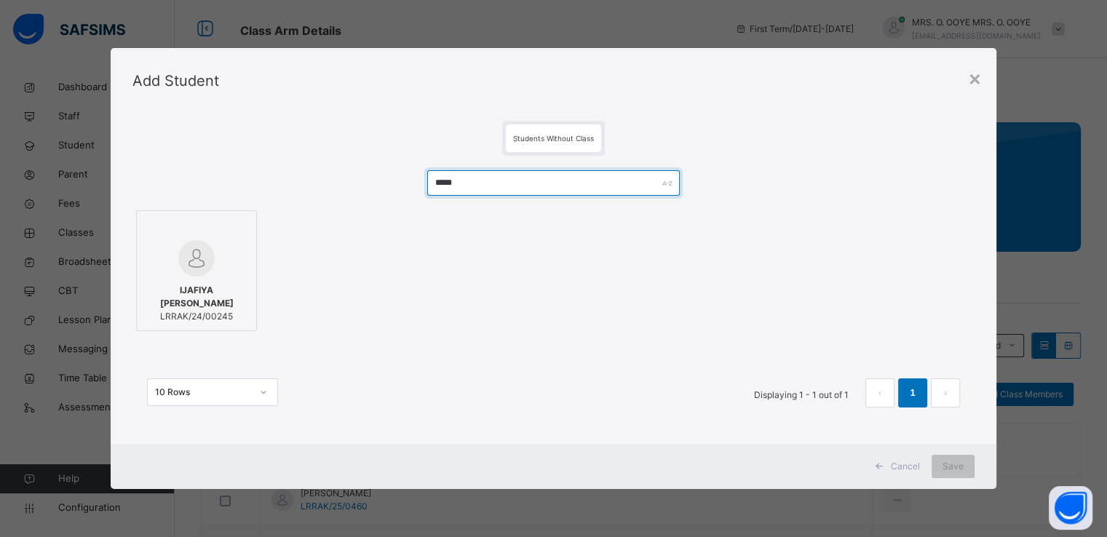
type input "*****"
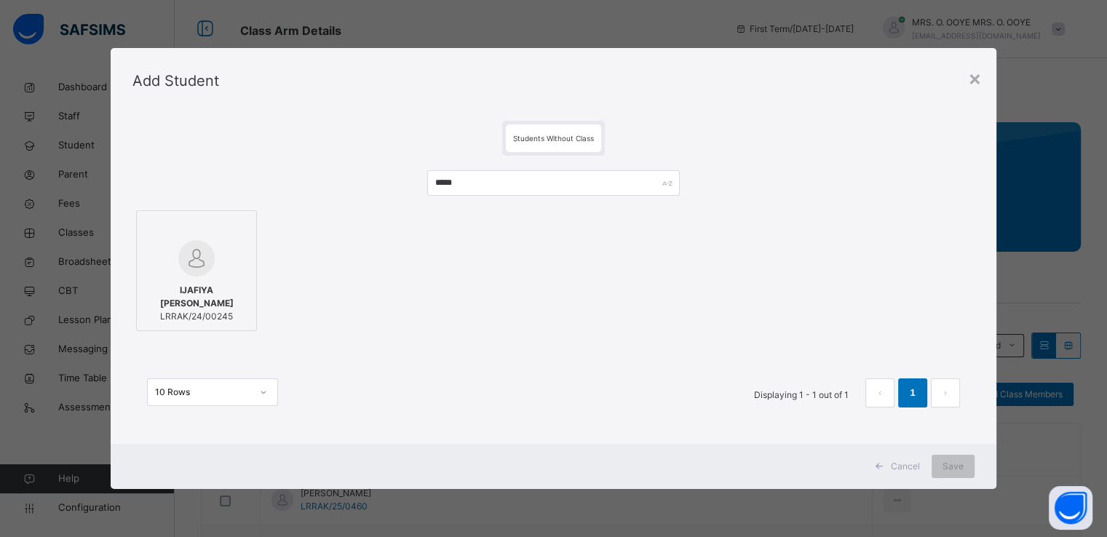
click at [215, 264] on div at bounding box center [196, 258] width 105 height 36
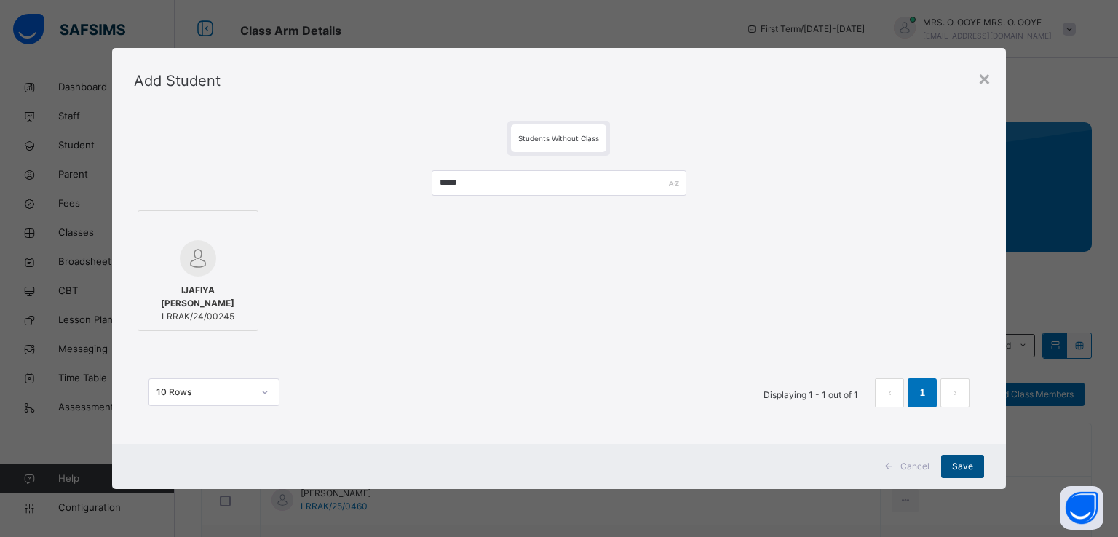
click at [955, 466] on span "Save" at bounding box center [962, 466] width 21 height 13
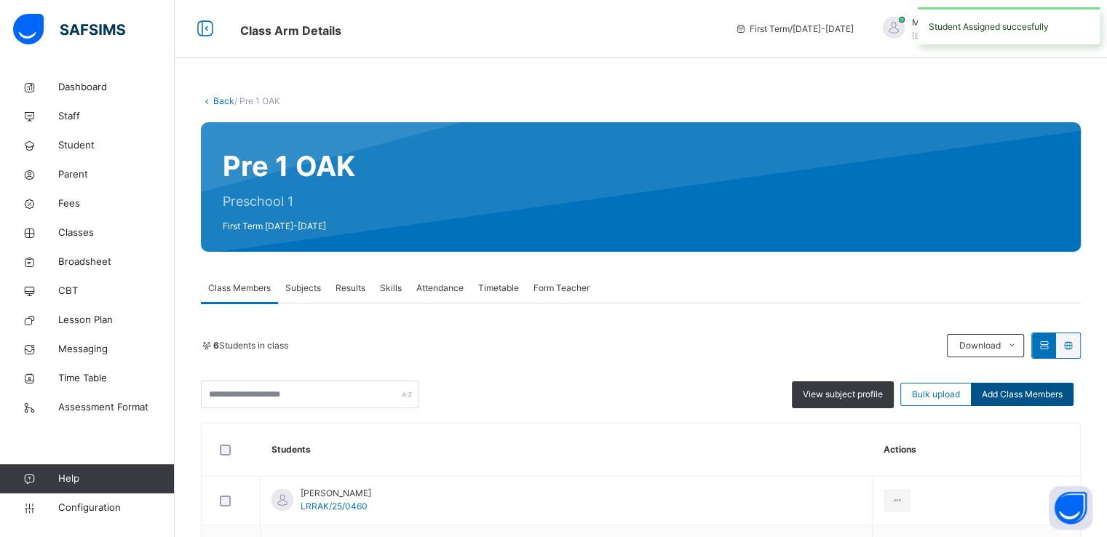
click at [1025, 392] on span "Add Class Members" at bounding box center [1022, 394] width 81 height 13
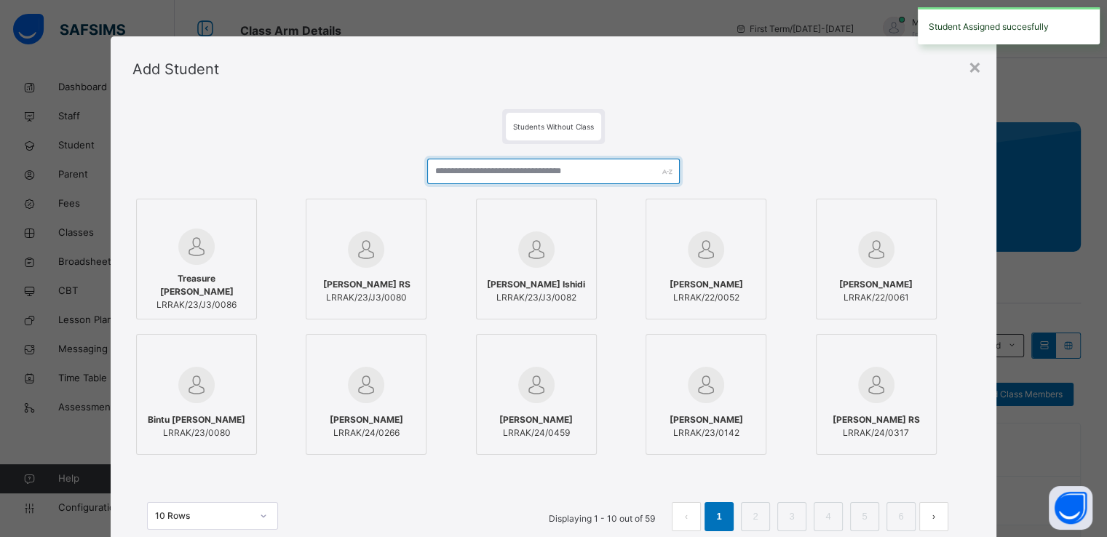
click at [582, 173] on input "text" at bounding box center [553, 171] width 253 height 25
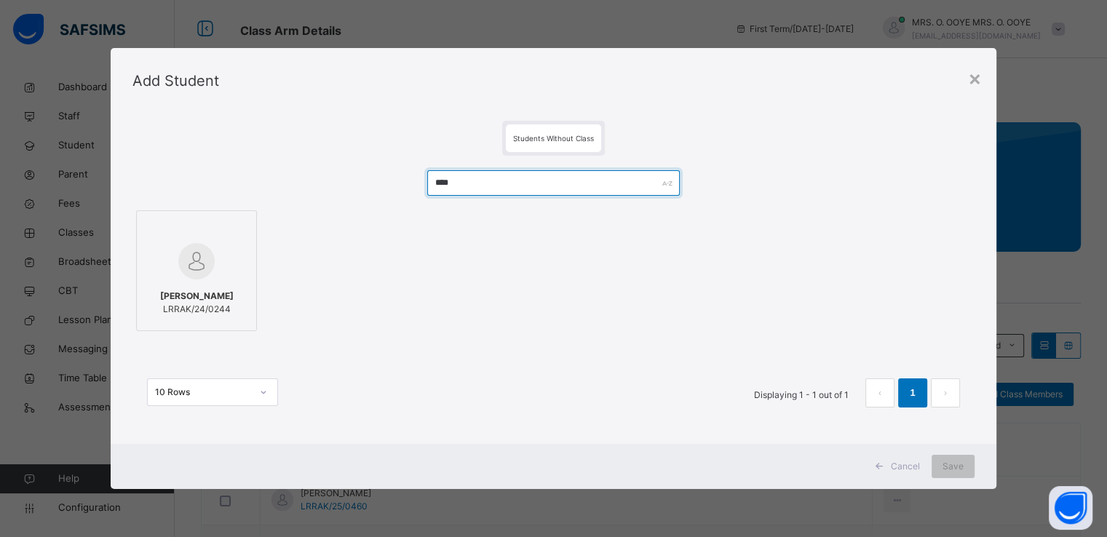
type input "****"
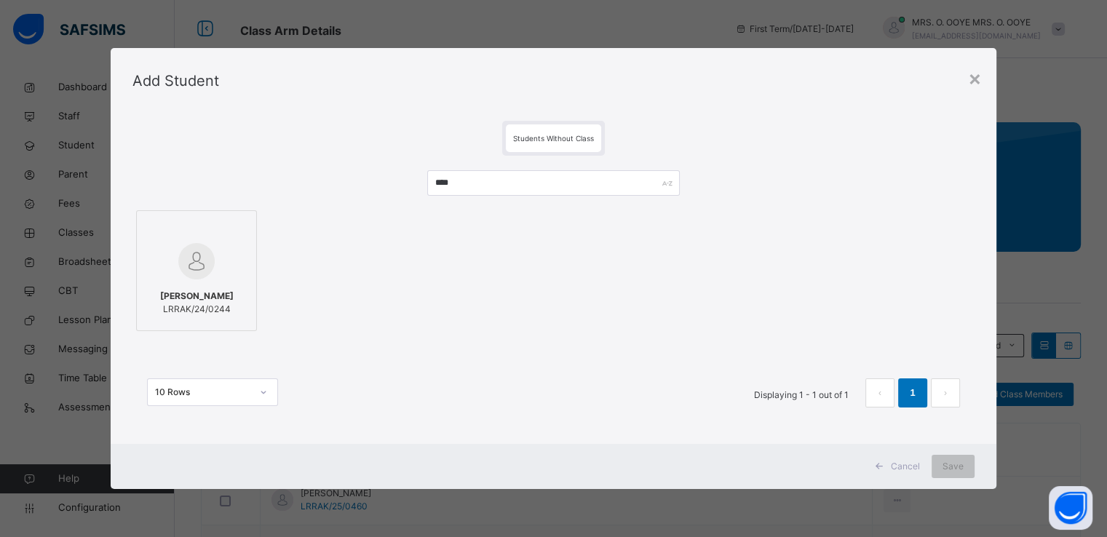
click at [240, 306] on div "MARYAM MAHMUD LRRAK/24/0244" at bounding box center [196, 302] width 105 height 41
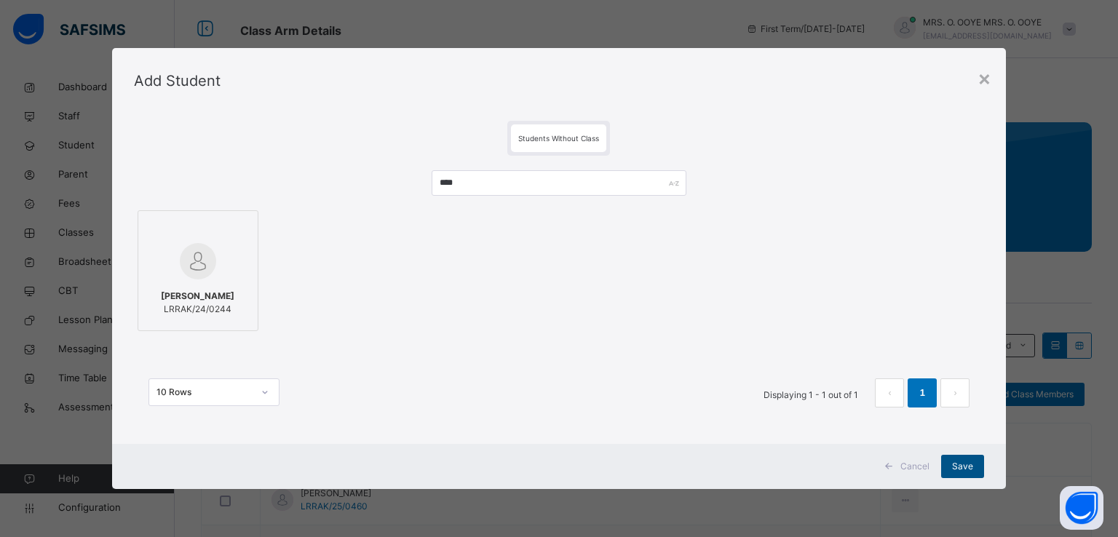
click at [964, 467] on span "Save" at bounding box center [962, 466] width 21 height 13
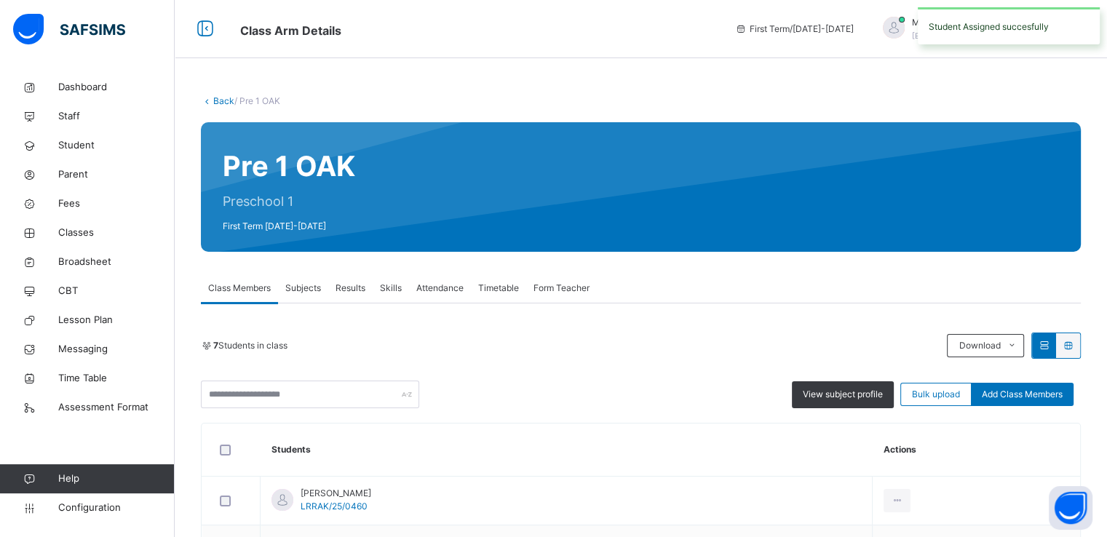
scroll to position [360, 0]
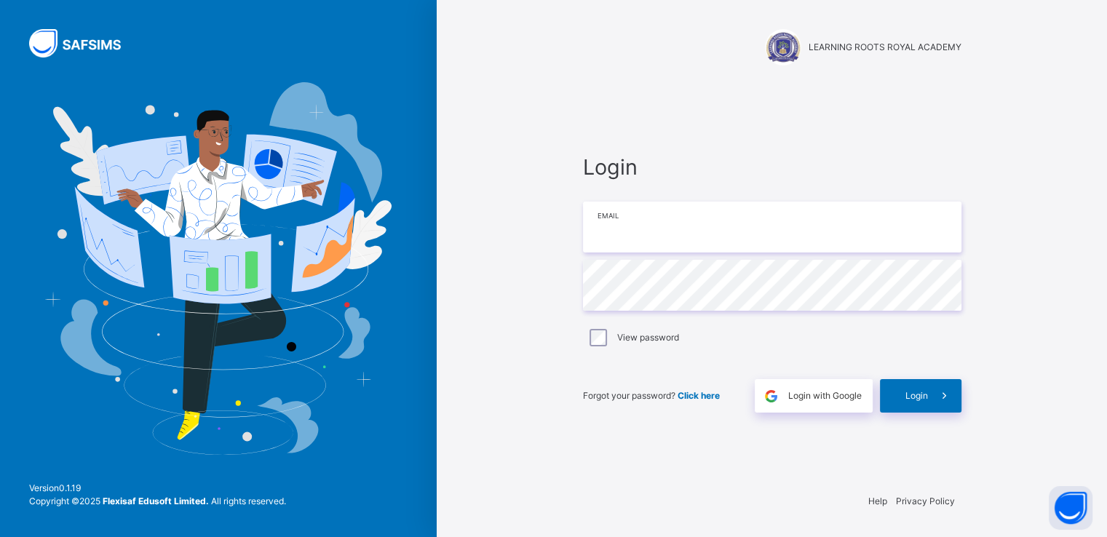
type input "**********"
